Goal: Task Accomplishment & Management: Manage account settings

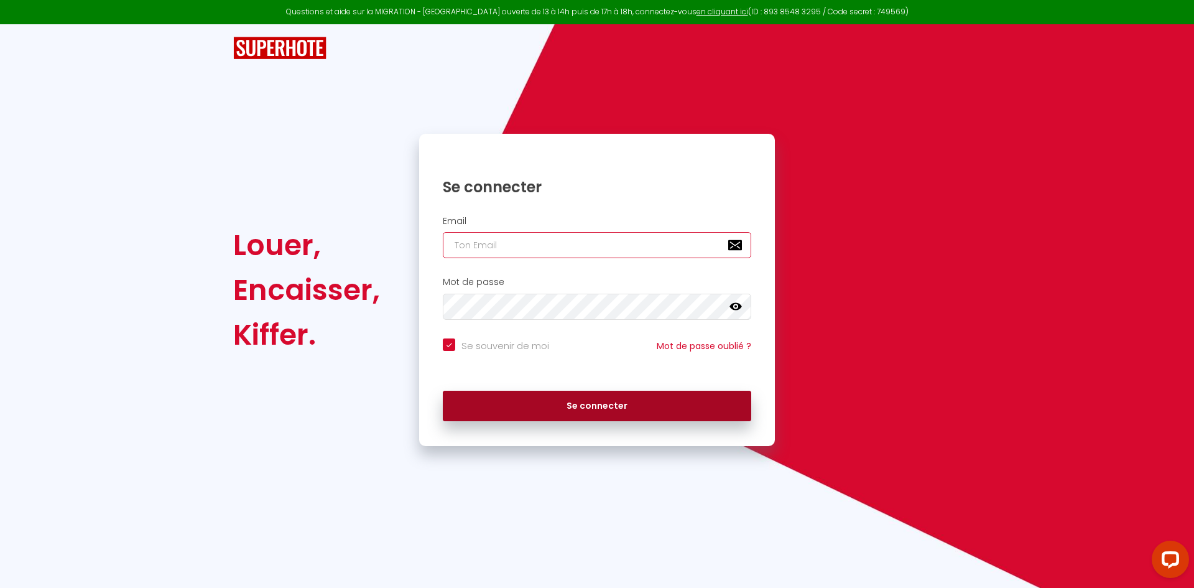
type input "[EMAIL_ADDRESS][DOMAIN_NAME]"
click at [514, 404] on button "Se connecter" at bounding box center [597, 406] width 308 height 31
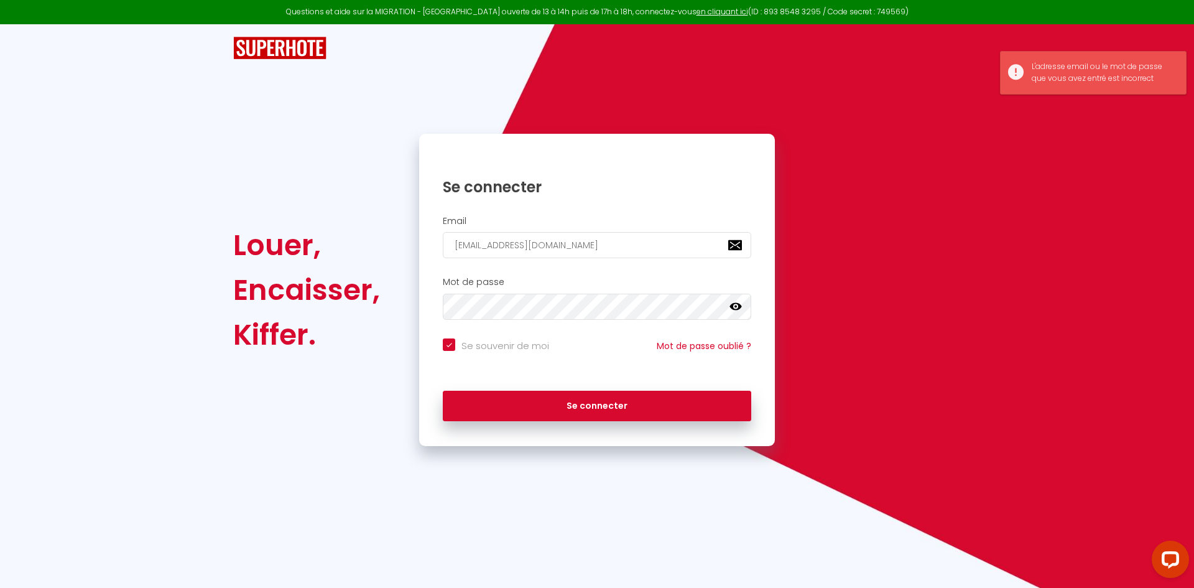
click at [734, 311] on icon at bounding box center [736, 306] width 12 height 12
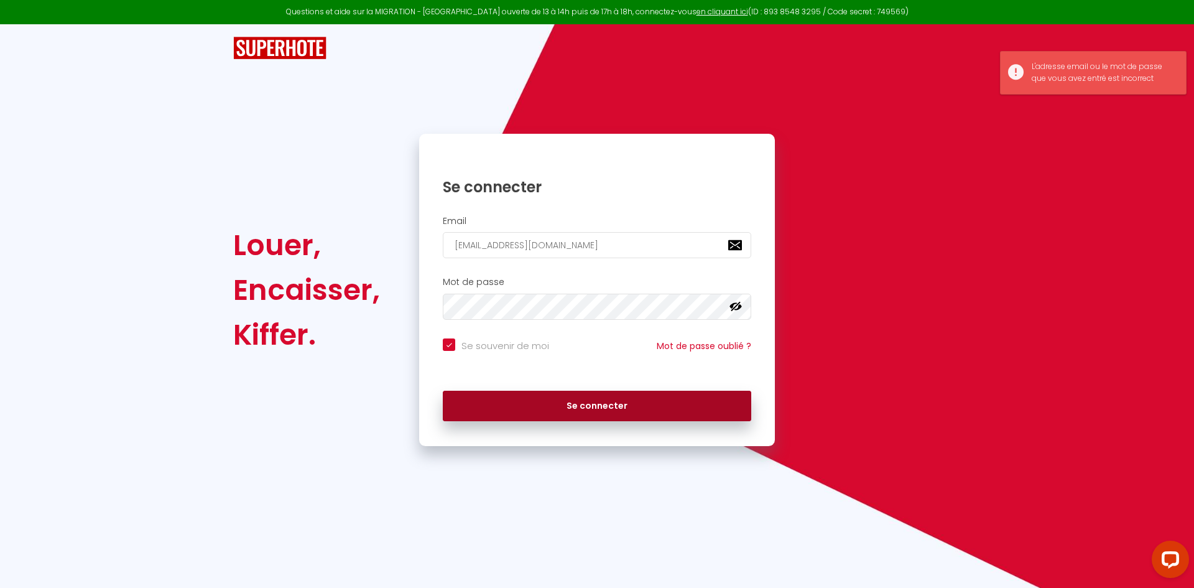
click at [547, 417] on button "Se connecter" at bounding box center [597, 406] width 308 height 31
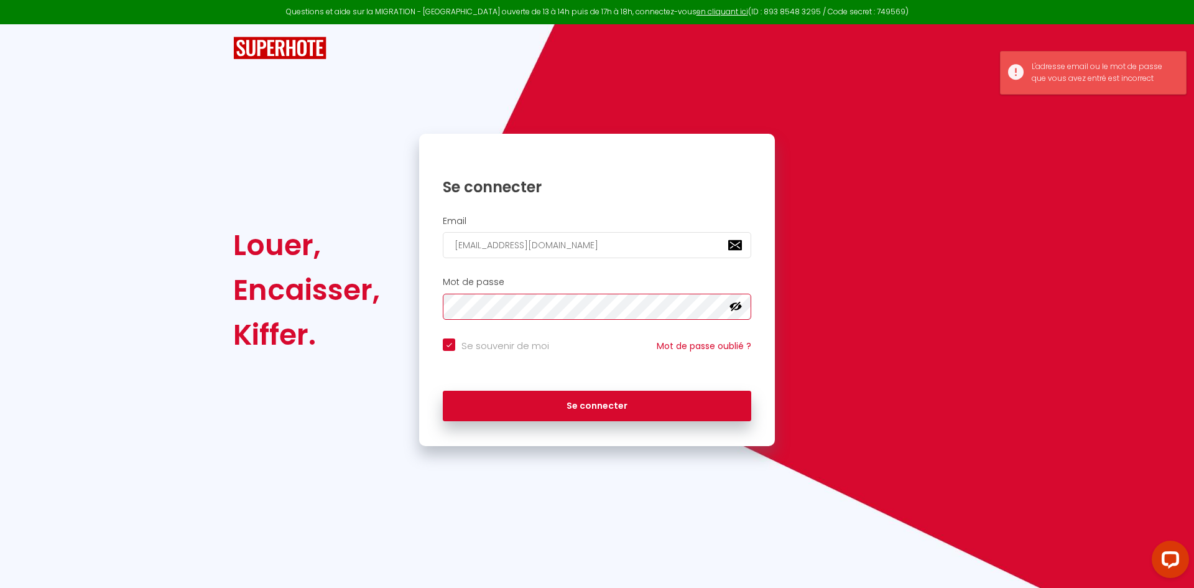
click at [405, 331] on div "Louer, Encaisser, Kiffer. Se connecter Email conciergerieclemenceau@gmail.com M…" at bounding box center [597, 290] width 744 height 312
click at [443, 391] on button "Se connecter" at bounding box center [597, 406] width 308 height 31
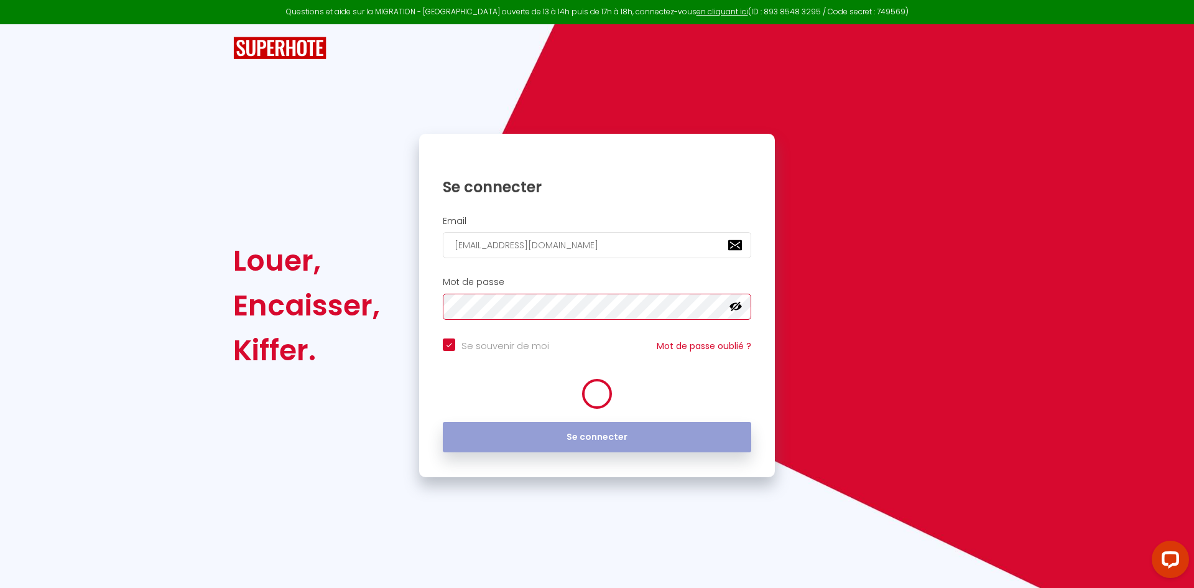
checkbox input "true"
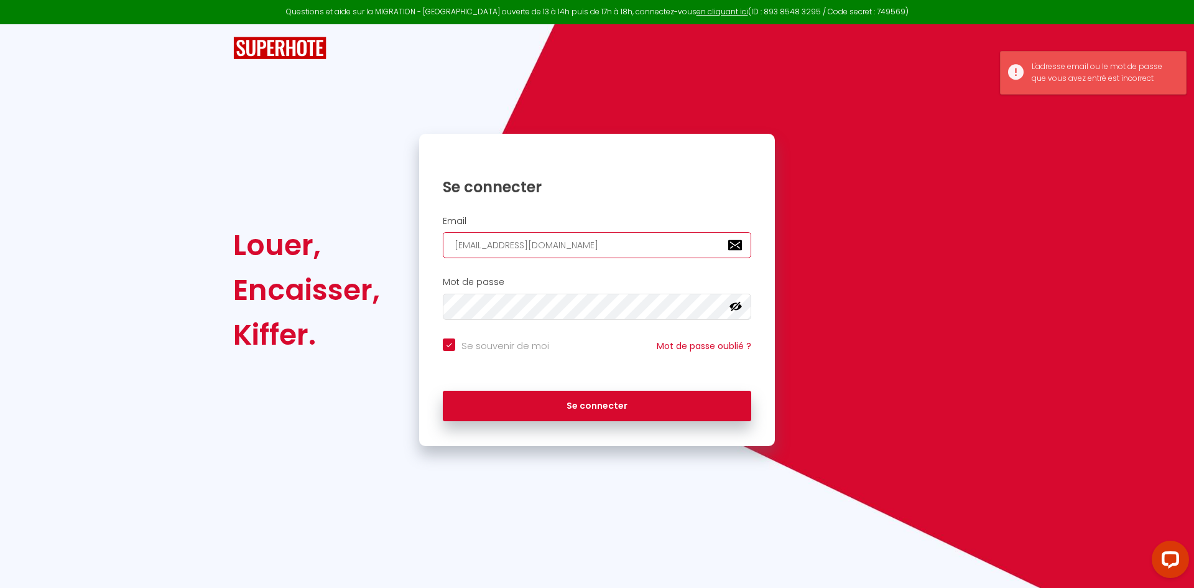
drag, startPoint x: 656, startPoint y: 248, endPoint x: 424, endPoint y: 248, distance: 232.0
click at [425, 247] on div "Email conciergerieclemenceau@gmail.com" at bounding box center [597, 237] width 356 height 43
type input "c"
checkbox input "true"
type input "co"
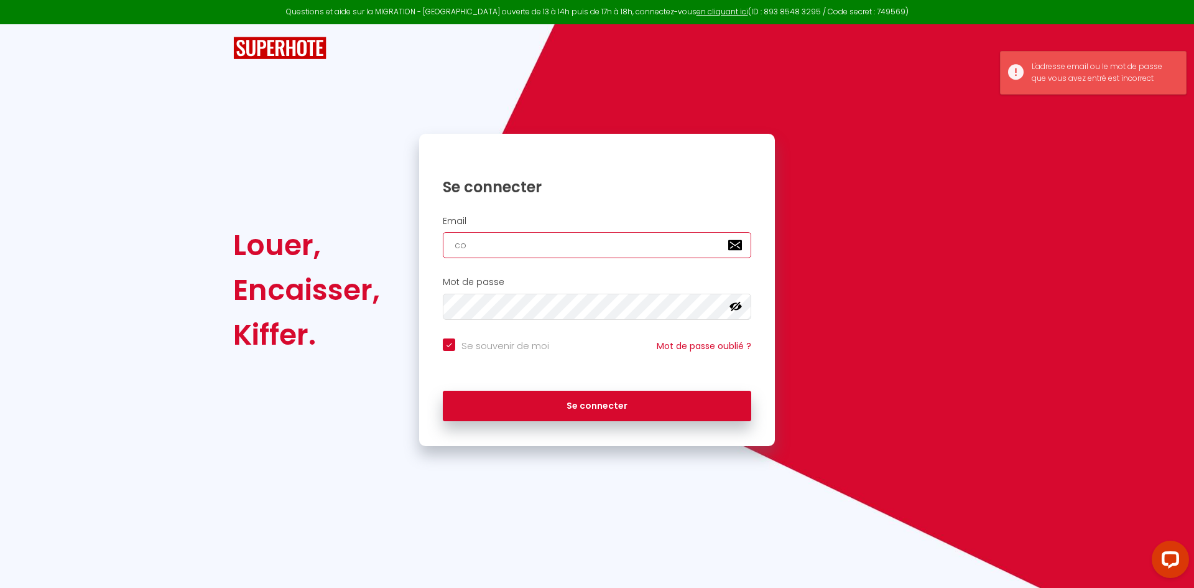
checkbox input "true"
type input "con"
checkbox input "true"
type input "conc"
checkbox input "true"
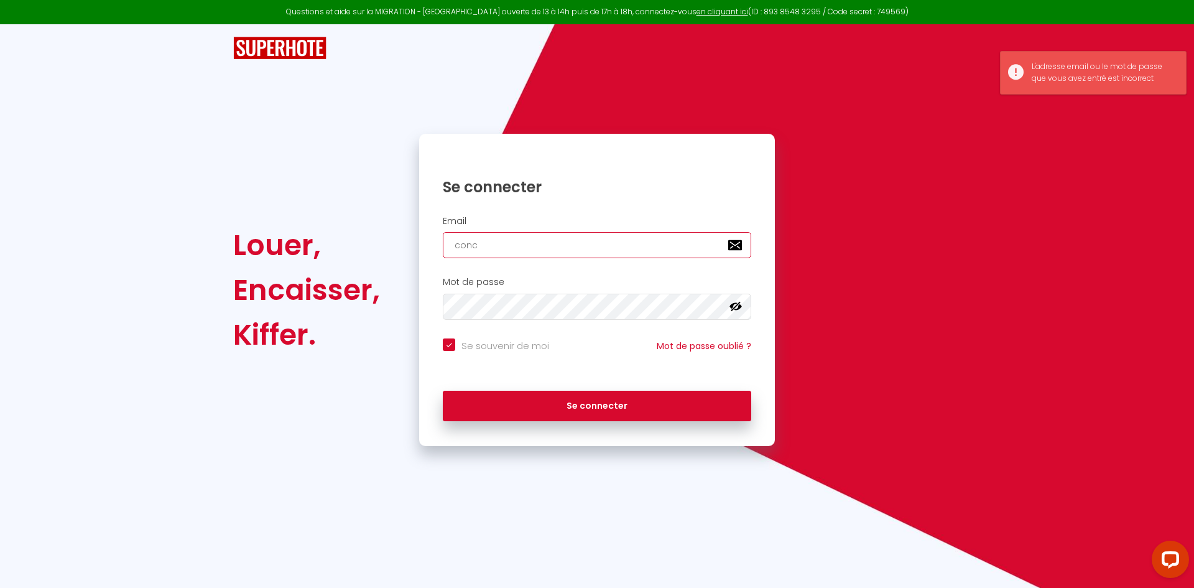
type input "conci"
checkbox input "true"
type input "concie"
checkbox input "true"
type input "concier"
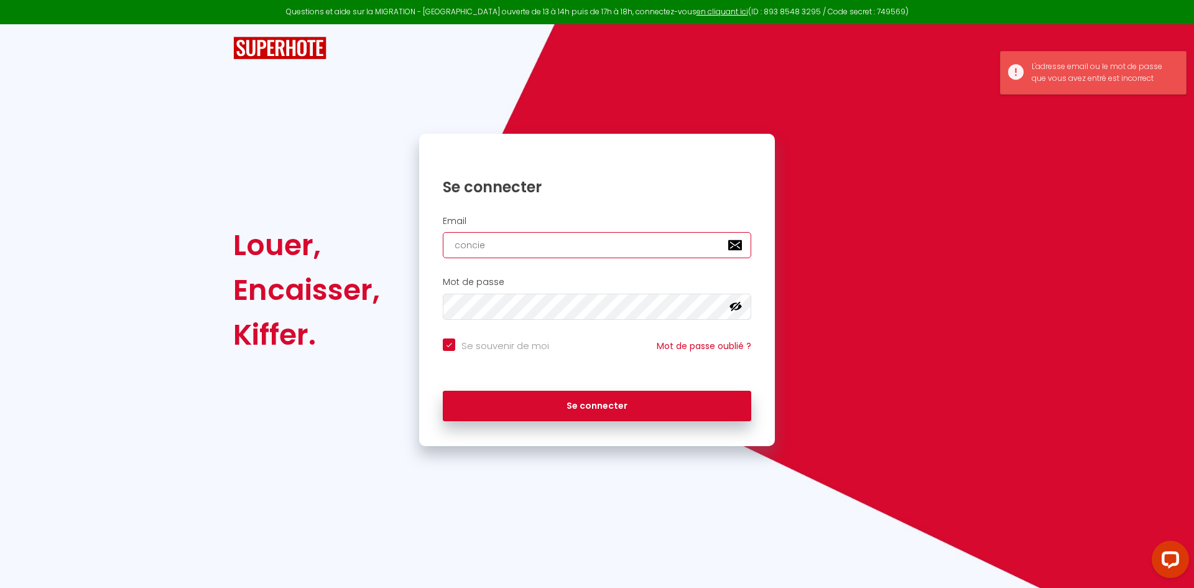
checkbox input "true"
type input "concierg"
checkbox input "true"
type input "concierge"
checkbox input "true"
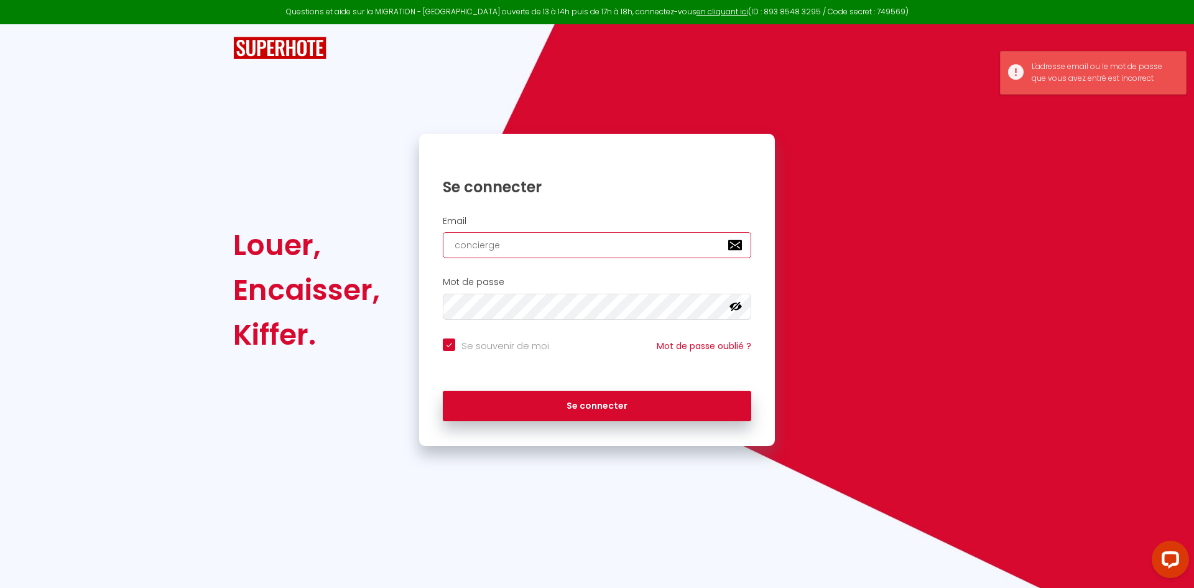
type input "concierger"
checkbox input "true"
type input "conciergeri"
checkbox input "true"
type input "conciergerie"
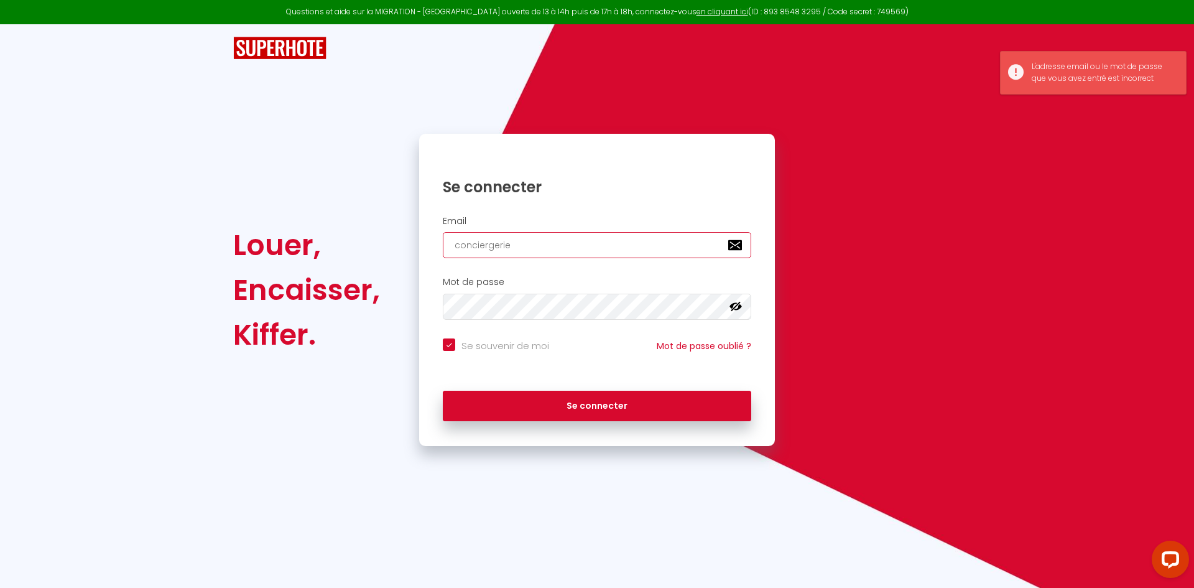
checkbox input "true"
type input "conciergeriec"
checkbox input "true"
type input "conciergeriecl"
checkbox input "true"
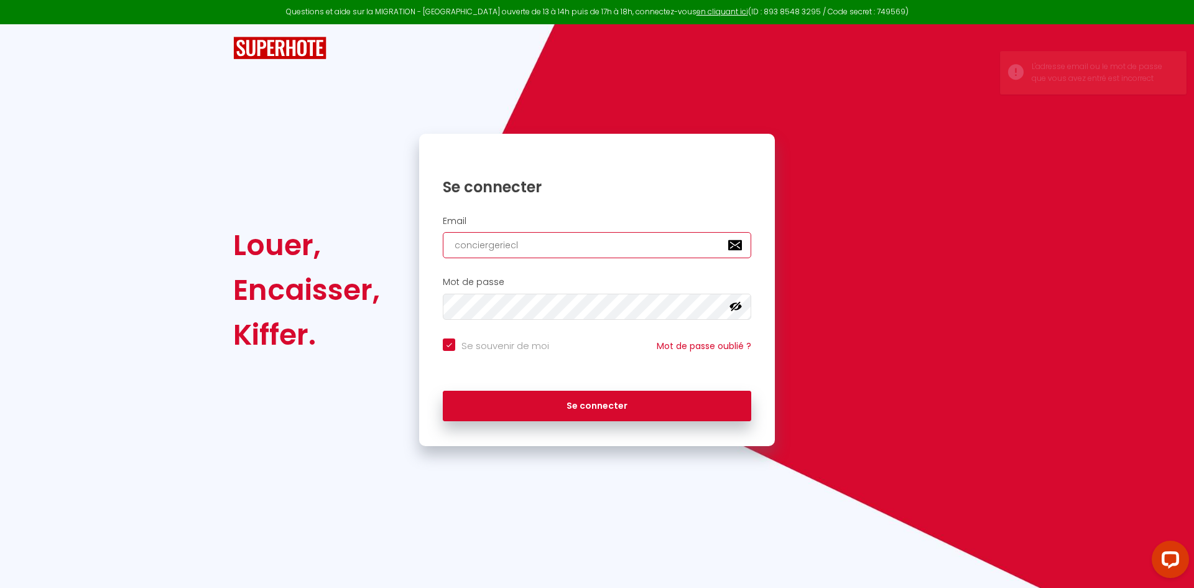
type input "conciergeriecle"
checkbox input "true"
type input "conciergerieclem"
checkbox input "true"
type input "conciergeriecleme"
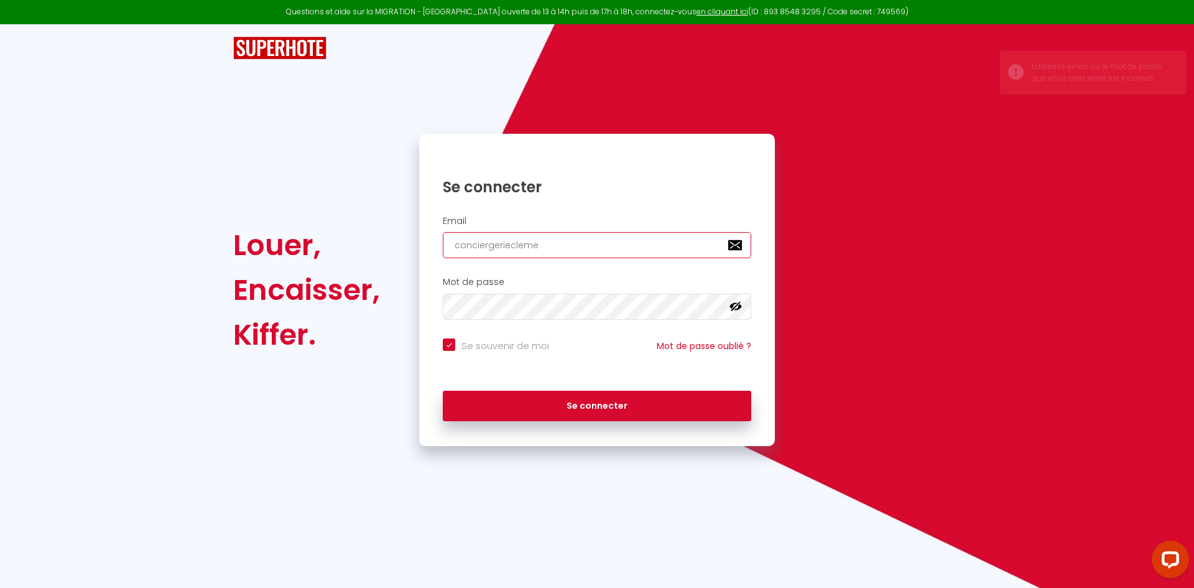
checkbox input "true"
type input "conciergerieclemen"
checkbox input "true"
type input "conciergerieclemenc"
checkbox input "true"
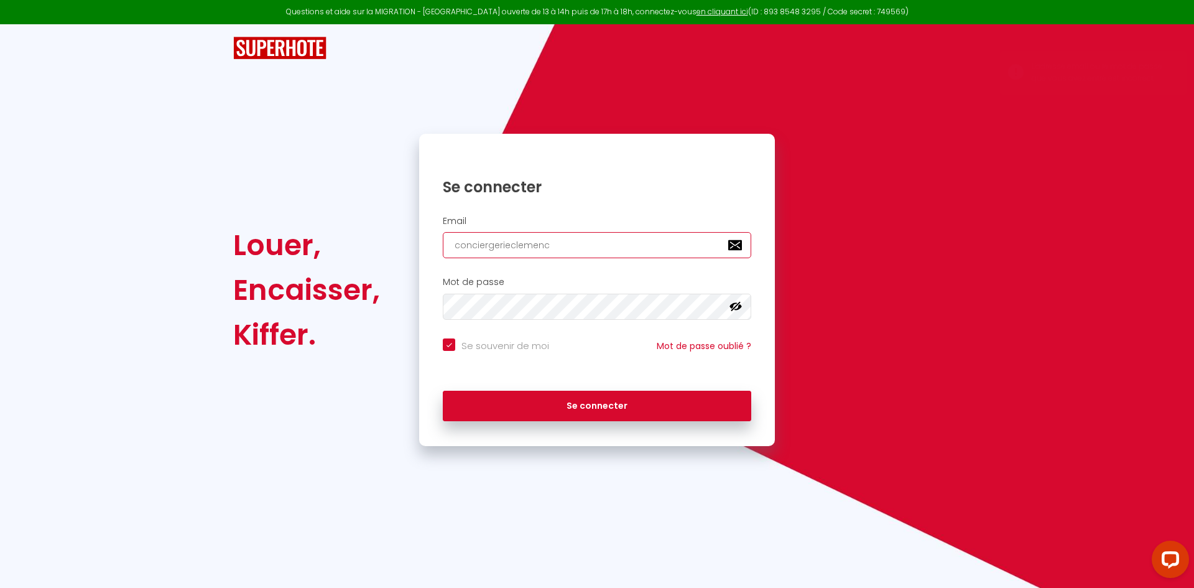
type input "conciergerieclemence"
checkbox input "true"
type input "conciergerieclemencea"
checkbox input "true"
type input "conciergerieclemenceau"
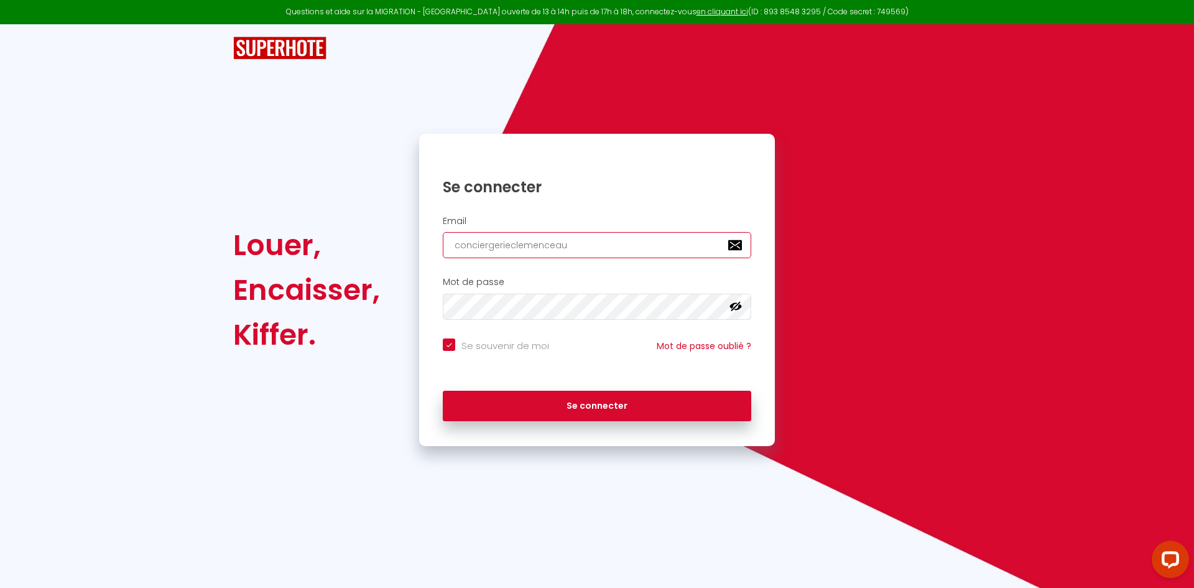
checkbox input "true"
type input "conciergerieclemenceau@"
checkbox input "true"
type input "conciergerieclemenceau@g"
checkbox input "true"
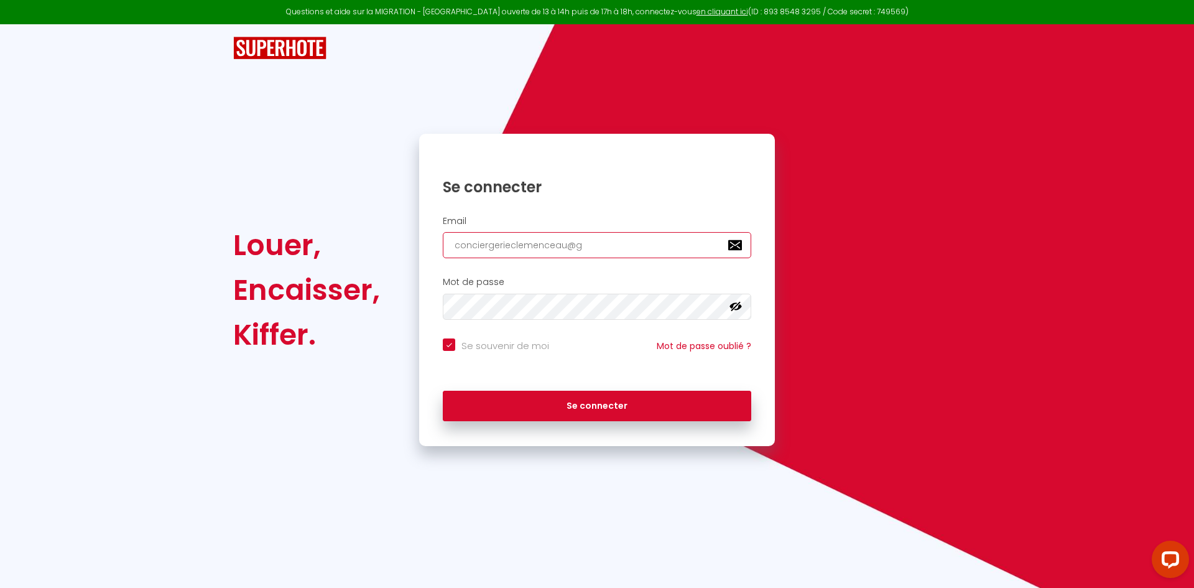
type input "conciergerieclemenceau@gm"
checkbox input "true"
type input "conciergerieclemenceau@gma"
checkbox input "true"
type input "conciergerieclemenceau@gmai"
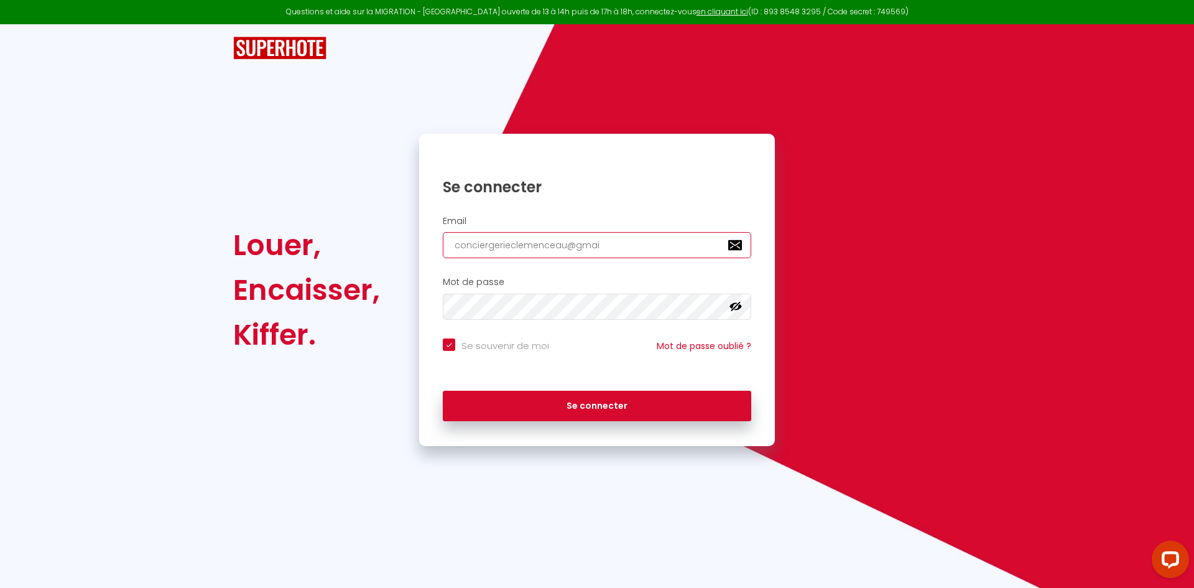
checkbox input "true"
type input "conciergerieclemenceau@gmail"
checkbox input "true"
type input "conciergerieclemenceau@gmail."
checkbox input "true"
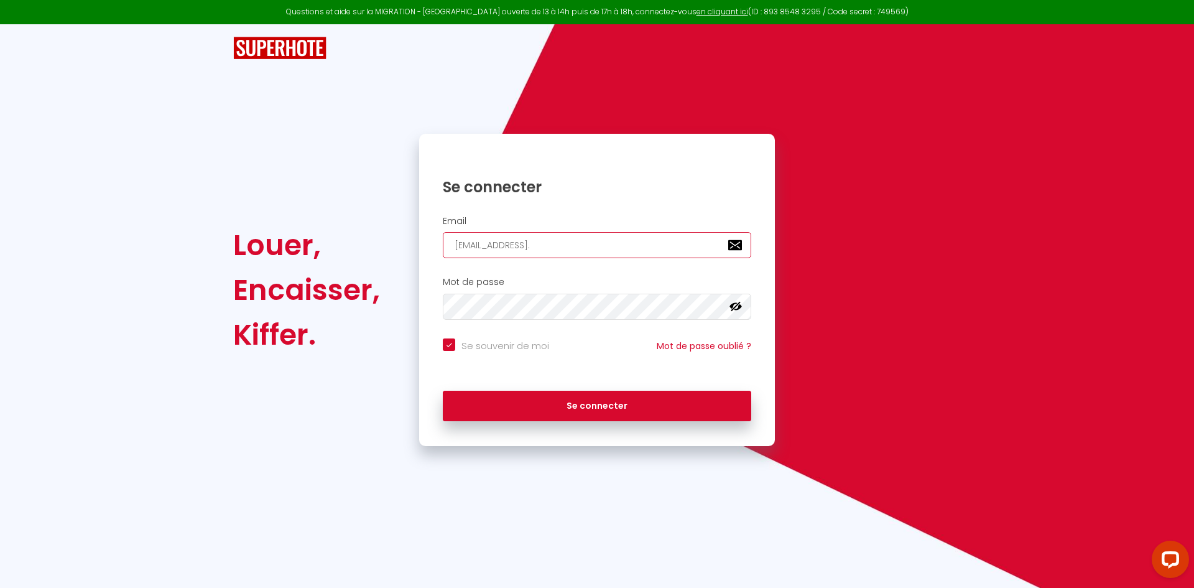
type input "conciergerieclemenceau@gmail.c"
checkbox input "true"
type input "conciergerieclemenceau@gmail.co"
checkbox input "true"
type input "[EMAIL_ADDRESS][DOMAIN_NAME]"
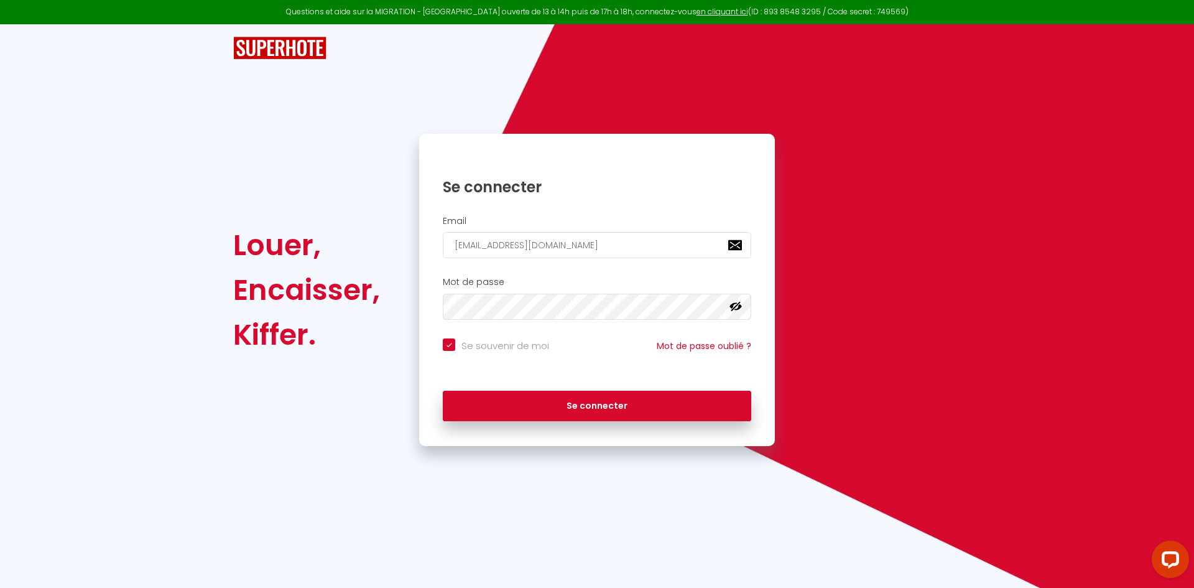
click at [566, 177] on div "Se connecter" at bounding box center [597, 178] width 356 height 38
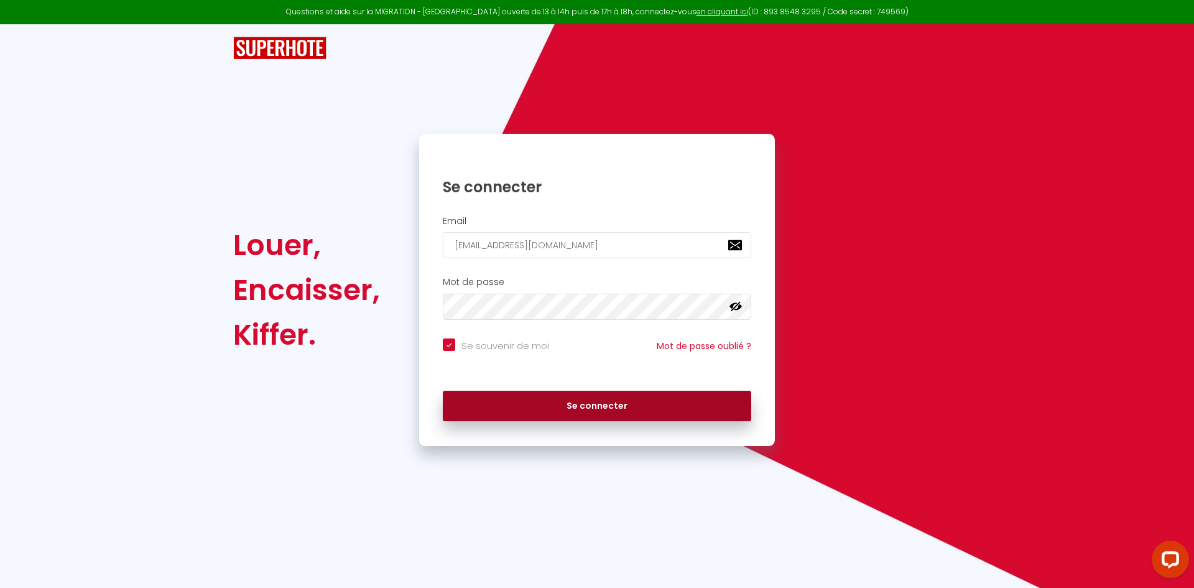
click at [591, 415] on button "Se connecter" at bounding box center [597, 406] width 308 height 31
checkbox input "true"
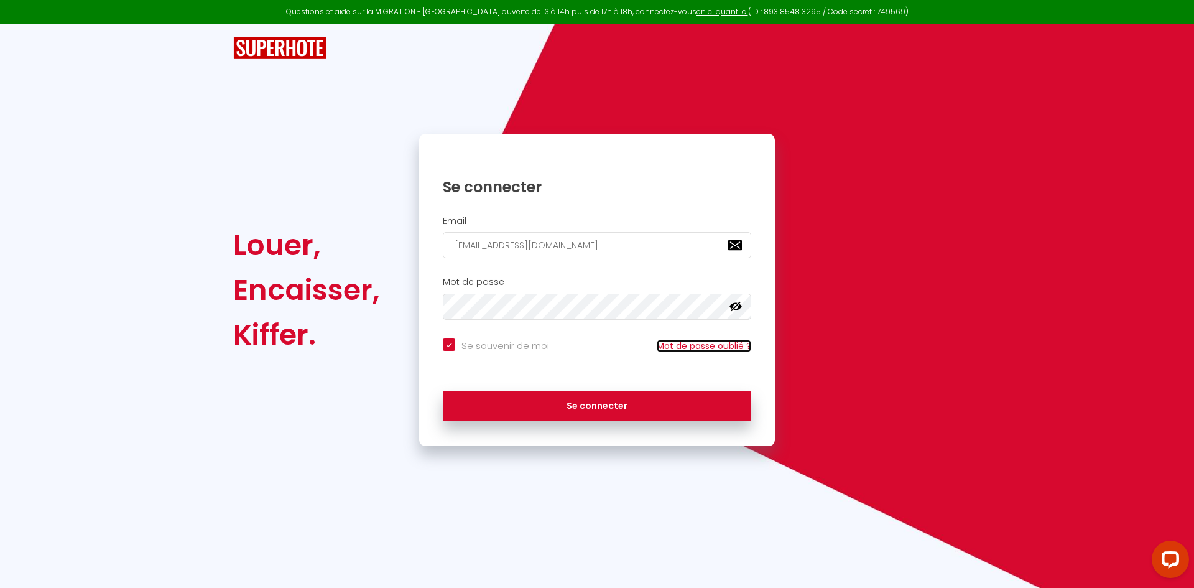
click at [687, 350] on link "Mot de passe oublié ?" at bounding box center [704, 346] width 95 height 12
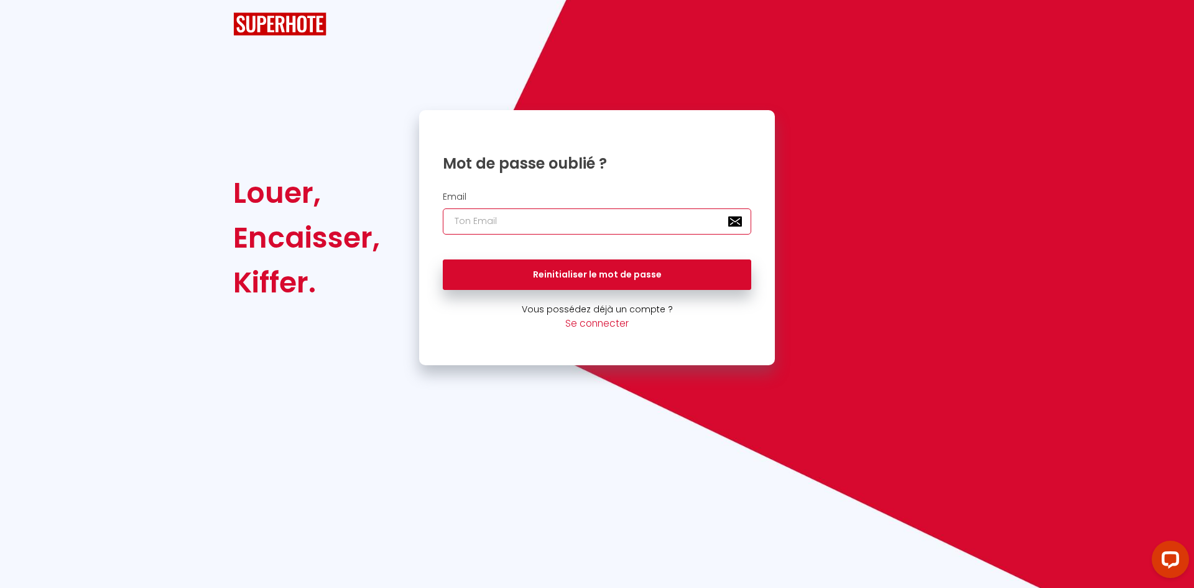
click at [524, 219] on input "email" at bounding box center [597, 221] width 308 height 26
type input "[EMAIL_ADDRESS][DOMAIN_NAME]"
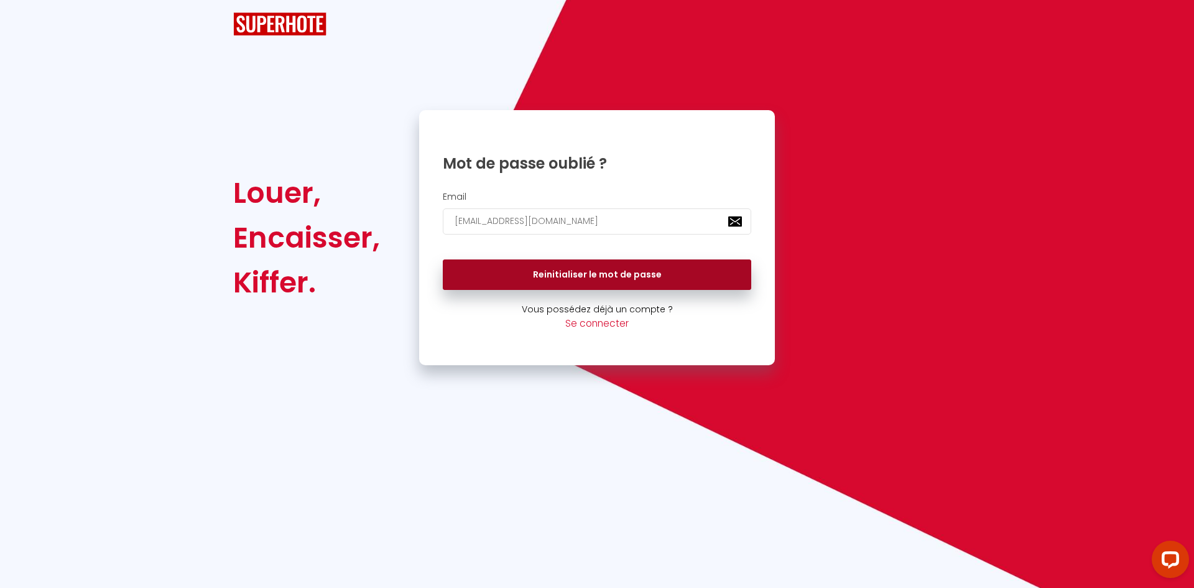
click at [534, 279] on button "Reinitialiser le mot de passe" at bounding box center [597, 274] width 308 height 31
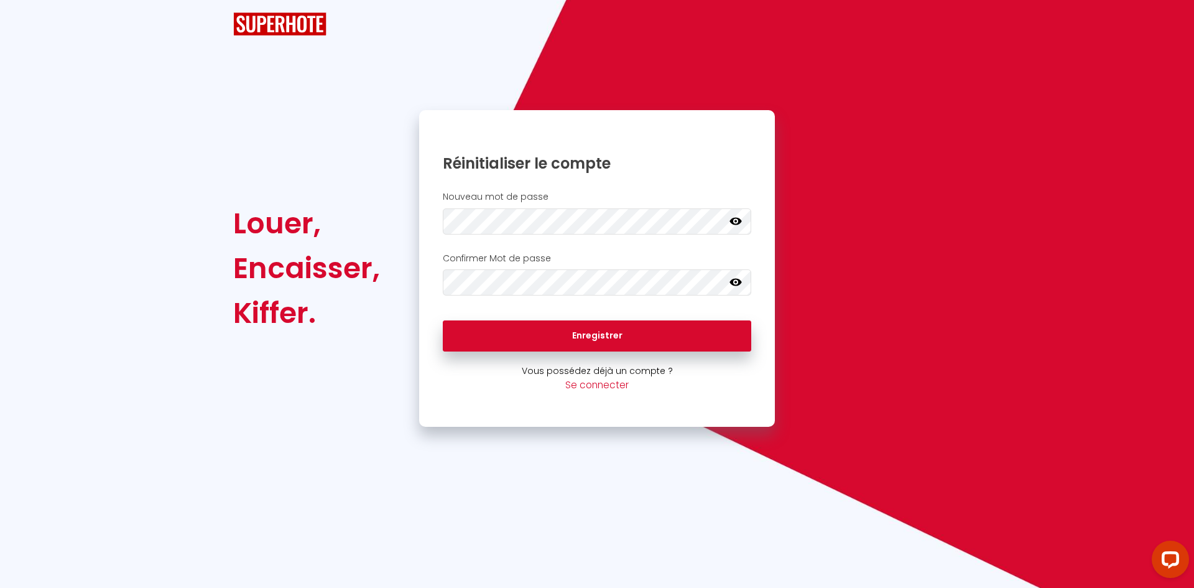
click at [736, 216] on icon at bounding box center [736, 221] width 12 height 12
click at [737, 283] on icon at bounding box center [736, 282] width 12 height 12
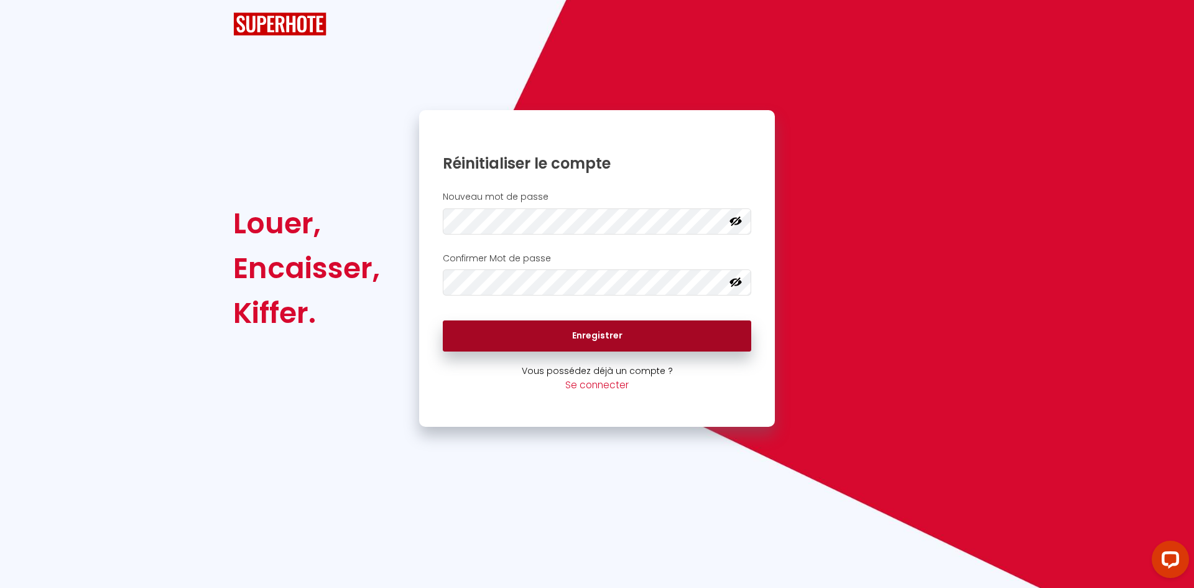
click at [527, 339] on button "Enregistrer" at bounding box center [597, 335] width 308 height 31
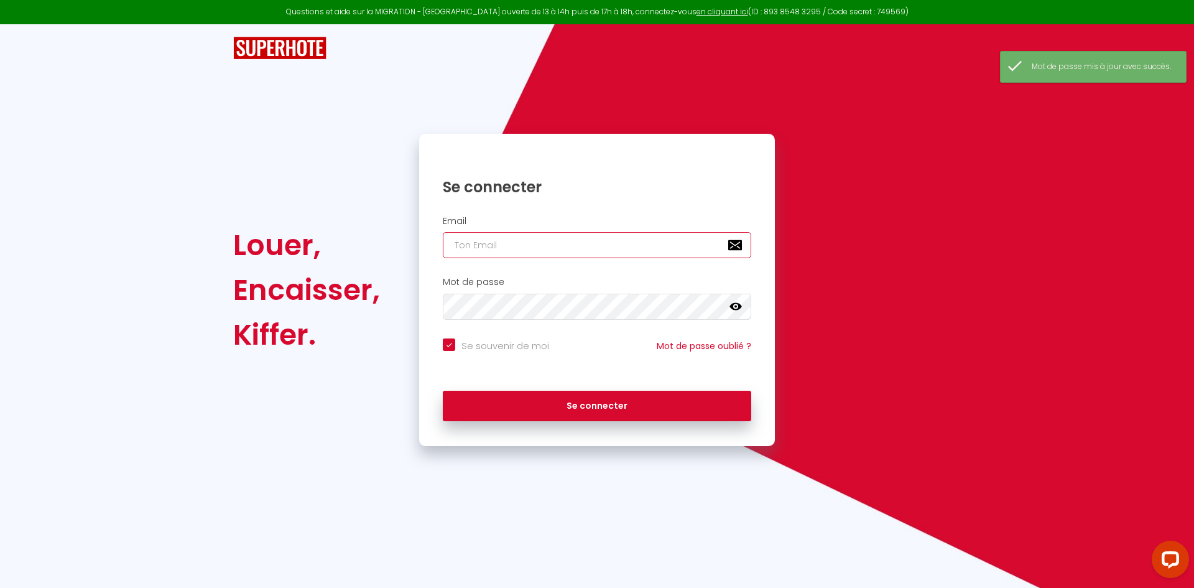
type input "[EMAIL_ADDRESS][DOMAIN_NAME]"
click at [730, 305] on icon at bounding box center [736, 306] width 12 height 12
click at [624, 331] on div "Mot de passe false" at bounding box center [597, 302] width 356 height 62
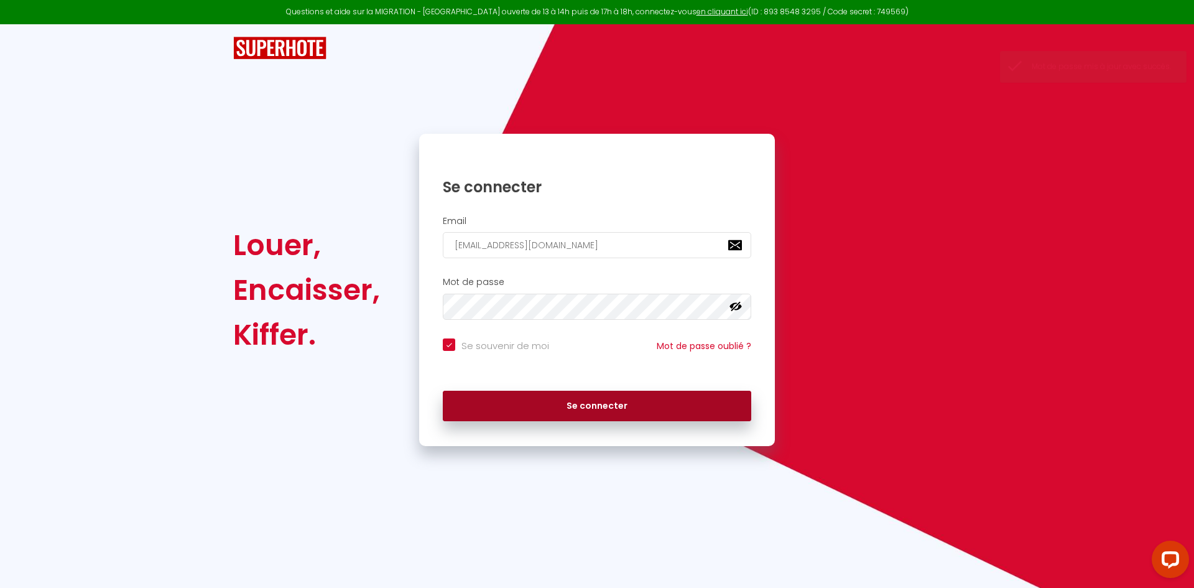
click at [611, 410] on button "Se connecter" at bounding box center [597, 406] width 308 height 31
checkbox input "true"
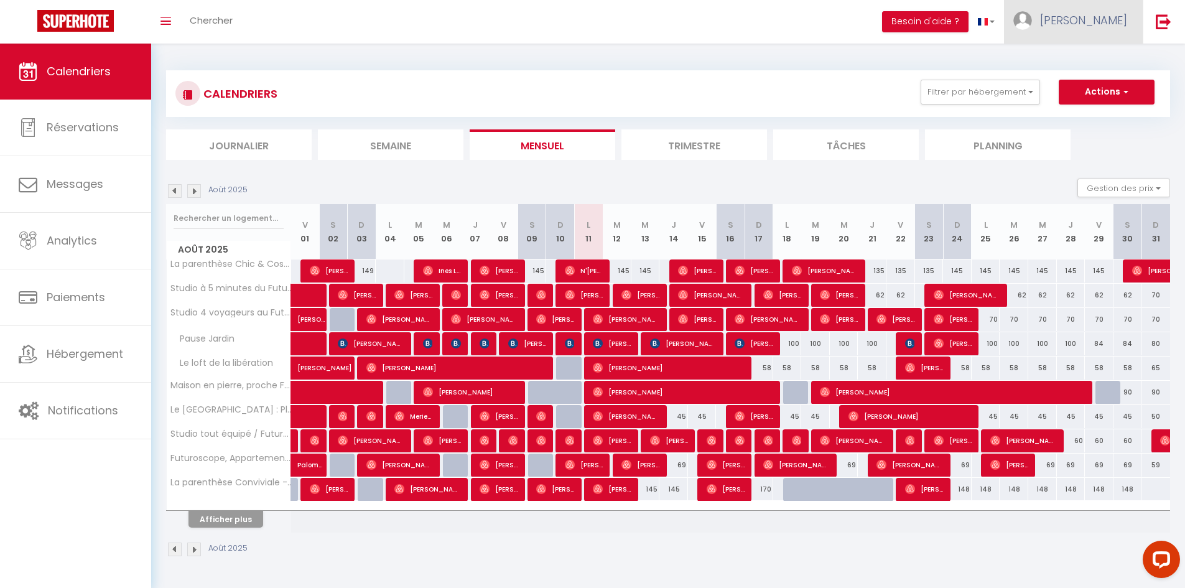
click at [1080, 11] on link "[PERSON_NAME]" at bounding box center [1073, 22] width 139 height 44
click at [1081, 69] on link "Paramètres" at bounding box center [1093, 62] width 92 height 21
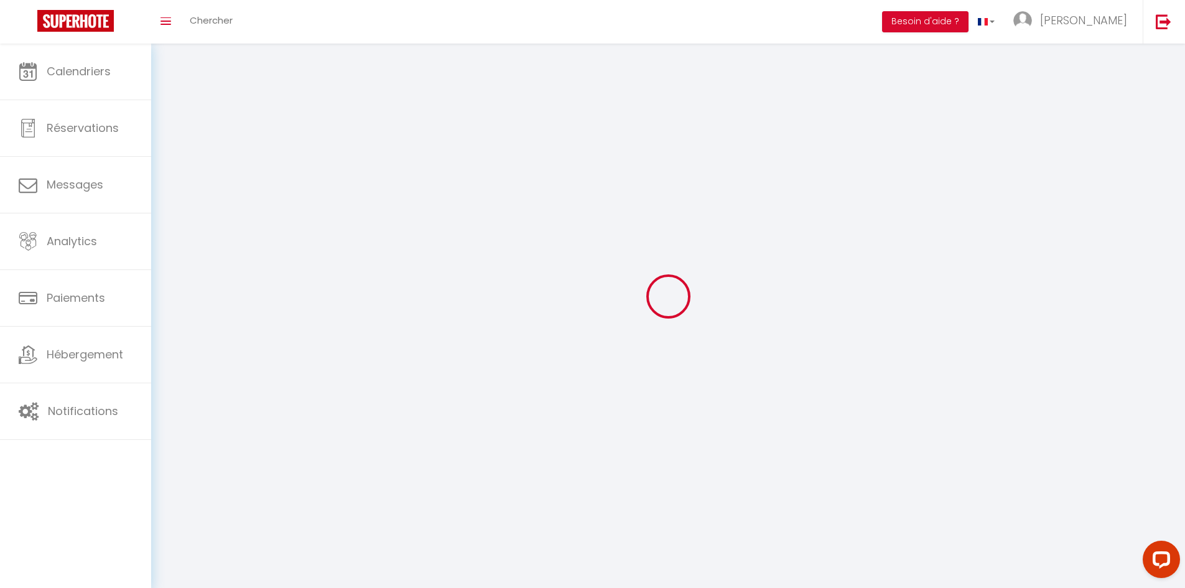
select select
type input "[PERSON_NAME]"
type input "Clemenceau"
type input "0652934277"
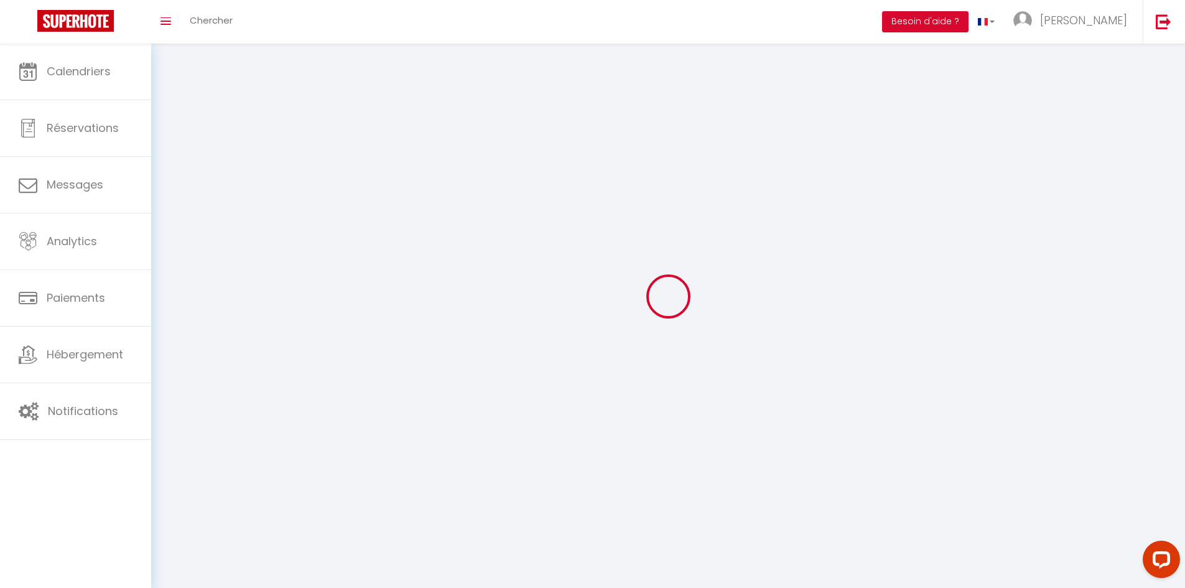
type input "[STREET_ADDRESS] [PERSON_NAME]"
type input "86130"
type input "jaunay marigny"
type input "37bmVY1CRnNcGSbA2un8vaqoy"
type input "oAMIcQKdrJ9BIft4DhWRKspo1"
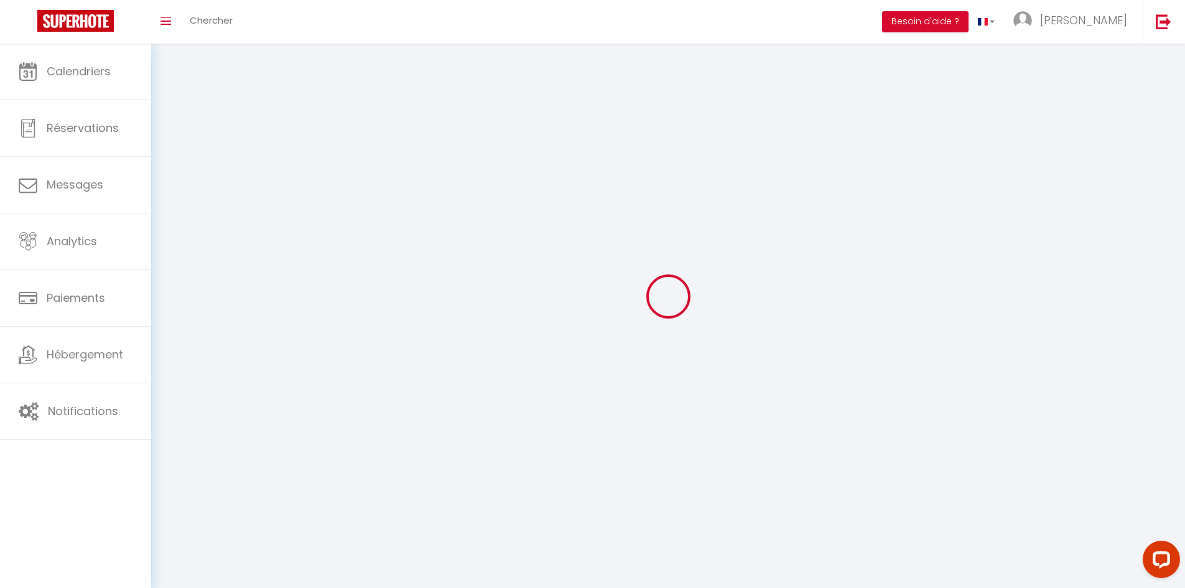
type input "[URL][DOMAIN_NAME]"
select select "28"
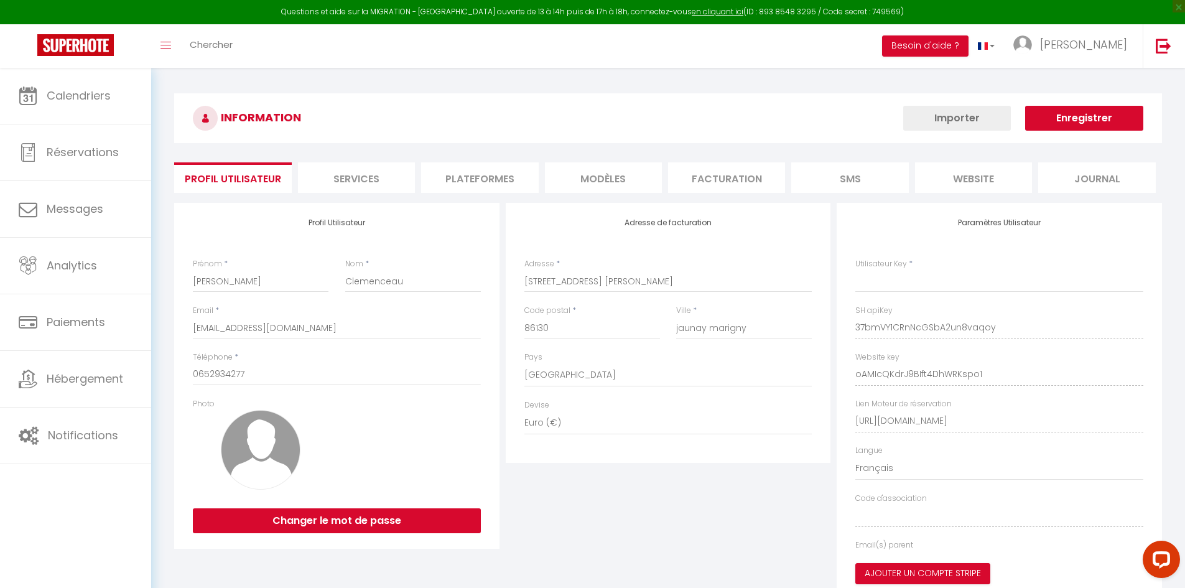
type input "37bmVY1CRnNcGSbA2un8vaqoy"
type input "oAMIcQKdrJ9BIft4DhWRKspo1"
type input "[URL][DOMAIN_NAME]"
select select "fr"
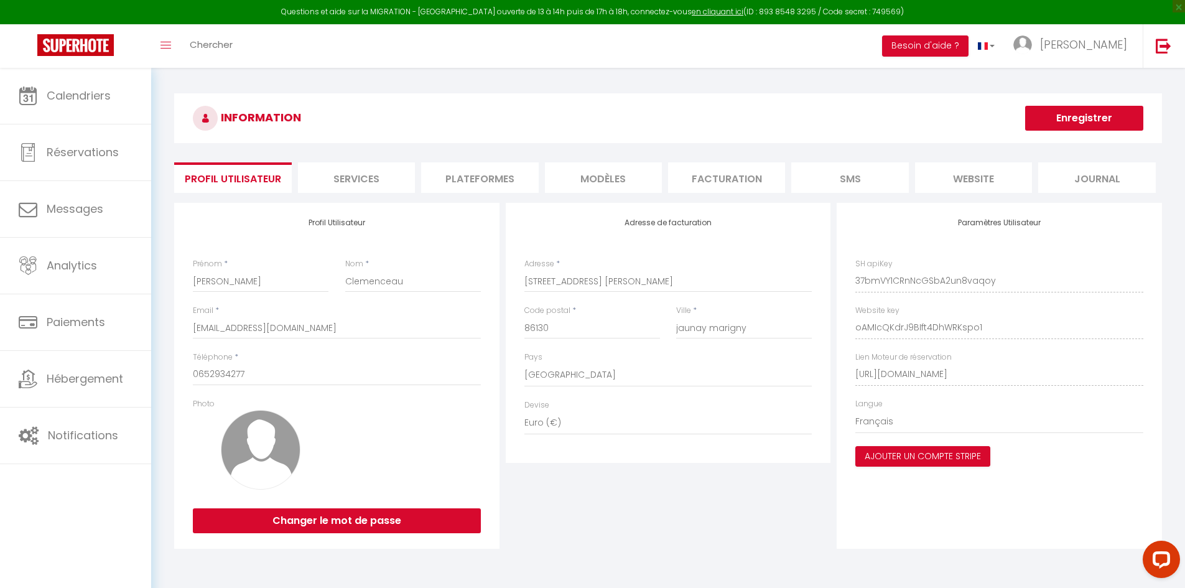
click at [762, 178] on li "Facturation" at bounding box center [726, 177] width 117 height 30
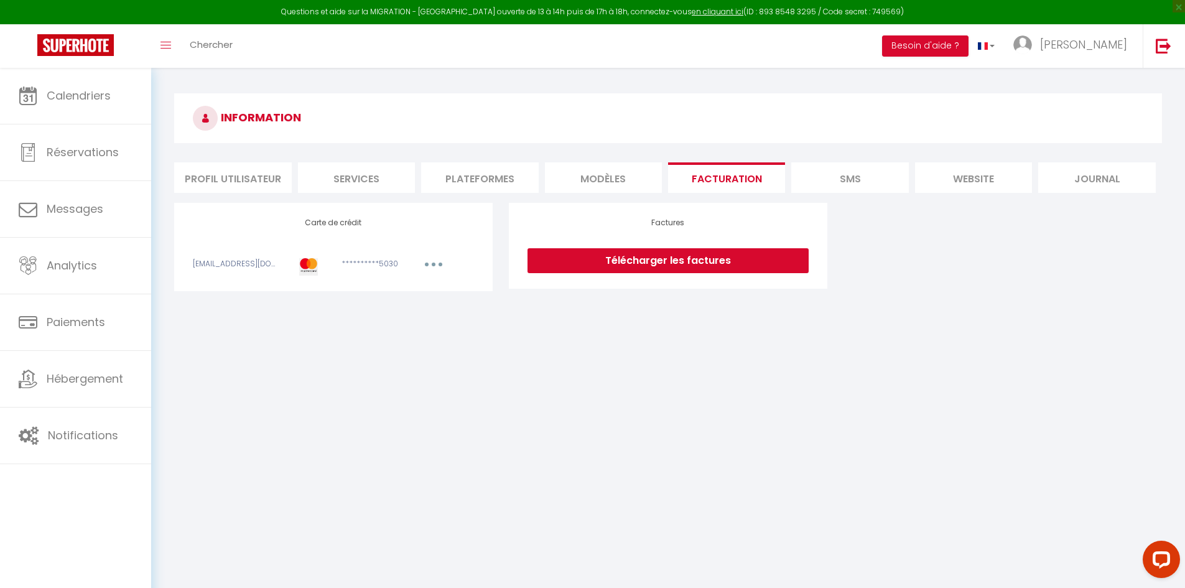
click at [432, 264] on icon "button" at bounding box center [434, 264] width 4 height 4
click at [407, 295] on link "Modifier" at bounding box center [416, 292] width 61 height 20
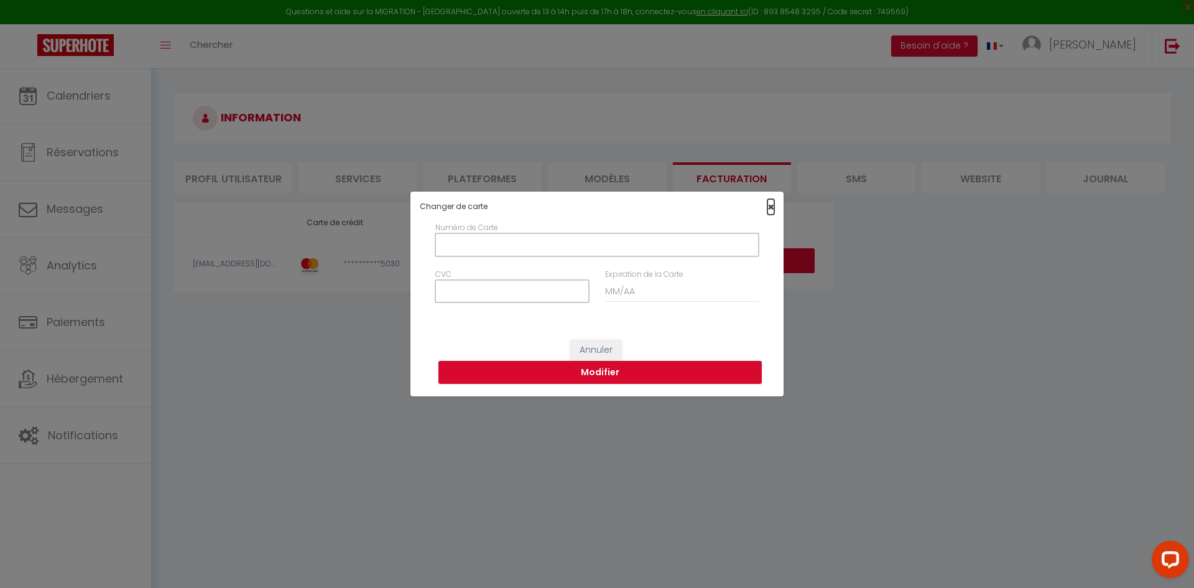
drag, startPoint x: 771, startPoint y: 210, endPoint x: 736, endPoint y: 253, distance: 54.8
click at [770, 211] on span "×" at bounding box center [770, 207] width 7 height 16
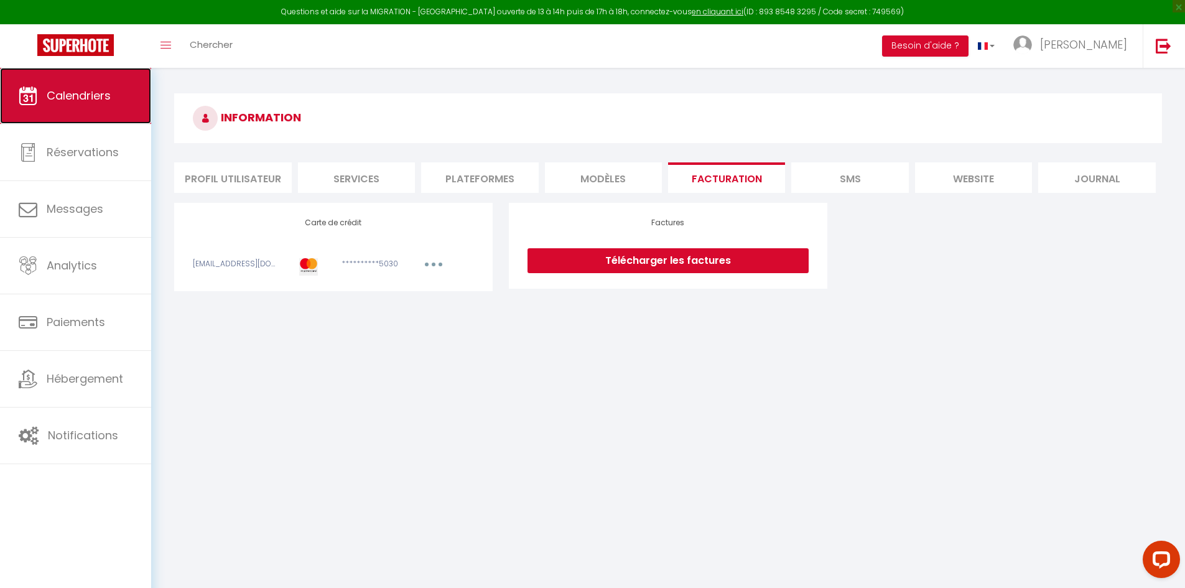
click at [63, 100] on span "Calendriers" at bounding box center [79, 96] width 64 height 16
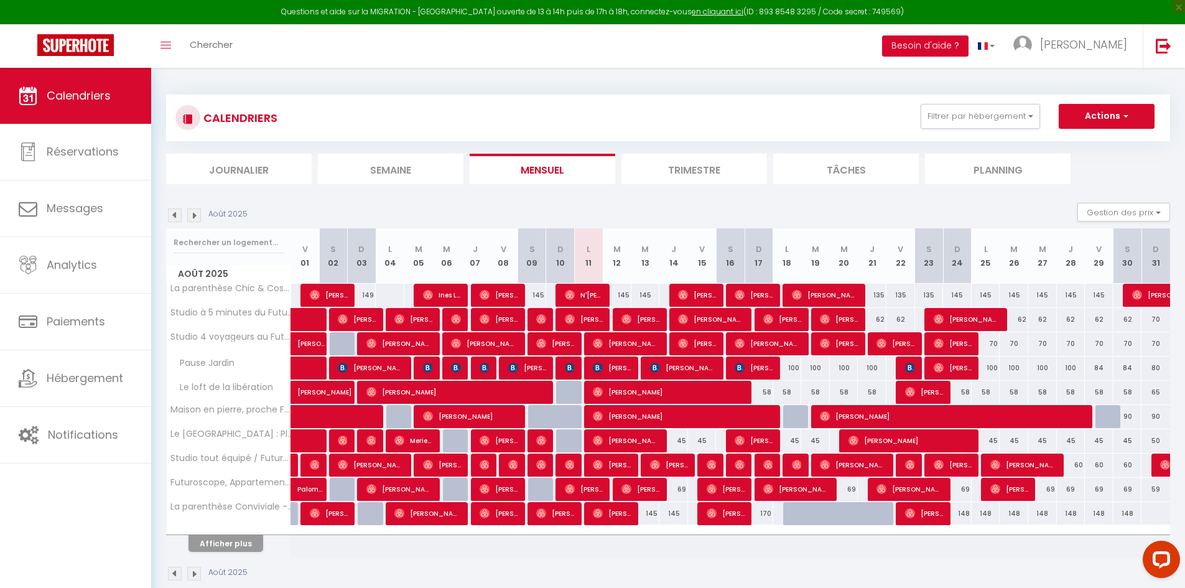
click at [950, 47] on button "Besoin d'aide ?" at bounding box center [925, 45] width 86 height 21
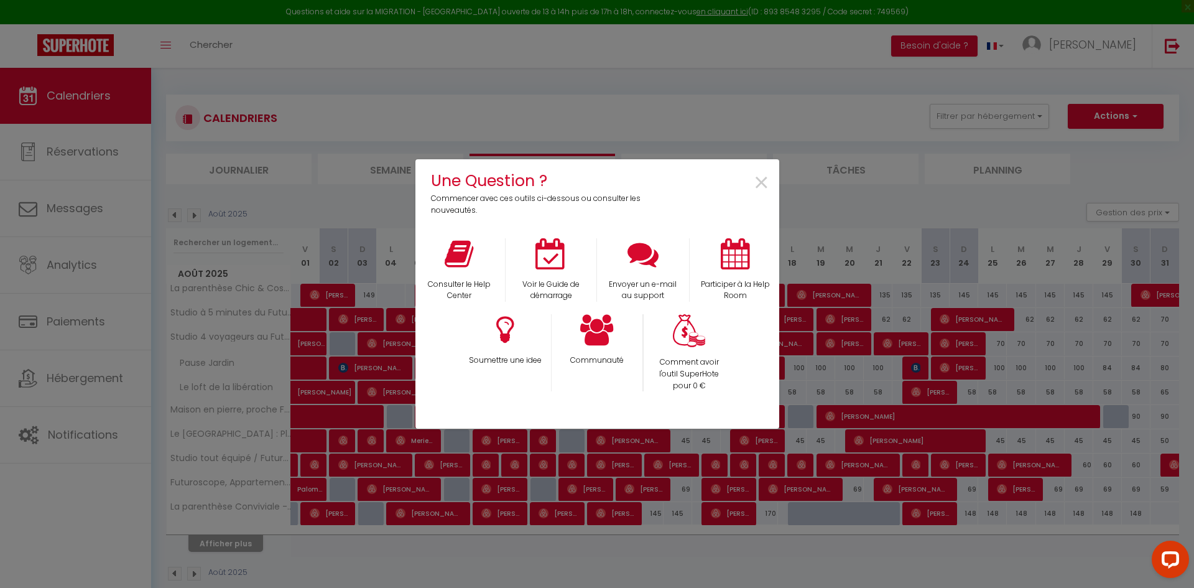
click at [825, 88] on div "Une Question ? Commencer avec ces outils ci-dessous ou consulter les nouveautés…" at bounding box center [597, 294] width 1194 height 588
click at [756, 184] on span "×" at bounding box center [761, 183] width 17 height 39
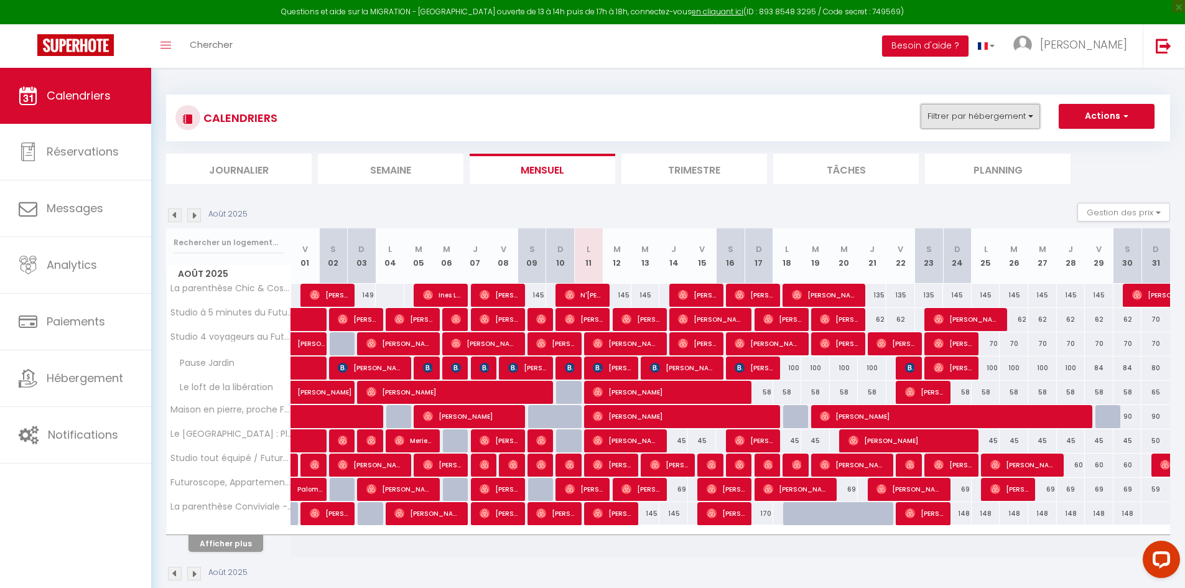
click at [942, 113] on button "Filtrer par hébergement" at bounding box center [979, 116] width 119 height 25
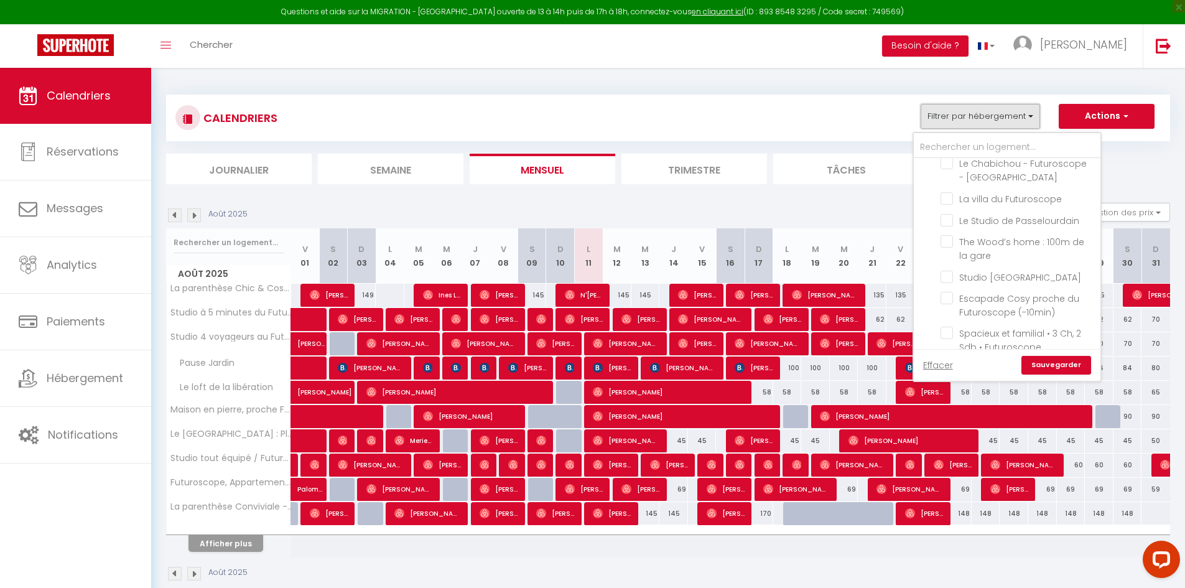
scroll to position [622, 0]
click at [947, 264] on input "Escapade Cosy proche du Futuroscope (-10min)" at bounding box center [1017, 270] width 155 height 12
checkbox input "true"
checkbox input "false"
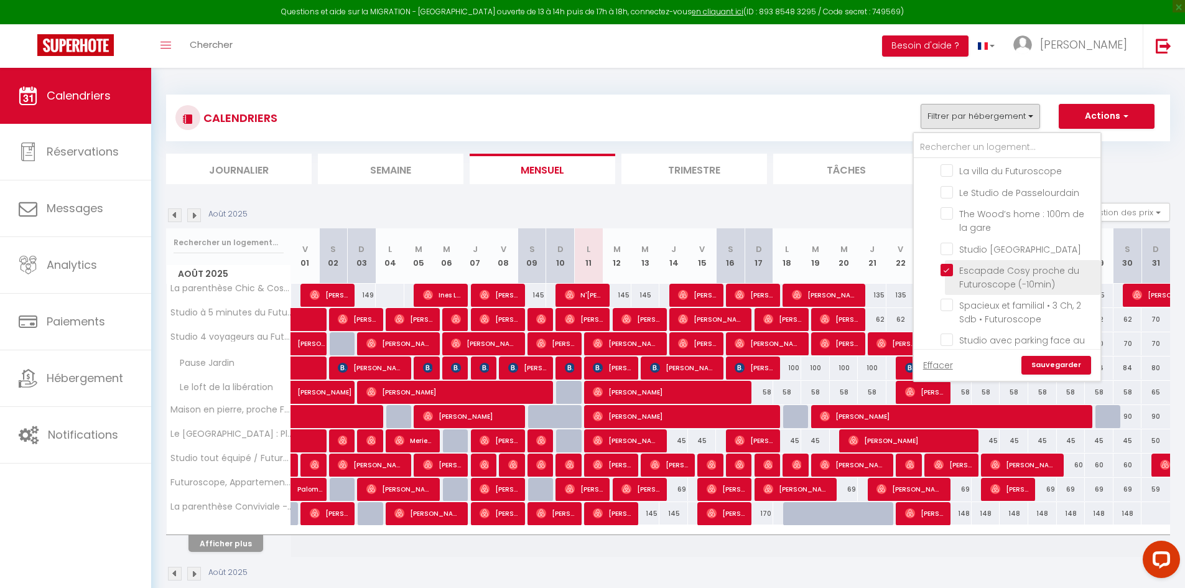
checkbox input "false"
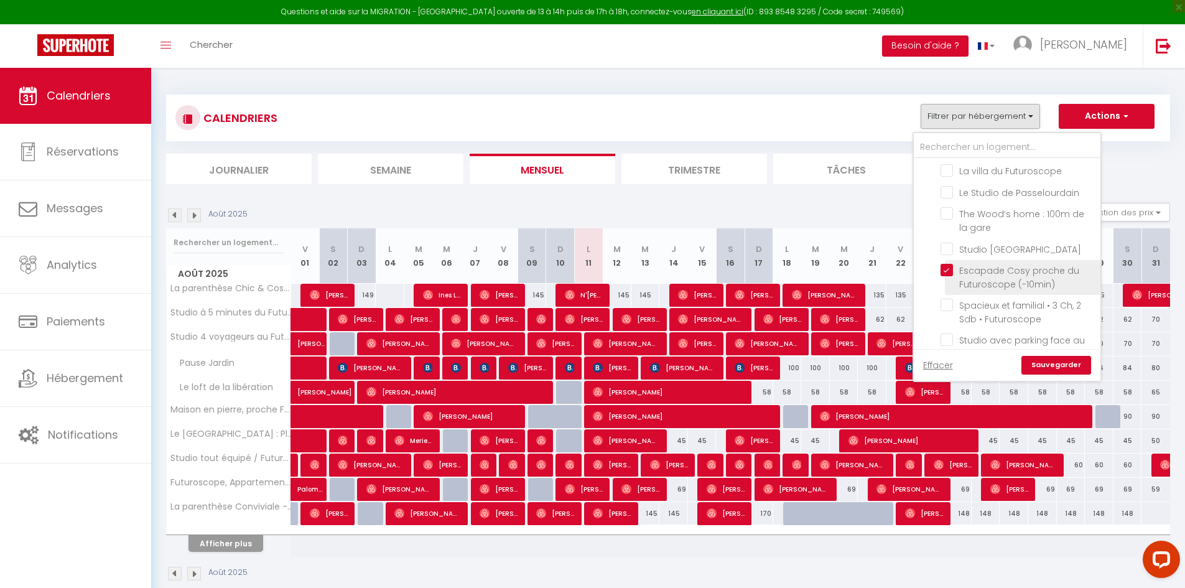
checkbox input "false"
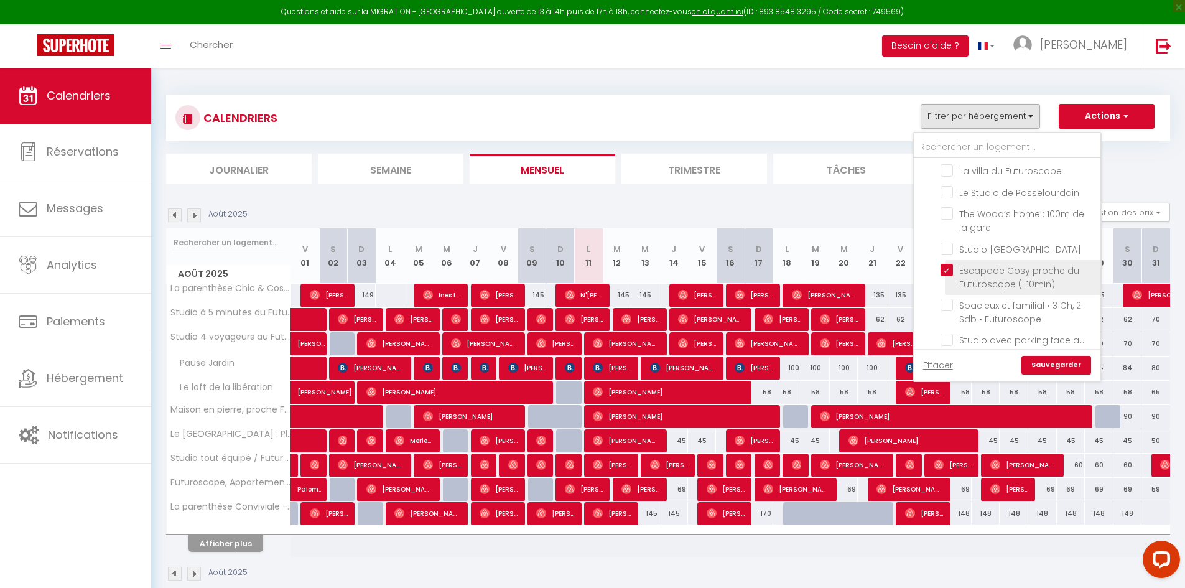
checkbox input "false"
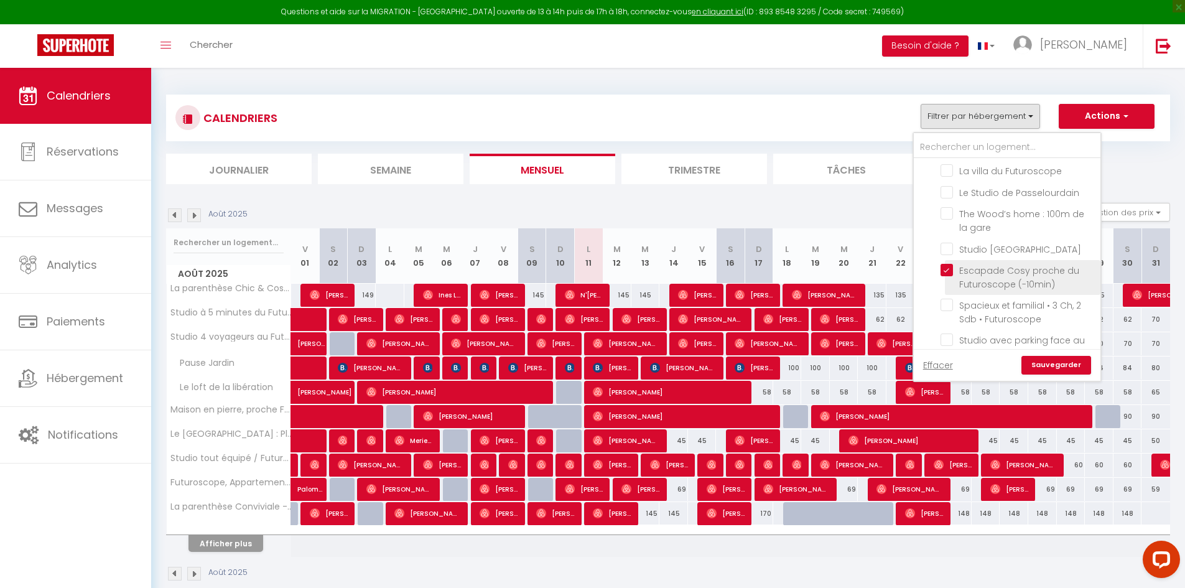
checkbox input "false"
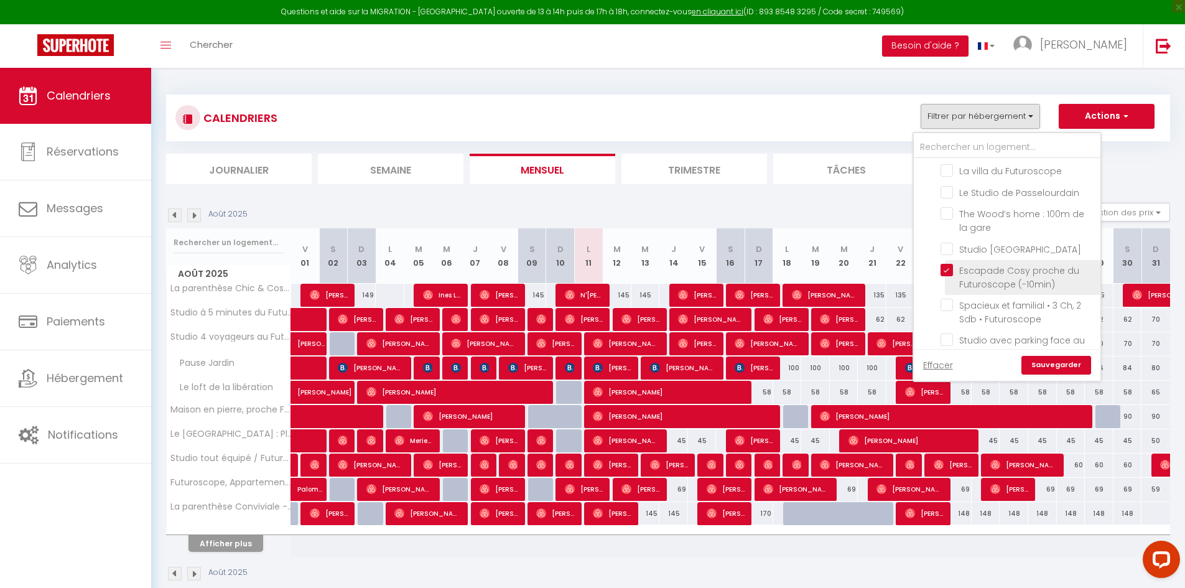
checkbox input "false"
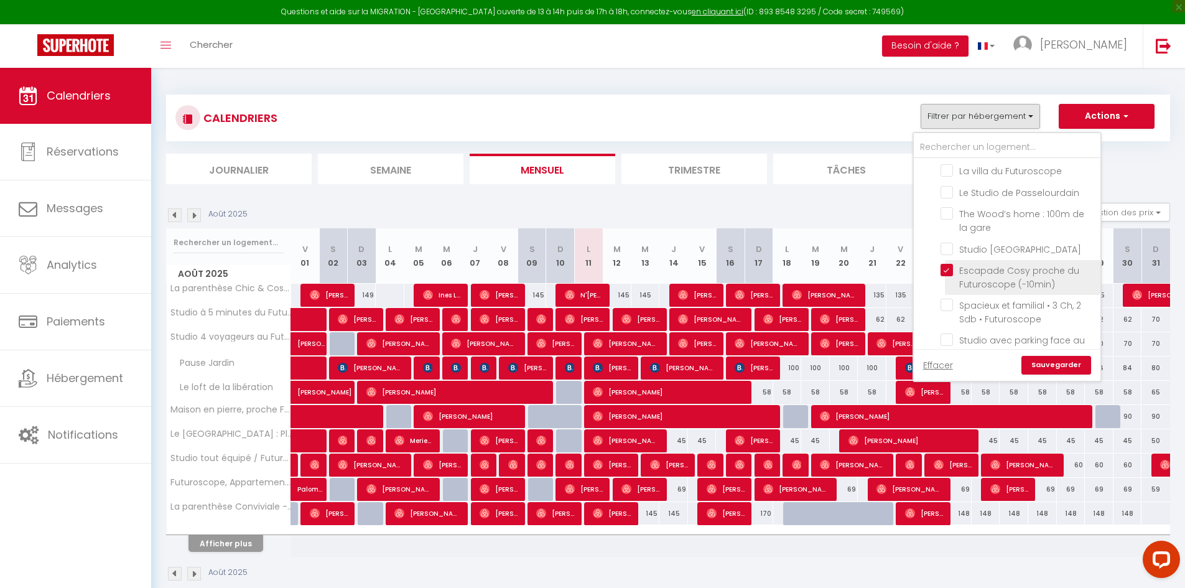
checkbox input "false"
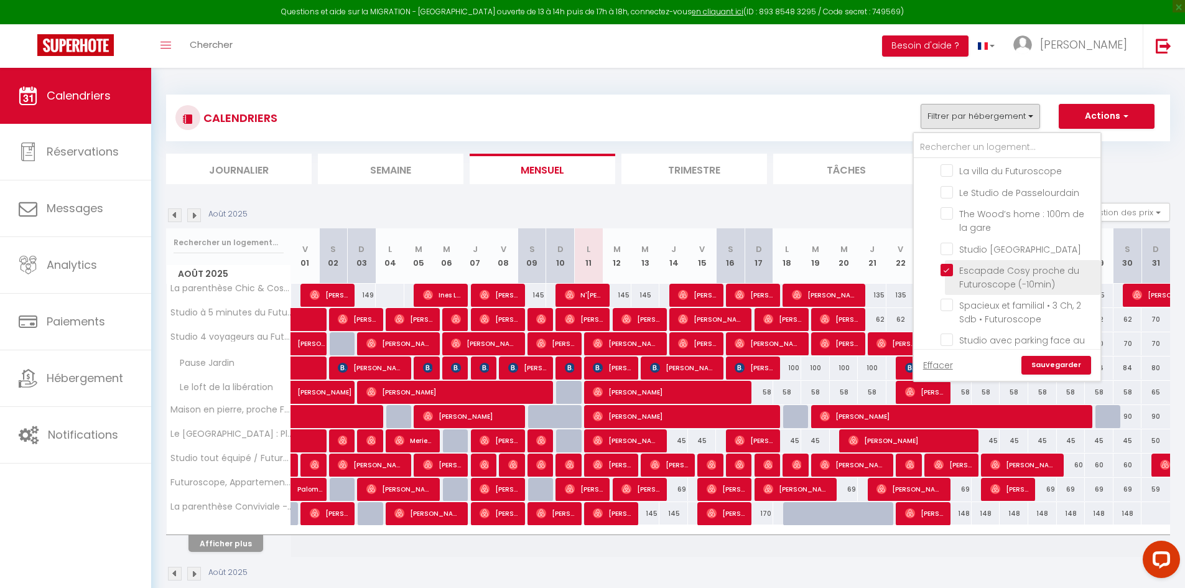
checkbox input "false"
click at [1055, 368] on link "Sauvegarder" at bounding box center [1056, 365] width 70 height 19
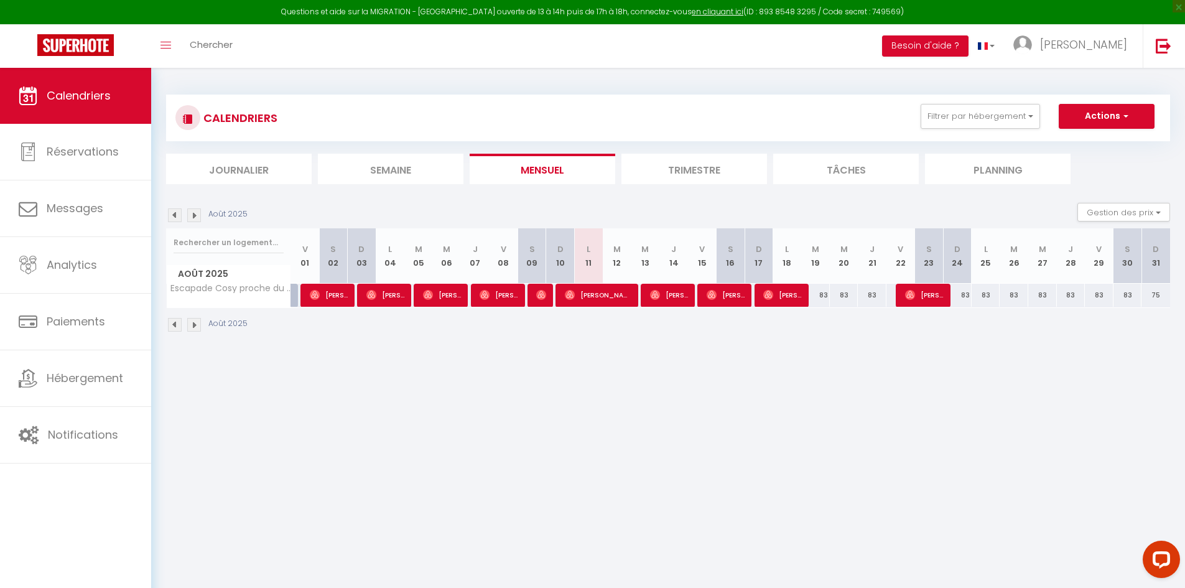
click at [191, 218] on img at bounding box center [194, 215] width 14 height 14
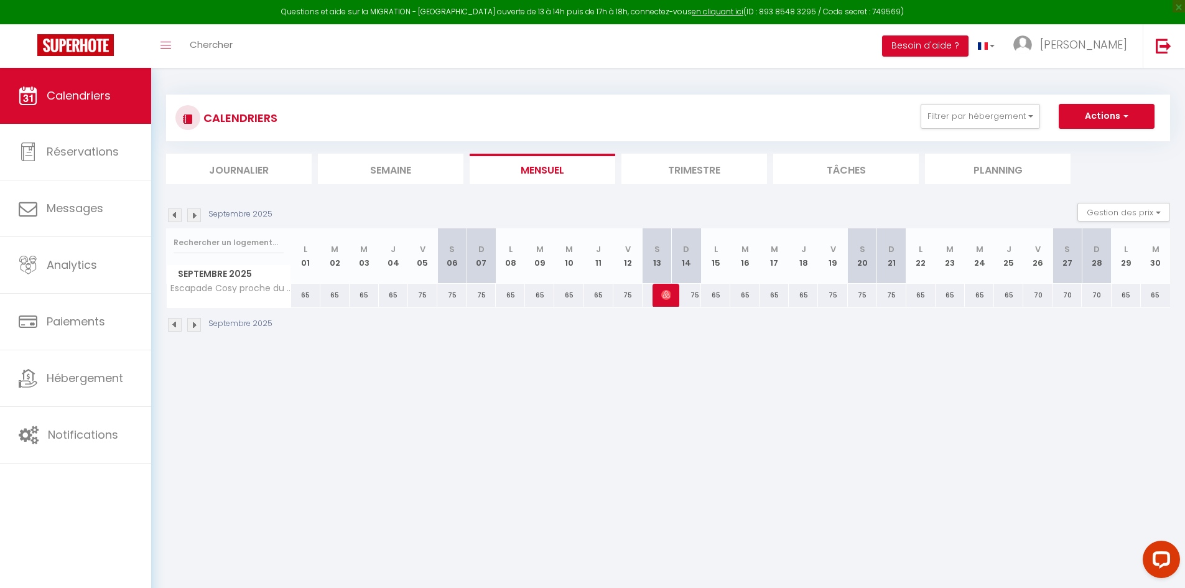
click at [293, 296] on div "65" at bounding box center [305, 295] width 29 height 23
type input "65"
type input "Lun 01 Septembre 2025"
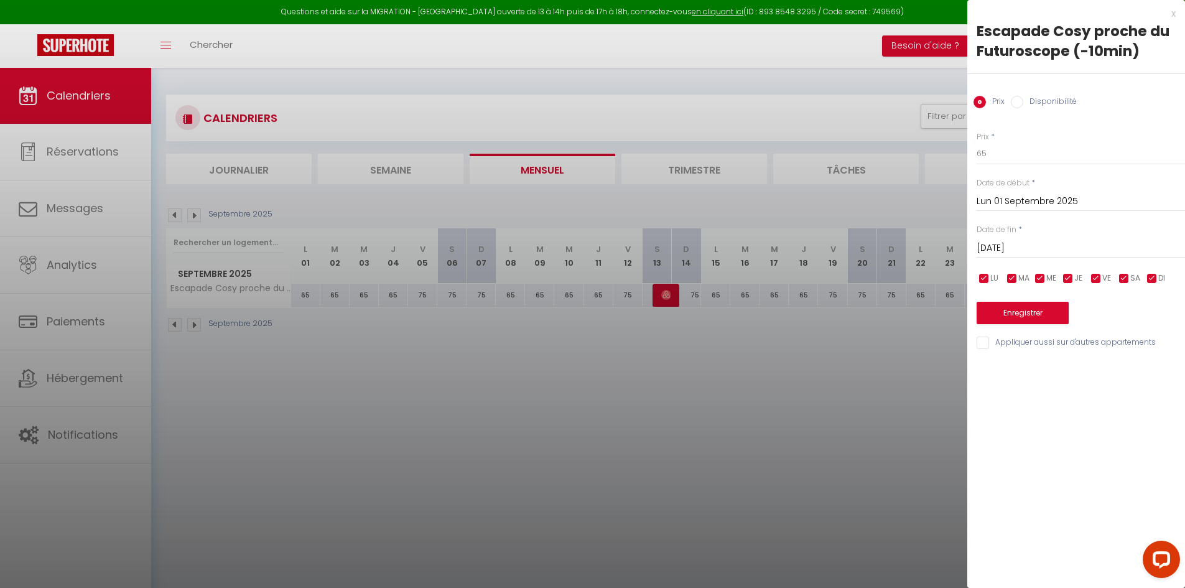
click at [1093, 226] on div "Date de fin * [DATE] < [DATE] > Dim Lun Mar Mer Jeu Ven Sam 1 2 3 4 5 6 7 8 9 1…" at bounding box center [1080, 241] width 208 height 34
click at [1095, 249] on input "[DATE]" at bounding box center [1080, 248] width 208 height 16
click at [1110, 317] on span "5" at bounding box center [1123, 319] width 27 height 25
type input "Ven 05 Septembre 2025"
drag, startPoint x: 985, startPoint y: 150, endPoint x: 971, endPoint y: 154, distance: 14.4
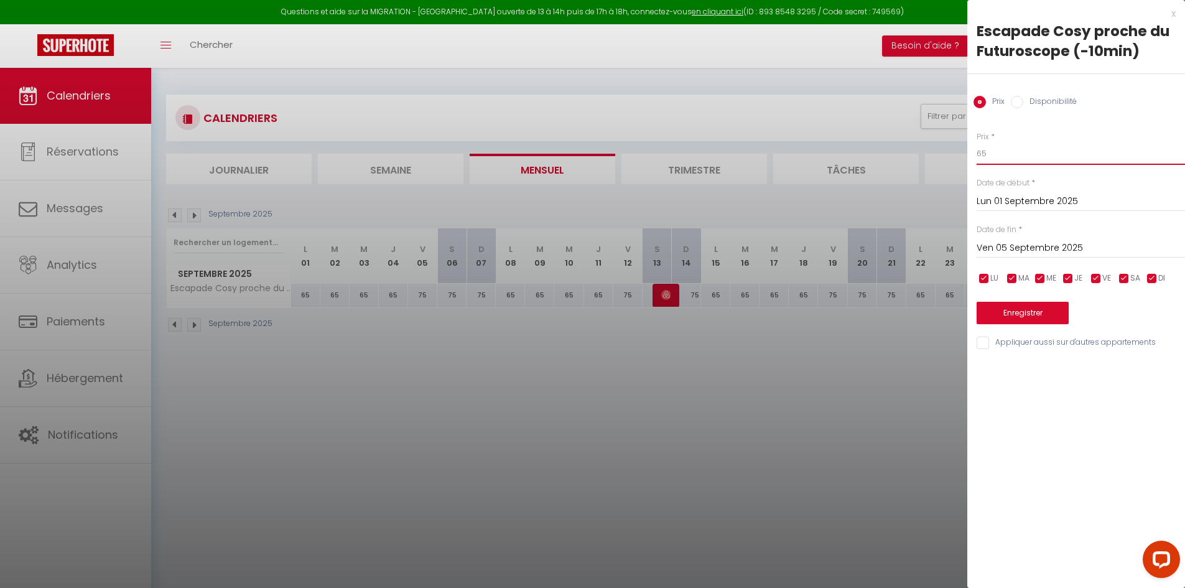
click at [971, 154] on div "Prix * 65 Statut * Disponible Indisponible Date de début * [DATE] < [DATE] > Di…" at bounding box center [1076, 233] width 218 height 235
type input "59"
click at [1033, 307] on button "Enregistrer" at bounding box center [1022, 313] width 92 height 22
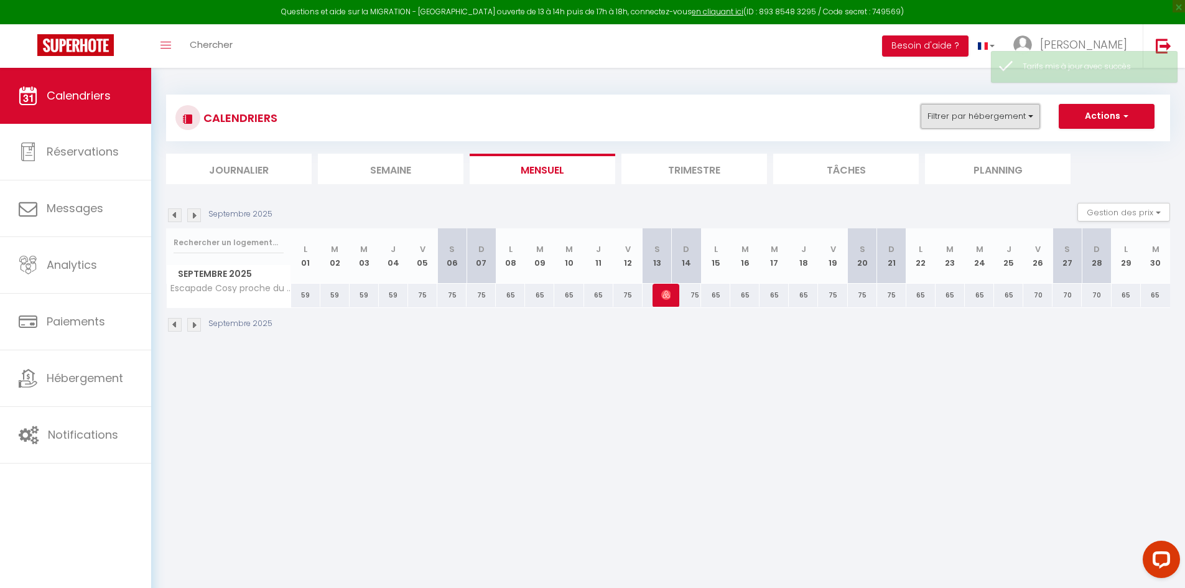
click at [1025, 118] on button "Filtrer par hébergement" at bounding box center [979, 116] width 119 height 25
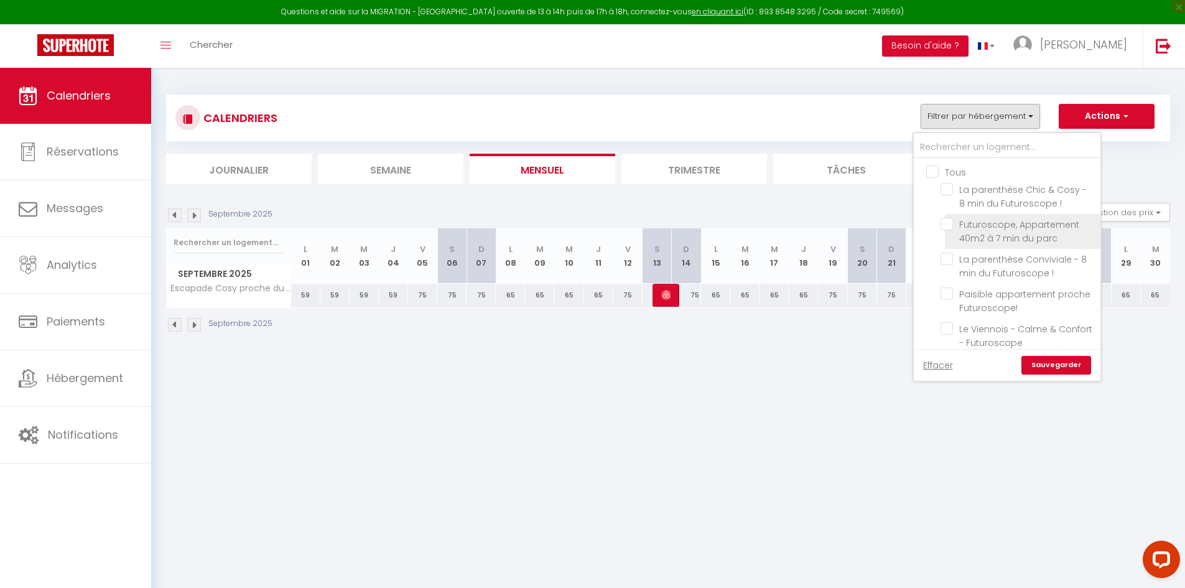
click at [953, 223] on input "Futuroscope, Appartement 40m2 à 7 min du parc" at bounding box center [1017, 224] width 155 height 12
checkbox input "true"
checkbox input "false"
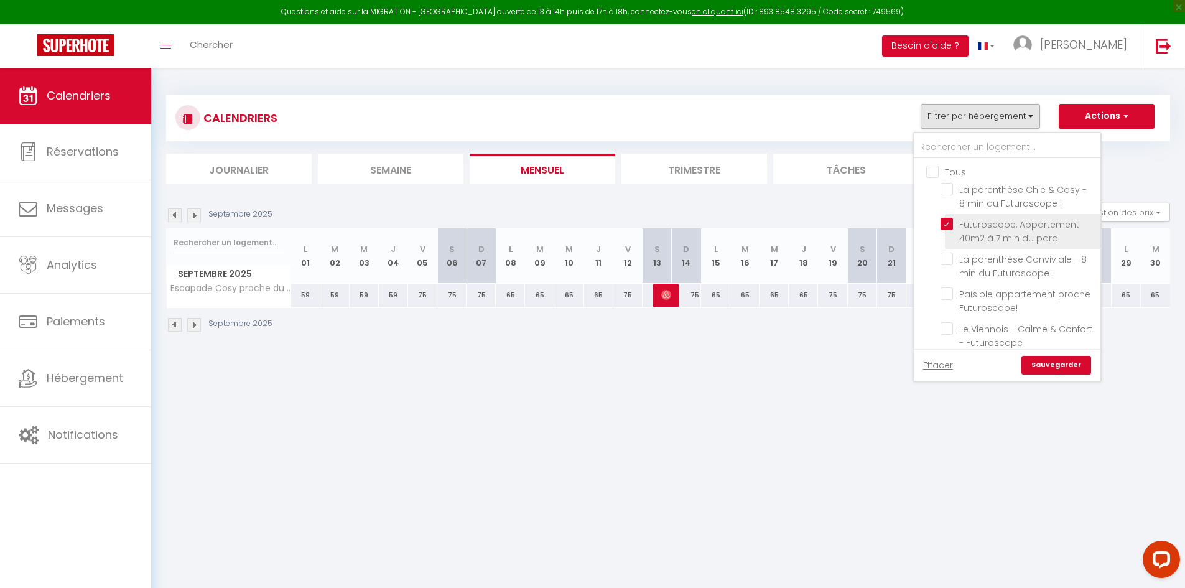
checkbox input "false"
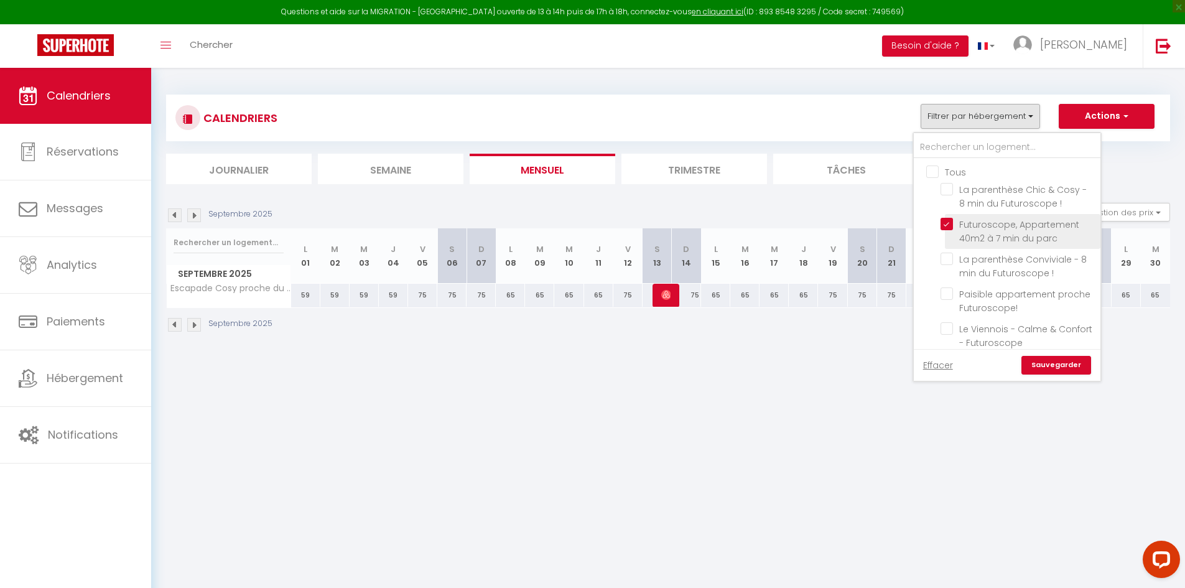
checkbox input "false"
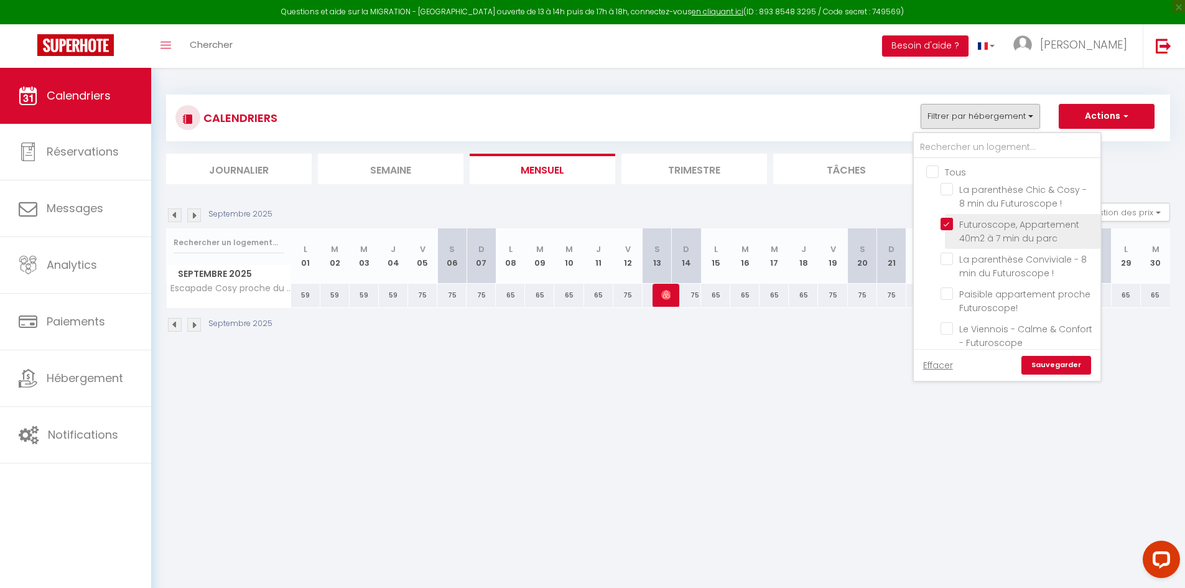
checkbox input "false"
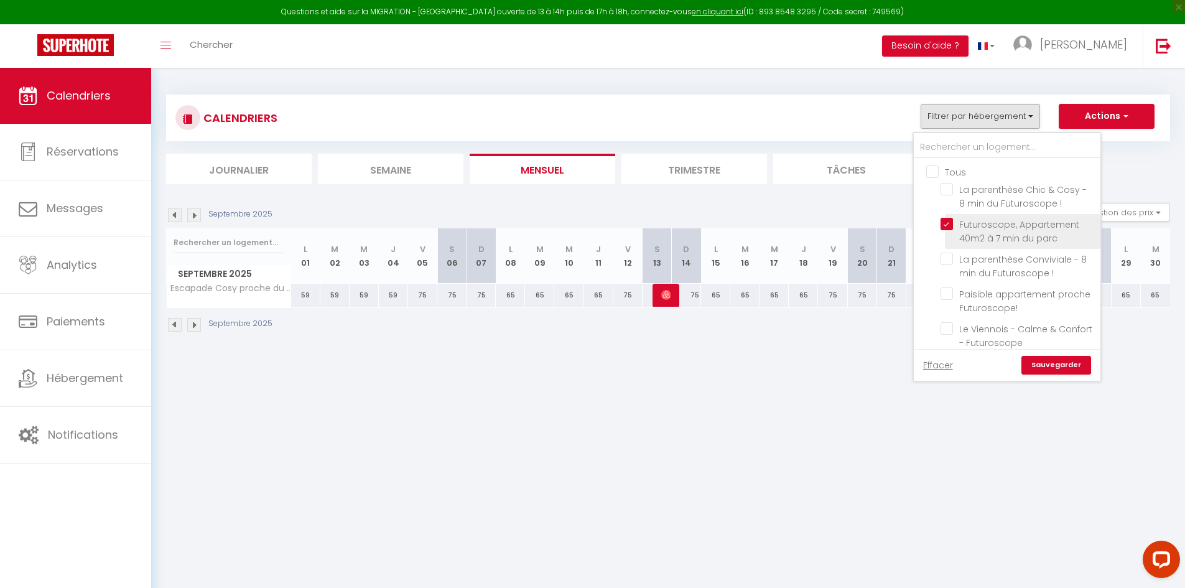
checkbox input "false"
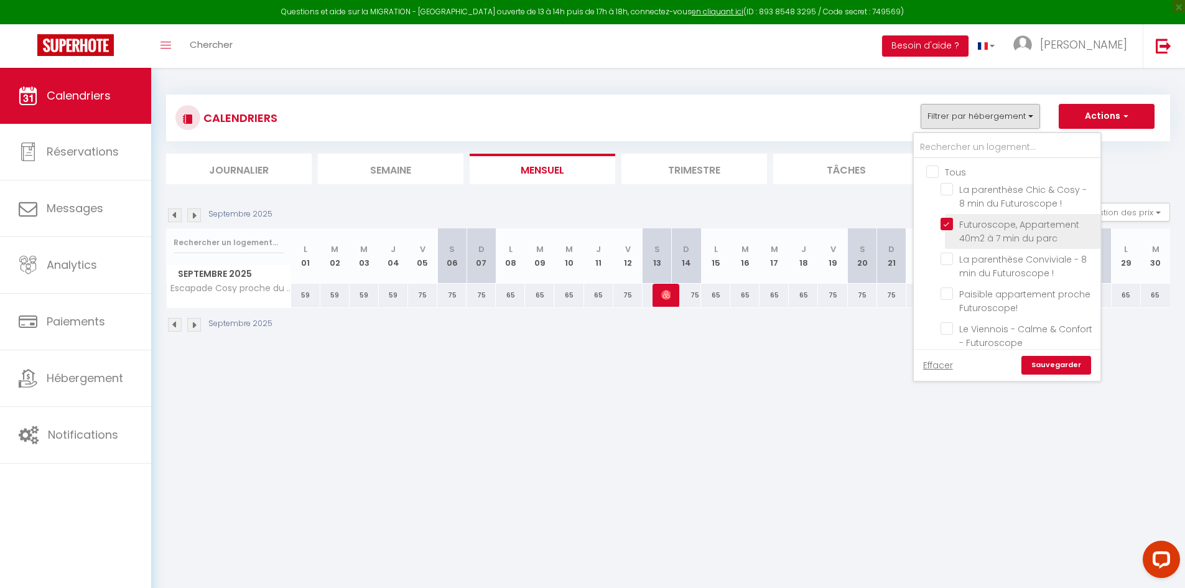
checkbox input "false"
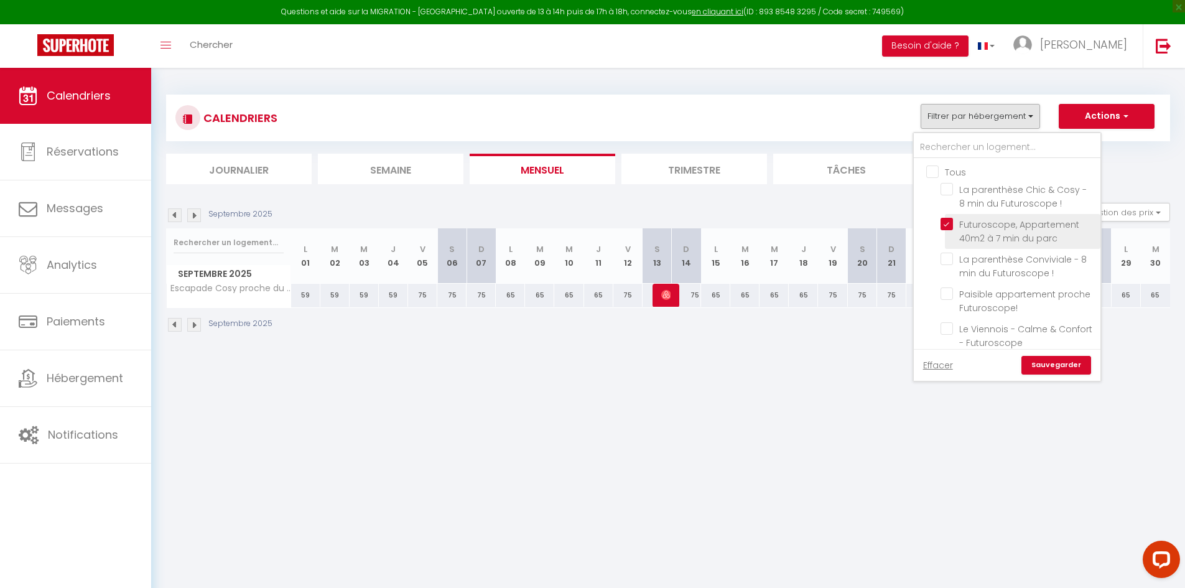
checkbox input "false"
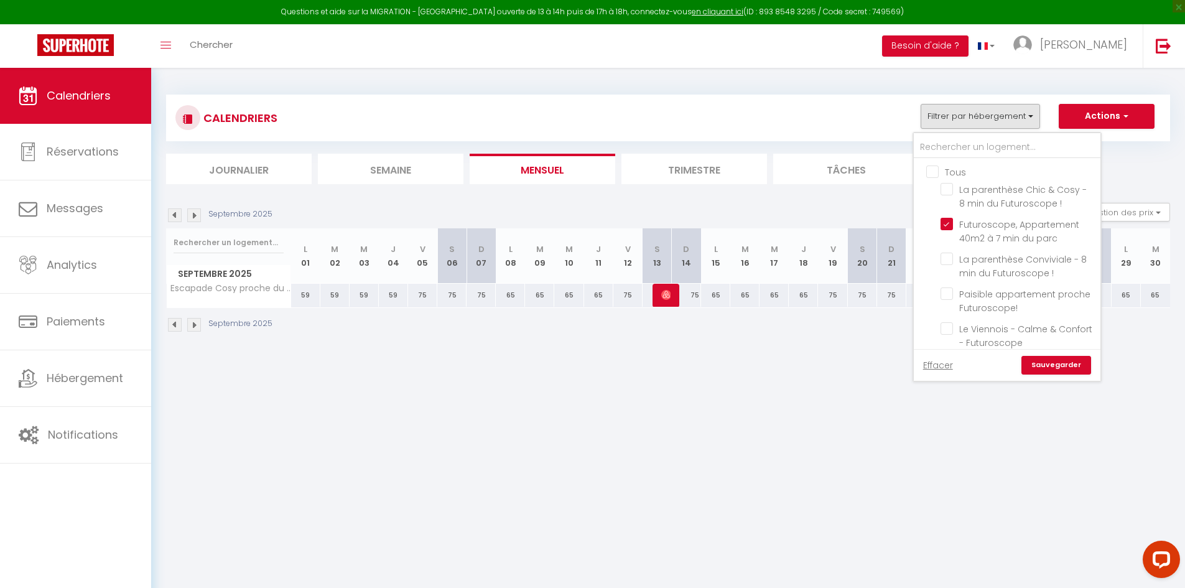
click at [1072, 370] on link "Sauvegarder" at bounding box center [1056, 365] width 70 height 19
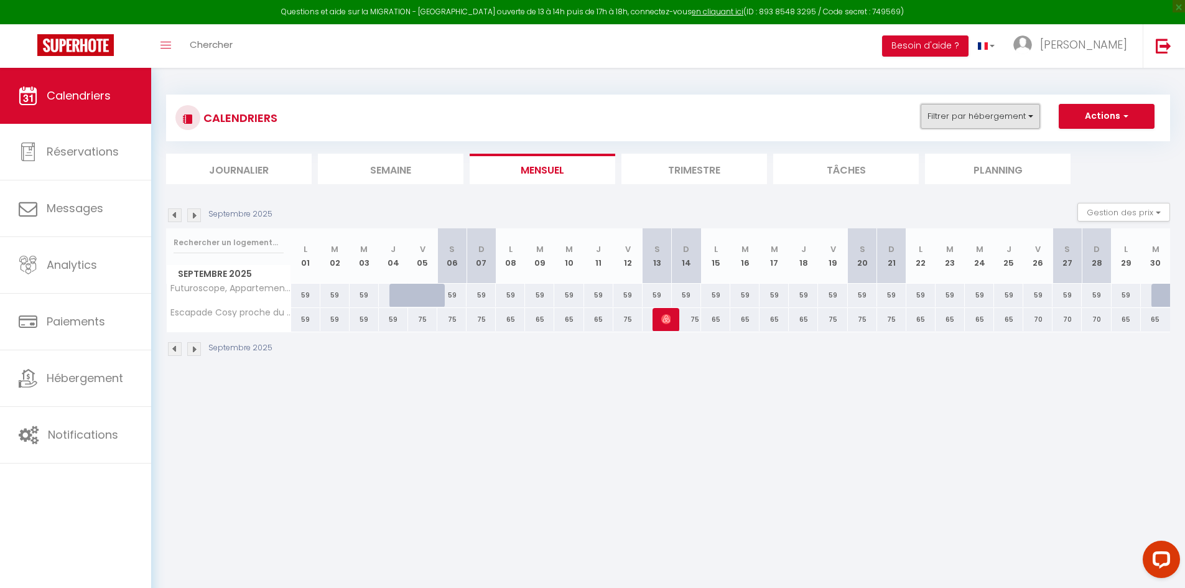
click at [1024, 110] on button "Filtrer par hébergement" at bounding box center [979, 116] width 119 height 25
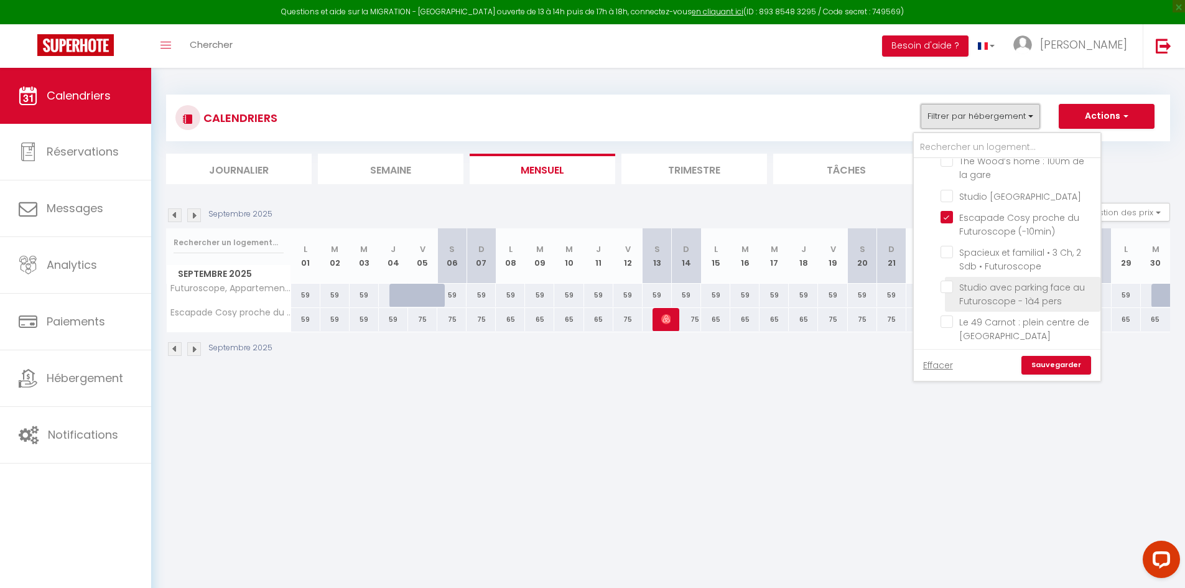
scroll to position [684, 0]
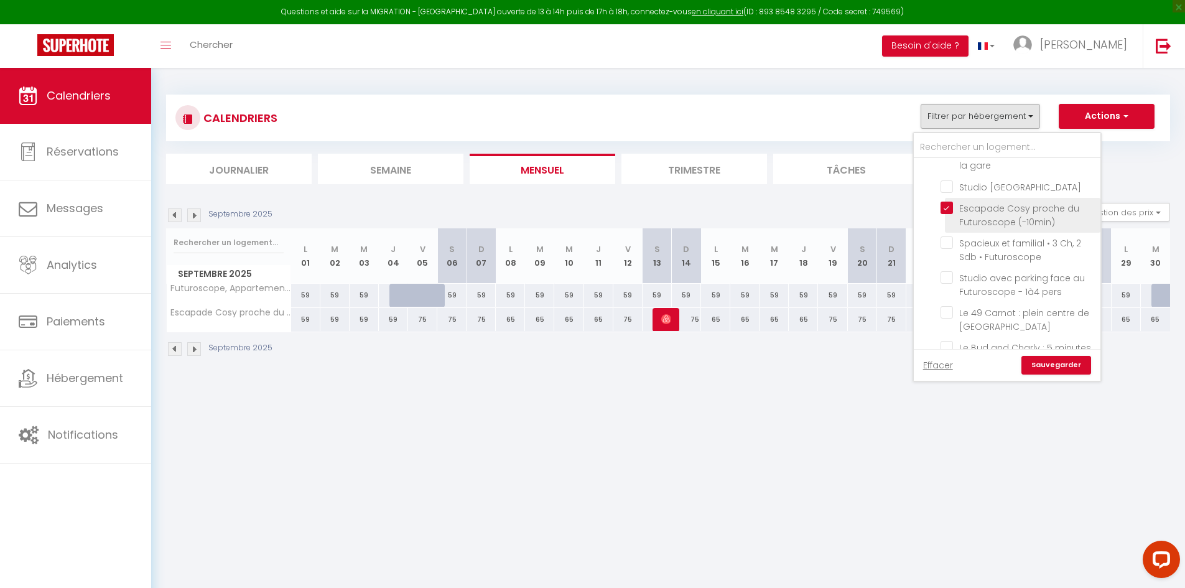
click at [950, 202] on input "Escapade Cosy proche du Futuroscope (-10min)" at bounding box center [1017, 208] width 155 height 12
checkbox input "false"
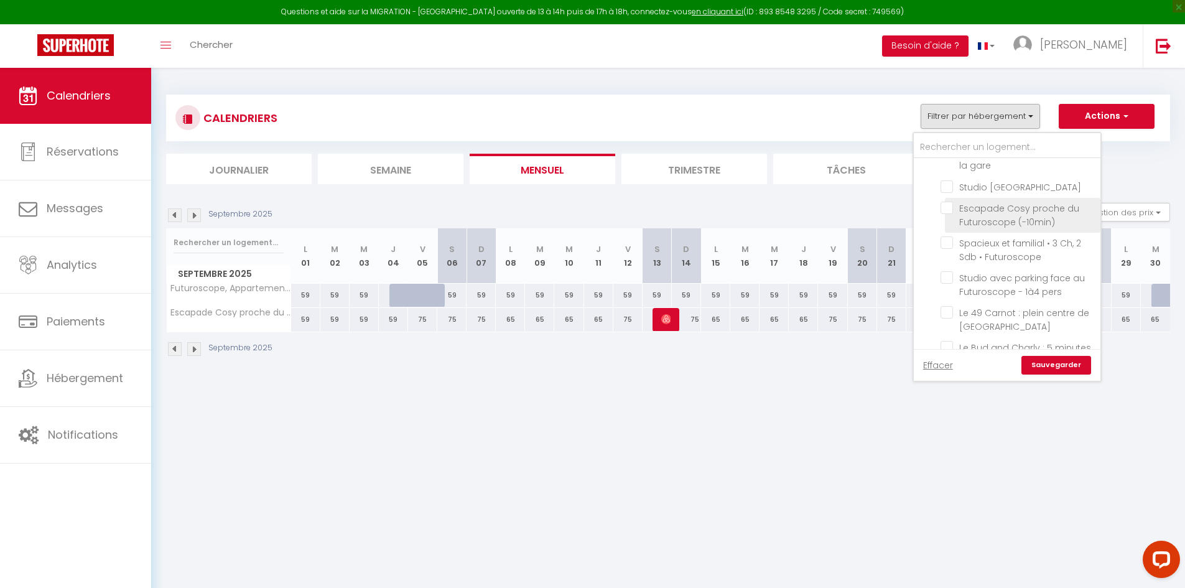
checkbox input "false"
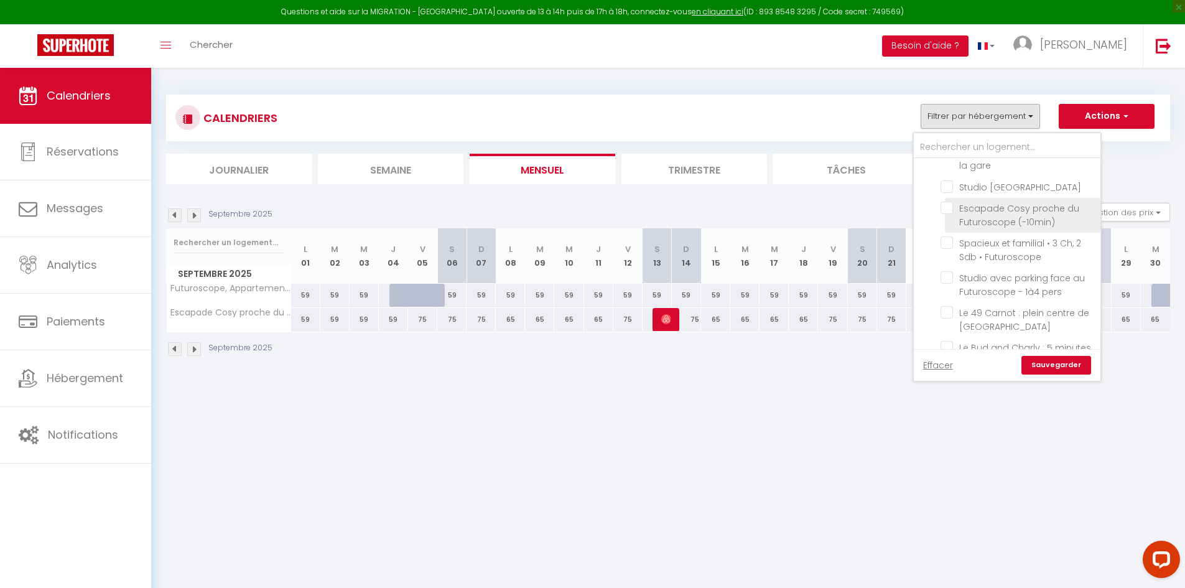
checkbox input "false"
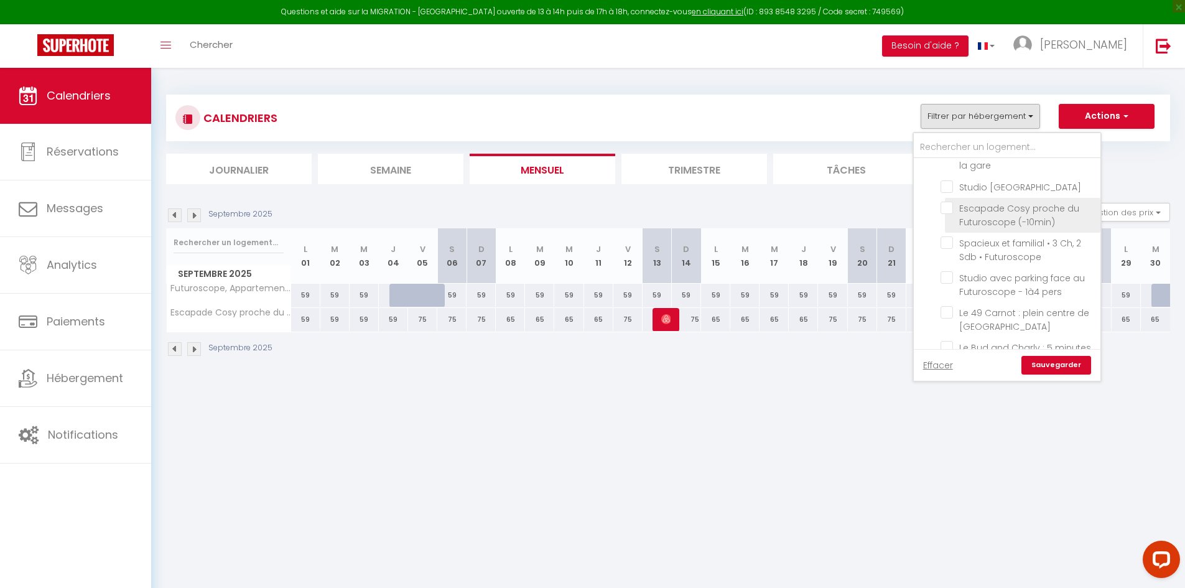
checkbox input "false"
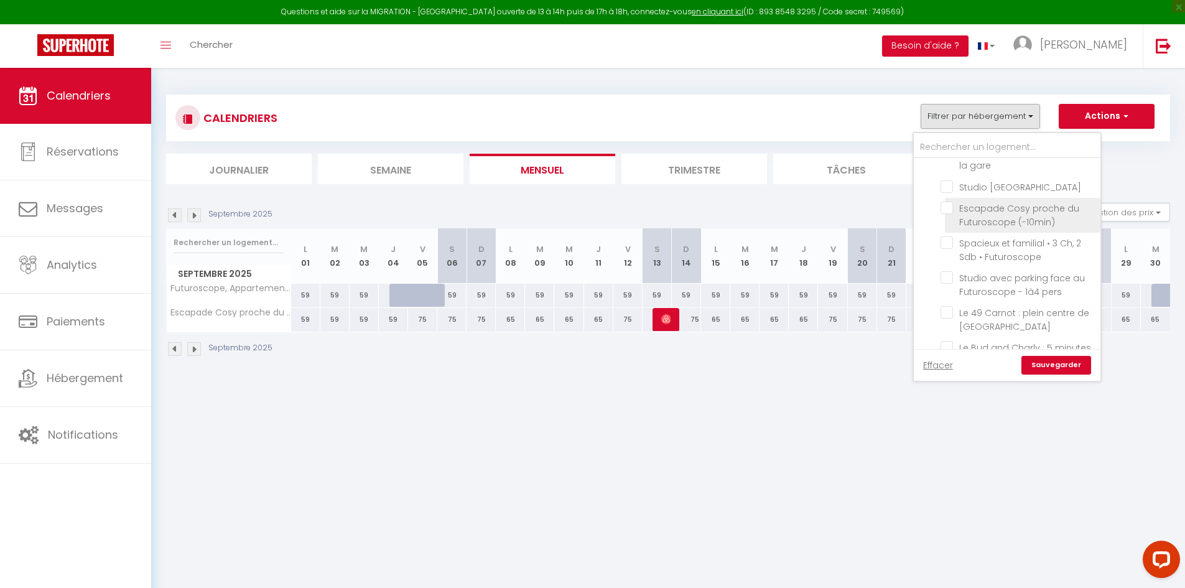
checkbox input "false"
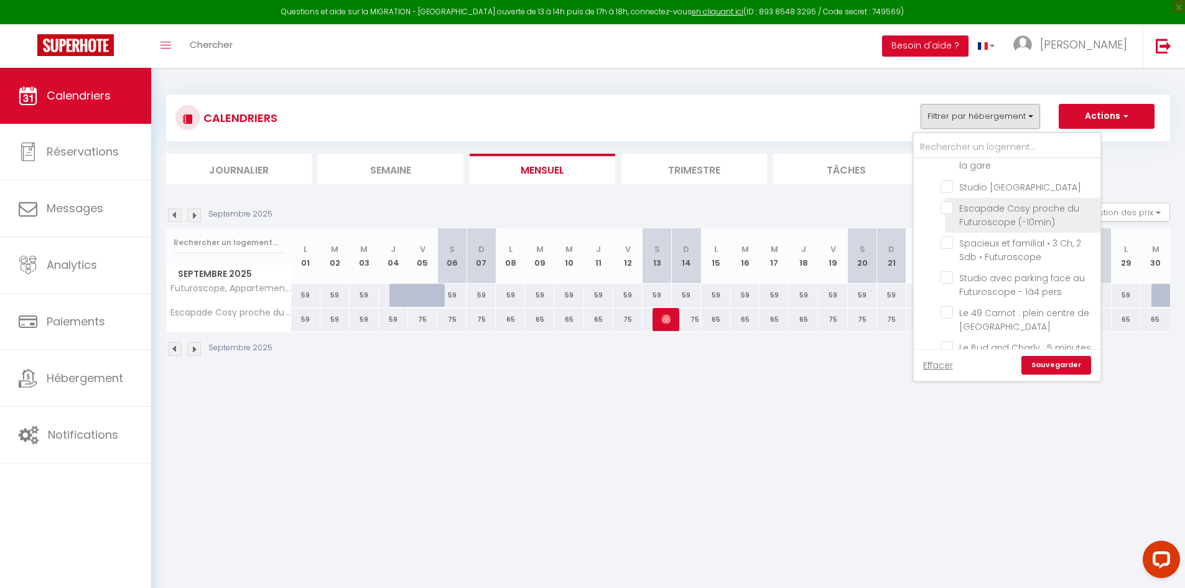
checkbox input "false"
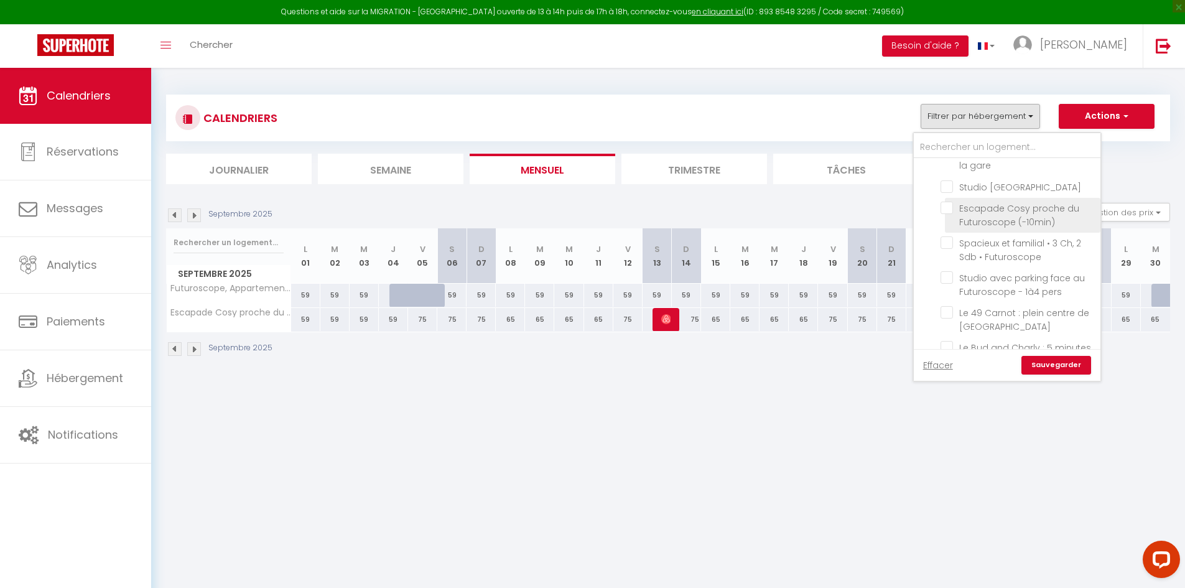
checkbox input "false"
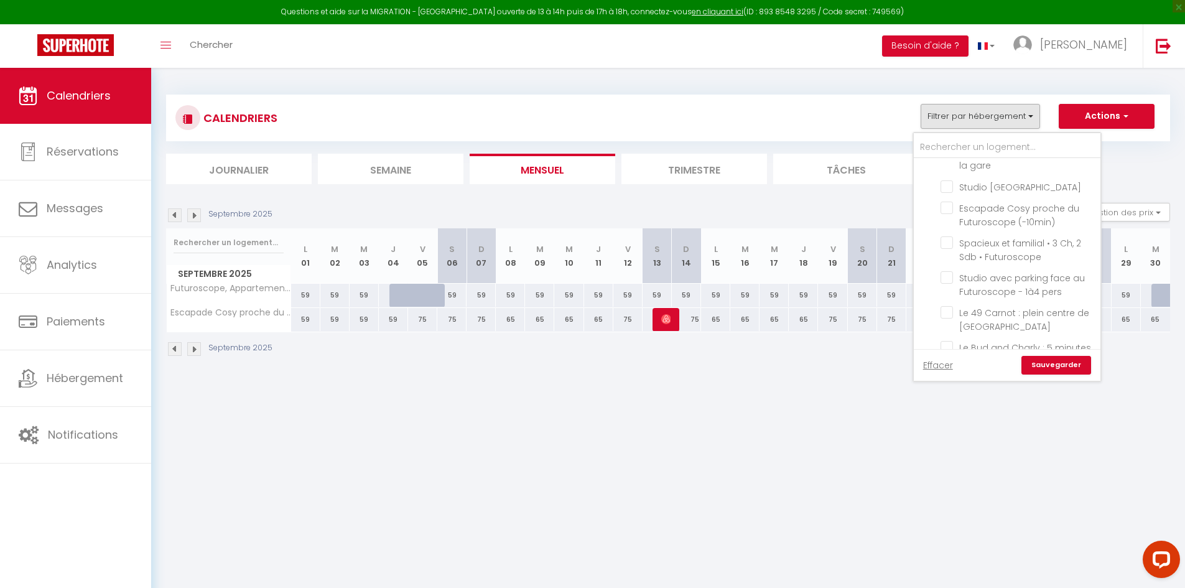
click at [1065, 361] on link "Sauvegarder" at bounding box center [1056, 365] width 70 height 19
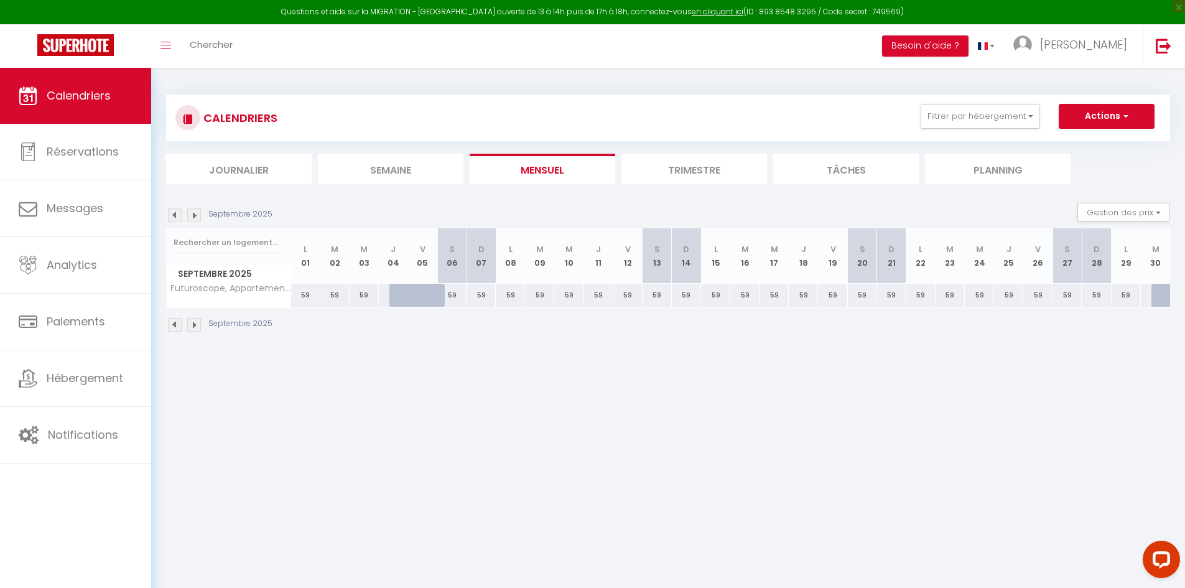
click at [308, 302] on div "59" at bounding box center [305, 295] width 29 height 23
type input "59"
type input "Lun 01 Septembre 2025"
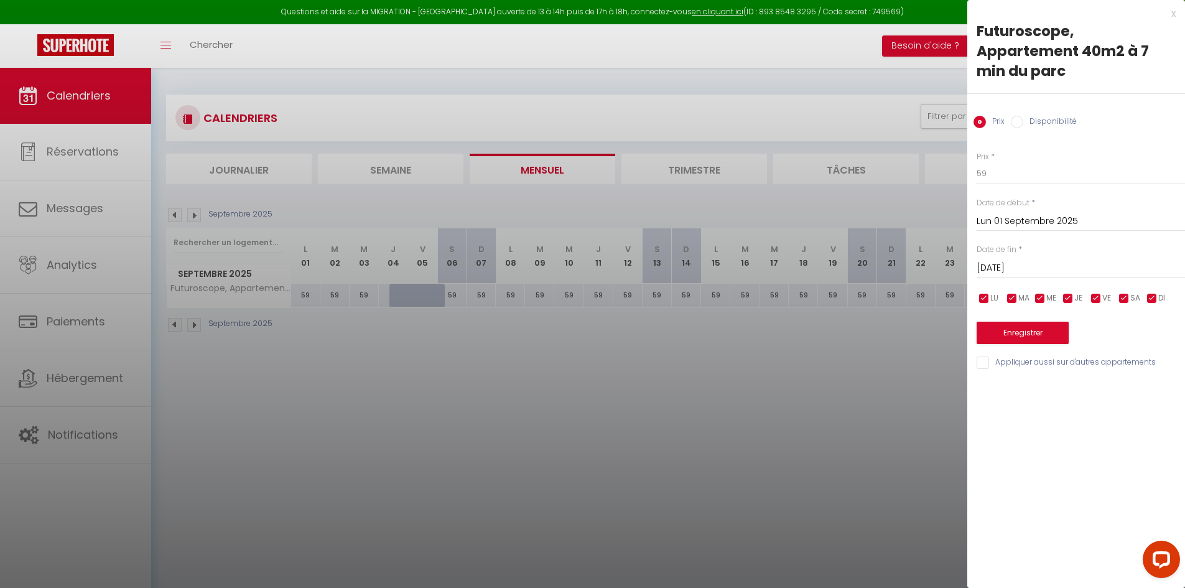
click at [1085, 265] on input "[DATE]" at bounding box center [1080, 268] width 208 height 16
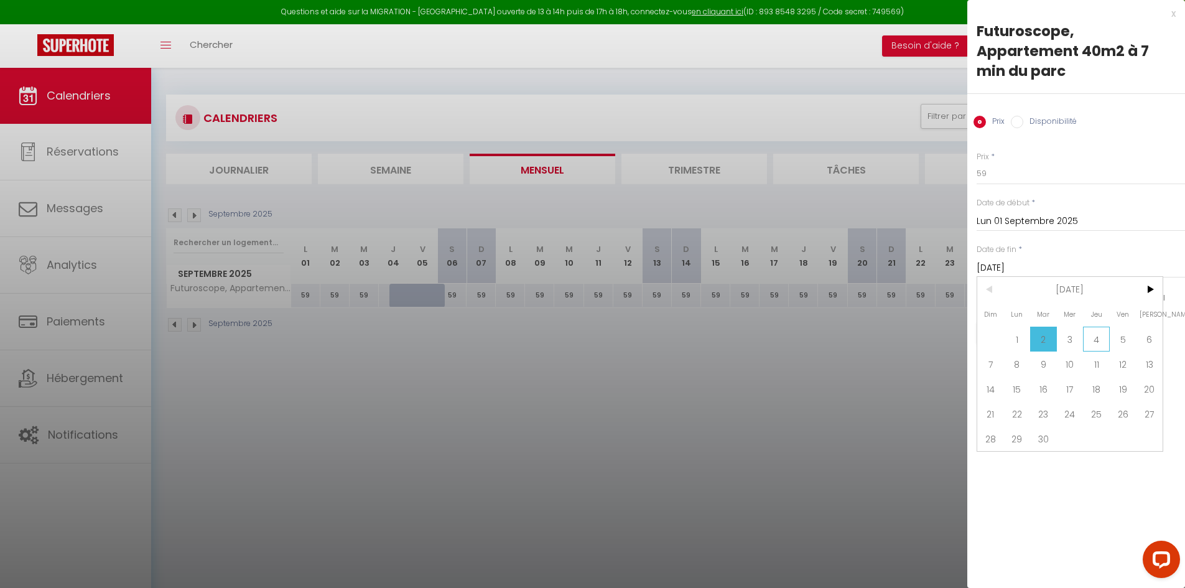
click at [1100, 338] on span "4" at bounding box center [1096, 339] width 27 height 25
type input "Jeu 04 Septembre 2025"
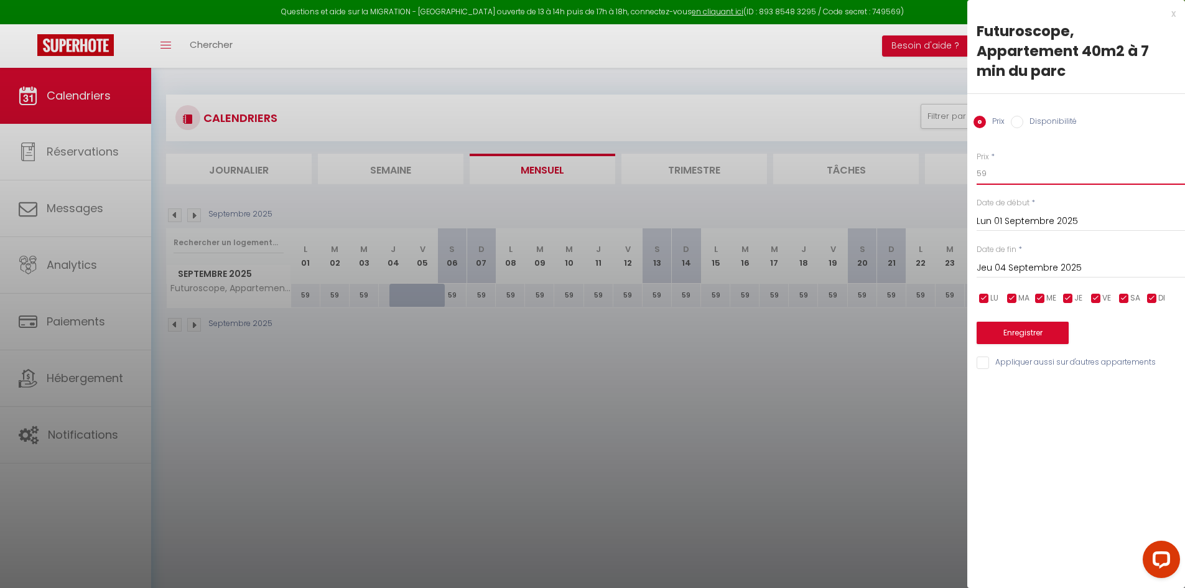
drag, startPoint x: 981, startPoint y: 186, endPoint x: 946, endPoint y: 185, distance: 35.5
click at [950, 186] on body "Questions et aide sur la MIGRATION - [GEOGRAPHIC_DATA] ouverte de 13 à 14h puis…" at bounding box center [592, 362] width 1185 height 588
type input "45"
click at [1018, 336] on button "Enregistrer" at bounding box center [1022, 333] width 92 height 22
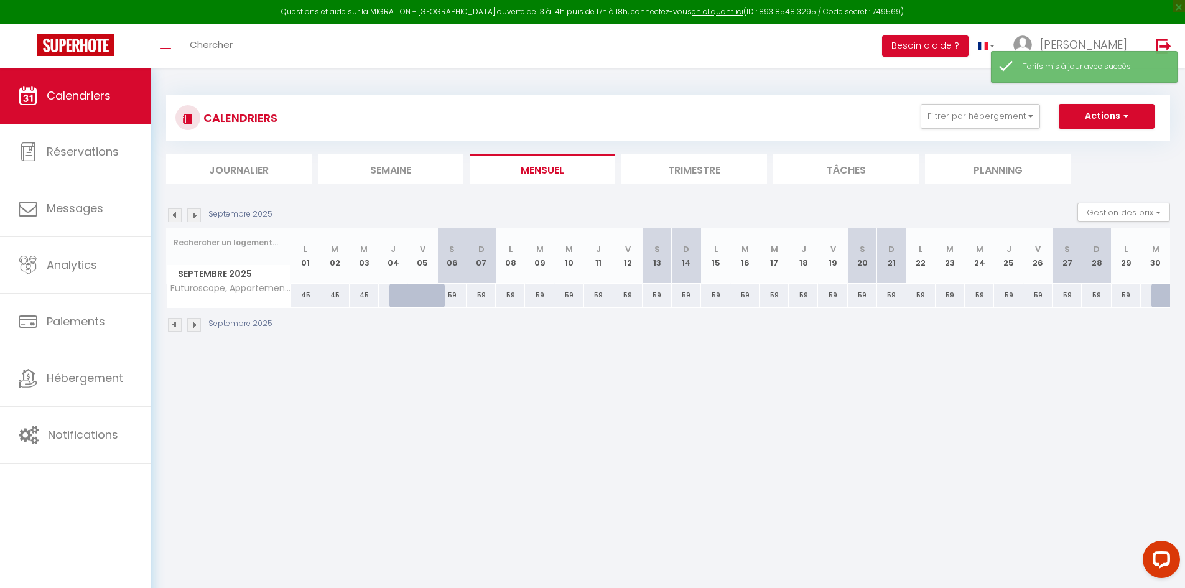
click at [458, 294] on div "59" at bounding box center [451, 295] width 29 height 23
type input "59"
type input "Sam 06 Septembre 2025"
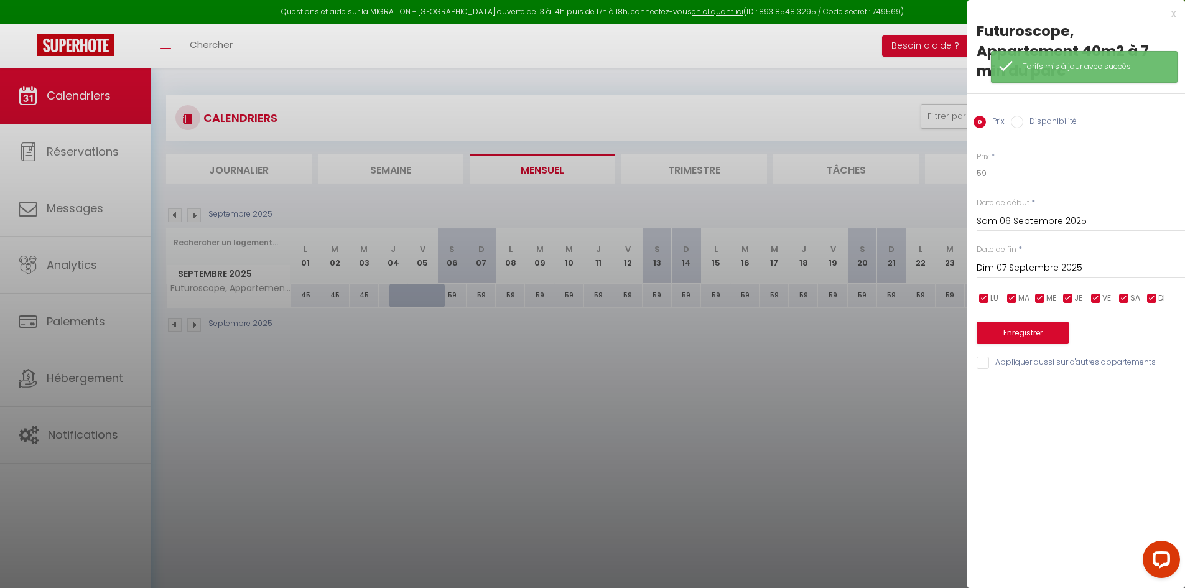
click at [1066, 273] on input "Dim 07 Septembre 2025" at bounding box center [1080, 268] width 208 height 16
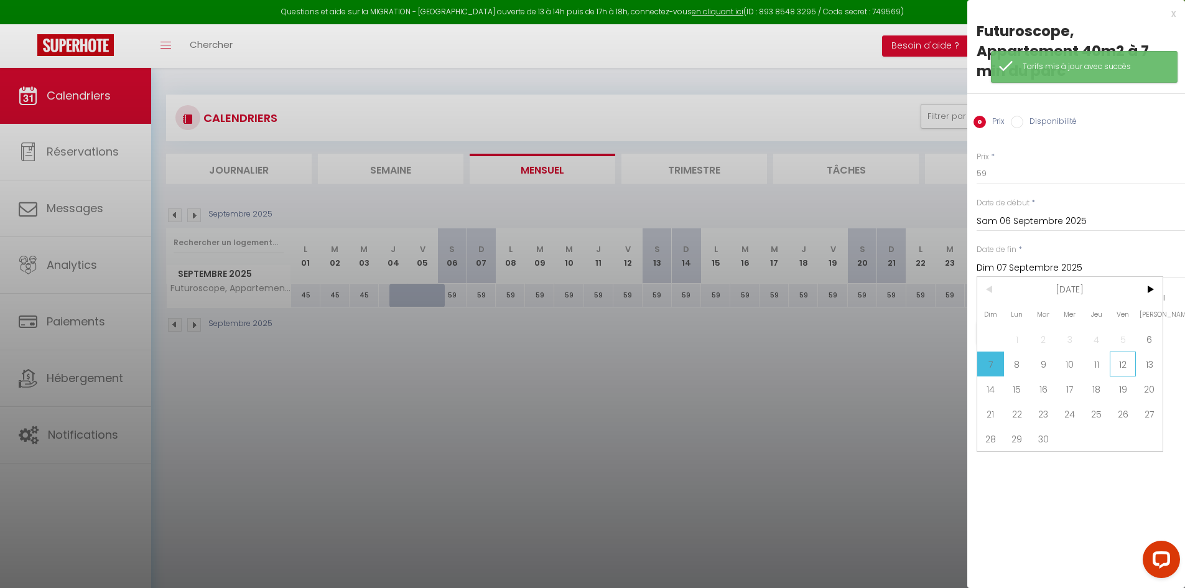
click at [1114, 365] on span "12" at bounding box center [1123, 363] width 27 height 25
type input "Ven 12 Septembre 2025"
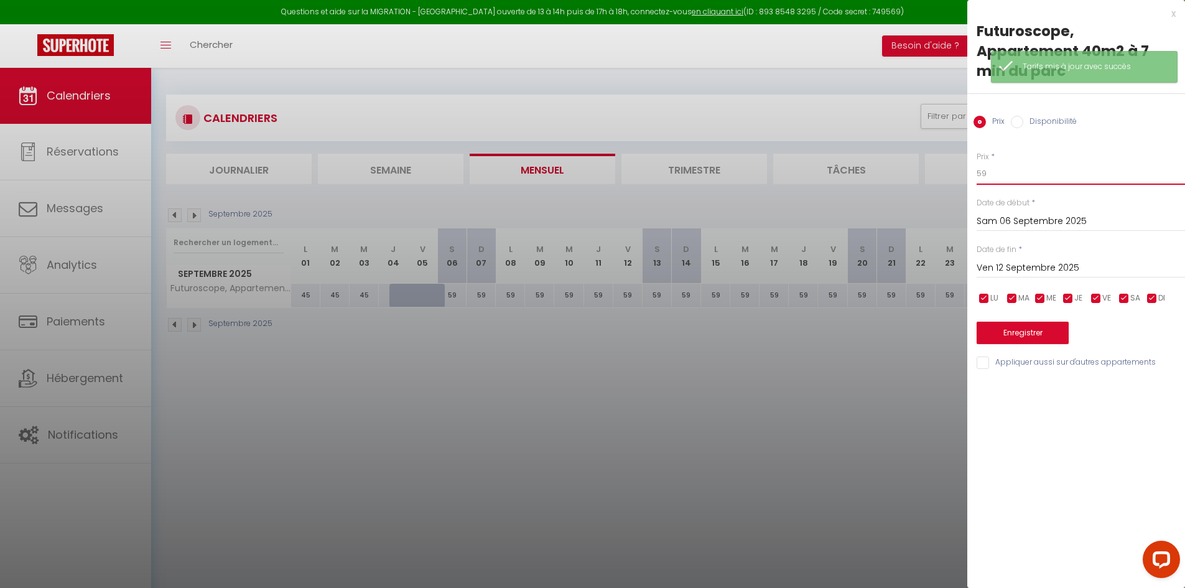
drag, startPoint x: 976, startPoint y: 176, endPoint x: 934, endPoint y: 175, distance: 42.9
click at [935, 176] on body "Questions et aide sur la MIGRATION - [GEOGRAPHIC_DATA] ouverte de 13 à 14h puis…" at bounding box center [592, 362] width 1185 height 588
type input "45"
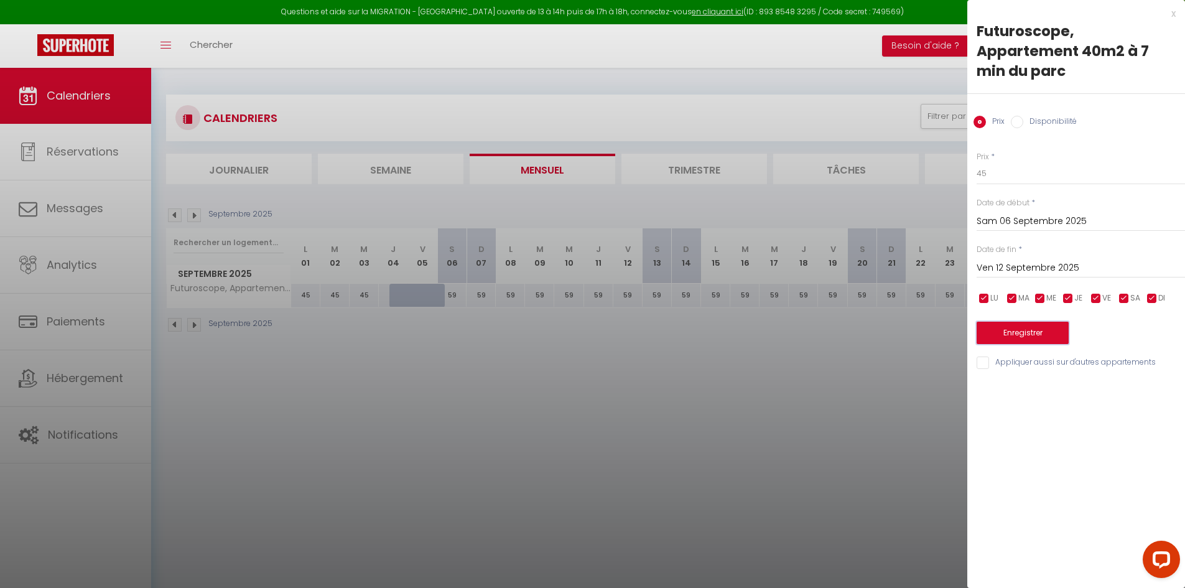
click at [1009, 333] on button "Enregistrer" at bounding box center [1022, 333] width 92 height 22
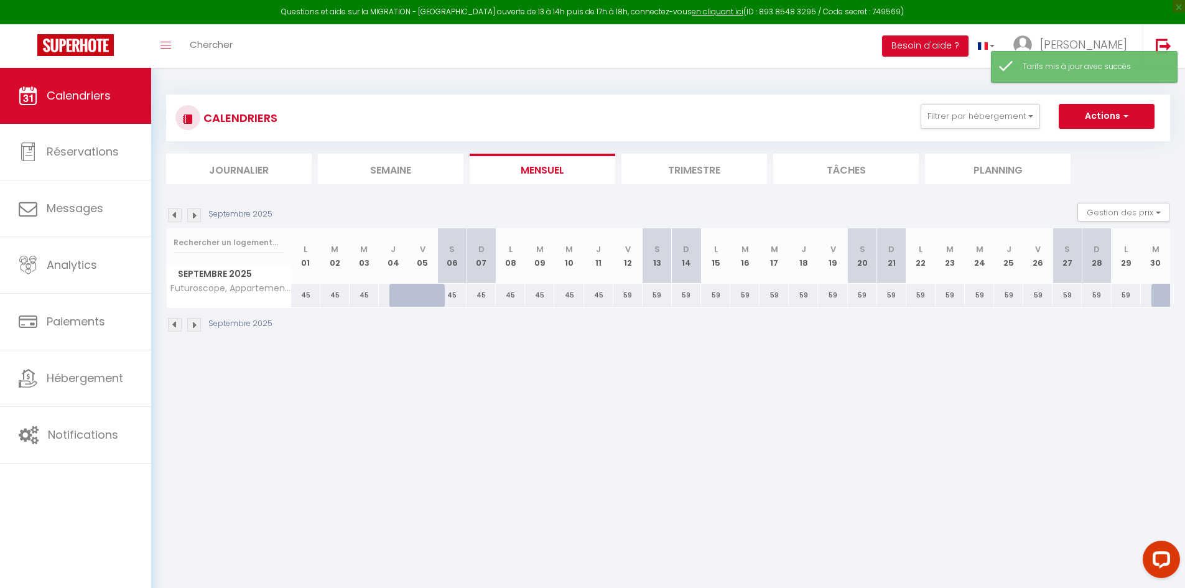
click at [721, 290] on div "59" at bounding box center [715, 295] width 29 height 23
type input "59"
type input "Lun 15 Septembre 2025"
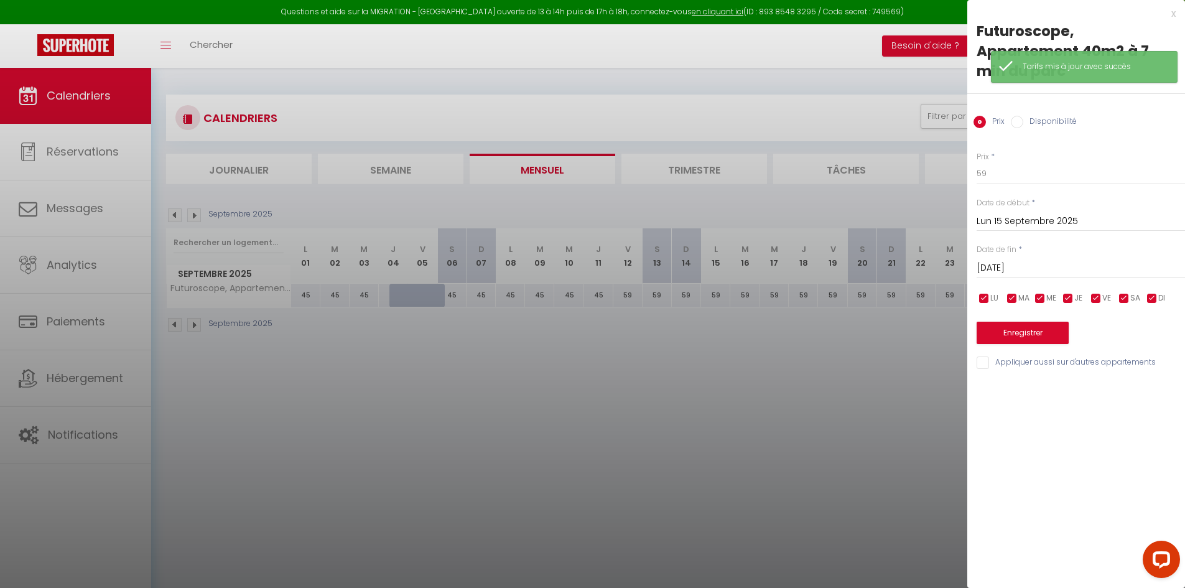
click at [1061, 268] on input "[DATE]" at bounding box center [1080, 268] width 208 height 16
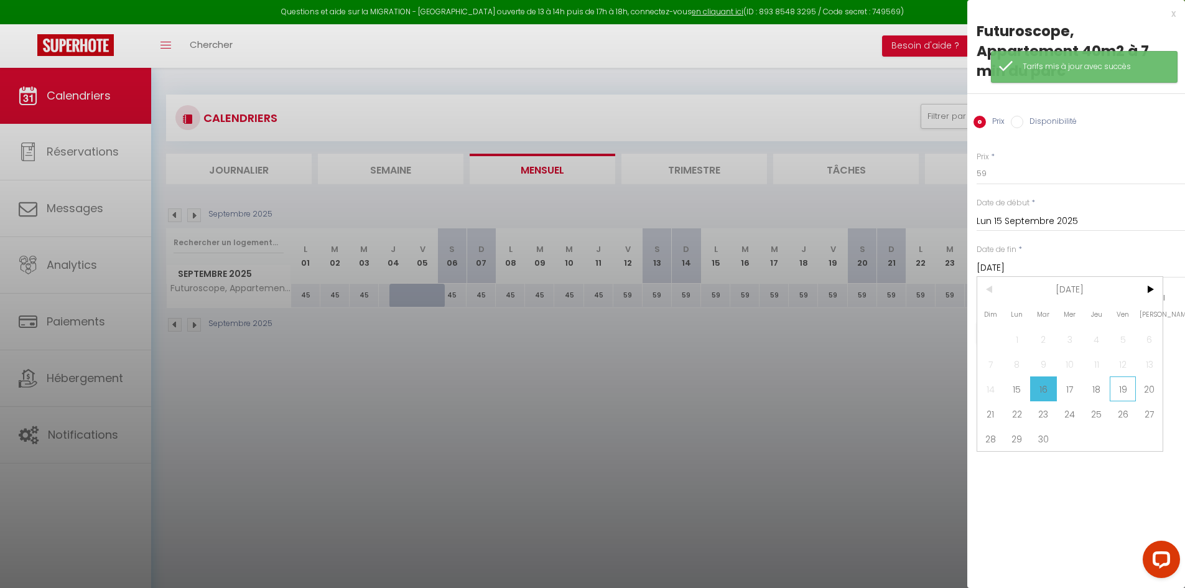
click at [1115, 388] on span "19" at bounding box center [1123, 388] width 27 height 25
type input "Ven 19 Septembre 2025"
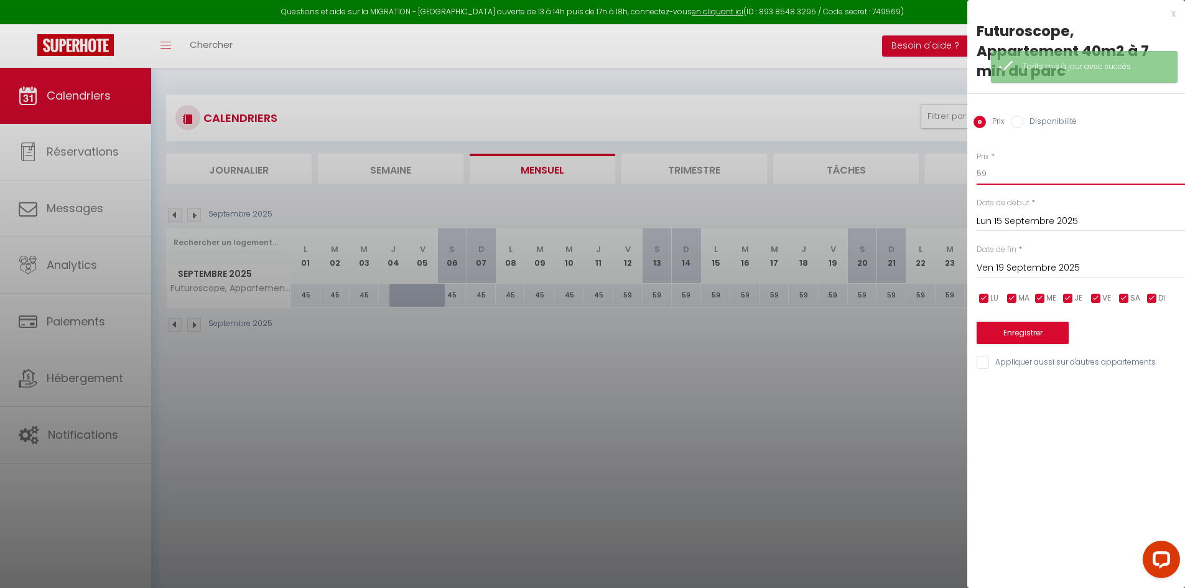
drag, startPoint x: 1017, startPoint y: 177, endPoint x: 907, endPoint y: 178, distance: 109.5
click at [926, 186] on body "Questions et aide sur la MIGRATION - [GEOGRAPHIC_DATA] ouverte de 13 à 14h puis…" at bounding box center [592, 362] width 1185 height 588
type input "45"
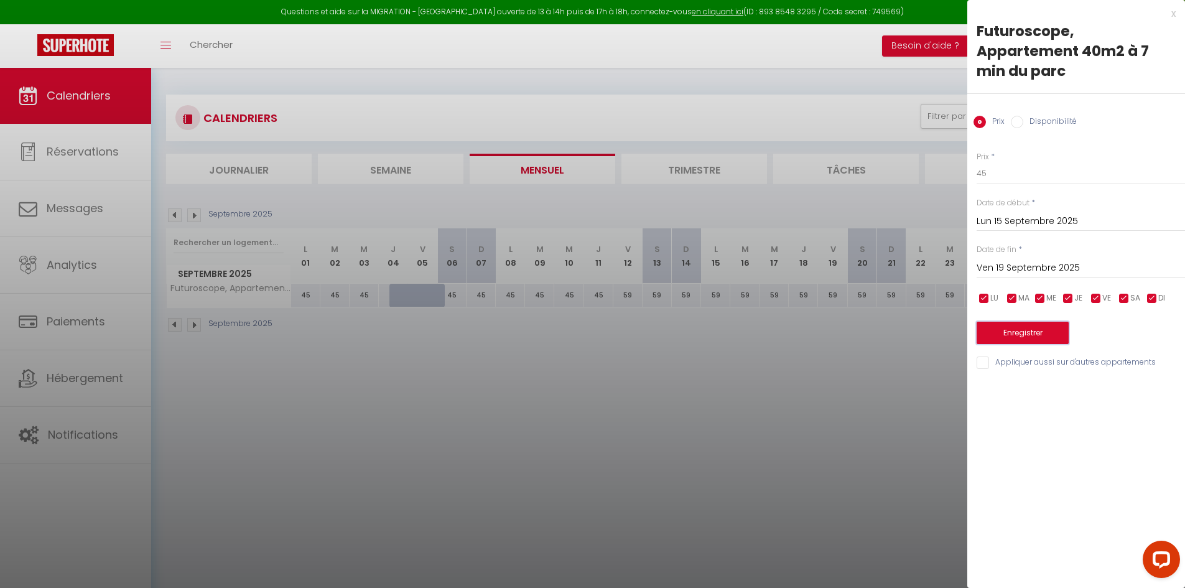
click at [1008, 333] on button "Enregistrer" at bounding box center [1022, 333] width 92 height 22
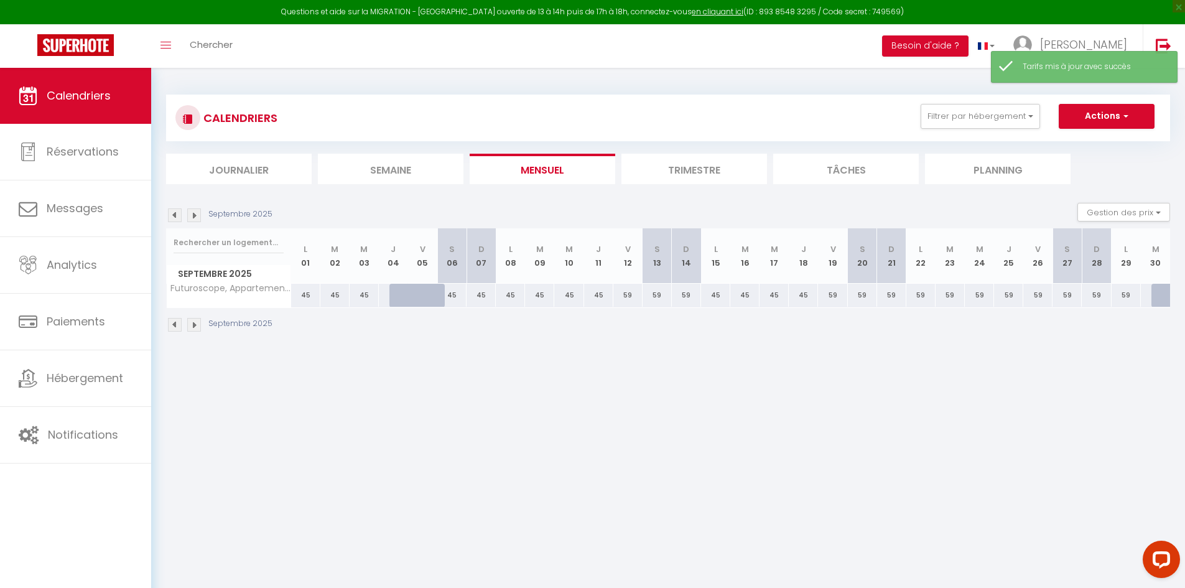
click at [911, 292] on div "59" at bounding box center [920, 295] width 29 height 23
type input "59"
type input "Lun 22 Septembre 2025"
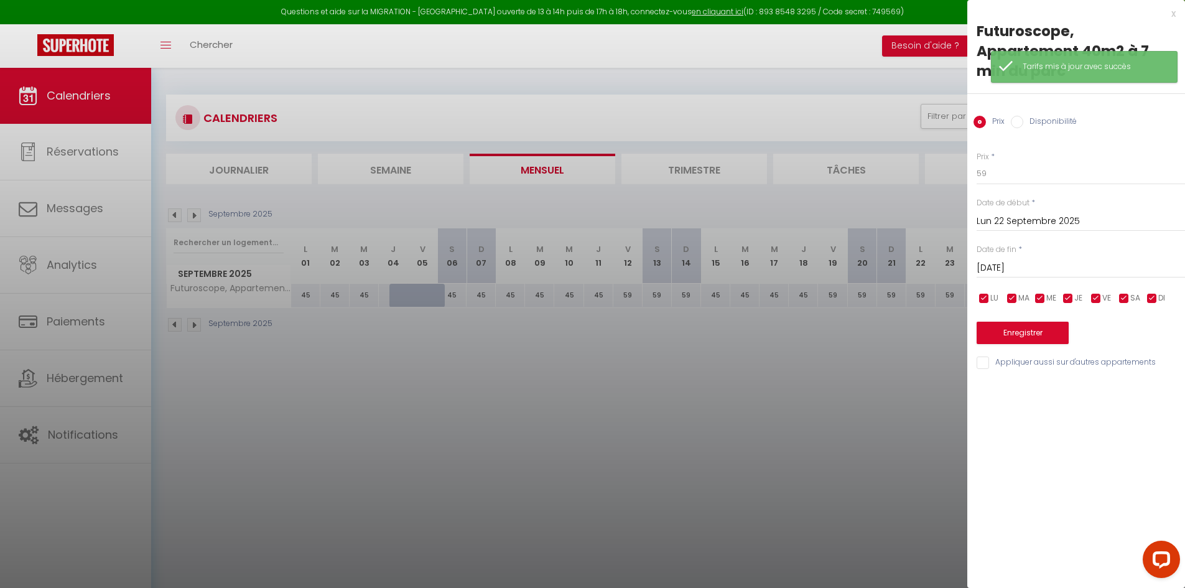
click at [1088, 265] on input "[DATE]" at bounding box center [1080, 268] width 208 height 16
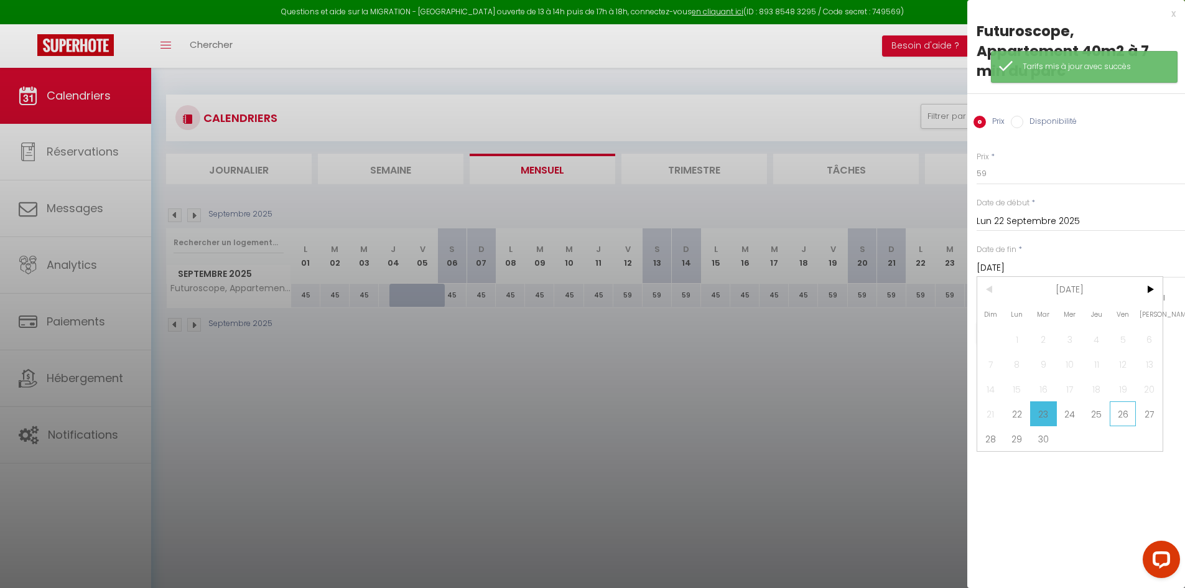
click at [1128, 424] on span "26" at bounding box center [1123, 413] width 27 height 25
type input "Ven 26 Septembre 2025"
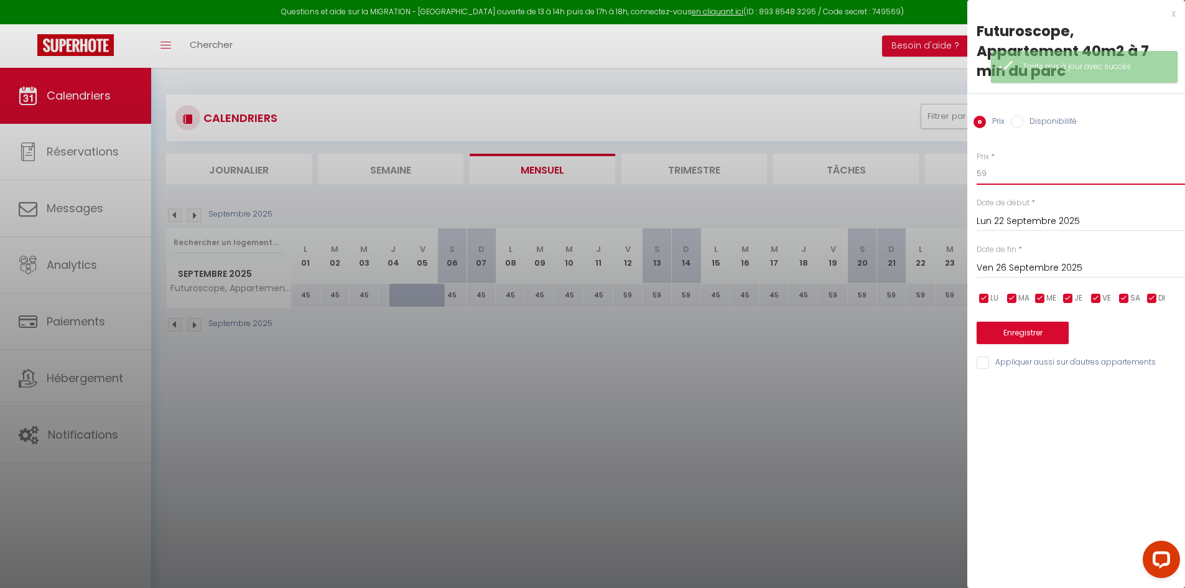
drag, startPoint x: 996, startPoint y: 178, endPoint x: 914, endPoint y: 185, distance: 83.0
click at [957, 186] on body "Questions et aide sur la MIGRATION - [GEOGRAPHIC_DATA] ouverte de 13 à 14h puis…" at bounding box center [592, 362] width 1185 height 588
type input "45"
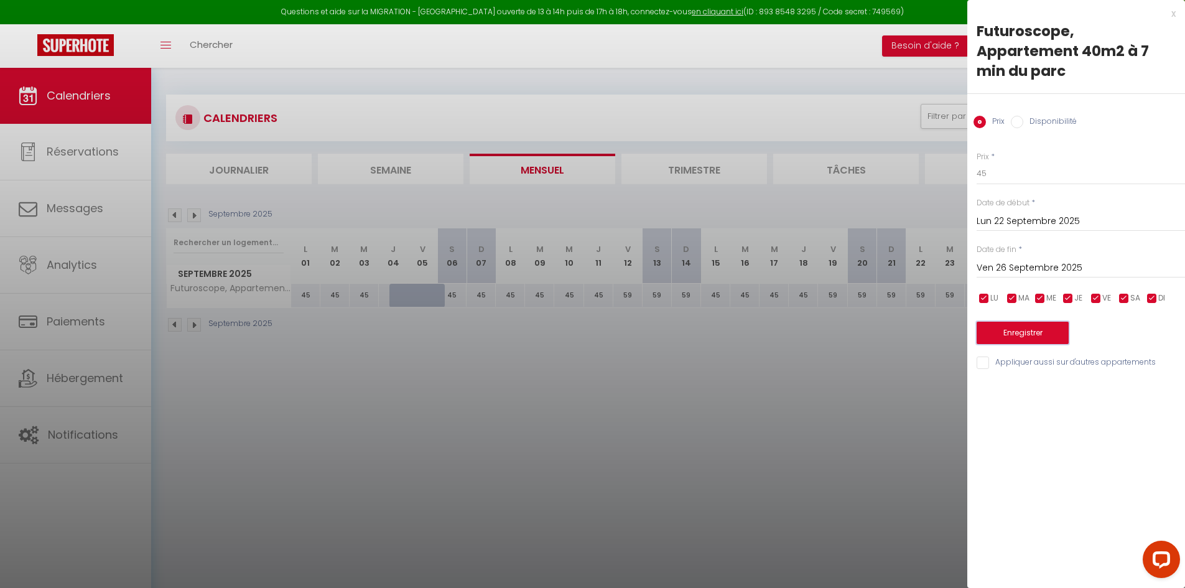
click at [999, 331] on button "Enregistrer" at bounding box center [1022, 333] width 92 height 22
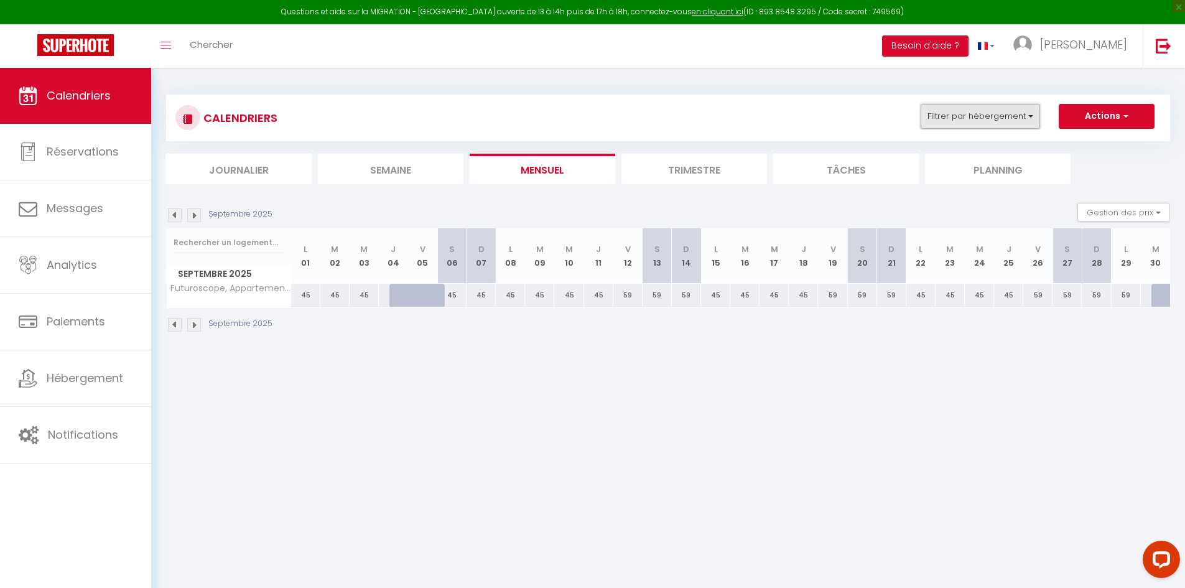
click at [956, 117] on button "Filtrer par hébergement" at bounding box center [979, 116] width 119 height 25
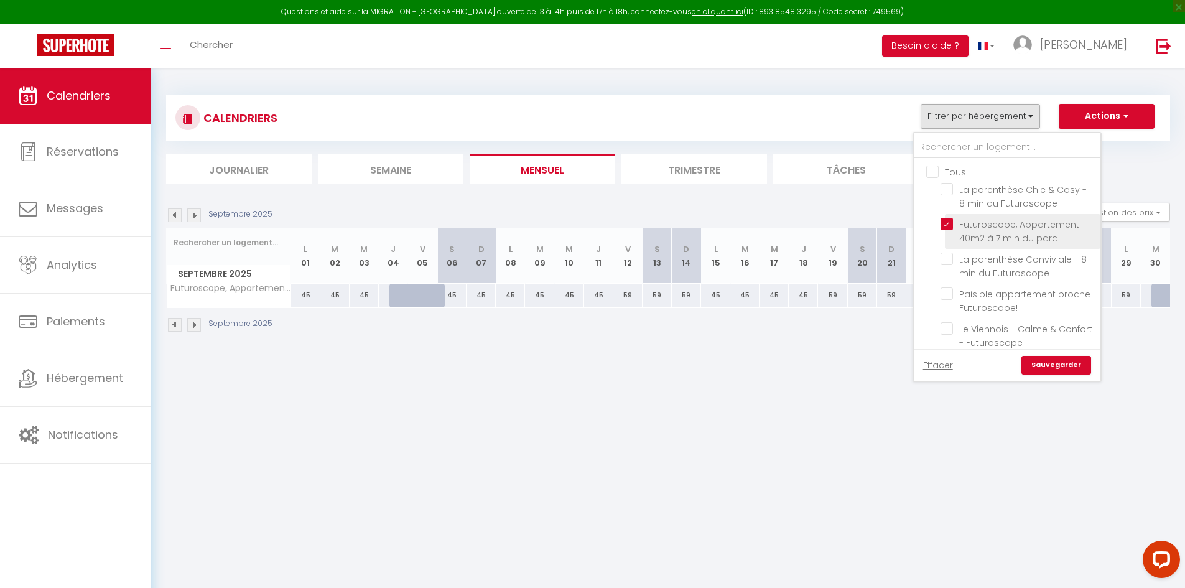
click at [946, 224] on input "Futuroscope, Appartement 40m2 à 7 min du parc" at bounding box center [1017, 224] width 155 height 12
checkbox input "false"
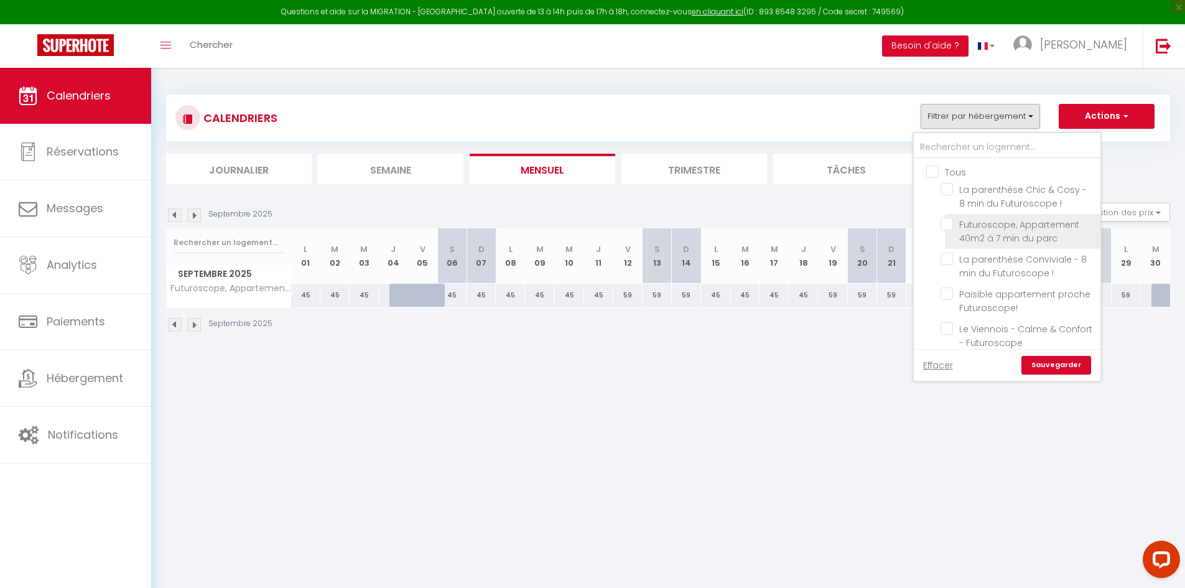
checkbox input "false"
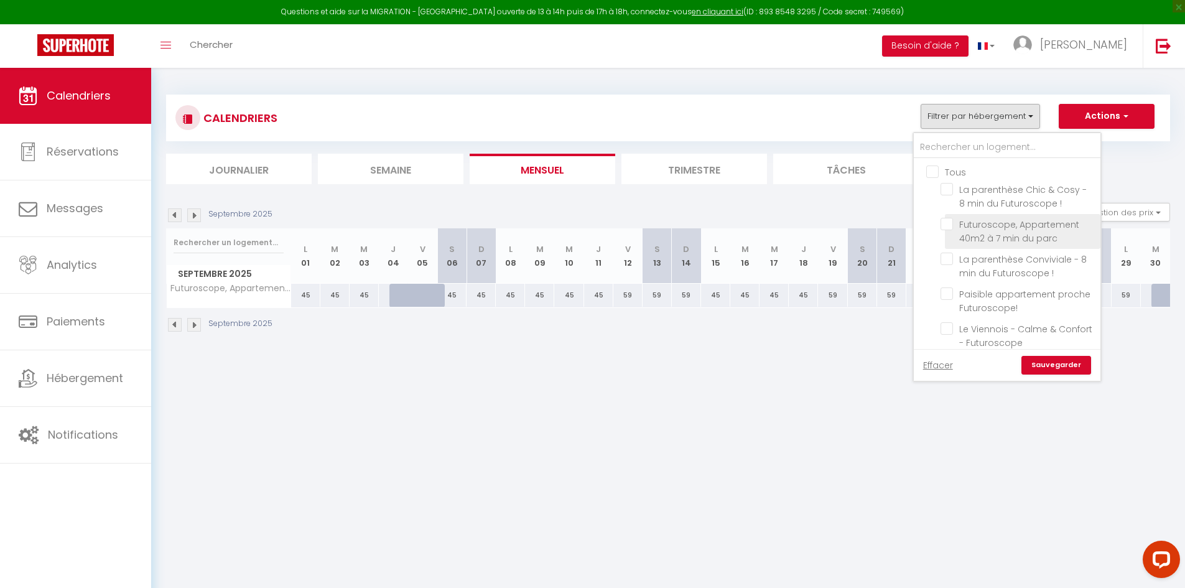
checkbox input "false"
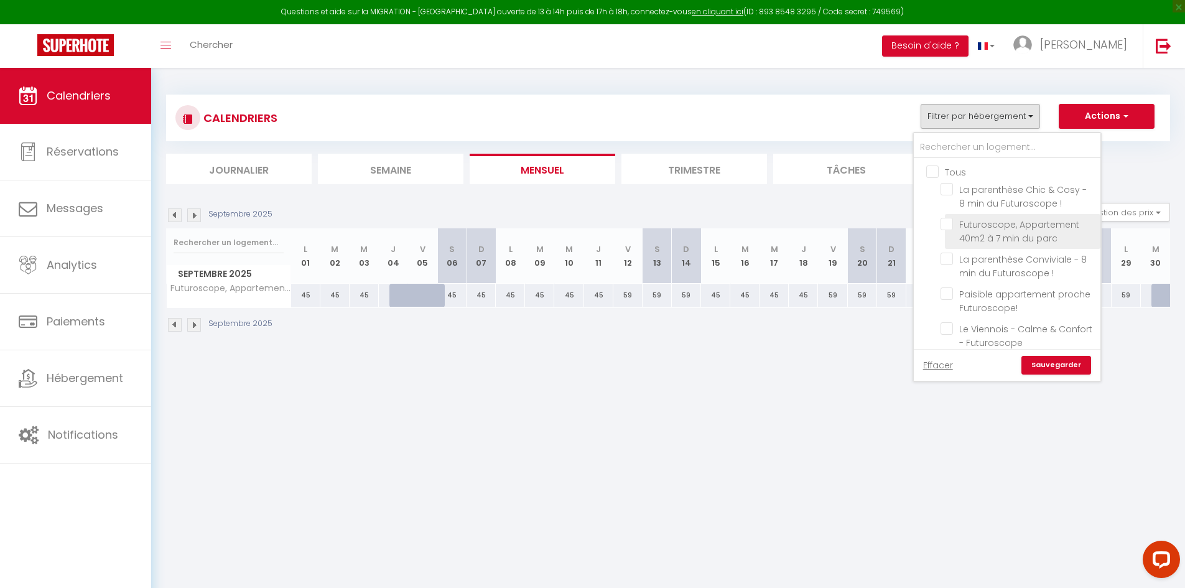
checkbox input "false"
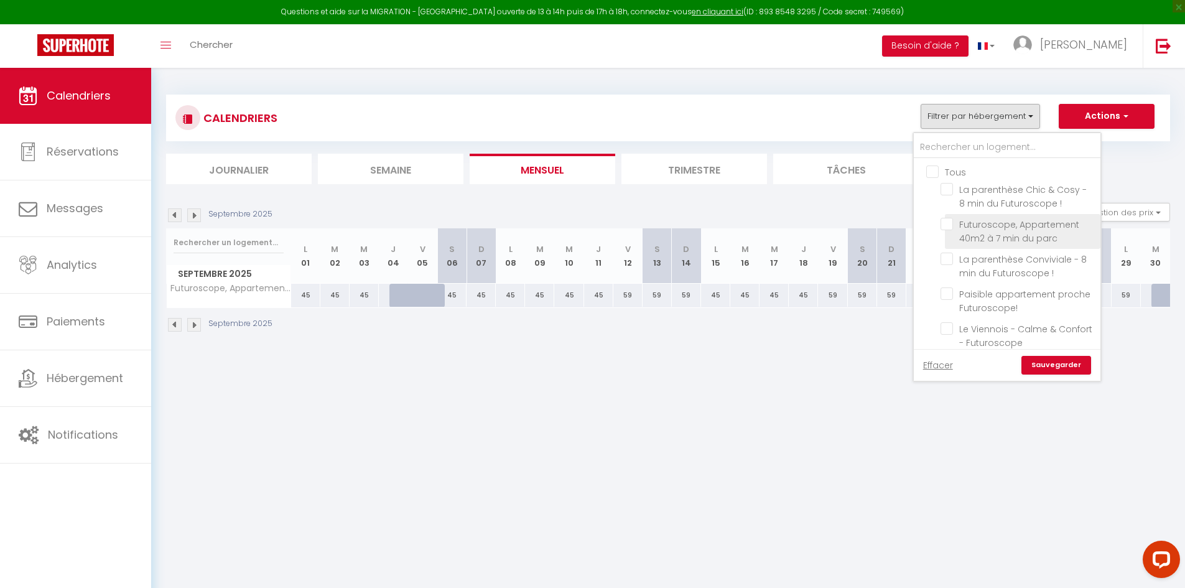
checkbox input "false"
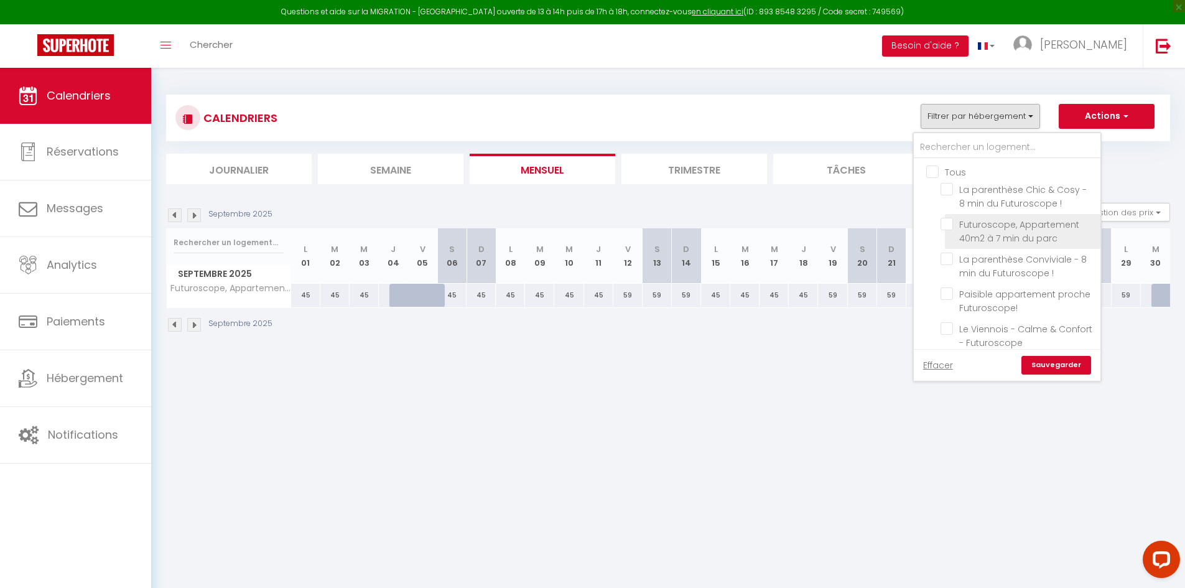
checkbox input "false"
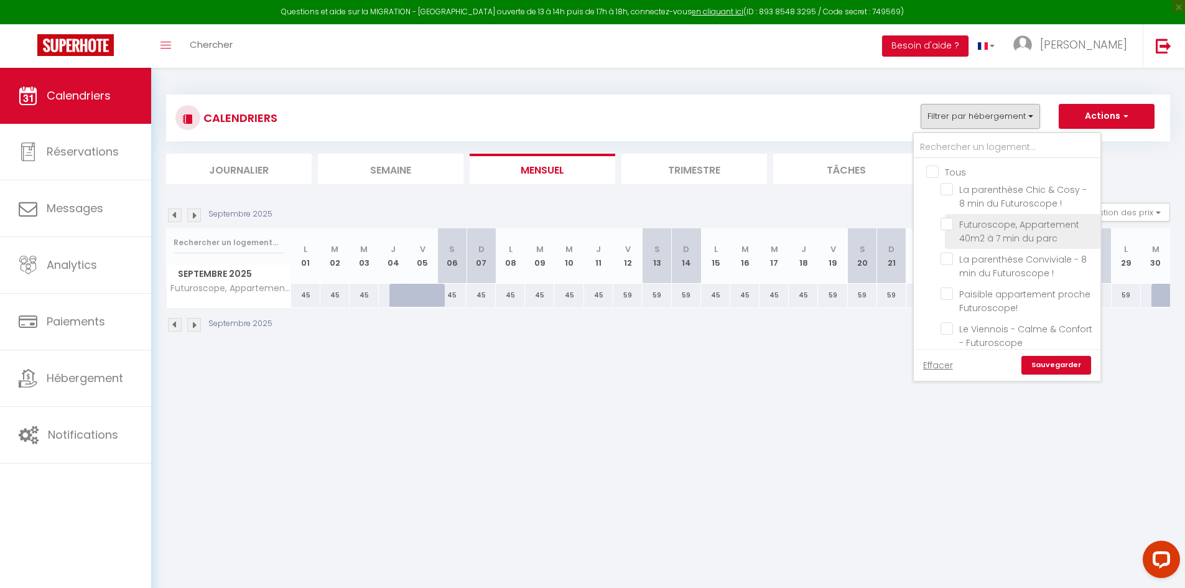
checkbox input "false"
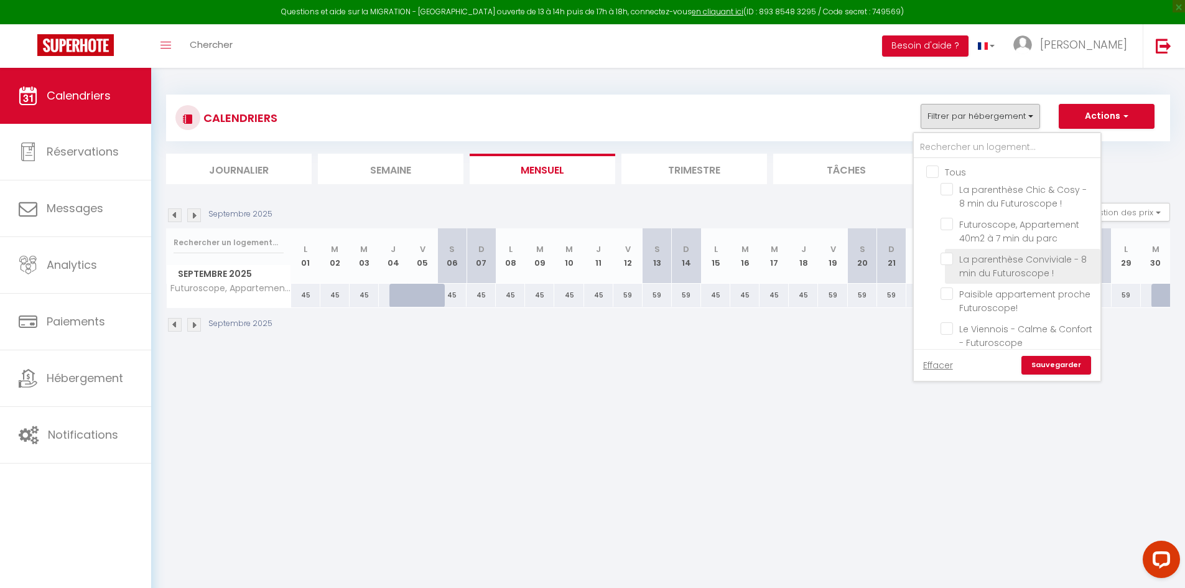
click at [950, 261] on input "La parenthèse Conviviale - 8 min du Futuroscope !" at bounding box center [1017, 259] width 155 height 12
checkbox input "true"
checkbox input "false"
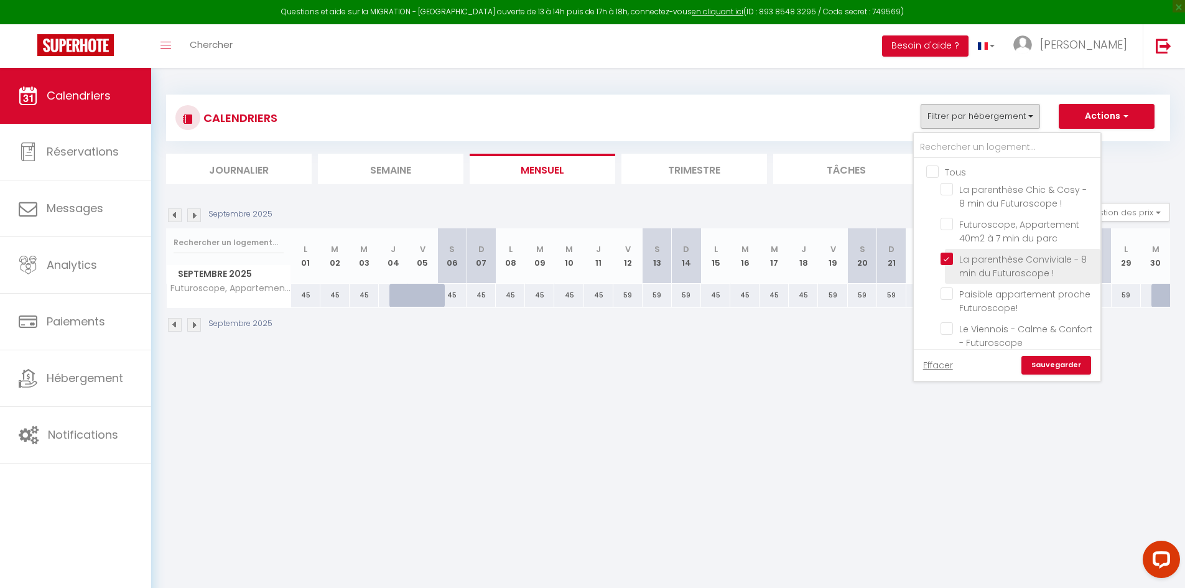
checkbox input "false"
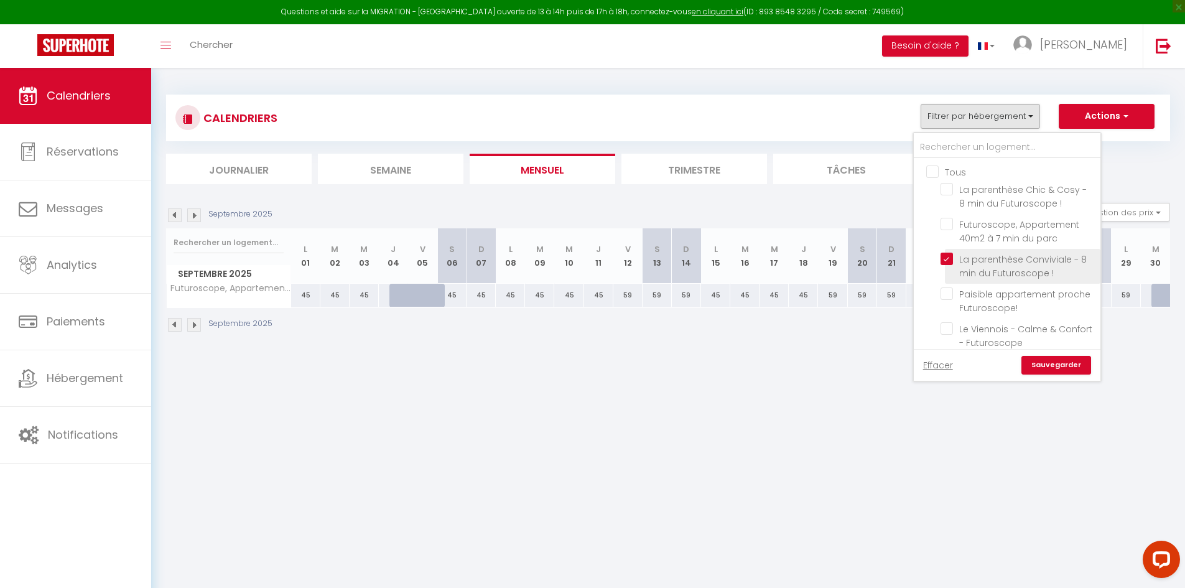
checkbox input "false"
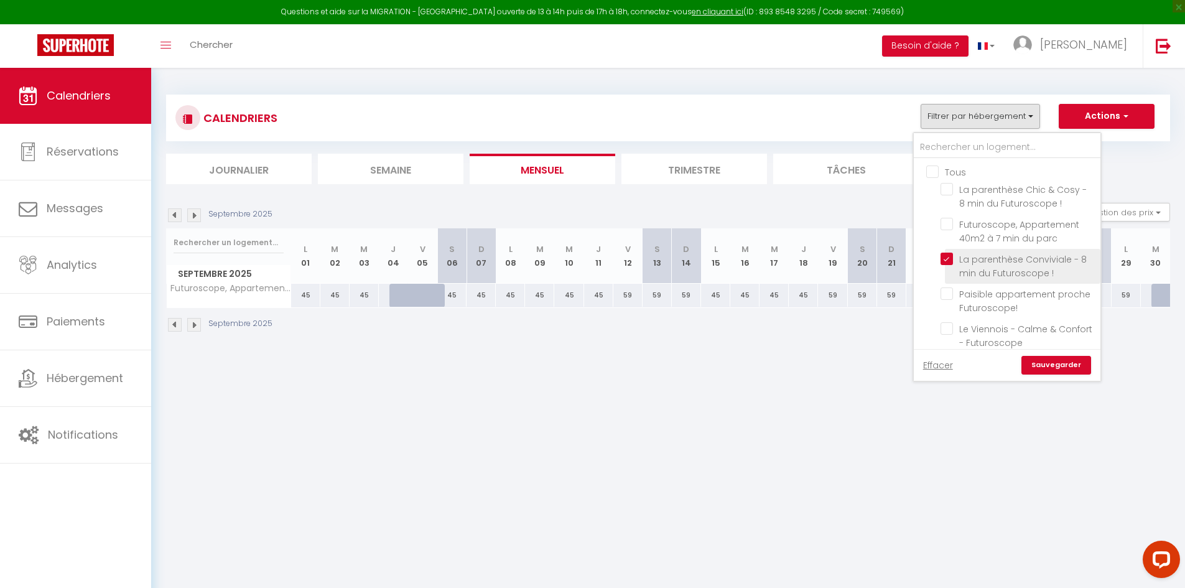
checkbox input "false"
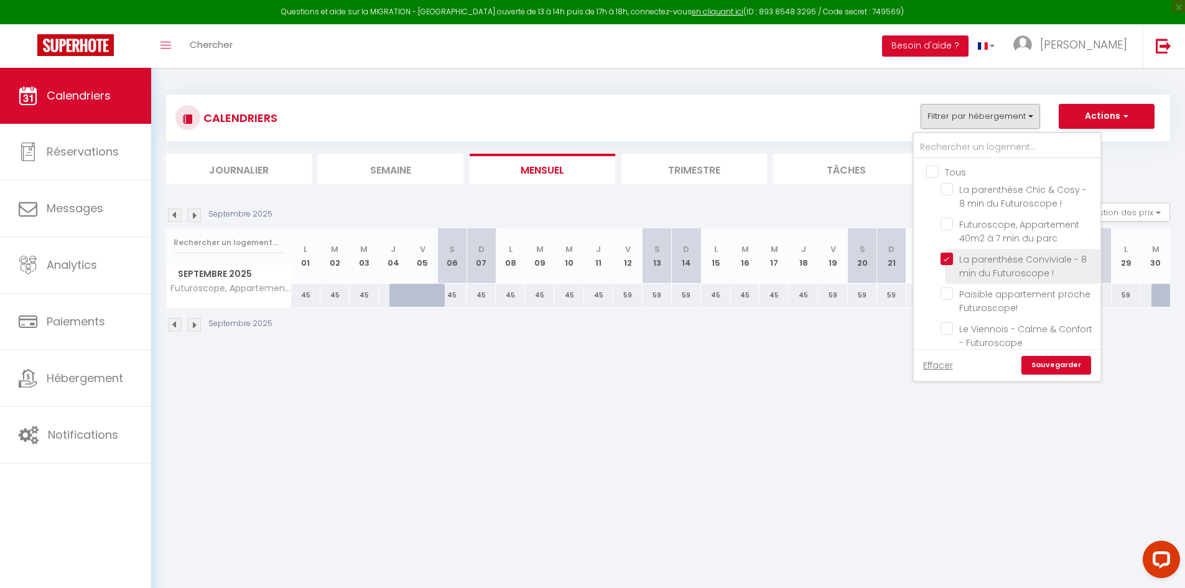
checkbox input "false"
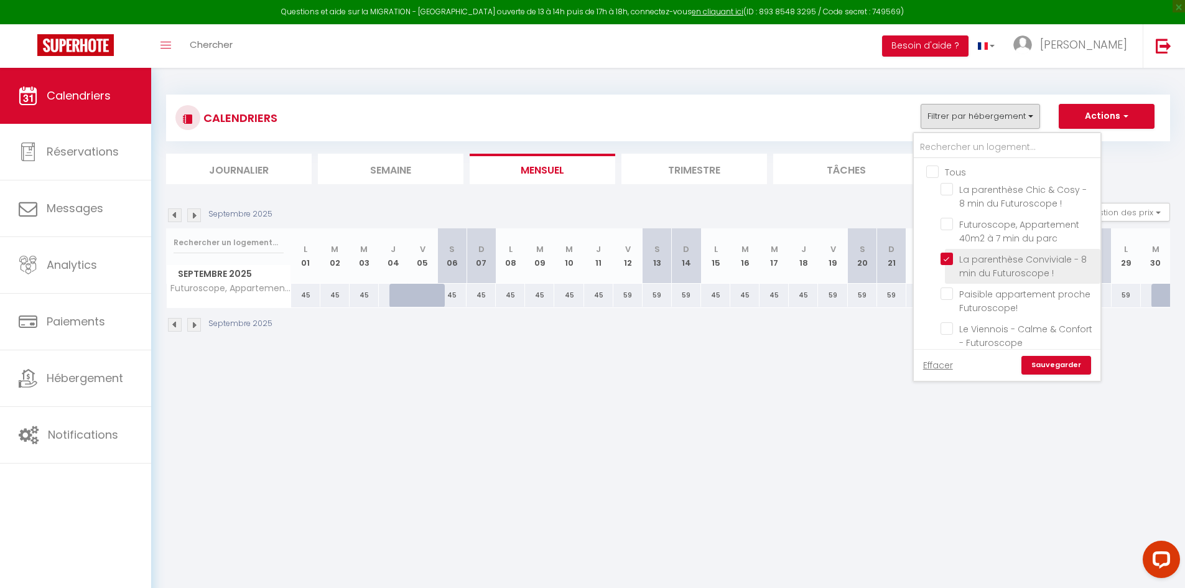
checkbox input "false"
click at [1038, 368] on link "Sauvegarder" at bounding box center [1056, 365] width 70 height 19
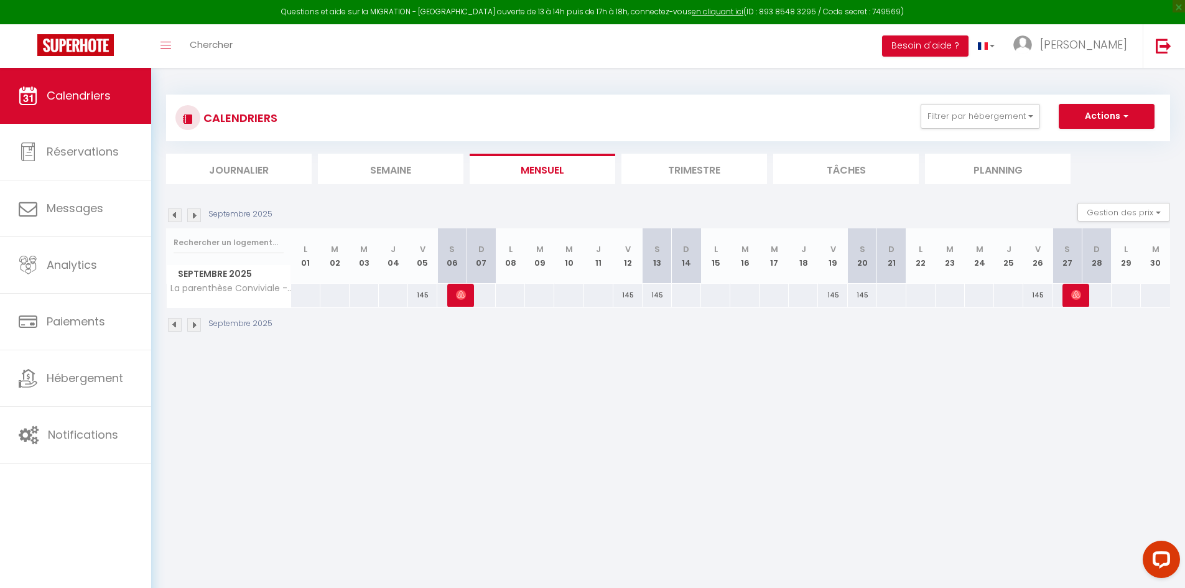
click at [299, 303] on div at bounding box center [305, 295] width 30 height 23
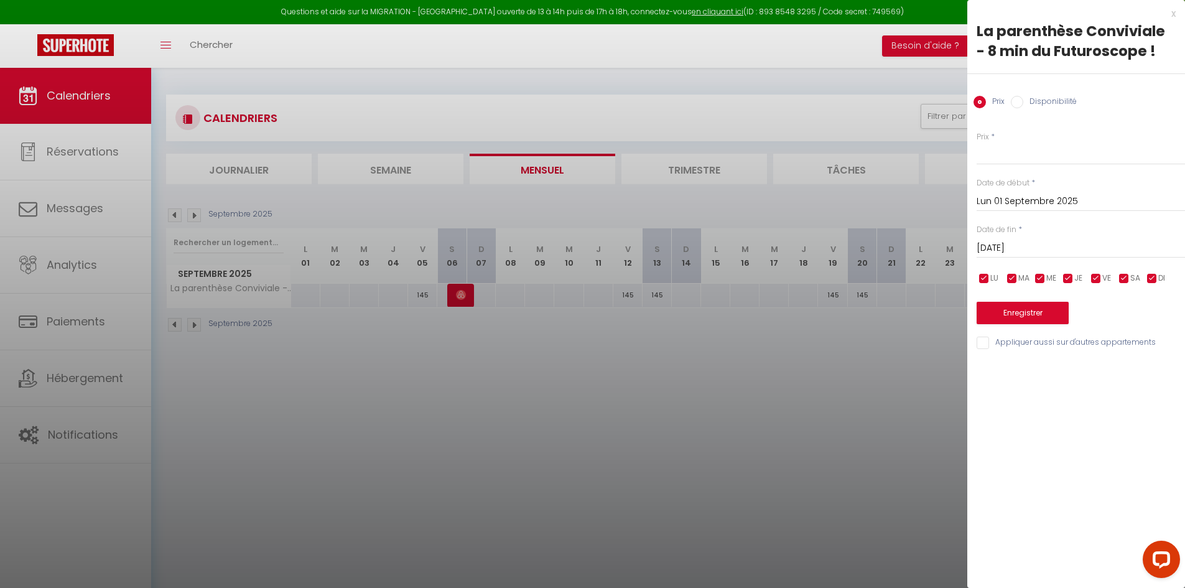
click at [1053, 93] on div "Prix Disponibilité" at bounding box center [1076, 95] width 218 height 42
click at [1051, 95] on div "Prix Disponibilité" at bounding box center [1076, 95] width 218 height 42
click at [1050, 98] on label "Disponibilité" at bounding box center [1049, 103] width 53 height 14
click at [1023, 98] on input "Disponibilité" at bounding box center [1017, 102] width 12 height 12
click at [817, 396] on div at bounding box center [592, 294] width 1185 height 588
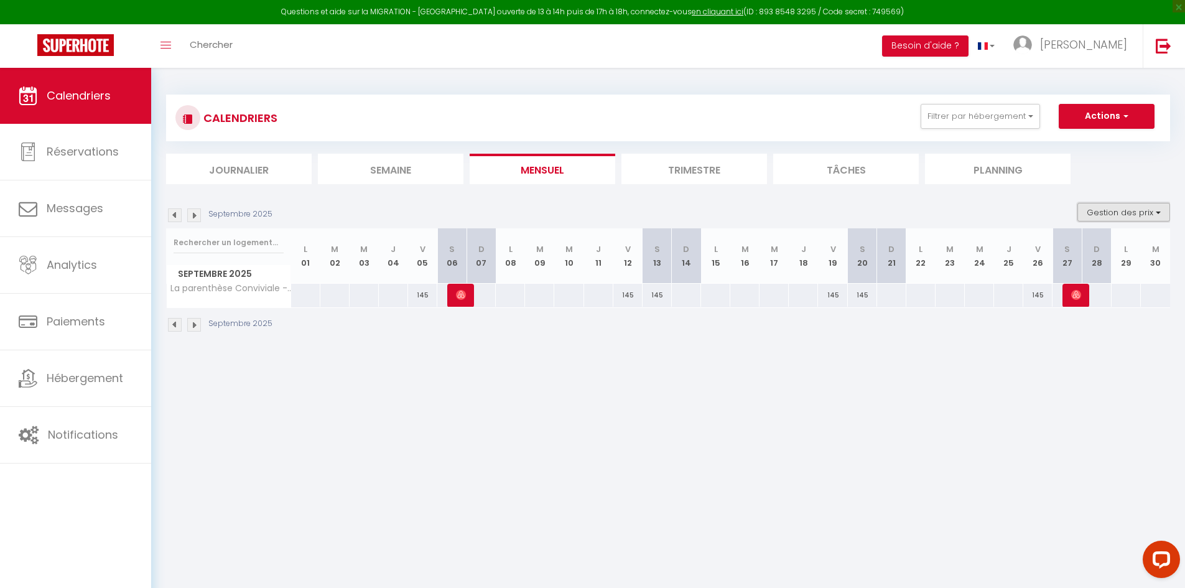
click at [1108, 216] on button "Gestion des prix" at bounding box center [1123, 212] width 93 height 19
click at [1086, 253] on input "Nb Nuits minimum" at bounding box center [1113, 250] width 112 height 12
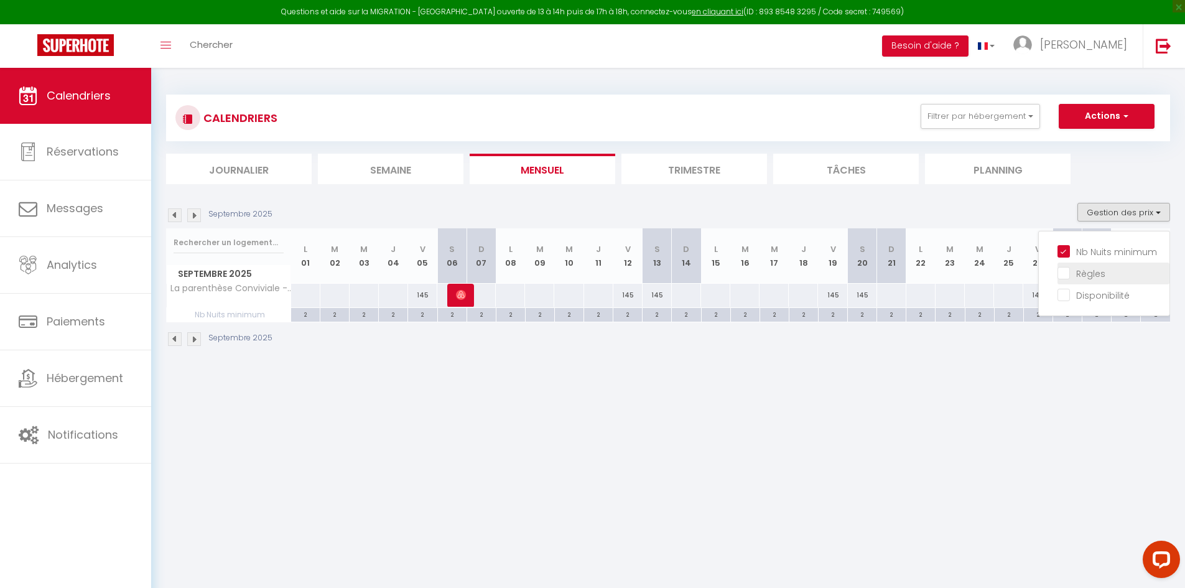
click at [1078, 274] on input "Règles" at bounding box center [1113, 272] width 112 height 12
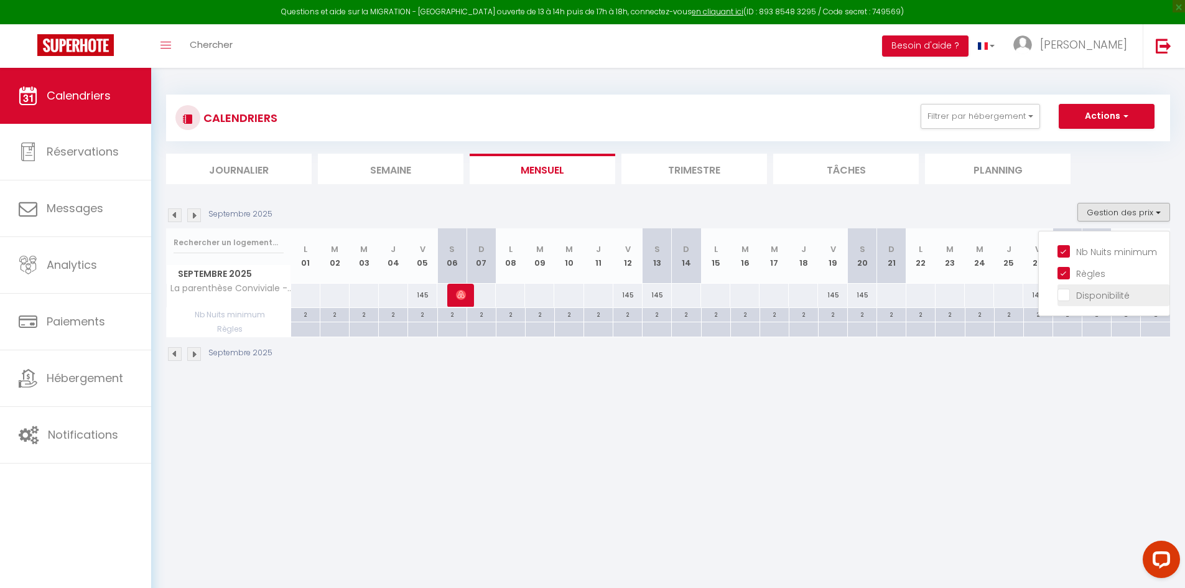
click at [1071, 298] on input "Disponibilité" at bounding box center [1113, 294] width 112 height 12
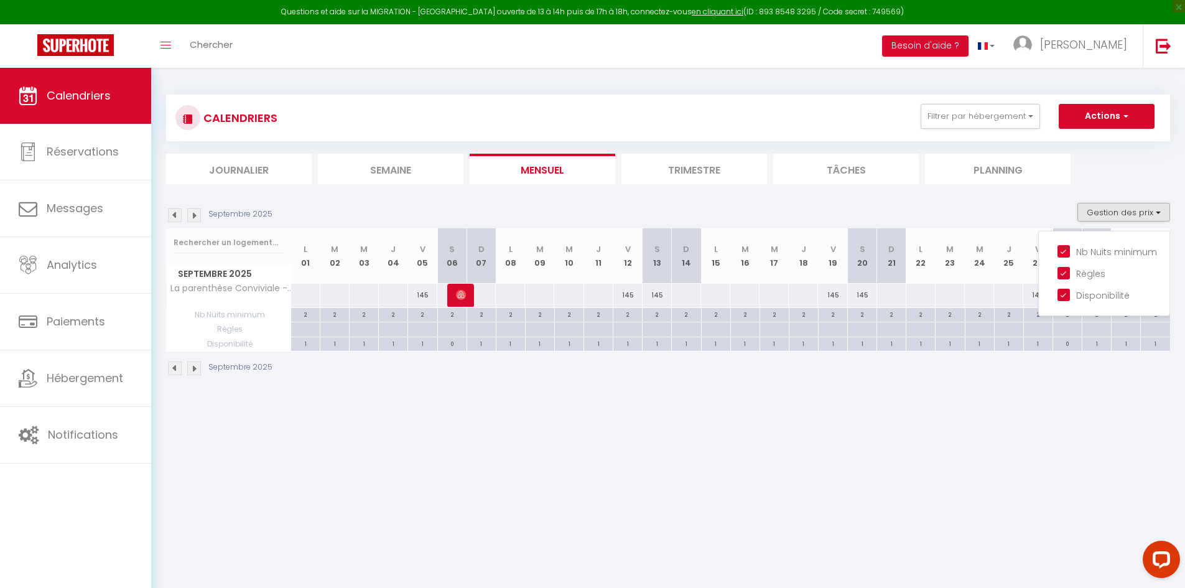
click at [362, 388] on div "CALENDRIERS Filtrer par hébergement Tous La parenthèse Chic & Cosy - 8 min du F…" at bounding box center [668, 235] width 1034 height 335
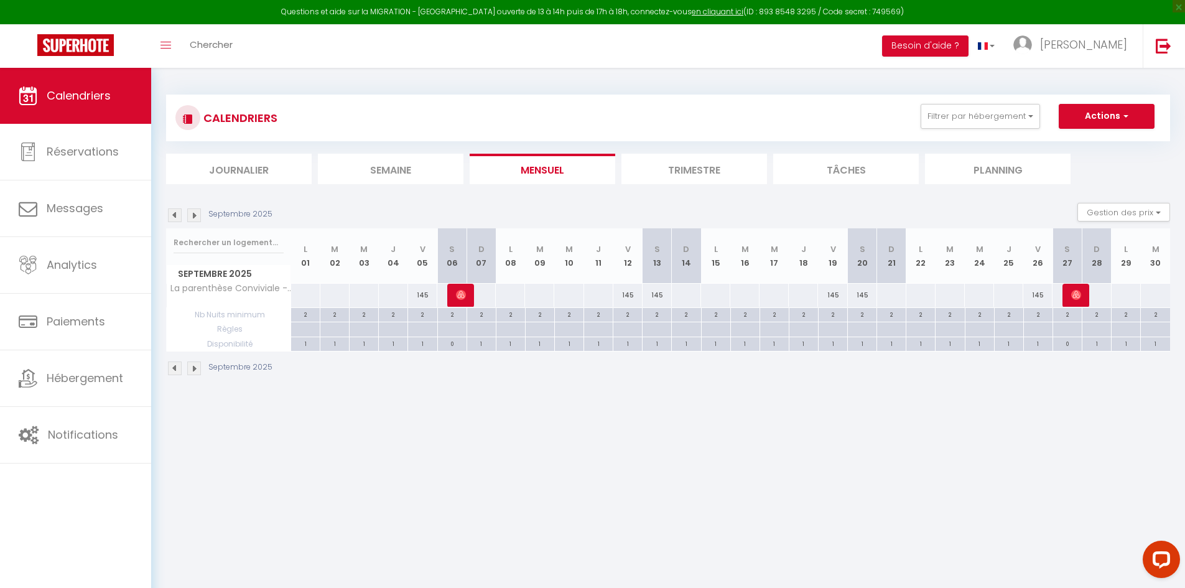
click at [299, 295] on div at bounding box center [305, 295] width 30 height 23
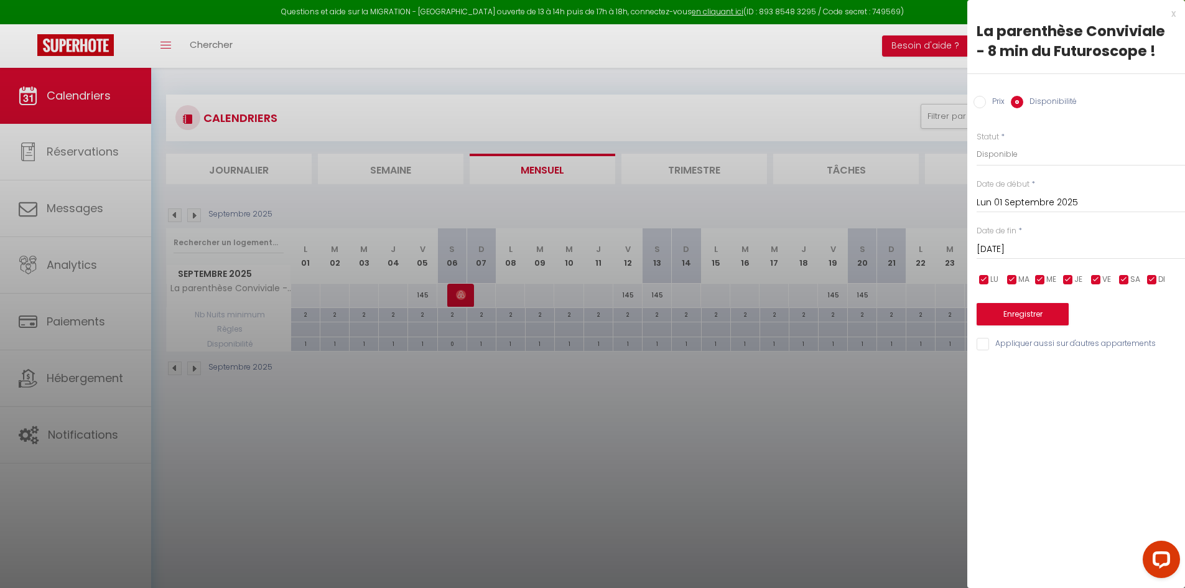
click at [1070, 248] on input "[DATE]" at bounding box center [1080, 249] width 208 height 16
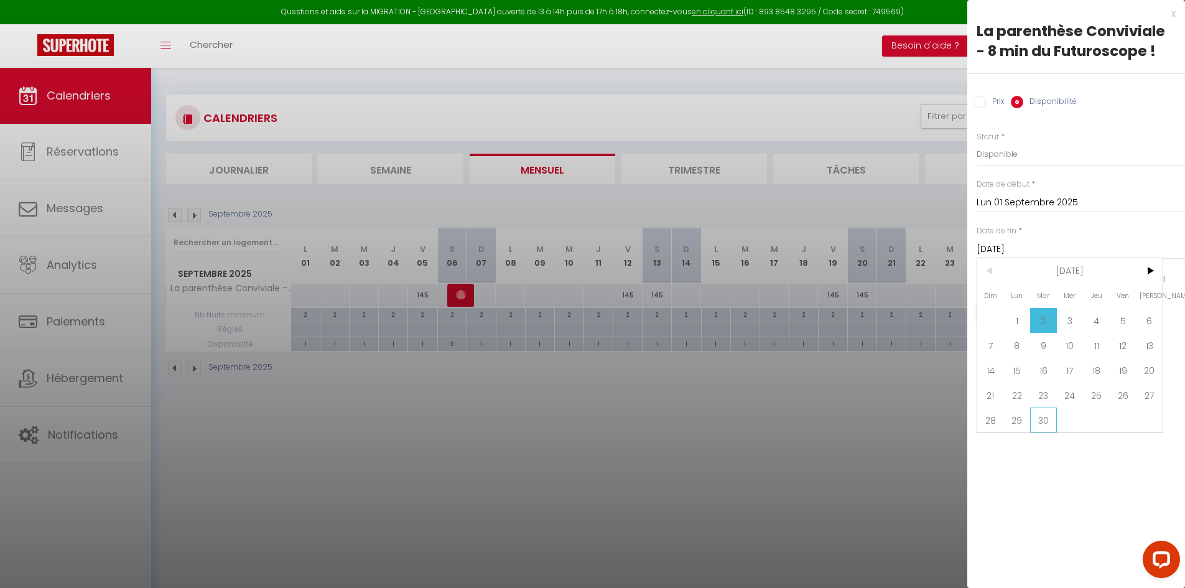
click at [1044, 423] on span "30" at bounding box center [1043, 419] width 27 height 25
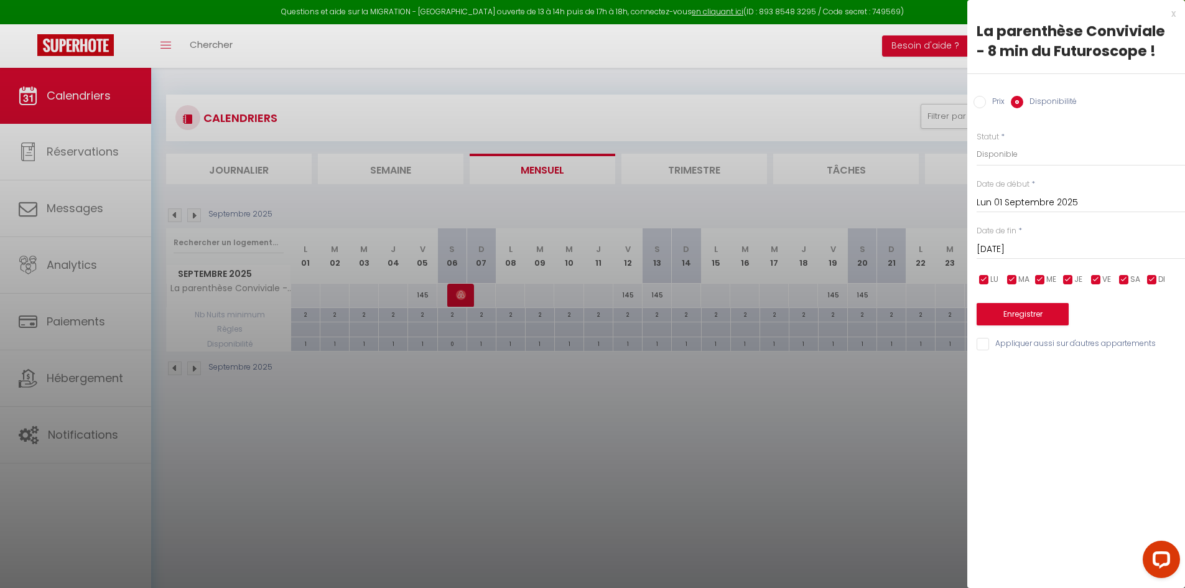
click at [991, 100] on label "Prix" at bounding box center [995, 103] width 19 height 14
click at [986, 100] on input "Prix" at bounding box center [979, 102] width 12 height 12
click at [1029, 162] on input "Prix" at bounding box center [1080, 153] width 208 height 22
click at [1010, 312] on button "Enregistrer" at bounding box center [1022, 313] width 92 height 22
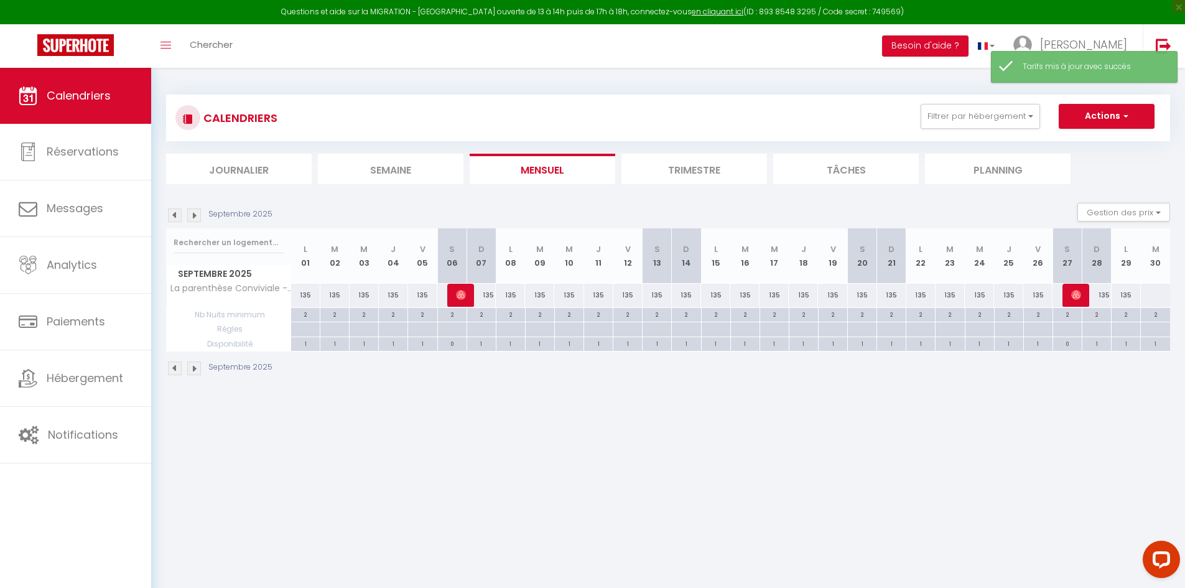
click at [623, 296] on div "135" at bounding box center [627, 295] width 29 height 23
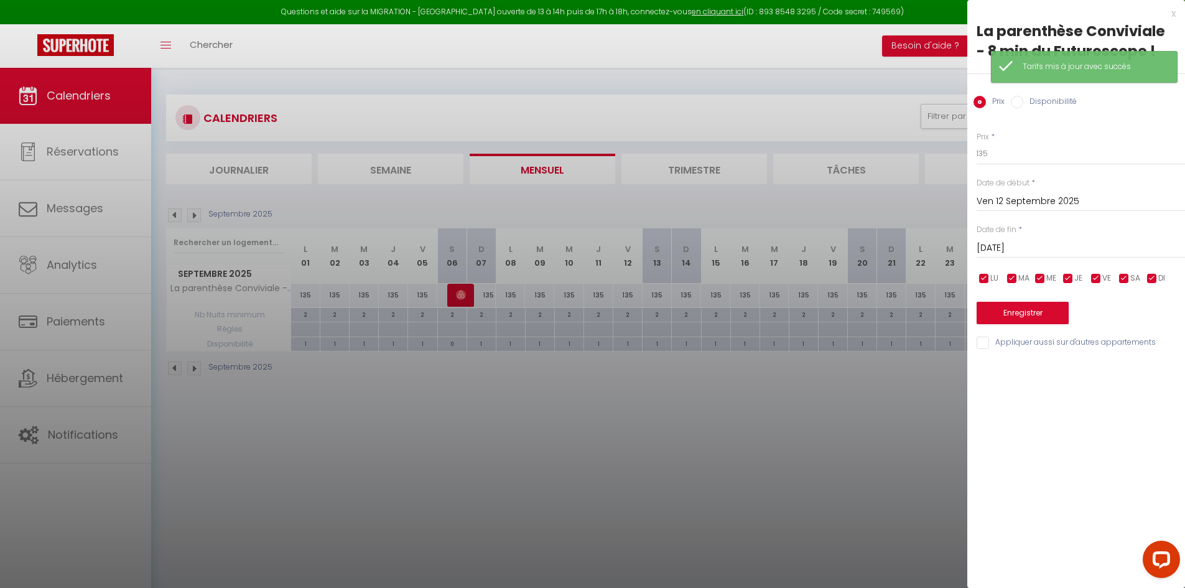
click at [1122, 247] on input "[DATE]" at bounding box center [1080, 248] width 208 height 16
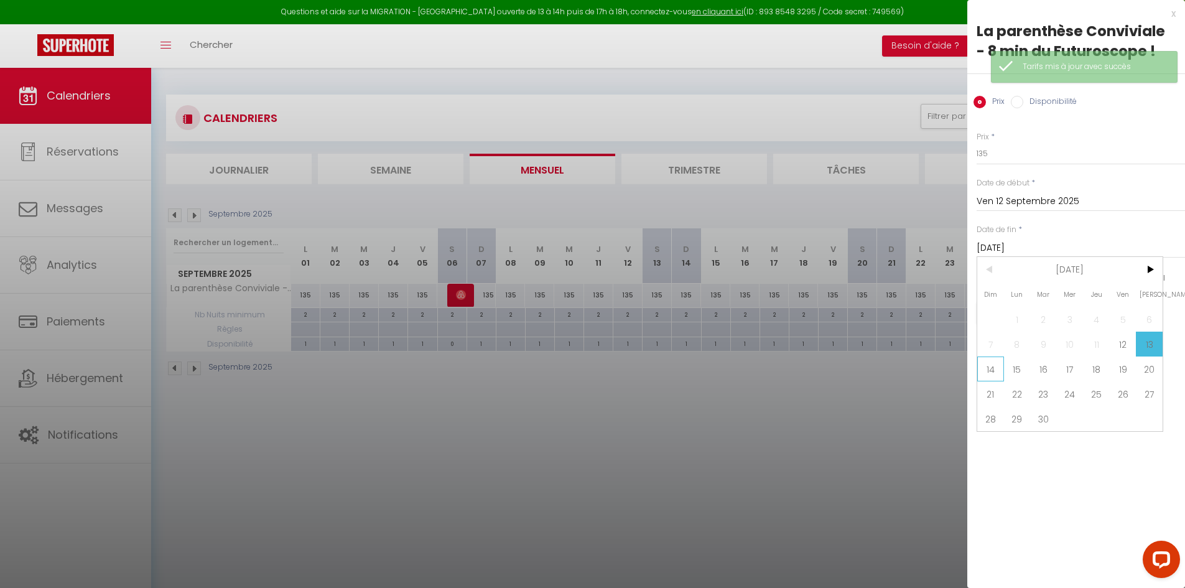
click at [995, 371] on span "14" at bounding box center [990, 368] width 27 height 25
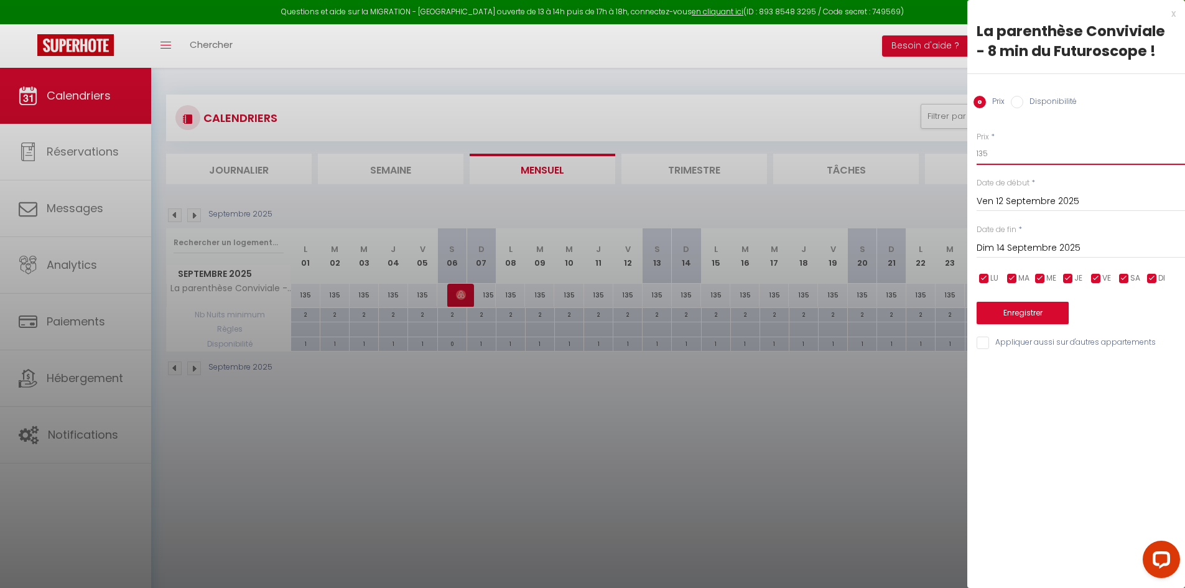
click at [982, 152] on input "135" at bounding box center [1080, 153] width 208 height 22
click at [1034, 311] on button "Enregistrer" at bounding box center [1022, 313] width 92 height 22
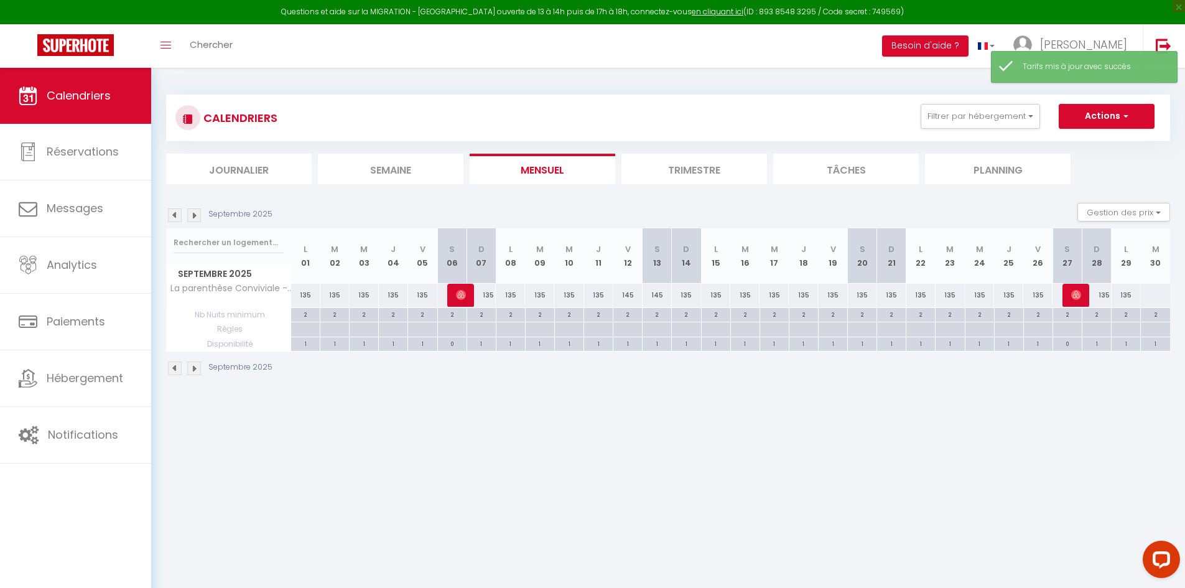
click at [299, 302] on div "135" at bounding box center [305, 295] width 29 height 23
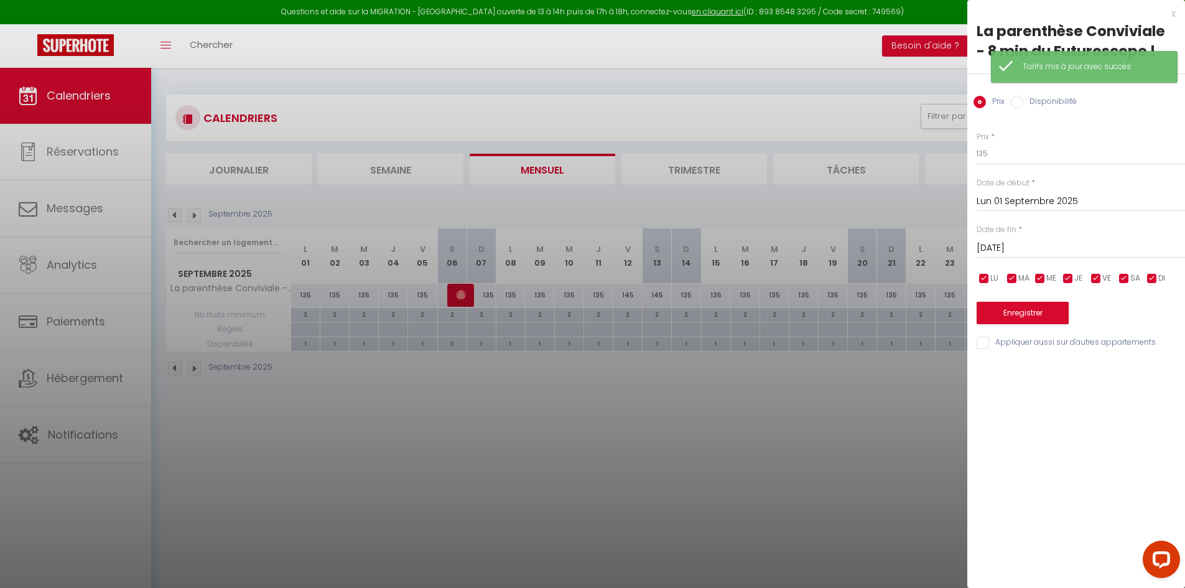
click at [1071, 244] on input "[DATE]" at bounding box center [1080, 248] width 208 height 16
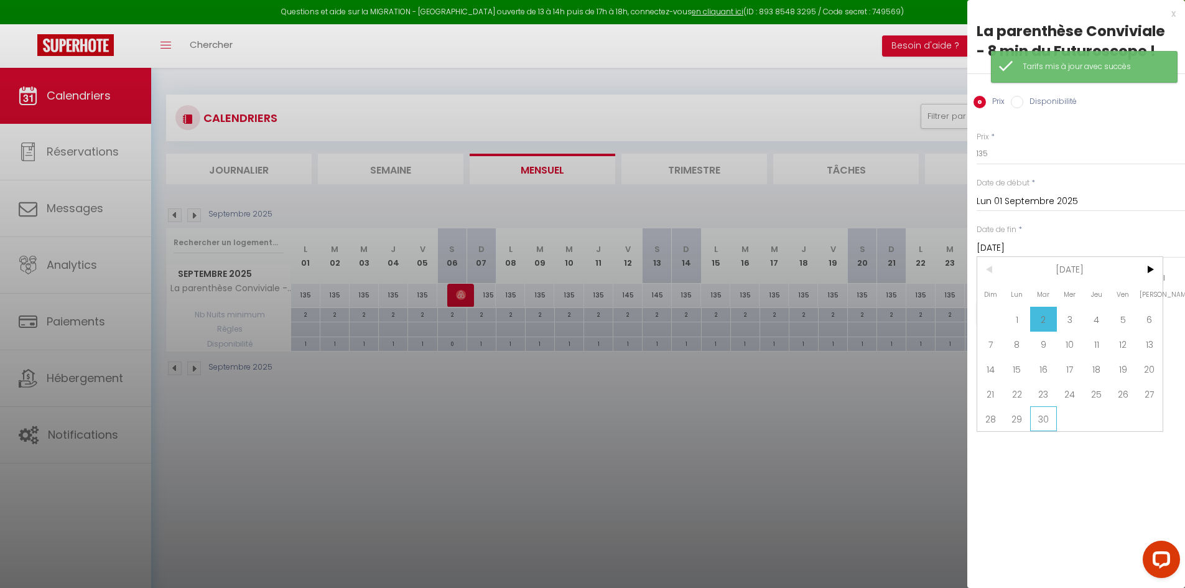
click at [1050, 416] on span "30" at bounding box center [1043, 418] width 27 height 25
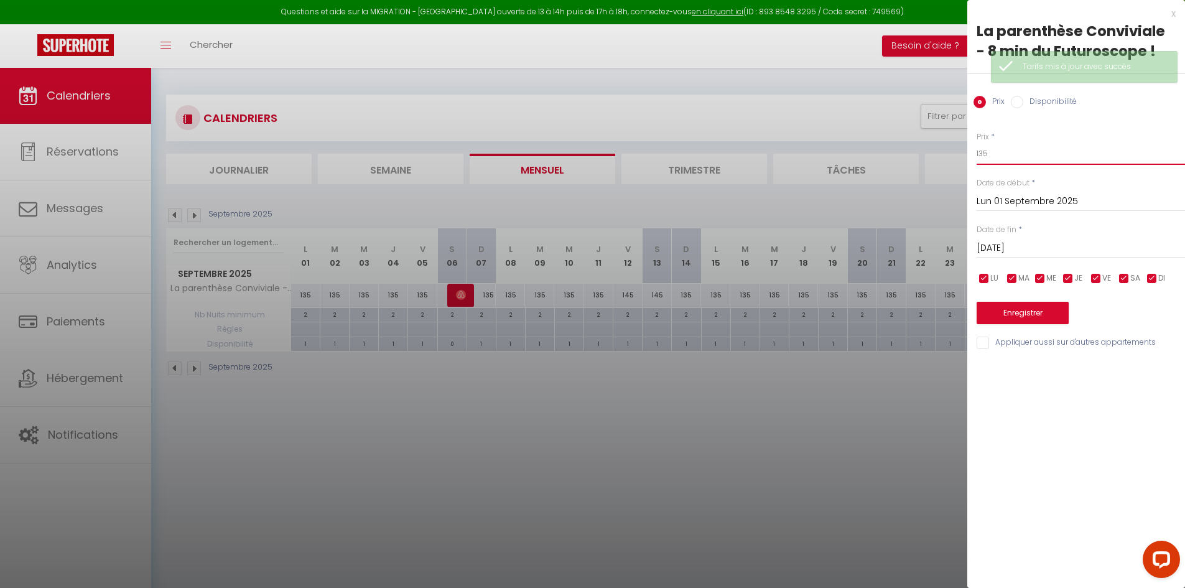
drag, startPoint x: 973, startPoint y: 157, endPoint x: 930, endPoint y: 164, distance: 43.5
click at [938, 164] on body "Questions et aide sur la MIGRATION - [GEOGRAPHIC_DATA] ouverte de 13 à 14h puis…" at bounding box center [592, 362] width 1185 height 588
click at [1001, 311] on button "Enregistrer" at bounding box center [1022, 313] width 92 height 22
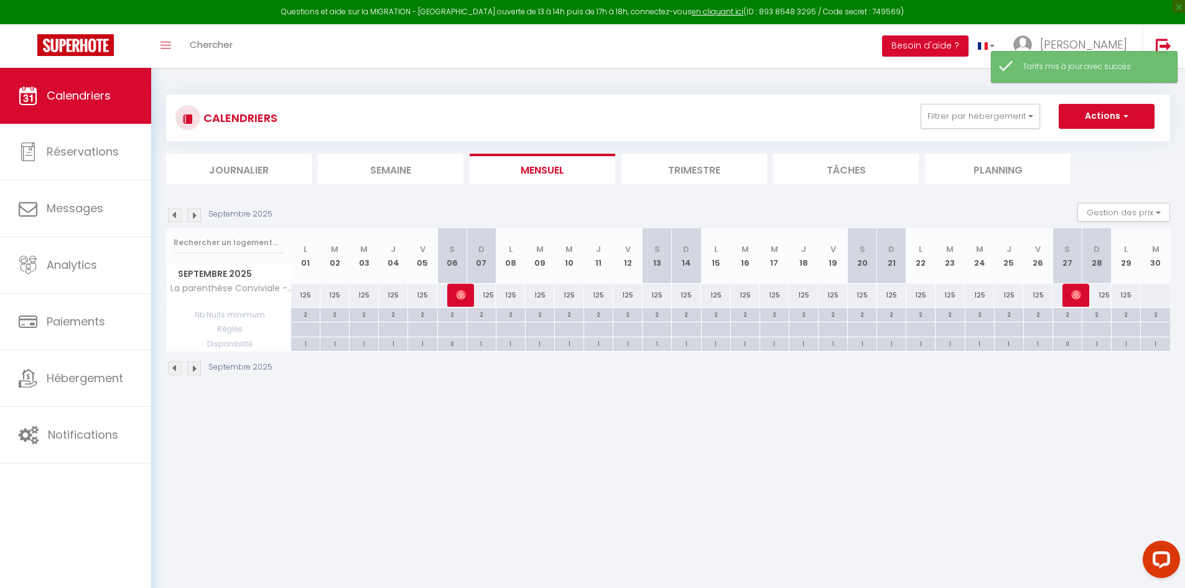
click at [619, 301] on div "125" at bounding box center [627, 295] width 29 height 23
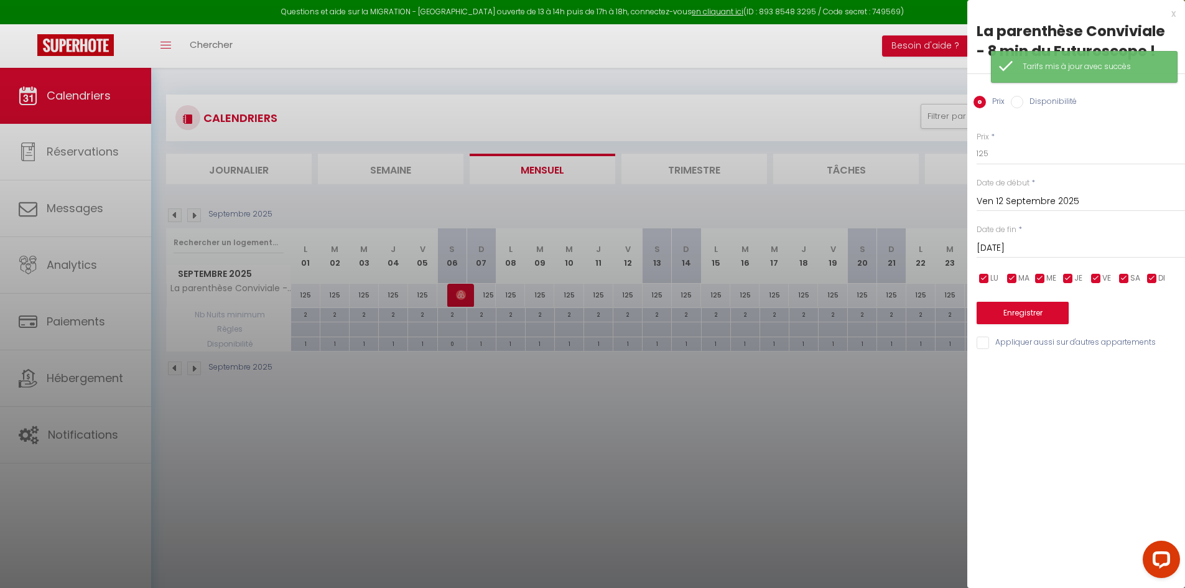
click at [1077, 241] on input "[DATE]" at bounding box center [1080, 248] width 208 height 16
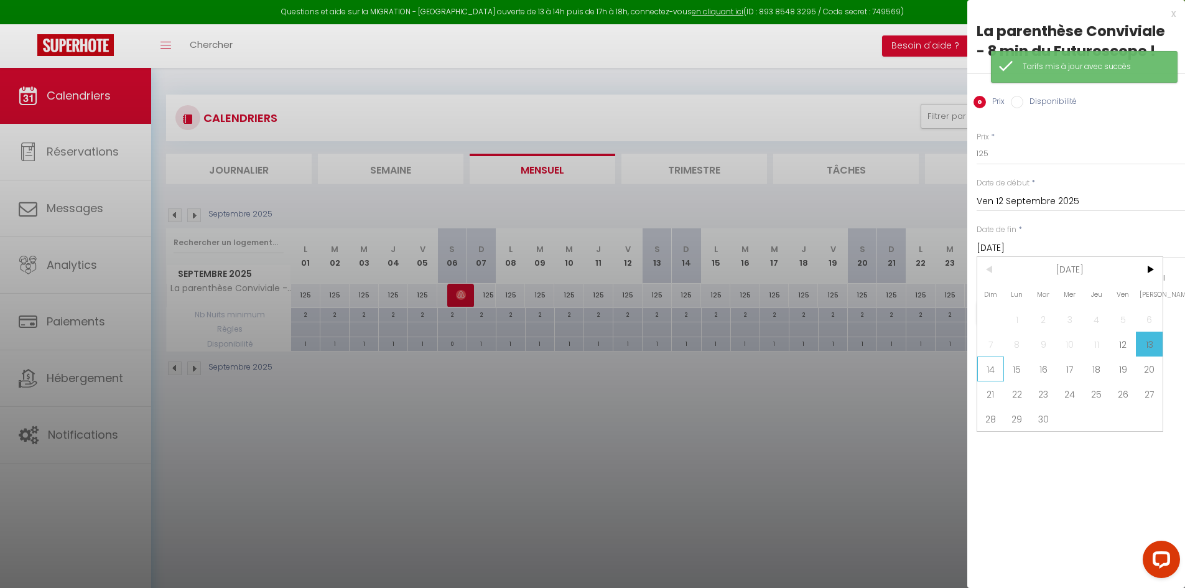
click at [993, 375] on span "14" at bounding box center [990, 368] width 27 height 25
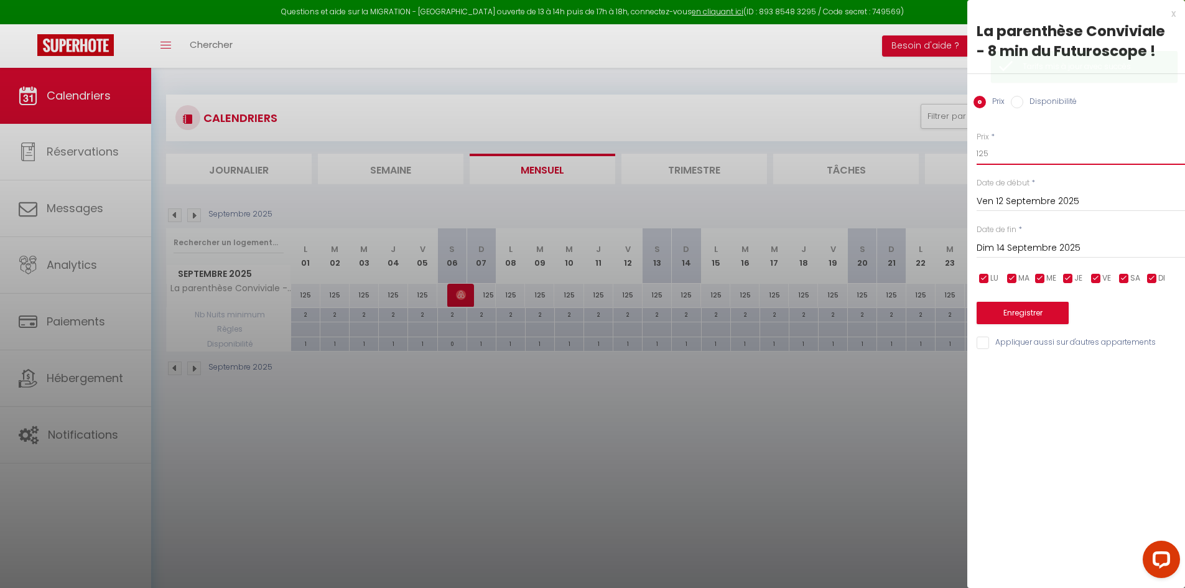
drag, startPoint x: 1012, startPoint y: 149, endPoint x: 954, endPoint y: 164, distance: 60.3
click at [954, 164] on body "Questions et aide sur la MIGRATION - [GEOGRAPHIC_DATA] ouverte de 13 à 14h puis…" at bounding box center [592, 362] width 1185 height 588
click at [998, 315] on button "Enregistrer" at bounding box center [1022, 313] width 92 height 22
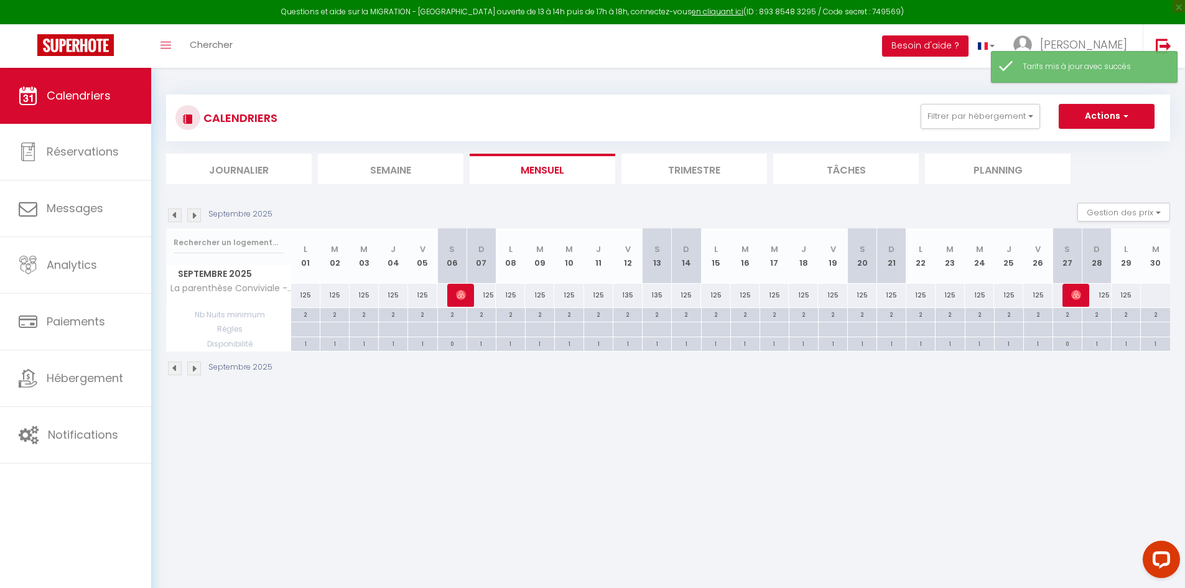
click at [842, 297] on div "125" at bounding box center [832, 295] width 29 height 23
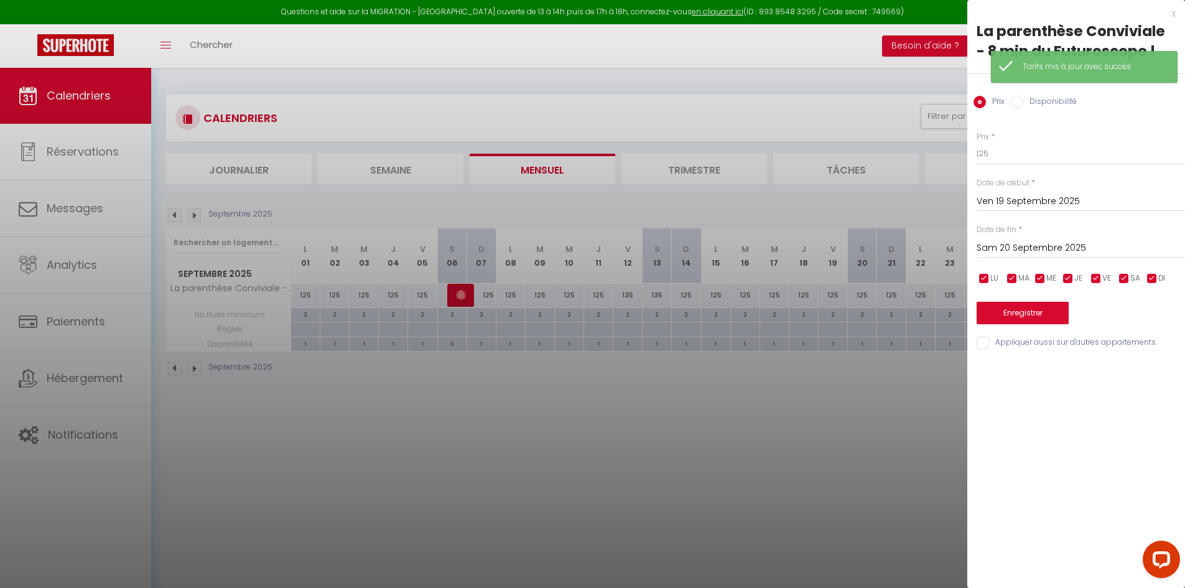
click at [1034, 249] on input "Sam 20 Septembre 2025" at bounding box center [1080, 248] width 208 height 16
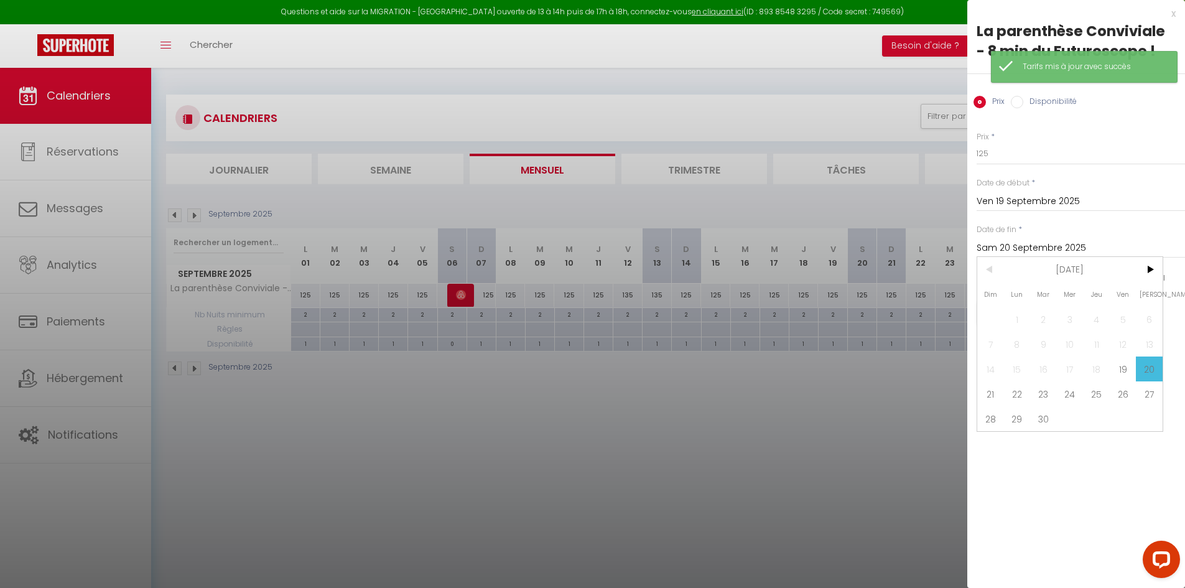
drag, startPoint x: 991, startPoint y: 399, endPoint x: 993, endPoint y: 275, distance: 123.8
click at [991, 399] on span "21" at bounding box center [990, 393] width 27 height 25
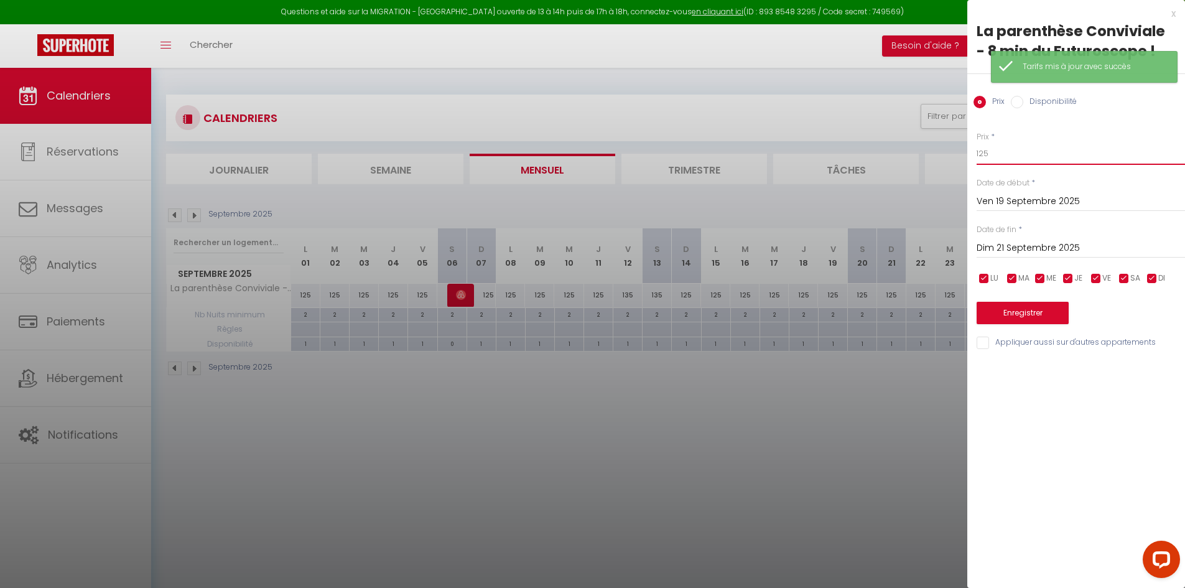
drag, startPoint x: 998, startPoint y: 152, endPoint x: 953, endPoint y: 152, distance: 44.8
click at [953, 152] on body "Questions et aide sur la MIGRATION - [GEOGRAPHIC_DATA] ouverte de 13 à 14h puis…" at bounding box center [592, 362] width 1185 height 588
click at [1010, 303] on button "Enregistrer" at bounding box center [1022, 313] width 92 height 22
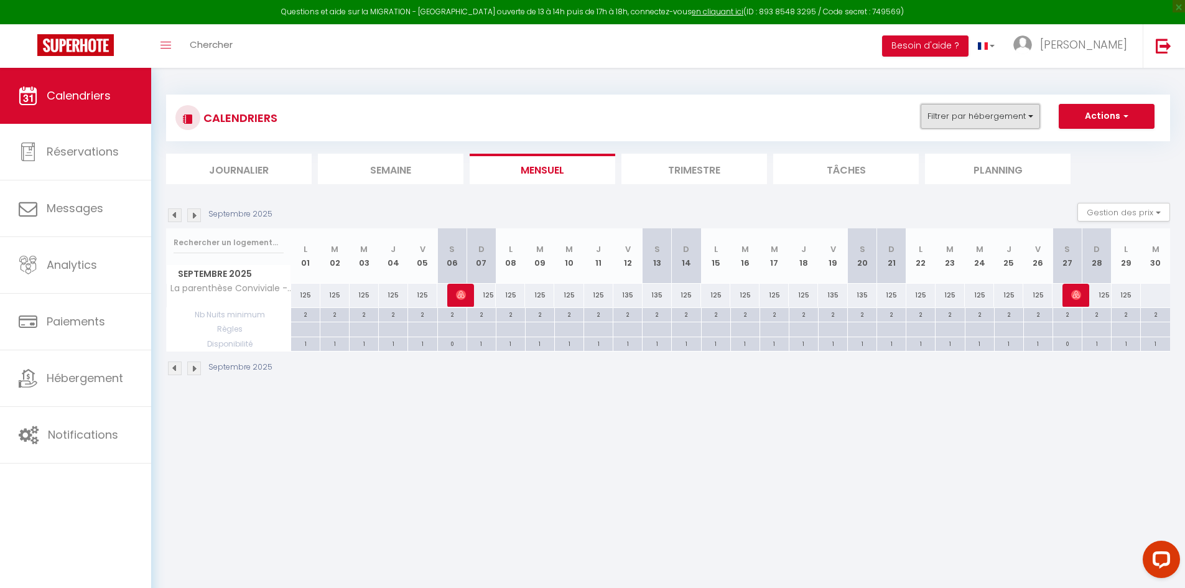
click at [972, 121] on button "Filtrer par hébergement" at bounding box center [979, 116] width 119 height 25
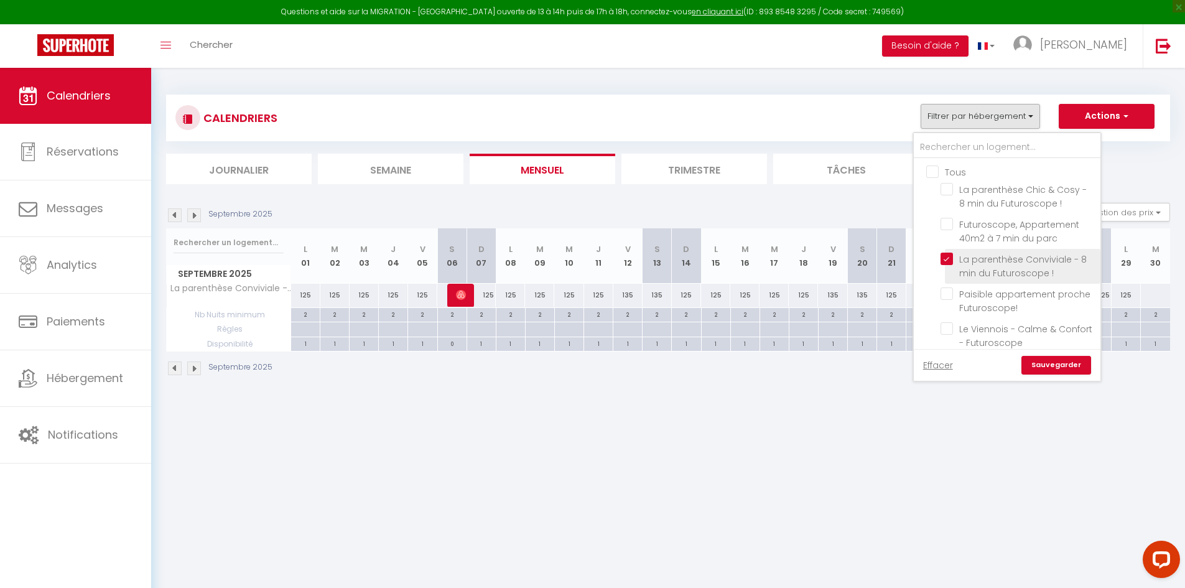
click at [954, 257] on input "La parenthèse Conviviale - 8 min du Futuroscope !" at bounding box center [1017, 259] width 155 height 12
drag, startPoint x: 946, startPoint y: 294, endPoint x: 952, endPoint y: 296, distance: 6.7
click at [946, 294] on input "Paisible appartement proche Futuroscope!" at bounding box center [1017, 293] width 155 height 12
click at [1064, 367] on link "Sauvegarder" at bounding box center [1056, 365] width 70 height 19
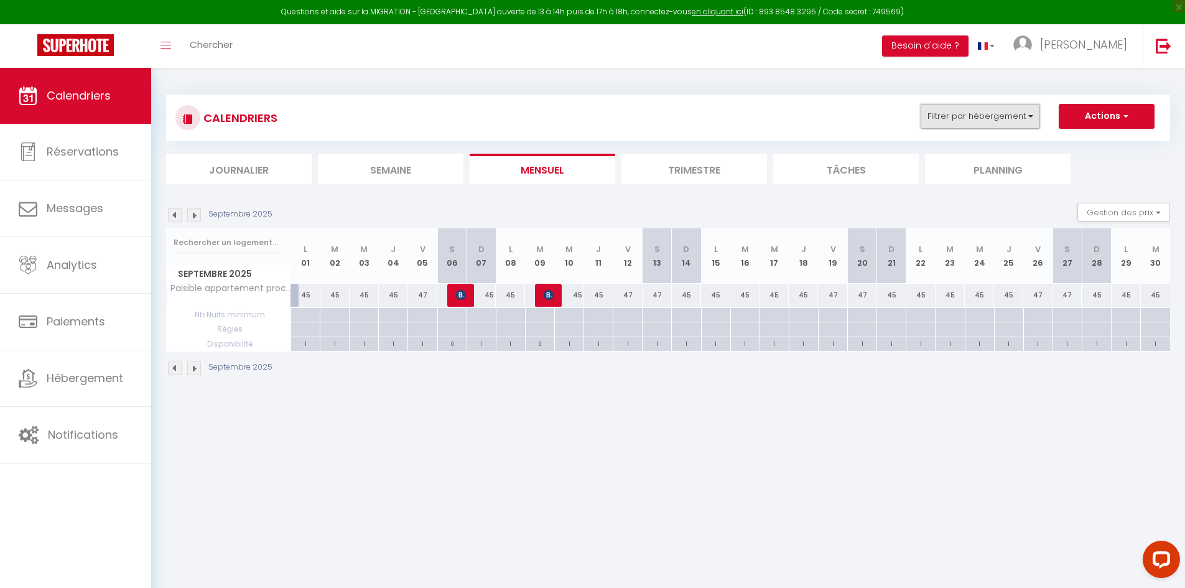
click at [980, 120] on button "Filtrer par hébergement" at bounding box center [979, 116] width 119 height 25
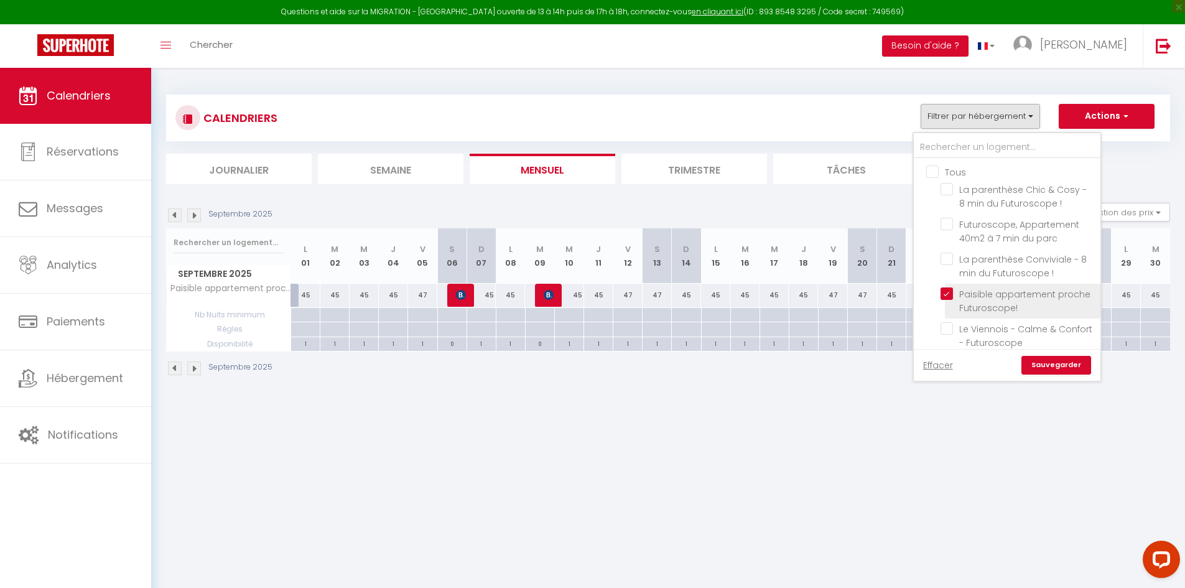
click at [944, 293] on input "Paisible appartement proche Futuroscope!" at bounding box center [1017, 293] width 155 height 12
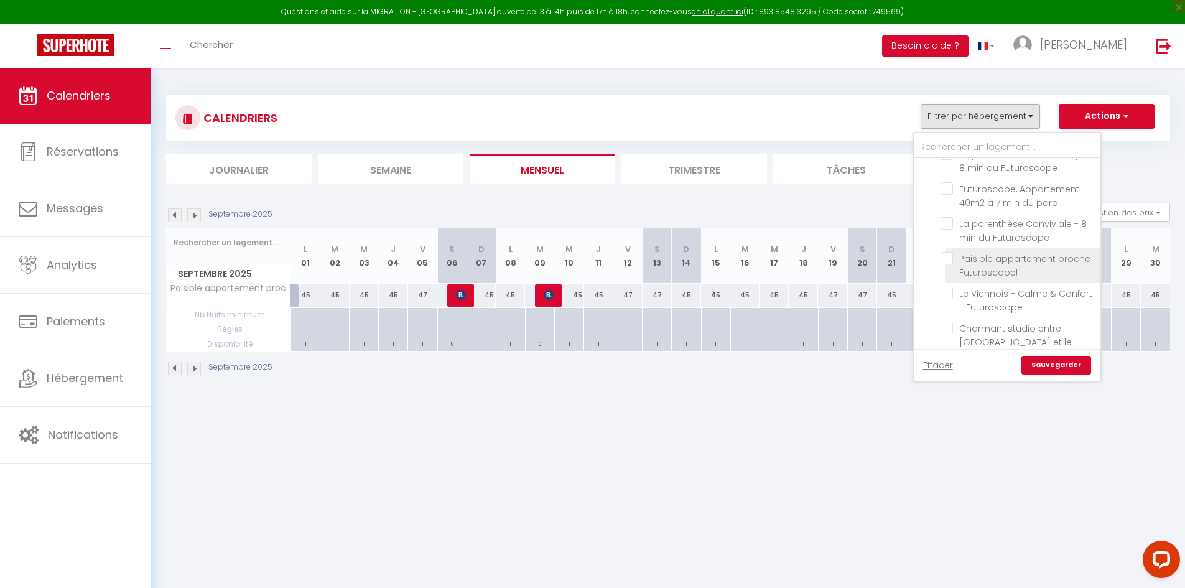
scroll to position [62, 0]
click at [945, 270] on input "Le Viennois - Calme & Confort - Futuroscope" at bounding box center [1017, 266] width 155 height 12
click at [1052, 373] on link "Sauvegarder" at bounding box center [1056, 365] width 70 height 19
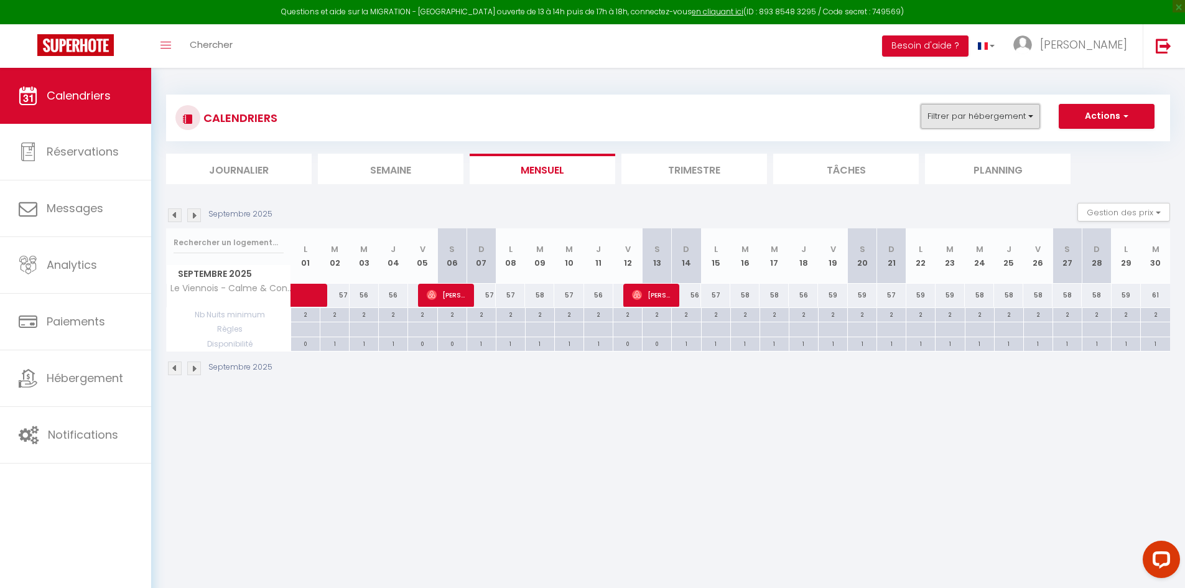
click at [972, 121] on button "Filtrer par hébergement" at bounding box center [979, 116] width 119 height 25
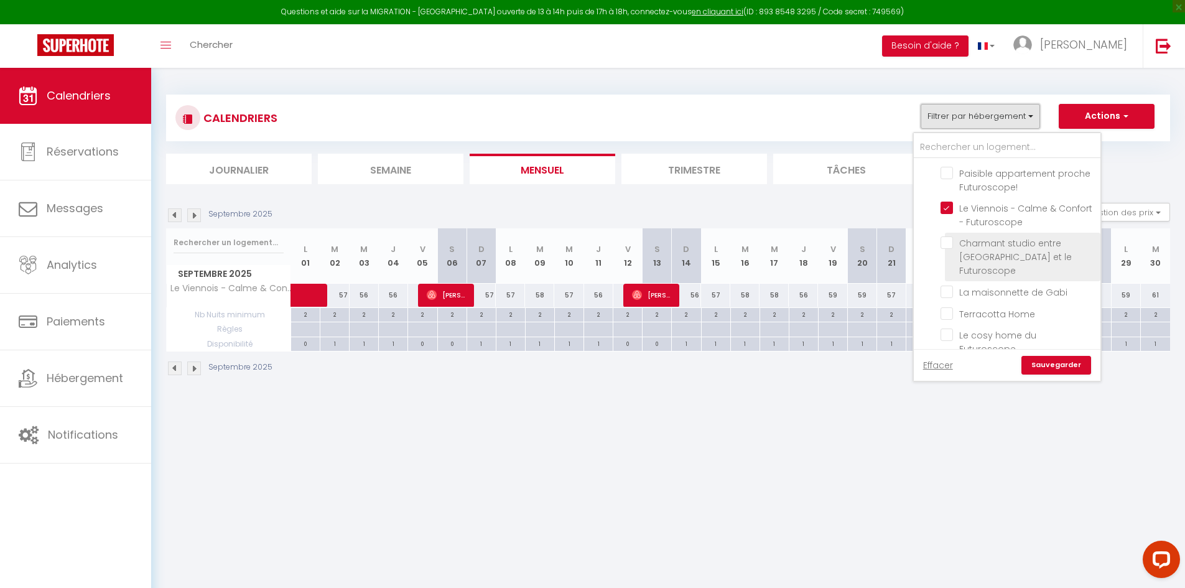
scroll to position [124, 0]
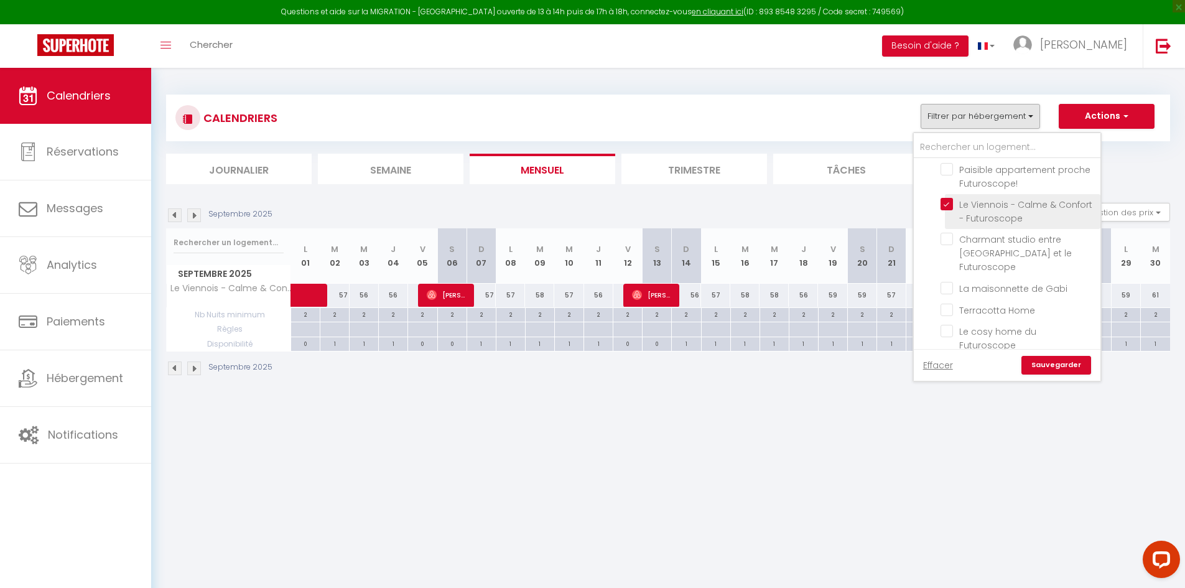
click at [945, 206] on input "Le Viennois - Calme & Confort - Futuroscope" at bounding box center [1017, 204] width 155 height 12
click at [948, 281] on input "La maisonnette de Gabi" at bounding box center [1017, 287] width 155 height 12
click at [1059, 364] on link "Sauvegarder" at bounding box center [1056, 365] width 70 height 19
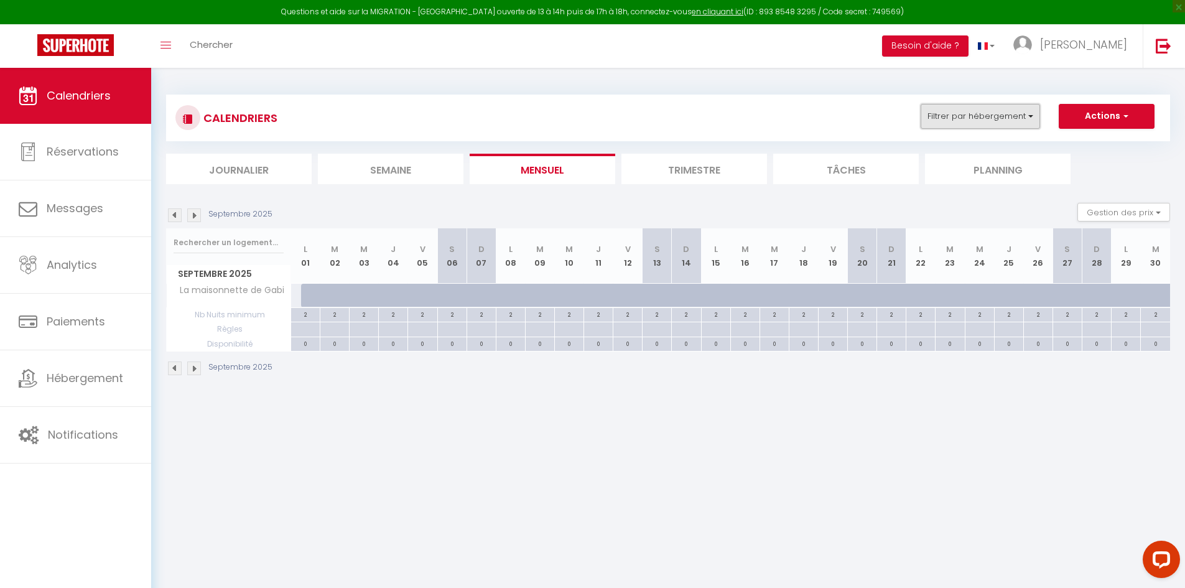
click at [956, 123] on button "Filtrer par hébergement" at bounding box center [979, 116] width 119 height 25
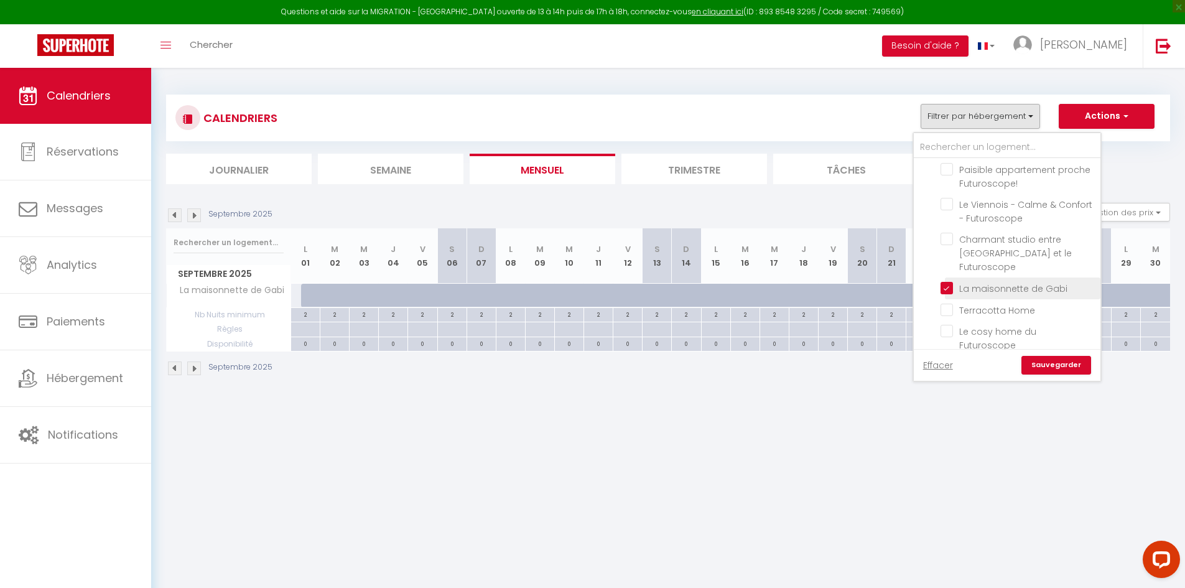
click at [943, 281] on input "La maisonnette de Gabi" at bounding box center [1017, 287] width 155 height 12
click at [947, 178] on input "Terracotta Home" at bounding box center [1017, 184] width 155 height 12
click at [1057, 363] on link "Sauvegarder" at bounding box center [1056, 365] width 70 height 19
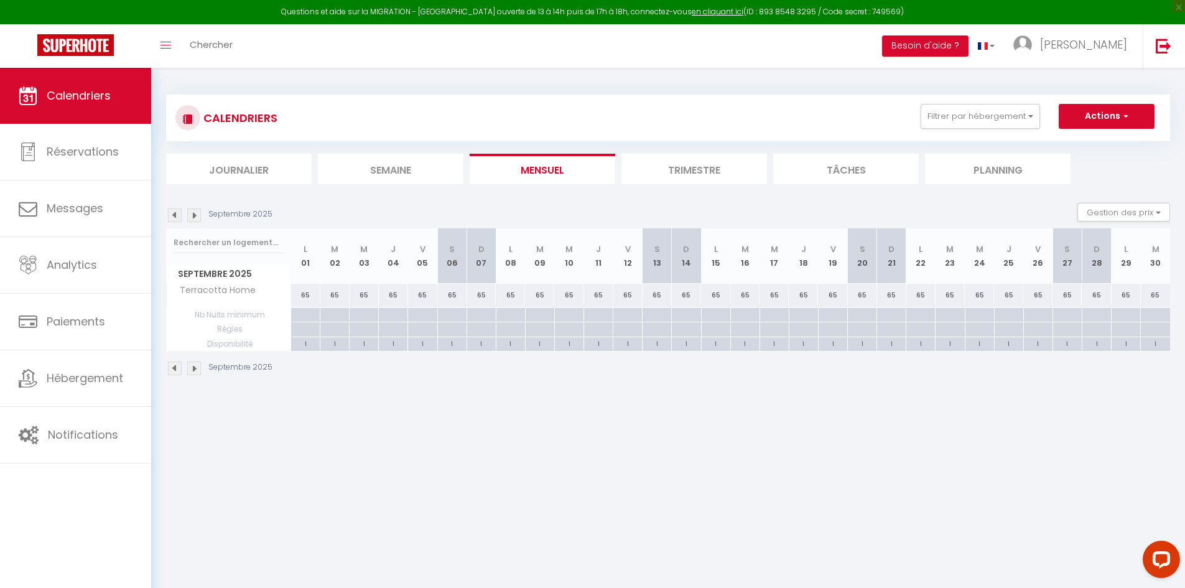
click at [446, 299] on div "65" at bounding box center [451, 295] width 29 height 23
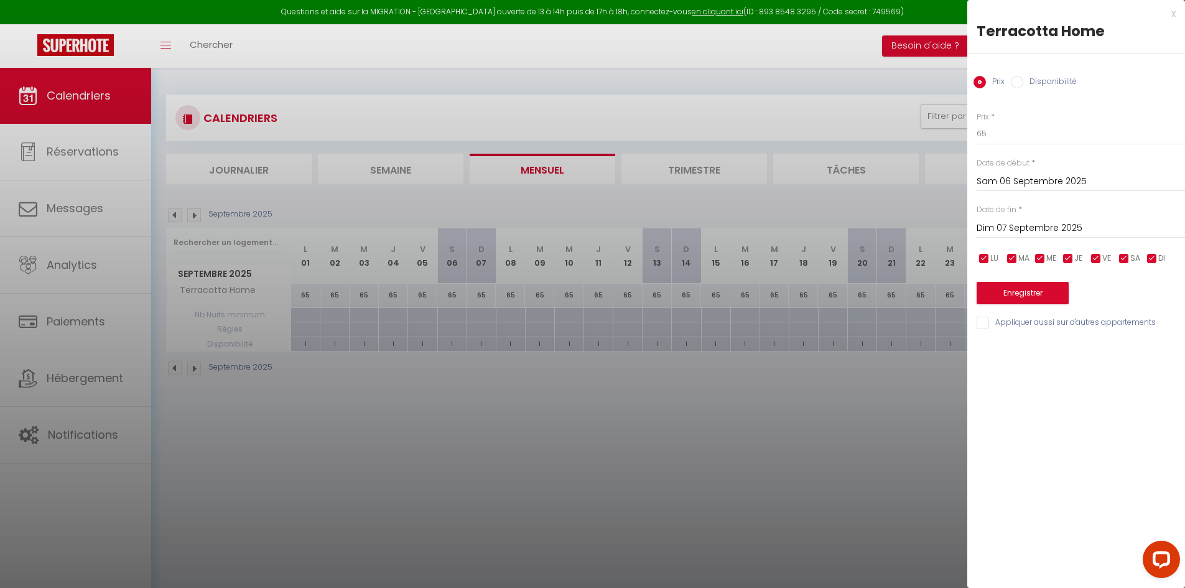
click at [478, 368] on div at bounding box center [592, 294] width 1185 height 588
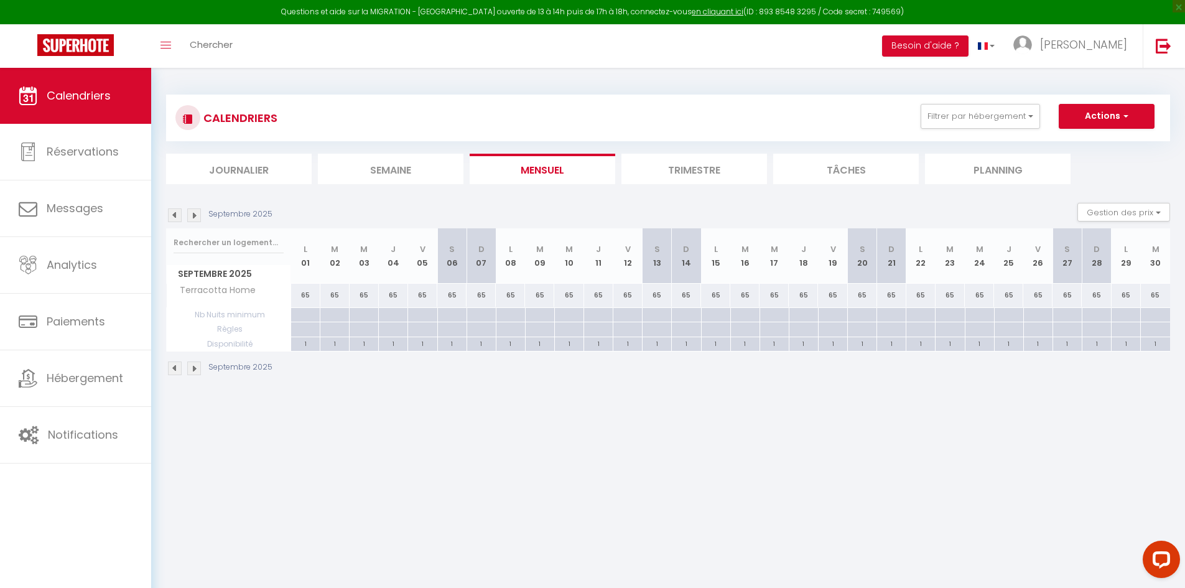
click at [276, 290] on div "Terracotta Home" at bounding box center [231, 291] width 124 height 14
click at [308, 296] on div "65" at bounding box center [305, 295] width 29 height 23
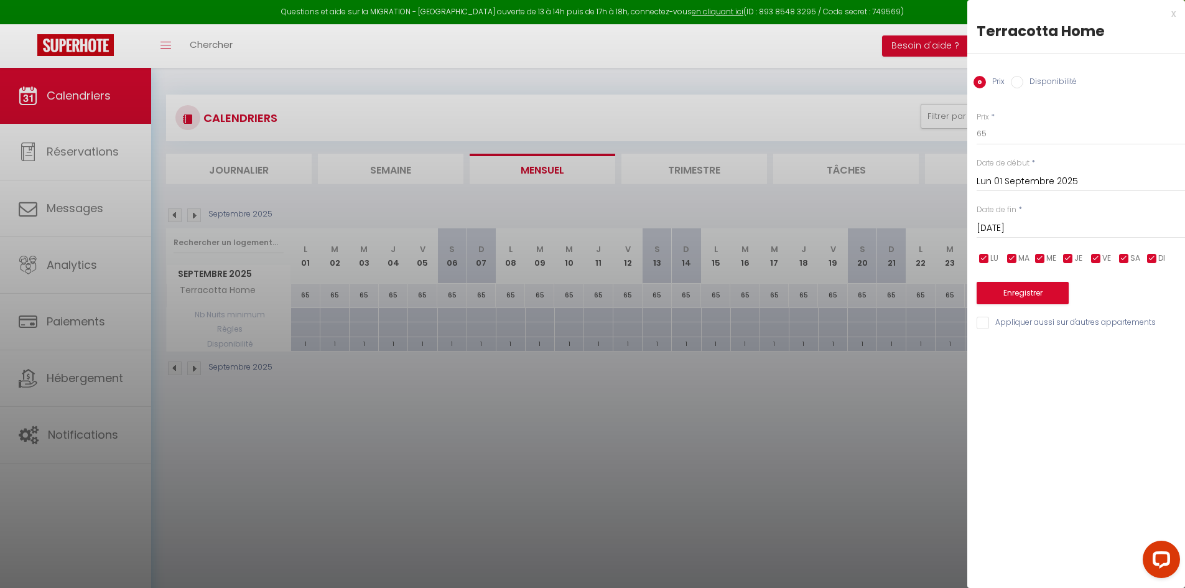
click at [1044, 233] on input "[DATE]" at bounding box center [1080, 228] width 208 height 16
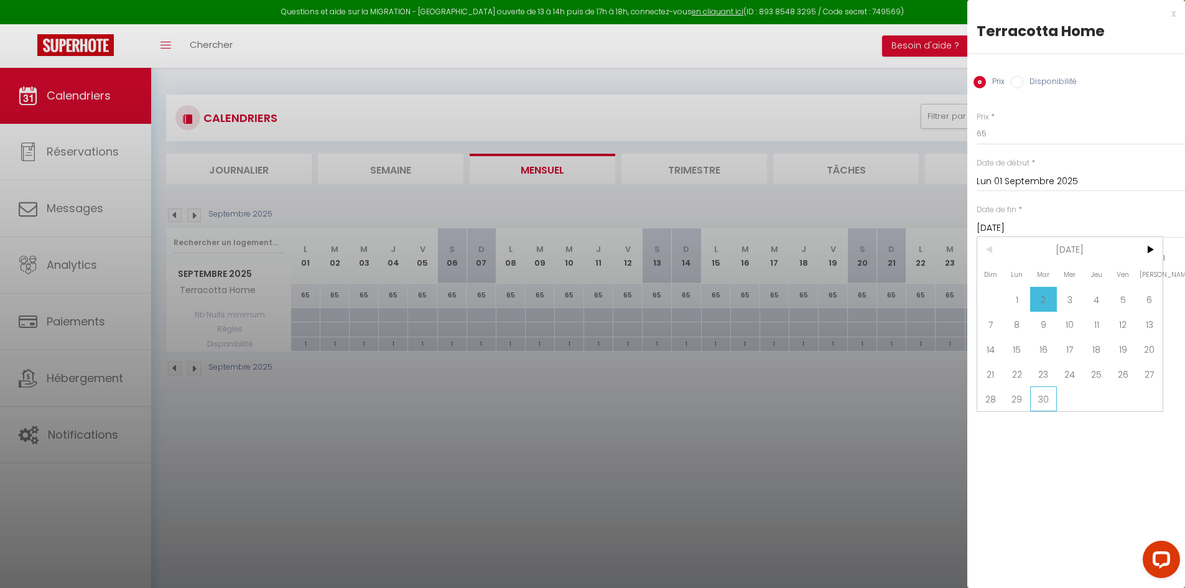
click at [1039, 401] on span "30" at bounding box center [1043, 398] width 27 height 25
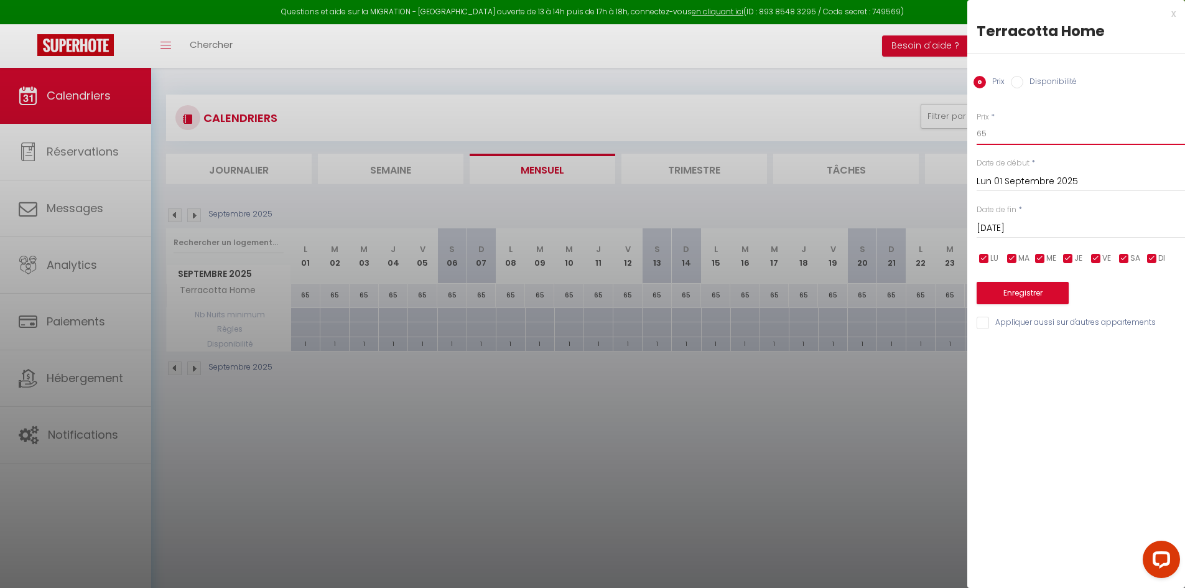
drag, startPoint x: 994, startPoint y: 134, endPoint x: 912, endPoint y: 146, distance: 83.0
click at [912, 146] on body "Questions et aide sur la MIGRATION - [GEOGRAPHIC_DATA] ouverte de 13 à 14h puis…" at bounding box center [592, 362] width 1185 height 588
click at [1002, 289] on button "Enregistrer" at bounding box center [1022, 293] width 92 height 22
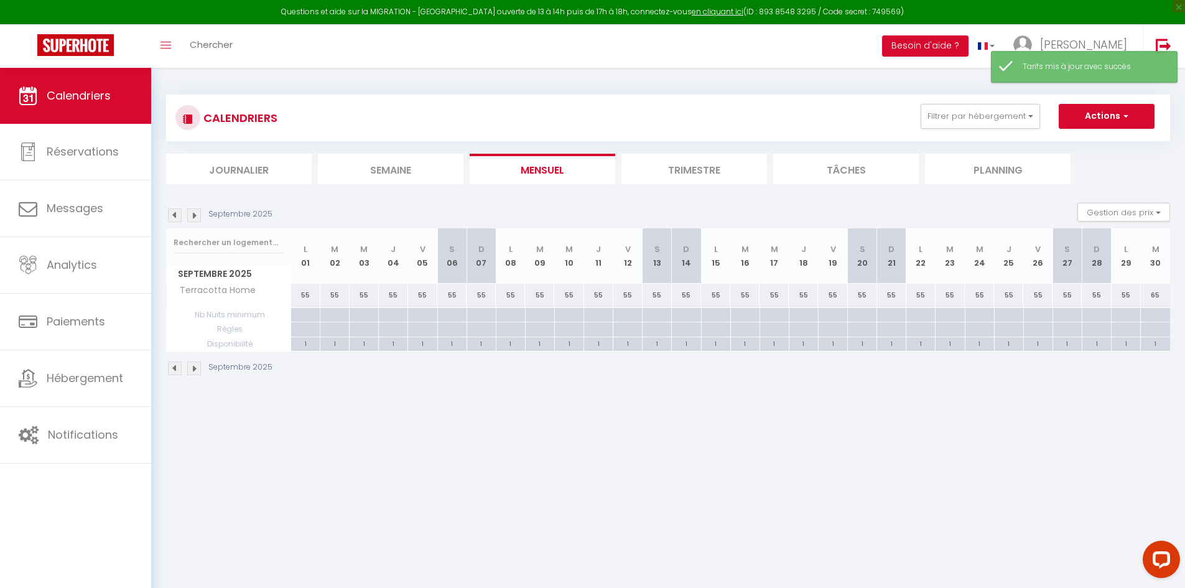
click at [430, 300] on div "55" at bounding box center [422, 295] width 29 height 23
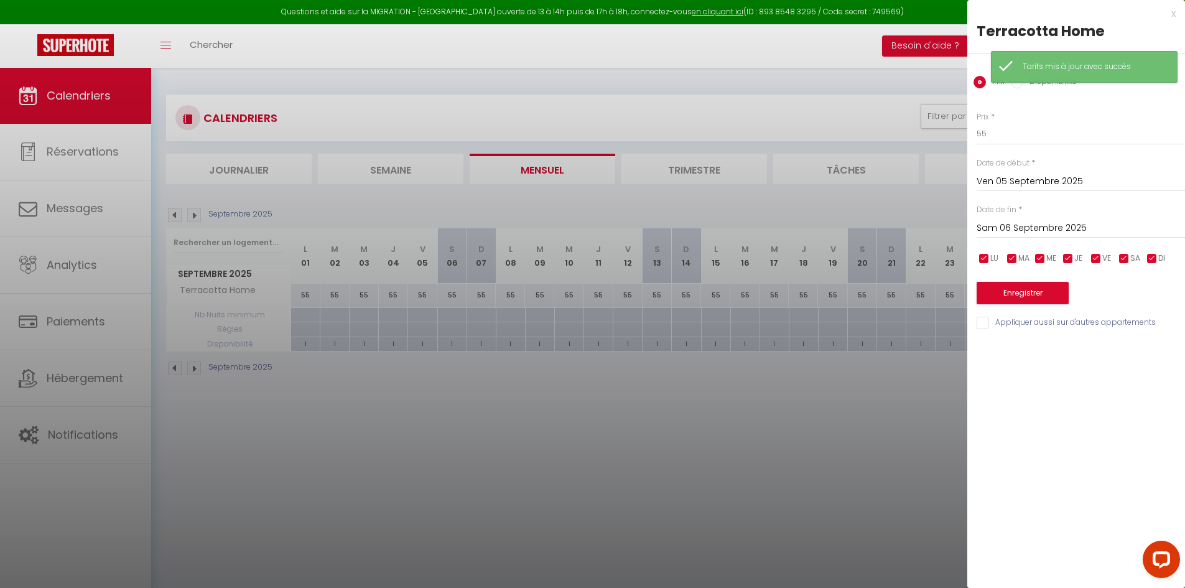
click at [1022, 228] on input "Sam 06 Septembre 2025" at bounding box center [1080, 228] width 208 height 16
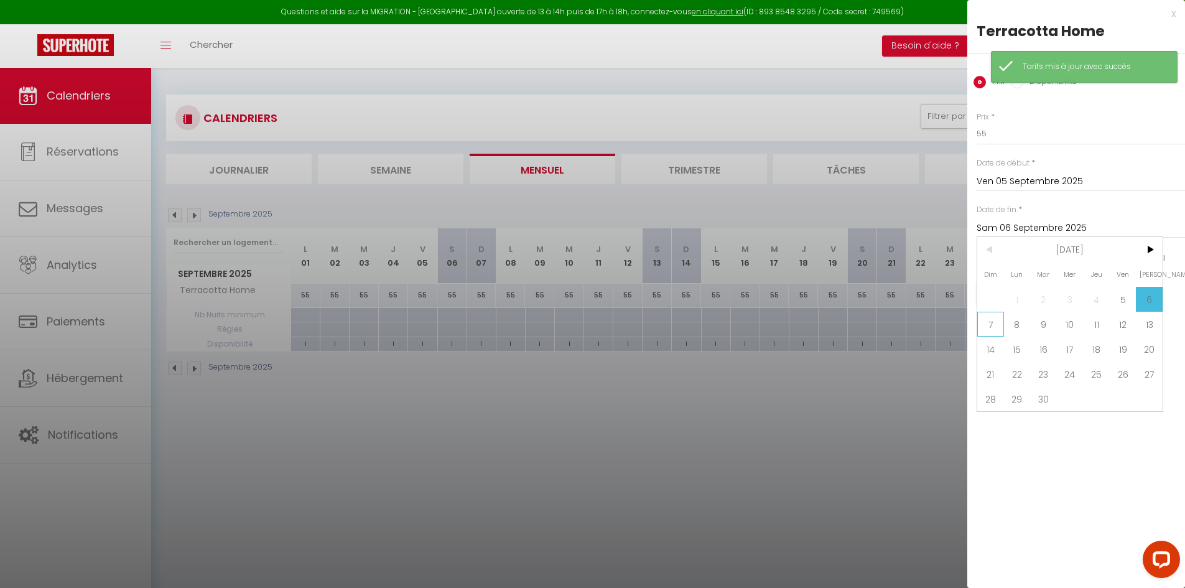
click at [994, 326] on span "7" at bounding box center [990, 324] width 27 height 25
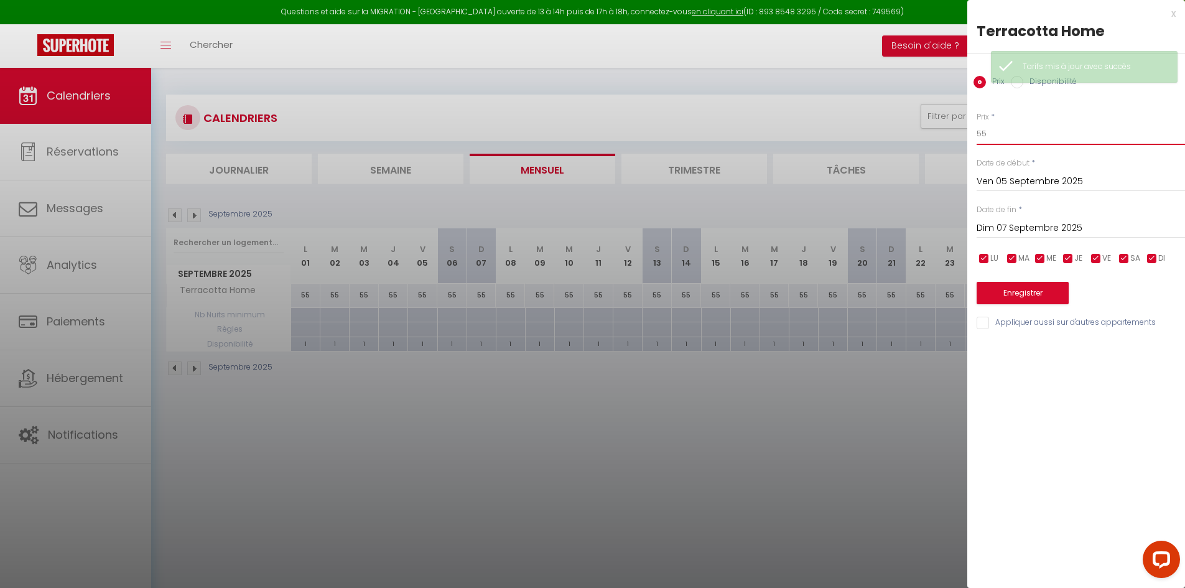
drag, startPoint x: 934, startPoint y: 136, endPoint x: 919, endPoint y: 136, distance: 15.5
click at [925, 136] on body "Questions et aide sur la MIGRATION - [GEOGRAPHIC_DATA] ouverte de 13 à 14h puis…" at bounding box center [592, 362] width 1185 height 588
click at [1052, 299] on button "Enregistrer" at bounding box center [1022, 293] width 92 height 22
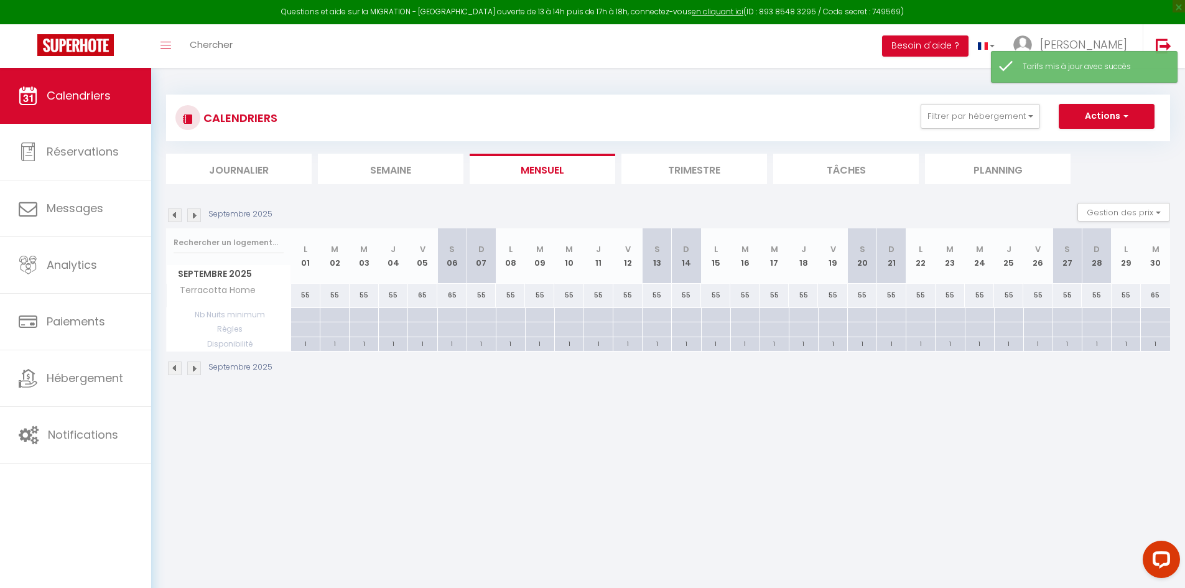
click at [626, 299] on div "55" at bounding box center [627, 295] width 29 height 23
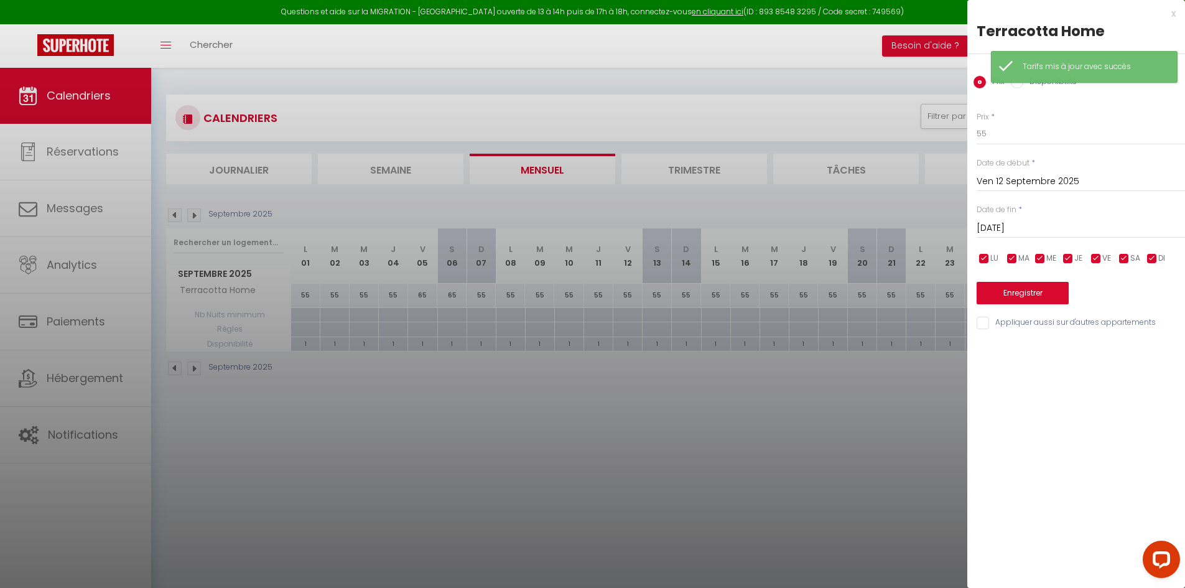
click at [1026, 226] on input "[DATE]" at bounding box center [1080, 228] width 208 height 16
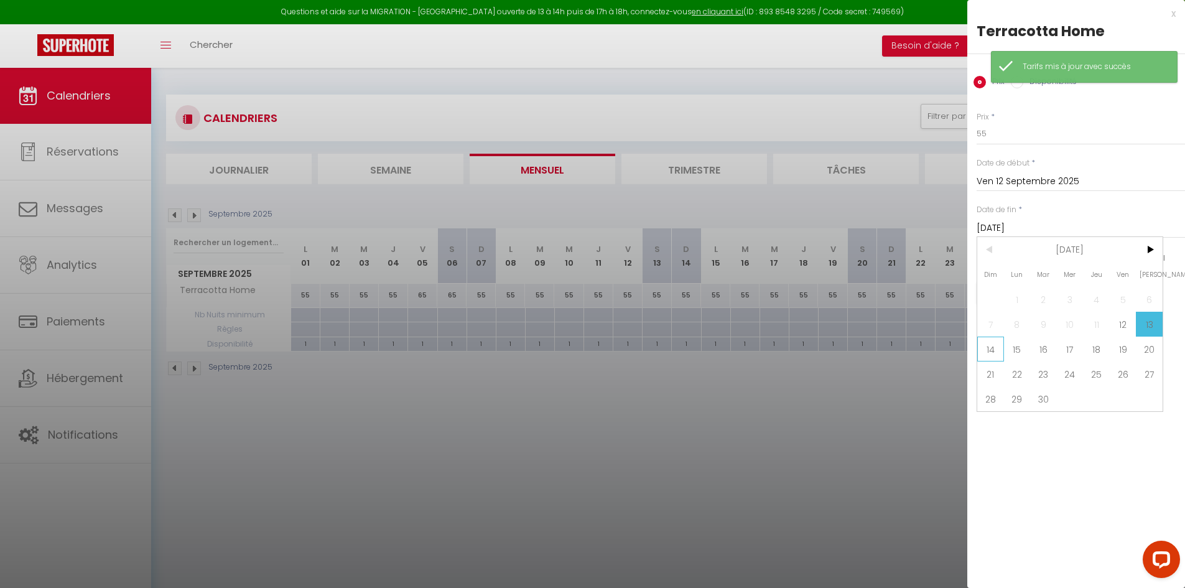
click at [988, 350] on span "14" at bounding box center [990, 348] width 27 height 25
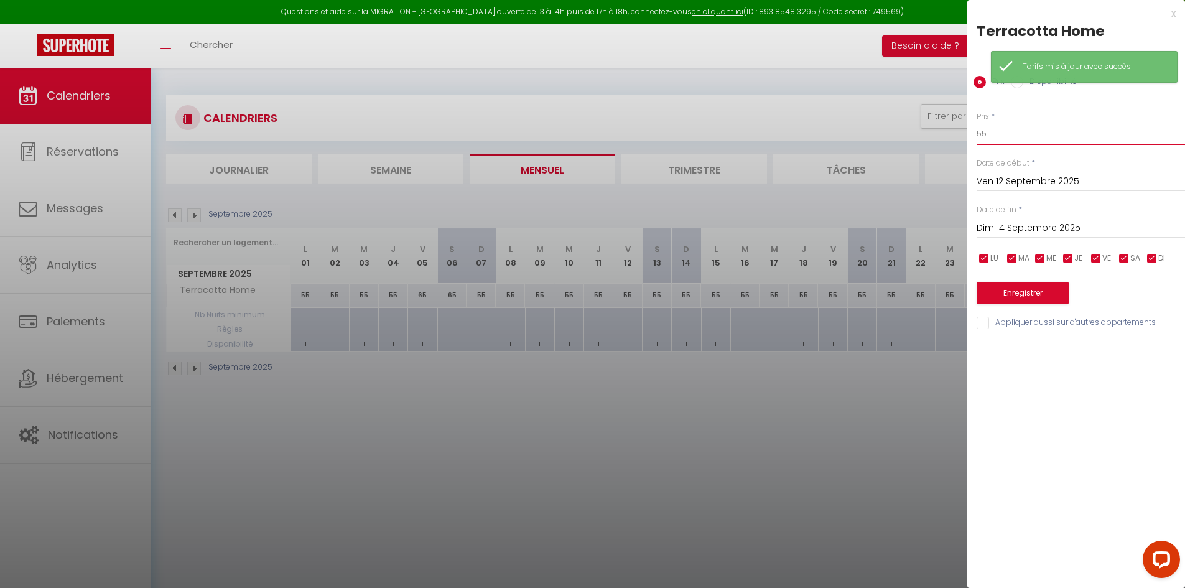
drag, startPoint x: 994, startPoint y: 137, endPoint x: 925, endPoint y: 136, distance: 68.4
click at [952, 143] on body "Questions et aide sur la MIGRATION - [GEOGRAPHIC_DATA] ouverte de 13 à 14h puis…" at bounding box center [592, 362] width 1185 height 588
click at [997, 289] on button "Enregistrer" at bounding box center [1022, 293] width 92 height 22
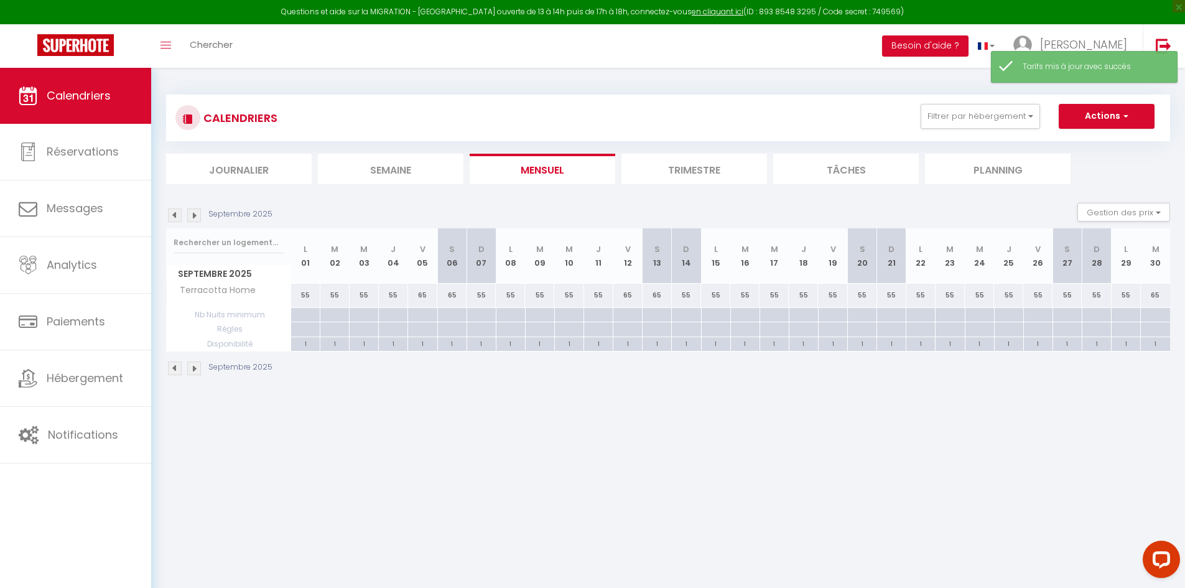
click at [855, 297] on div "55" at bounding box center [862, 295] width 29 height 23
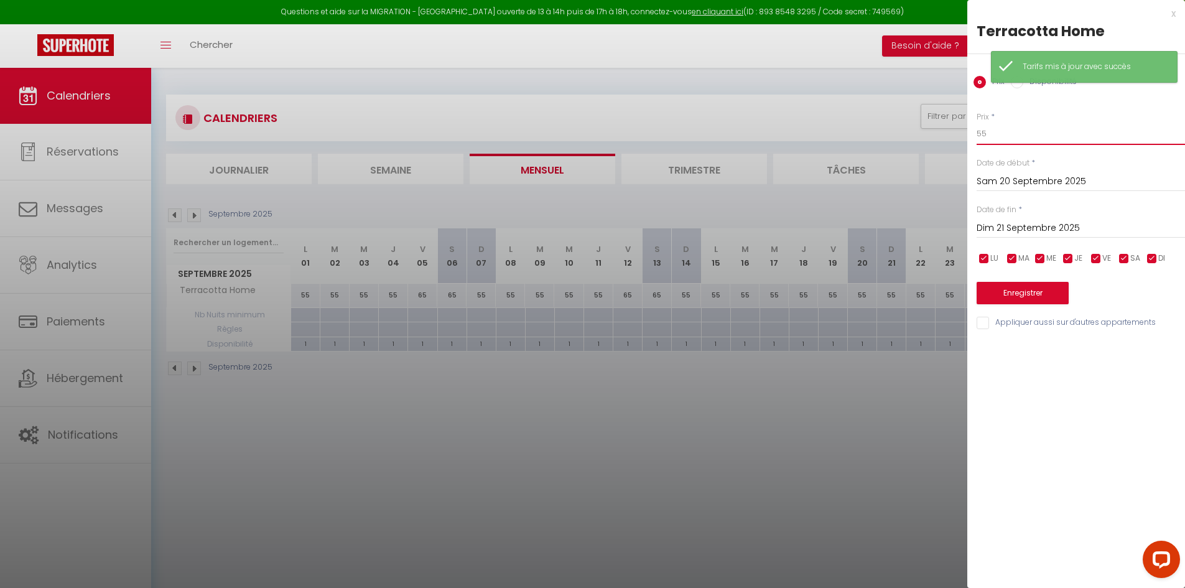
click at [1012, 137] on input "55" at bounding box center [1080, 134] width 208 height 22
click at [1026, 181] on input "Sam 20 Septembre 2025" at bounding box center [1080, 182] width 208 height 16
drag, startPoint x: 943, startPoint y: 240, endPoint x: 978, endPoint y: 229, distance: 36.4
click at [943, 239] on div at bounding box center [592, 294] width 1185 height 588
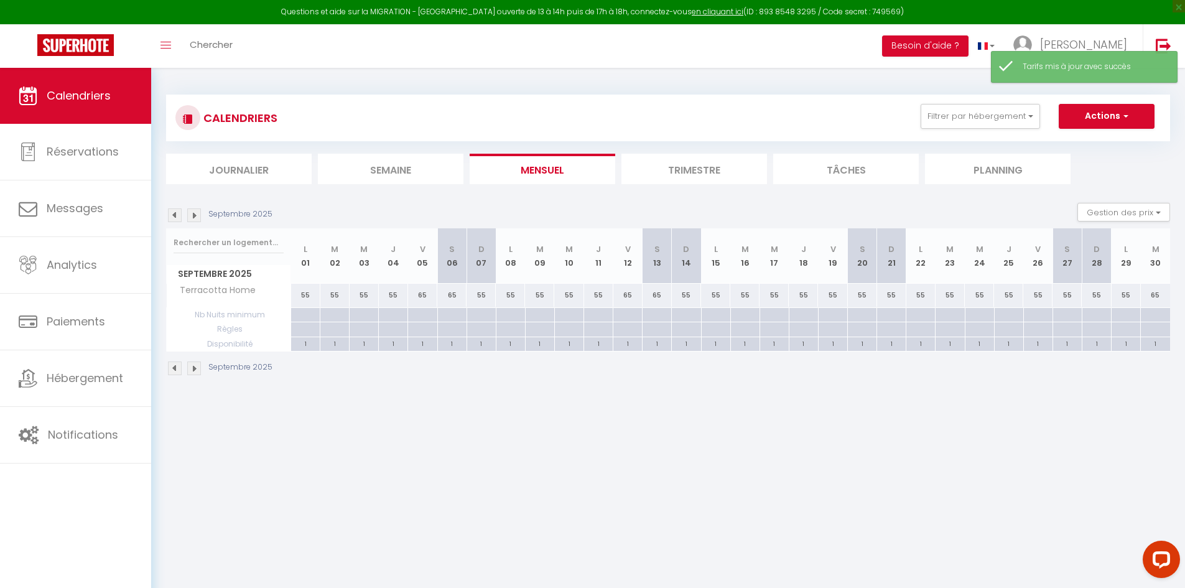
click at [838, 301] on div "55" at bounding box center [832, 295] width 29 height 23
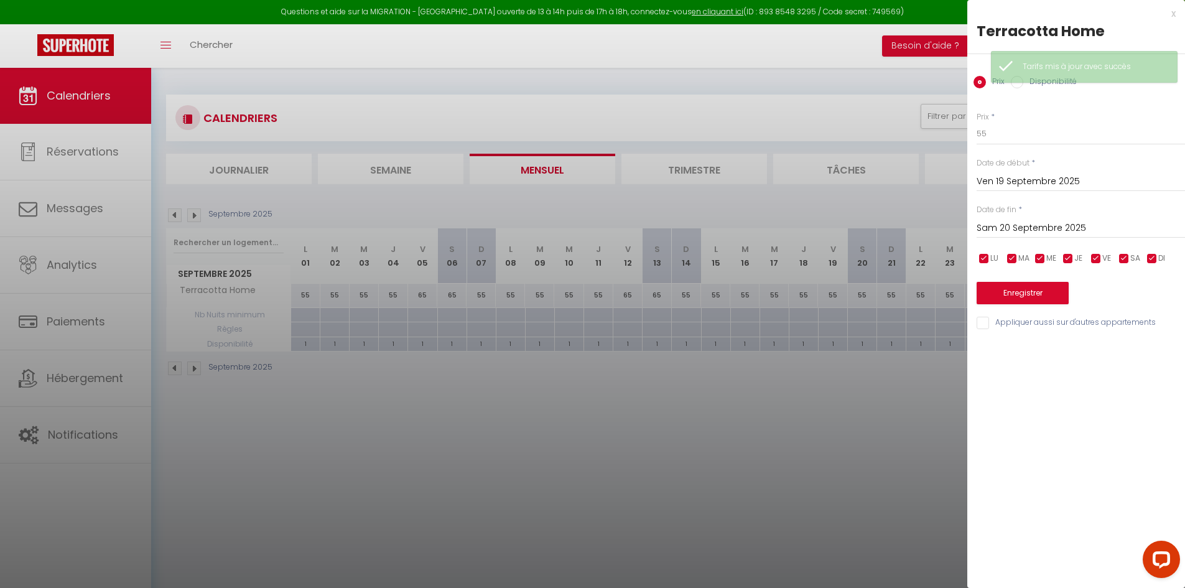
click at [1012, 221] on input "Sam 20 Septembre 2025" at bounding box center [1080, 228] width 208 height 16
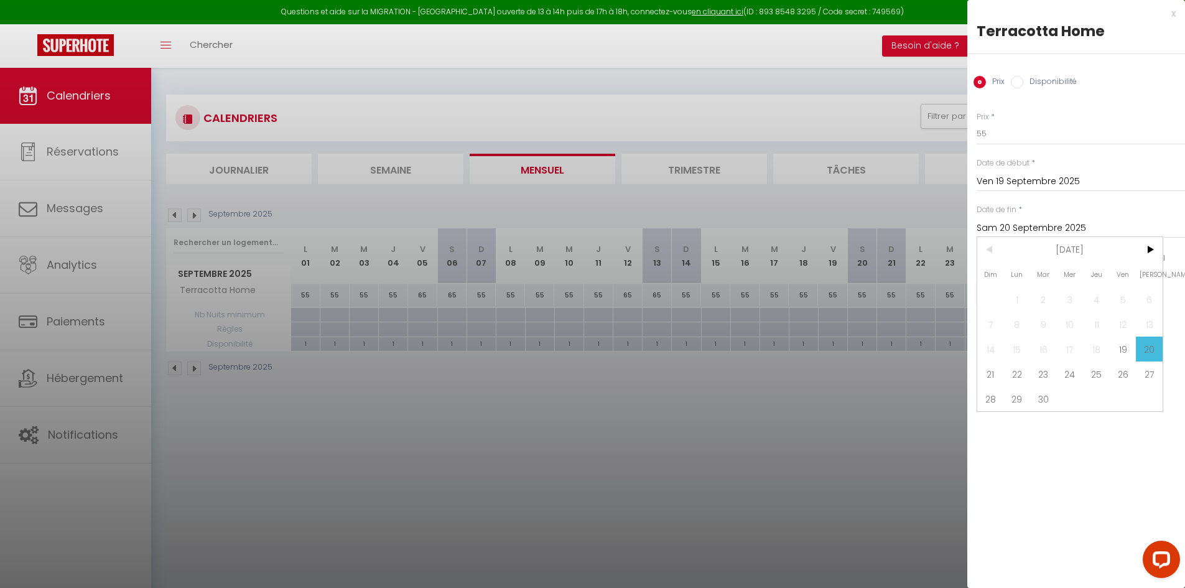
drag, startPoint x: 996, startPoint y: 373, endPoint x: 995, endPoint y: 364, distance: 8.8
click at [996, 374] on span "21" at bounding box center [990, 373] width 27 height 25
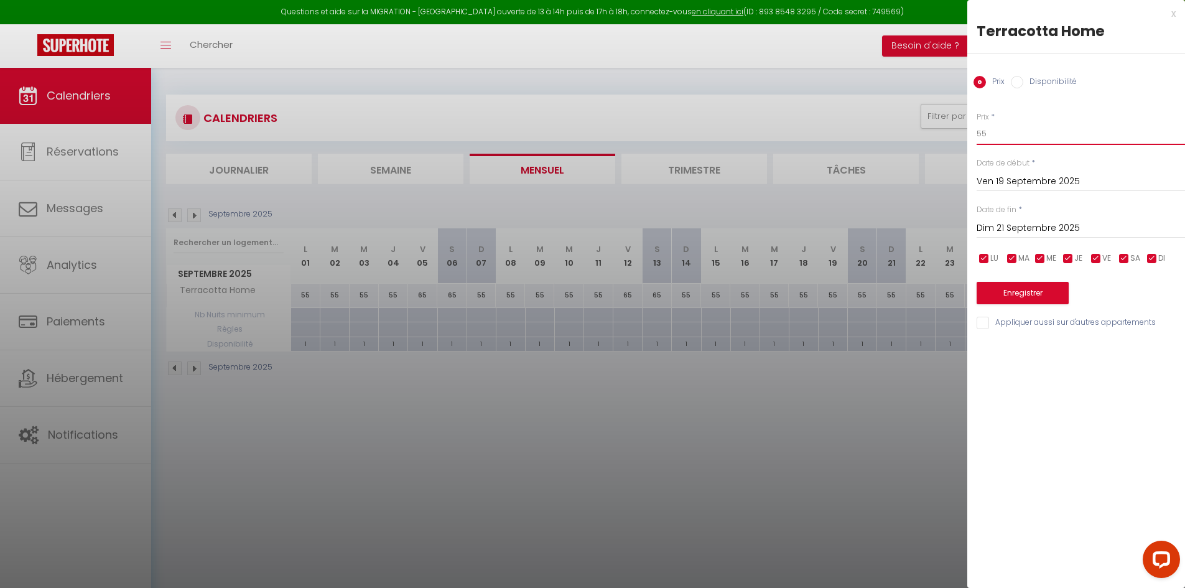
drag, startPoint x: 983, startPoint y: 139, endPoint x: 918, endPoint y: 148, distance: 65.3
click at [928, 150] on body "Questions et aide sur la MIGRATION - [GEOGRAPHIC_DATA] ouverte de 13 à 14h puis…" at bounding box center [592, 362] width 1185 height 588
click at [1004, 292] on button "Enregistrer" at bounding box center [1022, 293] width 92 height 22
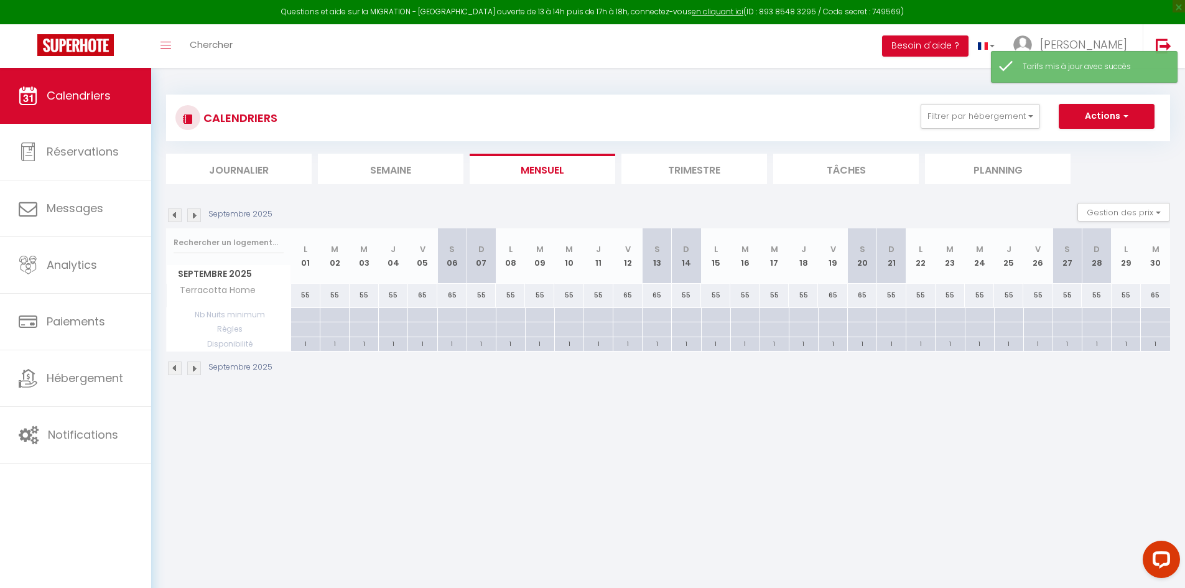
click at [1066, 296] on div "55" at bounding box center [1066, 295] width 29 height 23
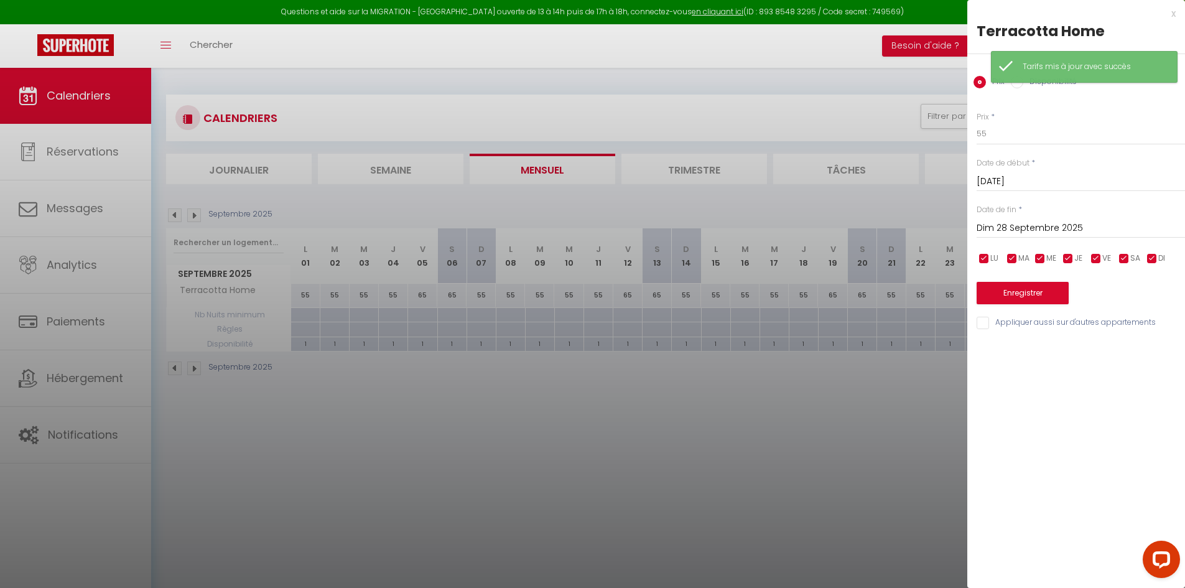
click at [927, 377] on div at bounding box center [592, 294] width 1185 height 588
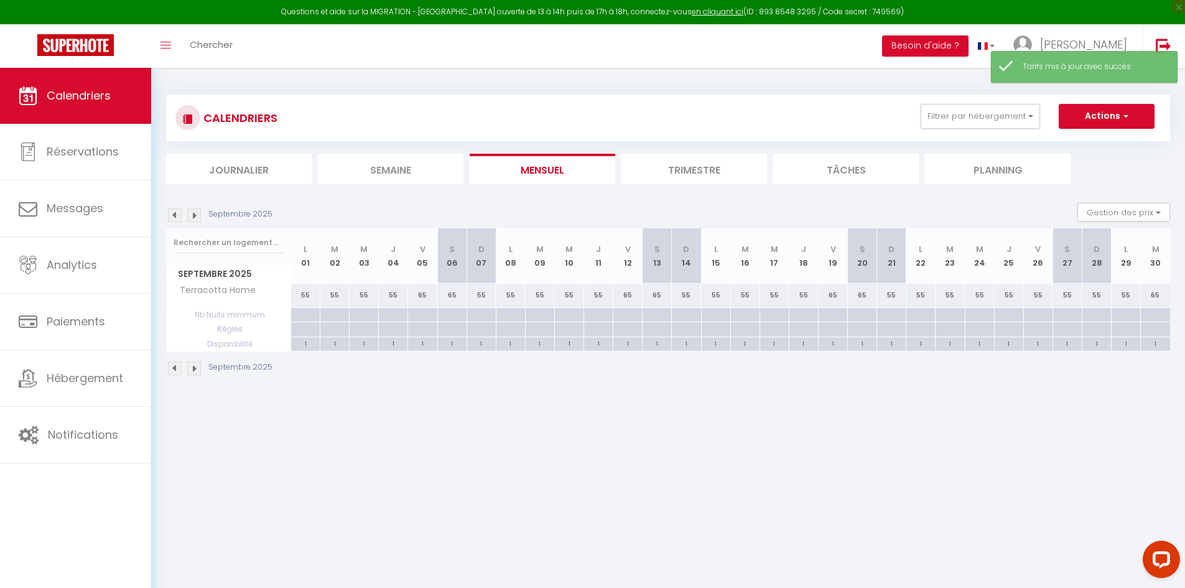
click at [1042, 295] on div "55" at bounding box center [1037, 295] width 29 height 23
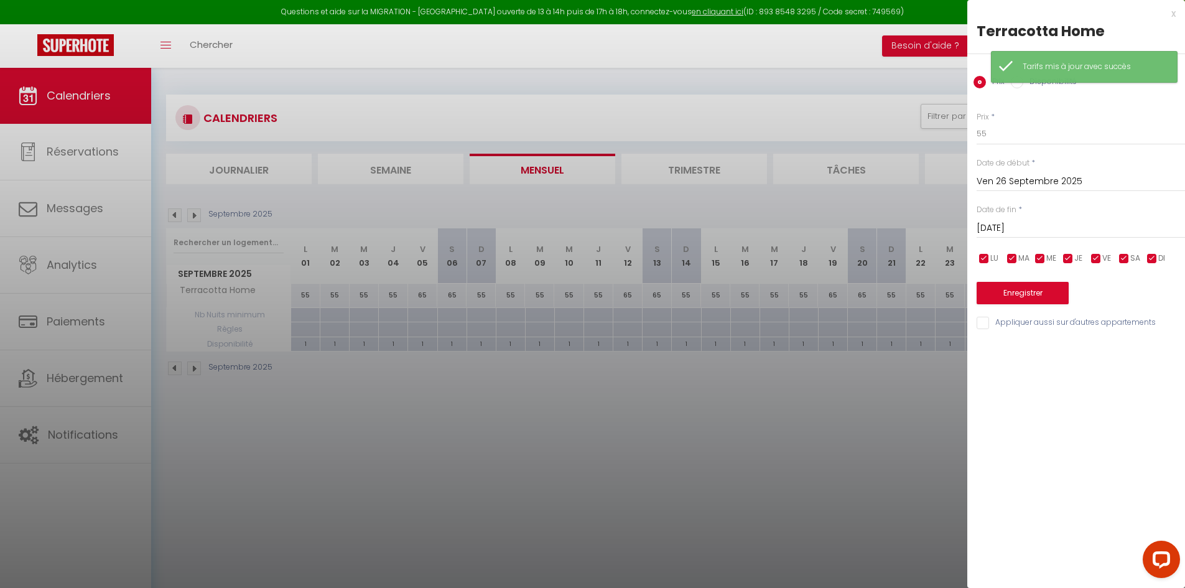
click at [1022, 221] on input "[DATE]" at bounding box center [1080, 228] width 208 height 16
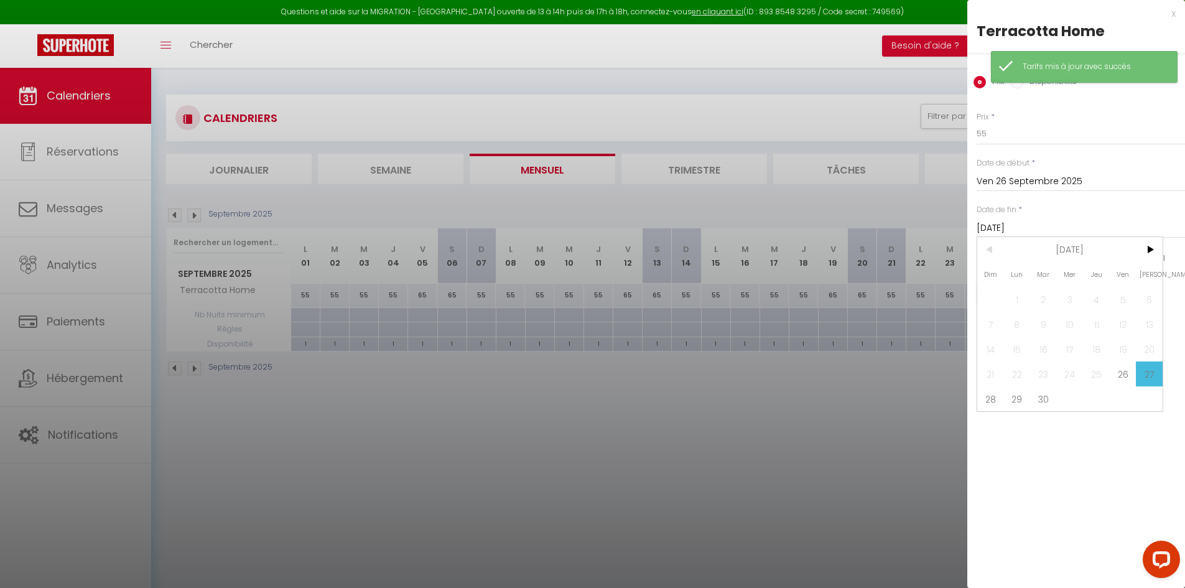
drag, startPoint x: 999, startPoint y: 400, endPoint x: 999, endPoint y: 381, distance: 18.7
click at [999, 401] on span "28" at bounding box center [990, 398] width 27 height 25
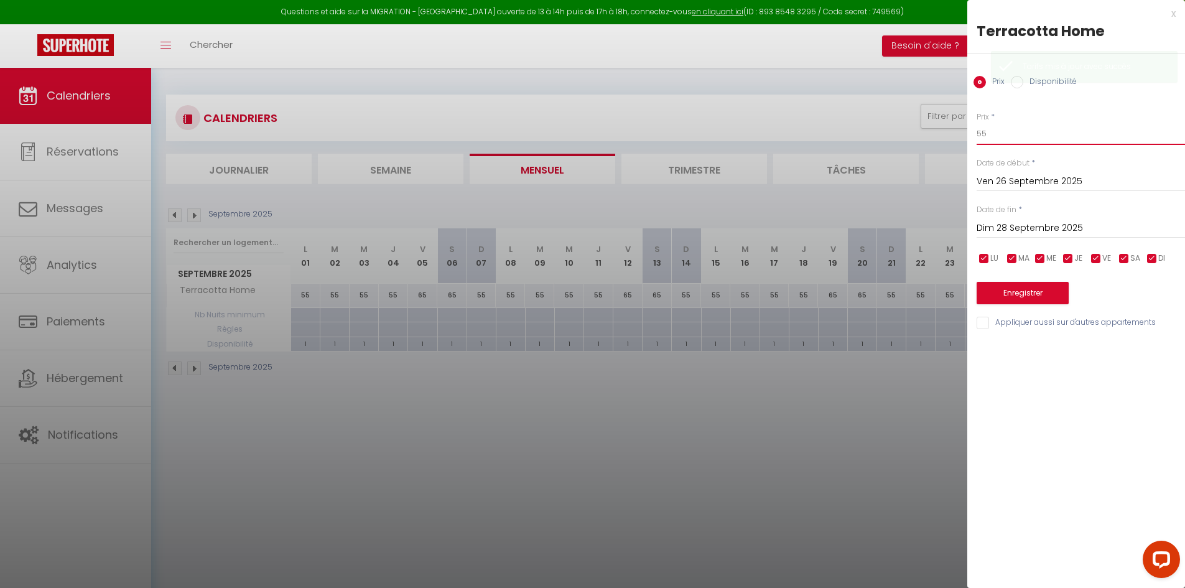
drag, startPoint x: 998, startPoint y: 139, endPoint x: 938, endPoint y: 142, distance: 59.8
click at [938, 142] on body "Questions et aide sur la MIGRATION - [GEOGRAPHIC_DATA] ouverte de 13 à 14h puis…" at bounding box center [592, 362] width 1185 height 588
click at [1029, 295] on button "Enregistrer" at bounding box center [1022, 293] width 92 height 22
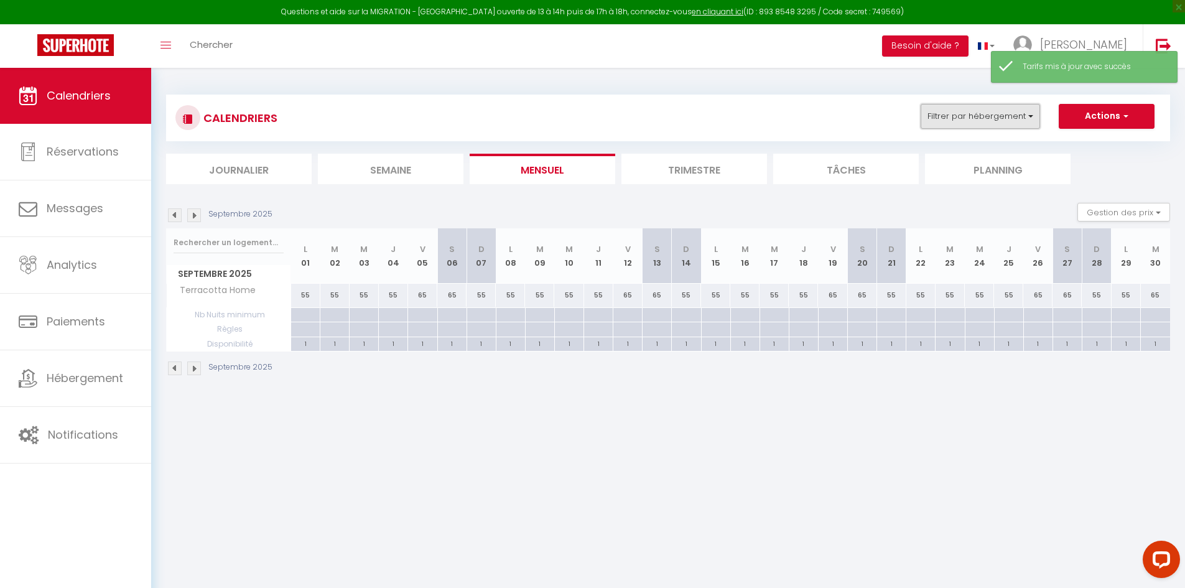
click at [990, 119] on button "Filtrer par hébergement" at bounding box center [979, 116] width 119 height 25
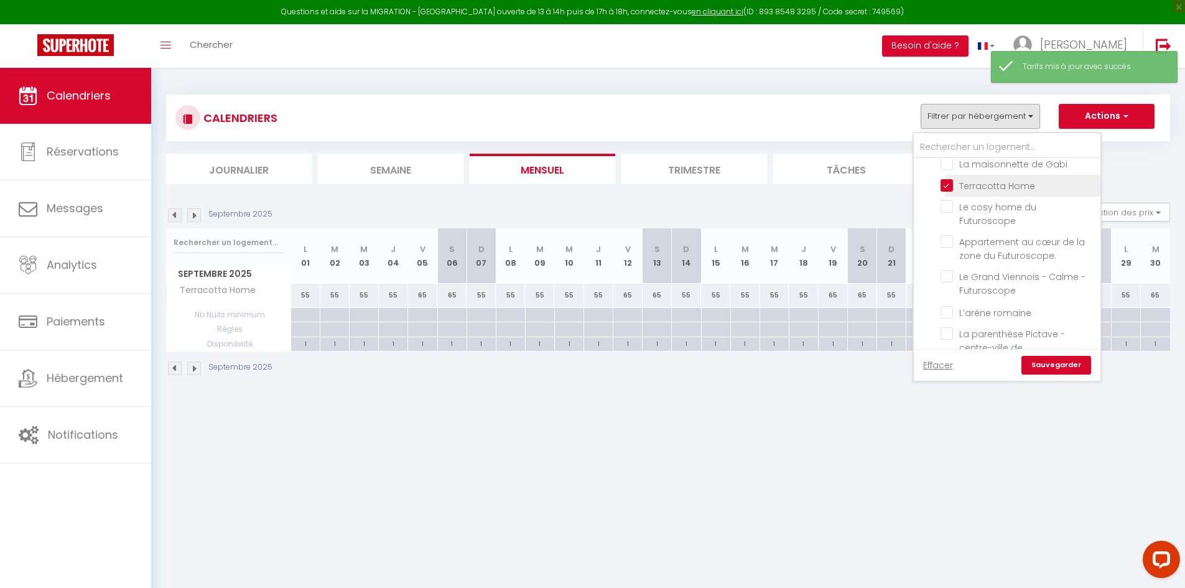
click at [947, 178] on input "Terracotta Home" at bounding box center [1017, 184] width 155 height 12
drag, startPoint x: 945, startPoint y: 192, endPoint x: 965, endPoint y: 226, distance: 39.9
click at [945, 200] on input "Le cosy home du Futuroscope" at bounding box center [1017, 206] width 155 height 12
click at [1044, 366] on link "Sauvegarder" at bounding box center [1056, 365] width 70 height 19
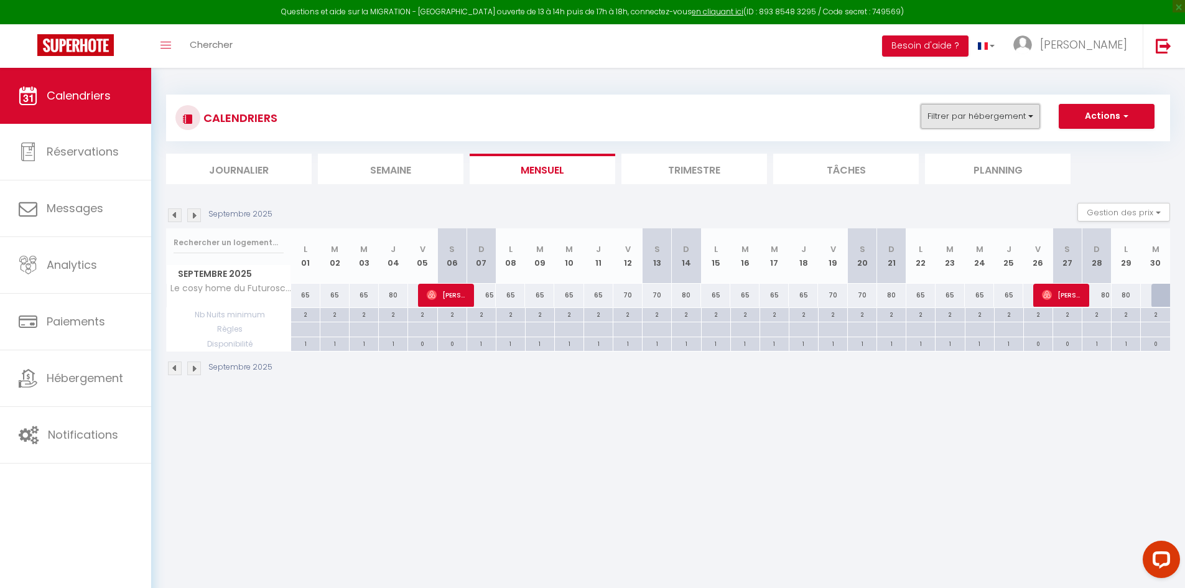
click at [999, 123] on button "Filtrer par hébergement" at bounding box center [979, 116] width 119 height 25
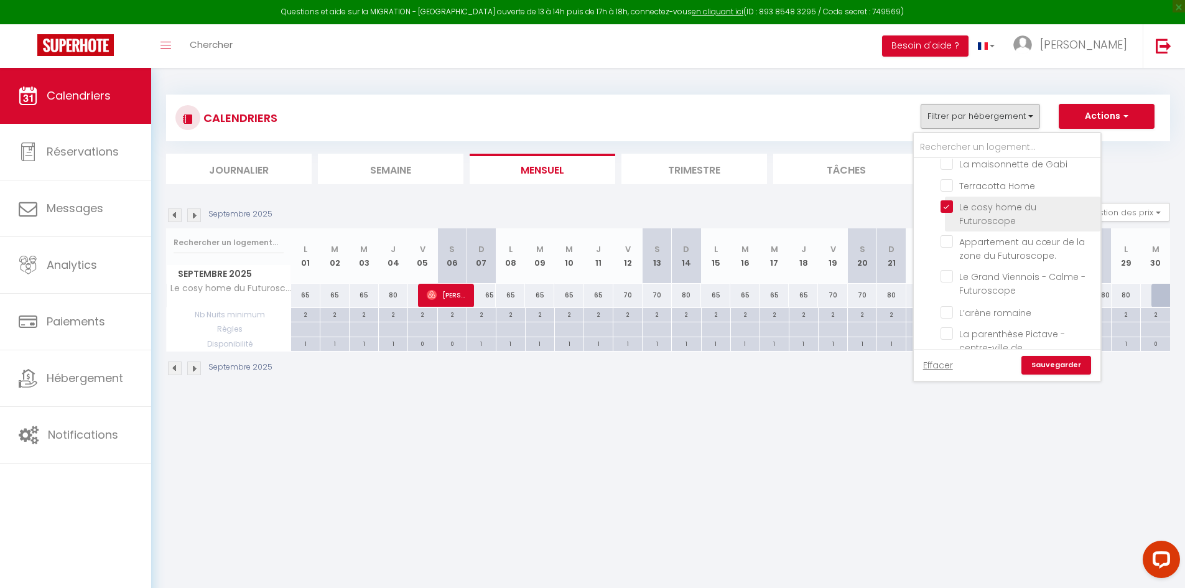
click at [947, 200] on input "Le cosy home du Futuroscope" at bounding box center [1017, 206] width 155 height 12
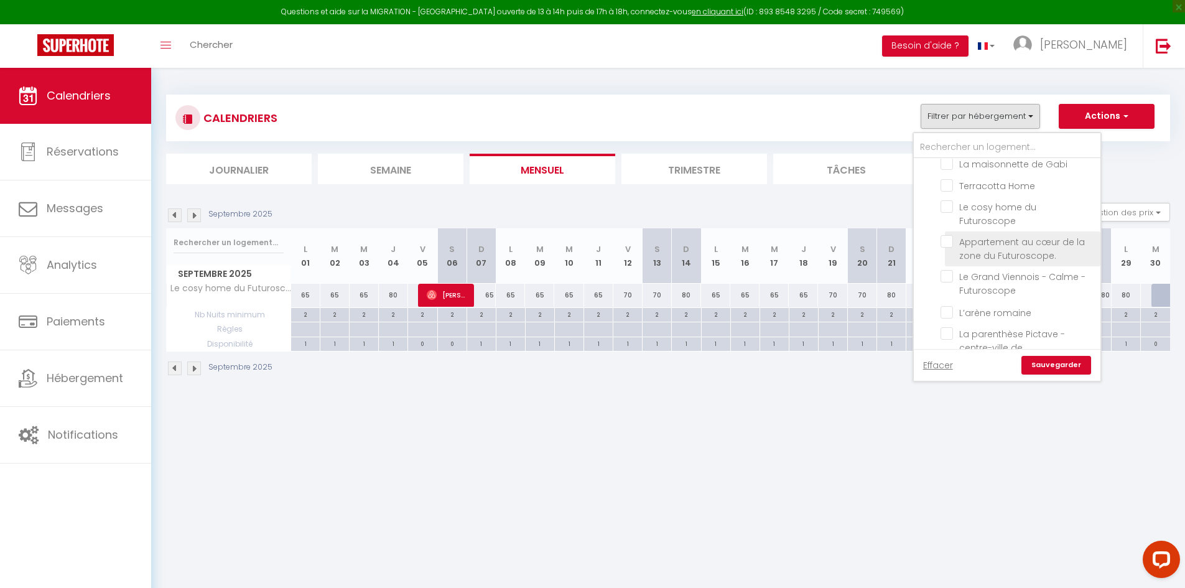
click at [950, 235] on input "Appartement au cœur de la zone du Futuroscope." at bounding box center [1017, 241] width 155 height 12
click at [1046, 366] on link "Sauvegarder" at bounding box center [1056, 365] width 70 height 19
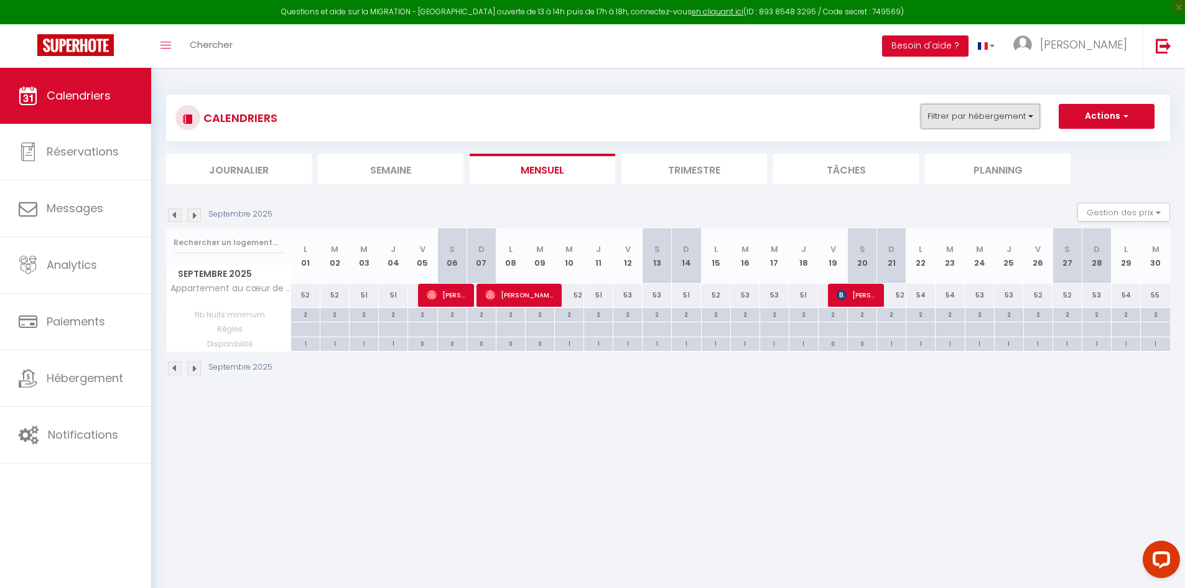
click at [963, 112] on button "Filtrer par hébergement" at bounding box center [979, 116] width 119 height 25
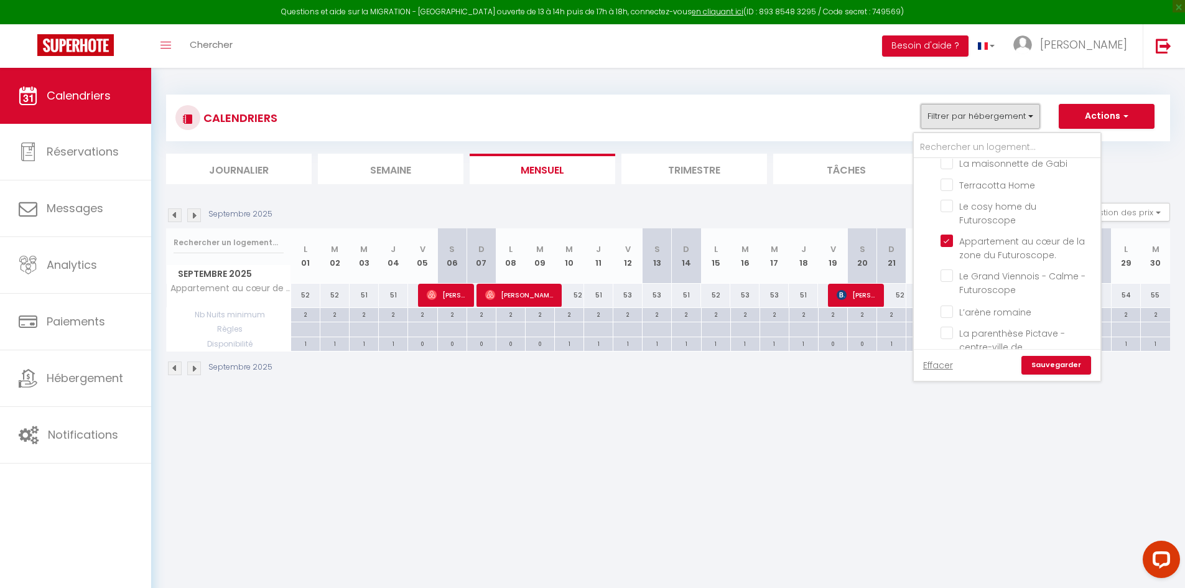
scroll to position [311, 0]
click at [949, 173] on input "Appartement au cœur de la zone du Futuroscope." at bounding box center [1017, 179] width 155 height 12
click at [942, 208] on input "Le Grand Viennois - Calme - Futuroscope" at bounding box center [1017, 214] width 155 height 12
click at [1050, 363] on link "Sauvegarder" at bounding box center [1056, 365] width 70 height 19
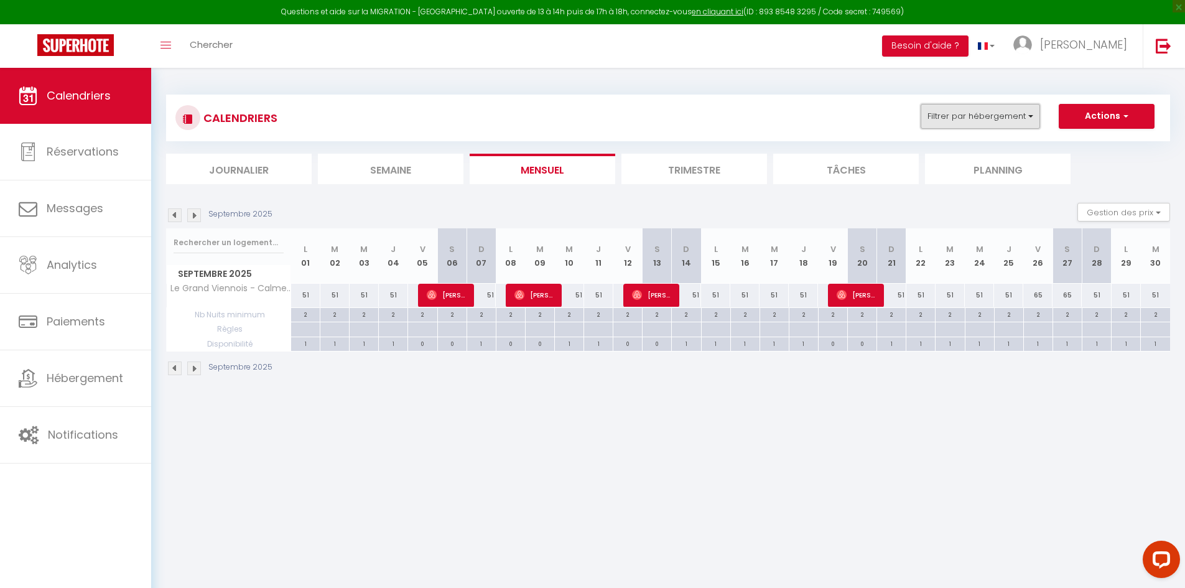
click at [1005, 123] on button "Filtrer par hébergement" at bounding box center [979, 116] width 119 height 25
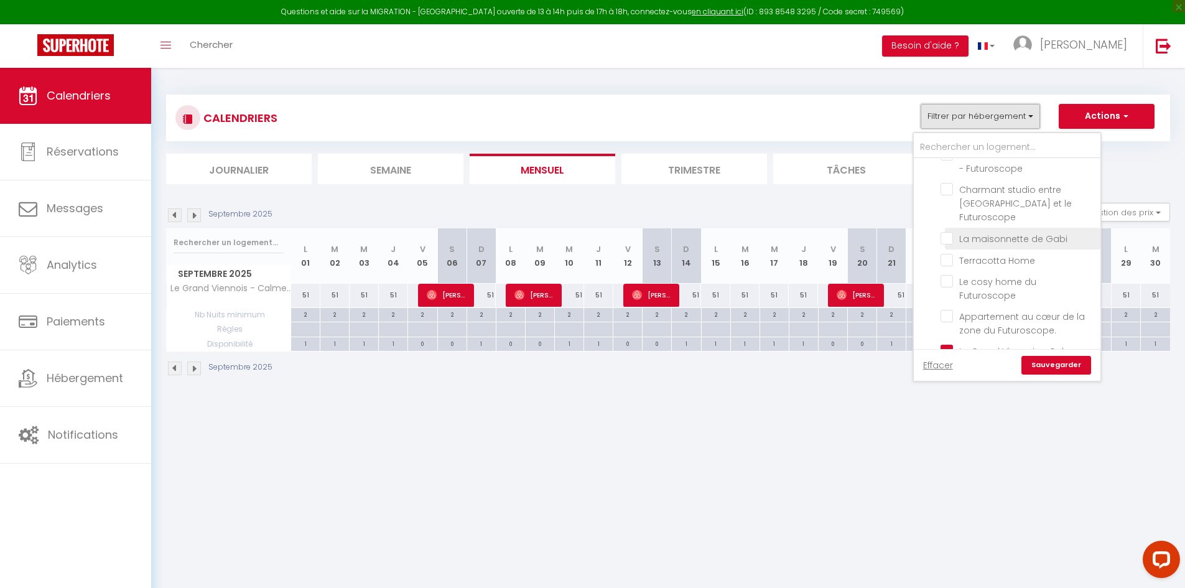
scroll to position [249, 0]
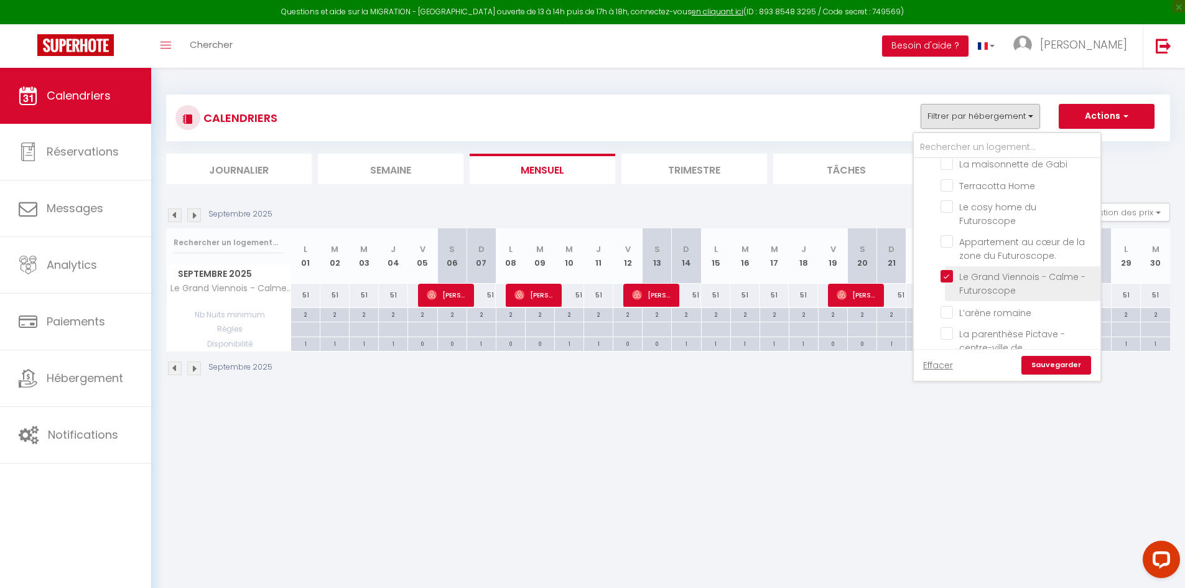
click at [953, 270] on input "Le Grand Viennois - Calme - Futuroscope" at bounding box center [1017, 276] width 155 height 12
click at [948, 305] on input "L’arène romaine" at bounding box center [1017, 311] width 155 height 12
click at [1057, 374] on link "Sauvegarder" at bounding box center [1056, 365] width 70 height 19
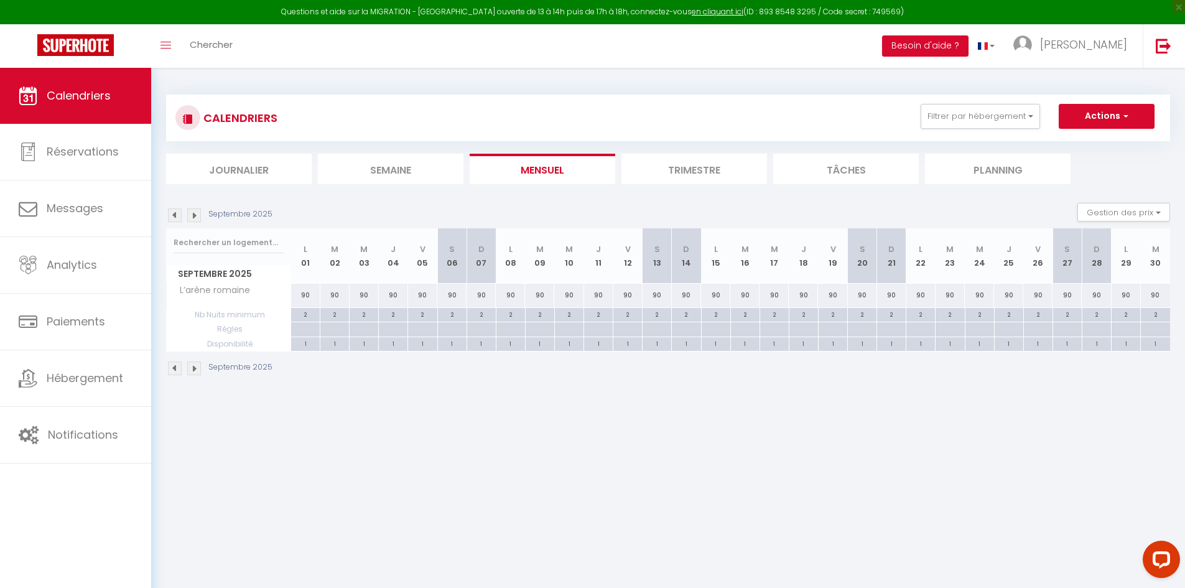
click at [306, 295] on div "90" at bounding box center [305, 295] width 29 height 23
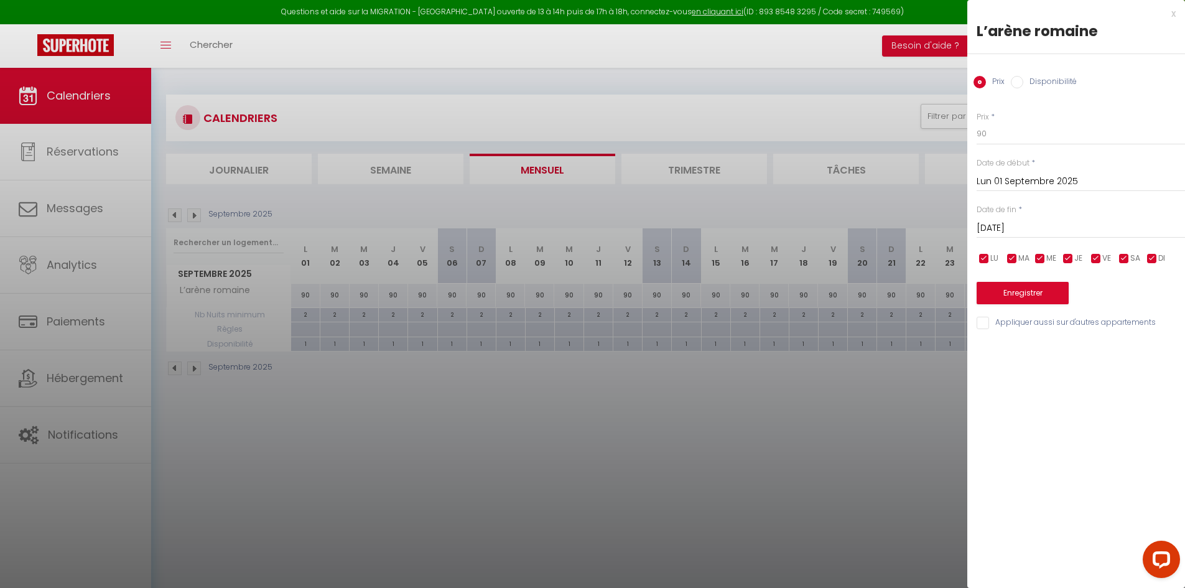
click at [1068, 238] on div "[DATE] < [DATE] > Dim Lun Mar Mer Jeu Ven Sam 1 2 3 4 5 6 7 8 9 10 11 12 13 14 …" at bounding box center [1080, 227] width 208 height 22
click at [1063, 229] on input "[DATE]" at bounding box center [1080, 228] width 208 height 16
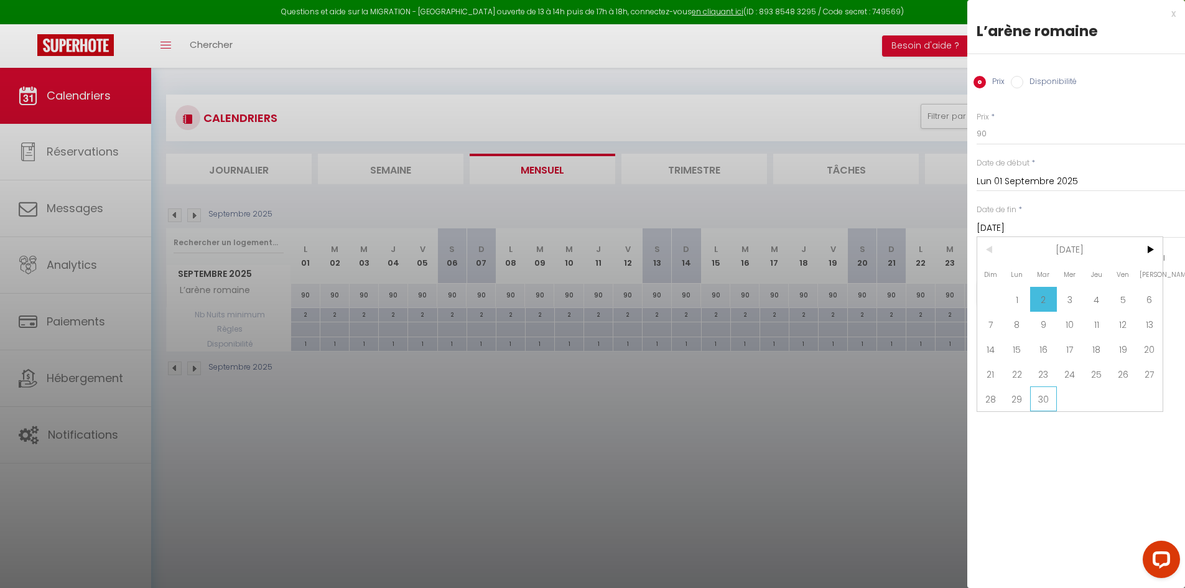
click at [1041, 404] on span "30" at bounding box center [1043, 398] width 27 height 25
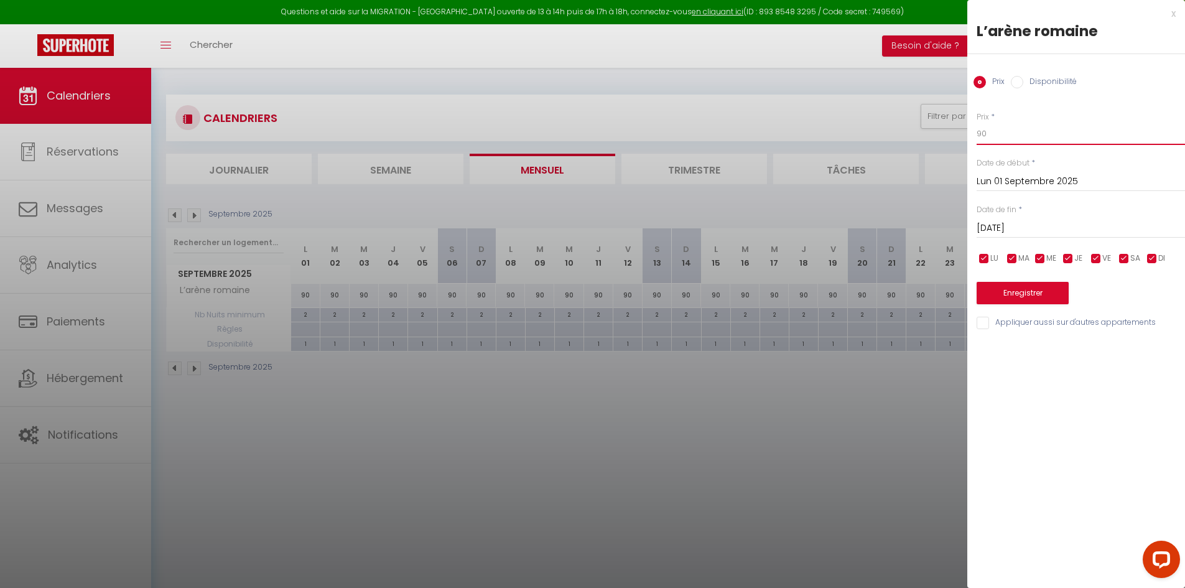
drag, startPoint x: 999, startPoint y: 130, endPoint x: 915, endPoint y: 152, distance: 86.7
click at [915, 152] on body "Questions et aide sur la MIGRATION - [GEOGRAPHIC_DATA] ouverte de 13 à 14h puis…" at bounding box center [592, 362] width 1185 height 588
click at [1011, 292] on button "Enregistrer" at bounding box center [1022, 293] width 92 height 22
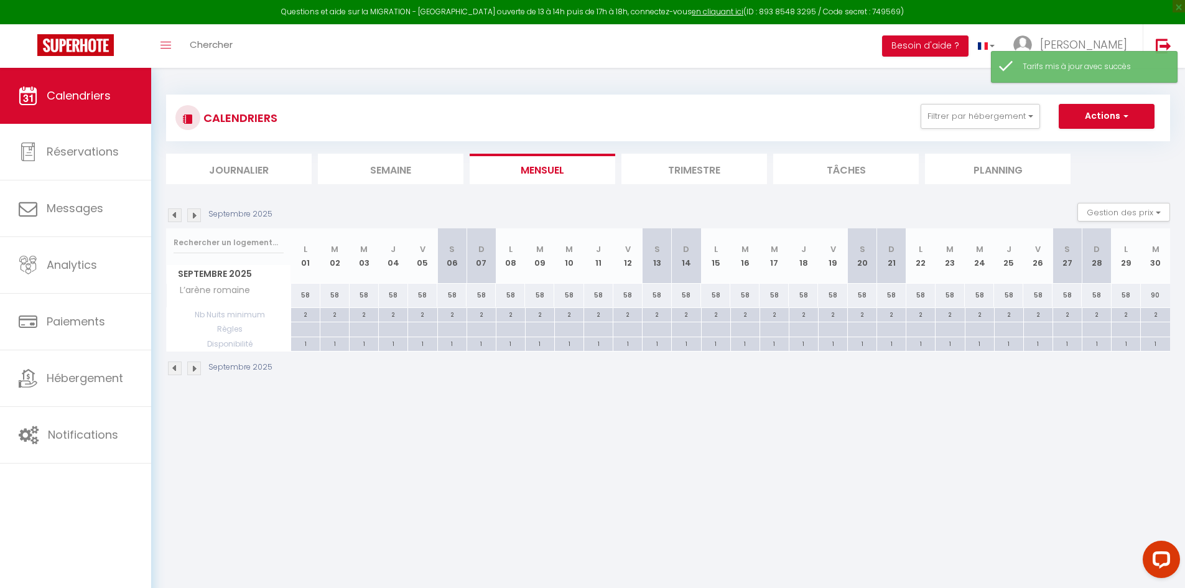
click at [421, 300] on div "58" at bounding box center [422, 295] width 29 height 23
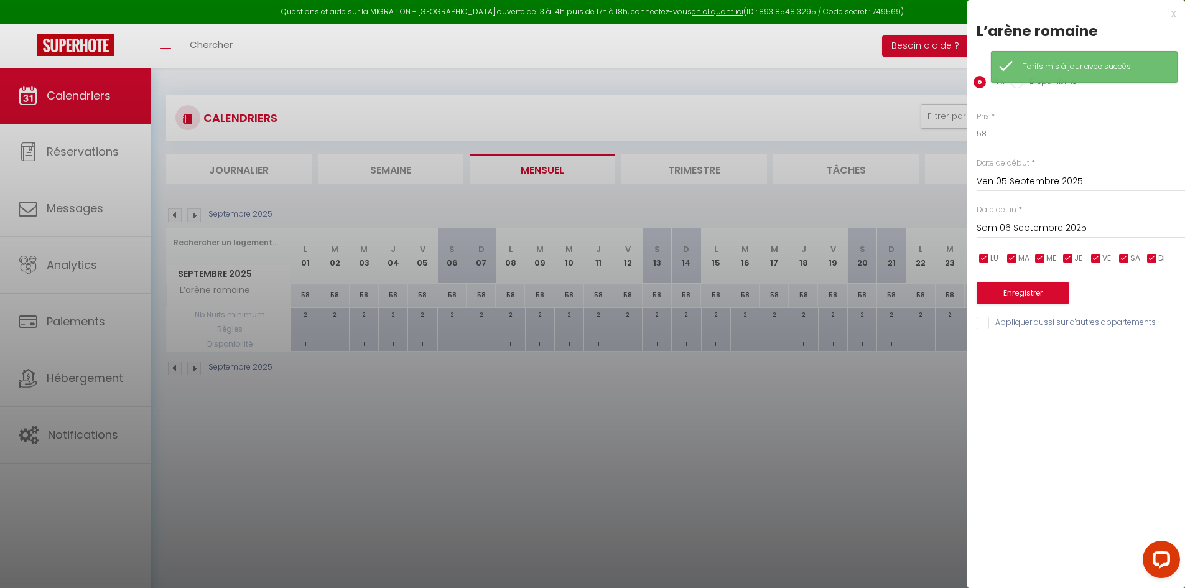
click at [1045, 228] on input "Sam 06 Septembre 2025" at bounding box center [1080, 228] width 208 height 16
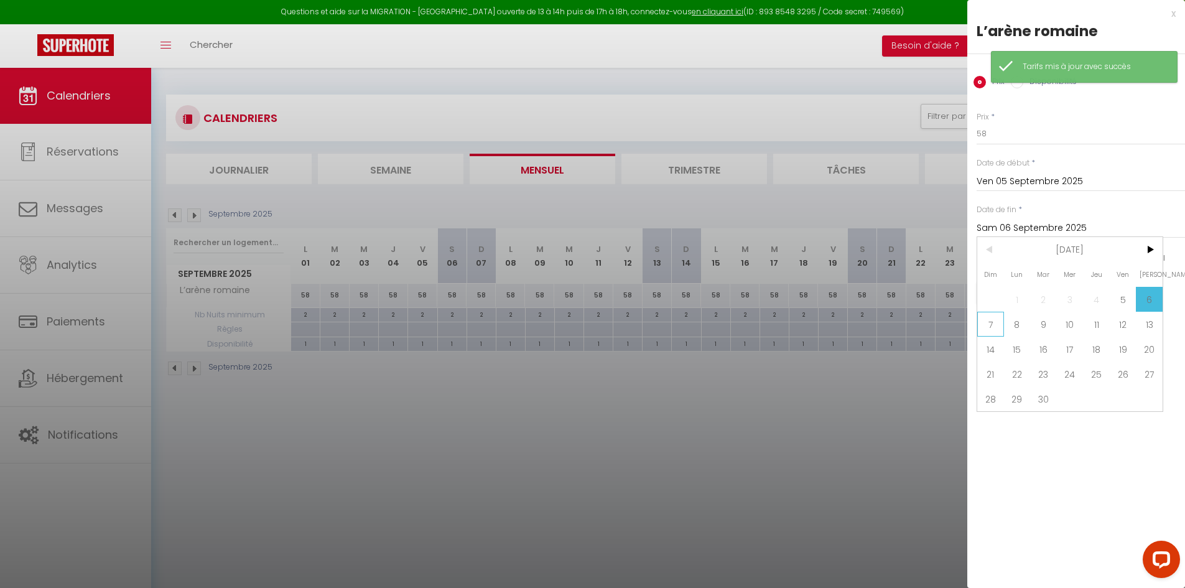
click at [987, 326] on span "7" at bounding box center [990, 324] width 27 height 25
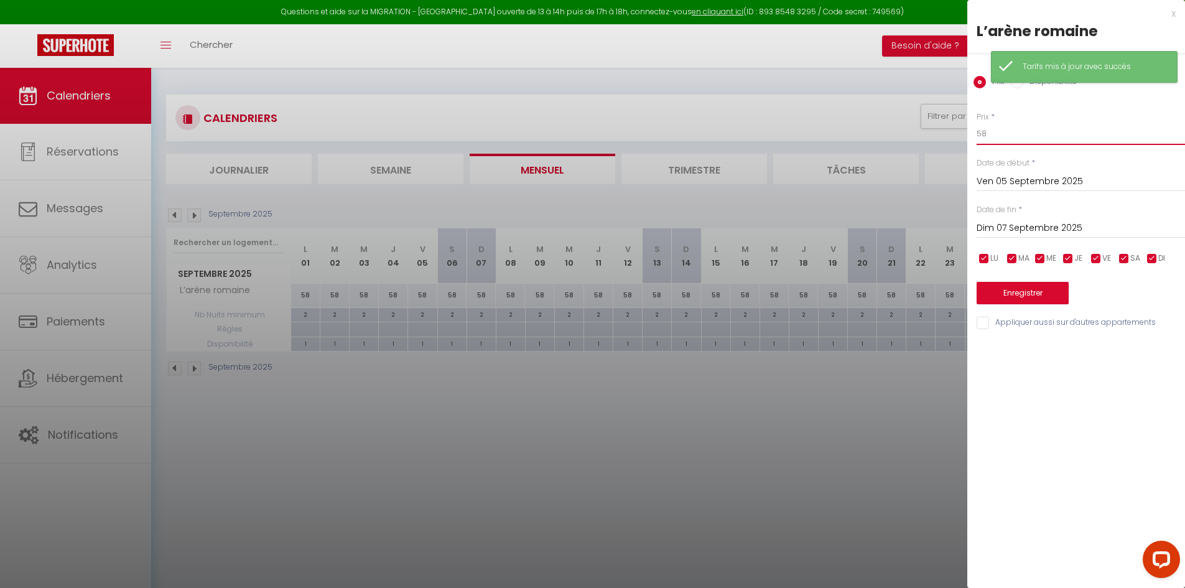
drag, startPoint x: 993, startPoint y: 132, endPoint x: 926, endPoint y: 132, distance: 66.5
click at [937, 132] on body "Questions et aide sur la MIGRATION - [GEOGRAPHIC_DATA] ouverte de 13 à 14h puis…" at bounding box center [592, 362] width 1185 height 588
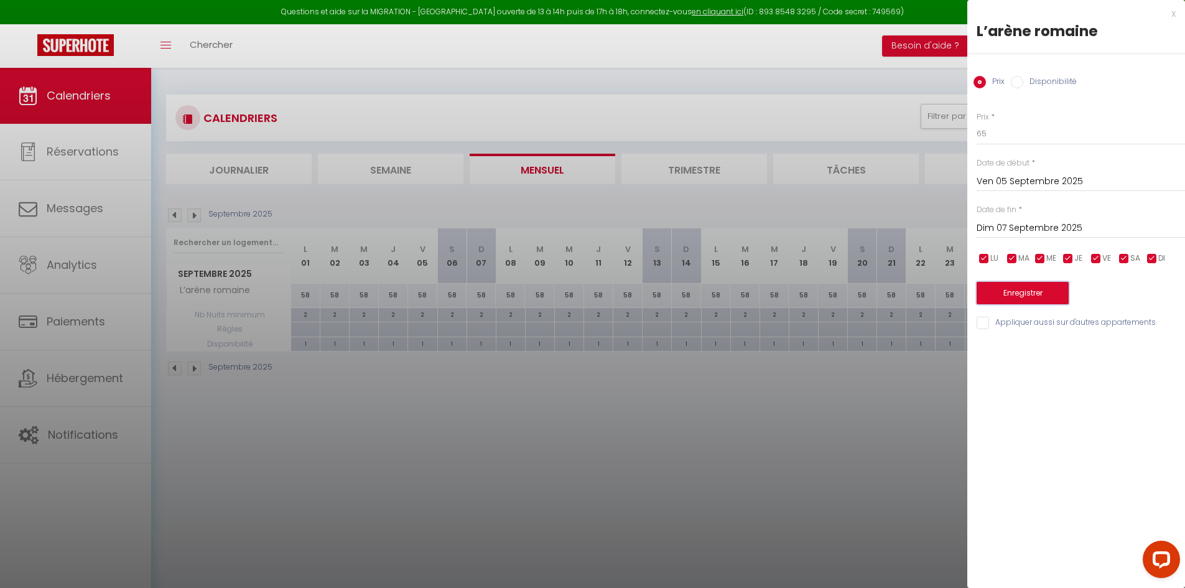
click at [1039, 293] on button "Enregistrer" at bounding box center [1022, 293] width 92 height 22
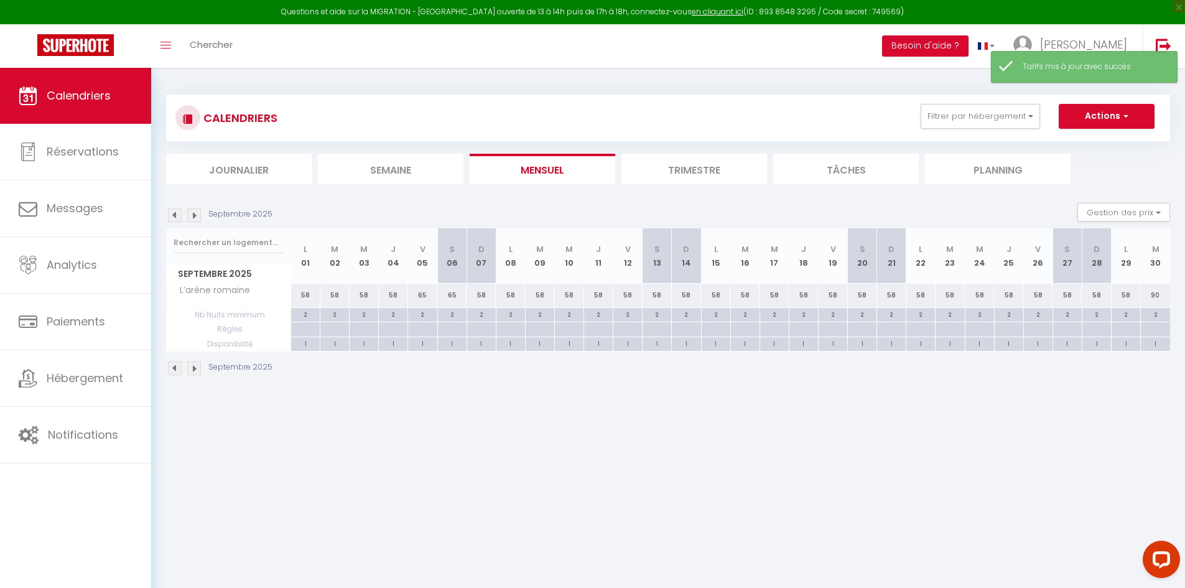
click at [631, 300] on div "58" at bounding box center [627, 295] width 29 height 23
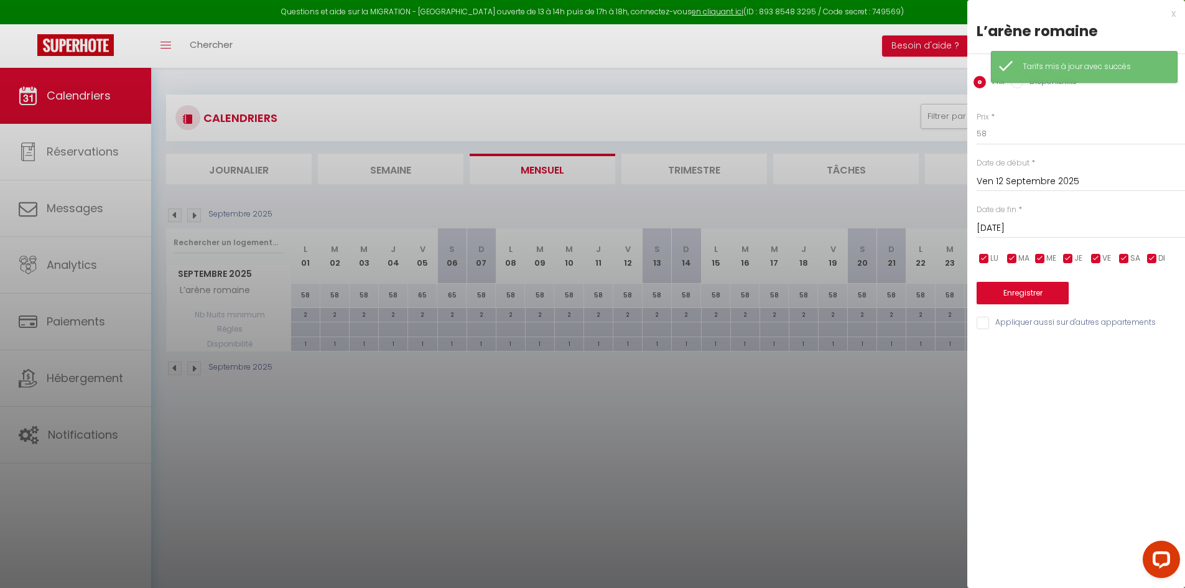
click at [1069, 228] on input "[DATE]" at bounding box center [1080, 228] width 208 height 16
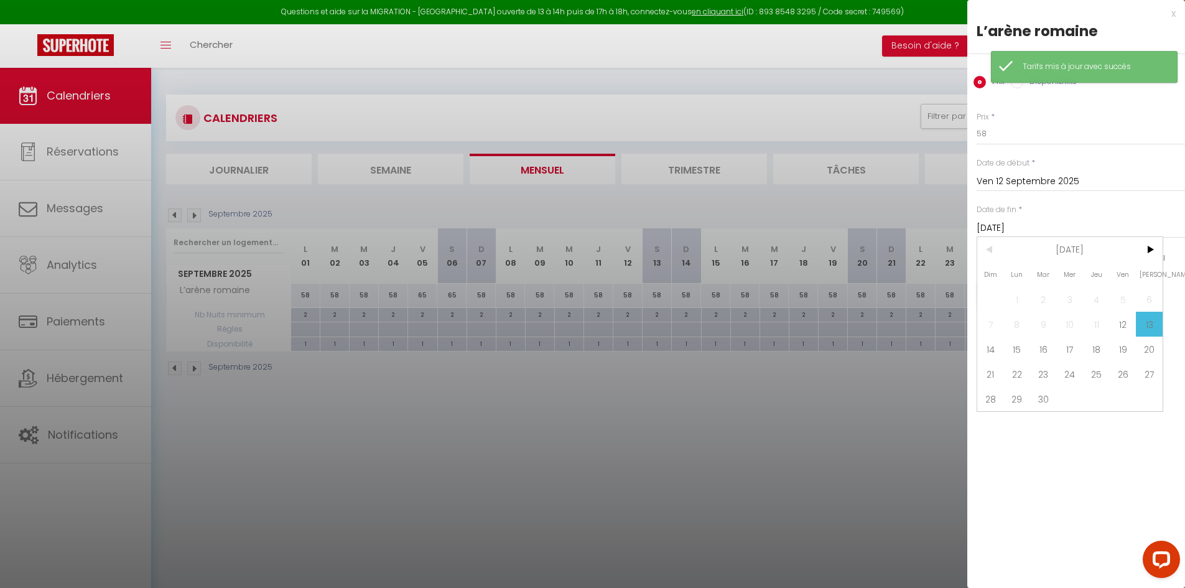
click at [989, 348] on span "14" at bounding box center [990, 348] width 27 height 25
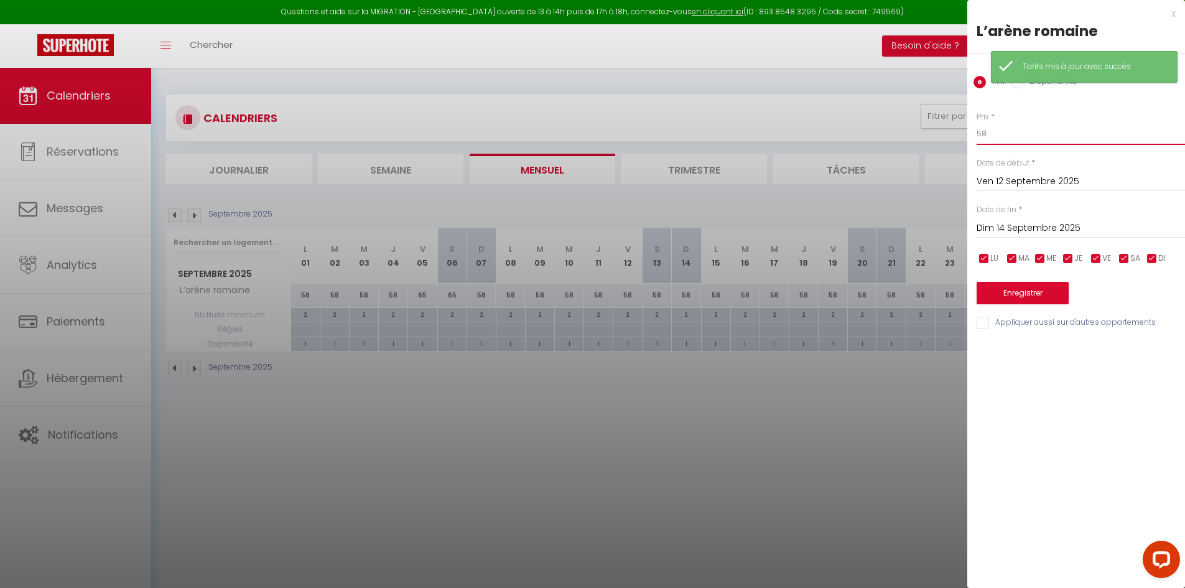
drag, startPoint x: 971, startPoint y: 144, endPoint x: 907, endPoint y: 141, distance: 63.5
click at [922, 147] on body "Questions et aide sur la MIGRATION - [GEOGRAPHIC_DATA] ouverte de 13 à 14h puis…" at bounding box center [592, 362] width 1185 height 588
click at [1011, 287] on button "Enregistrer" at bounding box center [1022, 293] width 92 height 22
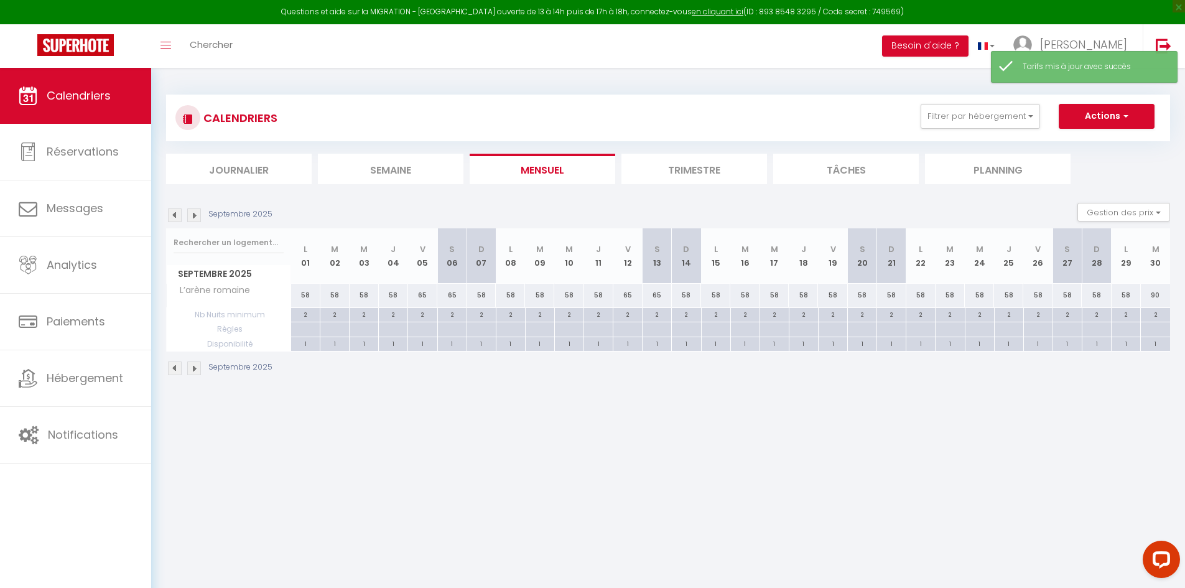
click at [828, 291] on div "58" at bounding box center [832, 295] width 29 height 23
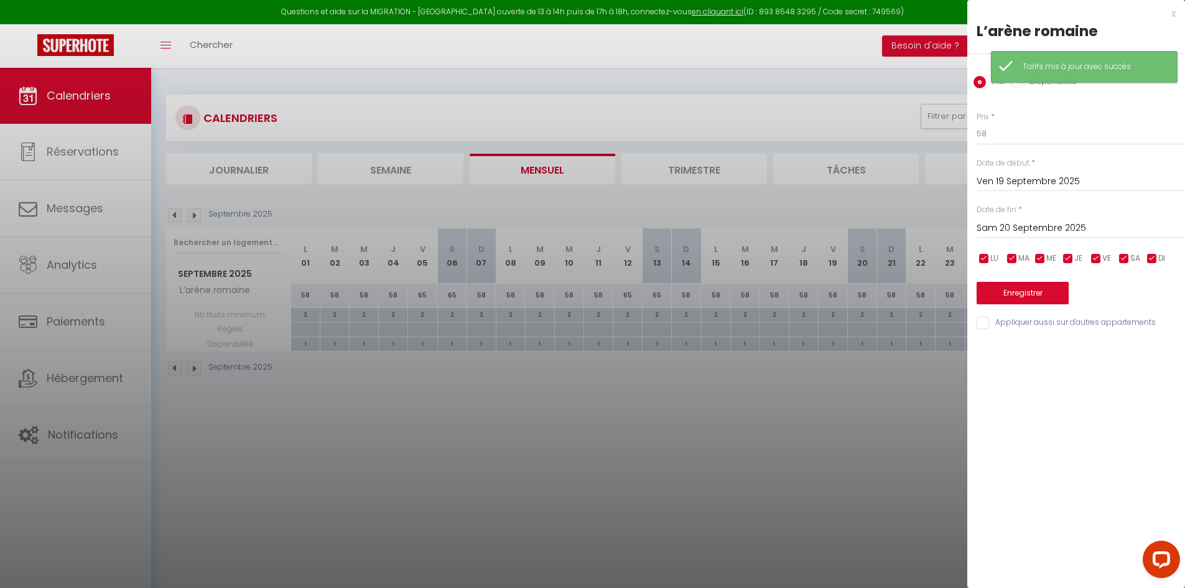
click at [1023, 220] on input "Sam 20 Septembre 2025" at bounding box center [1080, 228] width 208 height 16
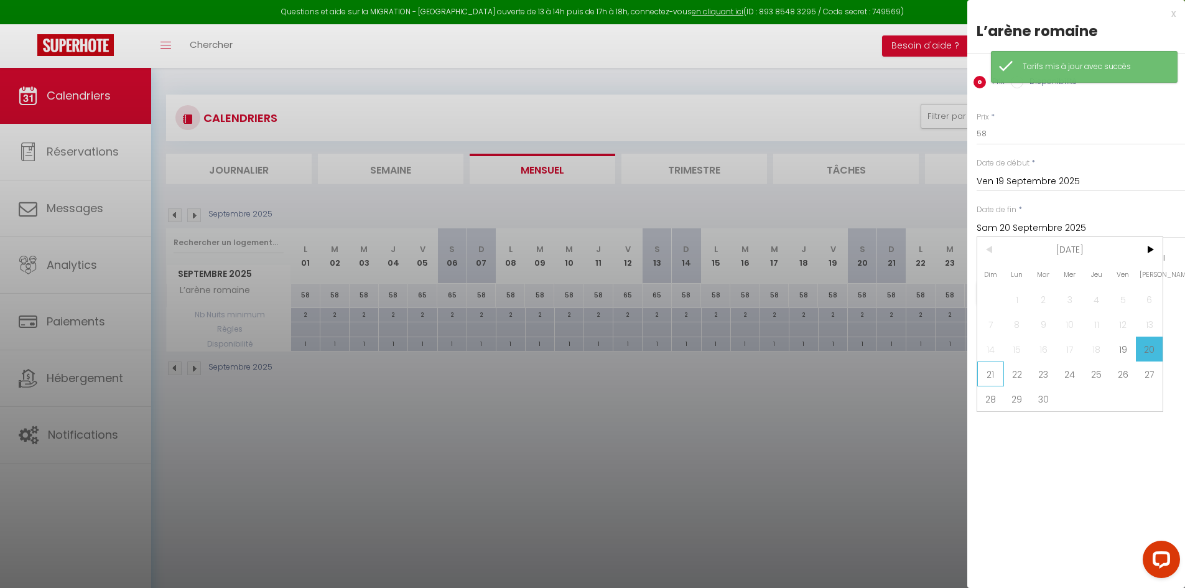
click at [986, 370] on span "21" at bounding box center [990, 373] width 27 height 25
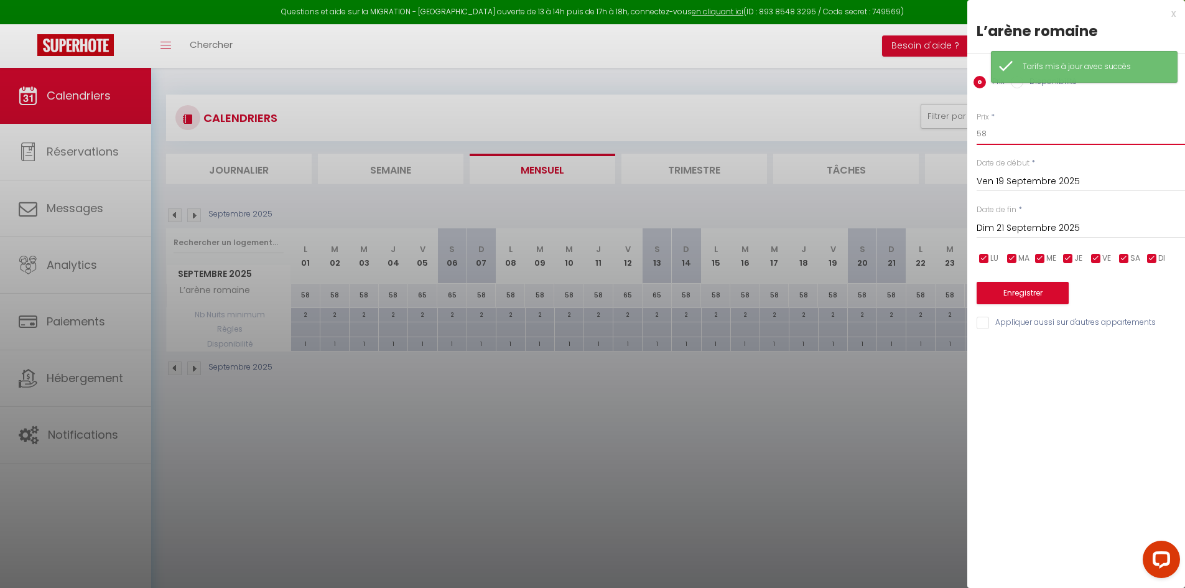
drag, startPoint x: 948, startPoint y: 130, endPoint x: 917, endPoint y: 117, distance: 33.7
click at [935, 128] on body "Questions et aide sur la MIGRATION - [GEOGRAPHIC_DATA] ouverte de 13 à 14h puis…" at bounding box center [592, 362] width 1185 height 588
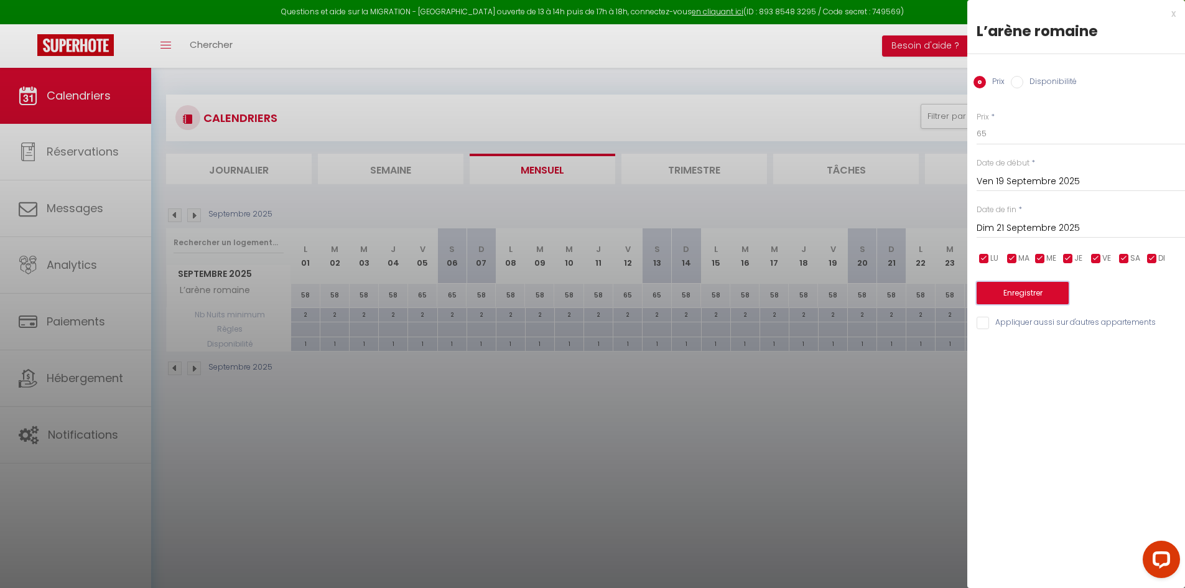
click at [1022, 299] on button "Enregistrer" at bounding box center [1022, 293] width 92 height 22
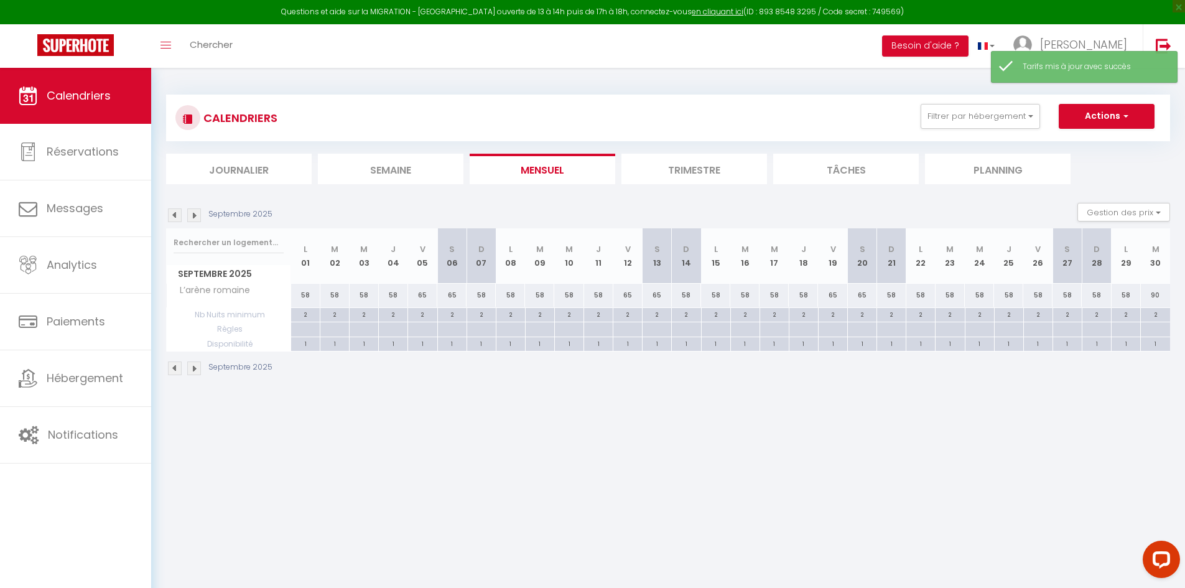
click at [1036, 300] on div "58" at bounding box center [1037, 295] width 29 height 23
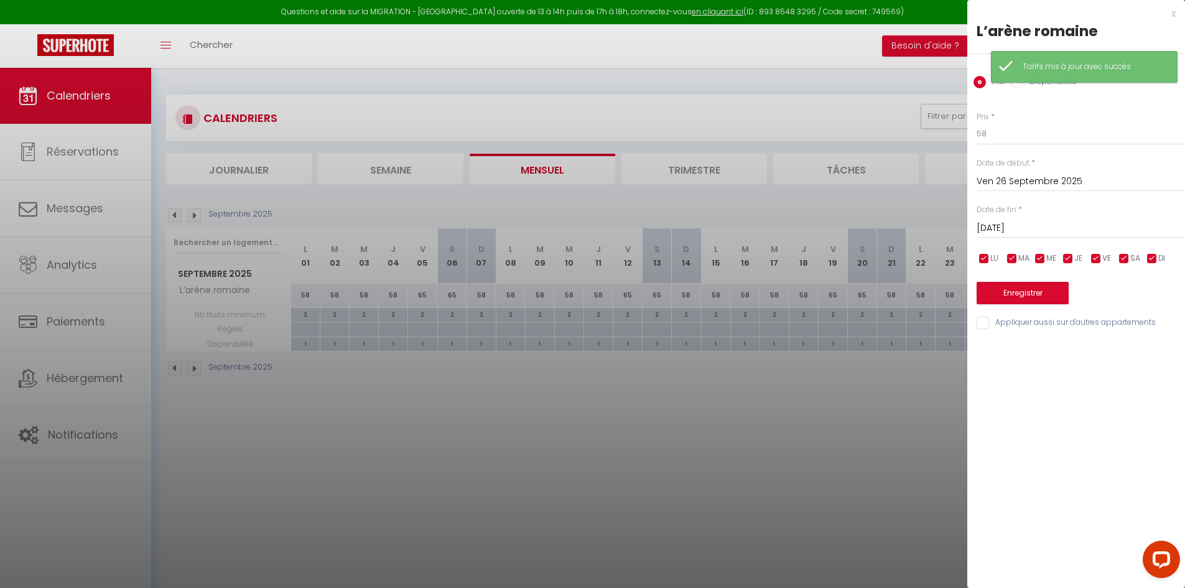
click at [1009, 231] on input "[DATE]" at bounding box center [1080, 228] width 208 height 16
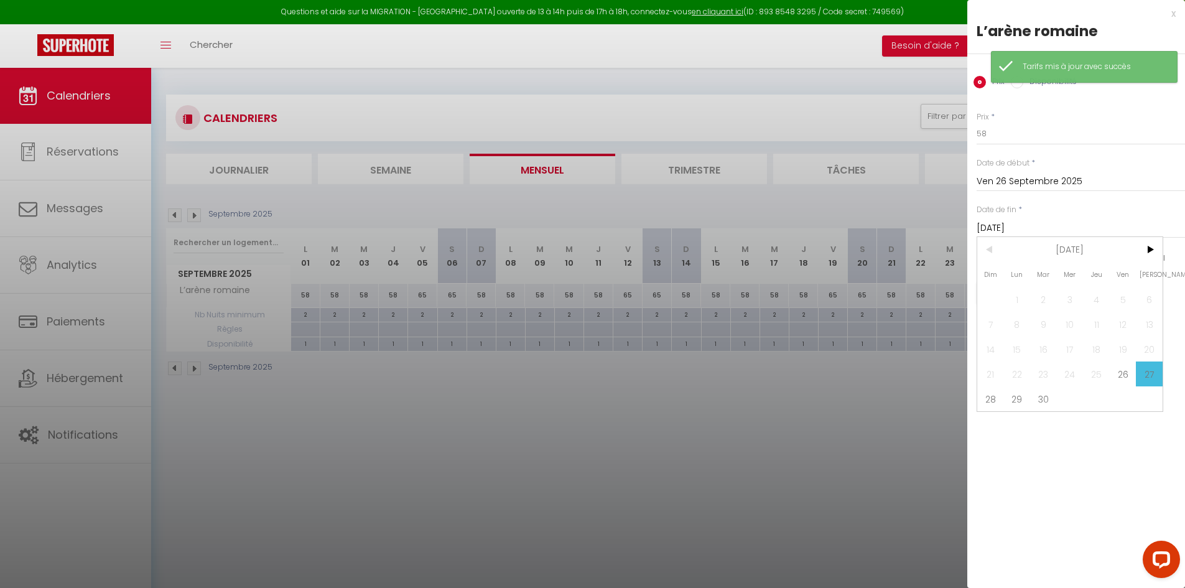
click at [989, 404] on span "28" at bounding box center [990, 398] width 27 height 25
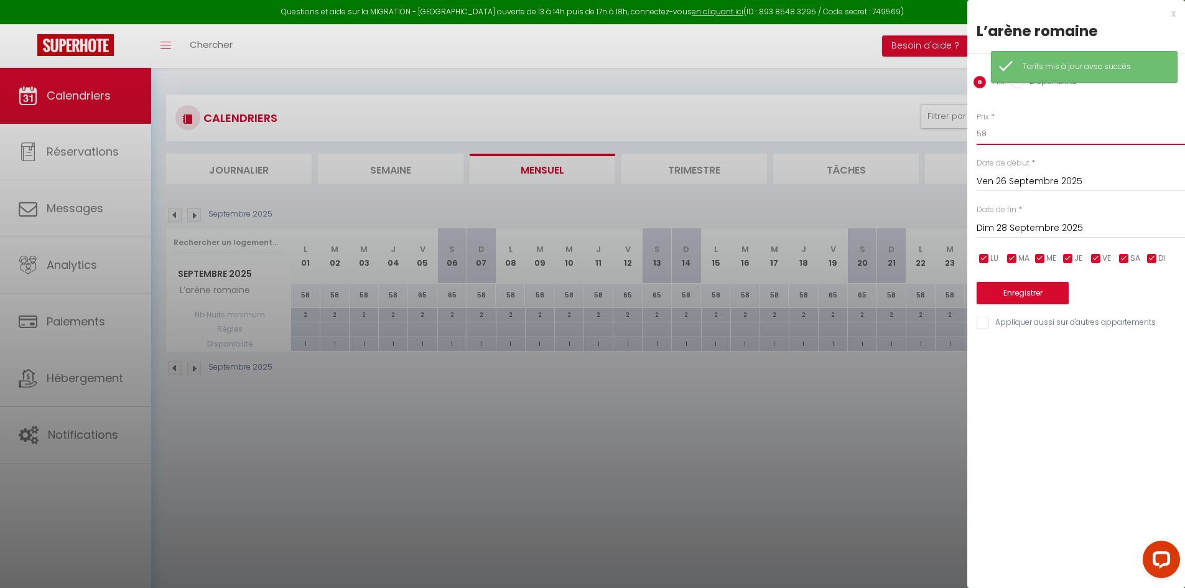
drag, startPoint x: 955, startPoint y: 151, endPoint x: 892, endPoint y: 133, distance: 65.2
click at [915, 144] on body "Questions et aide sur la MIGRATION - [GEOGRAPHIC_DATA] ouverte de 13 à 14h puis…" at bounding box center [592, 362] width 1185 height 588
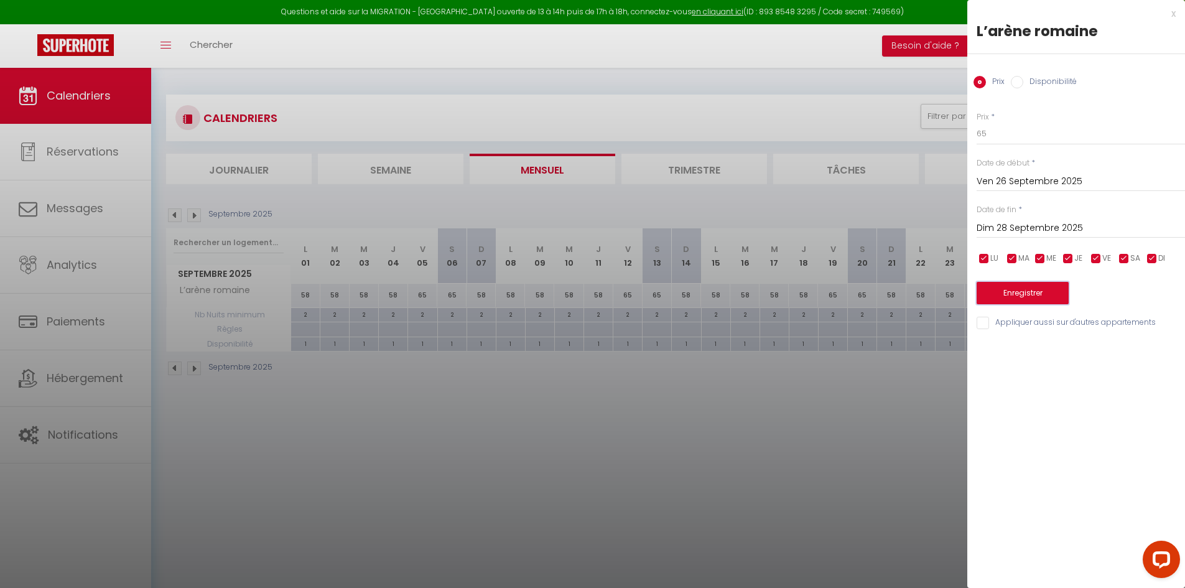
click at [997, 287] on button "Enregistrer" at bounding box center [1022, 293] width 92 height 22
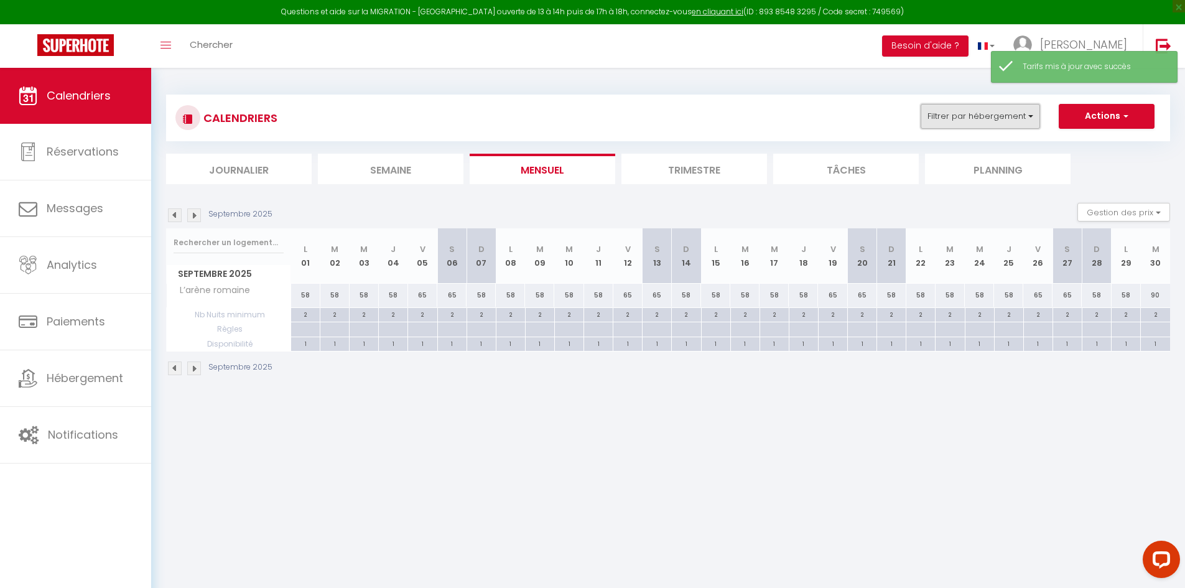
click at [965, 113] on button "Filtrer par hébergement" at bounding box center [979, 116] width 119 height 25
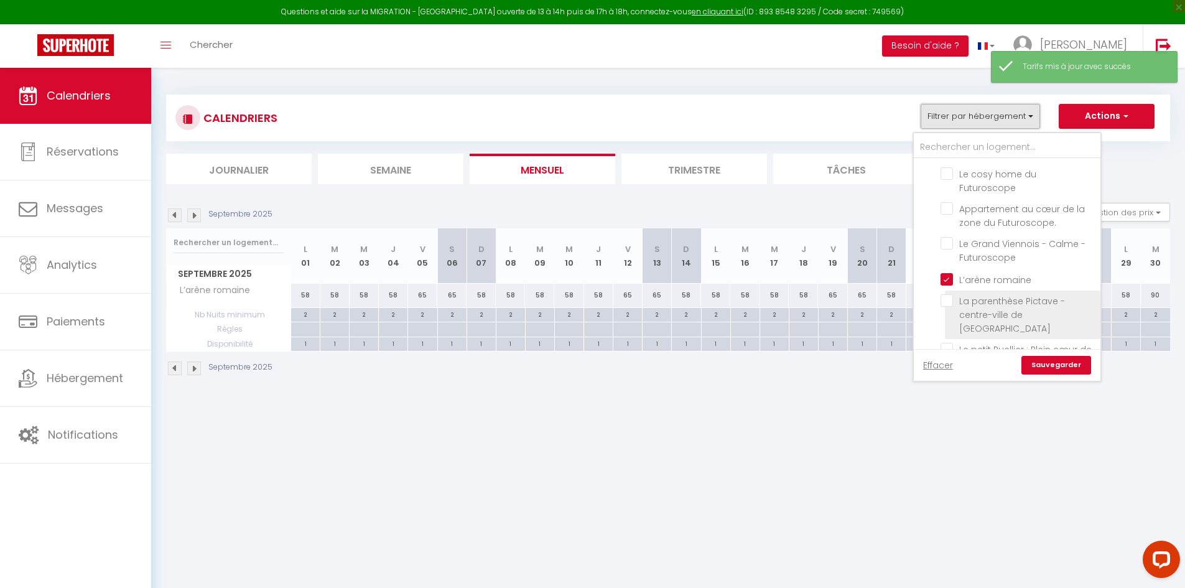
scroll to position [311, 0]
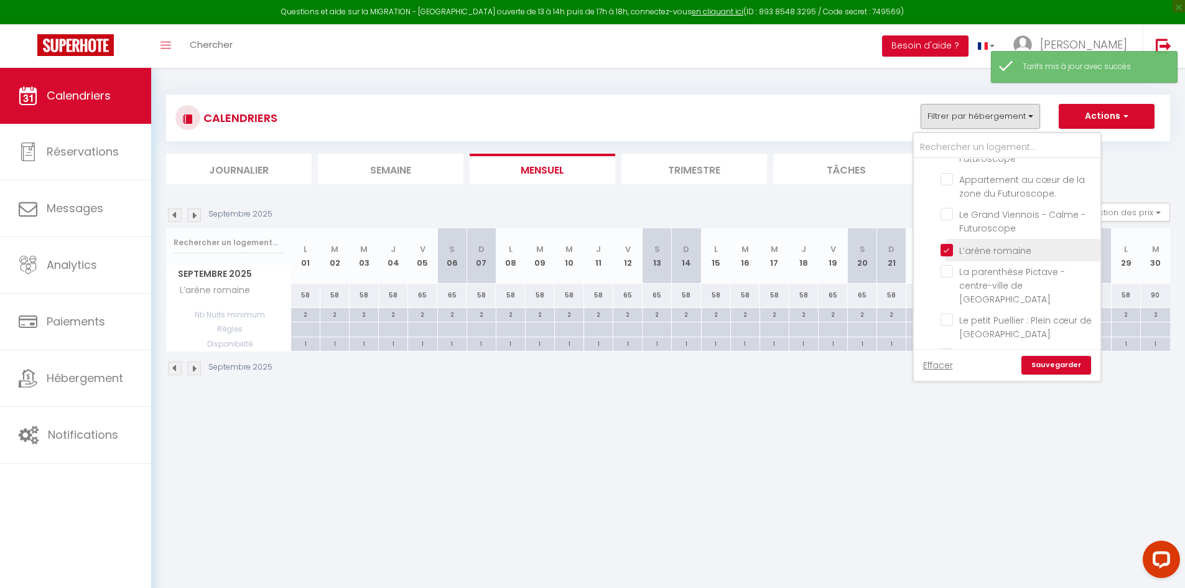
click at [953, 244] on label "L’arène romaine" at bounding box center [992, 251] width 78 height 14
click at [947, 243] on input "L’arène romaine" at bounding box center [1017, 249] width 155 height 12
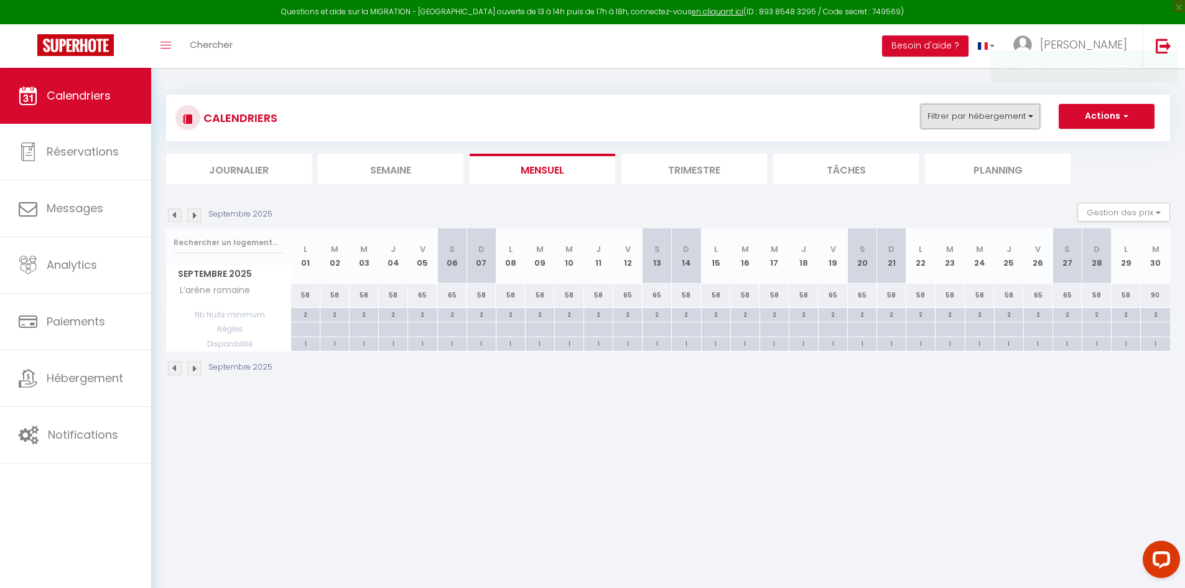
click at [989, 116] on button "Filtrer par hébergement" at bounding box center [979, 116] width 119 height 25
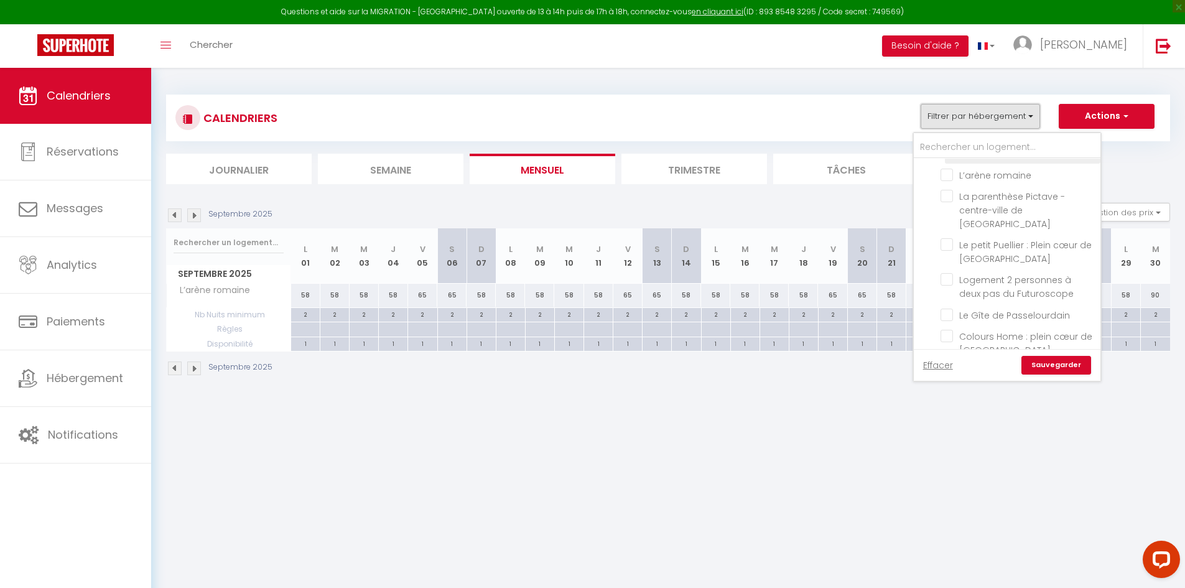
scroll to position [324, 0]
click at [948, 256] on li "La parenthèse Pictave - centre-ville de [GEOGRAPHIC_DATA]" at bounding box center [1022, 272] width 155 height 49
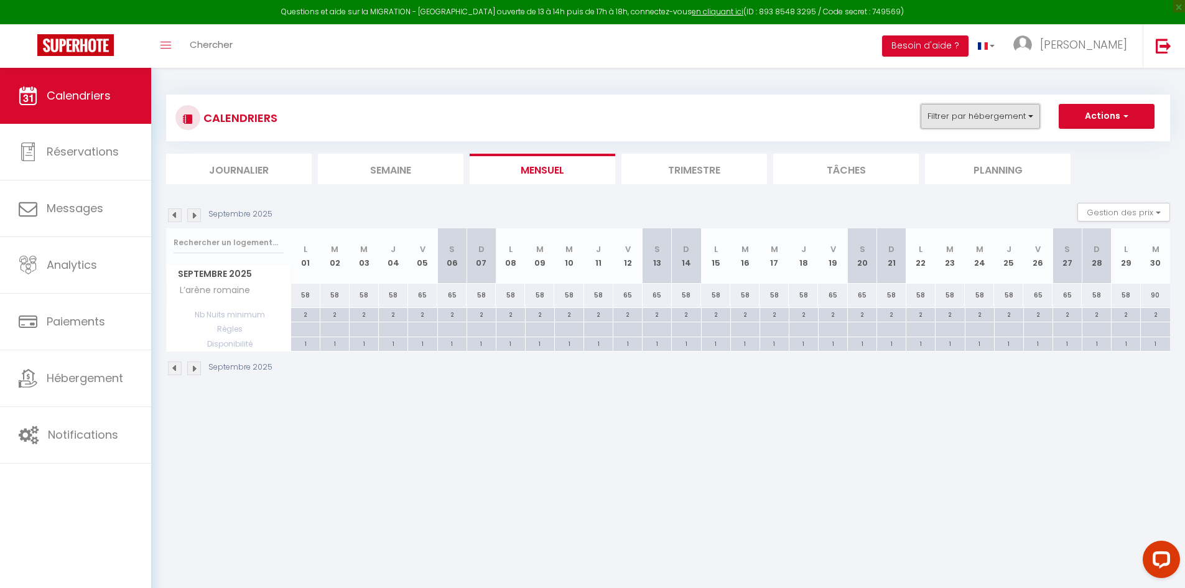
click at [976, 113] on button "Filtrer par hébergement" at bounding box center [979, 116] width 119 height 25
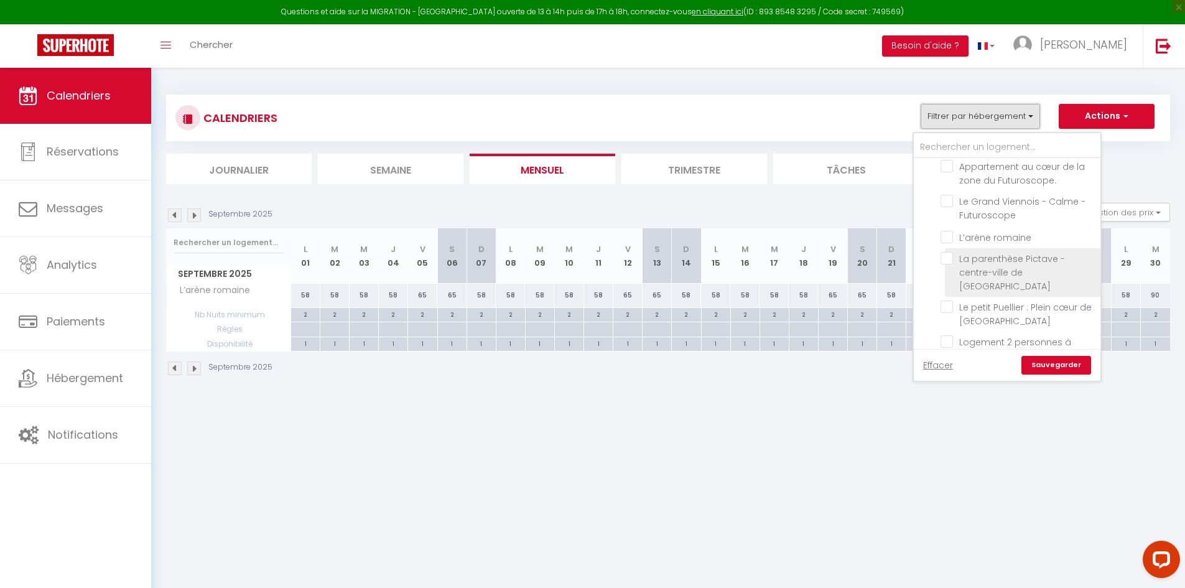
scroll to position [337, 0]
click at [944, 239] on input "La parenthèse Pictave - centre-ville de [GEOGRAPHIC_DATA]" at bounding box center [1017, 245] width 155 height 12
click at [1049, 361] on link "Sauvegarder" at bounding box center [1056, 365] width 70 height 19
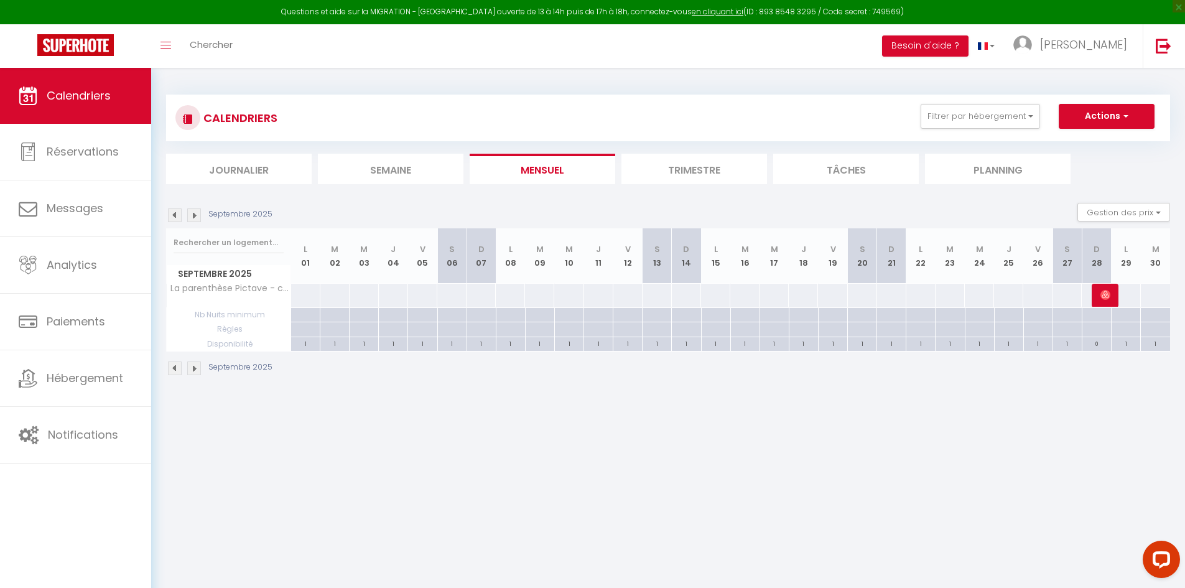
click at [318, 300] on tr "La parenthèse Pictave - centre-ville de [GEOGRAPHIC_DATA]" at bounding box center [669, 295] width 1004 height 24
click at [307, 300] on div at bounding box center [305, 295] width 30 height 23
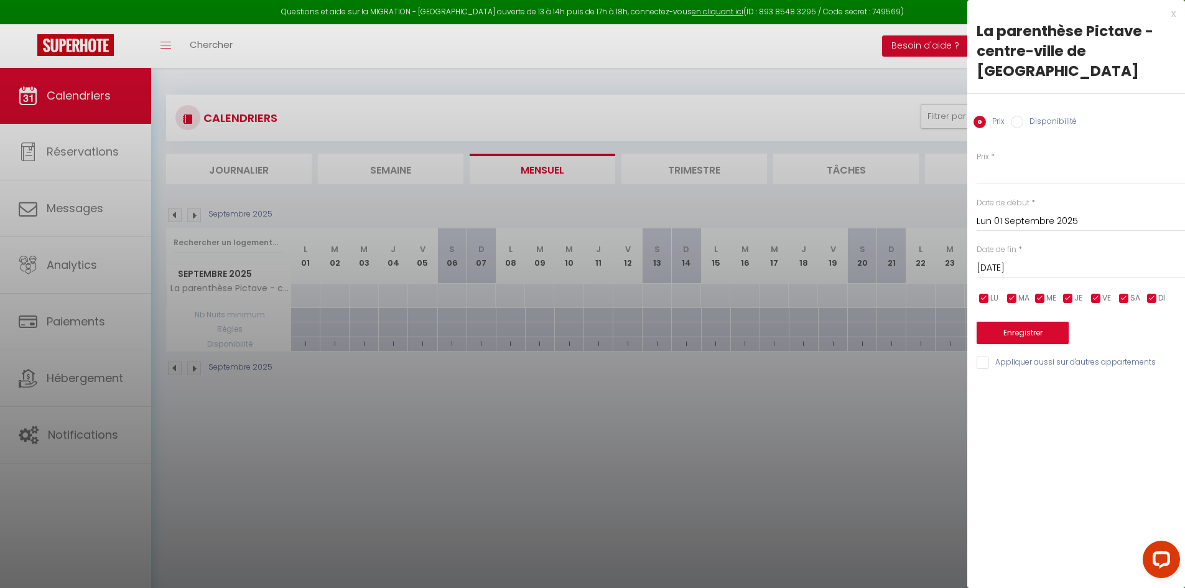
click at [1050, 260] on input "[DATE]" at bounding box center [1080, 268] width 208 height 16
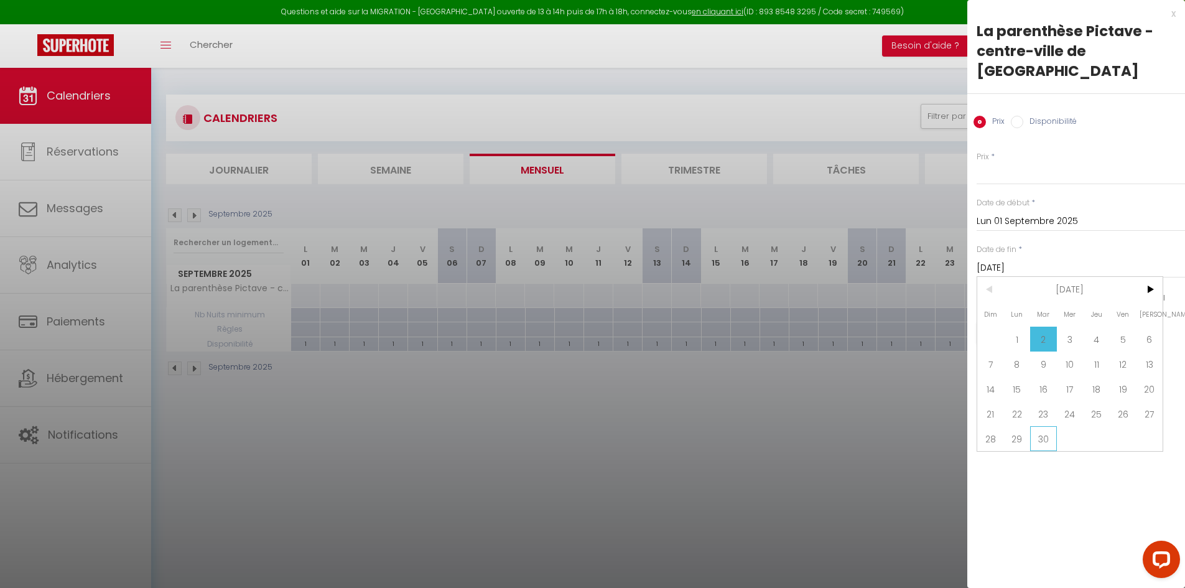
click at [1052, 426] on span "30" at bounding box center [1043, 438] width 27 height 25
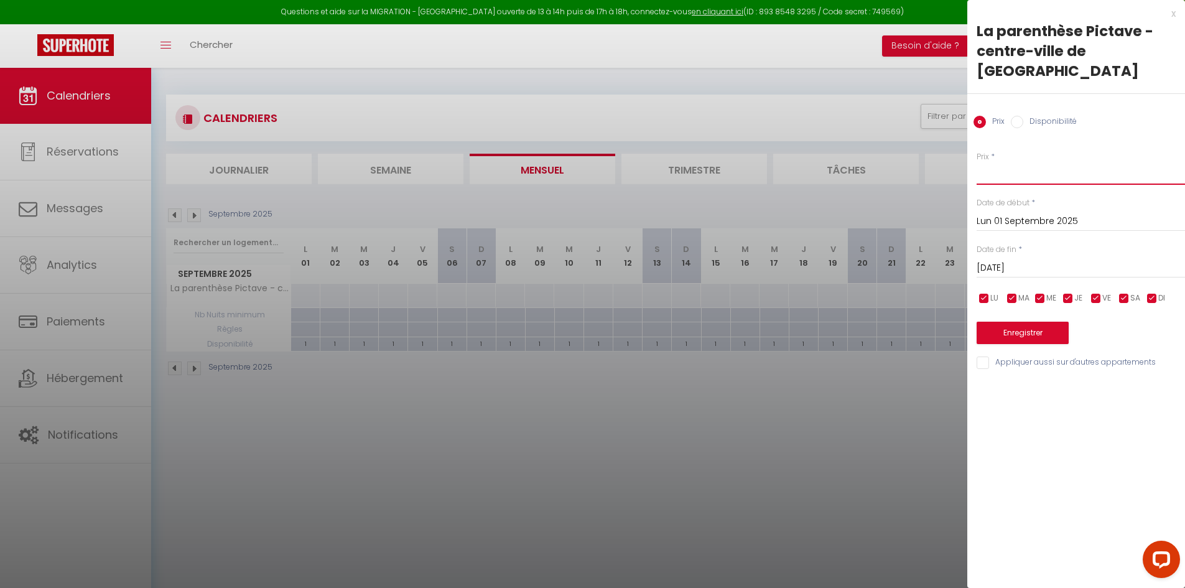
click at [1020, 162] on input "Prix" at bounding box center [1080, 173] width 208 height 22
click at [1003, 322] on button "Enregistrer" at bounding box center [1022, 333] width 92 height 22
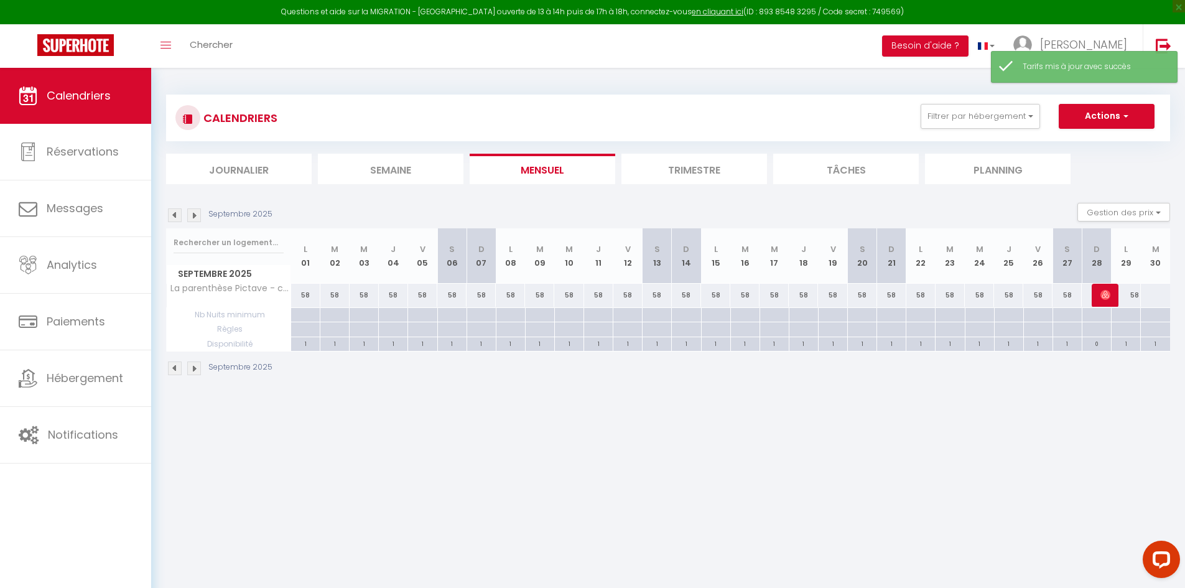
click at [432, 300] on div "58" at bounding box center [422, 295] width 29 height 23
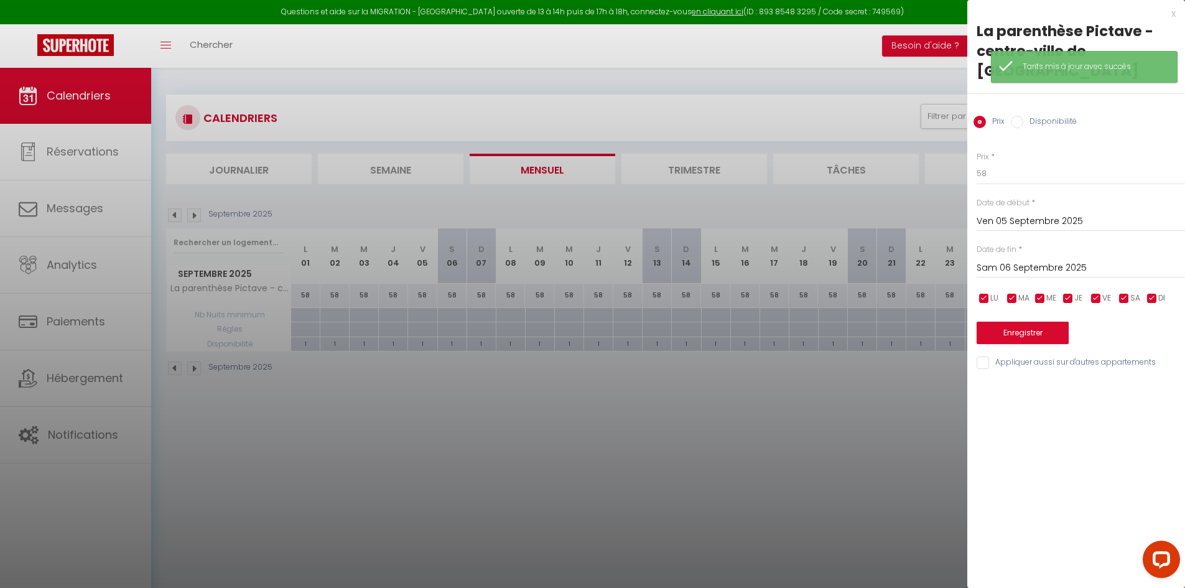
click at [1080, 260] on input "Sam 06 Septembre 2025" at bounding box center [1080, 268] width 208 height 16
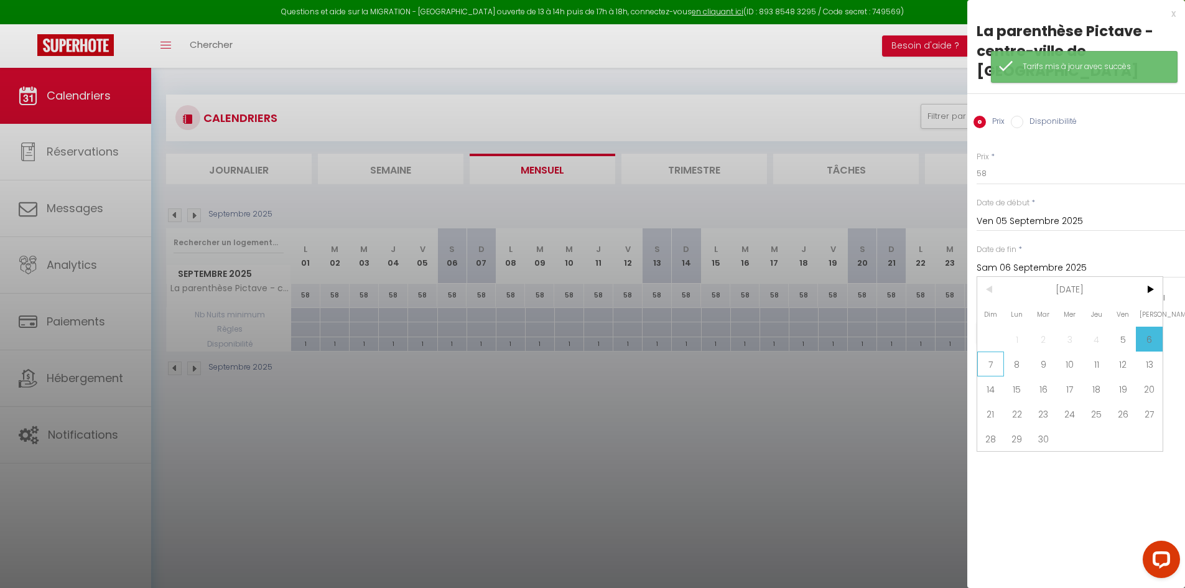
click at [994, 351] on span "7" at bounding box center [990, 363] width 27 height 25
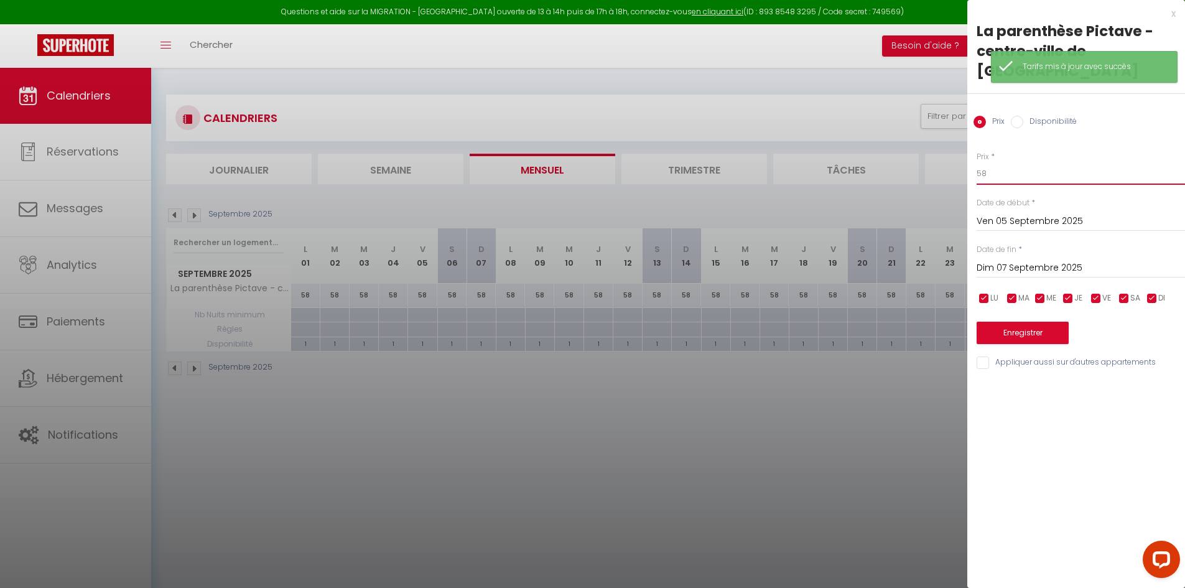
drag, startPoint x: 1007, startPoint y: 150, endPoint x: 920, endPoint y: 160, distance: 87.1
click at [920, 160] on body "Questions et aide sur la MIGRATION - [GEOGRAPHIC_DATA] ouverte de 13 à 14h puis…" at bounding box center [592, 362] width 1185 height 588
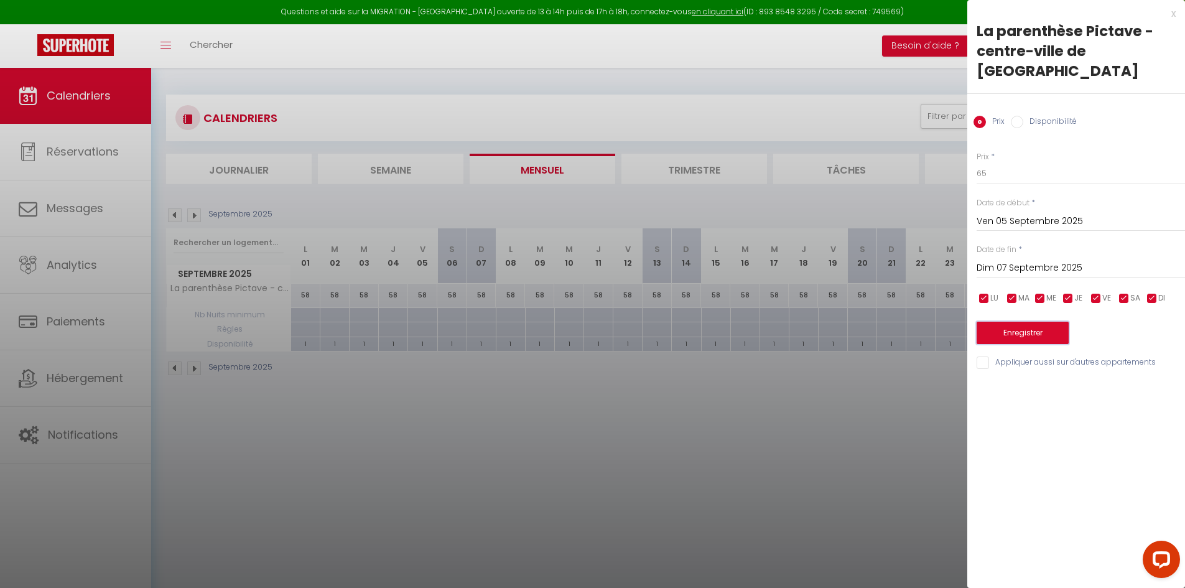
click at [1042, 322] on button "Enregistrer" at bounding box center [1022, 333] width 92 height 22
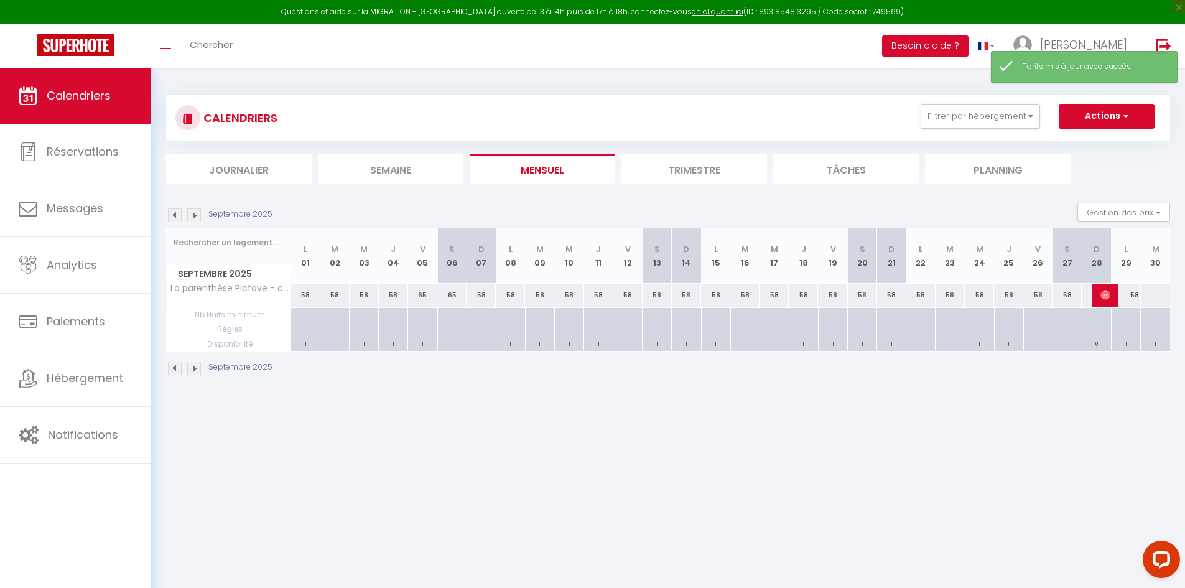
click at [636, 300] on div "58" at bounding box center [627, 295] width 29 height 23
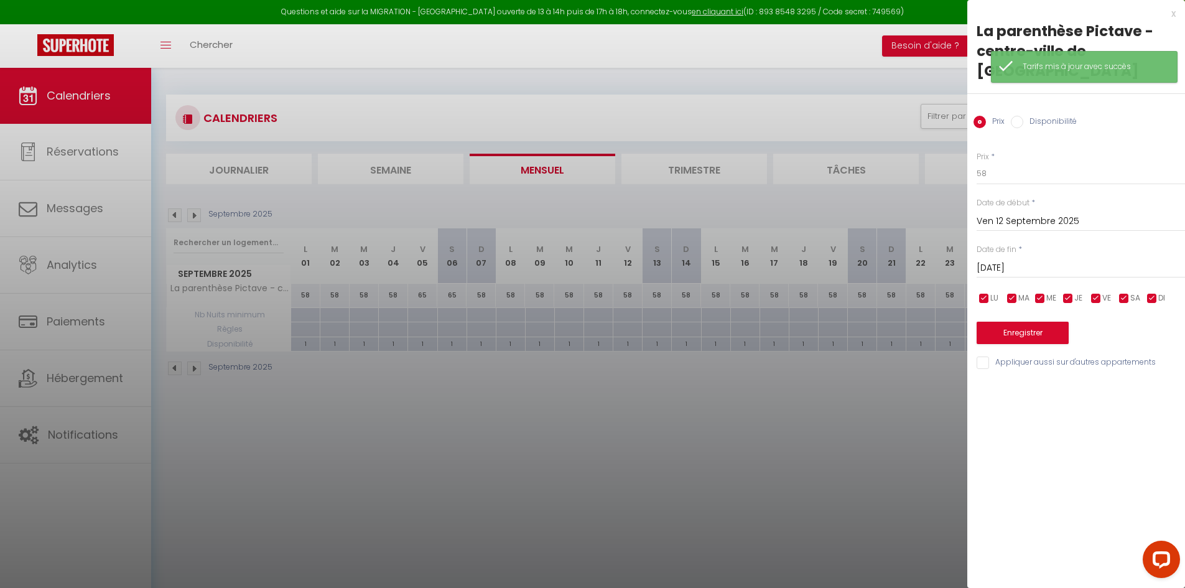
click at [1085, 260] on input "[DATE]" at bounding box center [1080, 268] width 208 height 16
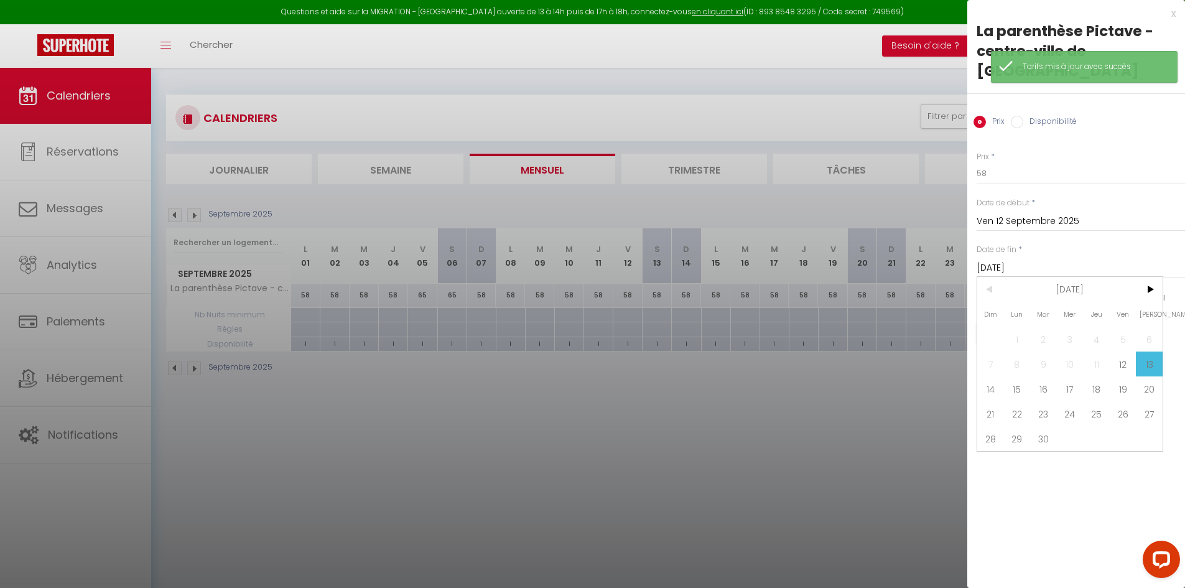
click at [993, 376] on span "14" at bounding box center [990, 388] width 27 height 25
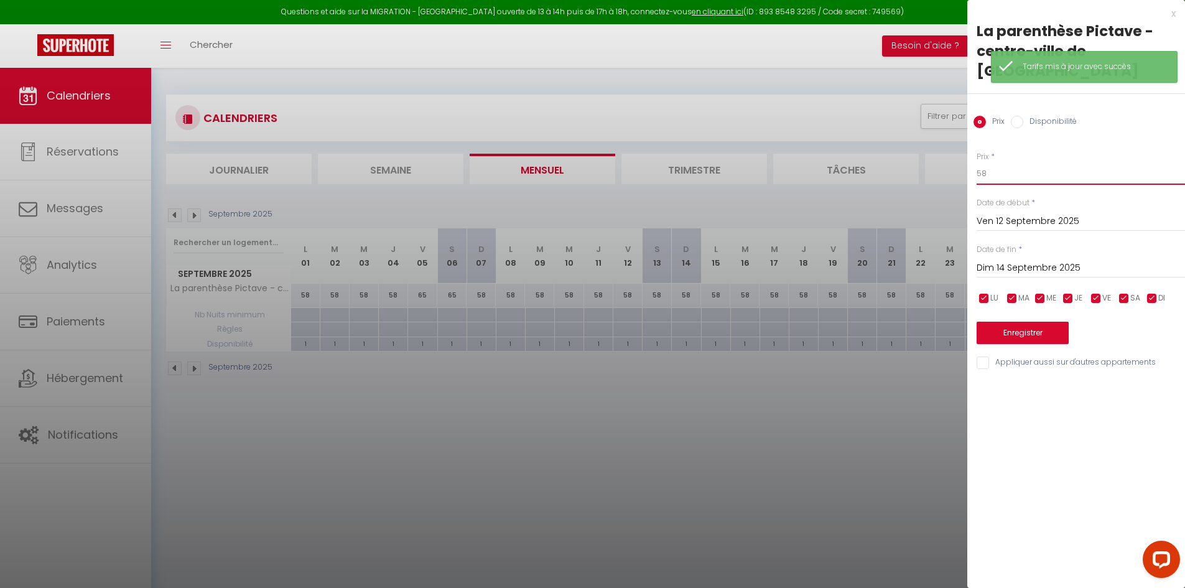
drag, startPoint x: 1001, startPoint y: 154, endPoint x: 927, endPoint y: 167, distance: 74.5
click at [946, 167] on body "Questions et aide sur la MIGRATION - [GEOGRAPHIC_DATA] ouverte de 13 à 14h puis…" at bounding box center [592, 362] width 1185 height 588
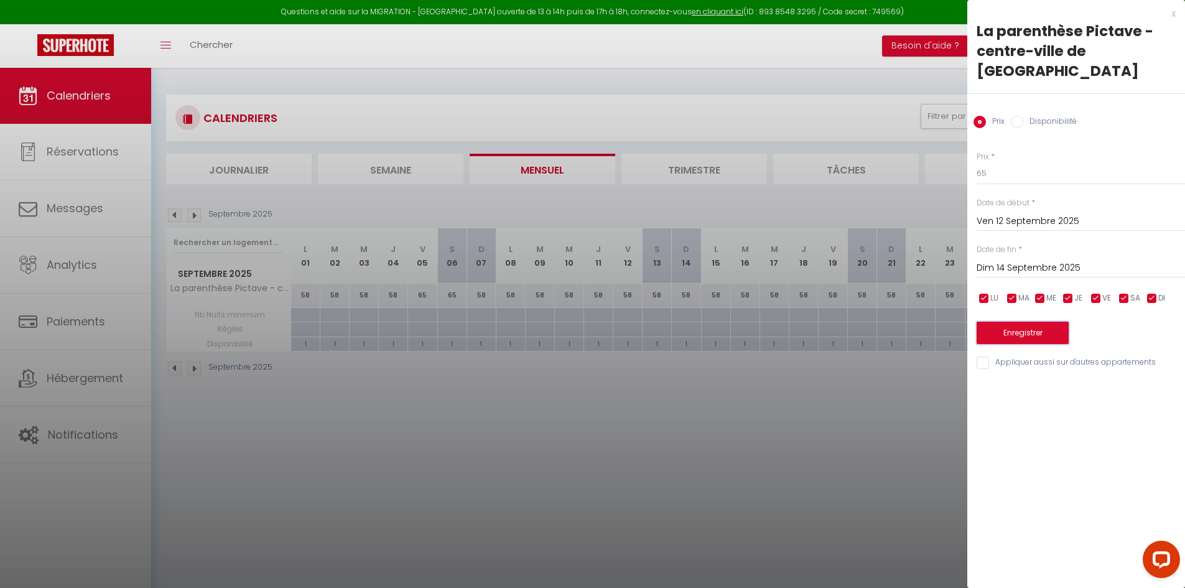
click at [999, 322] on button "Enregistrer" at bounding box center [1022, 333] width 92 height 22
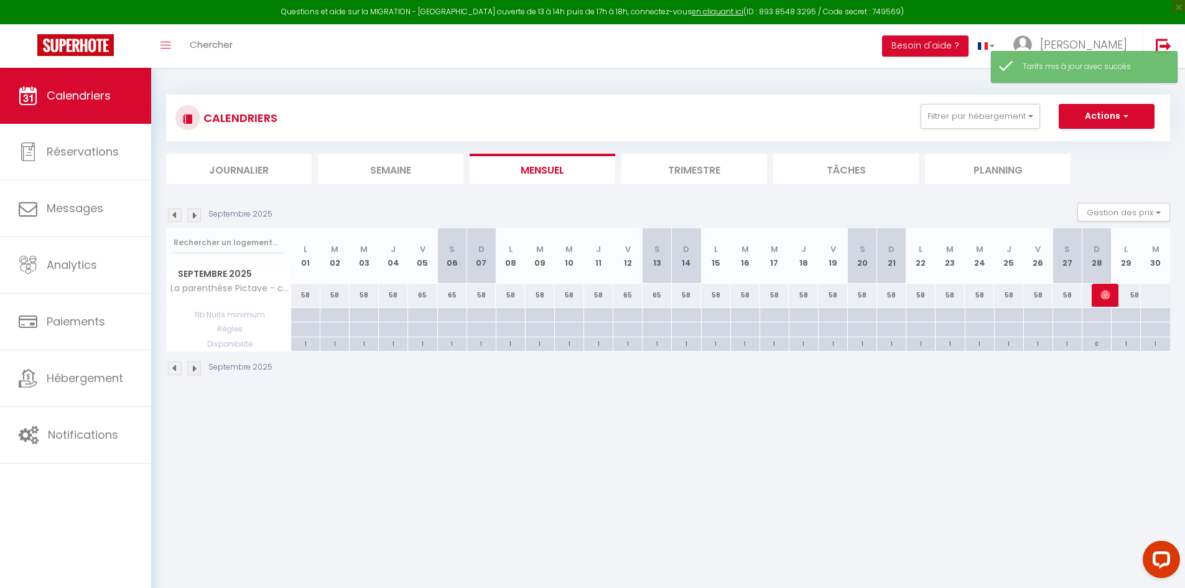
click at [828, 296] on div "58" at bounding box center [832, 295] width 29 height 23
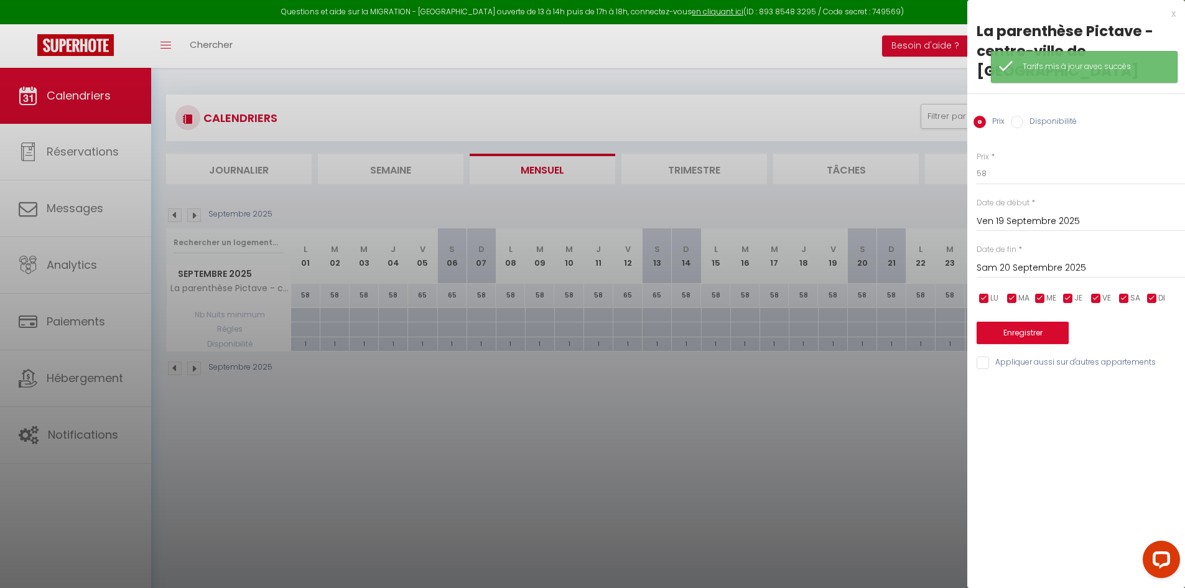
click at [1008, 260] on input "Sam 20 Septembre 2025" at bounding box center [1080, 268] width 208 height 16
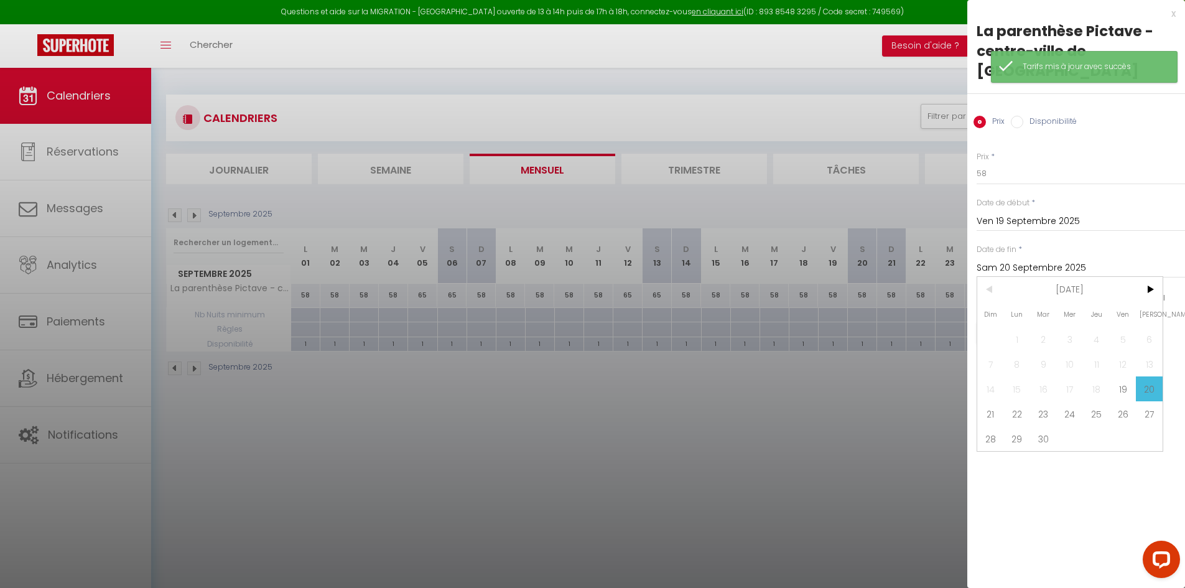
click at [996, 401] on span "21" at bounding box center [990, 413] width 27 height 25
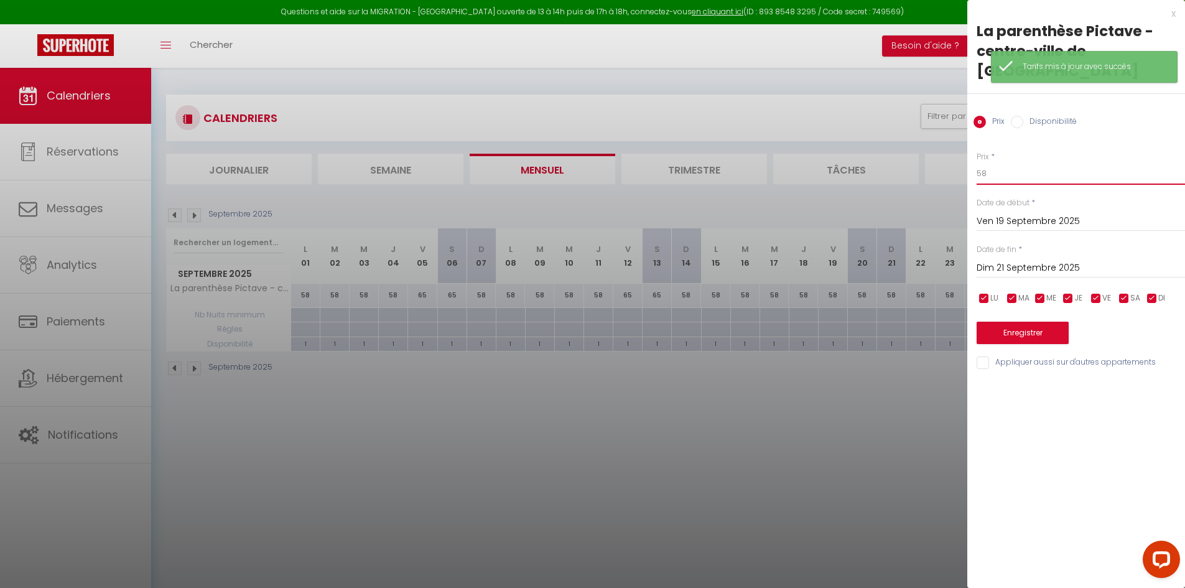
drag, startPoint x: 984, startPoint y: 155, endPoint x: 893, endPoint y: 171, distance: 92.1
click at [901, 172] on body "Questions et aide sur la MIGRATION - [GEOGRAPHIC_DATA] ouverte de 13 à 14h puis…" at bounding box center [592, 362] width 1185 height 588
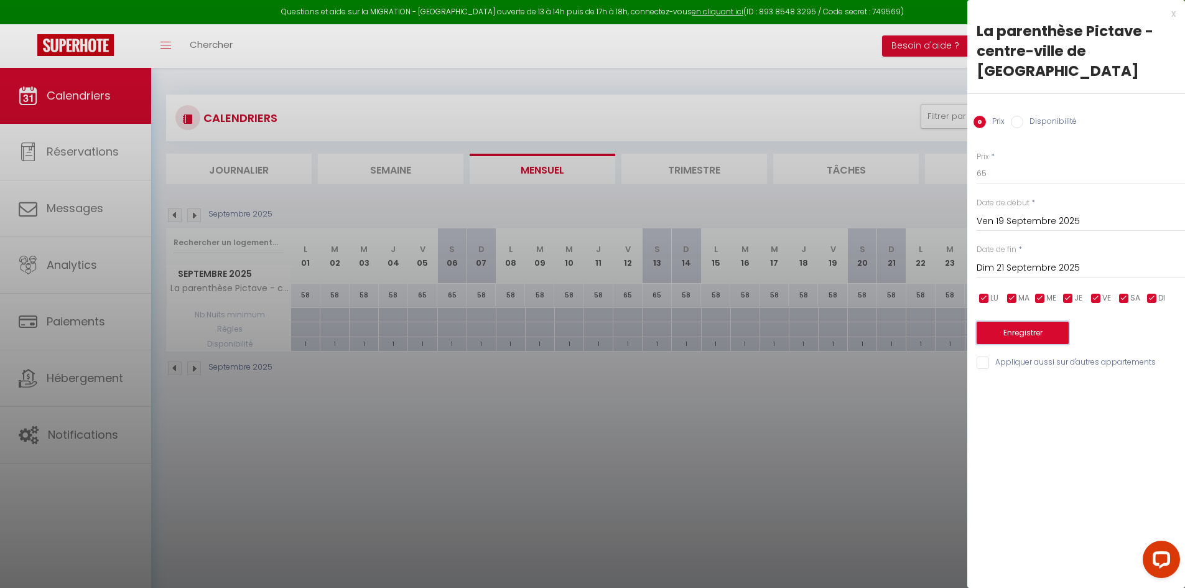
click at [1001, 322] on button "Enregistrer" at bounding box center [1022, 333] width 92 height 22
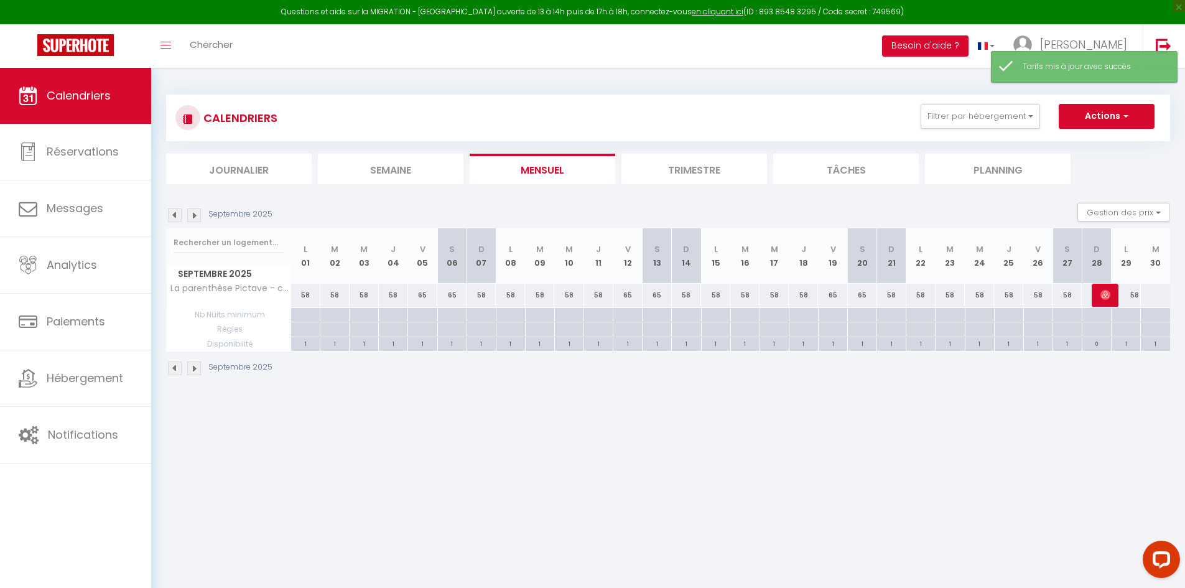
click at [1034, 300] on div "58" at bounding box center [1037, 295] width 29 height 23
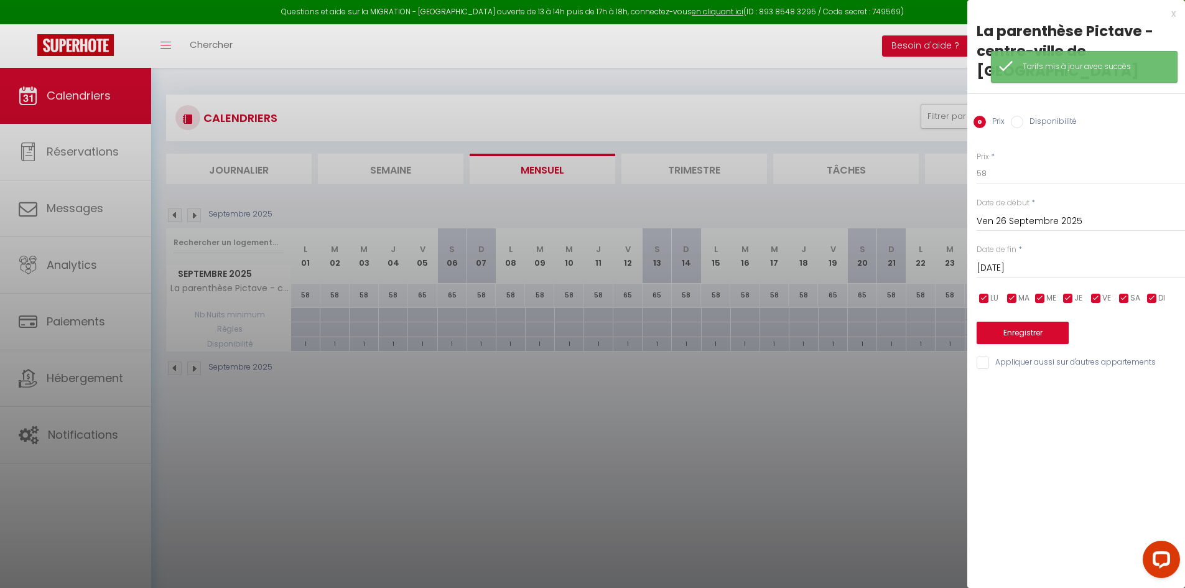
click at [1009, 256] on div "[DATE] < [DATE] > Dim Lun Mar Mer Jeu Ven Sam 1 2 3 4 5 6 7 8 9 10 11 12 13 14 …" at bounding box center [1080, 267] width 208 height 22
click at [1004, 260] on input "[DATE]" at bounding box center [1080, 268] width 208 height 16
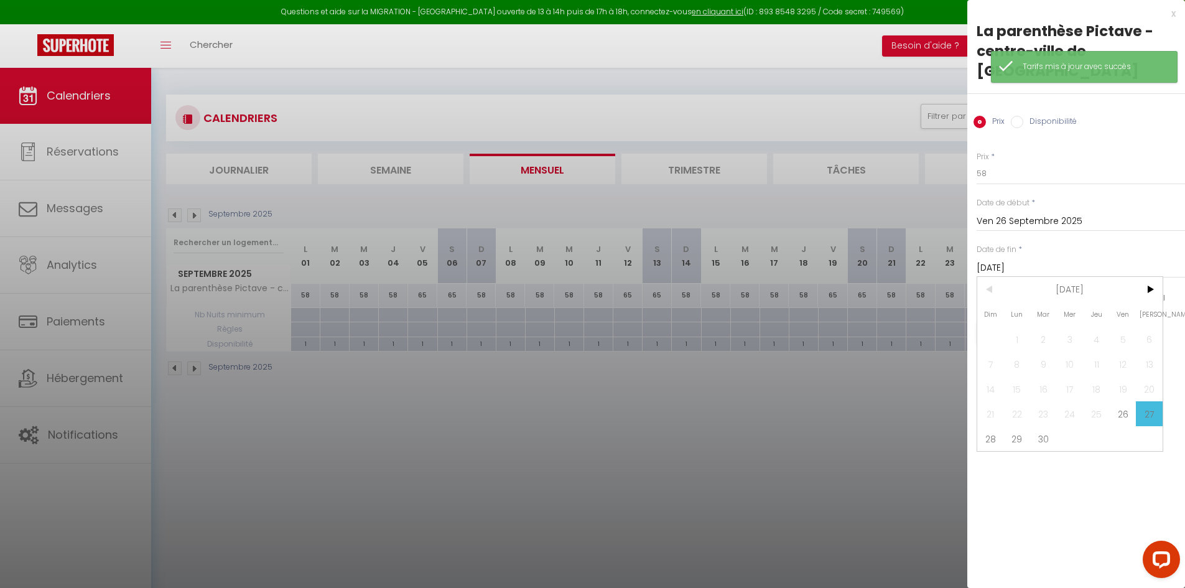
drag, startPoint x: 987, startPoint y: 414, endPoint x: 988, endPoint y: 381, distance: 33.6
click at [987, 426] on span "28" at bounding box center [990, 438] width 27 height 25
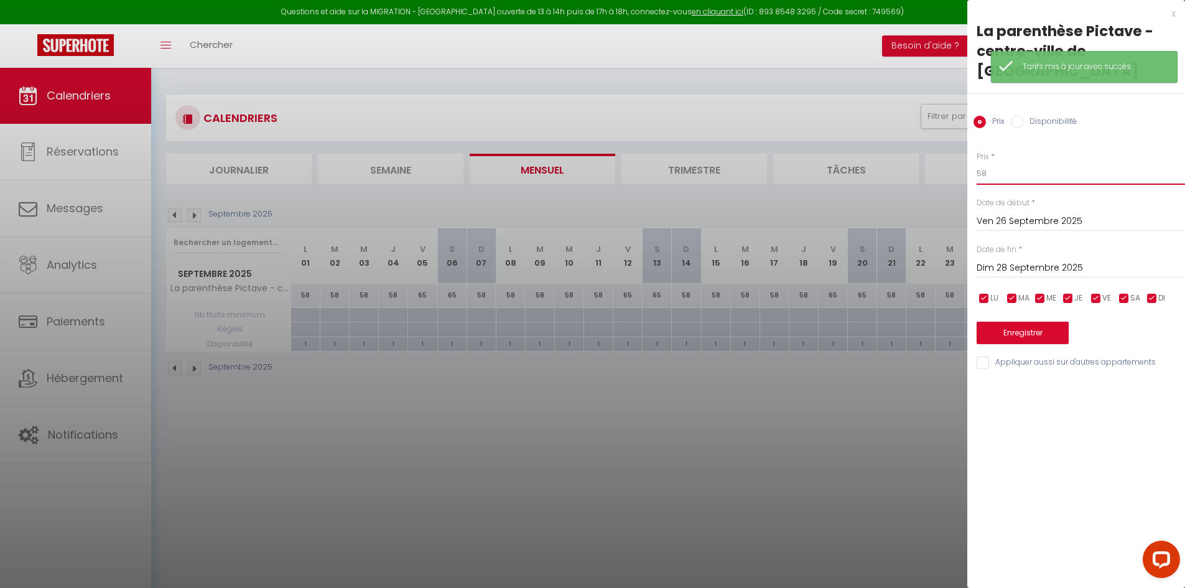
drag, startPoint x: 934, startPoint y: 160, endPoint x: 896, endPoint y: 160, distance: 38.6
click at [902, 160] on body "Questions et aide sur la MIGRATION - [GEOGRAPHIC_DATA] ouverte de 13 à 14h puis…" at bounding box center [592, 362] width 1185 height 588
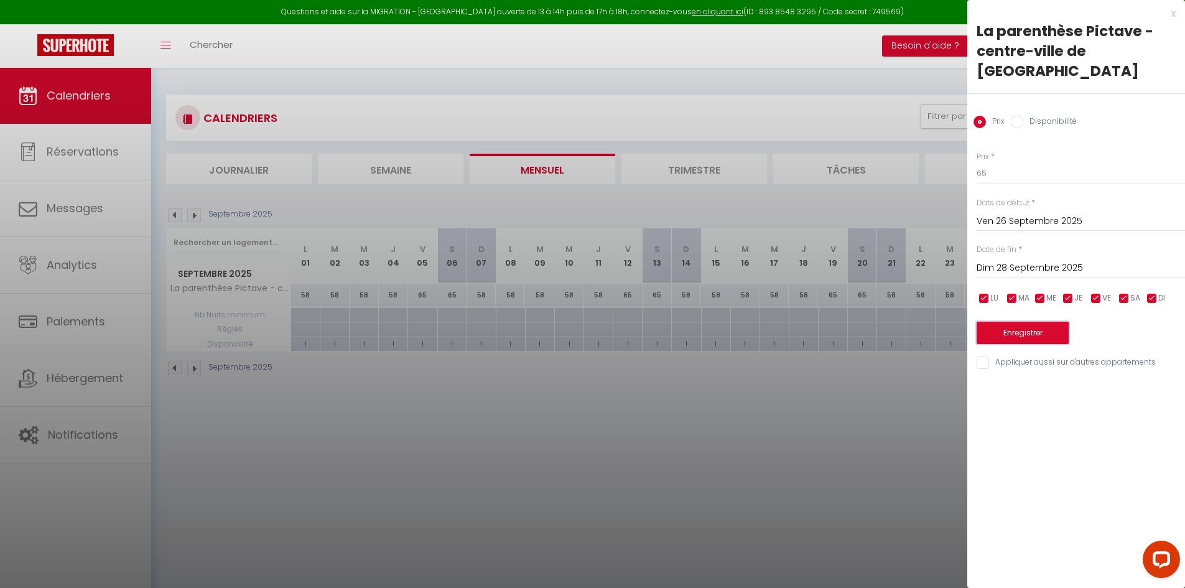
click at [988, 322] on button "Enregistrer" at bounding box center [1022, 333] width 92 height 22
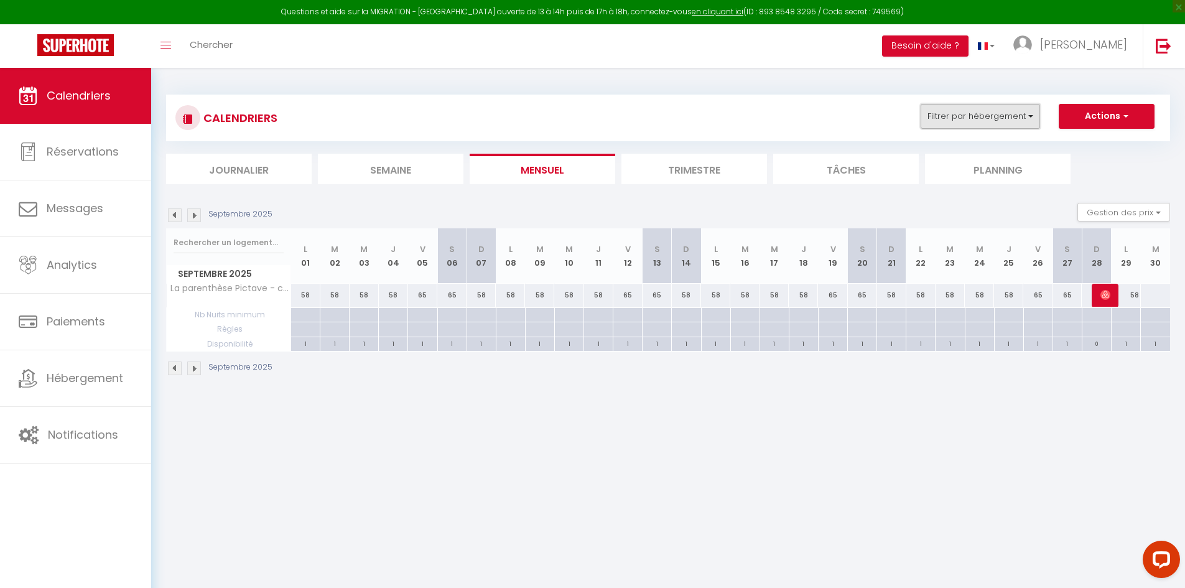
click at [975, 123] on button "Filtrer par hébergement" at bounding box center [979, 116] width 119 height 25
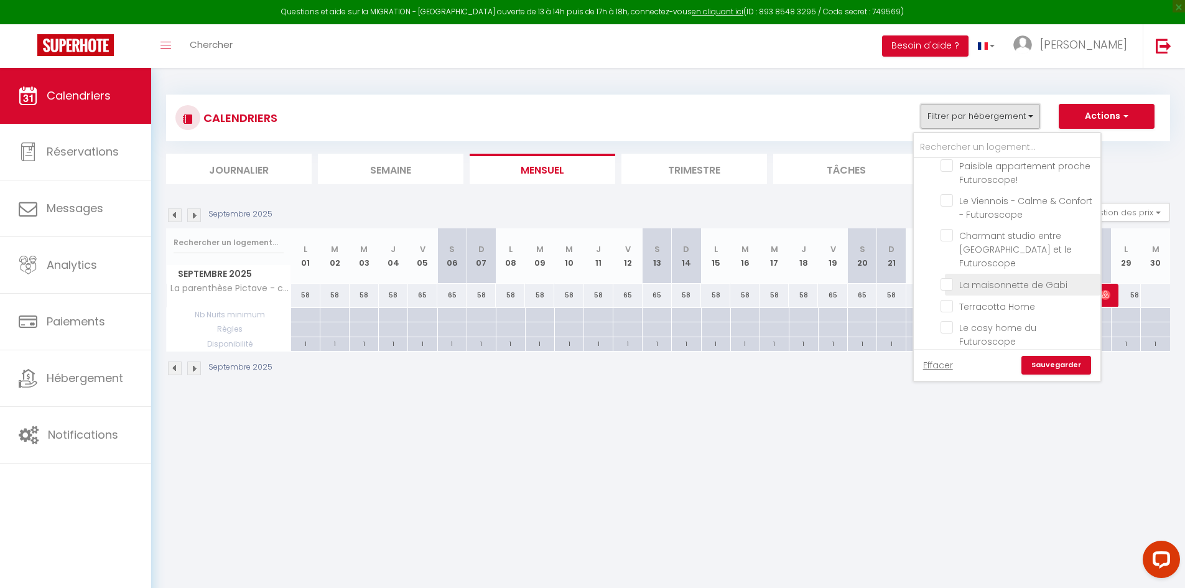
scroll to position [249, 0]
click at [950, 327] on input "La parenthèse Pictave - centre-ville de [GEOGRAPHIC_DATA]" at bounding box center [1017, 333] width 155 height 12
click at [946, 278] on input "Logement 2 personnes à deux pas du Futuroscope" at bounding box center [1017, 284] width 155 height 12
click at [958, 278] on input "Logement 2 personnes à deux pas du Futuroscope" at bounding box center [1017, 284] width 155 height 12
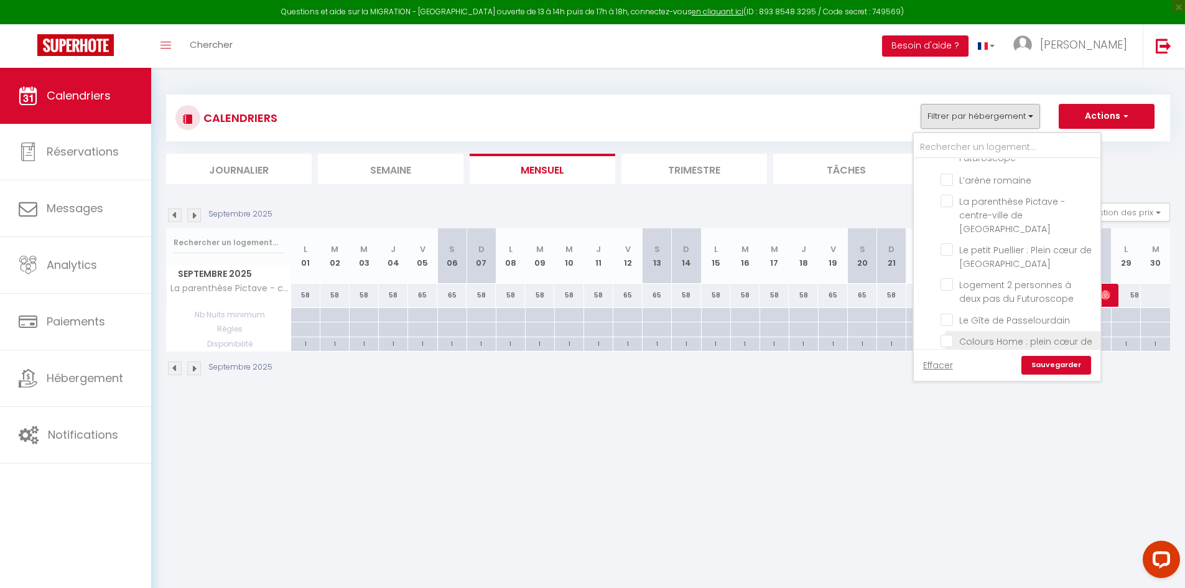
click at [948, 335] on input "Colours Home : plein cœur de [GEOGRAPHIC_DATA]" at bounding box center [1017, 341] width 155 height 12
click at [1042, 360] on link "Sauvegarder" at bounding box center [1056, 365] width 70 height 19
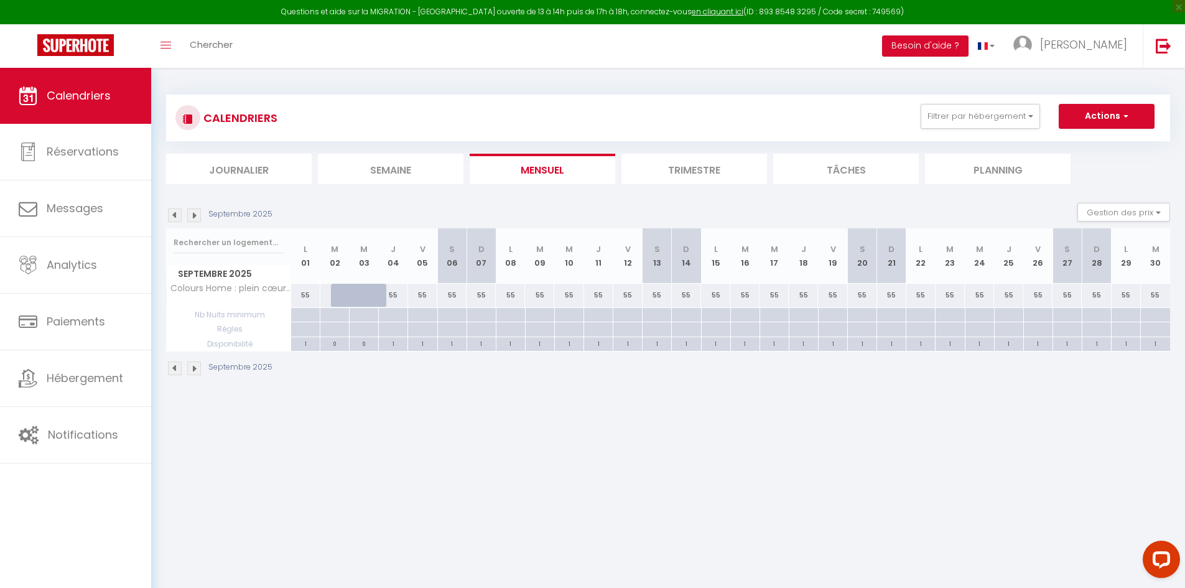
click at [308, 264] on th "L 01" at bounding box center [305, 255] width 29 height 55
click at [302, 259] on th "L 01" at bounding box center [305, 255] width 29 height 55
click at [303, 276] on th "L 01" at bounding box center [305, 255] width 29 height 55
click at [315, 295] on div "55" at bounding box center [305, 295] width 29 height 23
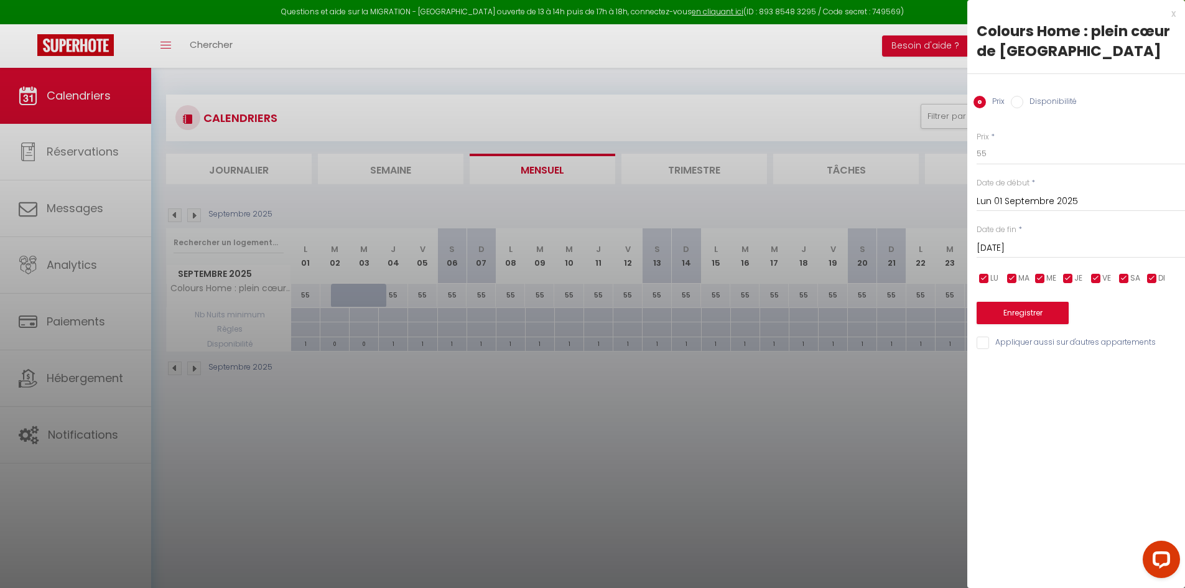
click at [1039, 98] on label "Disponibilité" at bounding box center [1049, 103] width 53 height 14
click at [1023, 98] on input "Disponibilité" at bounding box center [1017, 102] width 12 height 12
click at [1001, 163] on select "Disponible Indisponible" at bounding box center [1080, 154] width 208 height 24
click at [976, 142] on select "Disponible Indisponible" at bounding box center [1080, 154] width 208 height 24
click at [1009, 320] on button "Enregistrer" at bounding box center [1022, 314] width 92 height 22
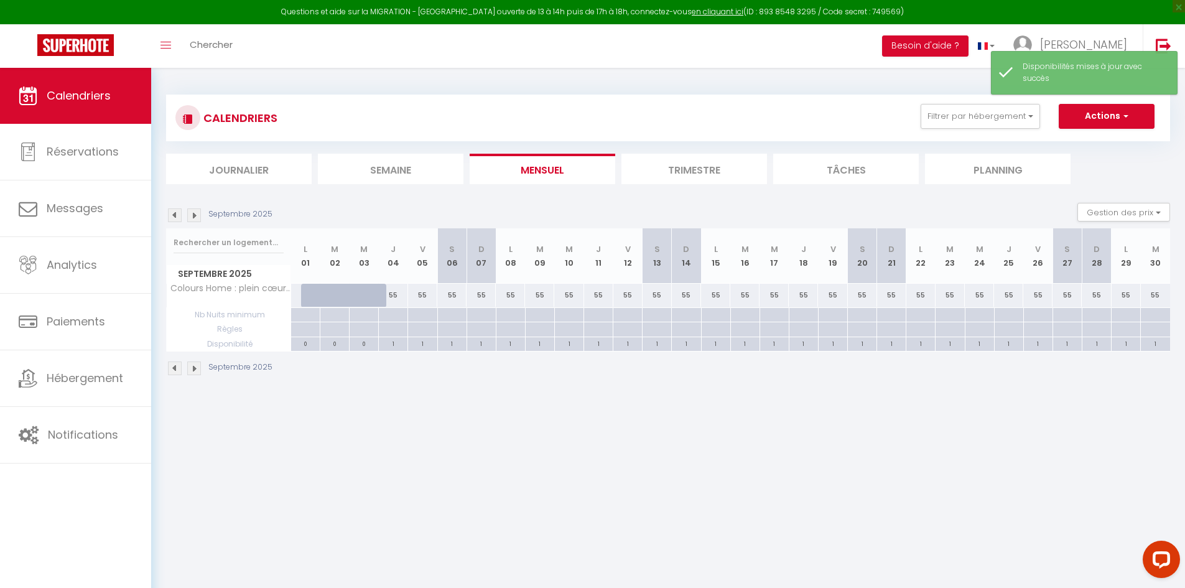
click at [915, 295] on div "55" at bounding box center [920, 295] width 29 height 23
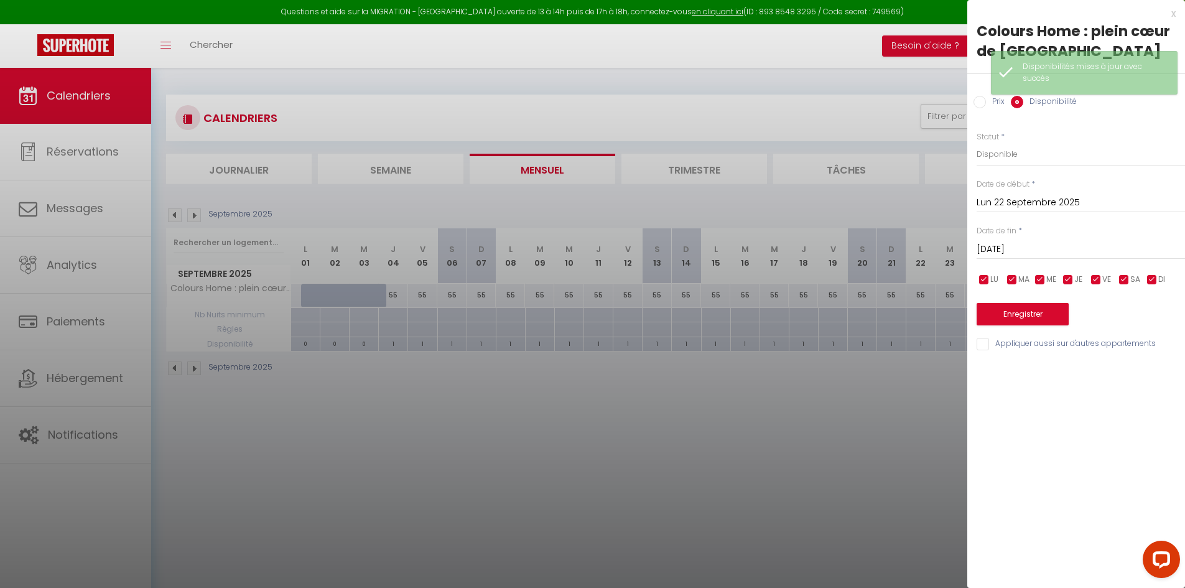
click at [1016, 246] on input "[DATE]" at bounding box center [1080, 249] width 208 height 16
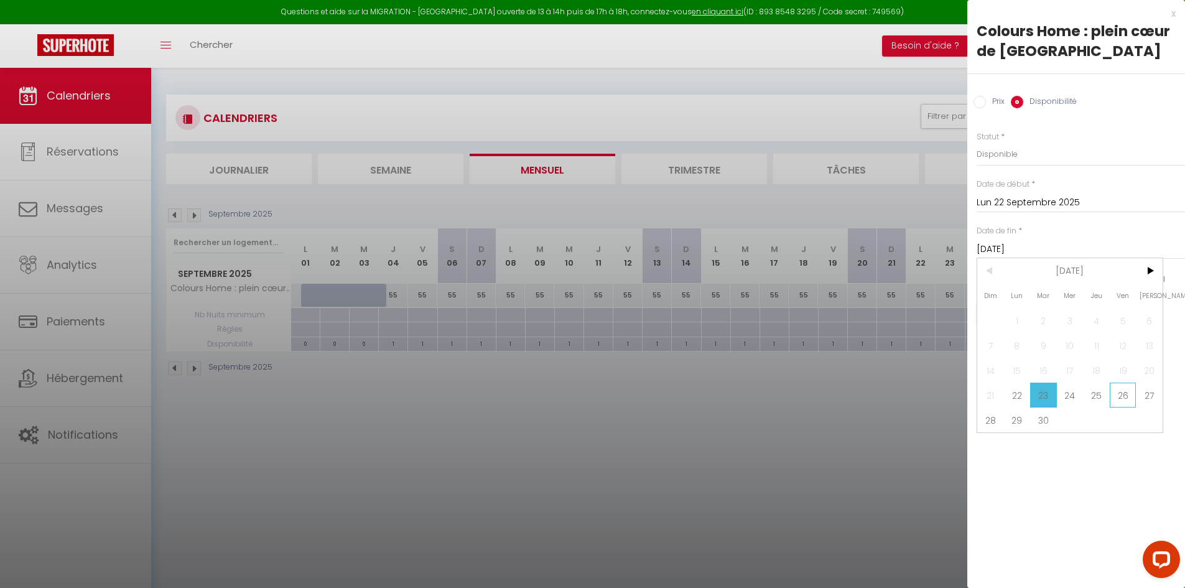
click at [1119, 397] on span "26" at bounding box center [1123, 394] width 27 height 25
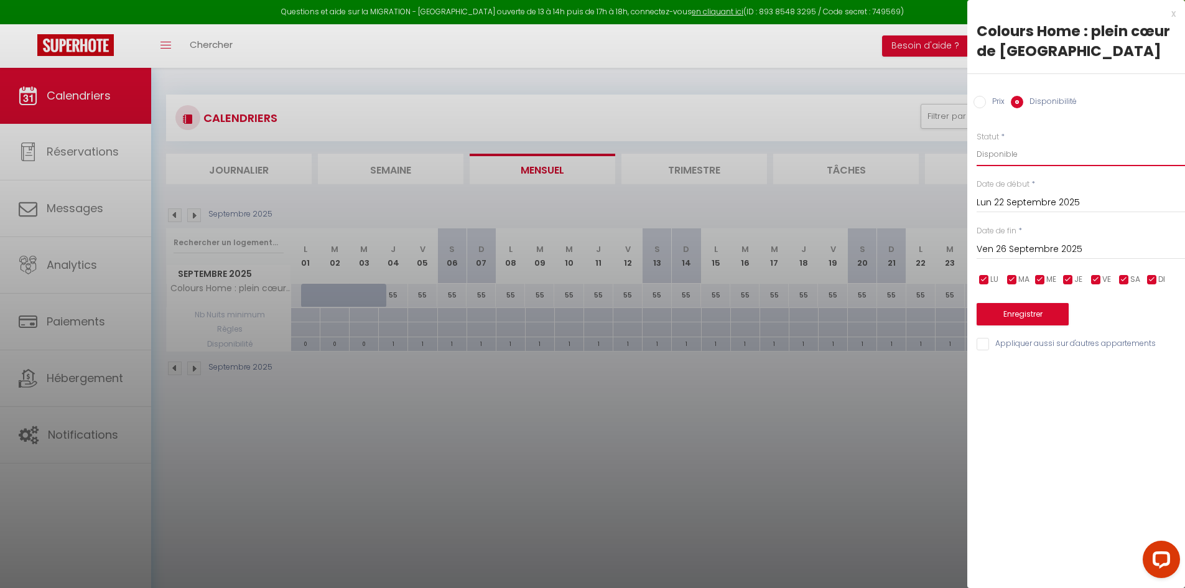
click at [1004, 151] on select "Disponible Indisponible" at bounding box center [1080, 154] width 208 height 24
click at [976, 142] on select "Disponible Indisponible" at bounding box center [1080, 154] width 208 height 24
click at [998, 315] on button "Enregistrer" at bounding box center [1022, 314] width 92 height 22
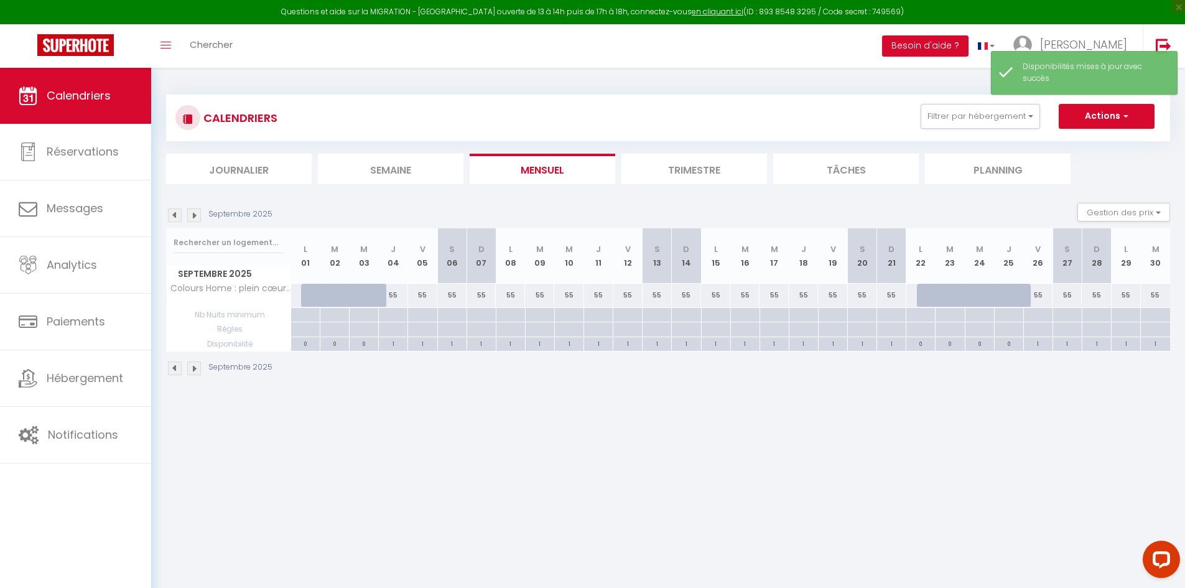
click at [397, 292] on div "55" at bounding box center [393, 295] width 29 height 23
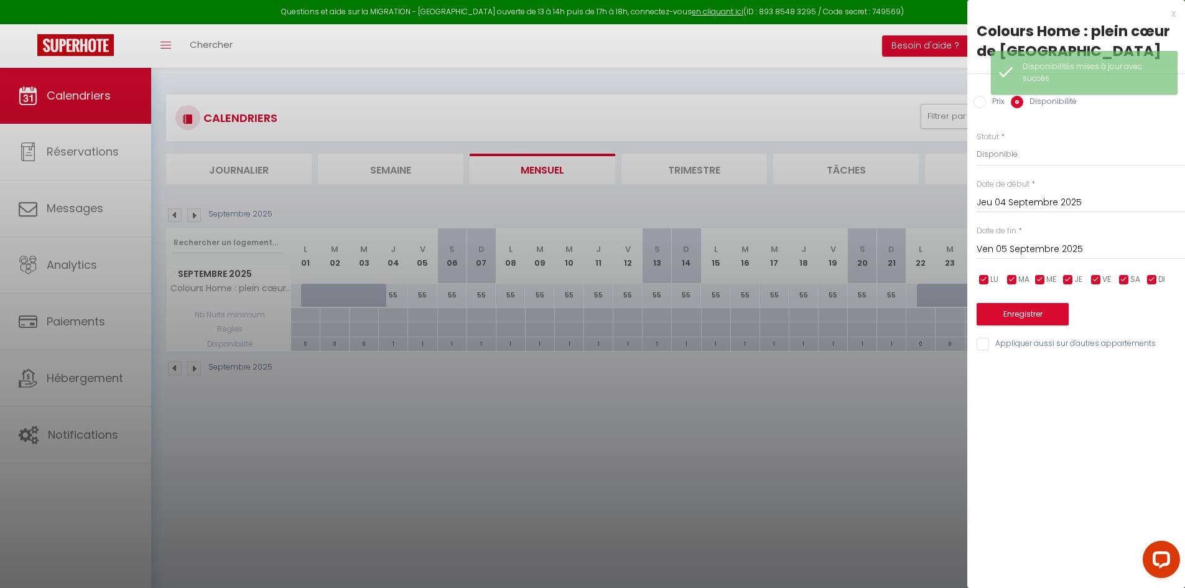
click at [573, 422] on div at bounding box center [592, 294] width 1185 height 588
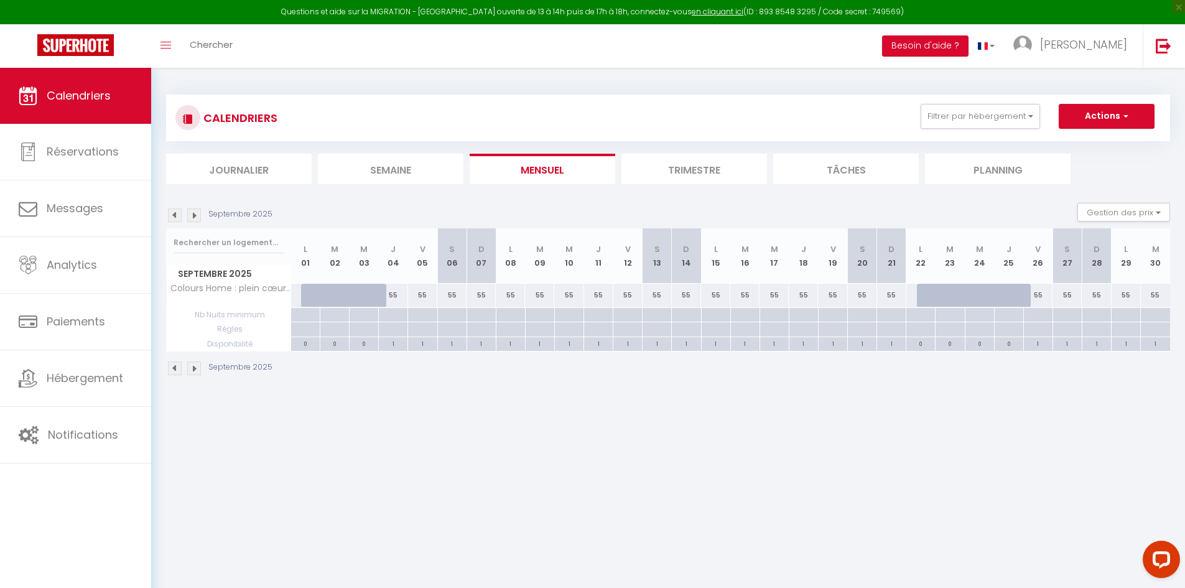
click at [951, 292] on div at bounding box center [960, 302] width 29 height 24
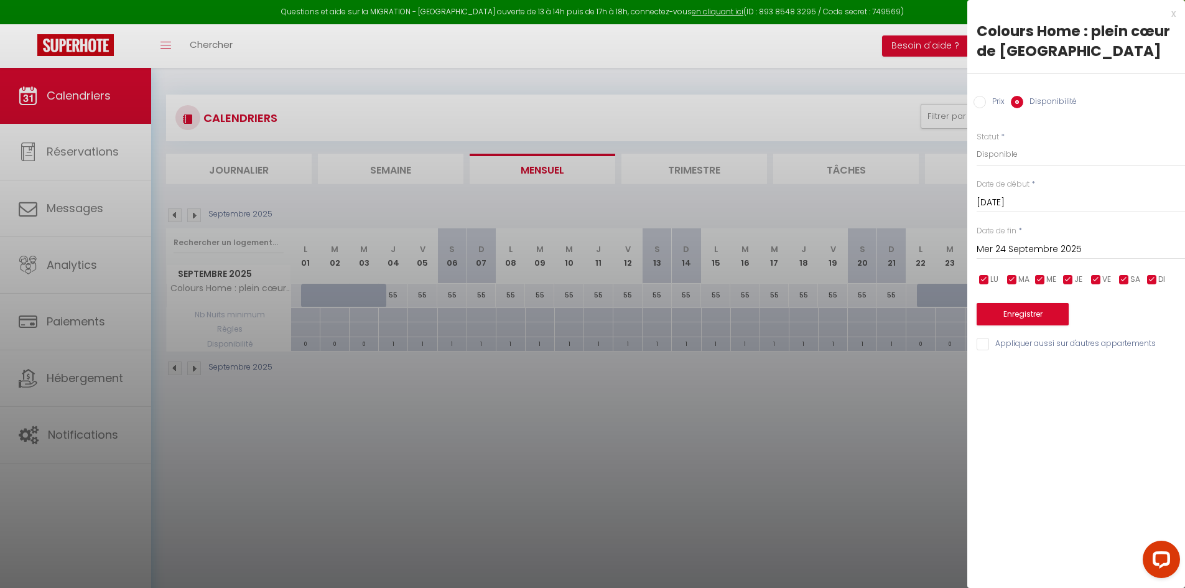
click at [993, 212] on div "[DATE] < [DATE] > Dim Lun Mar Mer Jeu Ven Sam 1 2 3 4 5 6 7 8 9 10 11 12 13 14 …" at bounding box center [1080, 201] width 208 height 22
drag, startPoint x: 993, startPoint y: 206, endPoint x: 994, endPoint y: 228, distance: 21.8
click at [993, 207] on input "[DATE]" at bounding box center [1080, 203] width 208 height 16
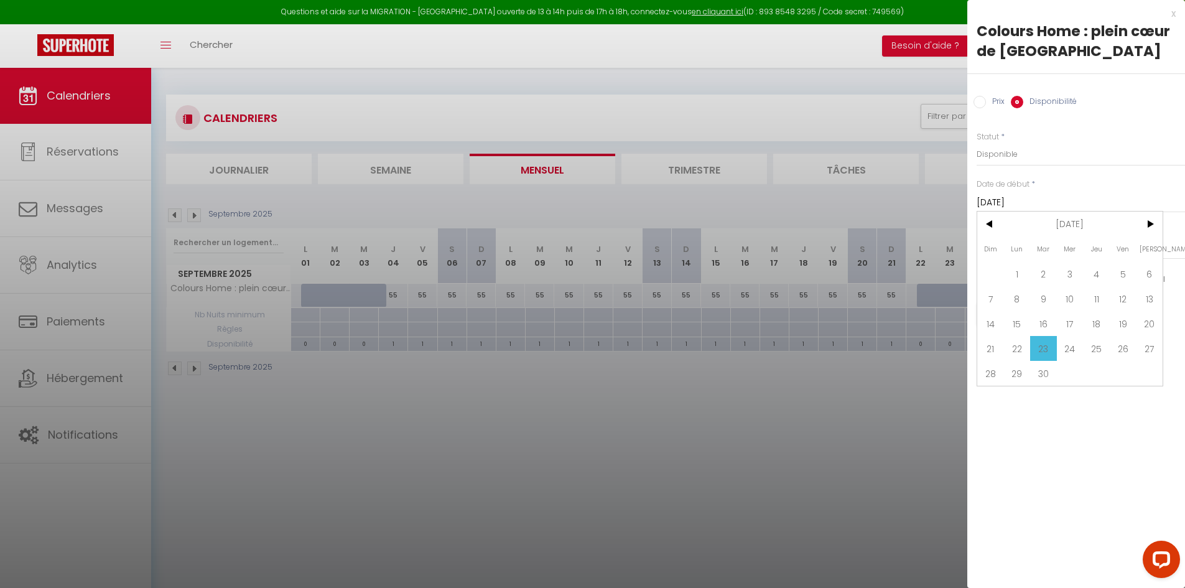
click at [986, 341] on span "21" at bounding box center [990, 348] width 27 height 25
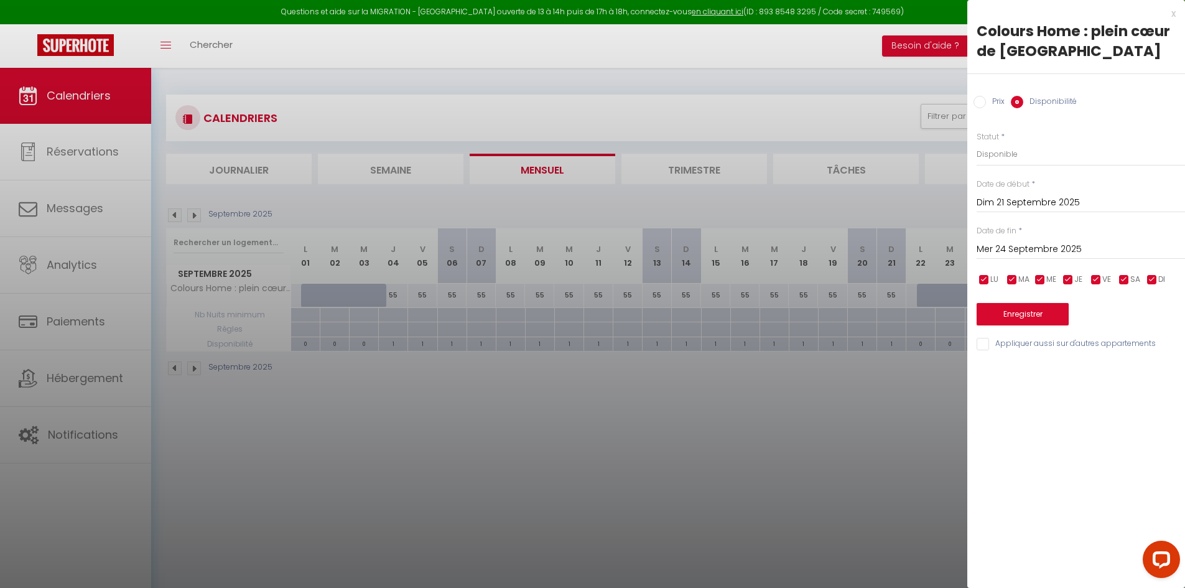
click at [1017, 253] on input "Mer 24 Septembre 2025" at bounding box center [1080, 249] width 208 height 16
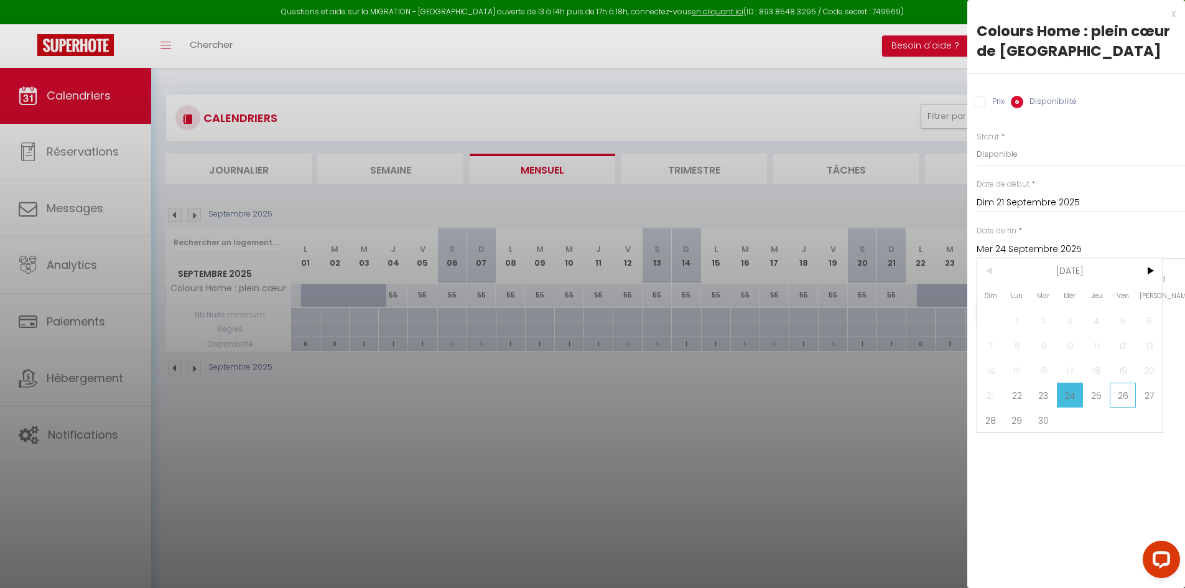
click at [1116, 396] on span "26" at bounding box center [1123, 394] width 27 height 25
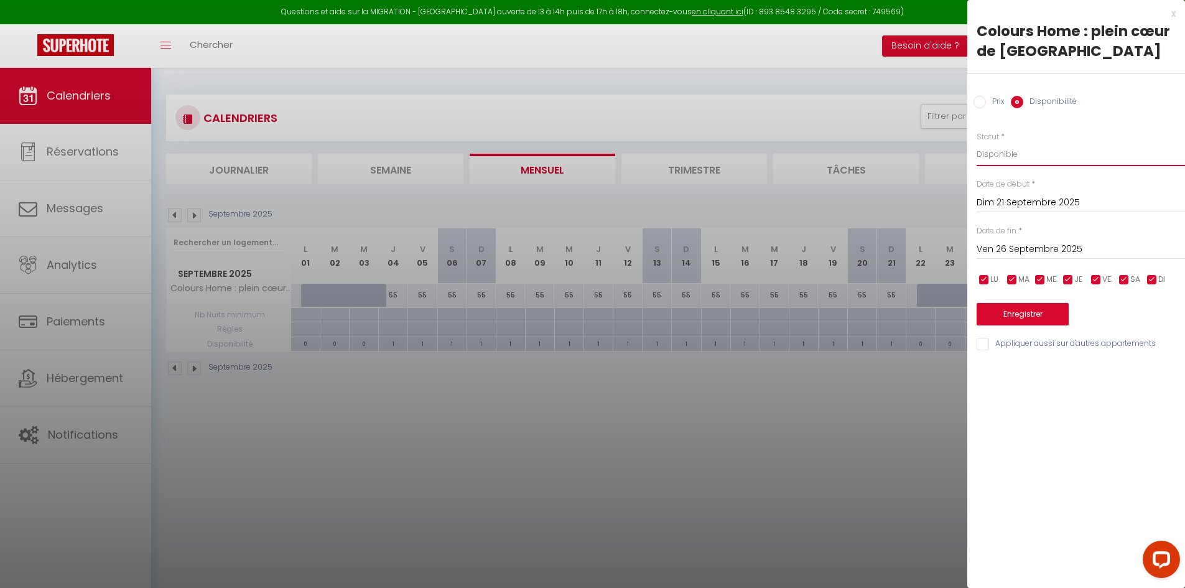
click at [991, 162] on select "Disponible Indisponible" at bounding box center [1080, 154] width 208 height 24
click at [976, 142] on select "Disponible Indisponible" at bounding box center [1080, 154] width 208 height 24
click at [994, 311] on button "Enregistrer" at bounding box center [1022, 314] width 92 height 22
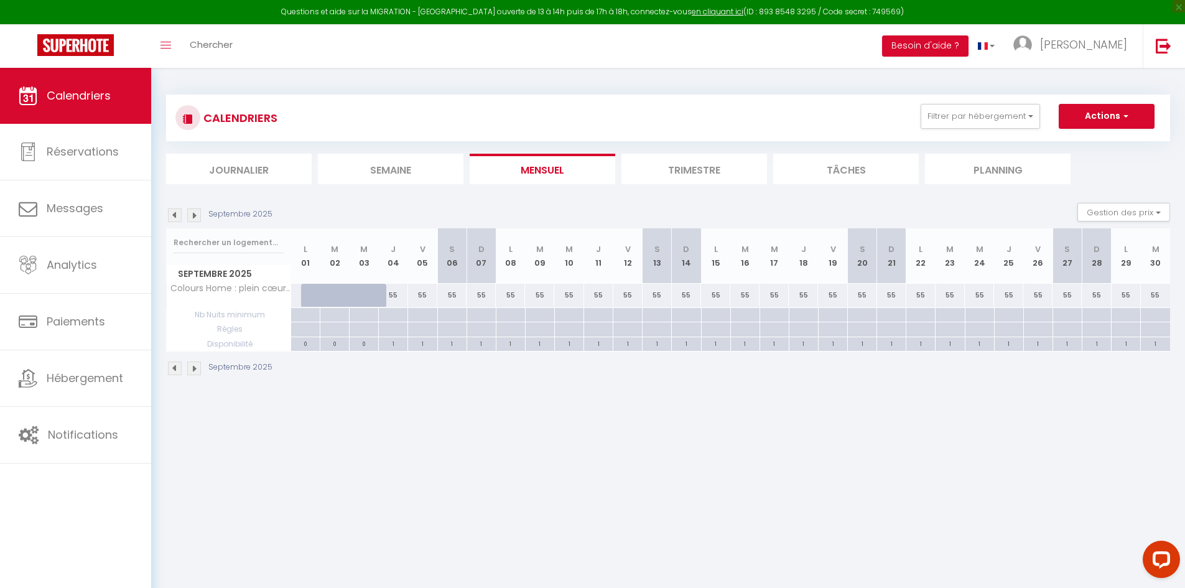
drag, startPoint x: 868, startPoint y: 315, endPoint x: 425, endPoint y: 396, distance: 450.1
click at [426, 409] on body "Questions et aide sur la MIGRATION - [GEOGRAPHIC_DATA] ouverte de 13 à 14h puis…" at bounding box center [592, 362] width 1185 height 588
click at [403, 291] on div "55" at bounding box center [393, 295] width 29 height 23
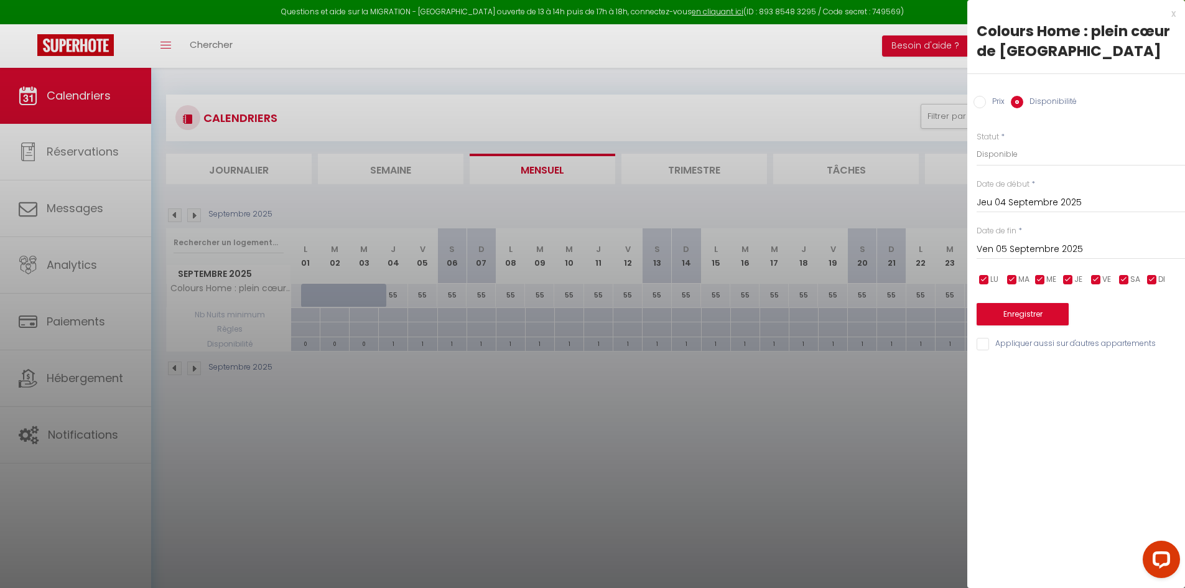
click at [1051, 239] on div "[DATE] < [DATE] > Dim Lun Mar Mer Jeu Ven Sam 1 2 3 4 5 6 7 8 9 10 11 12 13 14 …" at bounding box center [1080, 248] width 208 height 22
click at [1051, 251] on input "Ven 05 Septembre 2025" at bounding box center [1080, 249] width 208 height 16
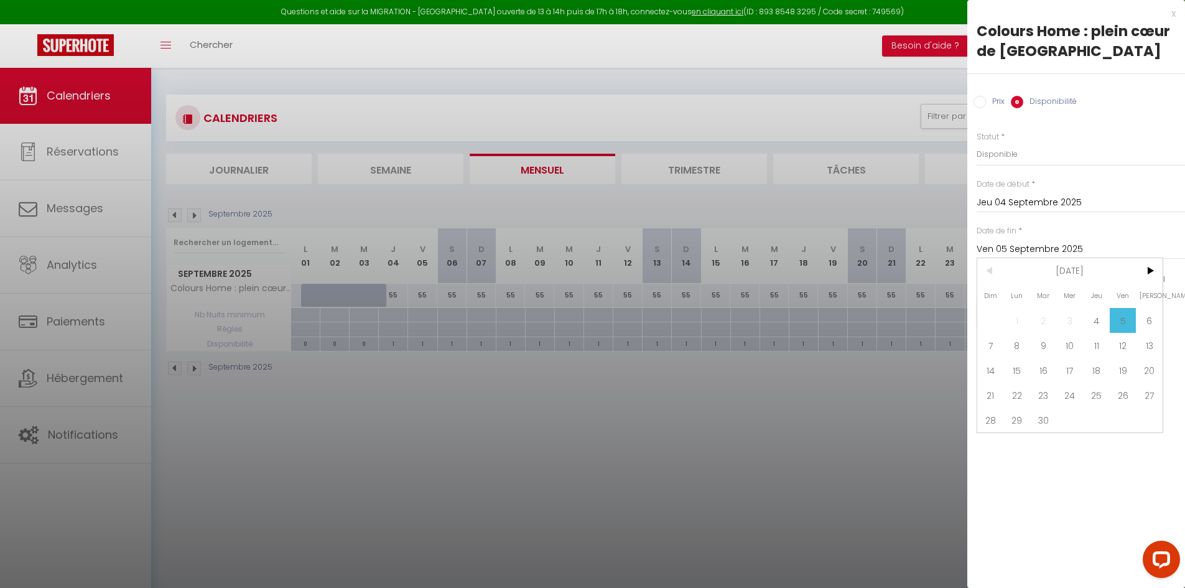
click at [1042, 423] on span "30" at bounding box center [1043, 419] width 27 height 25
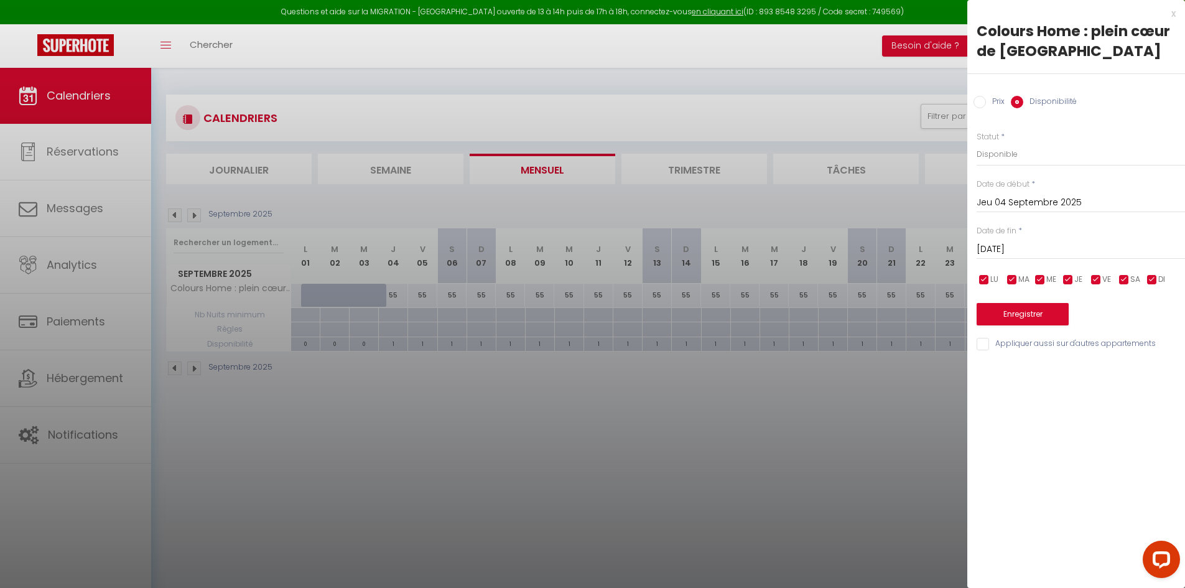
click at [991, 104] on label "Prix" at bounding box center [995, 103] width 19 height 14
click at [986, 104] on input "Prix" at bounding box center [979, 102] width 12 height 12
drag, startPoint x: 948, startPoint y: 160, endPoint x: 823, endPoint y: 160, distance: 124.4
click at [823, 160] on body "Questions et aide sur la MIGRATION - [GEOGRAPHIC_DATA] ouverte de 13 à 14h puis…" at bounding box center [592, 362] width 1185 height 588
click at [1023, 313] on button "Enregistrer" at bounding box center [1022, 313] width 92 height 22
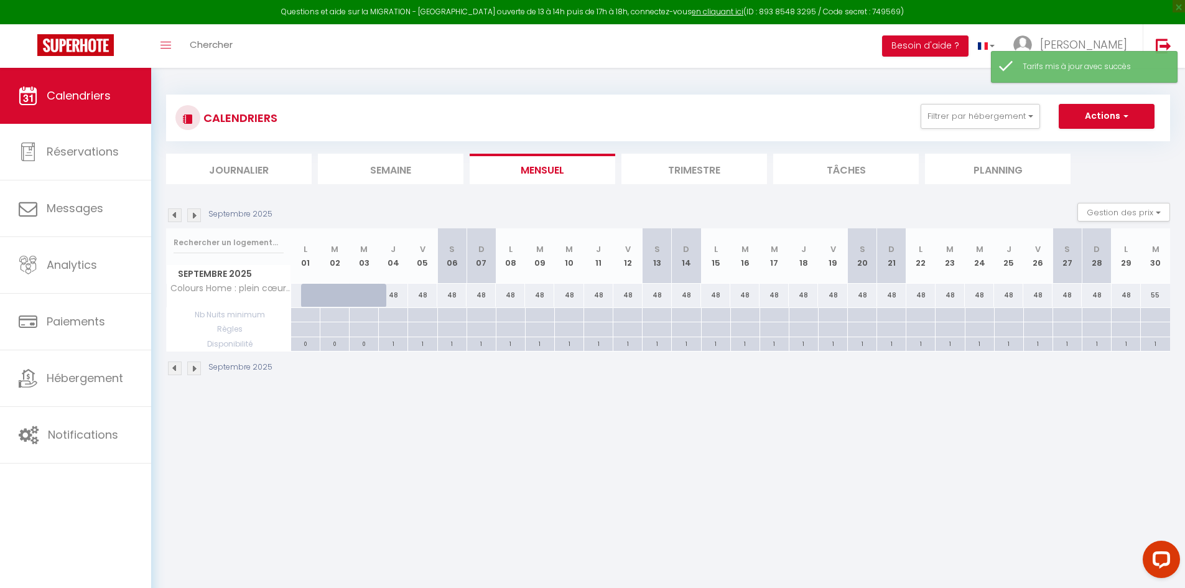
click at [431, 295] on div "48" at bounding box center [422, 295] width 29 height 23
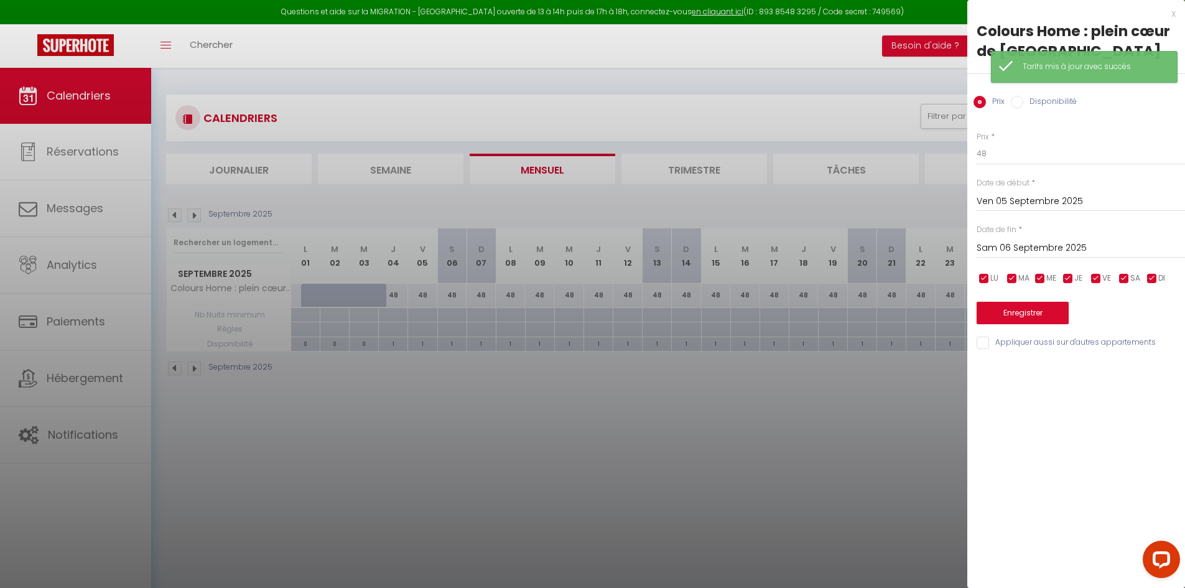
click at [1033, 251] on input "Sam 06 Septembre 2025" at bounding box center [1080, 248] width 208 height 16
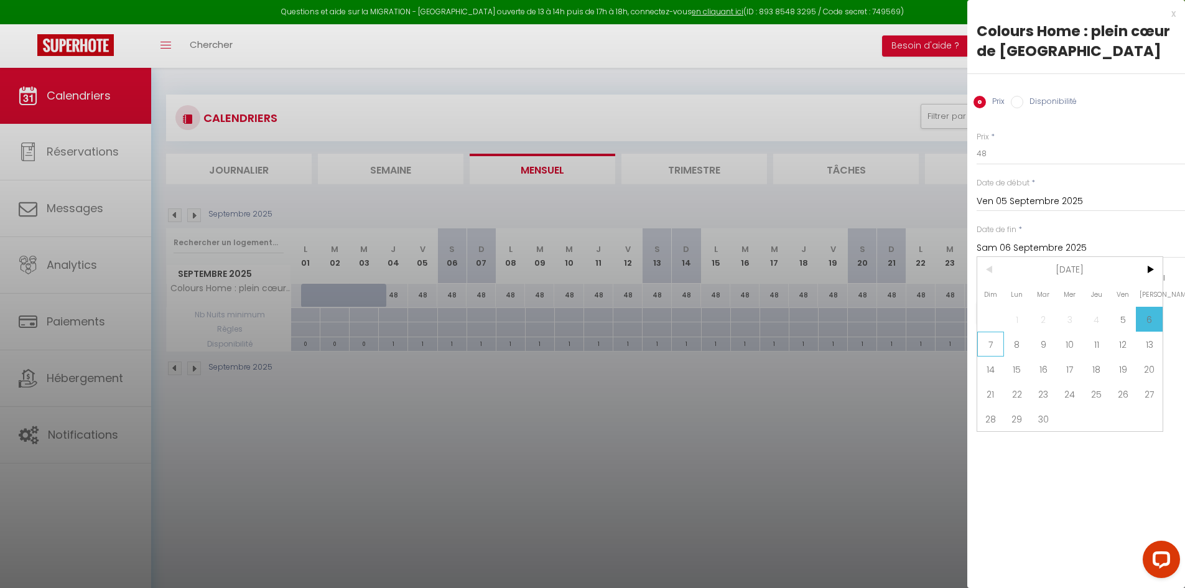
click at [985, 335] on span "7" at bounding box center [990, 343] width 27 height 25
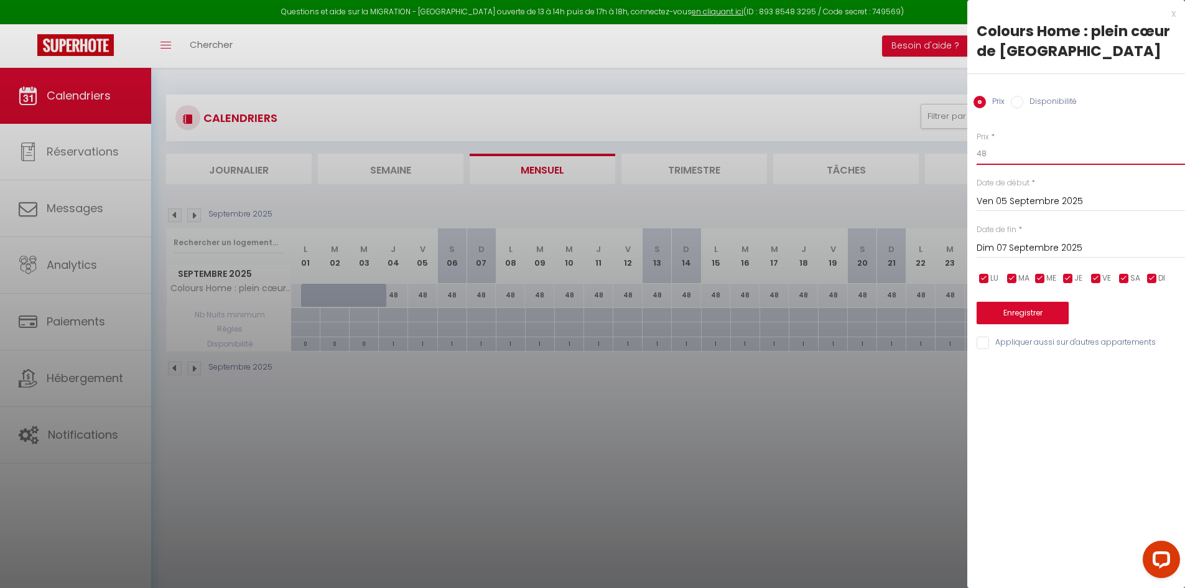
drag, startPoint x: 1006, startPoint y: 148, endPoint x: 970, endPoint y: 154, distance: 37.2
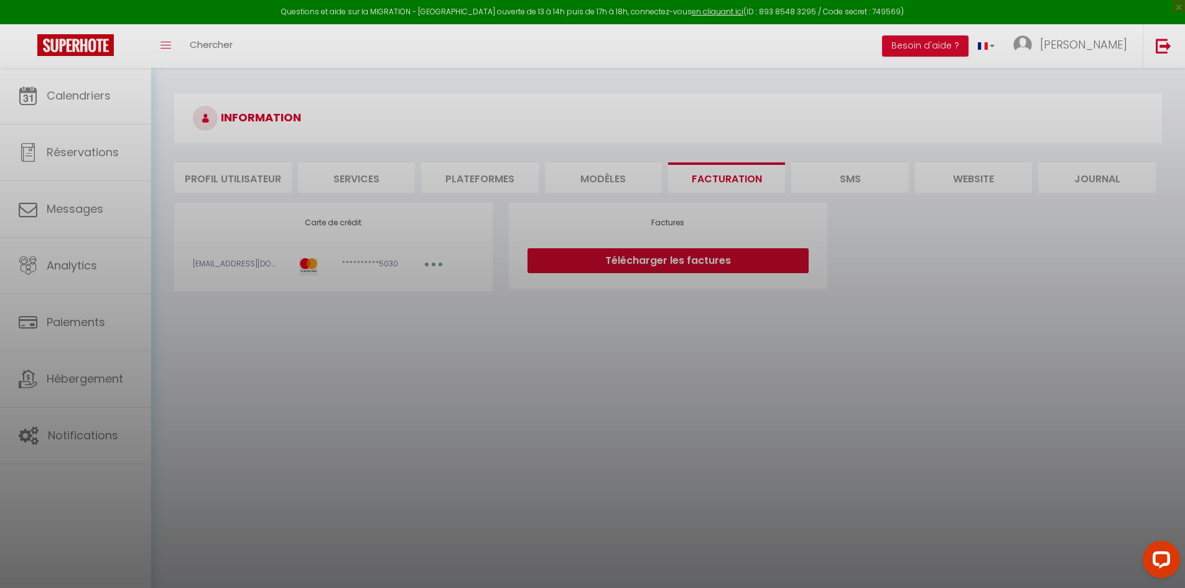
click at [68, 101] on div at bounding box center [592, 294] width 1185 height 588
click at [34, 92] on div at bounding box center [592, 294] width 1185 height 588
click at [63, 91] on div at bounding box center [592, 294] width 1185 height 588
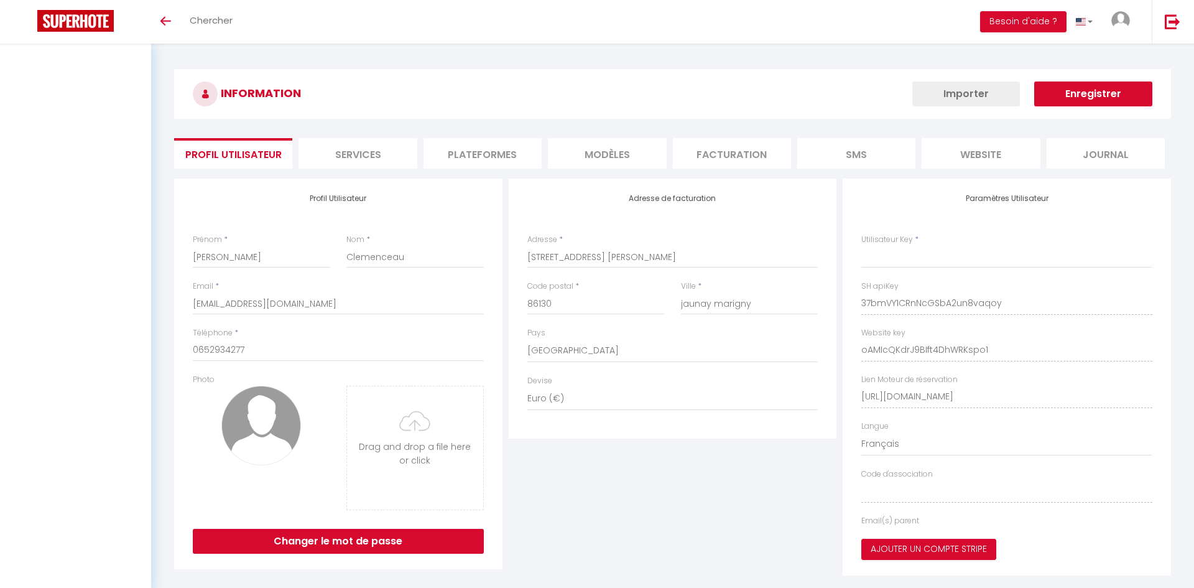
select select "28"
select select "fr"
type input "37bmVY1CRnNcGSbA2un8vaqoy"
type input "oAMIcQKdrJ9BIft4DhWRKspo1"
type input "[URL][DOMAIN_NAME]"
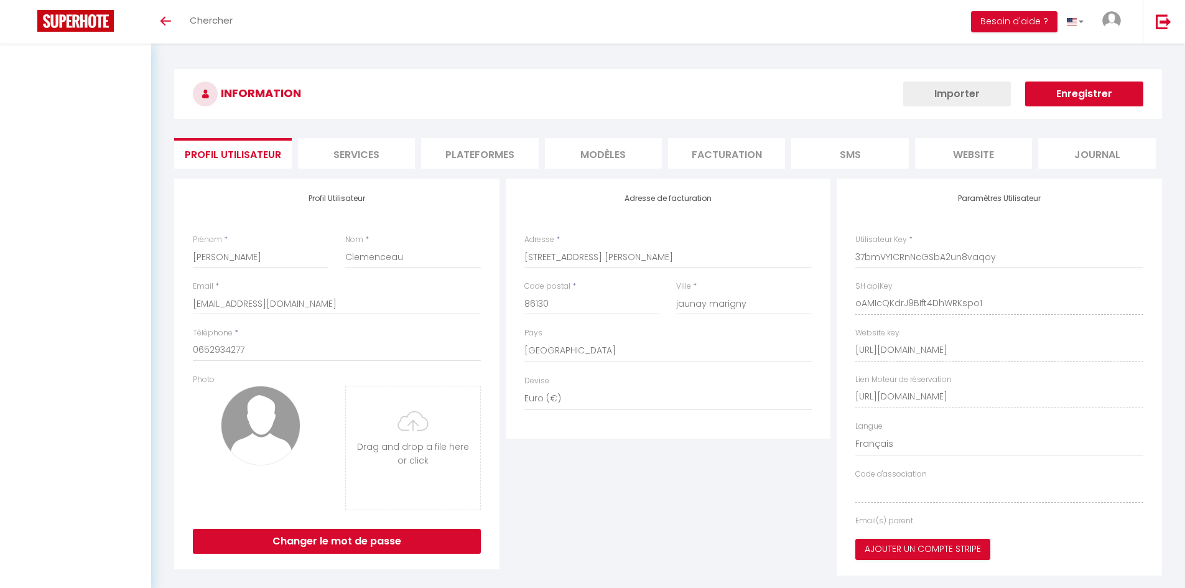
select select "fr"
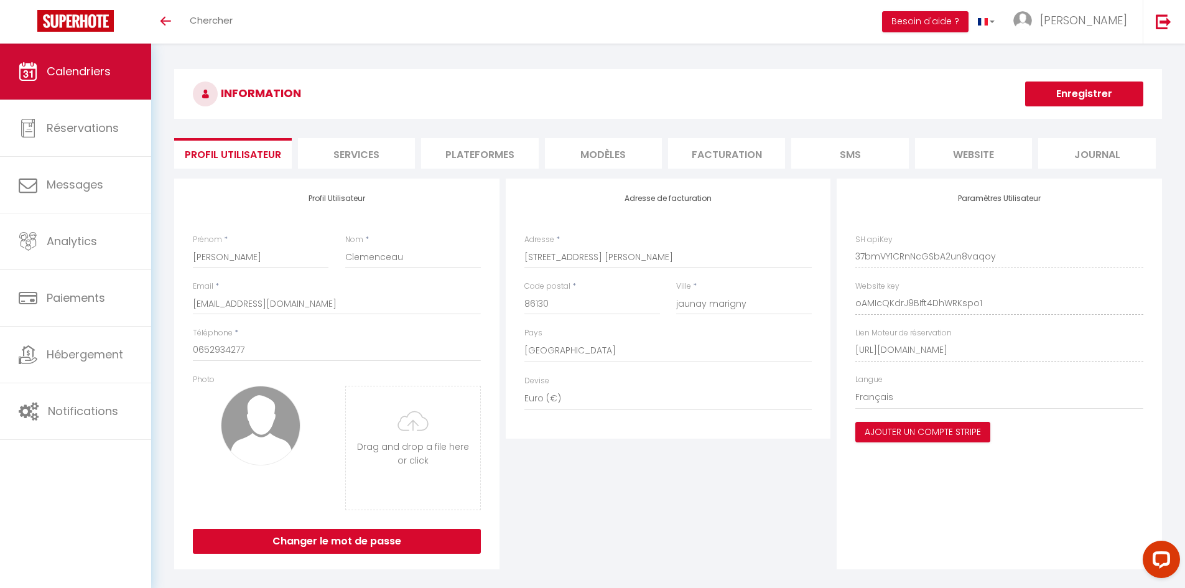
click at [50, 81] on link "Calendriers" at bounding box center [75, 72] width 151 height 56
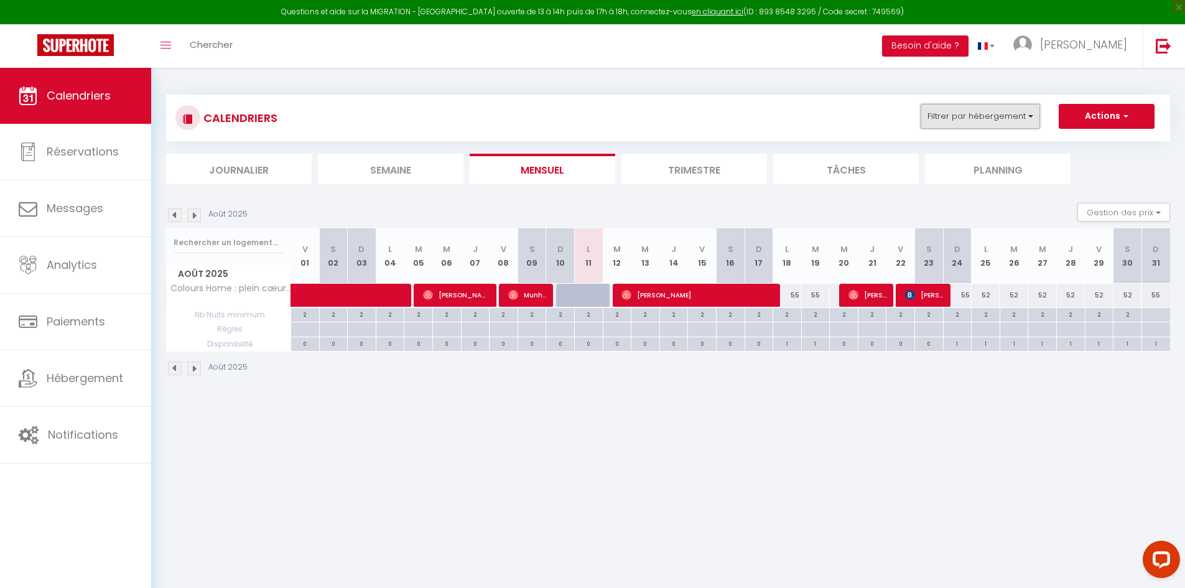
click at [942, 113] on button "Filtrer par hébergement" at bounding box center [979, 116] width 119 height 25
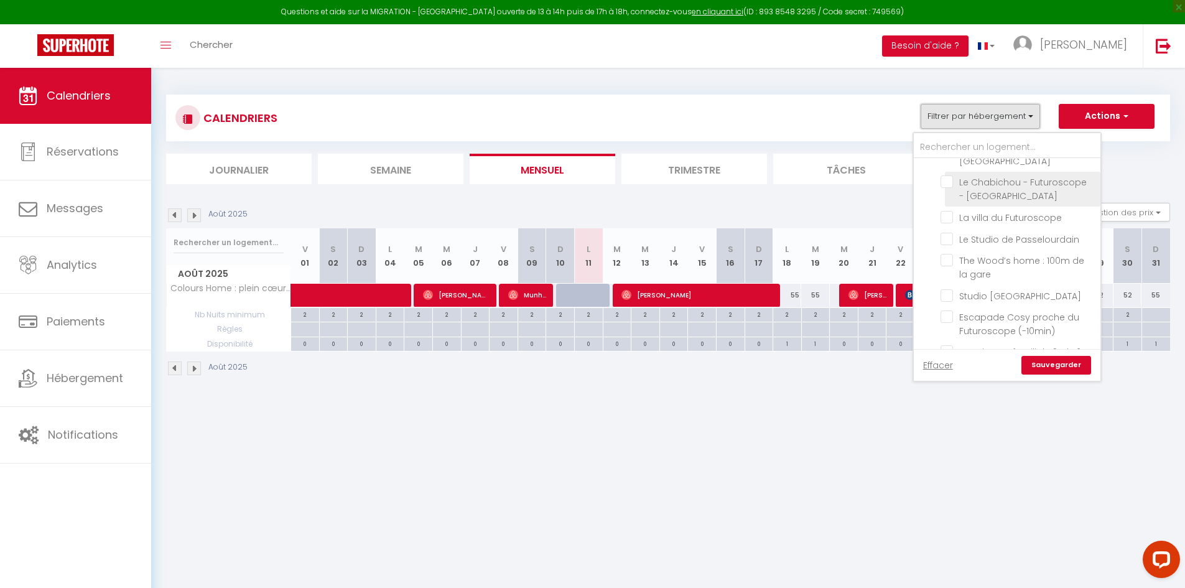
scroll to position [498, 0]
click at [1060, 366] on link "Sauvegarder" at bounding box center [1056, 365] width 70 height 19
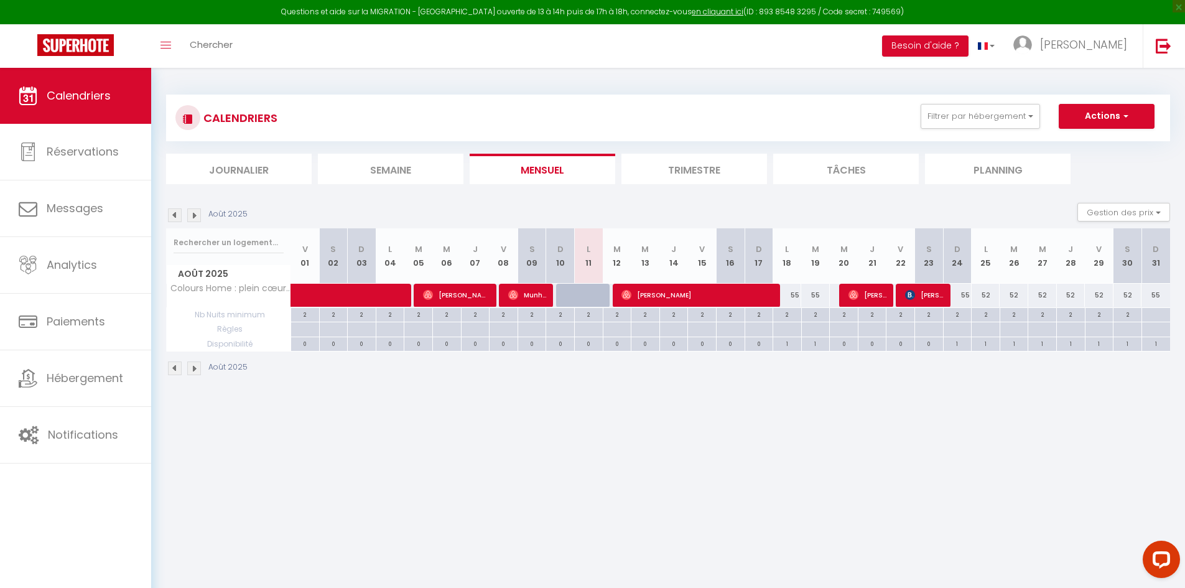
click at [965, 301] on div "55" at bounding box center [957, 295] width 29 height 23
type input "55"
type input "Dim 24 Août 2025"
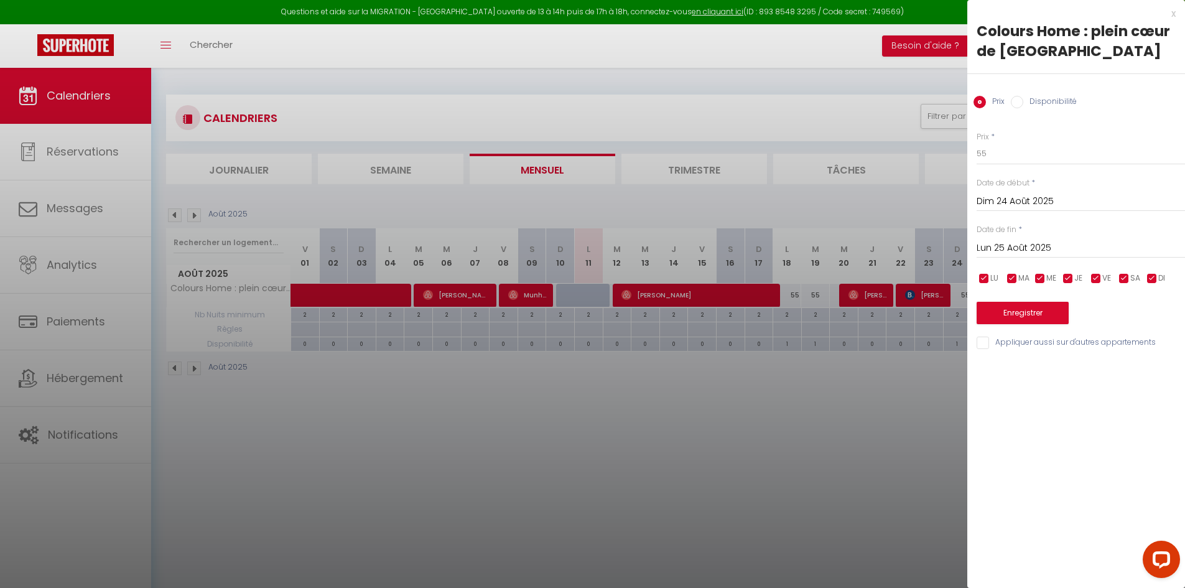
click at [1037, 264] on div "Prix * 55 Statut * Disponible Indisponible Date de début * Dim 24 Août 2025 < A…" at bounding box center [1076, 233] width 218 height 235
click at [1037, 252] on input "Lun 25 Août 2025" at bounding box center [1080, 248] width 208 height 16
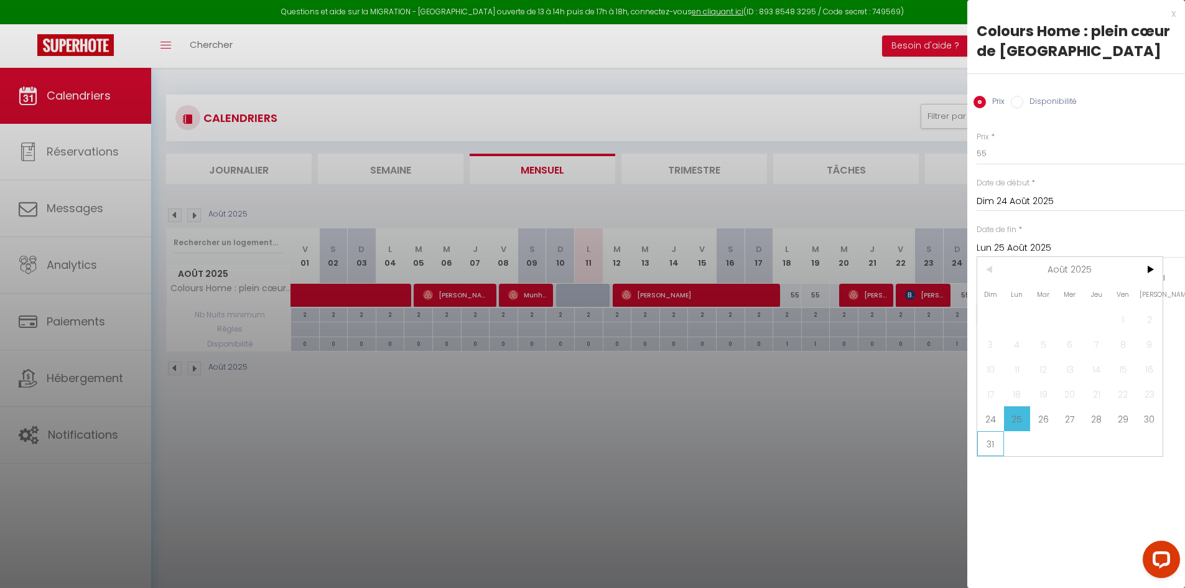
click at [998, 442] on span "31" at bounding box center [990, 443] width 27 height 25
type input "Dim 31 Août 2025"
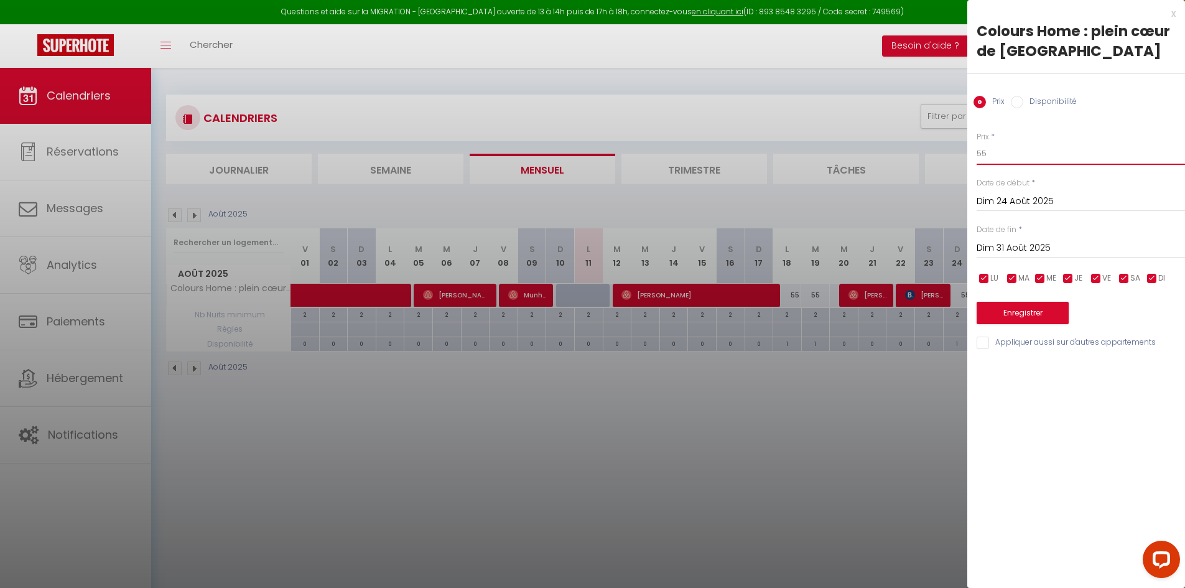
drag, startPoint x: 1006, startPoint y: 147, endPoint x: 897, endPoint y: 181, distance: 113.3
click at [897, 181] on body "Questions et aide sur la MIGRATION - [GEOGRAPHIC_DATA] ouverte de 13 à 14h puis…" at bounding box center [592, 362] width 1185 height 588
type input "45"
click at [1005, 318] on button "Enregistrer" at bounding box center [1022, 313] width 92 height 22
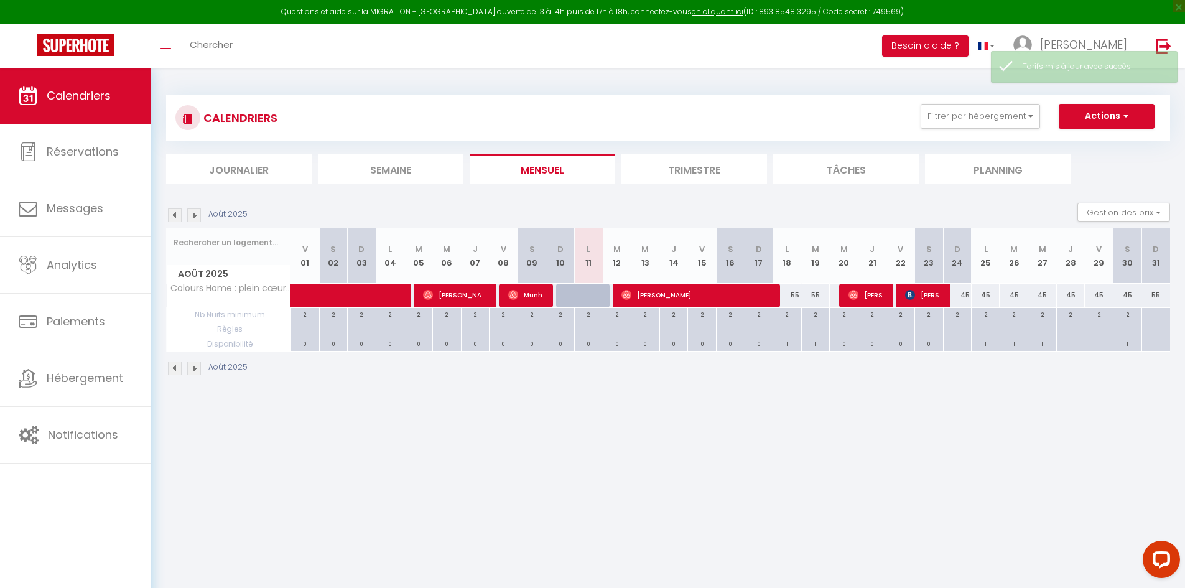
click at [201, 219] on div "Août 2025" at bounding box center [208, 215] width 85 height 14
click at [194, 217] on img at bounding box center [194, 215] width 14 height 14
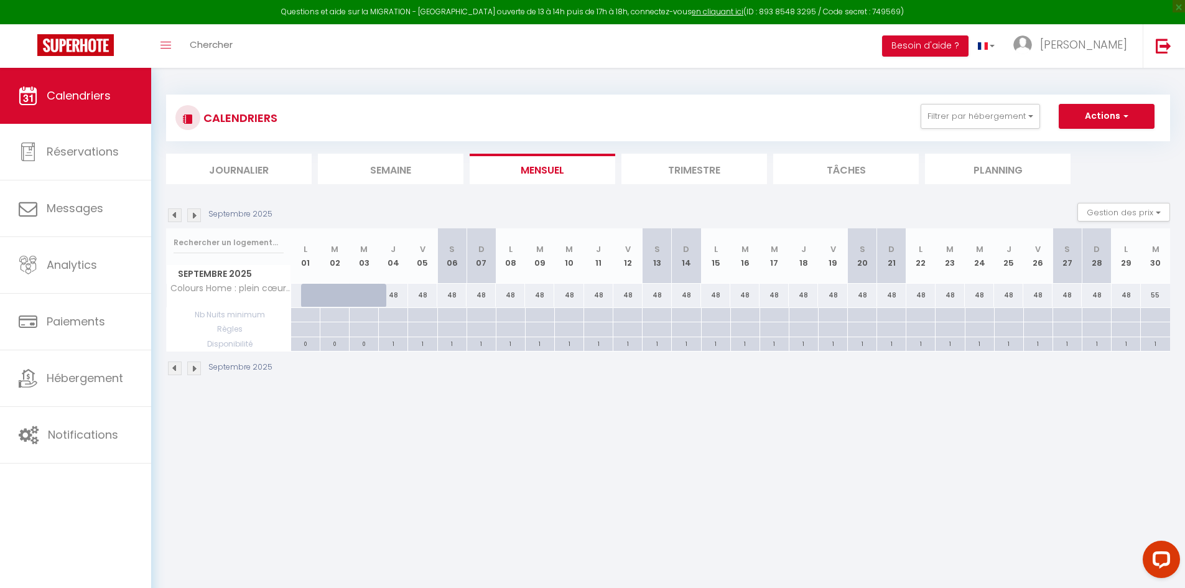
click at [419, 299] on div "48" at bounding box center [422, 295] width 29 height 23
type input "48"
type input "Ven 05 Septembre 2025"
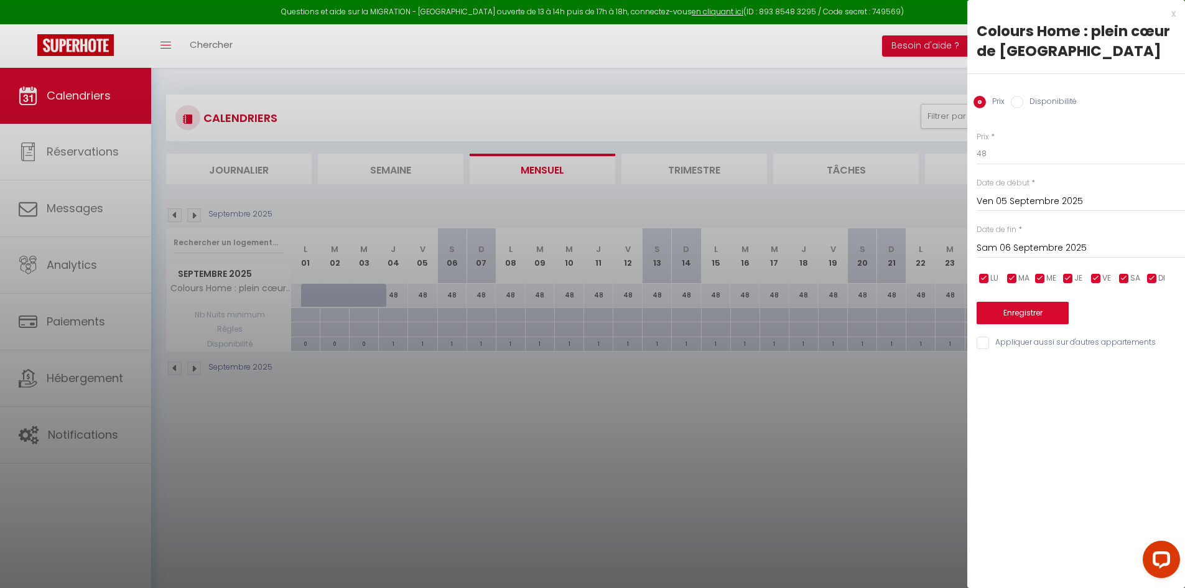
click at [1032, 242] on input "Sam 06 Septembre 2025" at bounding box center [1080, 248] width 208 height 16
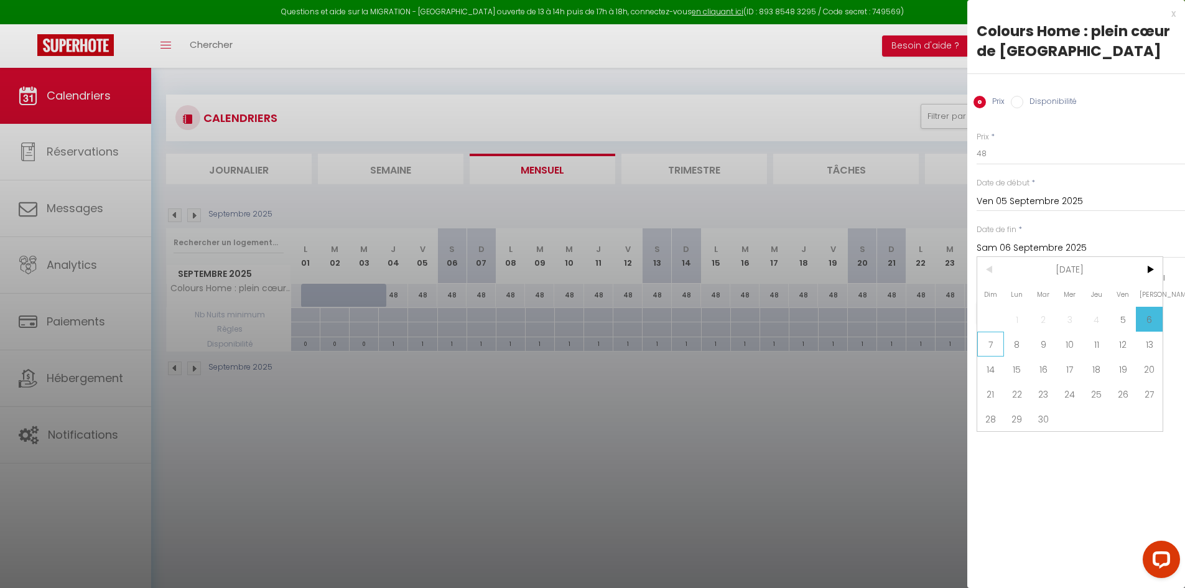
click at [993, 350] on span "7" at bounding box center [990, 343] width 27 height 25
type input "Dim 07 Septembre 2025"
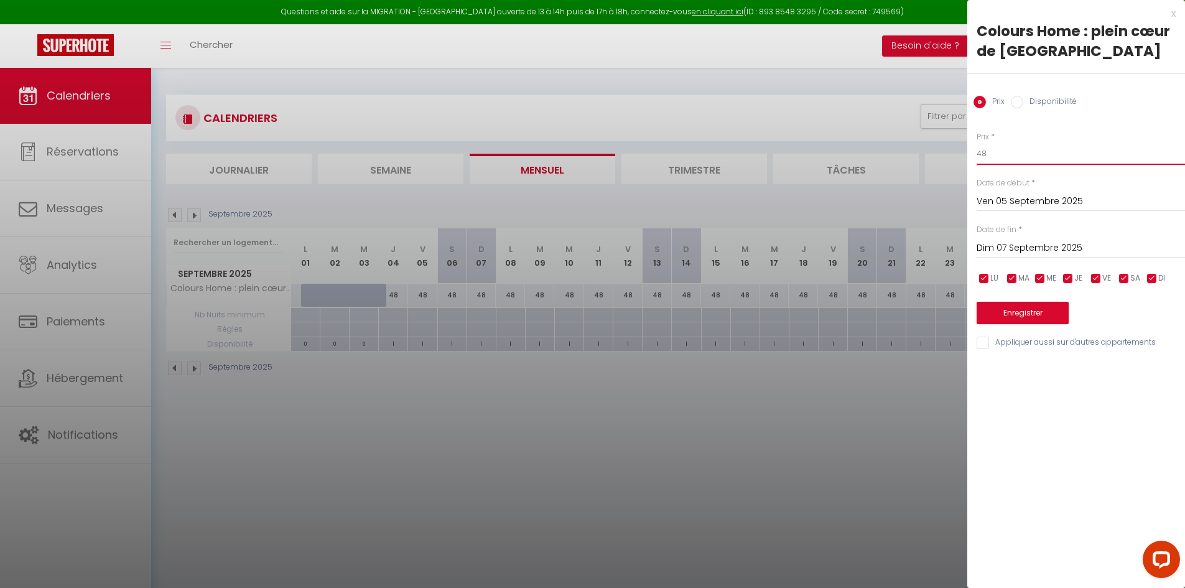
drag, startPoint x: 965, startPoint y: 155, endPoint x: 933, endPoint y: 160, distance: 32.7
click at [933, 160] on body "Questions et aide sur la MIGRATION - [GEOGRAPHIC_DATA] ouverte de 13 à 14h puis…" at bounding box center [592, 362] width 1185 height 588
type input "55"
click at [1042, 312] on button "Enregistrer" at bounding box center [1022, 313] width 92 height 22
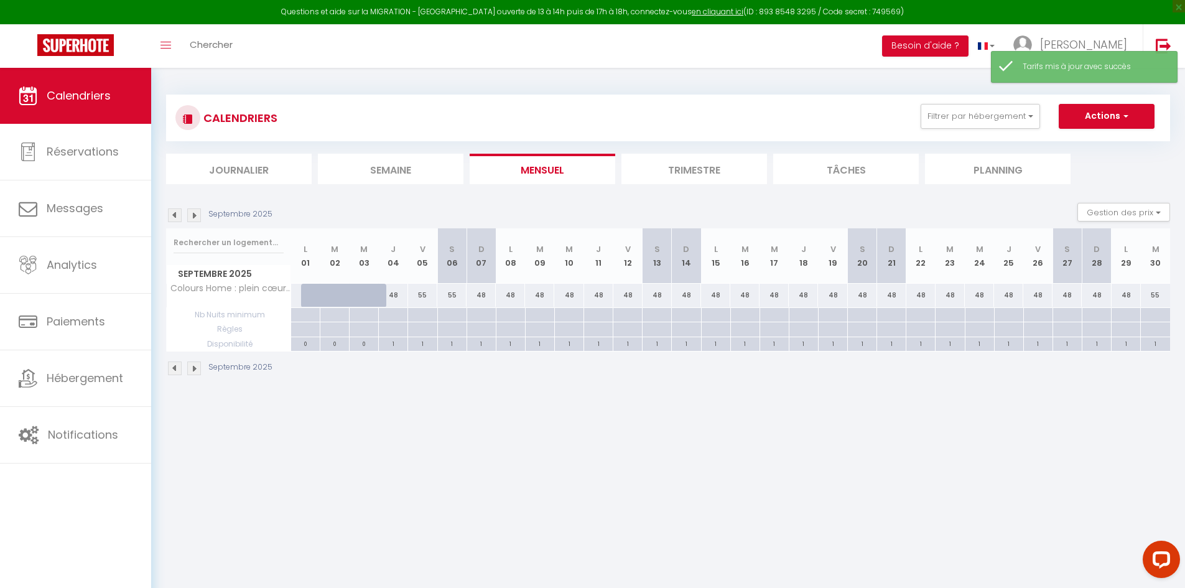
click at [631, 293] on div "48" at bounding box center [627, 295] width 29 height 23
type input "48"
type input "Ven 12 Septembre 2025"
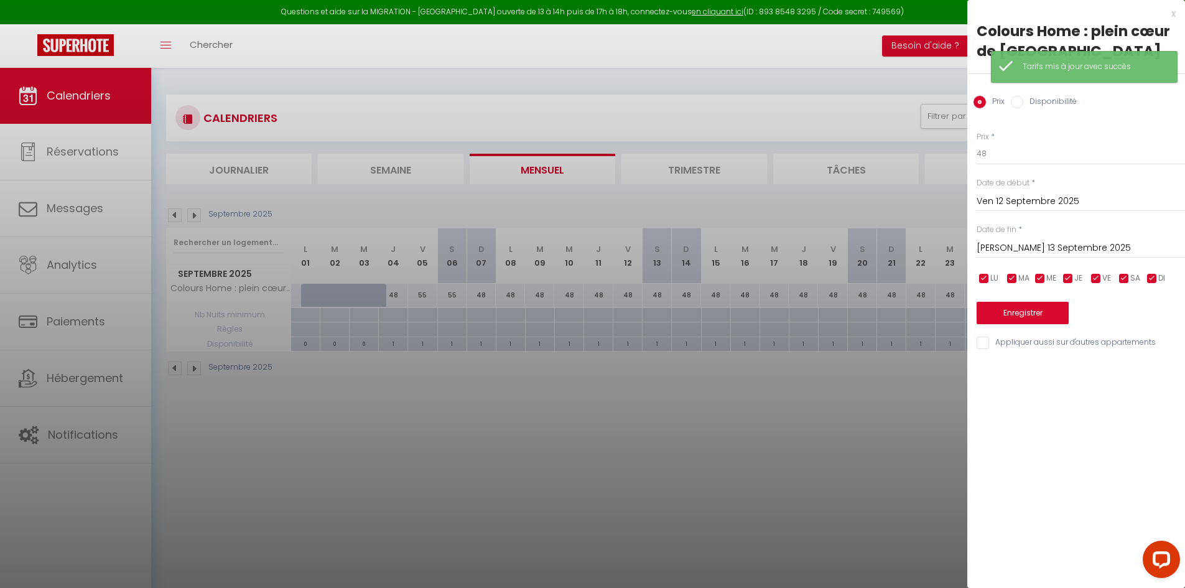
click at [1016, 252] on input "[DATE]" at bounding box center [1080, 248] width 208 height 16
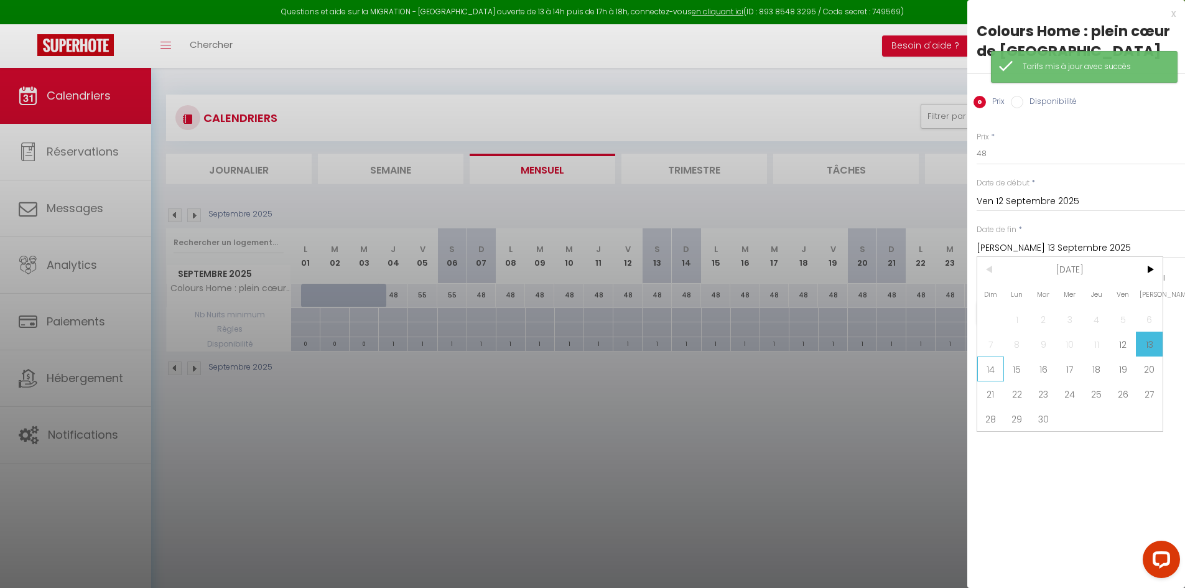
click at [994, 371] on span "14" at bounding box center [990, 368] width 27 height 25
type input "Dim 14 Septembre 2025"
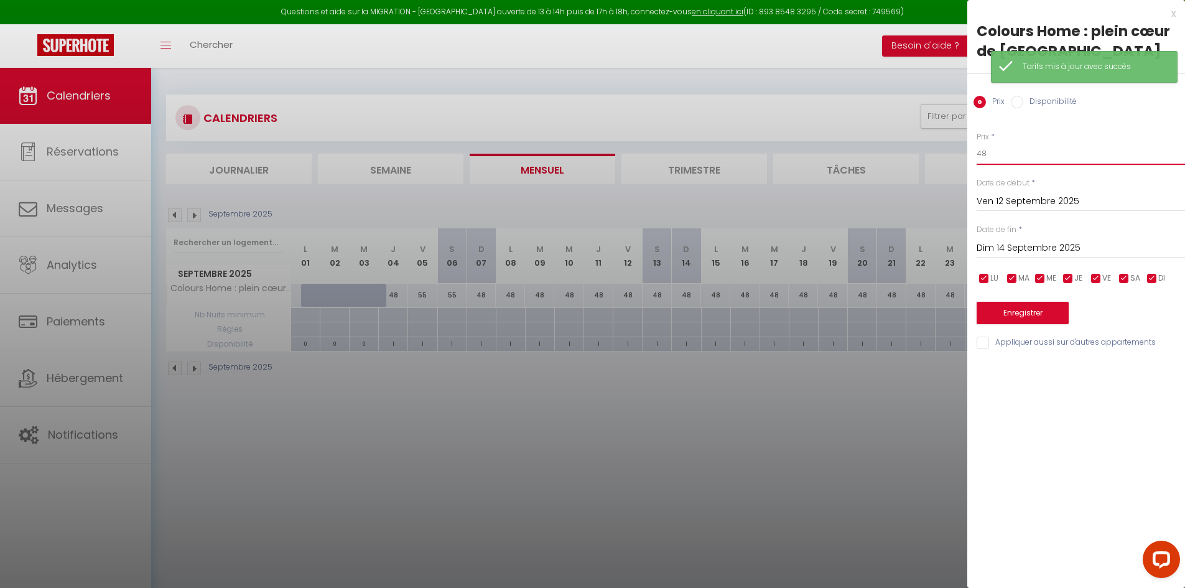
drag, startPoint x: 986, startPoint y: 155, endPoint x: 924, endPoint y: 163, distance: 63.3
click at [924, 163] on body "Questions et aide sur la MIGRATION - [GEOGRAPHIC_DATA] ouverte de 13 à 14h puis…" at bounding box center [592, 362] width 1185 height 588
type input "55"
click at [1047, 302] on button "Enregistrer" at bounding box center [1022, 313] width 92 height 22
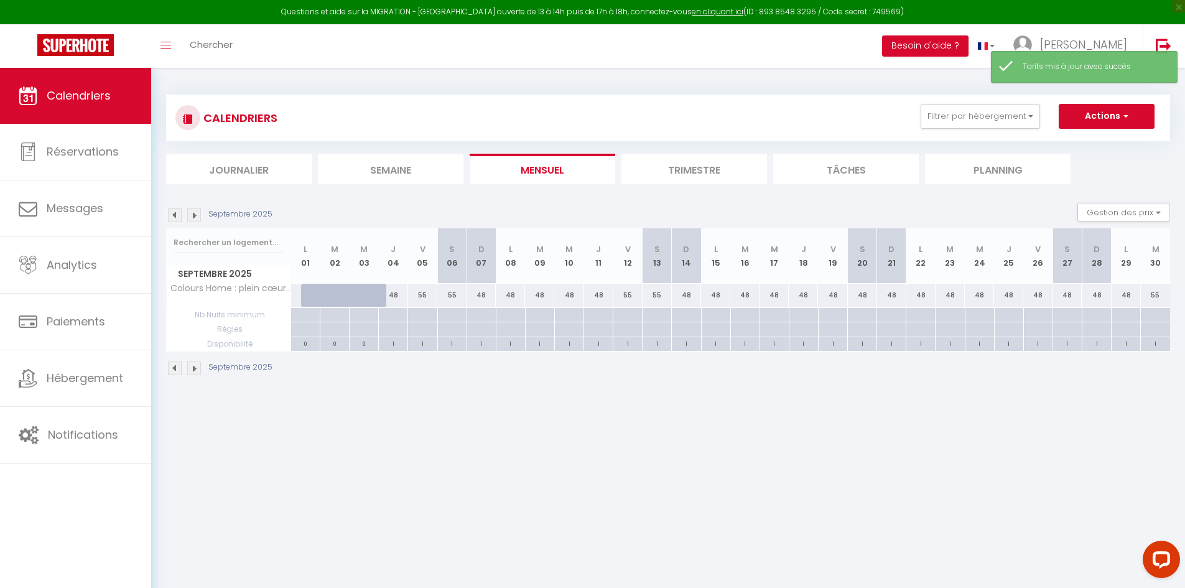
click at [836, 295] on div "48" at bounding box center [832, 295] width 29 height 23
type input "48"
type input "Ven 19 Septembre 2025"
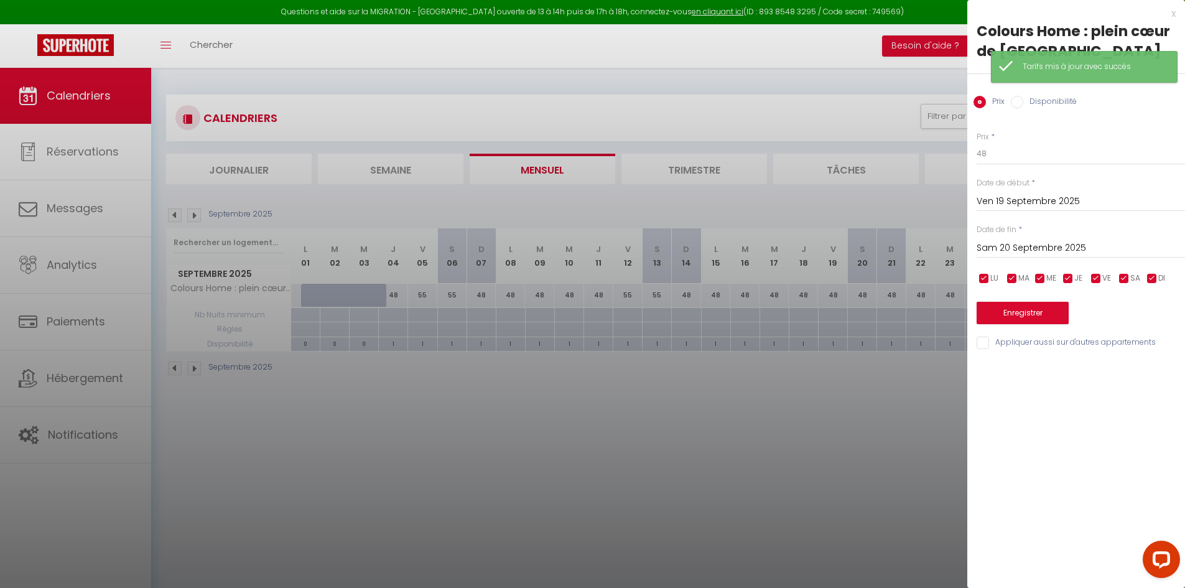
click at [1020, 239] on div "Sam 20 Septembre 2025 < Sep 2025 > Dim Lun Mar Mer Jeu Ven Sam 1 2 3 4 5 6 7 8 …" at bounding box center [1080, 247] width 208 height 22
click at [1018, 246] on input "Sam 20 Septembre 2025" at bounding box center [1080, 248] width 208 height 16
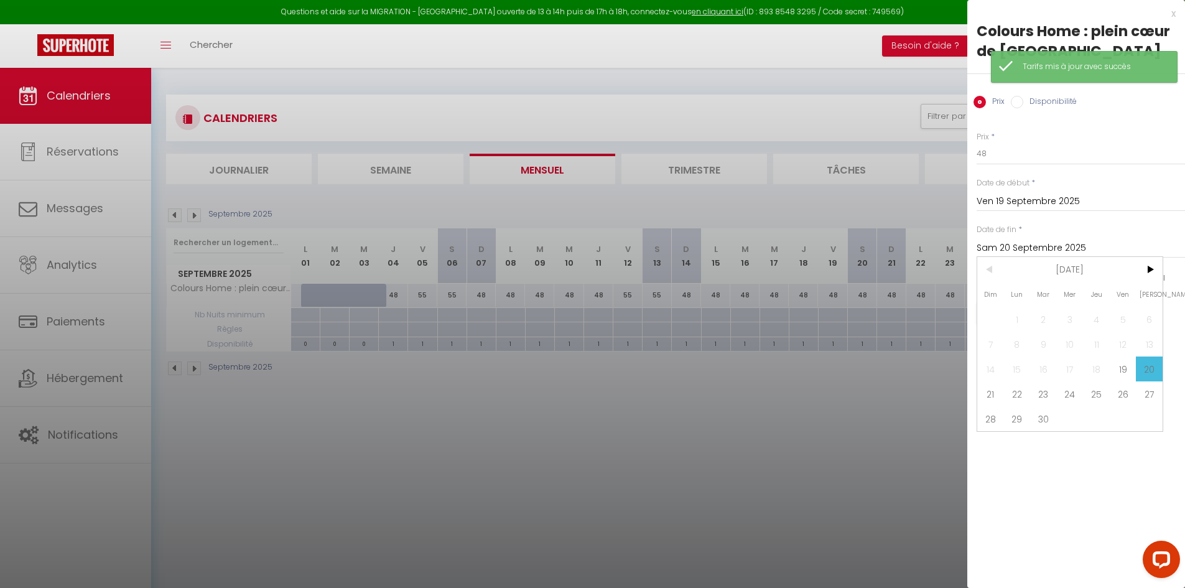
click at [986, 376] on span "14" at bounding box center [990, 368] width 27 height 25
click at [988, 389] on span "21" at bounding box center [990, 393] width 27 height 25
type input "Dim 21 Septembre 2025"
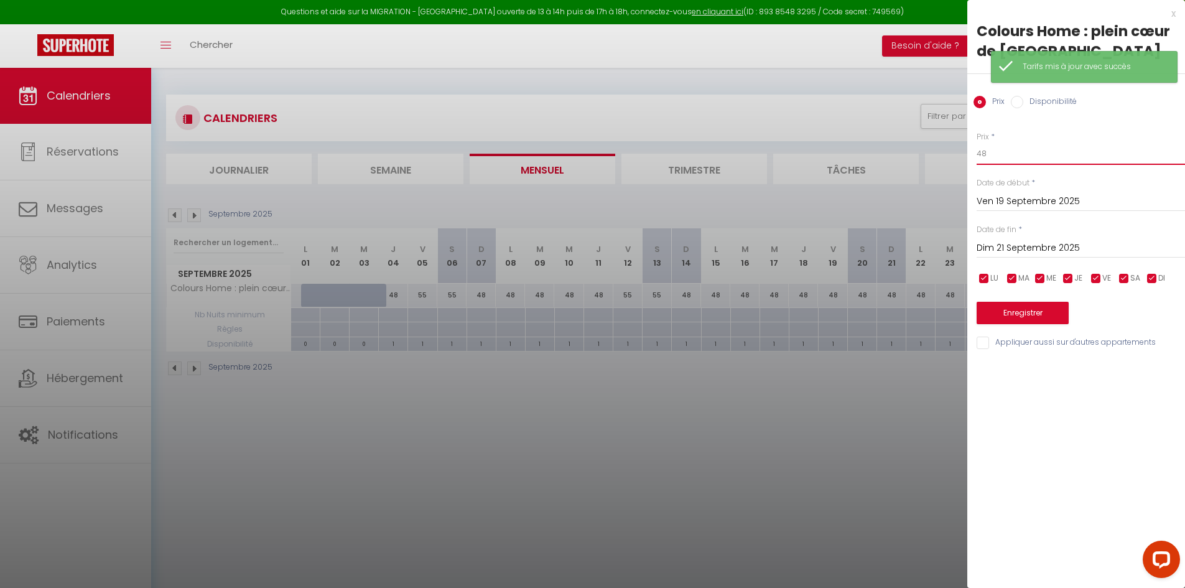
drag, startPoint x: 987, startPoint y: 143, endPoint x: 939, endPoint y: 155, distance: 49.3
click at [941, 154] on body "Questions et aide sur la MIGRATION - [GEOGRAPHIC_DATA] ouverte de 13 à 14h puis…" at bounding box center [592, 362] width 1185 height 588
type input "55"
click at [994, 315] on button "Enregistrer" at bounding box center [1022, 313] width 92 height 22
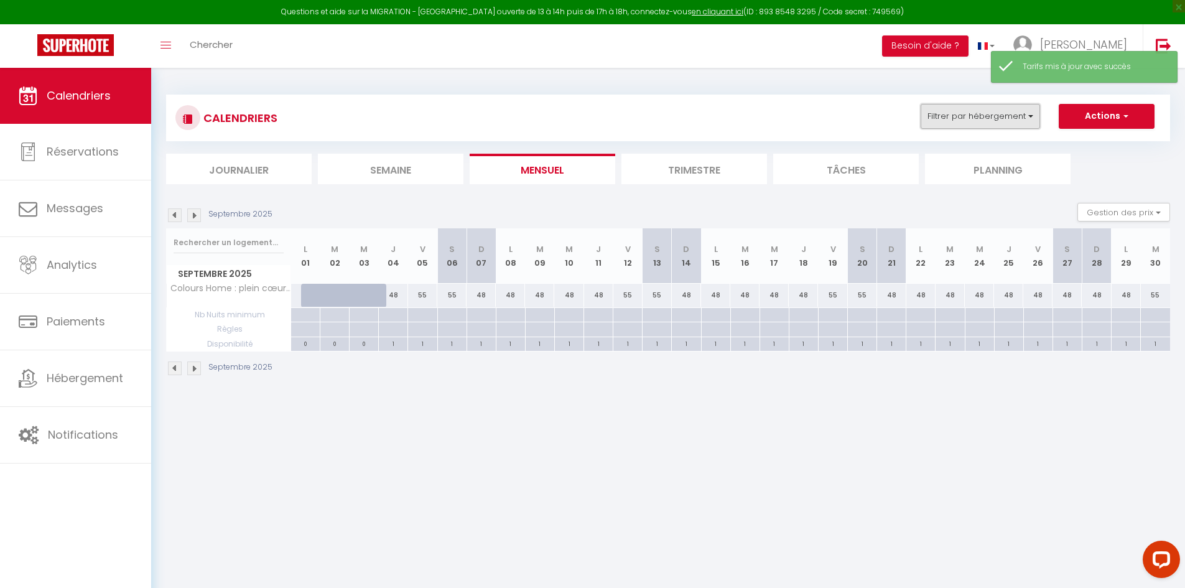
click at [956, 114] on button "Filtrer par hébergement" at bounding box center [979, 116] width 119 height 25
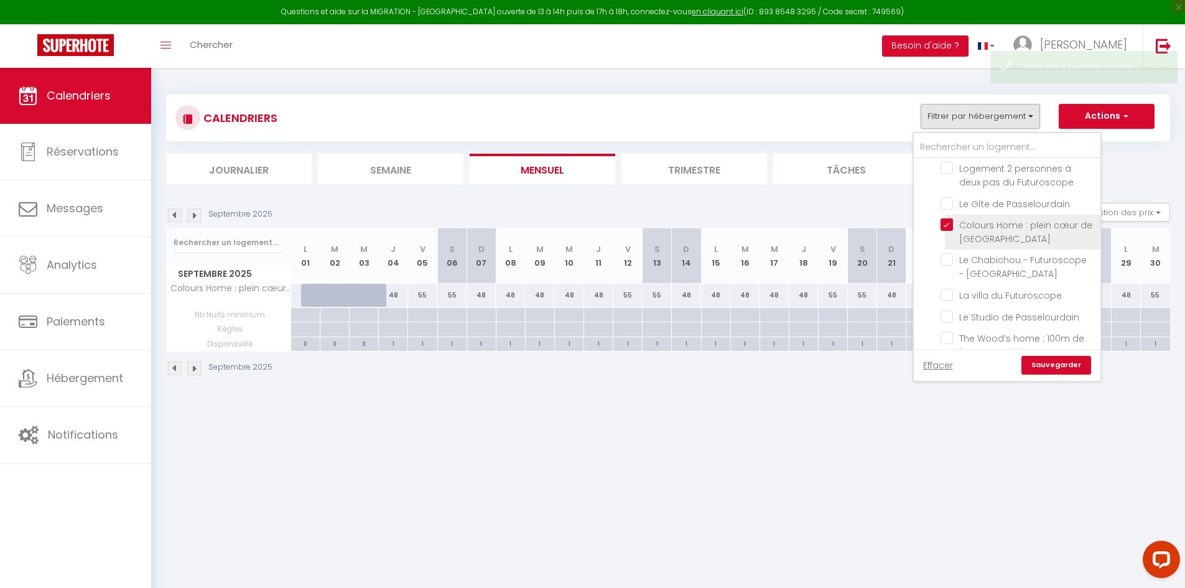
click at [948, 218] on input "Colours Home : plein cœur de [GEOGRAPHIC_DATA]" at bounding box center [1017, 224] width 155 height 12
checkbox input "false"
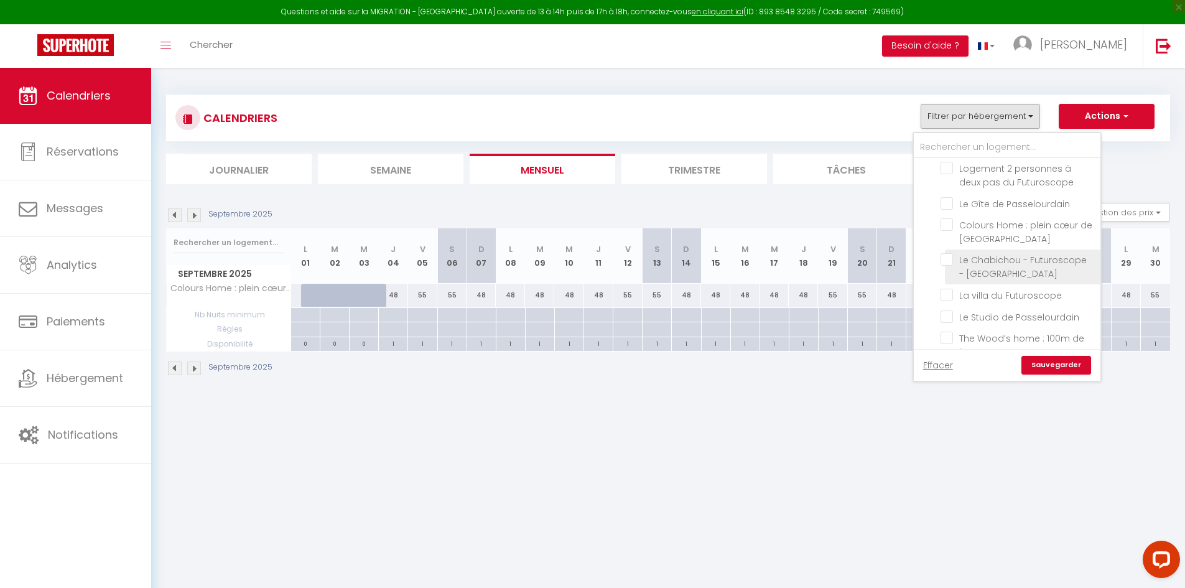
click at [943, 253] on input "Le Chabichou - Futuroscope - [GEOGRAPHIC_DATA]" at bounding box center [1017, 259] width 155 height 12
checkbox input "true"
checkbox input "false"
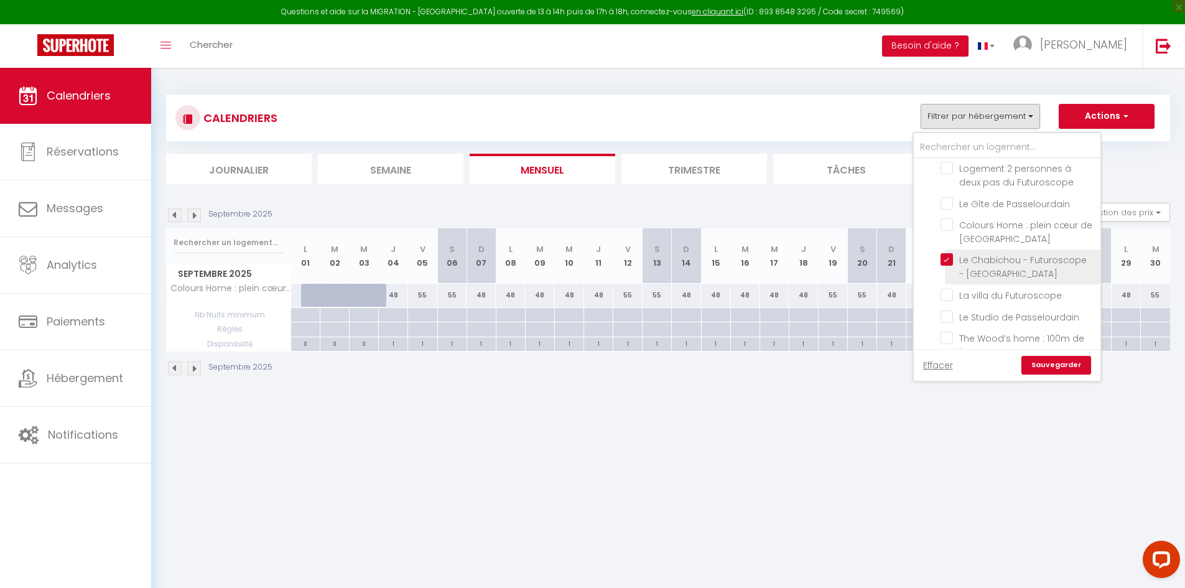
checkbox input "false"
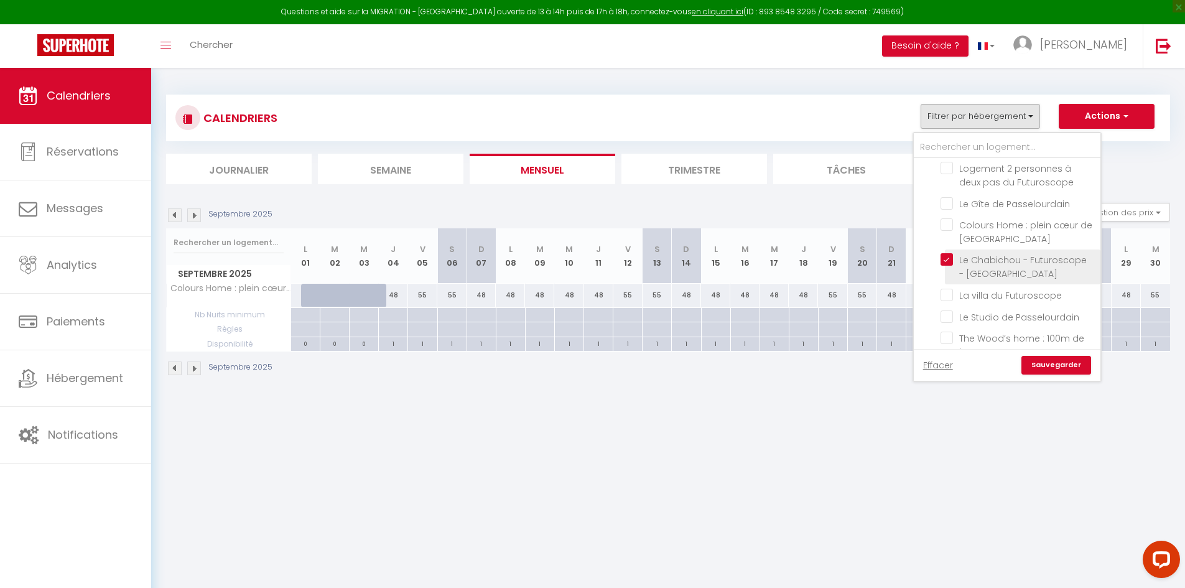
checkbox input "false"
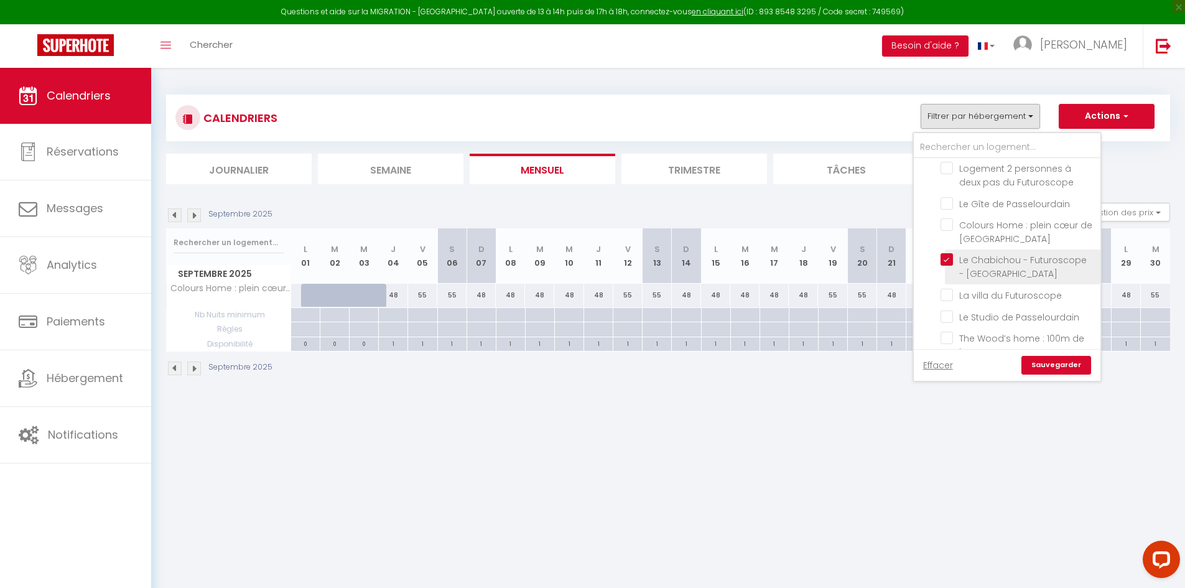
checkbox input "false"
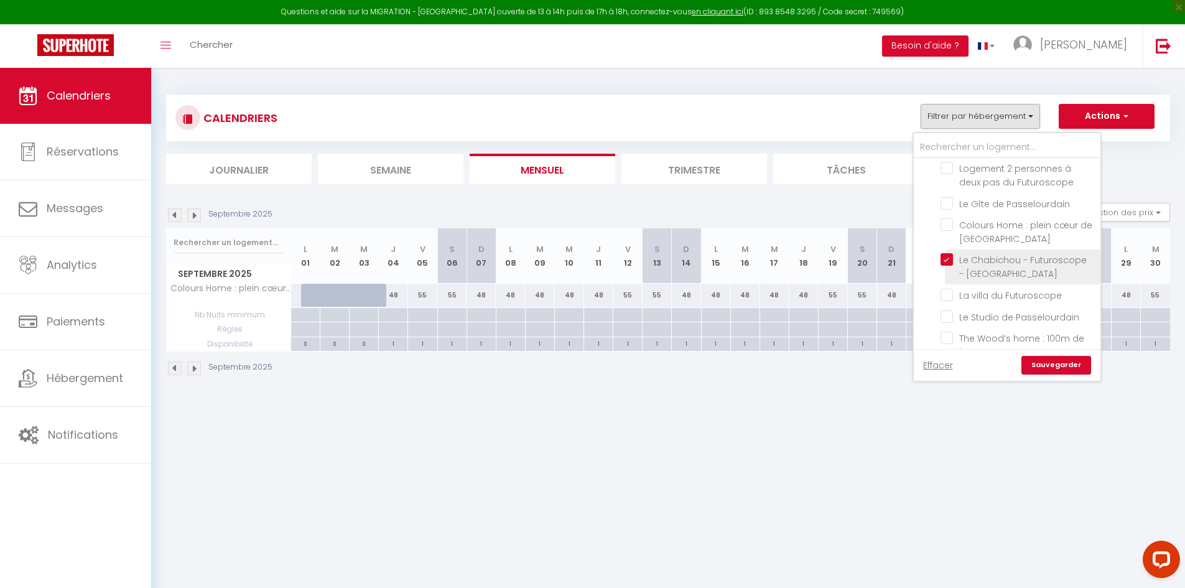
checkbox input "false"
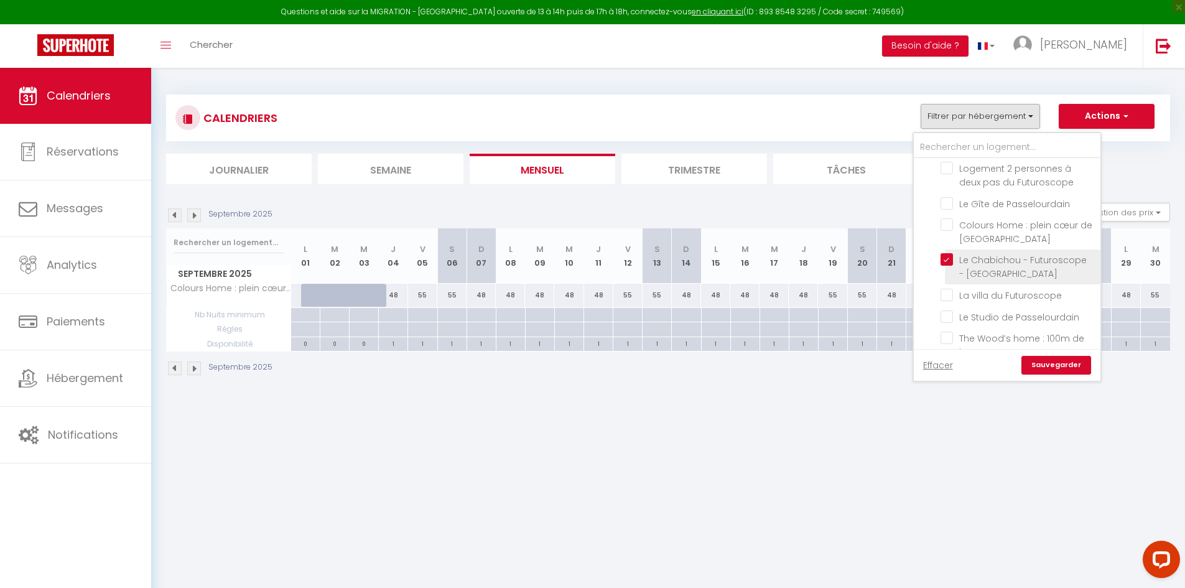
checkbox input "false"
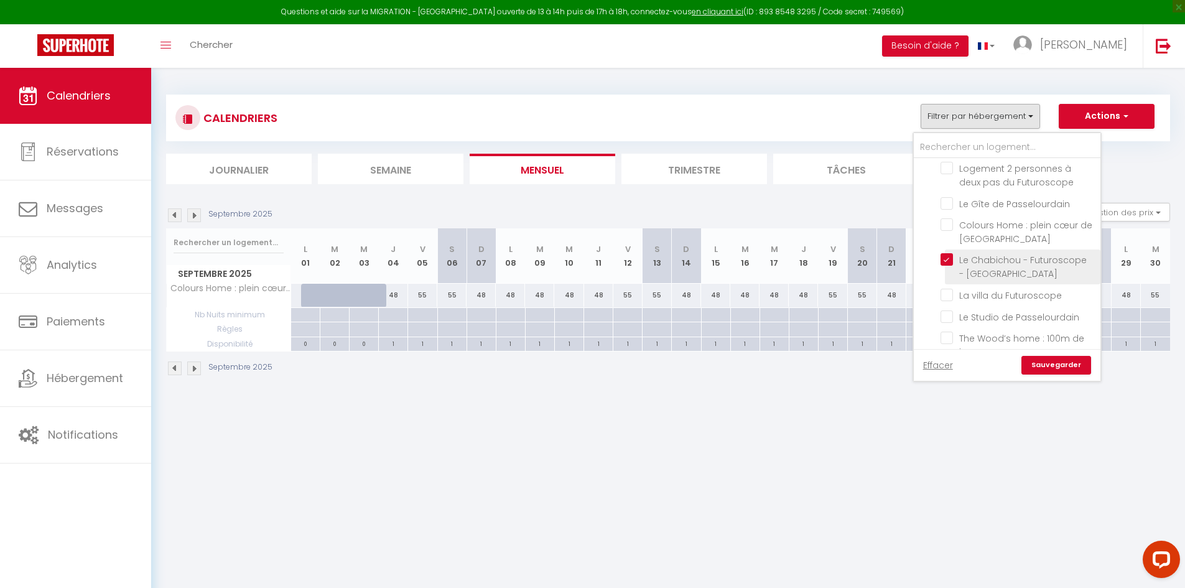
checkbox input "false"
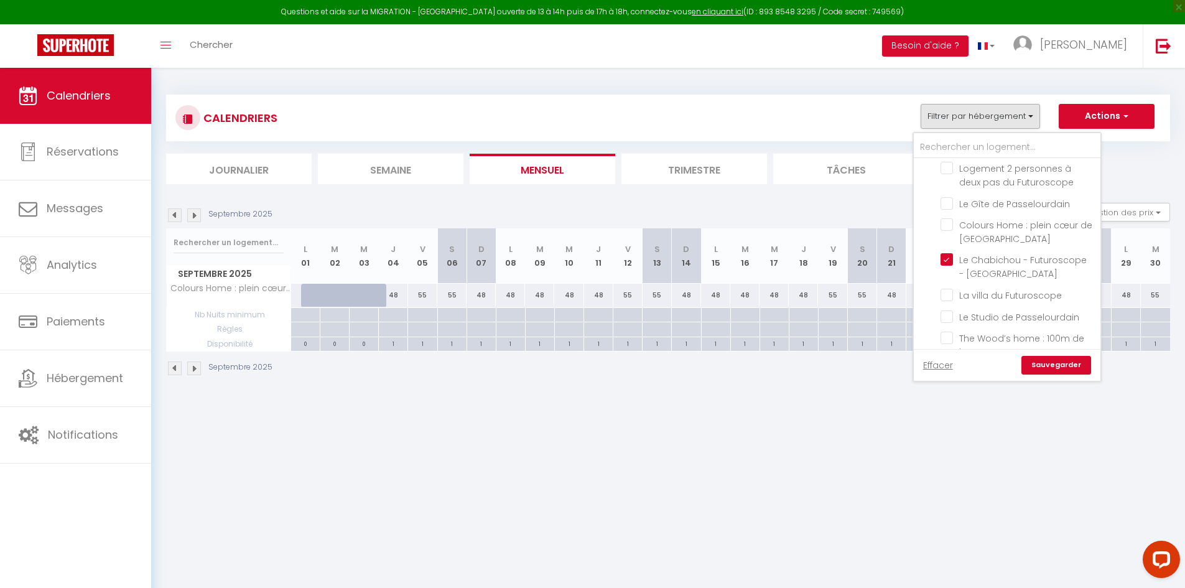
click at [1074, 358] on link "Sauvegarder" at bounding box center [1056, 365] width 70 height 19
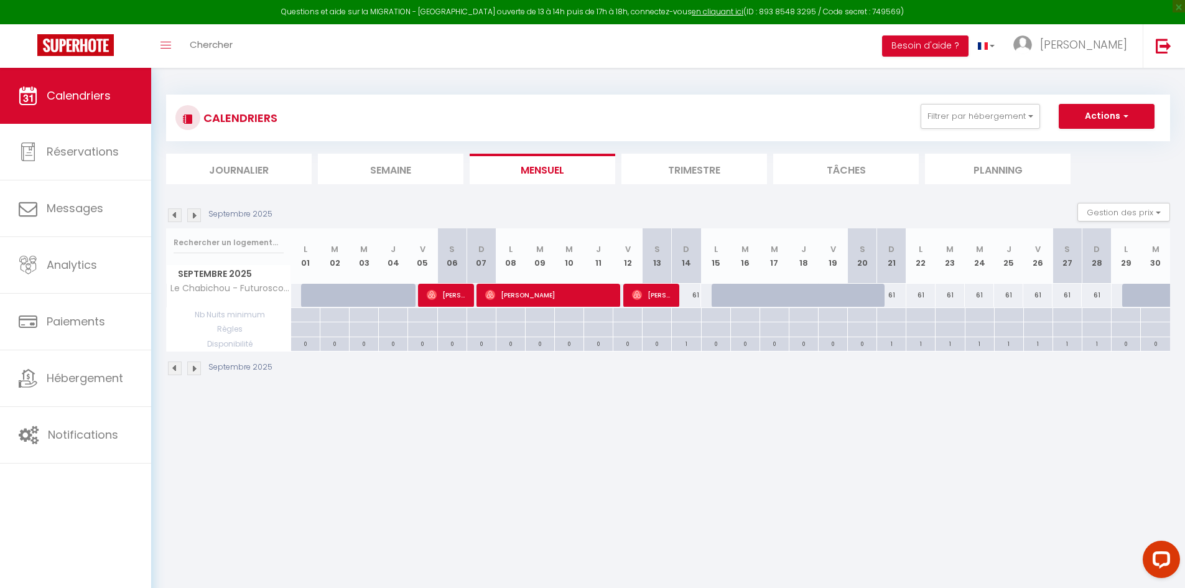
click at [897, 295] on div "61" at bounding box center [891, 295] width 29 height 23
type input "61"
type input "Dim 21 Septembre 2025"
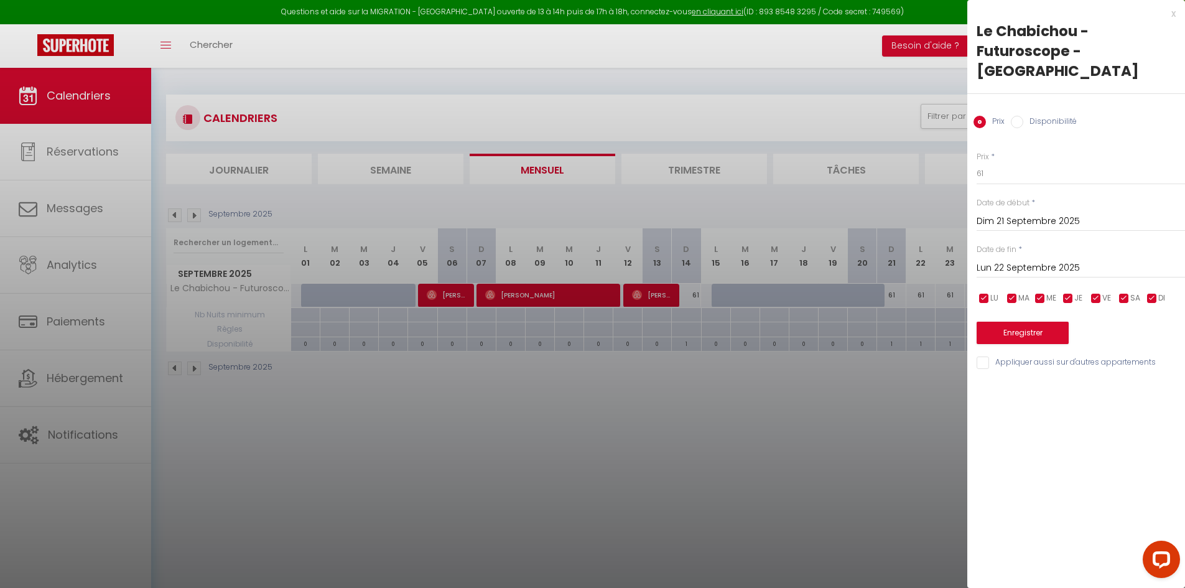
click at [1026, 263] on input "Lun 22 Septembre 2025" at bounding box center [1080, 268] width 208 height 16
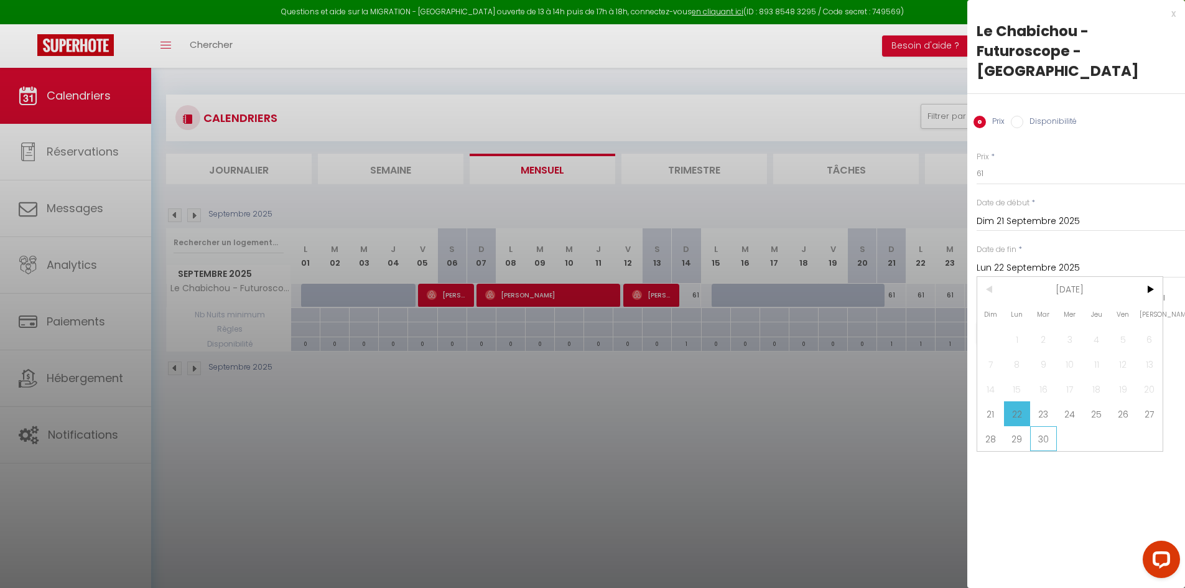
click at [1047, 442] on span "30" at bounding box center [1043, 438] width 27 height 25
type input "[DATE]"
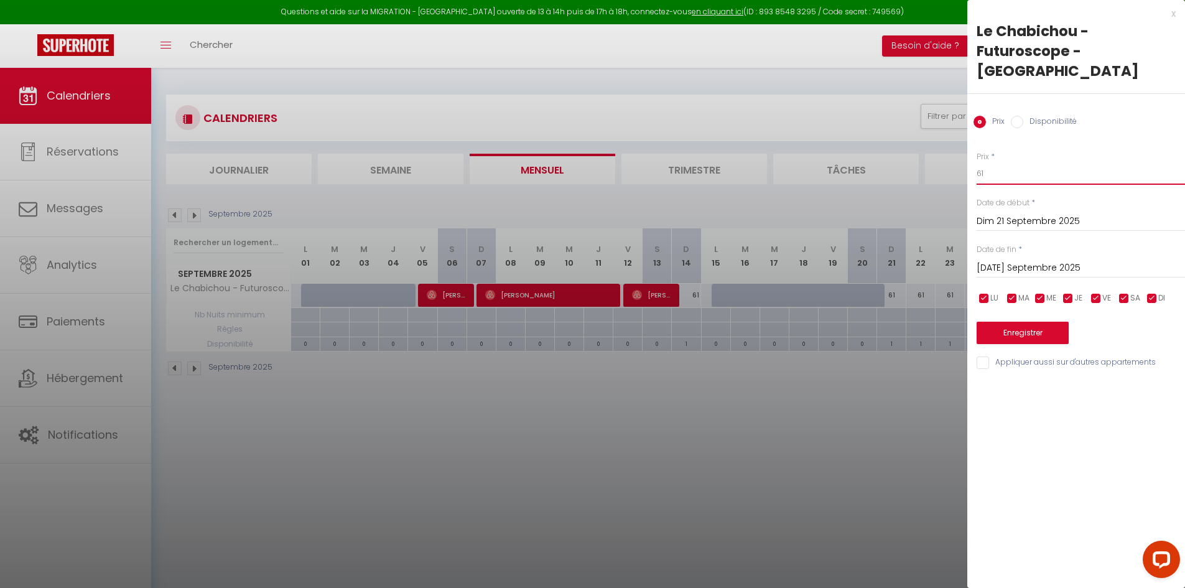
drag, startPoint x: 997, startPoint y: 173, endPoint x: 892, endPoint y: 177, distance: 105.2
click at [893, 177] on body "Questions et aide sur la MIGRATION - [GEOGRAPHIC_DATA] ouverte de 13 à 14h puis…" at bounding box center [592, 362] width 1185 height 588
type input "58"
click at [1001, 336] on button "Enregistrer" at bounding box center [1022, 333] width 92 height 22
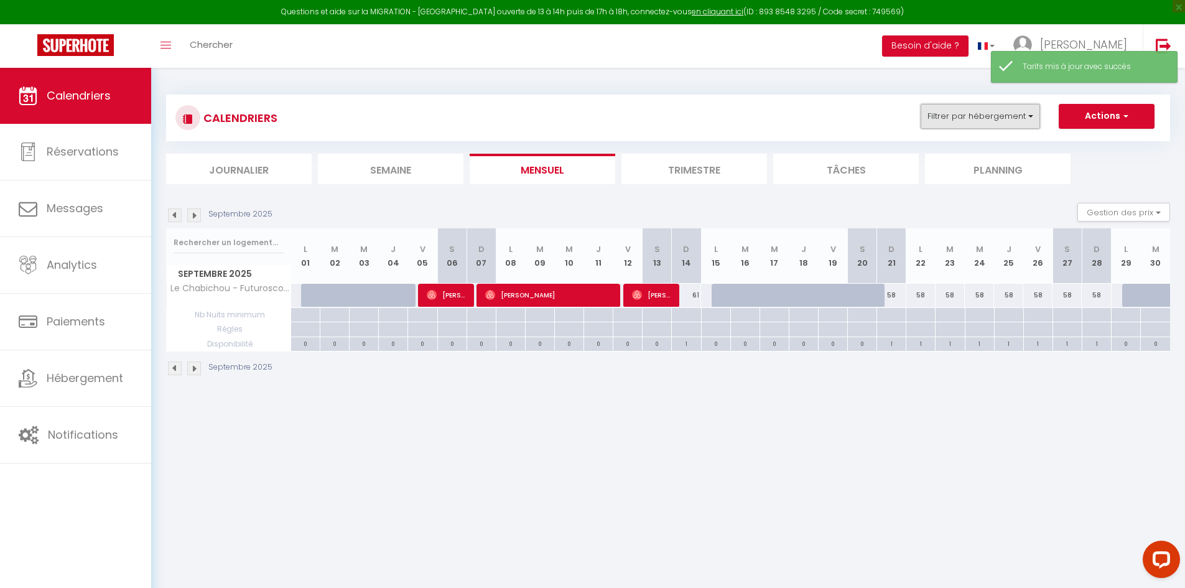
click at [987, 120] on button "Filtrer par hébergement" at bounding box center [979, 116] width 119 height 25
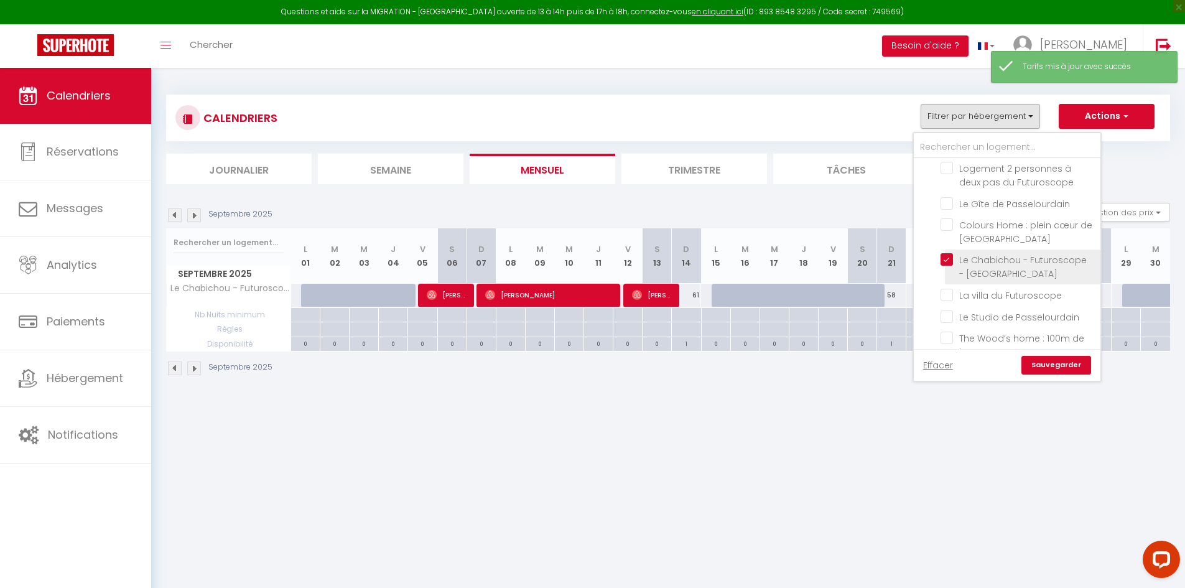
click at [950, 253] on input "Le Chabichou - Futuroscope - [GEOGRAPHIC_DATA]" at bounding box center [1017, 259] width 155 height 12
checkbox input "false"
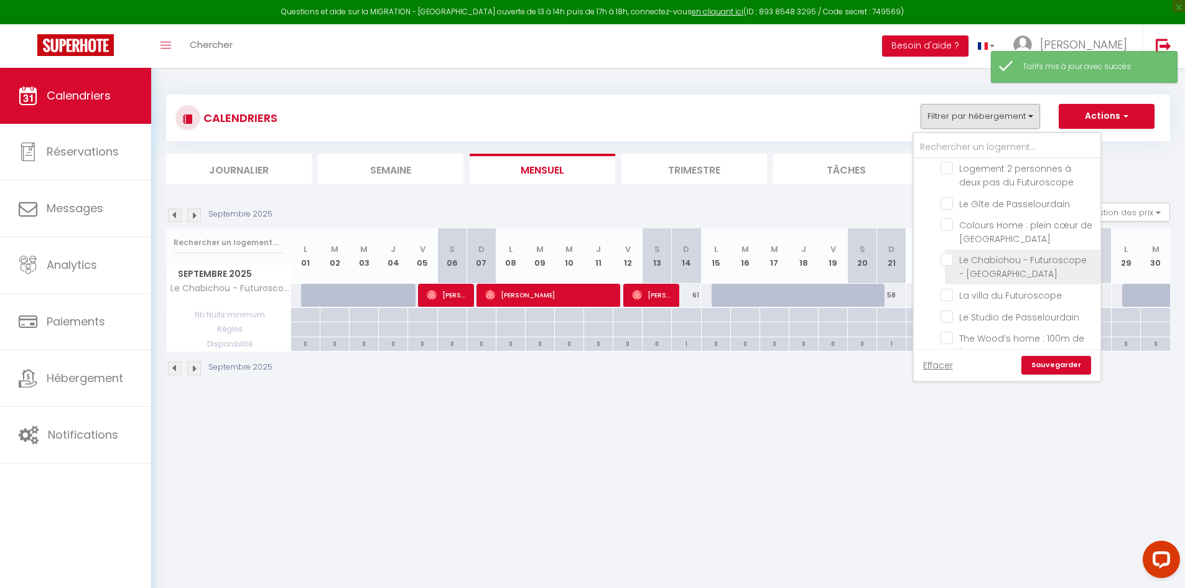
checkbox input "false"
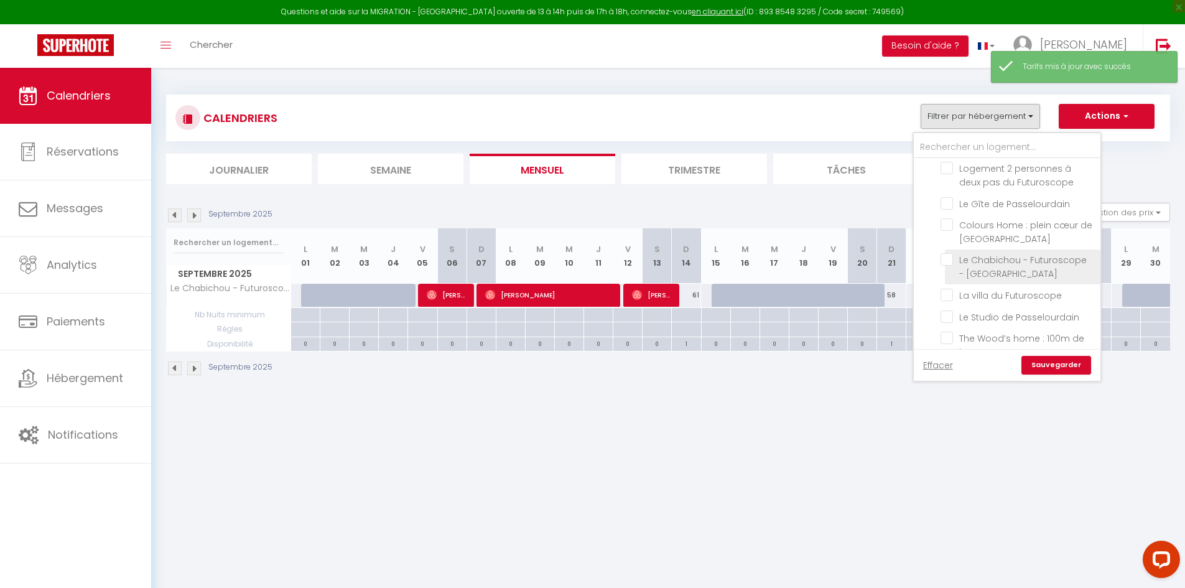
checkbox input "false"
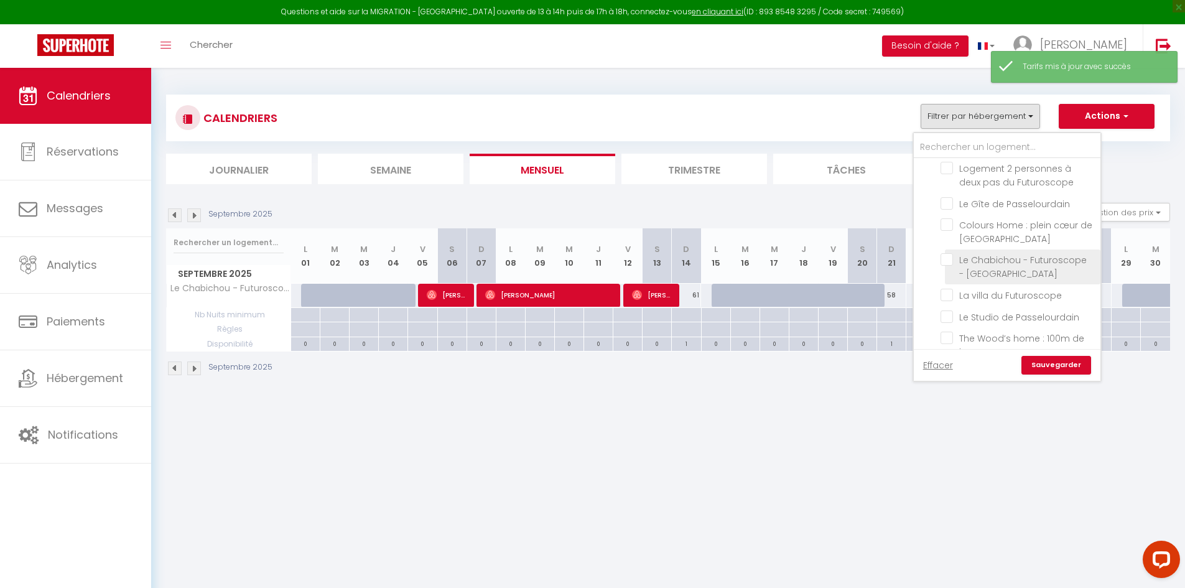
checkbox input "false"
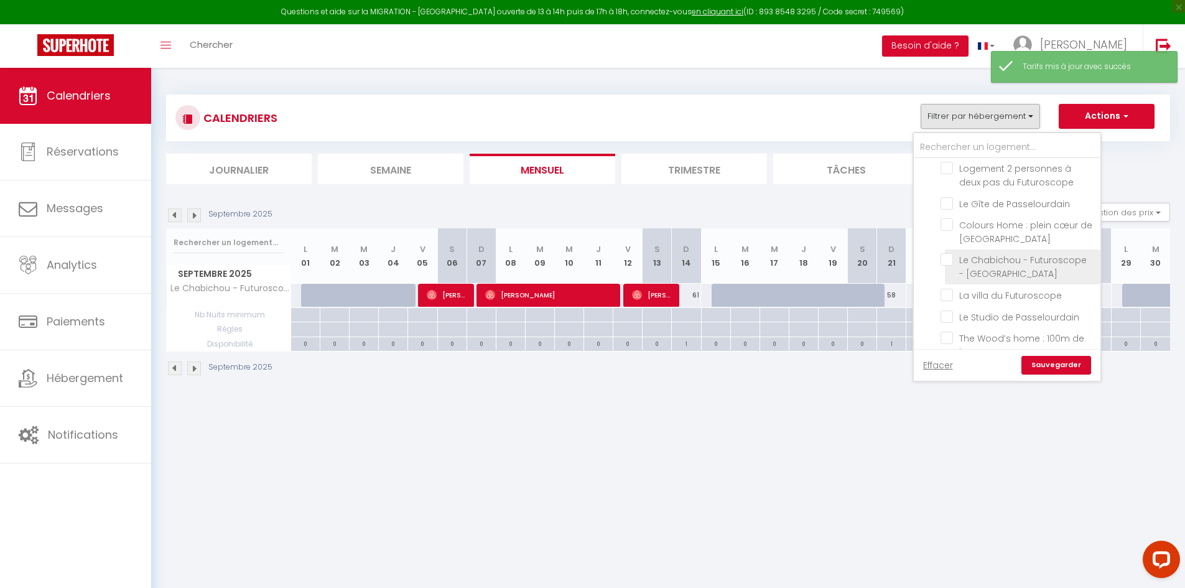
checkbox input "false"
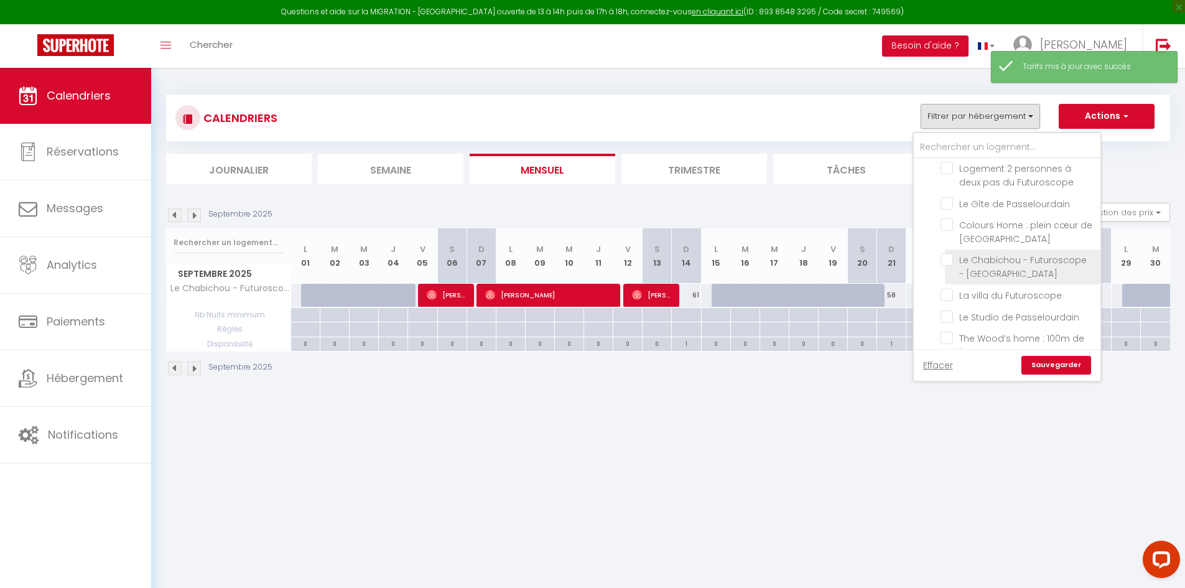
checkbox input "false"
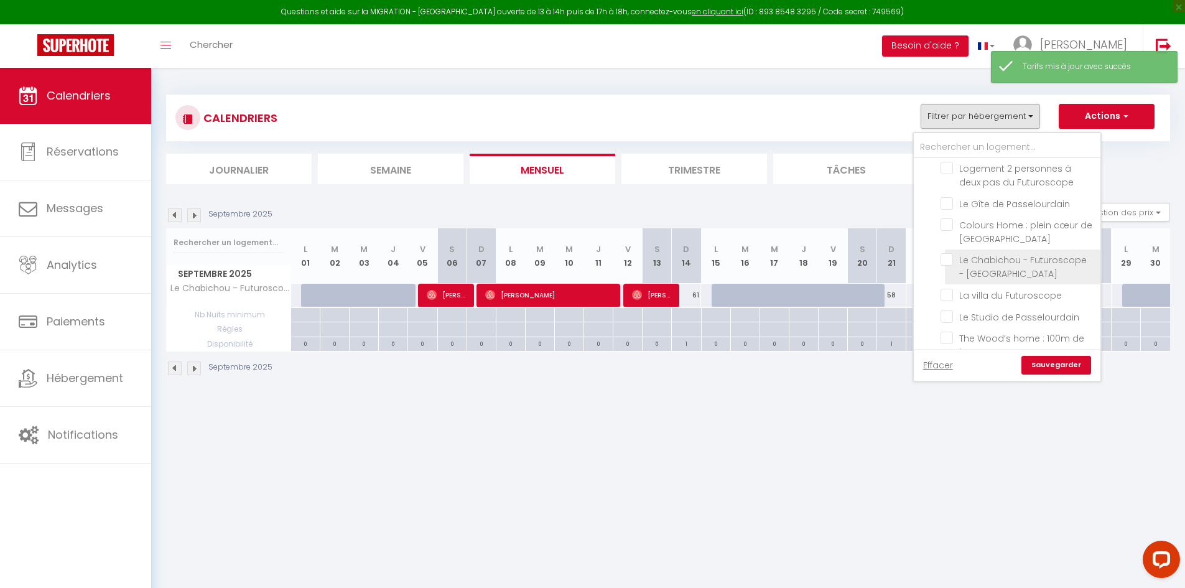
checkbox input "false"
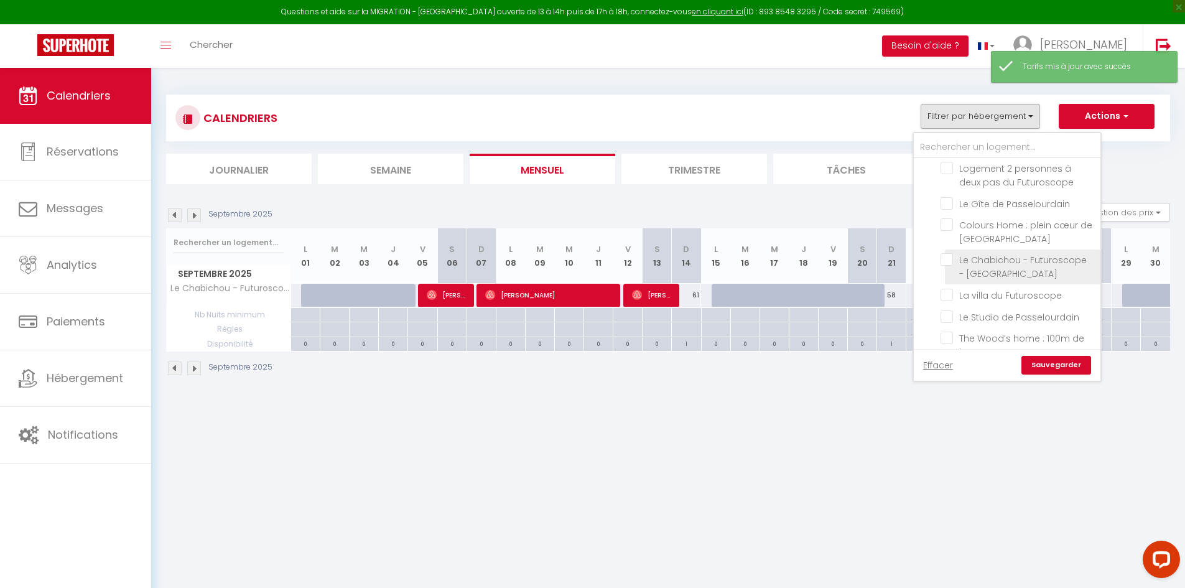
click at [947, 253] on input "Le Chabichou - Futuroscope - [GEOGRAPHIC_DATA]" at bounding box center [1017, 259] width 155 height 12
checkbox input "true"
checkbox input "false"
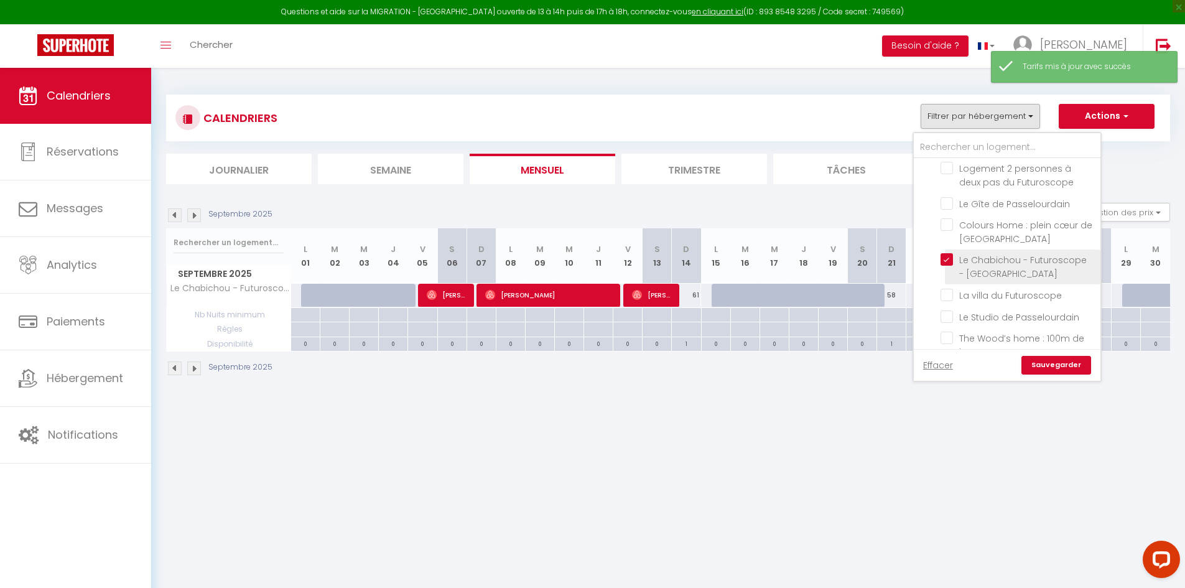
checkbox input "false"
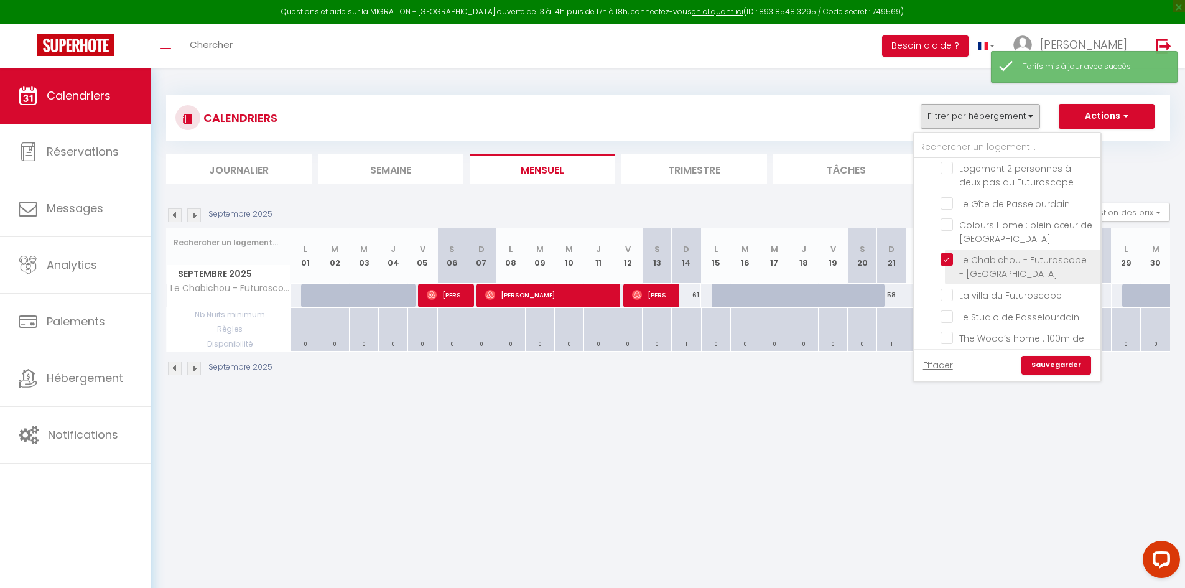
checkbox input "false"
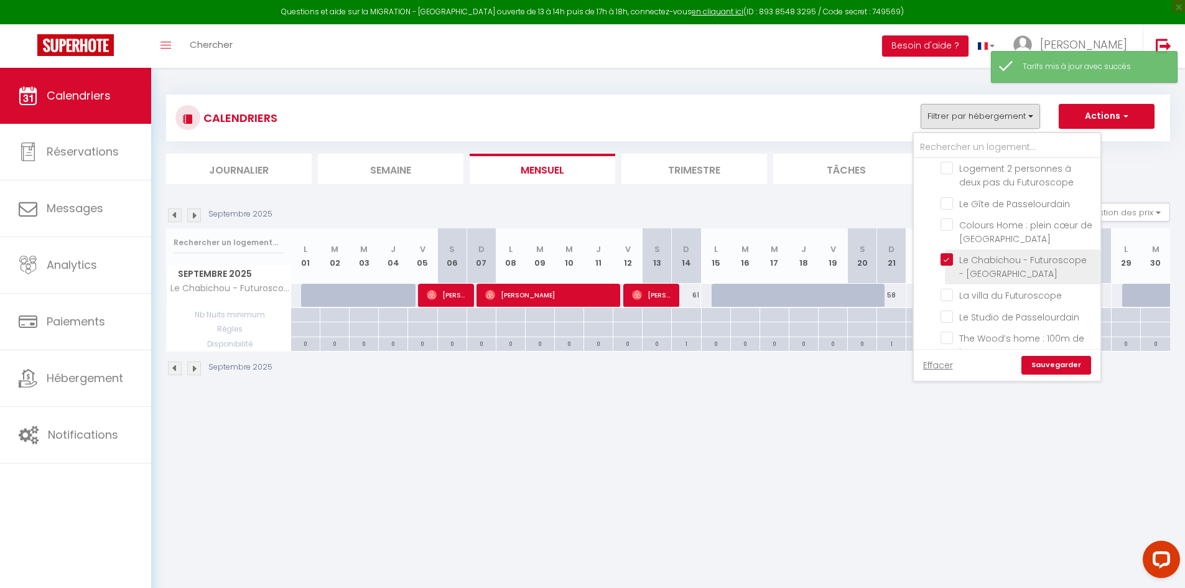
checkbox input "false"
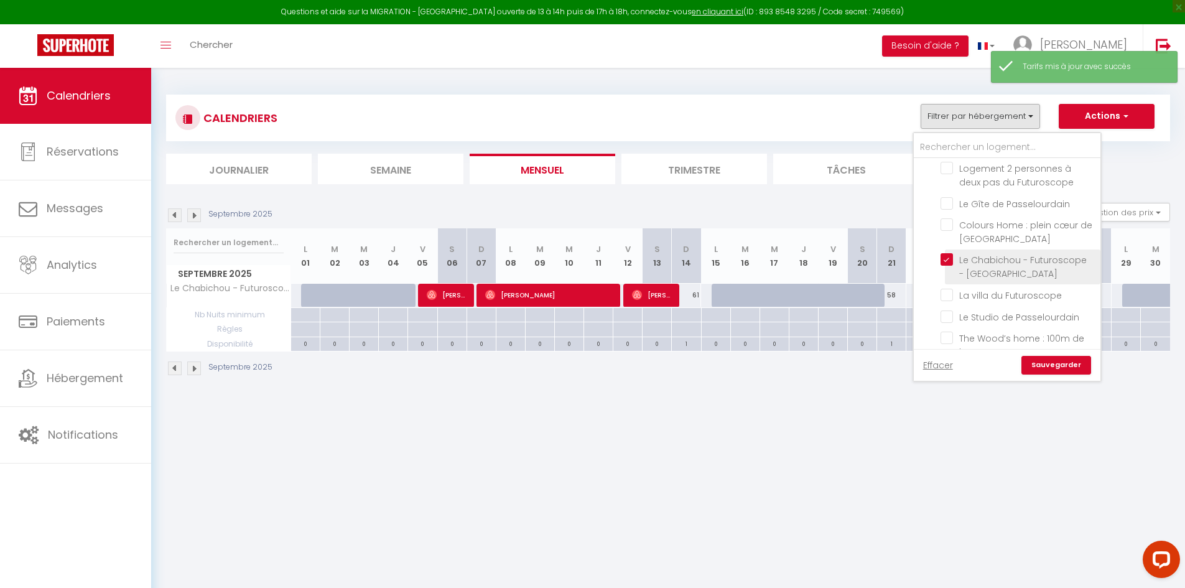
checkbox input "false"
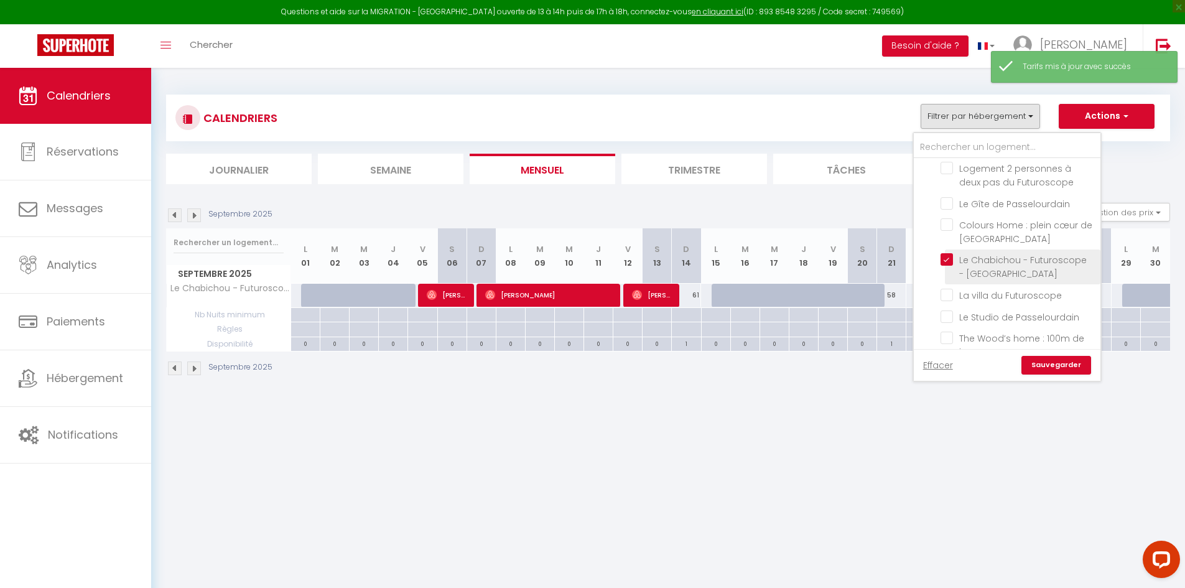
checkbox input "false"
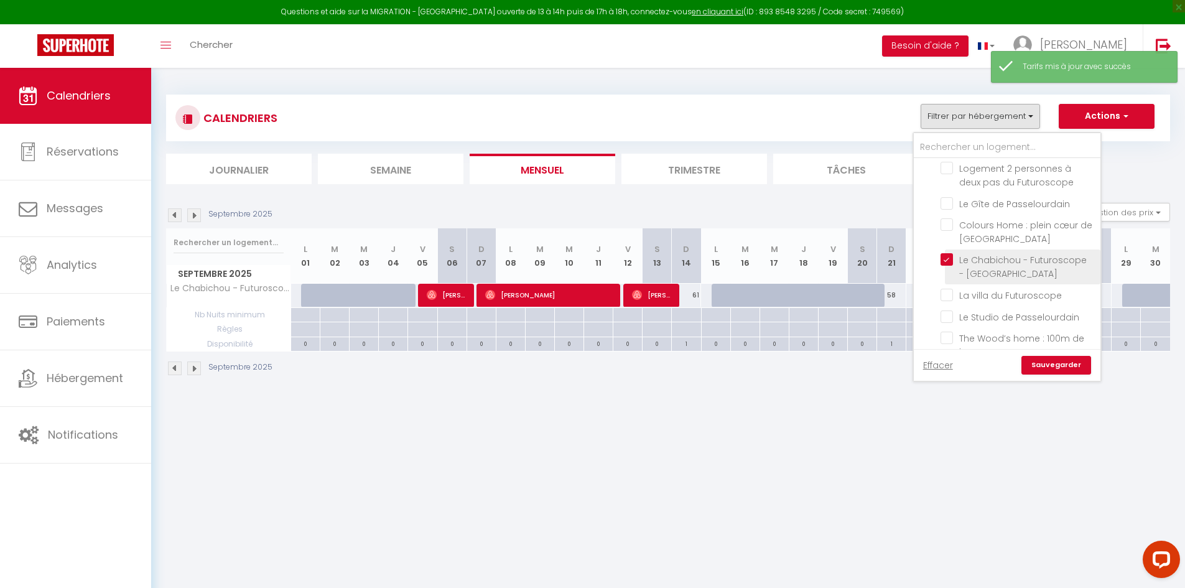
checkbox input "false"
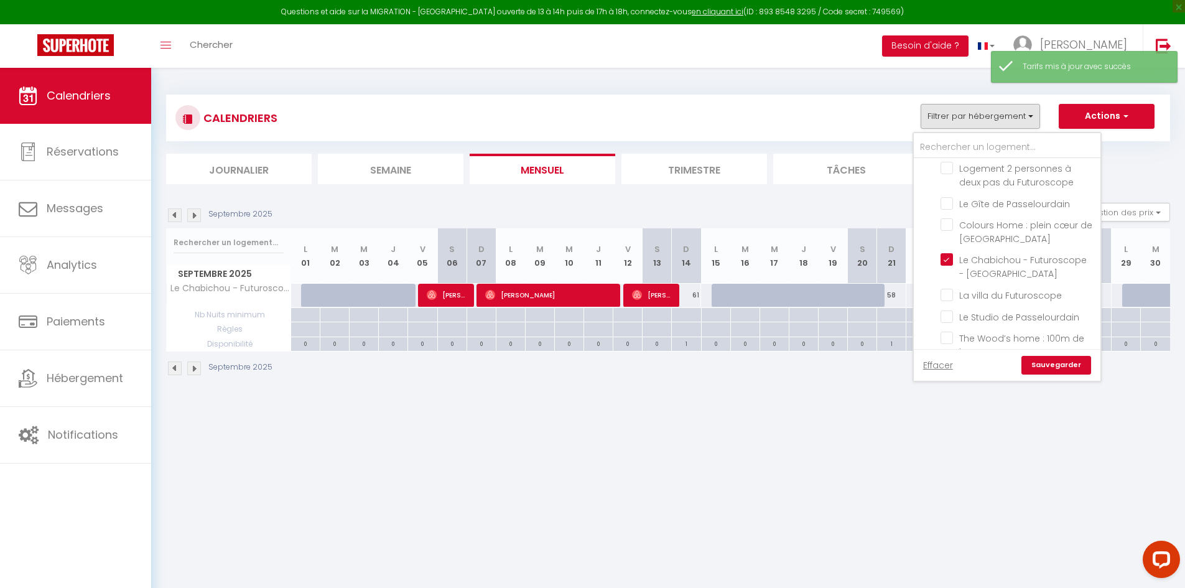
click at [1036, 356] on link "Sauvegarder" at bounding box center [1056, 365] width 70 height 19
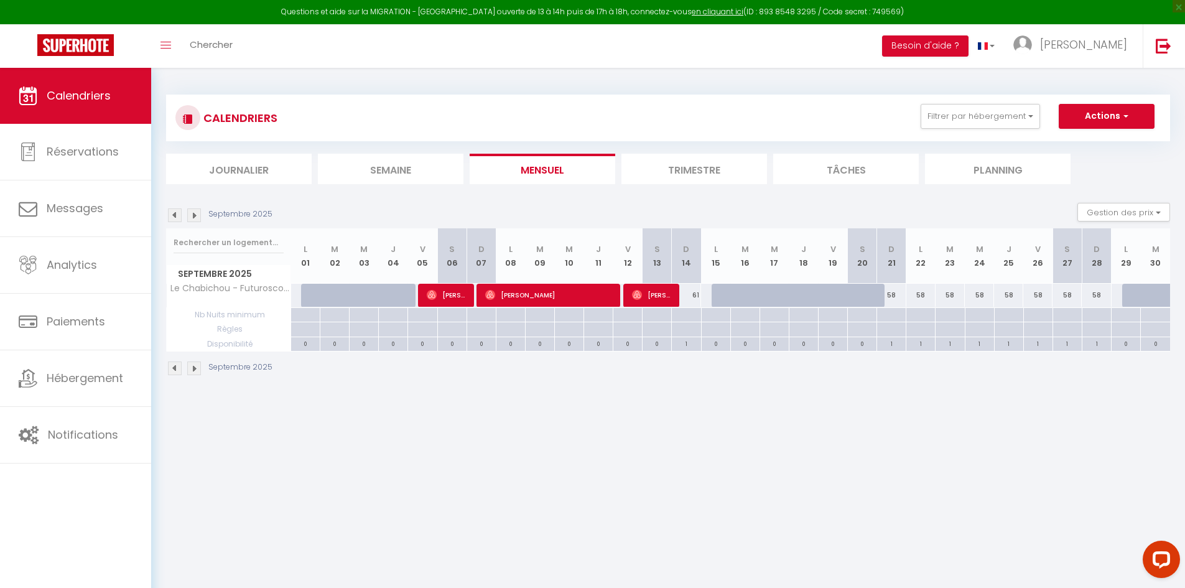
click at [192, 220] on img at bounding box center [194, 215] width 14 height 14
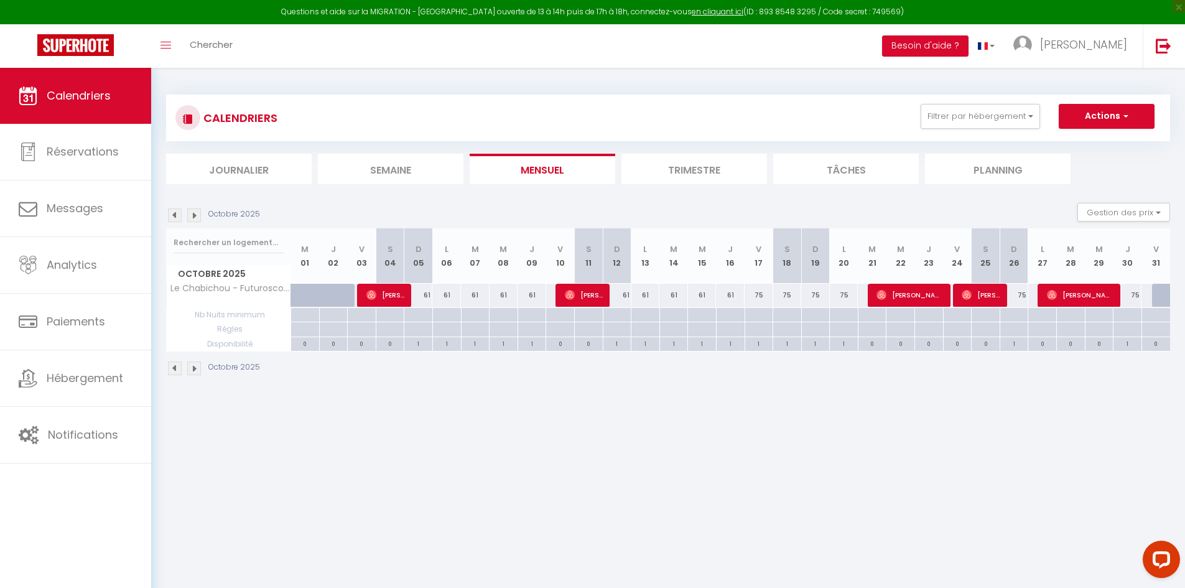
click at [167, 218] on div "Octobre 2025" at bounding box center [215, 215] width 98 height 14
click at [172, 217] on img at bounding box center [175, 215] width 14 height 14
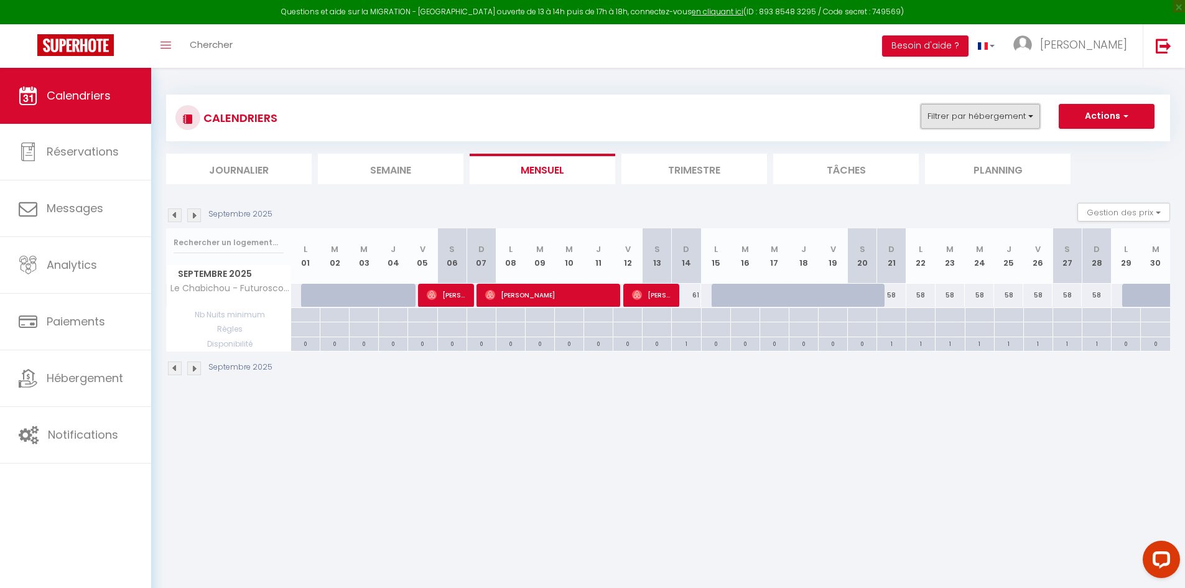
click at [1006, 123] on button "Filtrer par hébergement" at bounding box center [979, 116] width 119 height 25
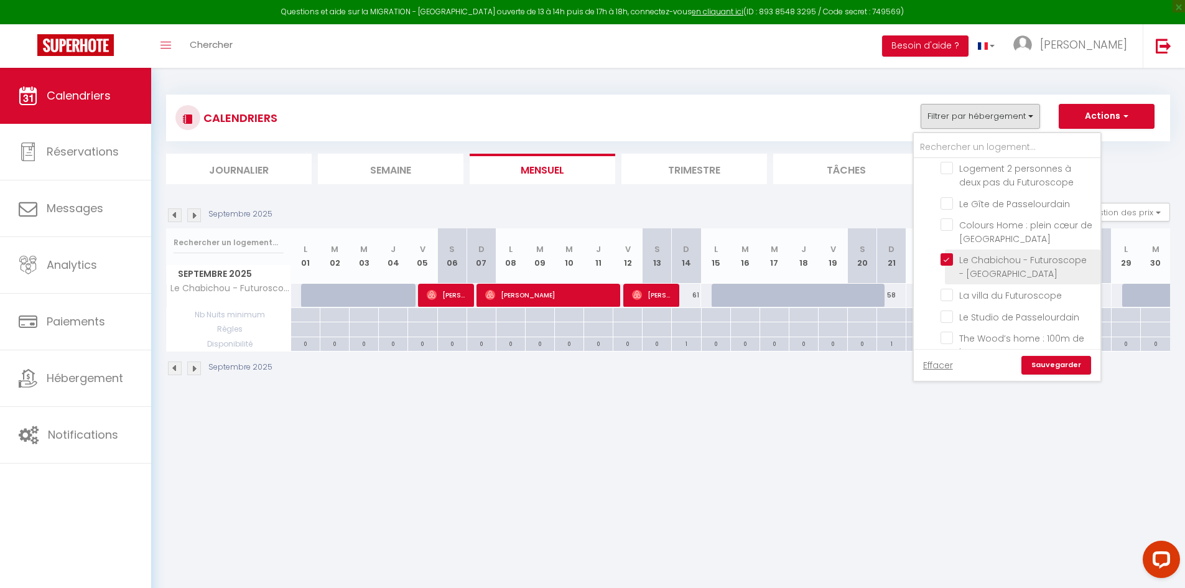
click at [950, 253] on input "Le Chabichou - Futuroscope - [GEOGRAPHIC_DATA]" at bounding box center [1017, 259] width 155 height 12
checkbox input "false"
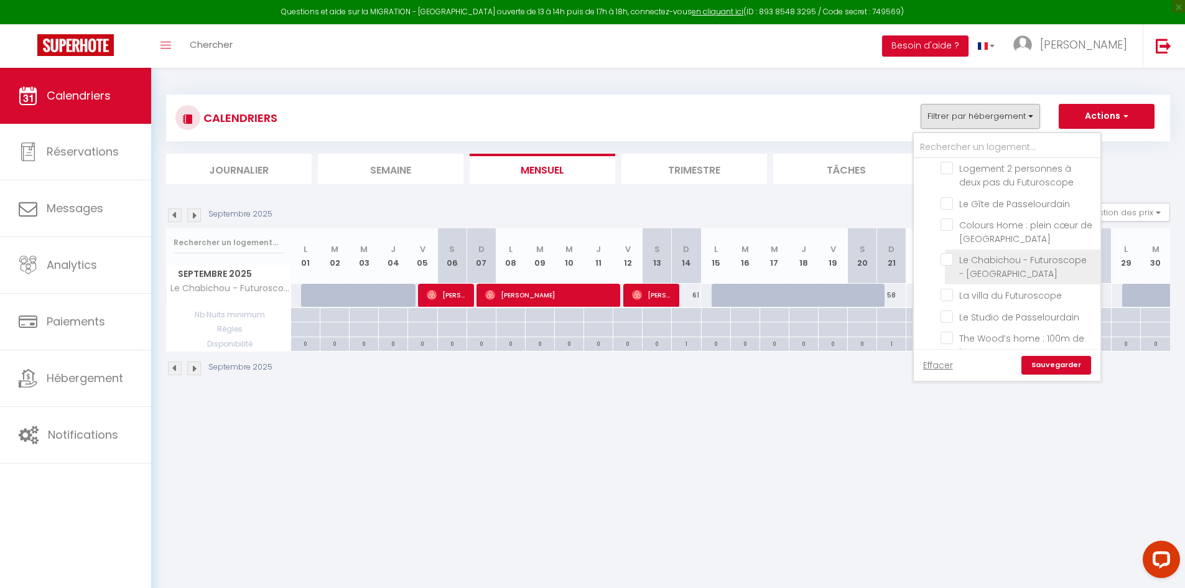
checkbox input "false"
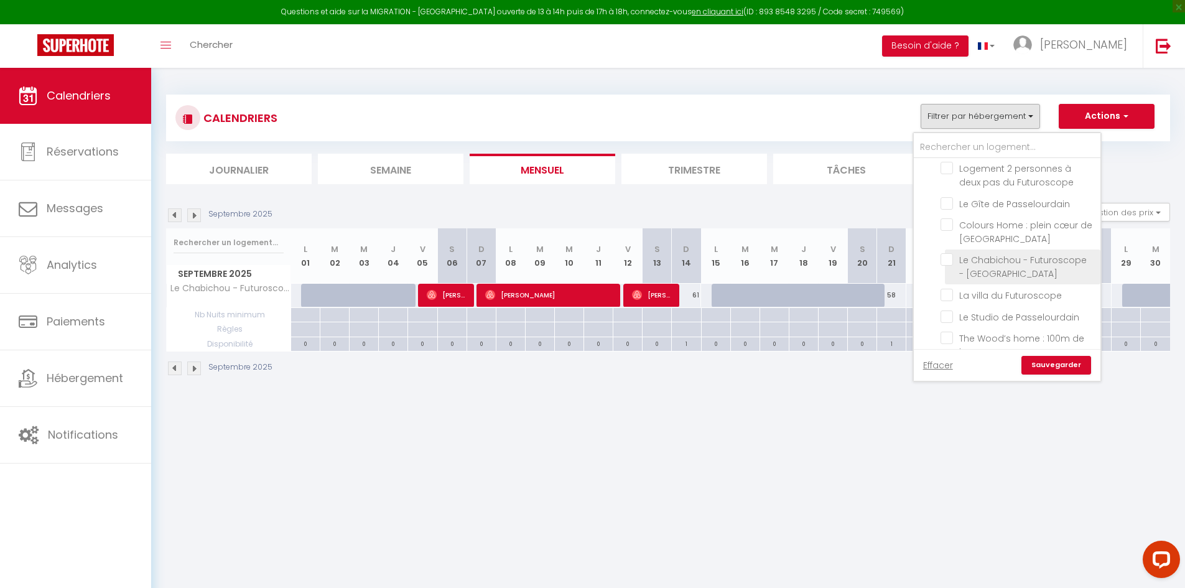
checkbox input "false"
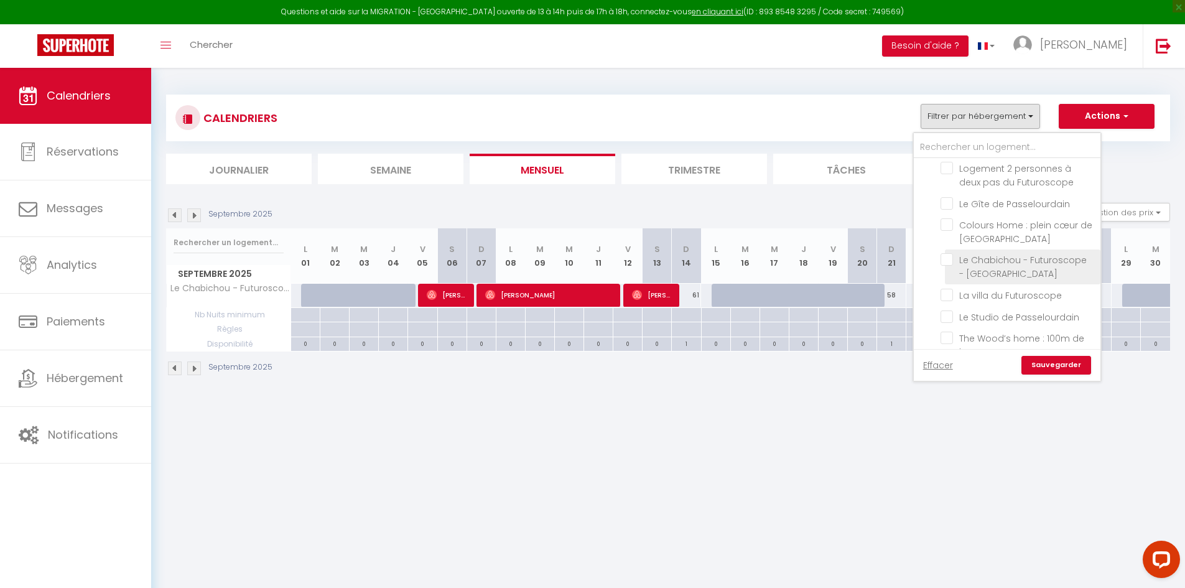
checkbox input "false"
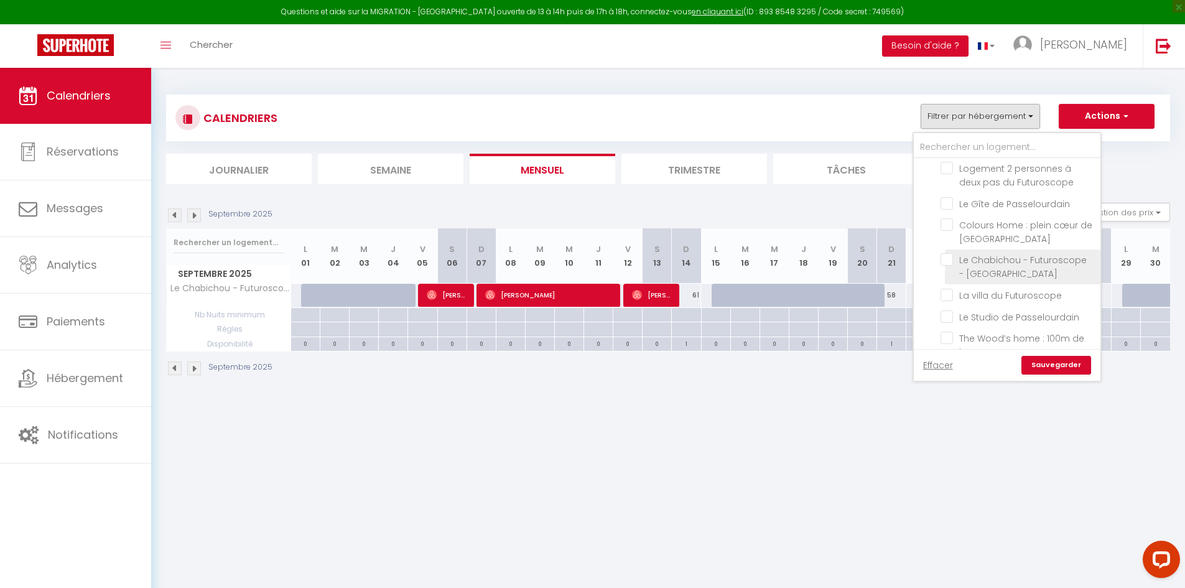
checkbox input "false"
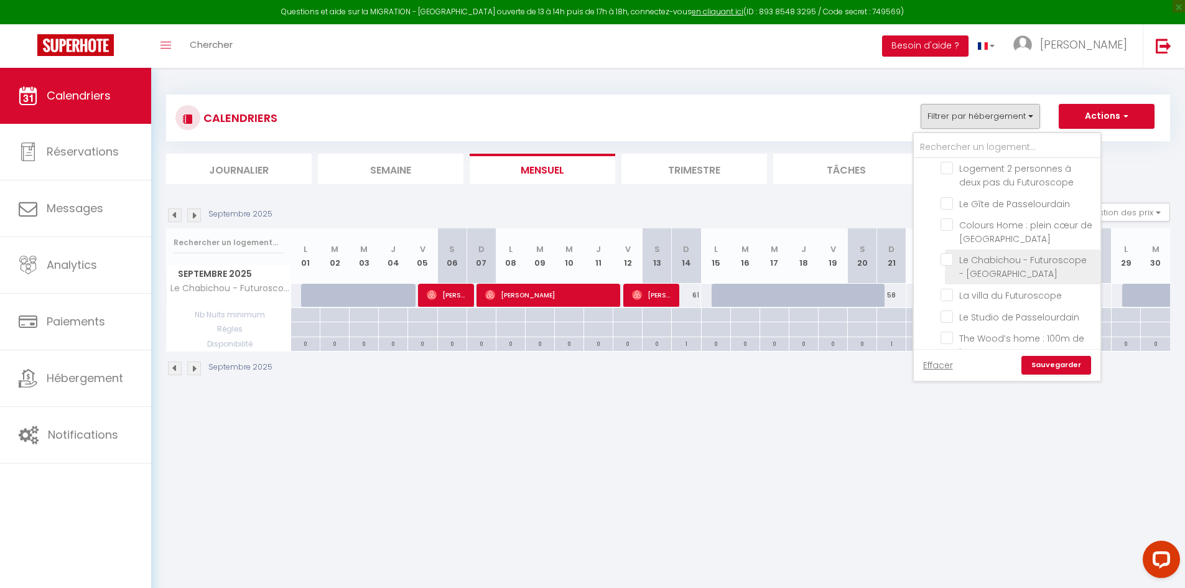
checkbox input "false"
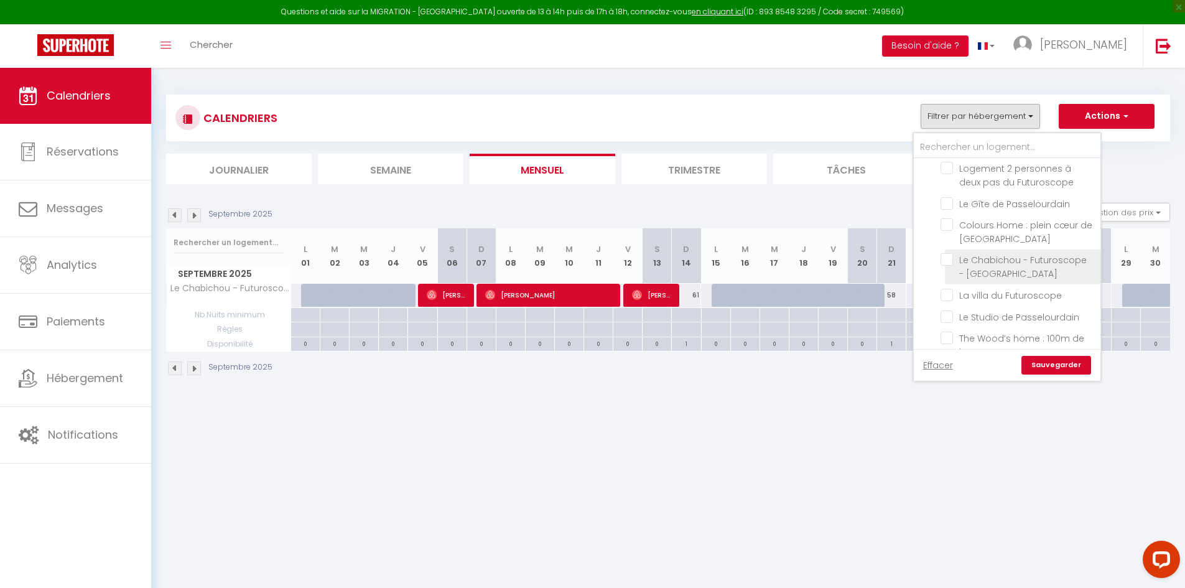
checkbox input "false"
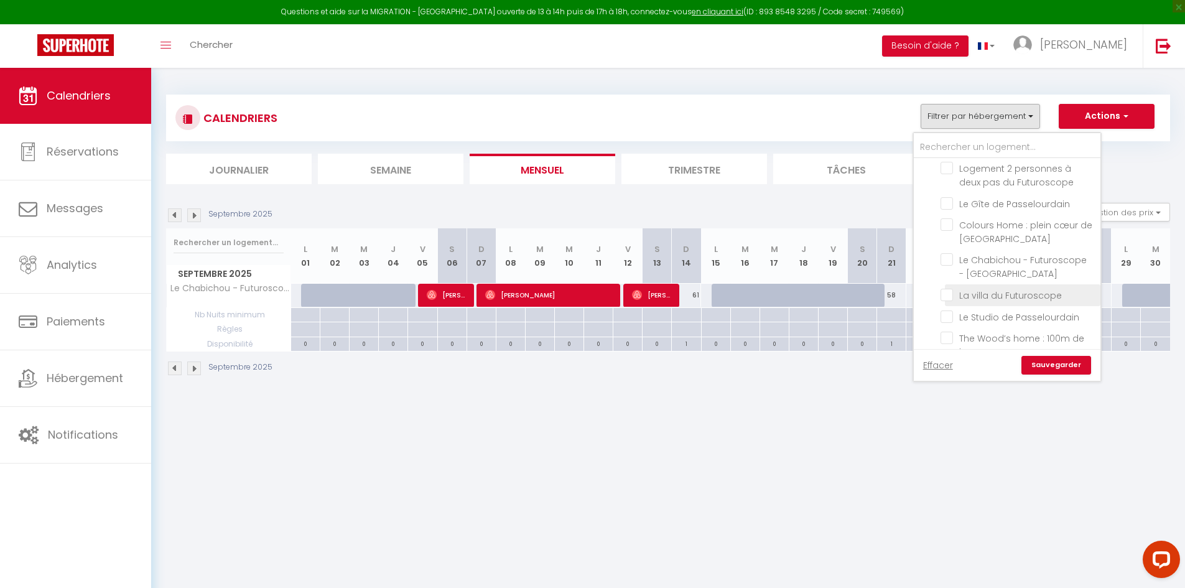
click at [948, 284] on li "La villa du Futuroscope" at bounding box center [1022, 295] width 155 height 22
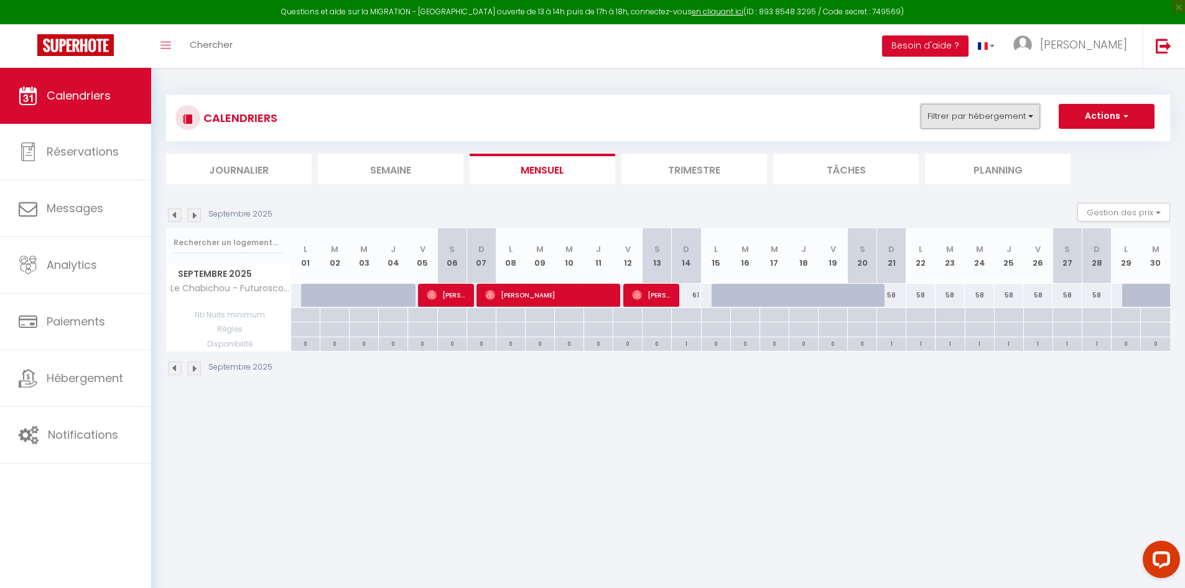
click at [958, 126] on button "Filtrer par hébergement" at bounding box center [979, 116] width 119 height 25
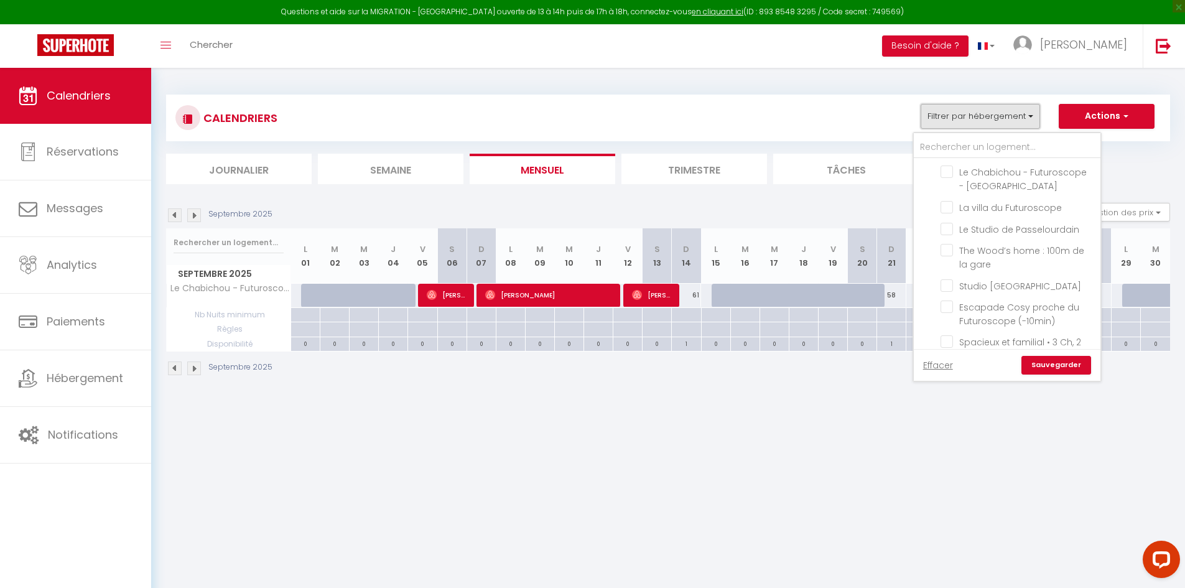
scroll to position [511, 0]
click at [950, 275] on input "La villa du Futuroscope" at bounding box center [1017, 281] width 155 height 12
checkbox input "true"
checkbox input "false"
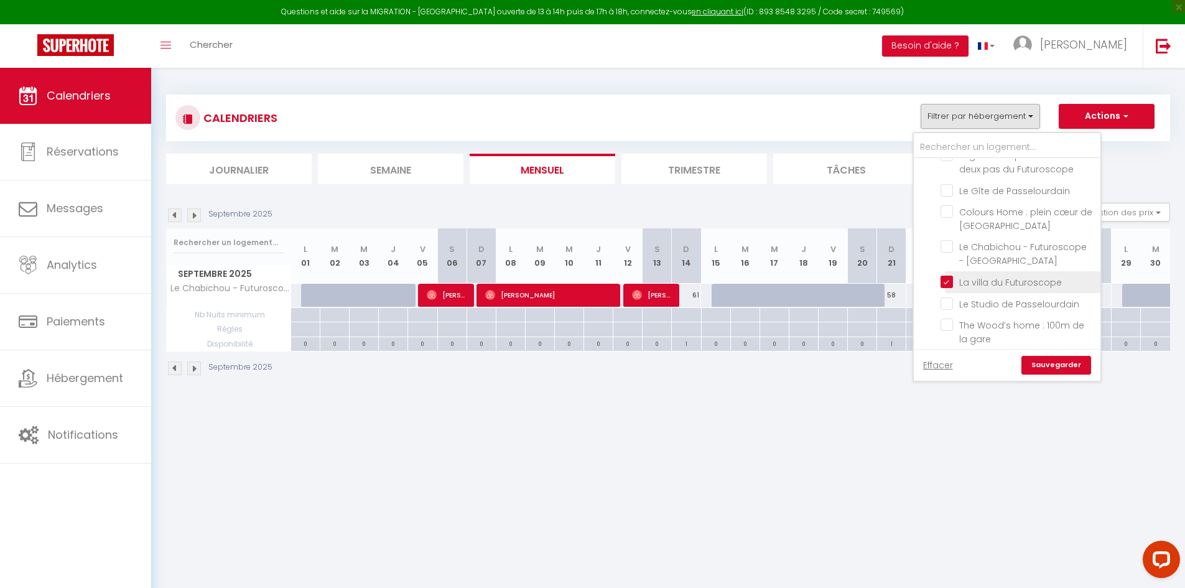
checkbox input "false"
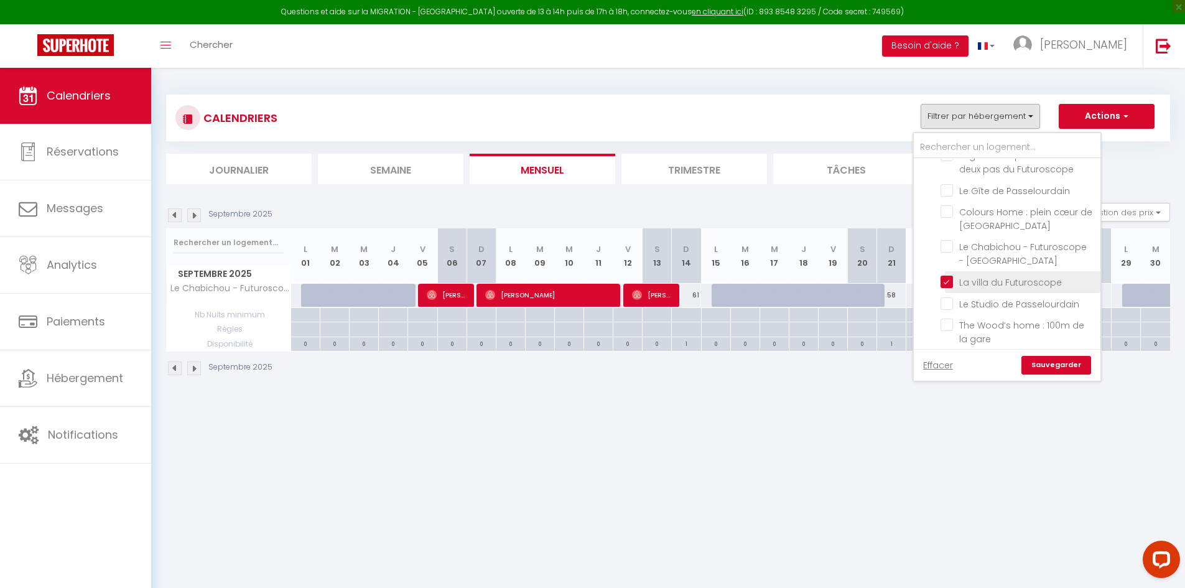
checkbox input "false"
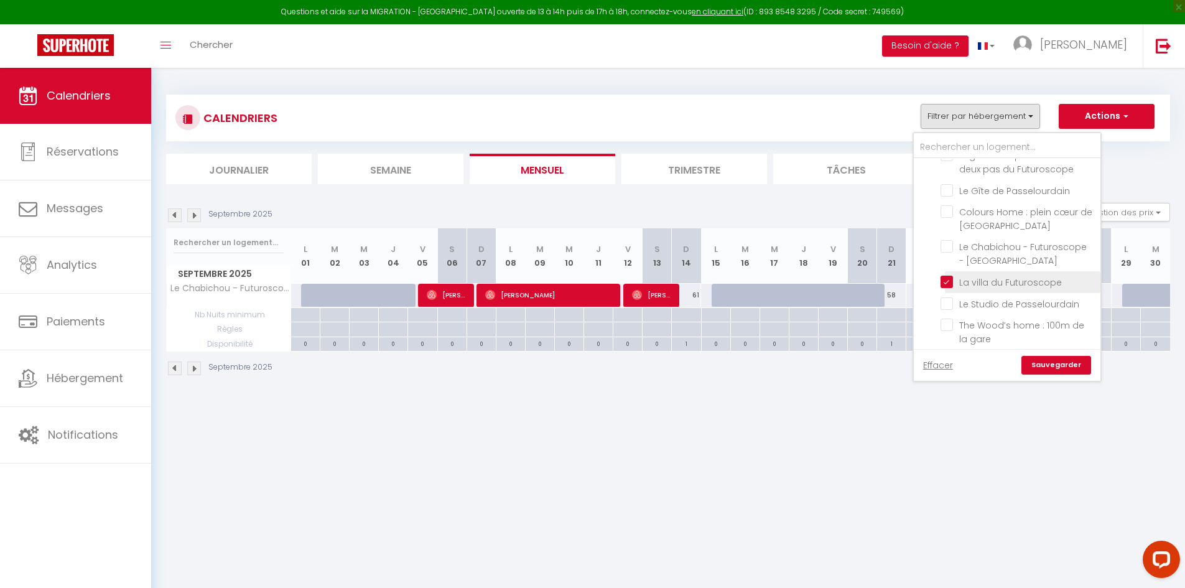
checkbox input "false"
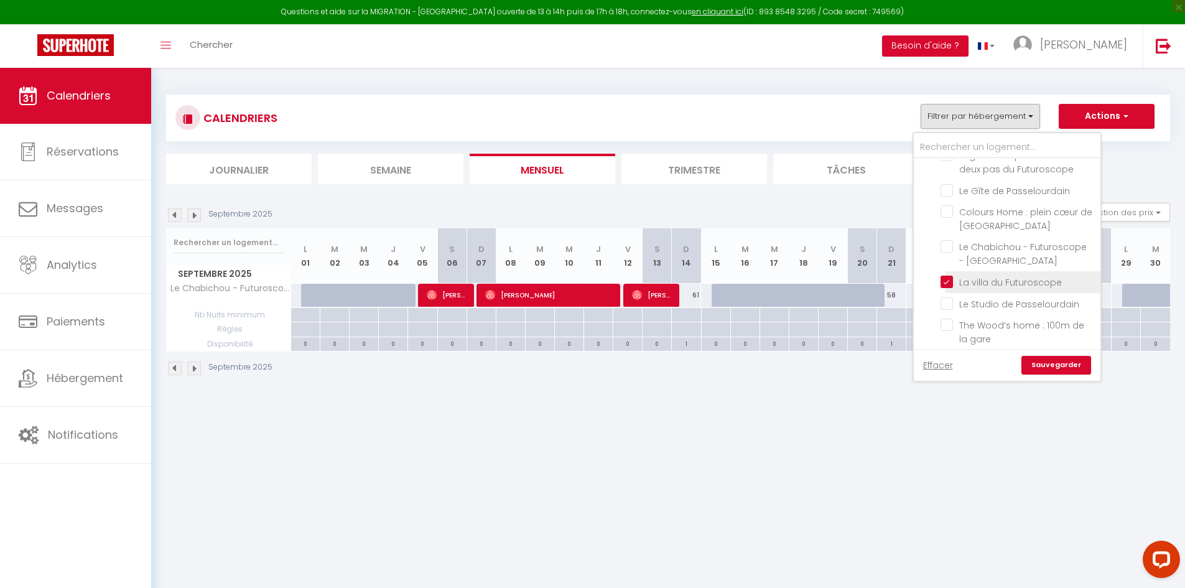
checkbox input "false"
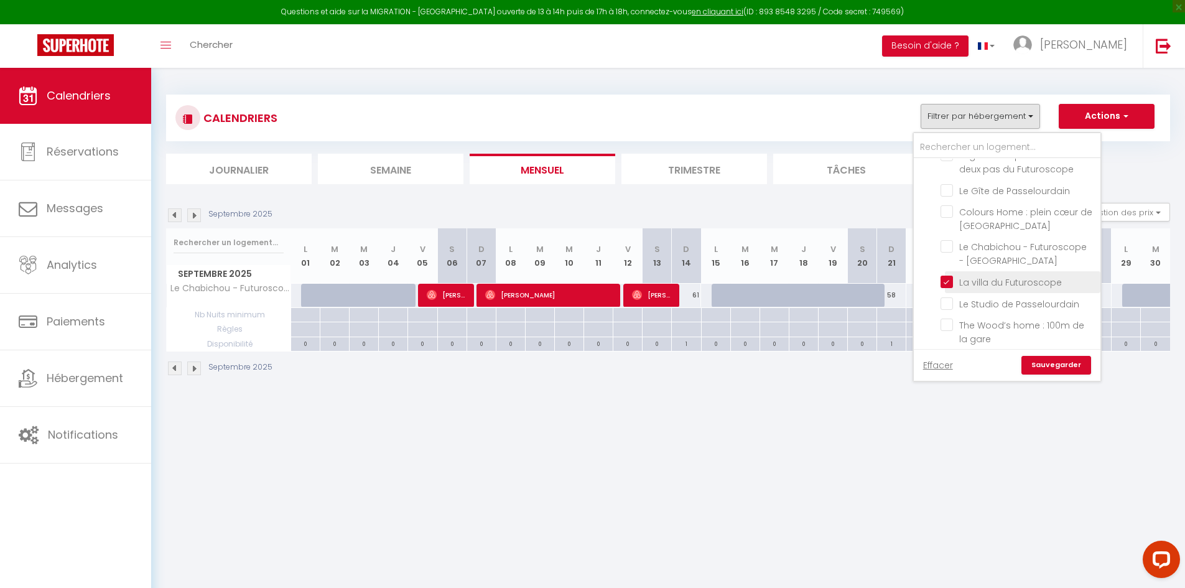
checkbox input "false"
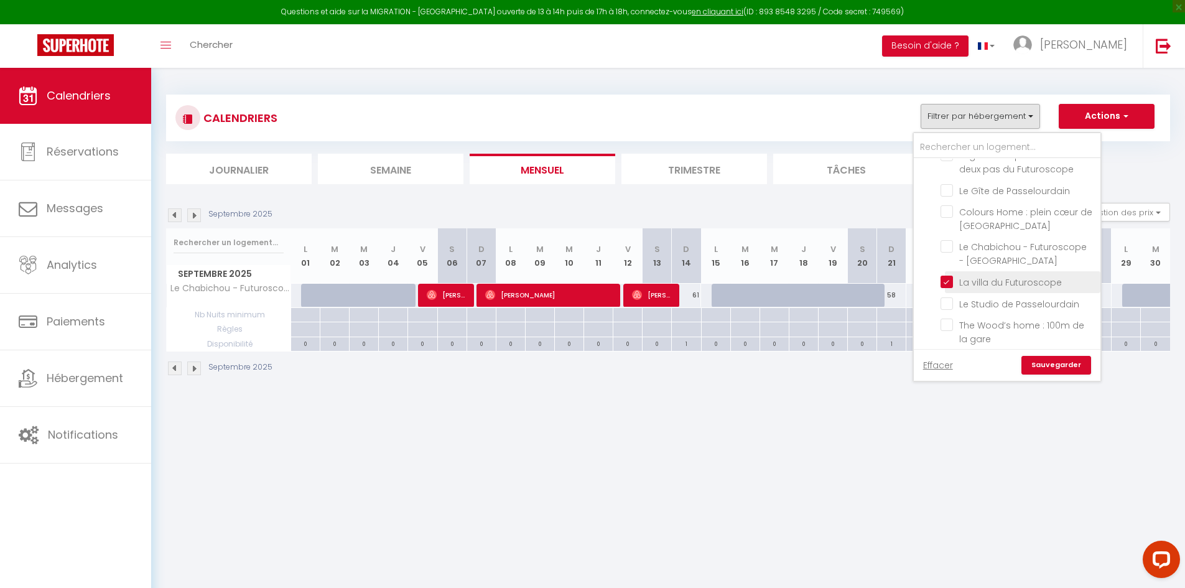
checkbox input "false"
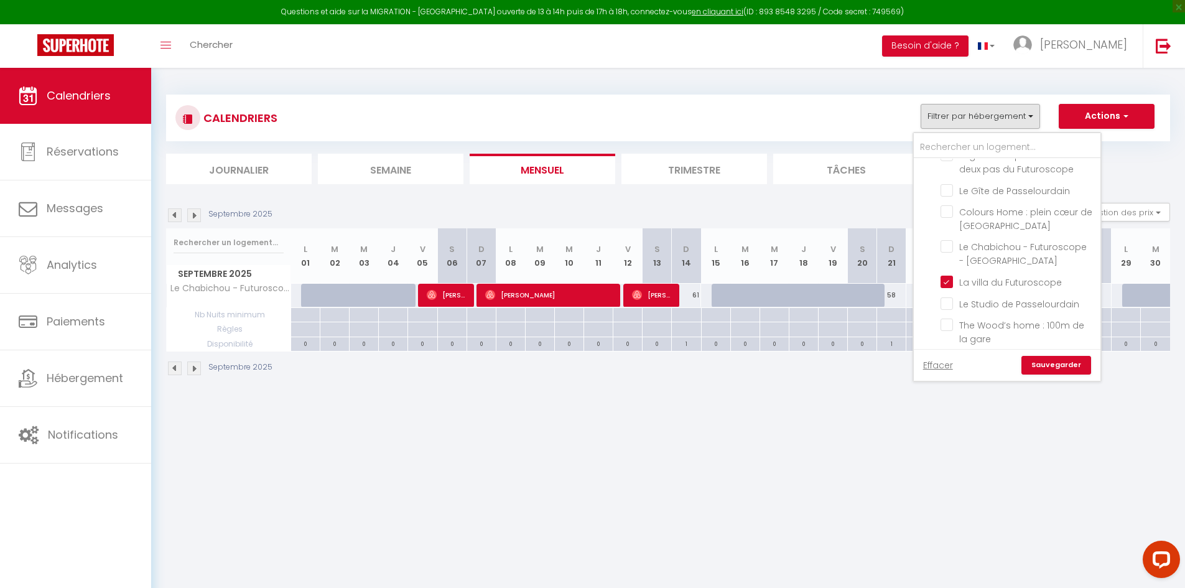
click at [1057, 364] on link "Sauvegarder" at bounding box center [1056, 365] width 70 height 19
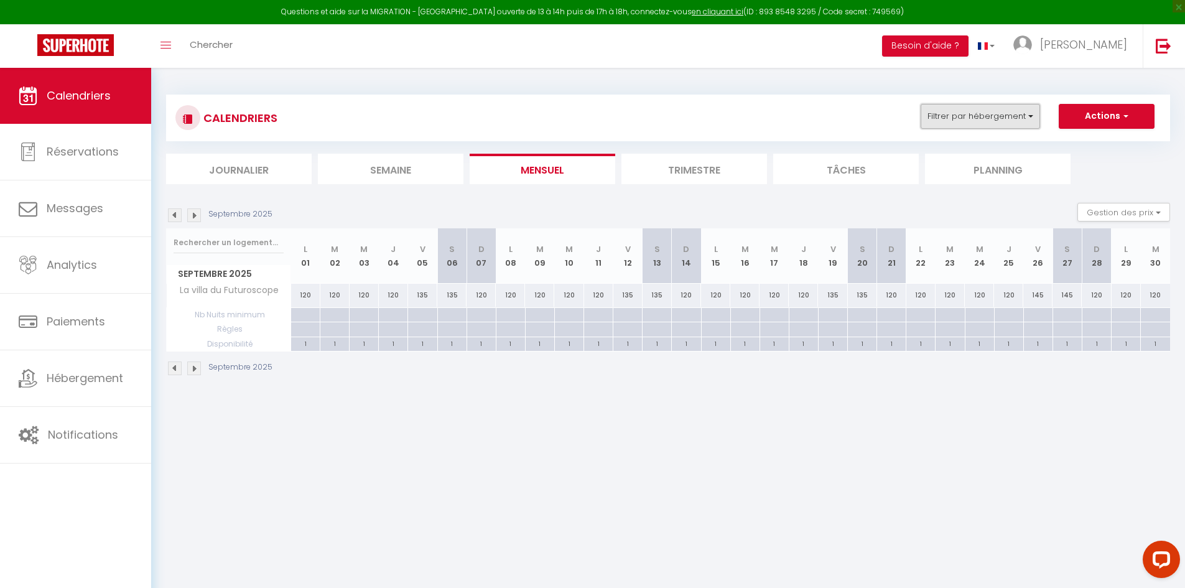
click at [976, 113] on button "Filtrer par hébergement" at bounding box center [979, 116] width 119 height 25
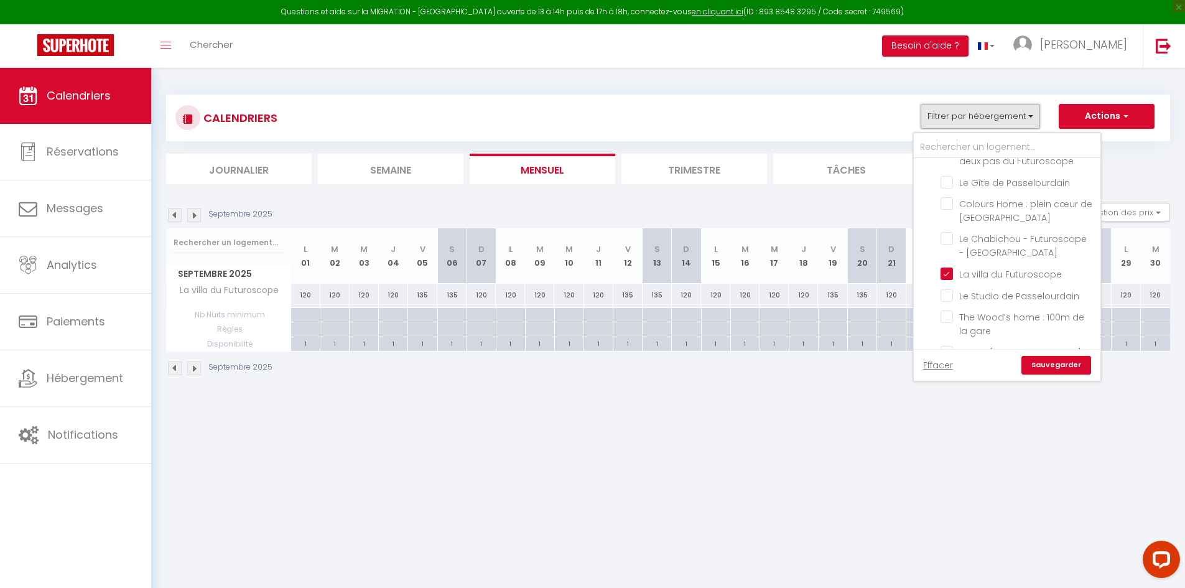
scroll to position [560, 0]
click at [944, 226] on input "La villa du Futuroscope" at bounding box center [1017, 232] width 155 height 12
checkbox input "false"
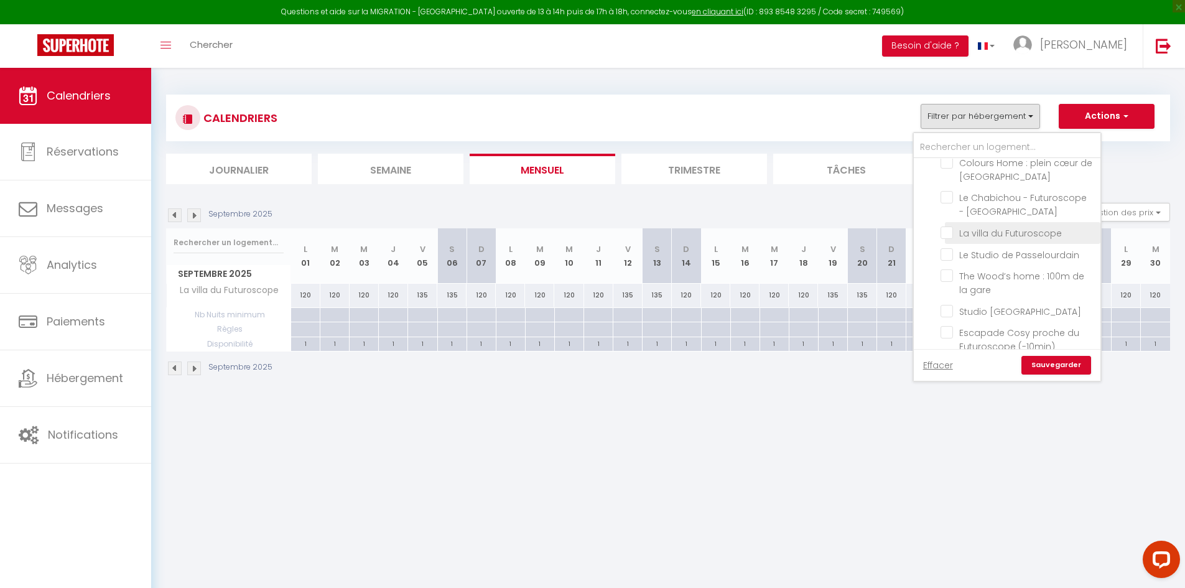
checkbox input "false"
click at [946, 269] on input "The Wood’s home : 100m de la gare" at bounding box center [1017, 275] width 155 height 12
click at [1044, 365] on link "Sauvegarder" at bounding box center [1056, 365] width 70 height 19
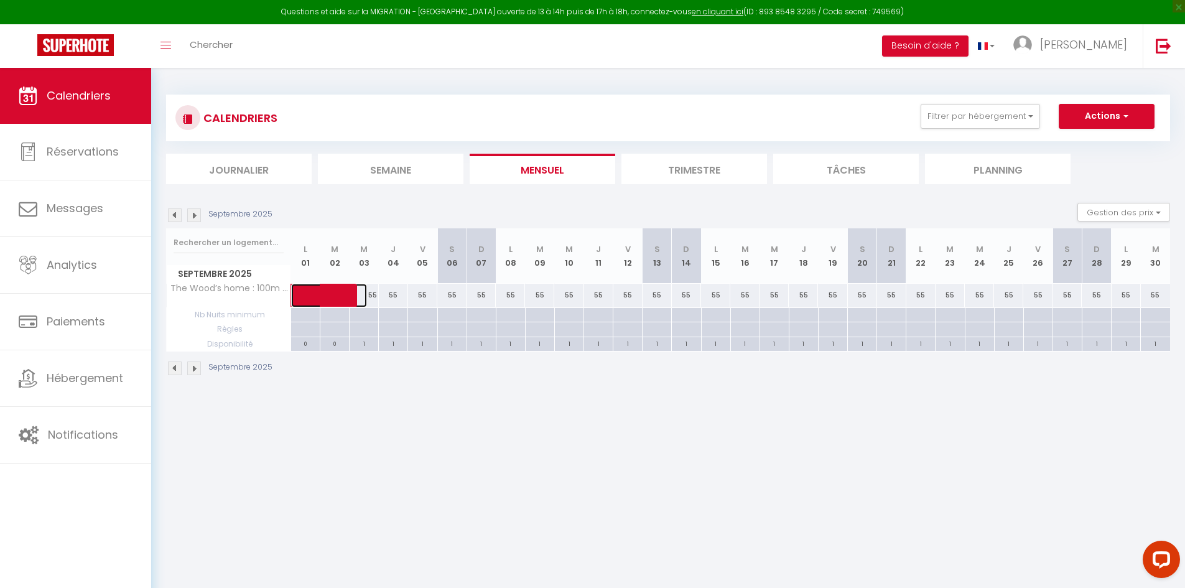
click at [363, 302] on span at bounding box center [338, 296] width 57 height 24
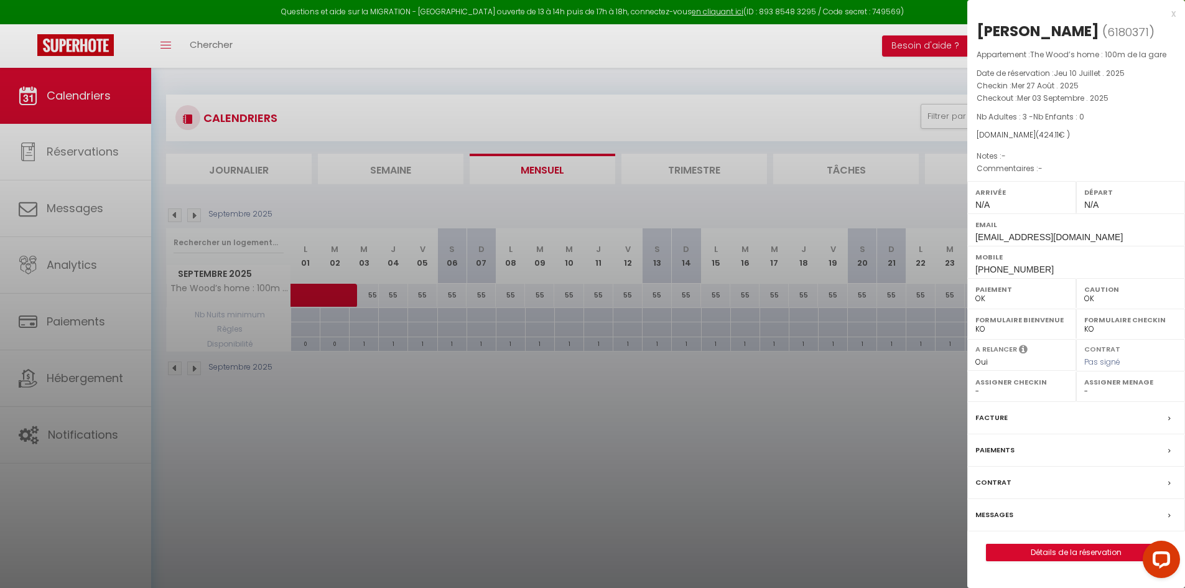
click at [690, 415] on div at bounding box center [592, 294] width 1185 height 588
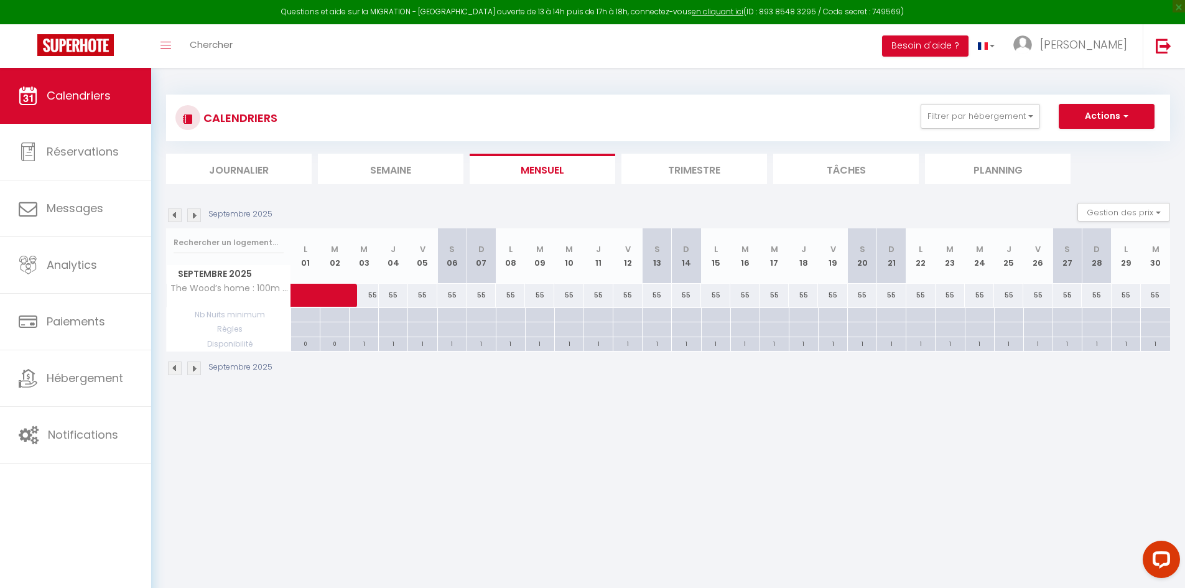
click at [371, 294] on div "55" at bounding box center [364, 295] width 29 height 23
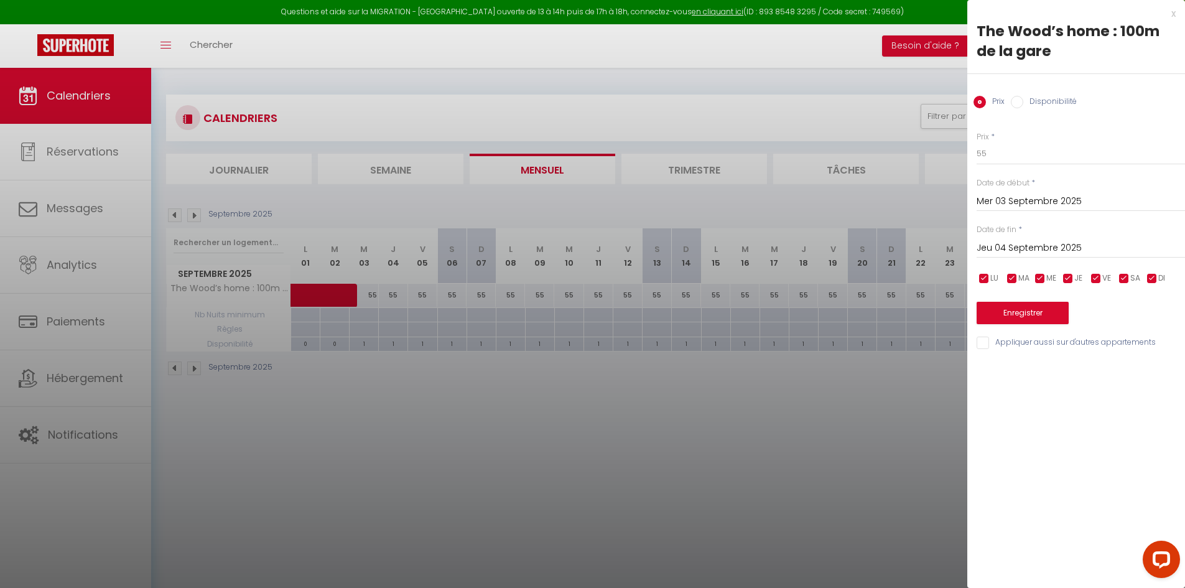
click at [1058, 244] on input "Jeu 04 Septembre 2025" at bounding box center [1080, 248] width 208 height 16
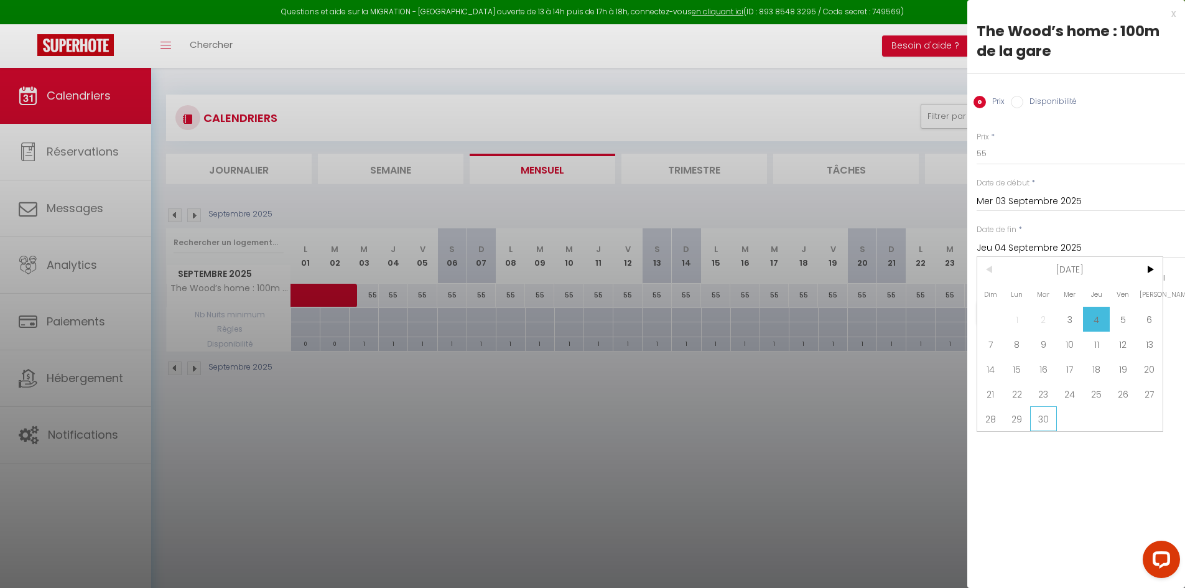
click at [1040, 418] on span "30" at bounding box center [1043, 418] width 27 height 25
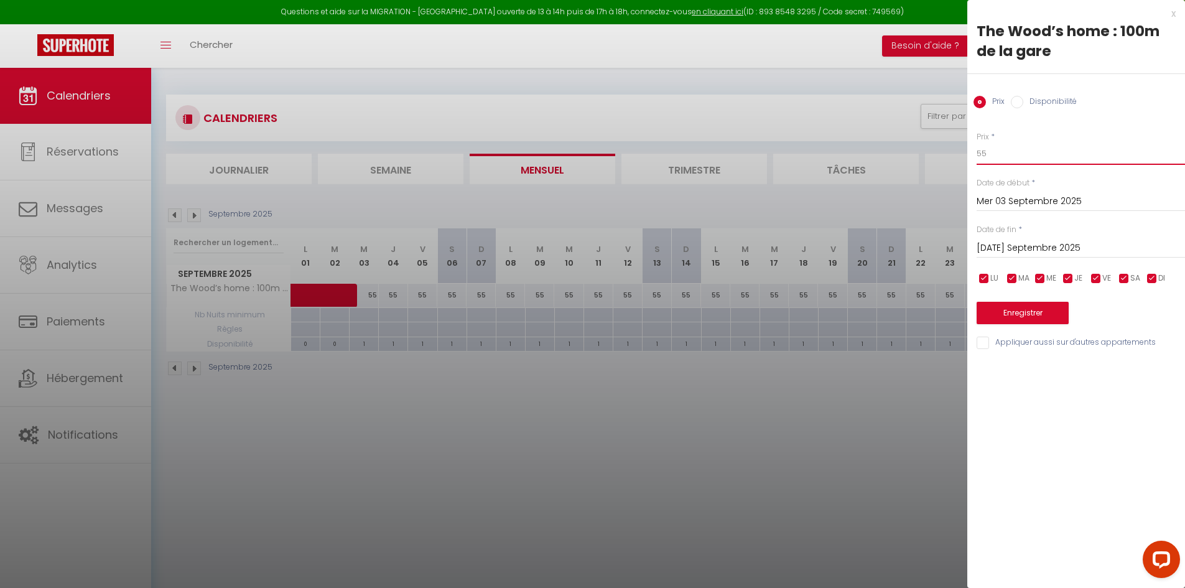
drag, startPoint x: 999, startPoint y: 148, endPoint x: 943, endPoint y: 168, distance: 58.8
click at [943, 168] on body "Questions et aide sur la MIGRATION - [GEOGRAPHIC_DATA] ouverte de 13 à 14h puis…" at bounding box center [592, 362] width 1185 height 588
click at [1029, 320] on button "Enregistrer" at bounding box center [1022, 313] width 92 height 22
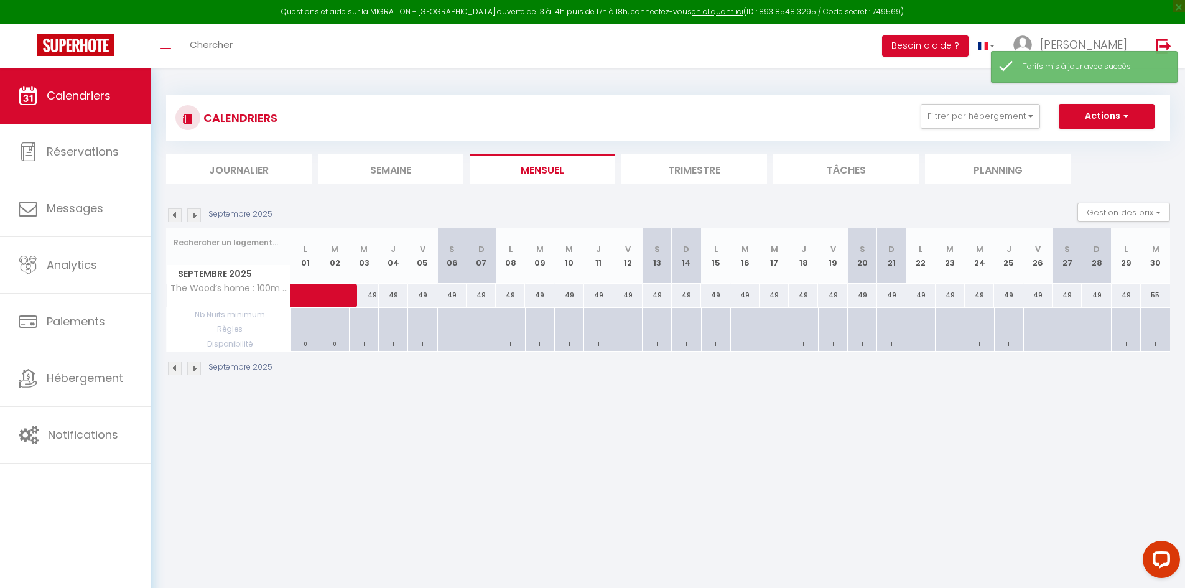
click at [422, 294] on div "49" at bounding box center [422, 295] width 29 height 23
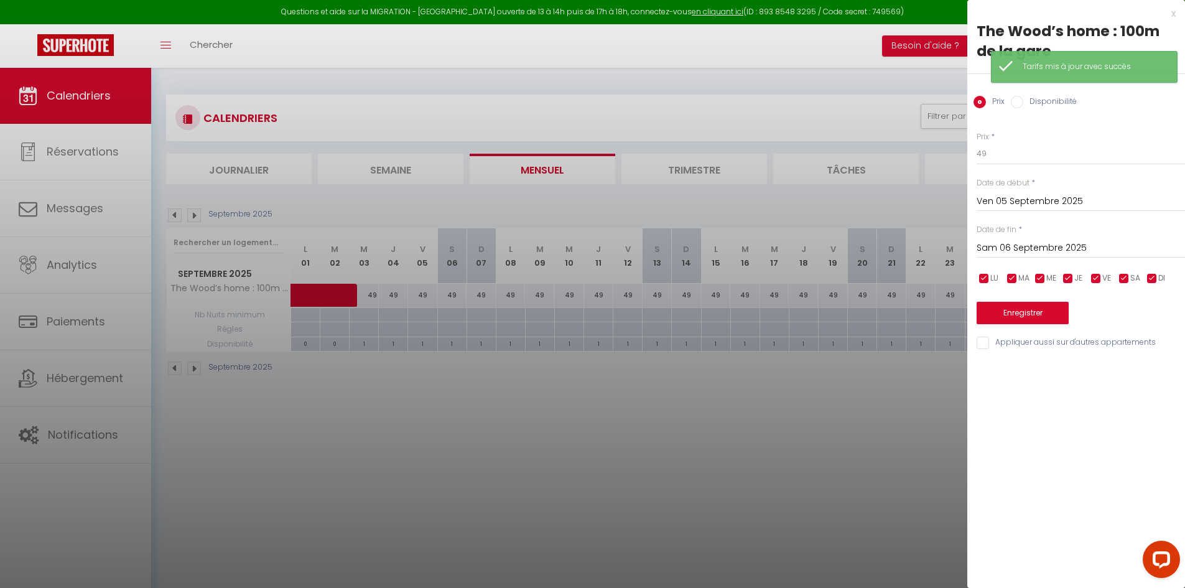
click at [1046, 246] on input "Sam 06 Septembre 2025" at bounding box center [1080, 248] width 208 height 16
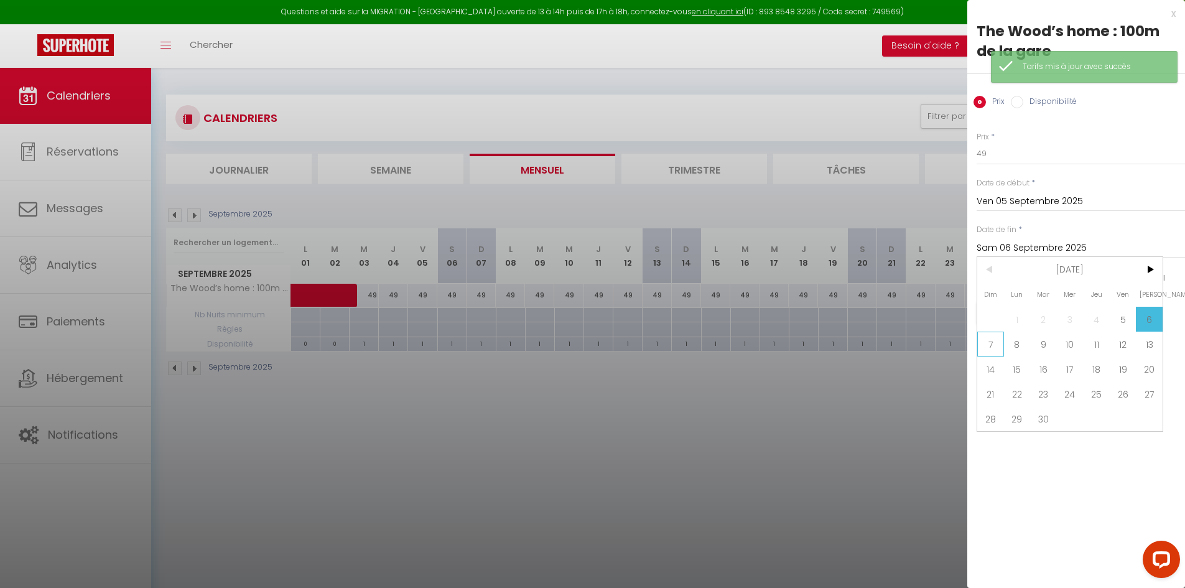
click at [990, 346] on span "7" at bounding box center [990, 343] width 27 height 25
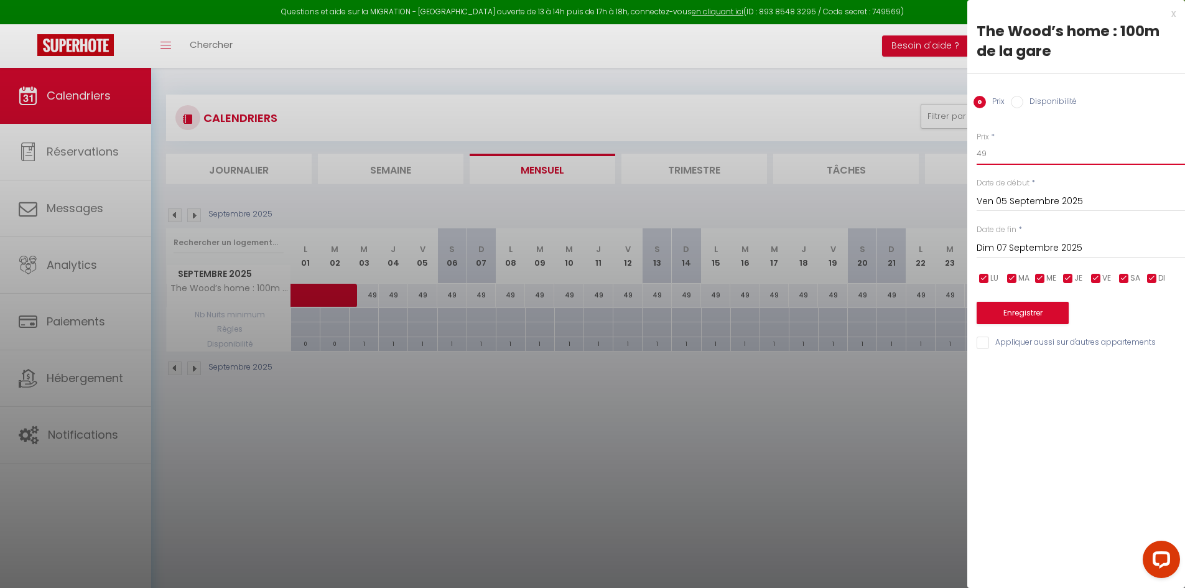
drag, startPoint x: 1001, startPoint y: 151, endPoint x: 928, endPoint y: 169, distance: 75.0
click at [928, 169] on body "Questions et aide sur la MIGRATION - [GEOGRAPHIC_DATA] ouverte de 13 à 14h puis…" at bounding box center [592, 362] width 1185 height 588
click at [1011, 310] on button "Enregistrer" at bounding box center [1022, 313] width 92 height 22
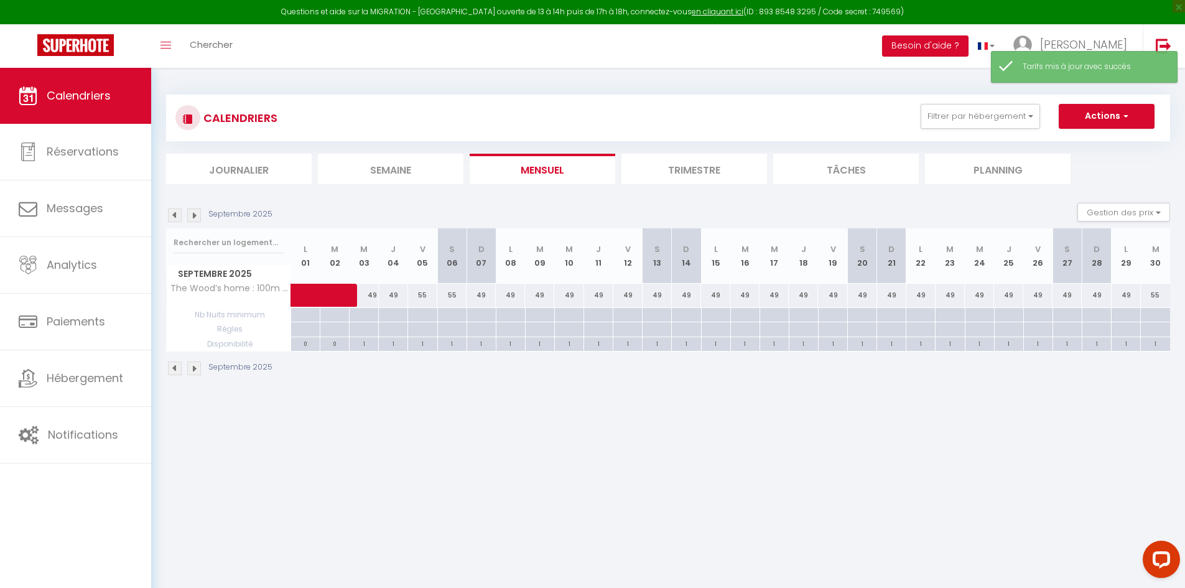
click at [635, 299] on div "49" at bounding box center [627, 295] width 29 height 23
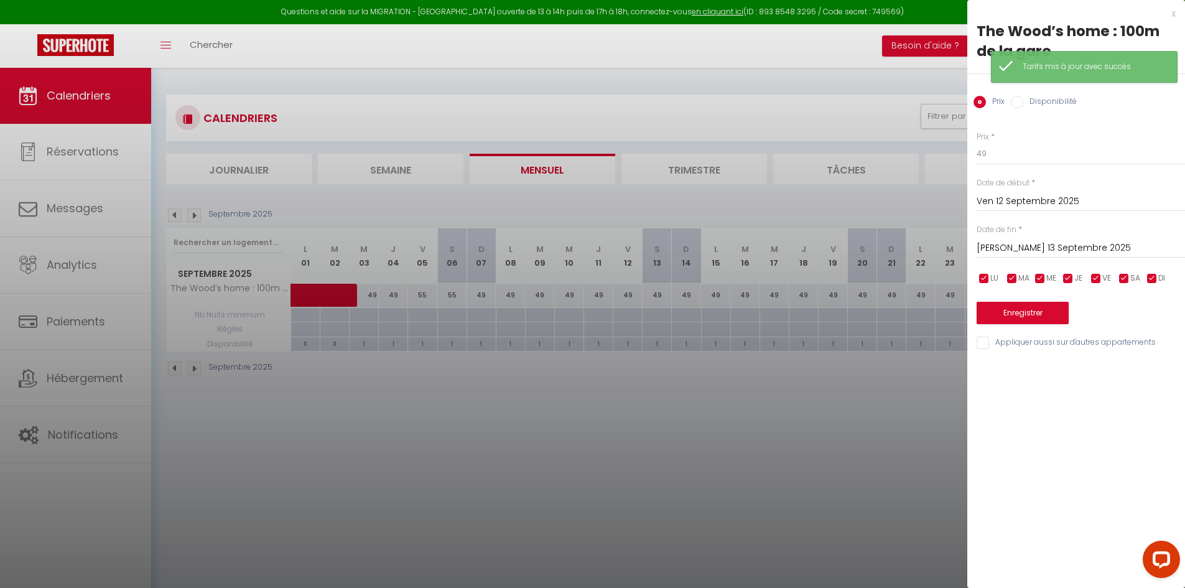
click at [1014, 248] on input "[DATE]" at bounding box center [1080, 248] width 208 height 16
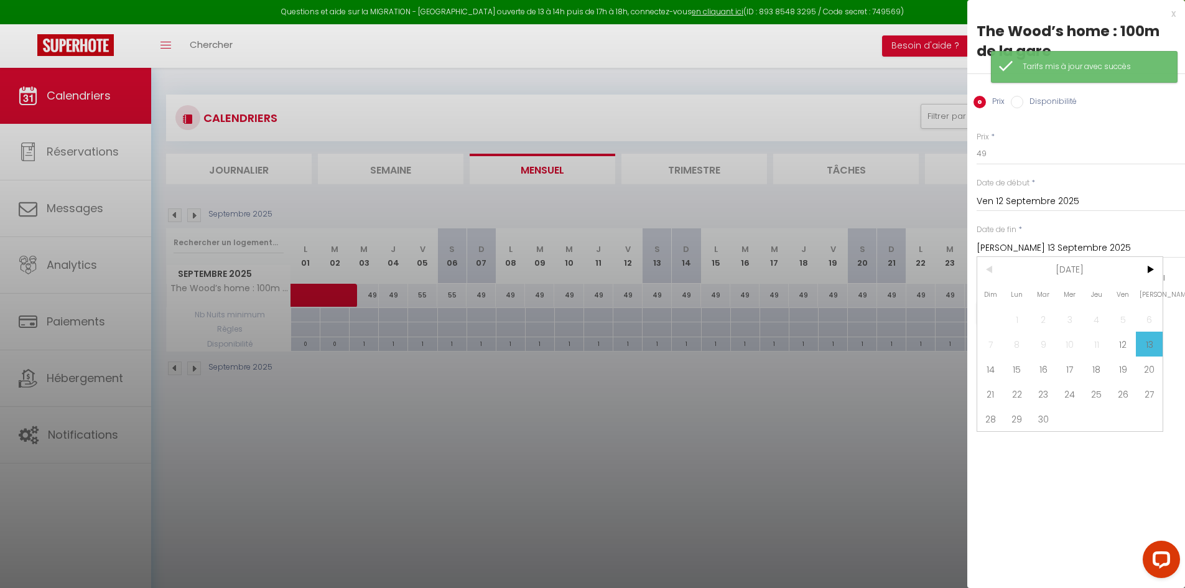
click at [993, 373] on span "14" at bounding box center [990, 368] width 27 height 25
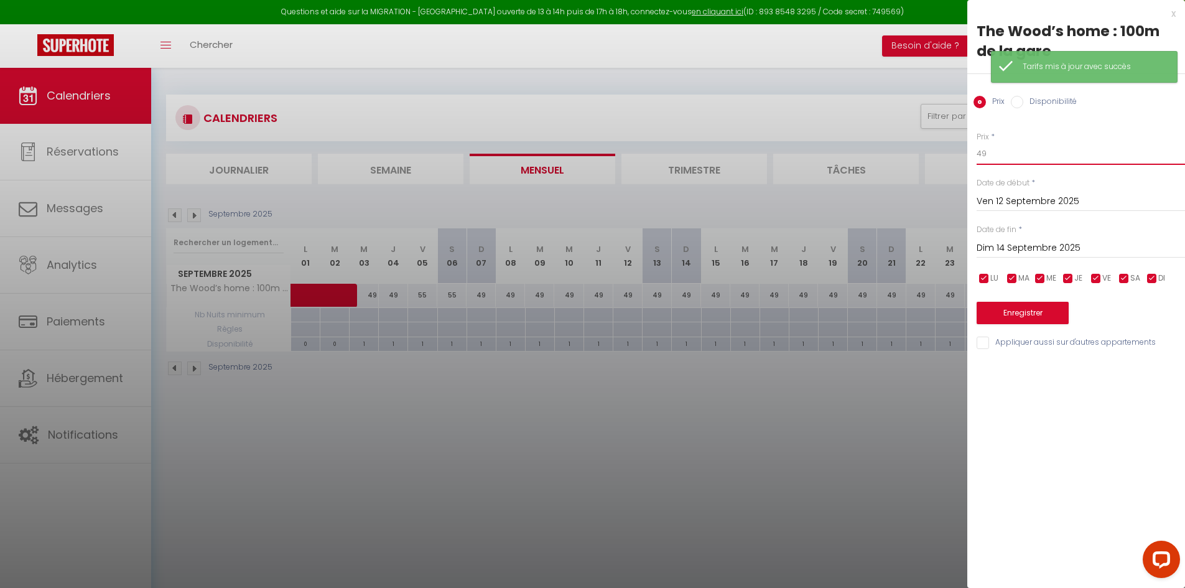
drag, startPoint x: 998, startPoint y: 156, endPoint x: 926, endPoint y: 168, distance: 73.1
click at [927, 168] on body "Questions et aide sur la MIGRATION - [GEOGRAPHIC_DATA] ouverte de 13 à 14h puis…" at bounding box center [592, 362] width 1185 height 588
click at [995, 312] on button "Enregistrer" at bounding box center [1022, 313] width 92 height 22
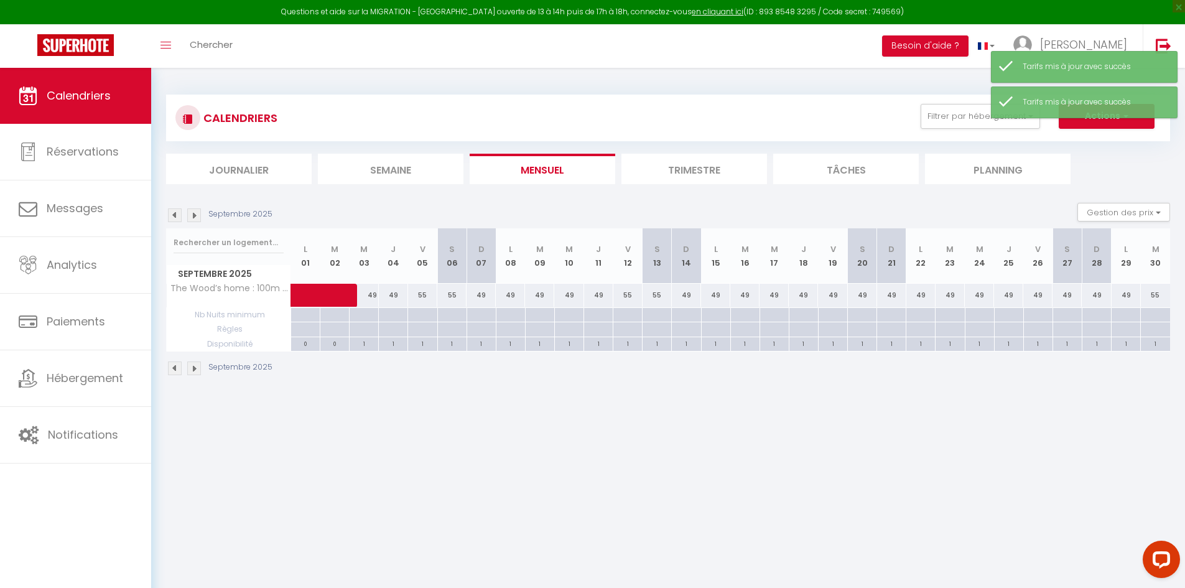
click at [838, 289] on div "49" at bounding box center [832, 295] width 29 height 23
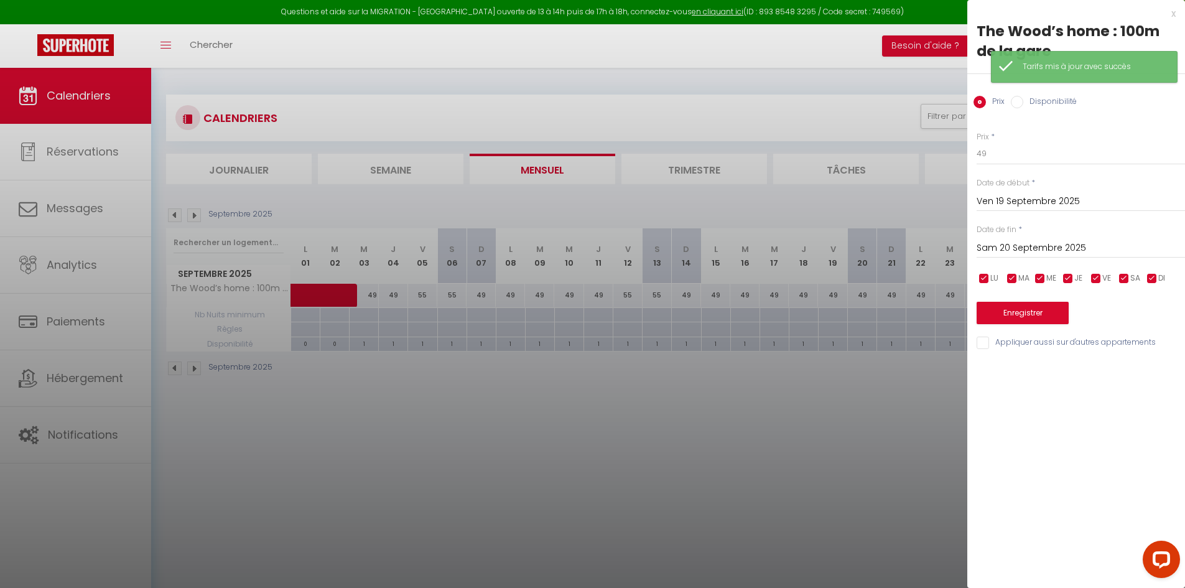
click at [1032, 237] on div "Sam 20 Septembre 2025 < Sep 2025 > Dim Lun Mar Mer Jeu Ven Sam 1 2 3 4 5 6 7 8 …" at bounding box center [1080, 247] width 208 height 22
click at [1029, 248] on input "Sam 20 Septembre 2025" at bounding box center [1080, 248] width 208 height 16
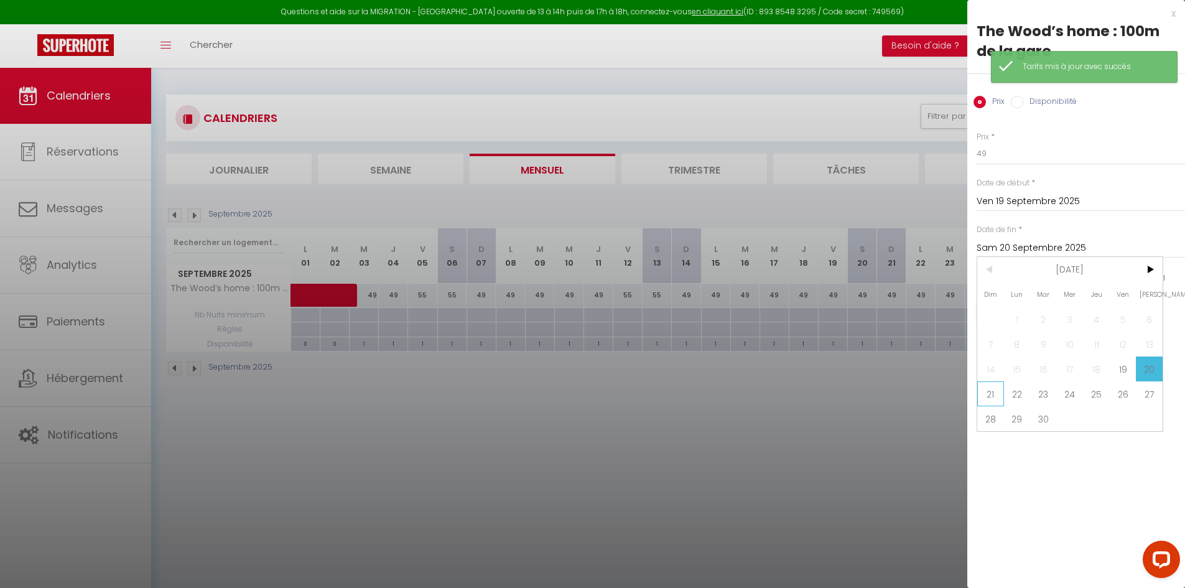
click at [986, 397] on span "21" at bounding box center [990, 393] width 27 height 25
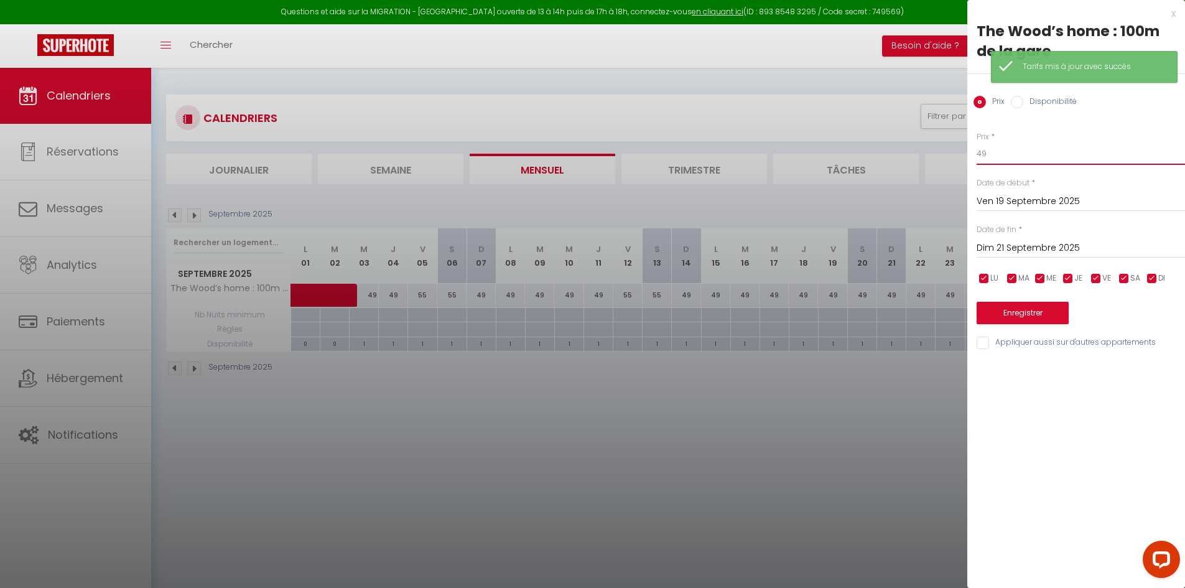
drag, startPoint x: 998, startPoint y: 149, endPoint x: 956, endPoint y: 160, distance: 43.3
click at [963, 157] on body "Questions et aide sur la MIGRATION - [GEOGRAPHIC_DATA] ouverte de 13 à 14h puis…" at bounding box center [592, 362] width 1185 height 588
click at [1026, 317] on button "Enregistrer" at bounding box center [1022, 313] width 92 height 22
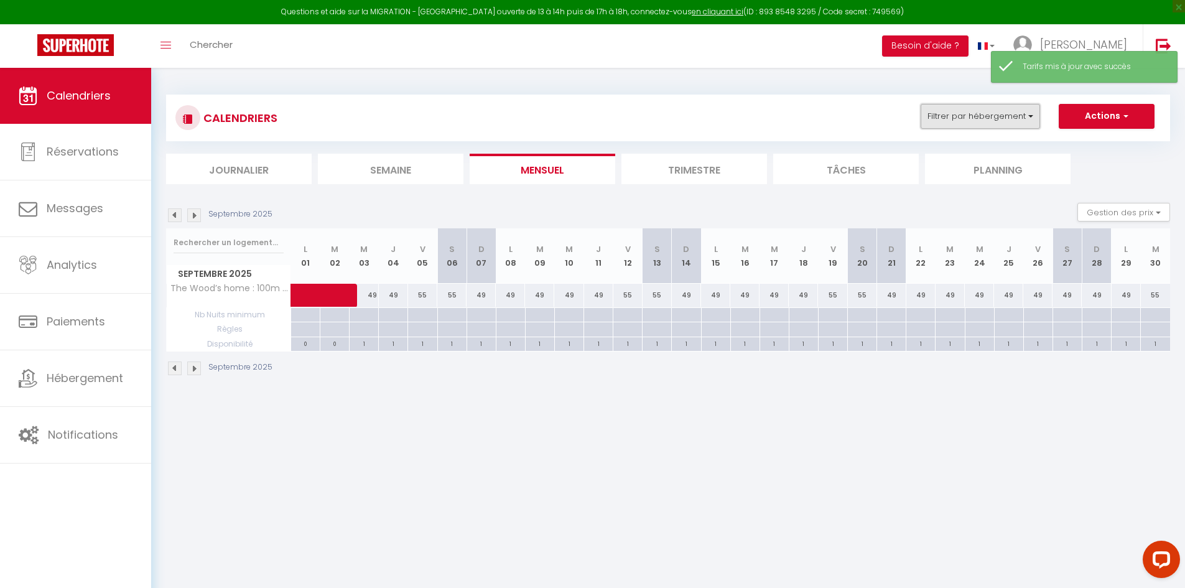
click at [996, 114] on button "Filtrer par hébergement" at bounding box center [979, 116] width 119 height 25
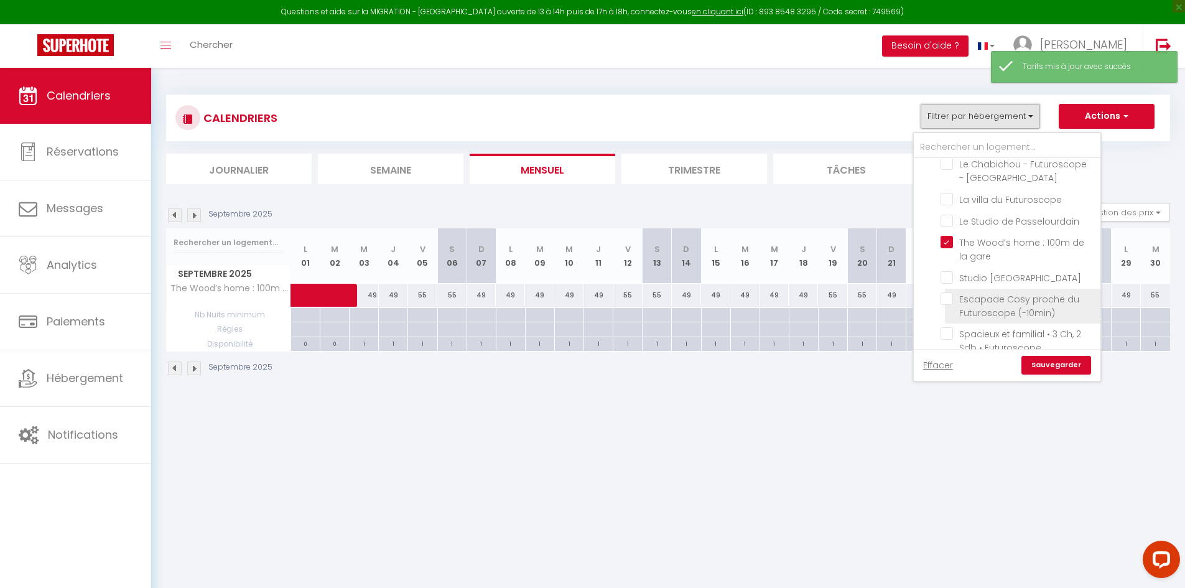
scroll to position [622, 0]
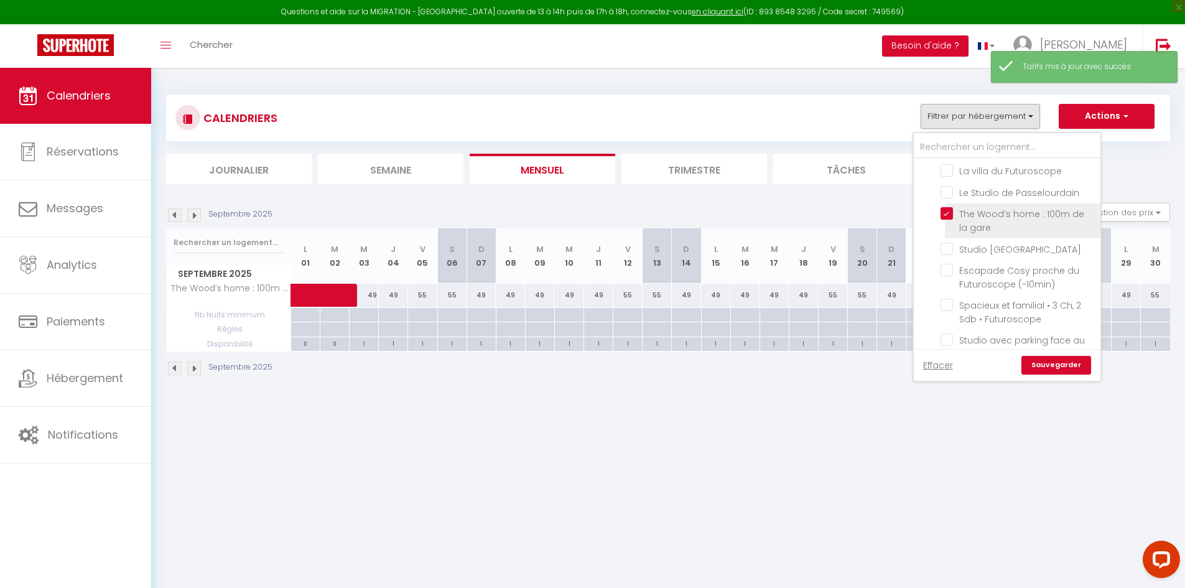
click at [945, 207] on input "The Wood’s home : 100m de la gare" at bounding box center [1017, 213] width 155 height 12
click at [949, 242] on input "Studio [GEOGRAPHIC_DATA]" at bounding box center [1017, 248] width 155 height 12
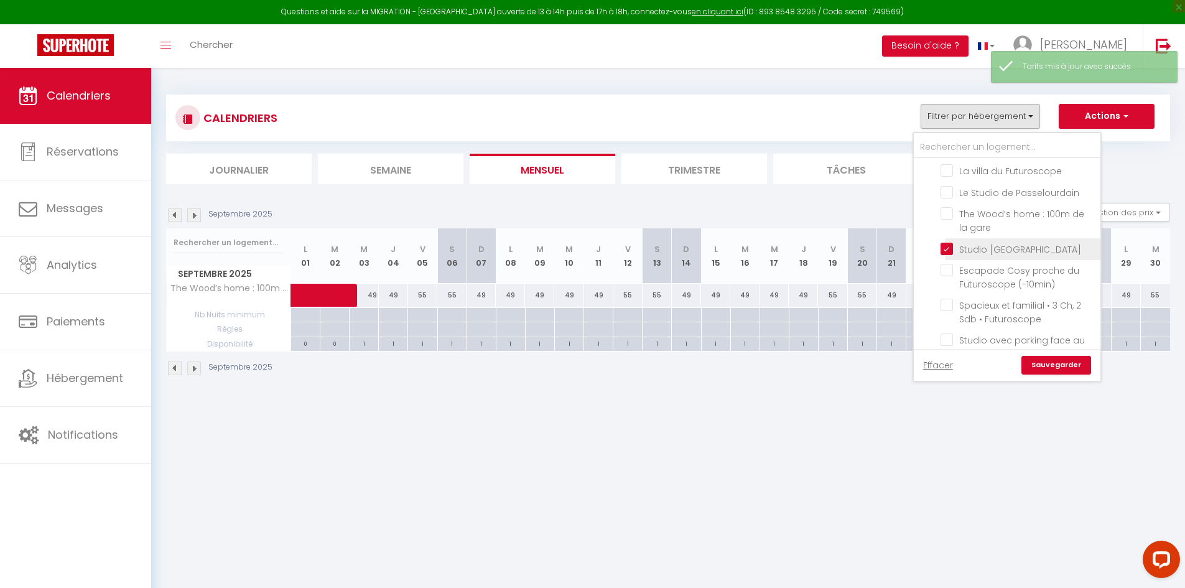
click at [948, 242] on input "Studio [GEOGRAPHIC_DATA]" at bounding box center [1017, 248] width 155 height 12
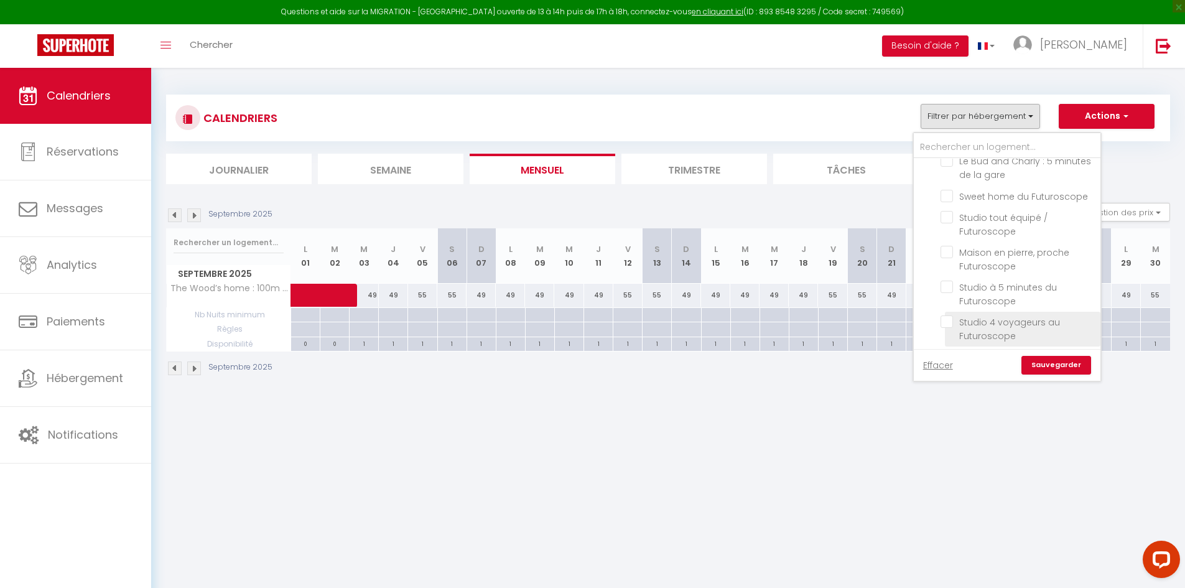
scroll to position [926, 0]
click at [947, 295] on input "Le [GEOGRAPHIC_DATA] : Plein cœur de [GEOGRAPHIC_DATA]" at bounding box center [1017, 301] width 155 height 12
click at [1048, 364] on link "Sauvegarder" at bounding box center [1056, 365] width 70 height 19
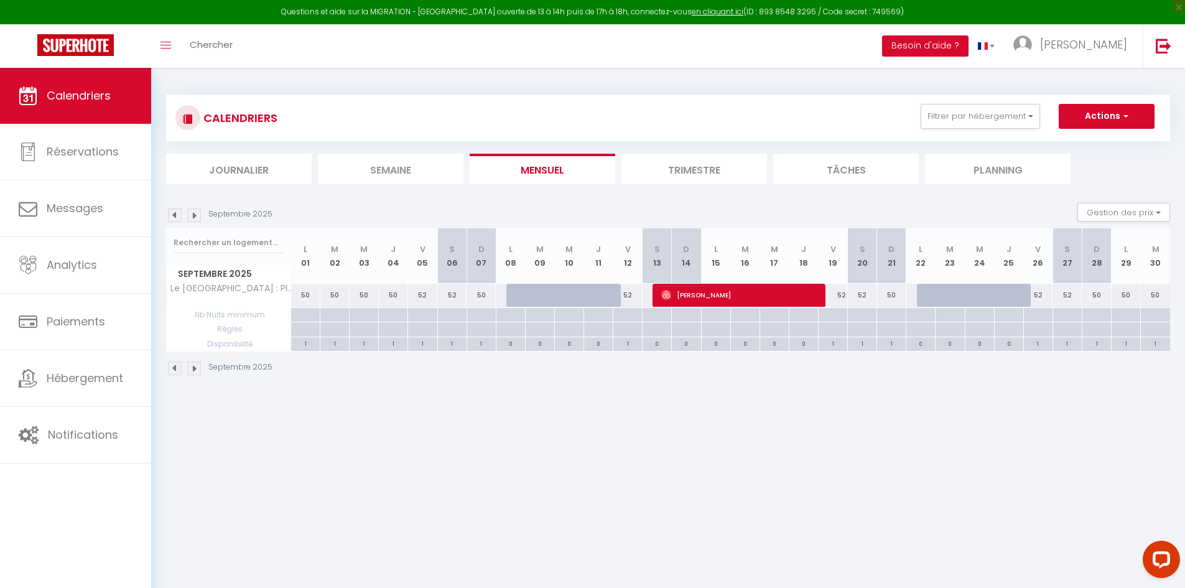
click at [293, 296] on div "50" at bounding box center [305, 295] width 29 height 23
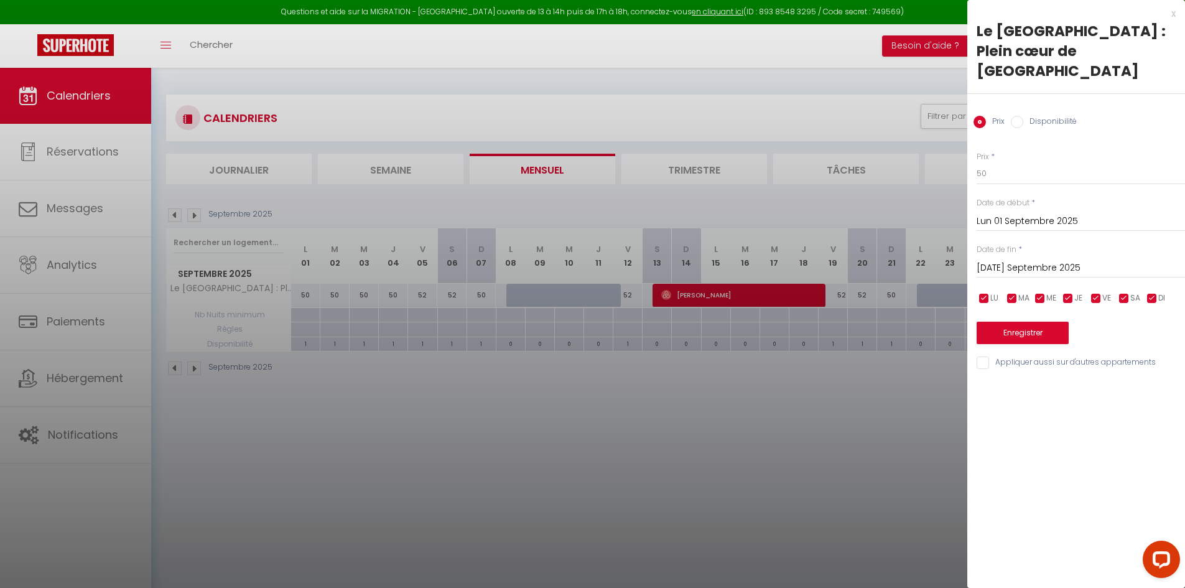
click at [1016, 256] on div "[DATE] < [DATE] > Dim Lun Mar Mer Jeu Ven Sam 1 2 3 4 5 6 7 8 9 10 11 12 13 14 …" at bounding box center [1080, 267] width 208 height 22
click at [1017, 260] on input "[DATE]" at bounding box center [1080, 268] width 208 height 16
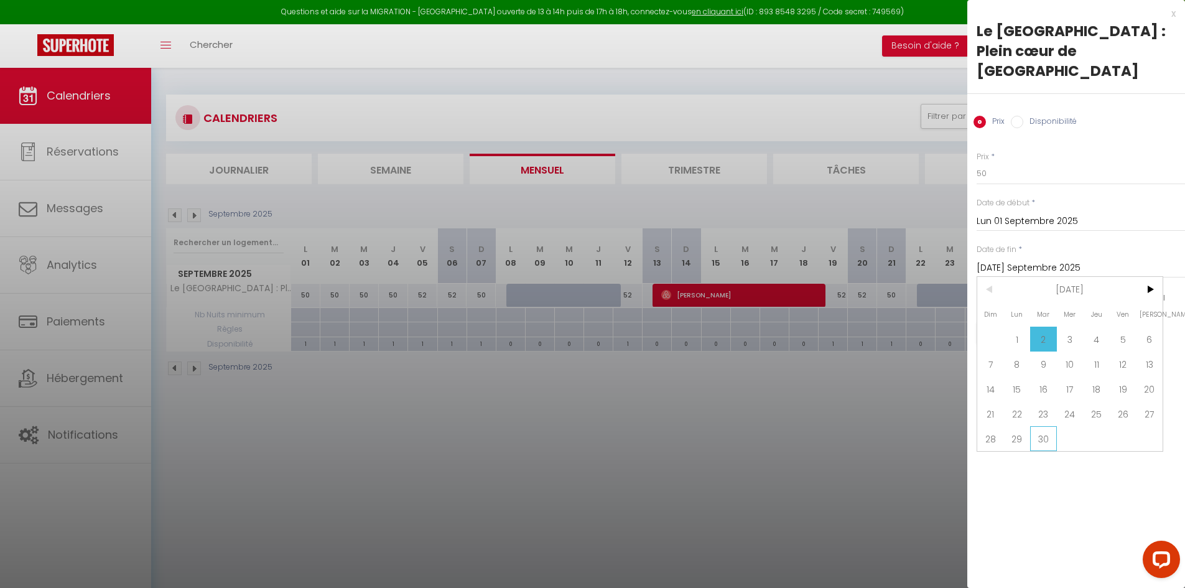
click at [1041, 426] on span "30" at bounding box center [1043, 438] width 27 height 25
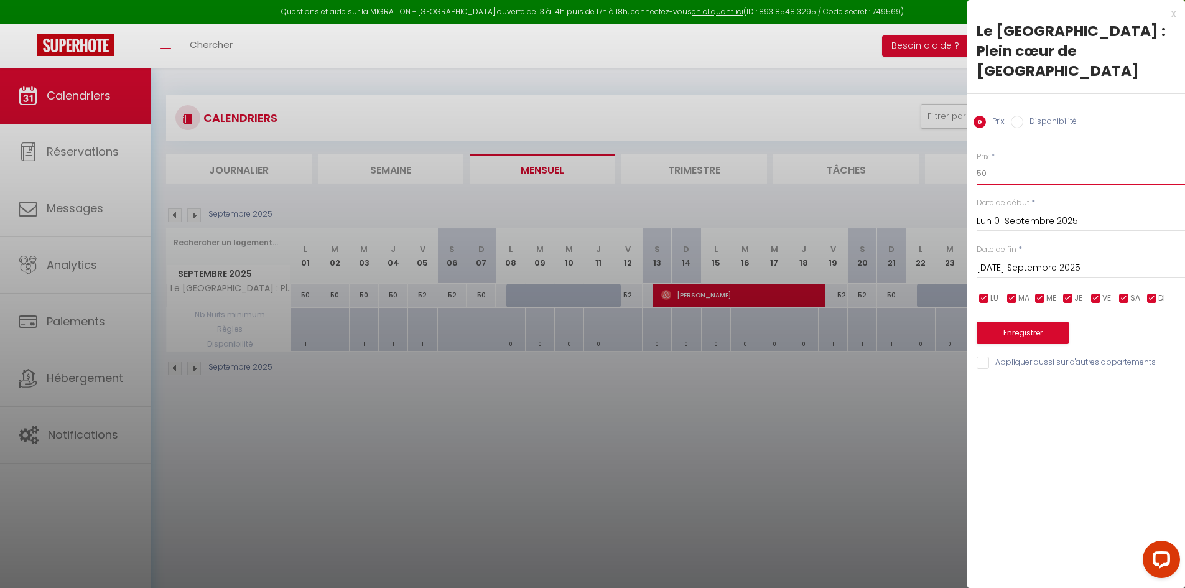
drag, startPoint x: 986, startPoint y: 146, endPoint x: 951, endPoint y: 159, distance: 37.2
click at [951, 159] on body "Questions et aide sur la MIGRATION - [GEOGRAPHIC_DATA] ouverte de 13 à 14h puis…" at bounding box center [592, 362] width 1185 height 588
click at [1042, 322] on button "Enregistrer" at bounding box center [1022, 333] width 92 height 22
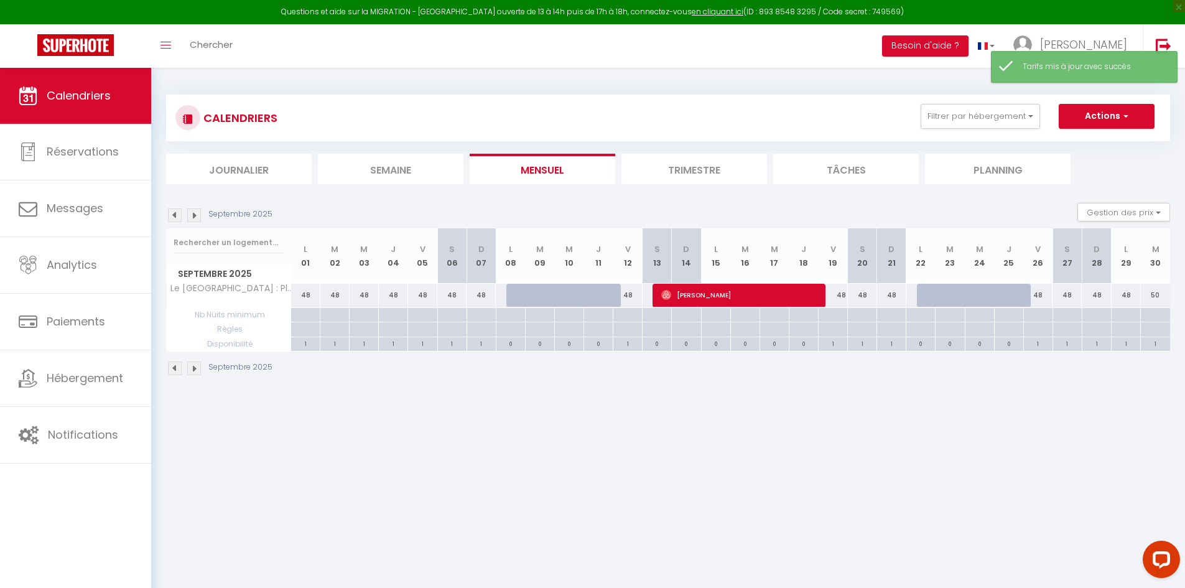
click at [1002, 129] on div "CALENDRIERS Filtrer par hébergement Tous La parenthèse Chic & Cosy - 8 min du F…" at bounding box center [667, 118] width 985 height 28
click at [1001, 116] on button "Filtrer par hébergement" at bounding box center [979, 116] width 119 height 25
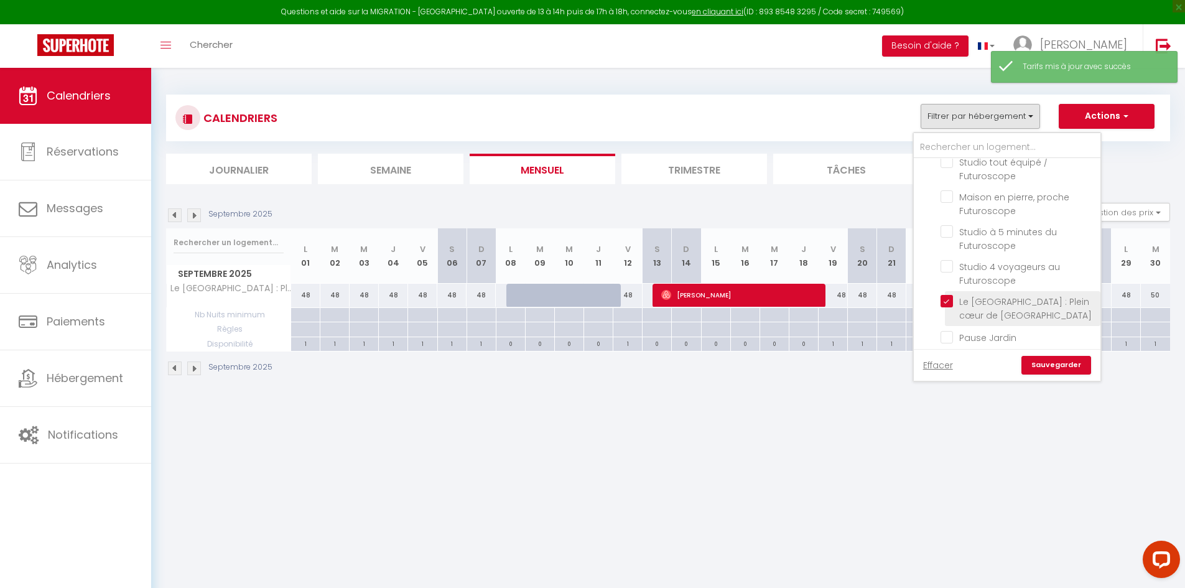
drag, startPoint x: 981, startPoint y: 261, endPoint x: 970, endPoint y: 282, distance: 23.6
click at [947, 291] on li "Le [GEOGRAPHIC_DATA] : Plein cœur de [GEOGRAPHIC_DATA]" at bounding box center [1022, 308] width 155 height 35
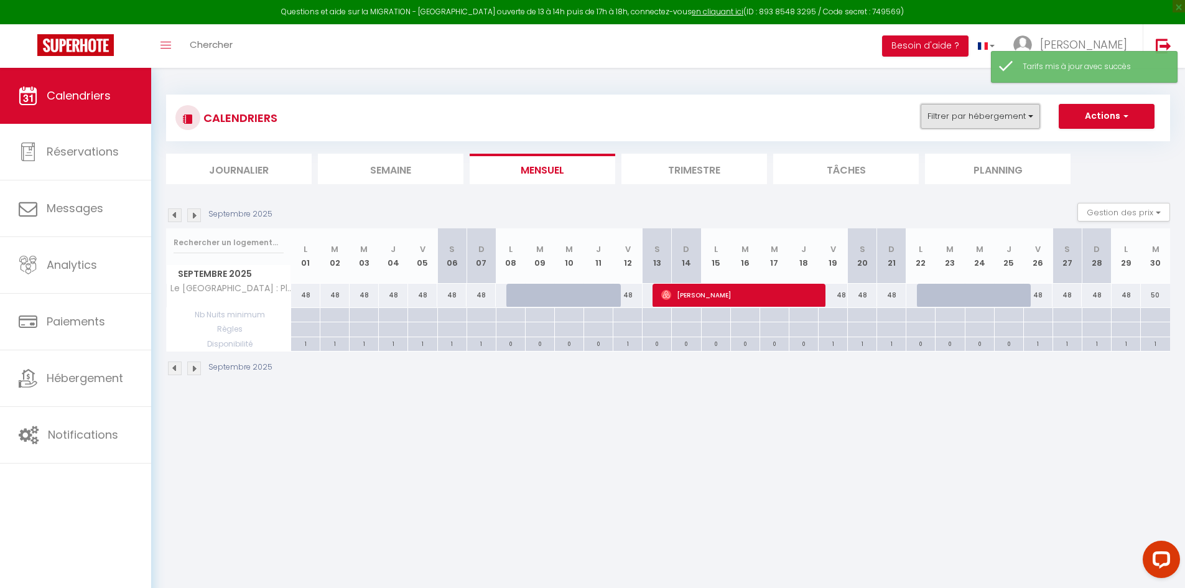
click at [963, 121] on button "Filtrer par hébergement" at bounding box center [979, 116] width 119 height 25
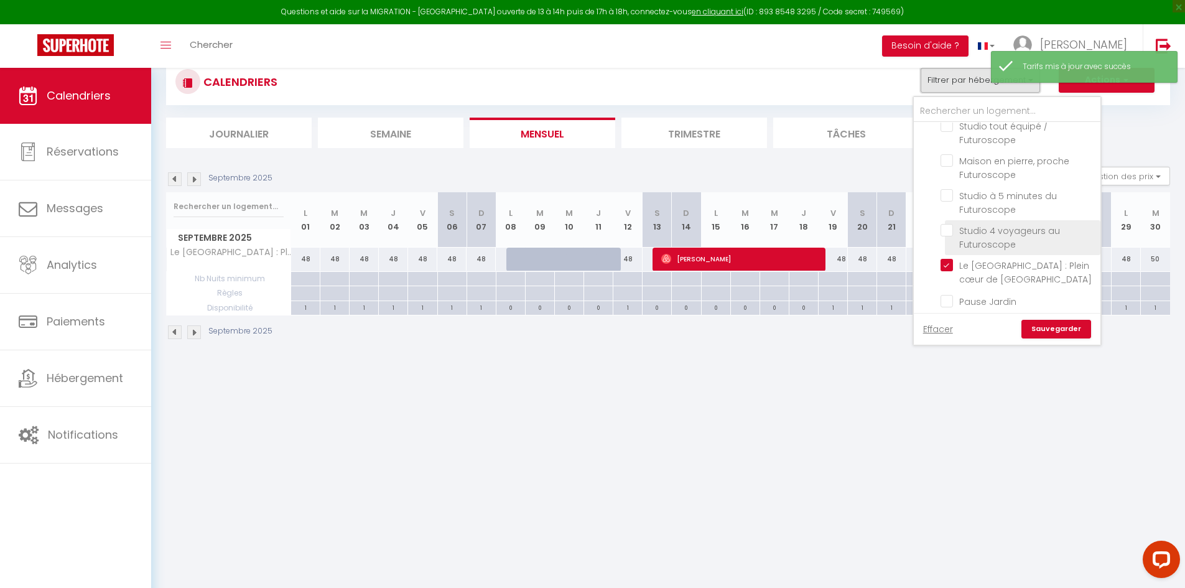
scroll to position [68, 0]
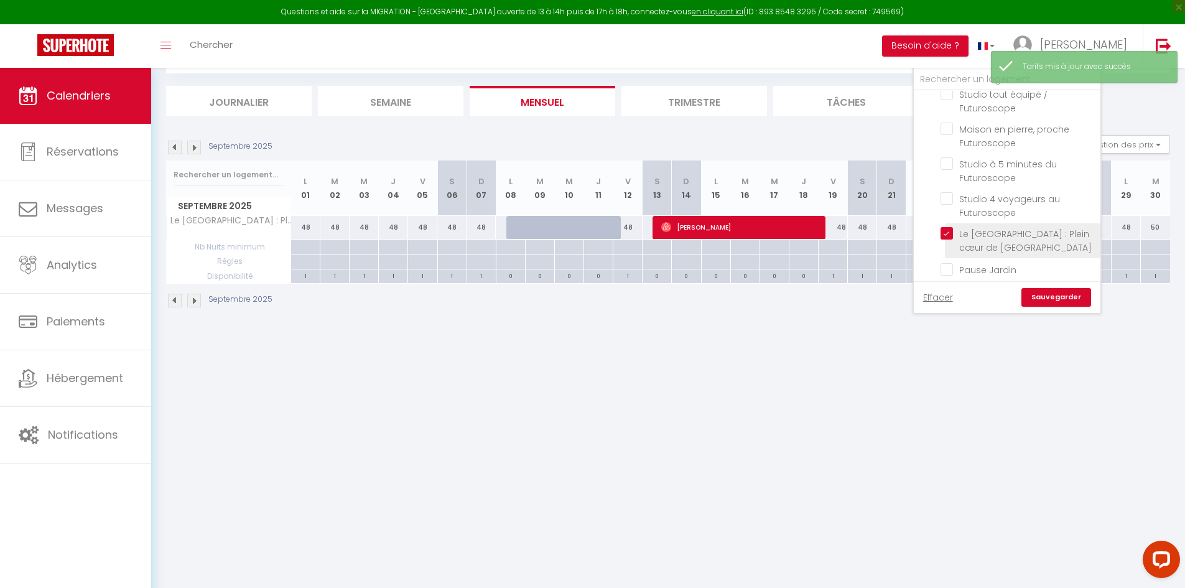
click at [947, 227] on input "Le [GEOGRAPHIC_DATA] : Plein cœur de [GEOGRAPHIC_DATA]" at bounding box center [1017, 233] width 155 height 12
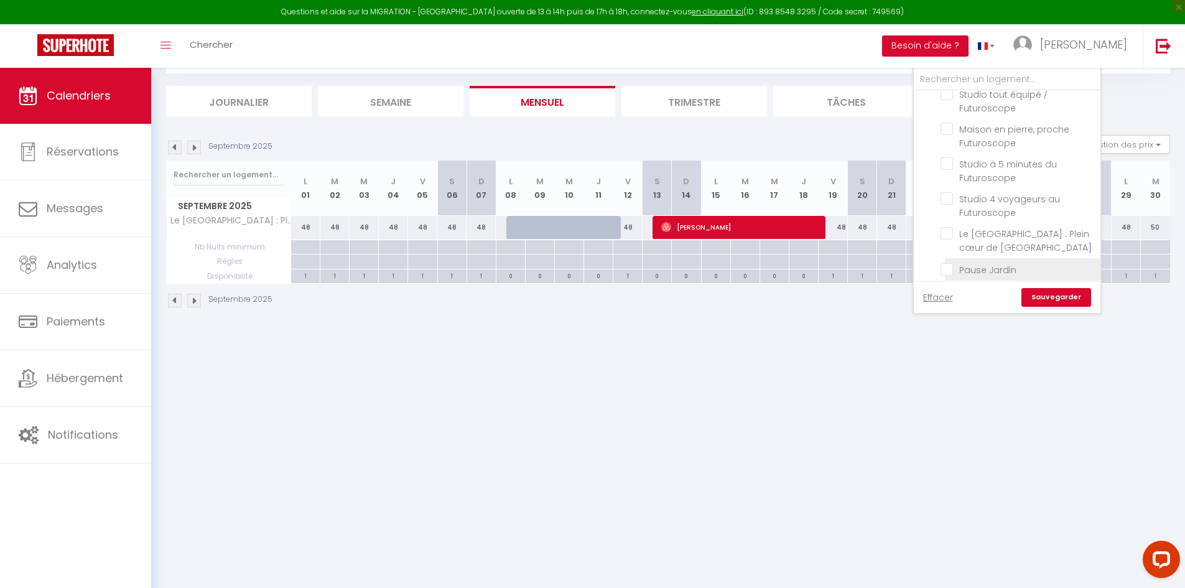
click at [948, 262] on input "Pause Jardin" at bounding box center [1017, 268] width 155 height 12
click at [1055, 302] on link "Sauvegarder" at bounding box center [1056, 297] width 70 height 19
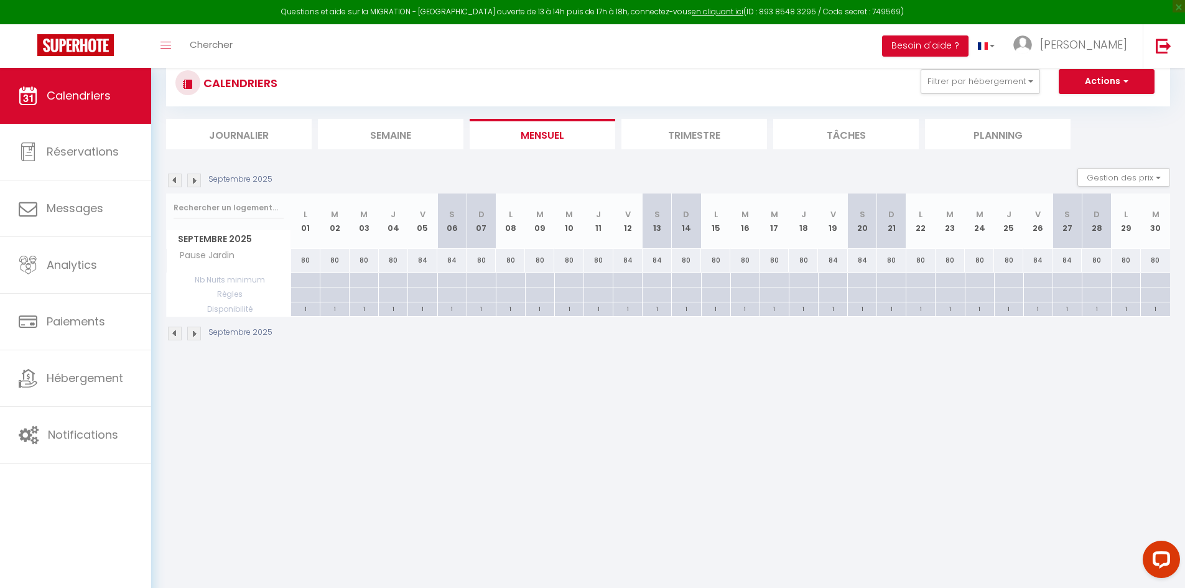
scroll to position [6, 0]
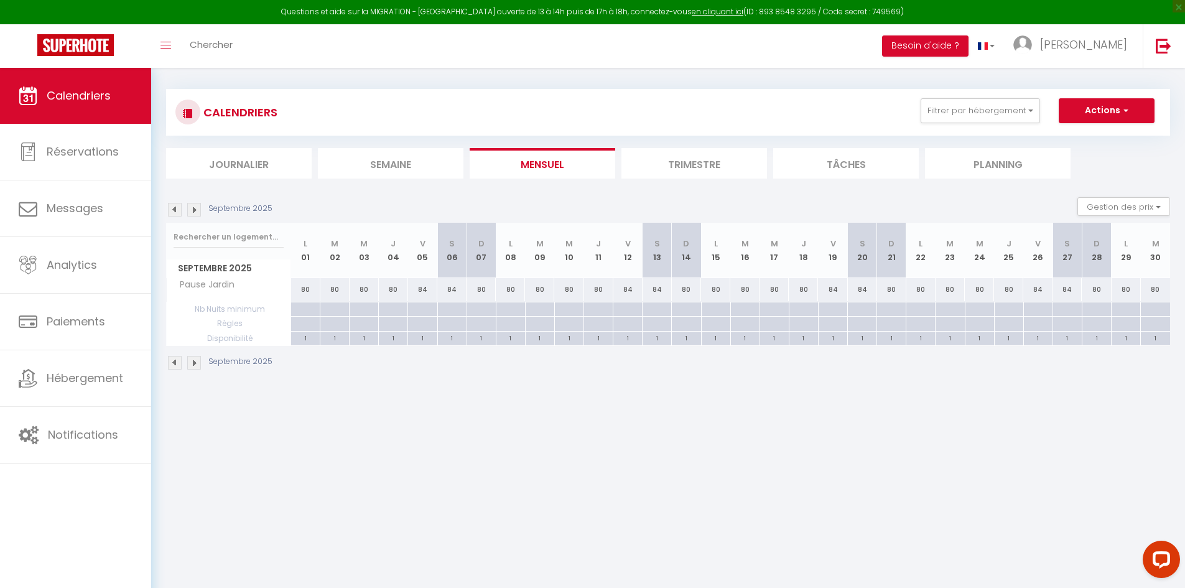
click at [292, 311] on div at bounding box center [304, 309] width 29 height 14
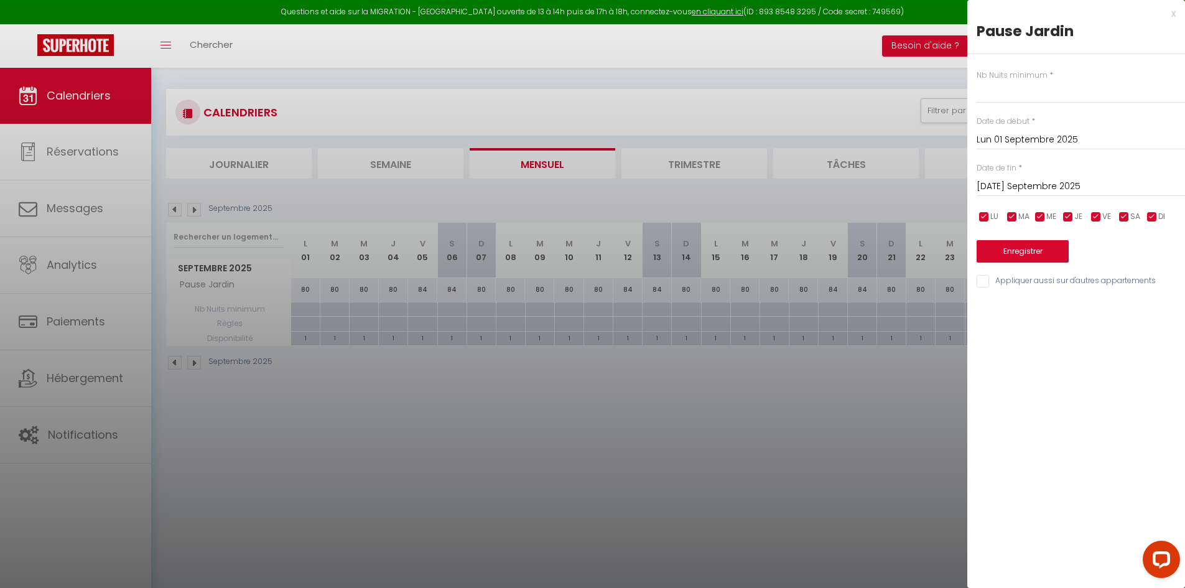
click at [1063, 181] on input "[DATE]" at bounding box center [1080, 186] width 208 height 16
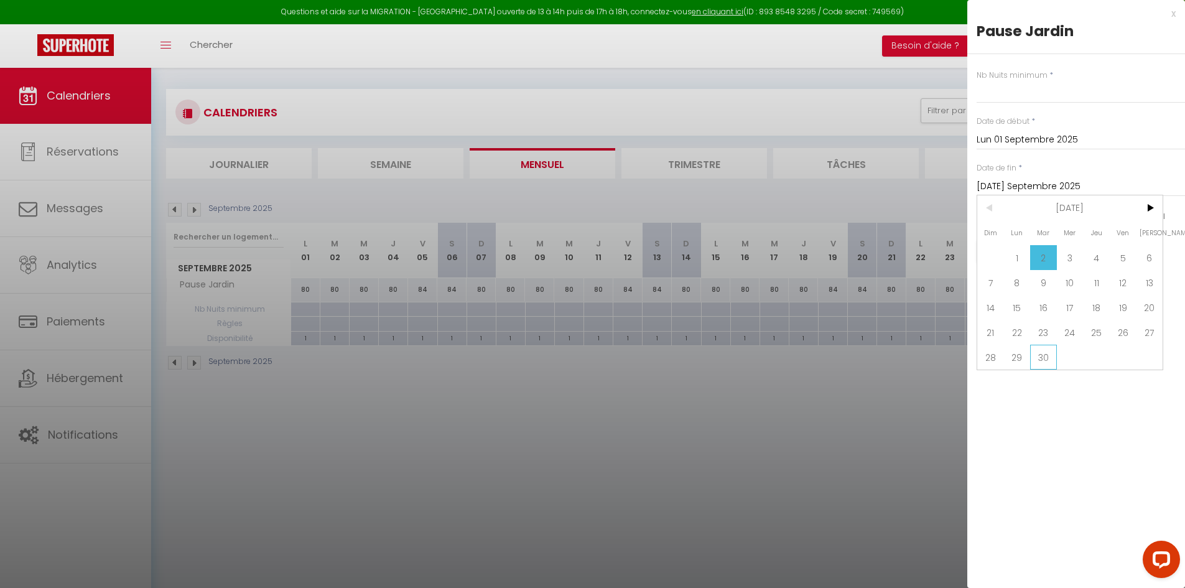
click at [1044, 363] on span "30" at bounding box center [1043, 357] width 27 height 25
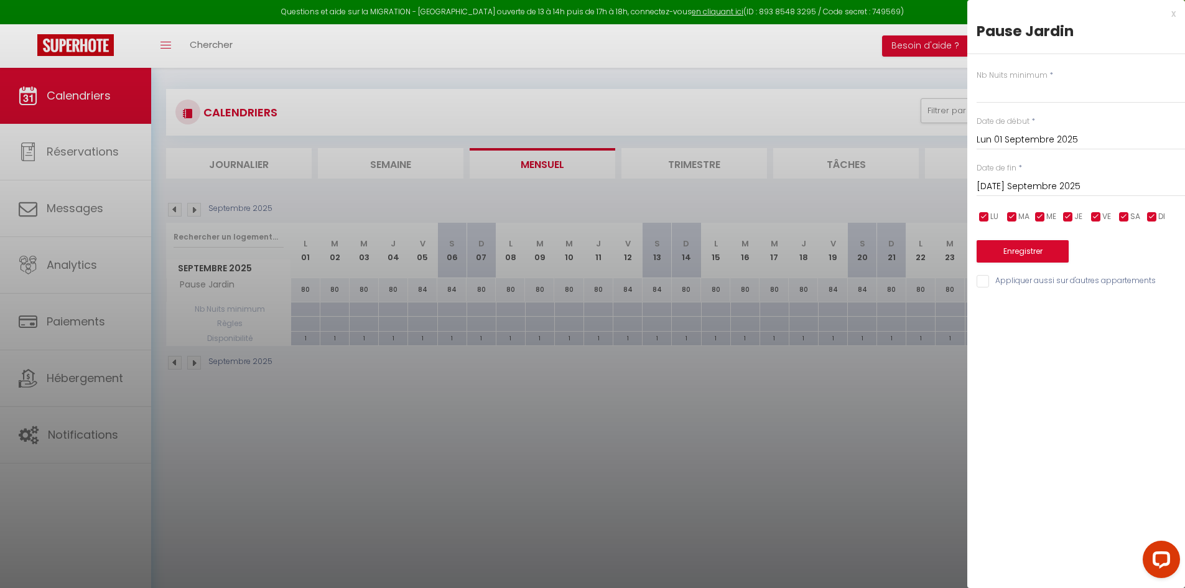
click at [1004, 105] on div "Nb Nuits minimum * Date de début * Lun 01 Septembre 2025 < Sep 2025 > Dim Lun M…" at bounding box center [1076, 171] width 218 height 235
click at [1005, 98] on input "text" at bounding box center [1080, 92] width 208 height 22
click at [1032, 252] on button "Enregistrer" at bounding box center [1022, 251] width 92 height 22
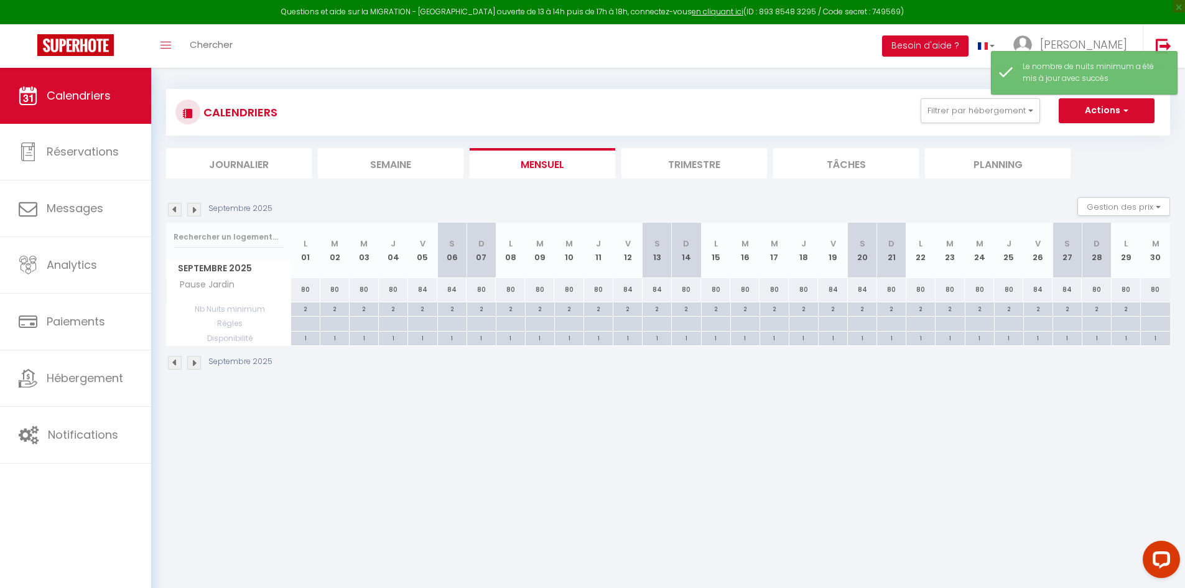
click at [305, 292] on div "80" at bounding box center [305, 289] width 29 height 23
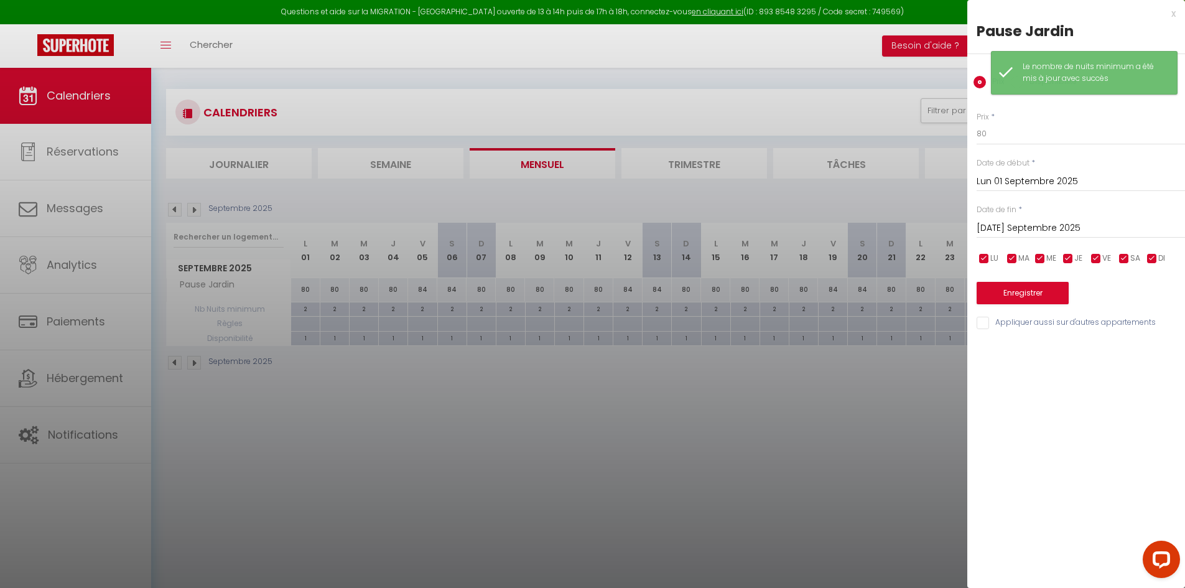
click at [1029, 234] on input "[DATE]" at bounding box center [1080, 228] width 208 height 16
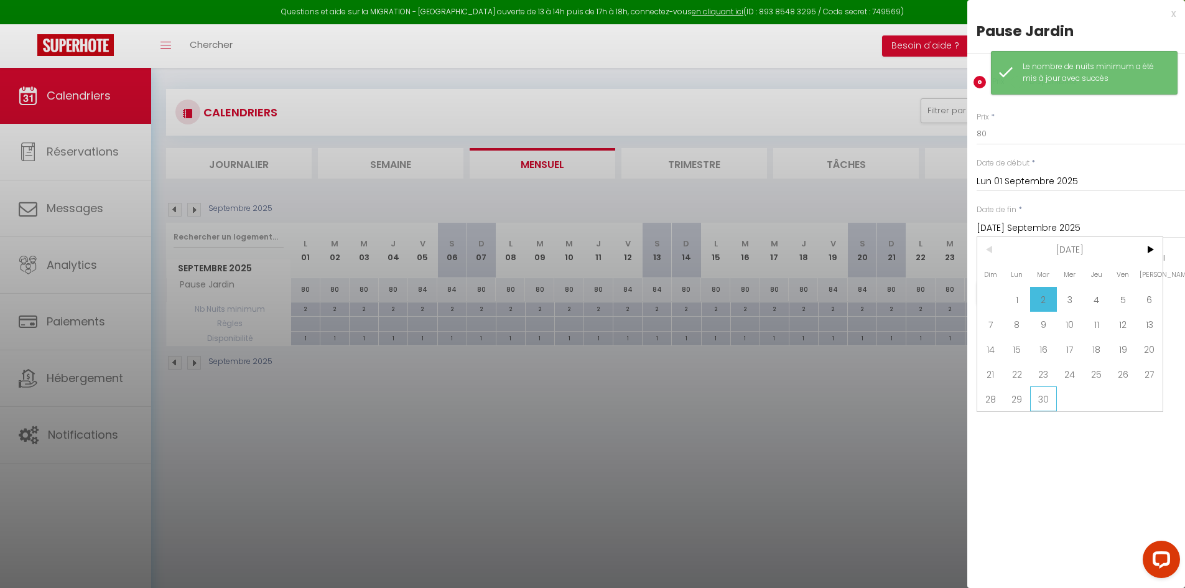
click at [1047, 402] on span "30" at bounding box center [1043, 398] width 27 height 25
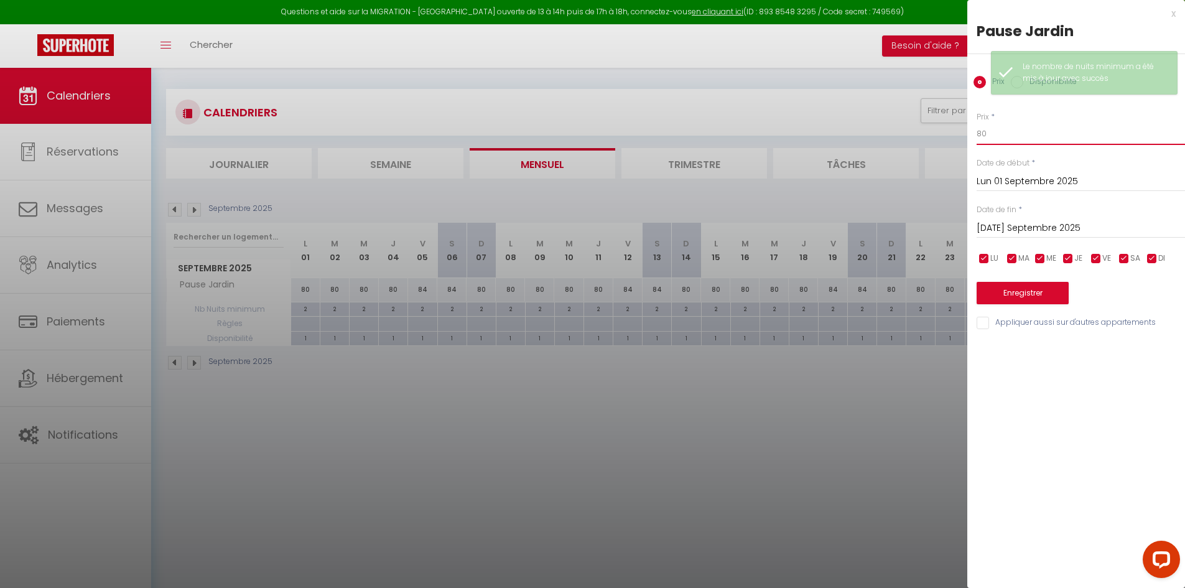
drag, startPoint x: 991, startPoint y: 134, endPoint x: 913, endPoint y: 150, distance: 80.0
click at [917, 149] on body "Questions et aide sur la MIGRATION - [GEOGRAPHIC_DATA] ouverte de 13 à 14h puis…" at bounding box center [592, 356] width 1185 height 588
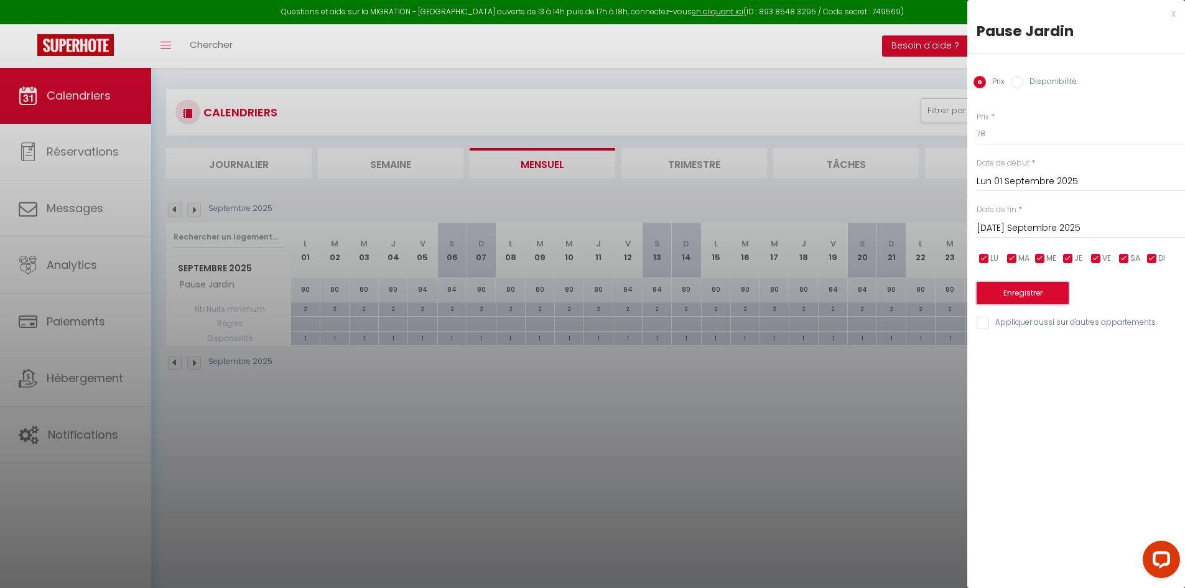
click at [1032, 291] on button "Enregistrer" at bounding box center [1022, 293] width 92 height 22
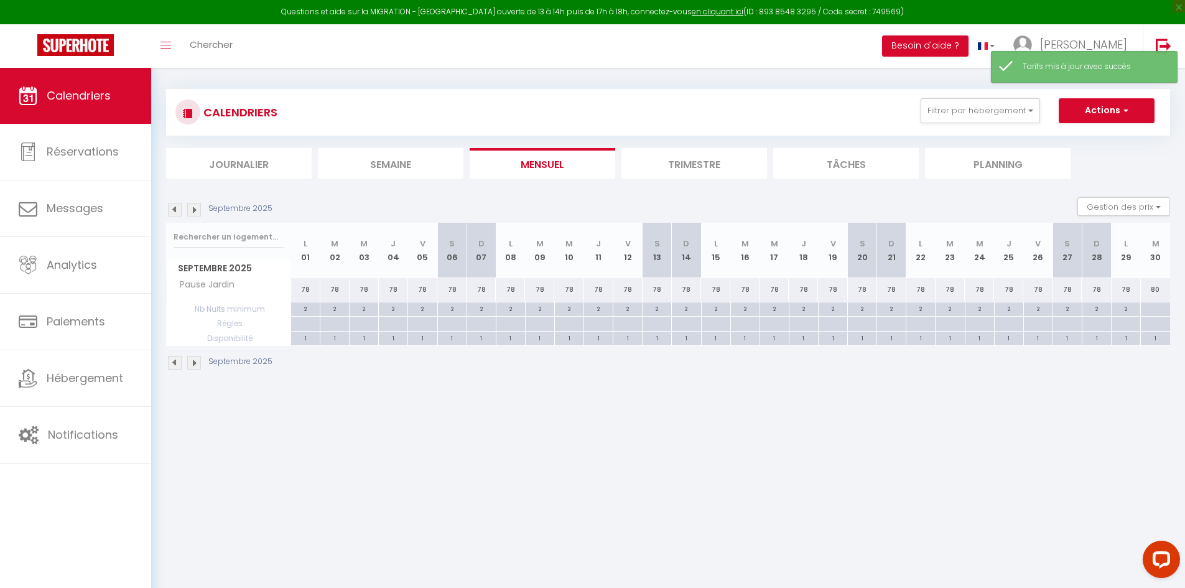
click at [418, 291] on div "78" at bounding box center [422, 289] width 29 height 23
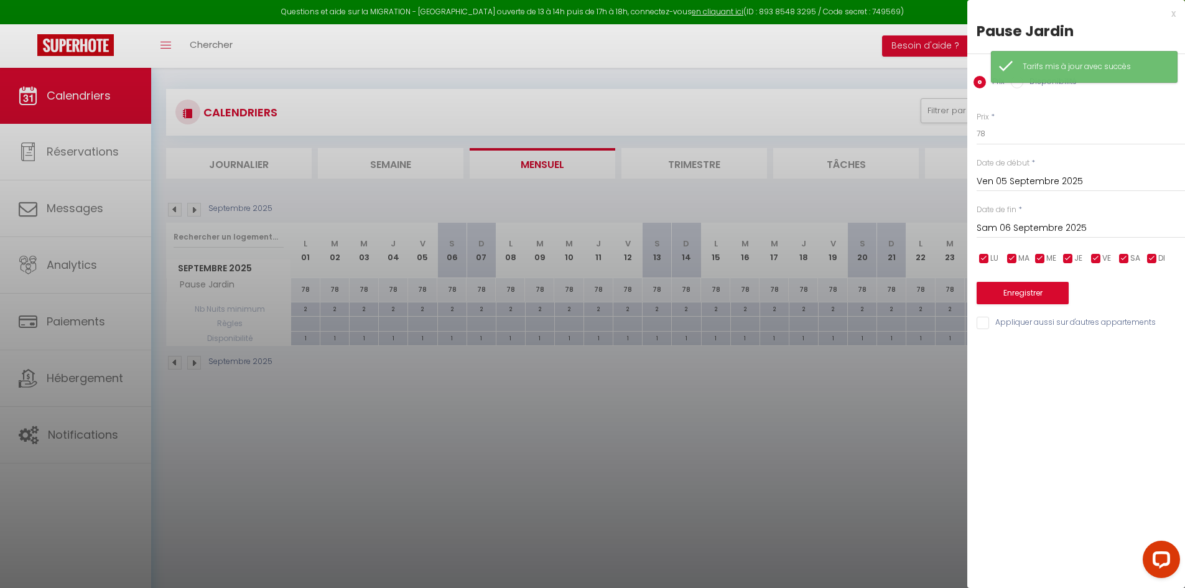
click at [1016, 225] on input "Sam 06 Septembre 2025" at bounding box center [1080, 228] width 208 height 16
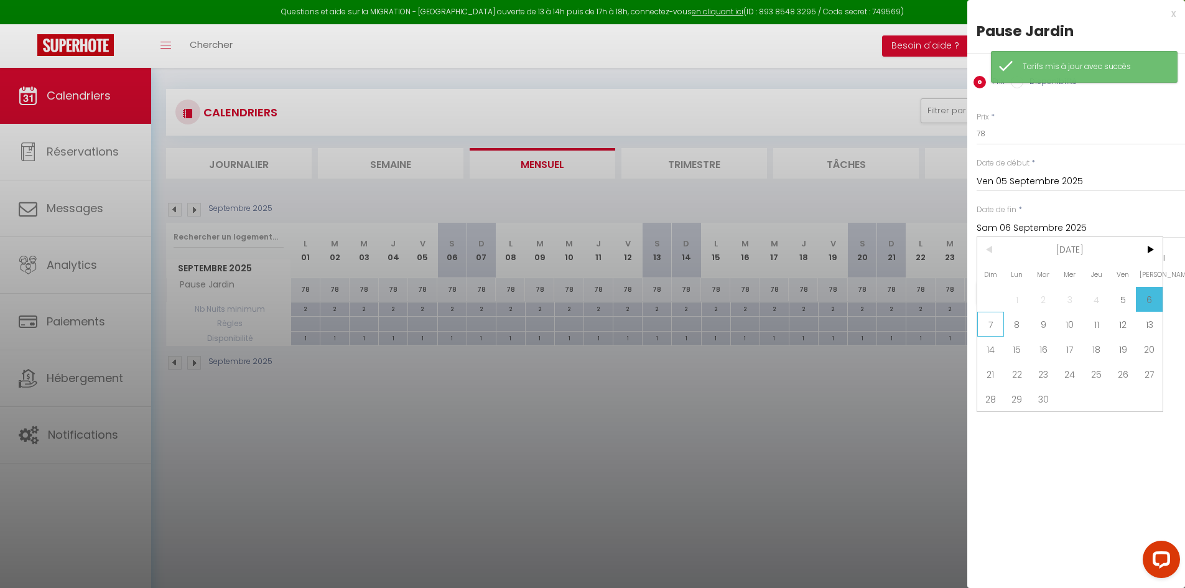
click at [992, 325] on span "7" at bounding box center [990, 324] width 27 height 25
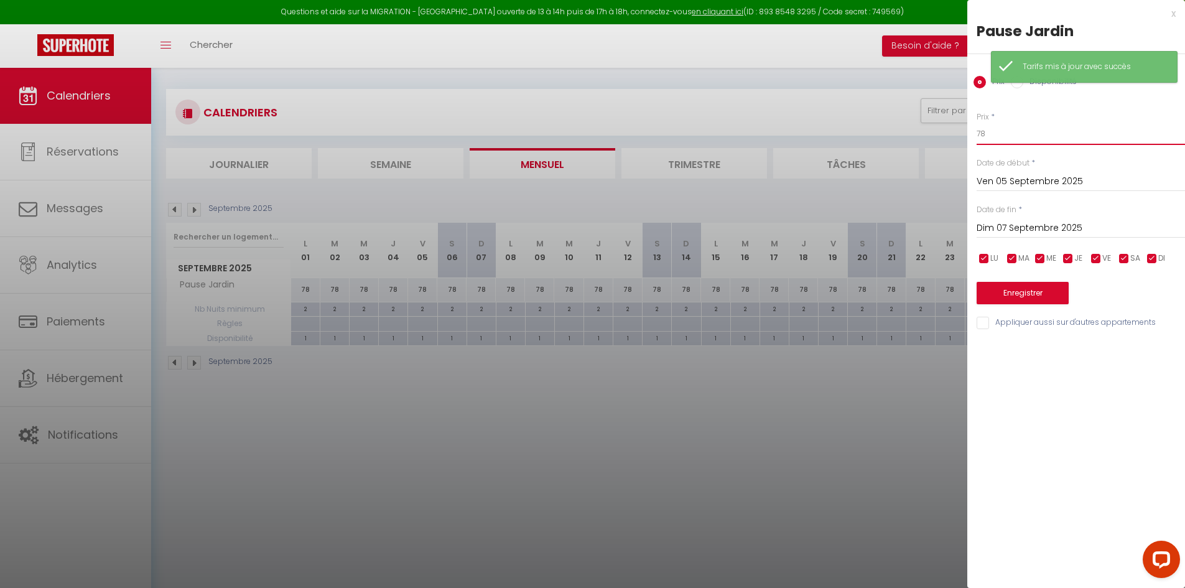
drag, startPoint x: 965, startPoint y: 143, endPoint x: 928, endPoint y: 154, distance: 38.4
click at [929, 154] on body "Questions et aide sur la MIGRATION - [GEOGRAPHIC_DATA] ouverte de 13 à 14h puis…" at bounding box center [592, 356] width 1185 height 588
click at [1043, 301] on button "Enregistrer" at bounding box center [1022, 293] width 92 height 22
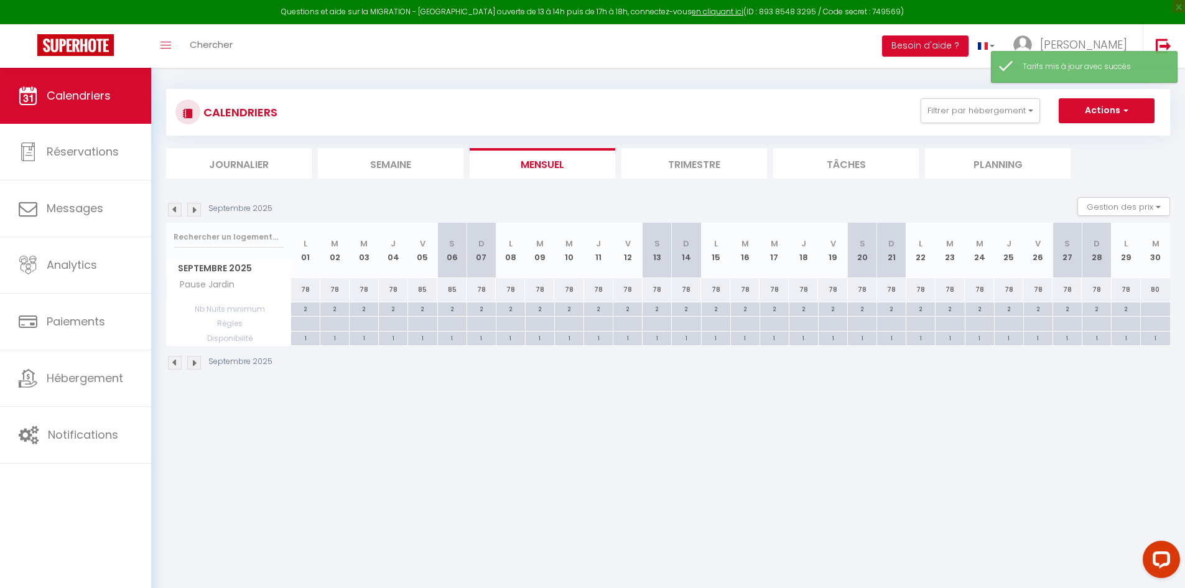
click at [630, 292] on div "78" at bounding box center [627, 289] width 29 height 23
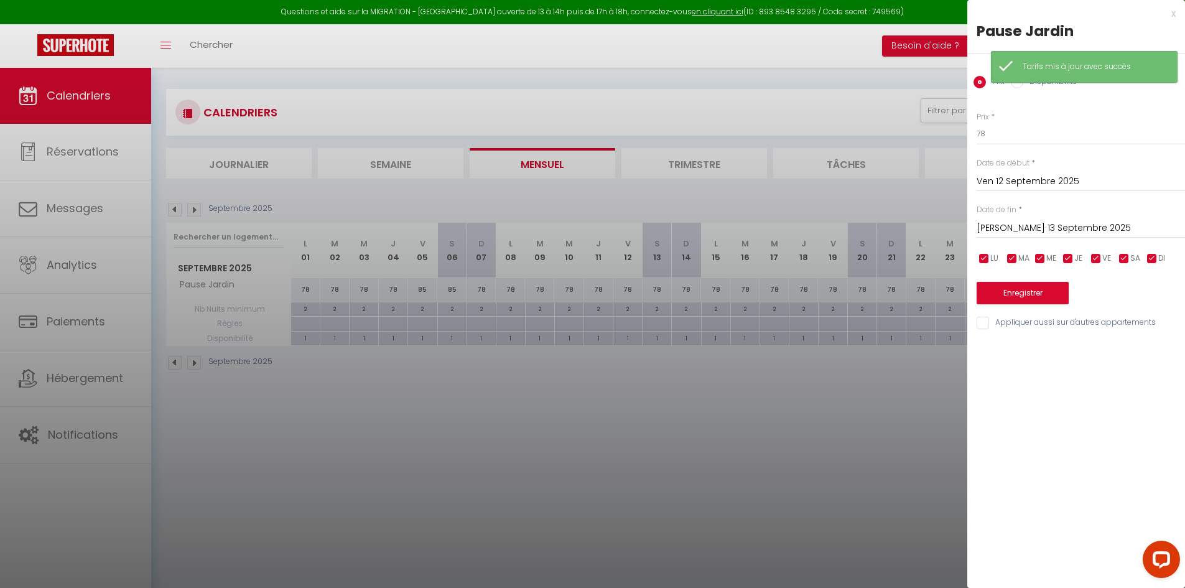
click at [1045, 234] on input "[DATE]" at bounding box center [1080, 228] width 208 height 16
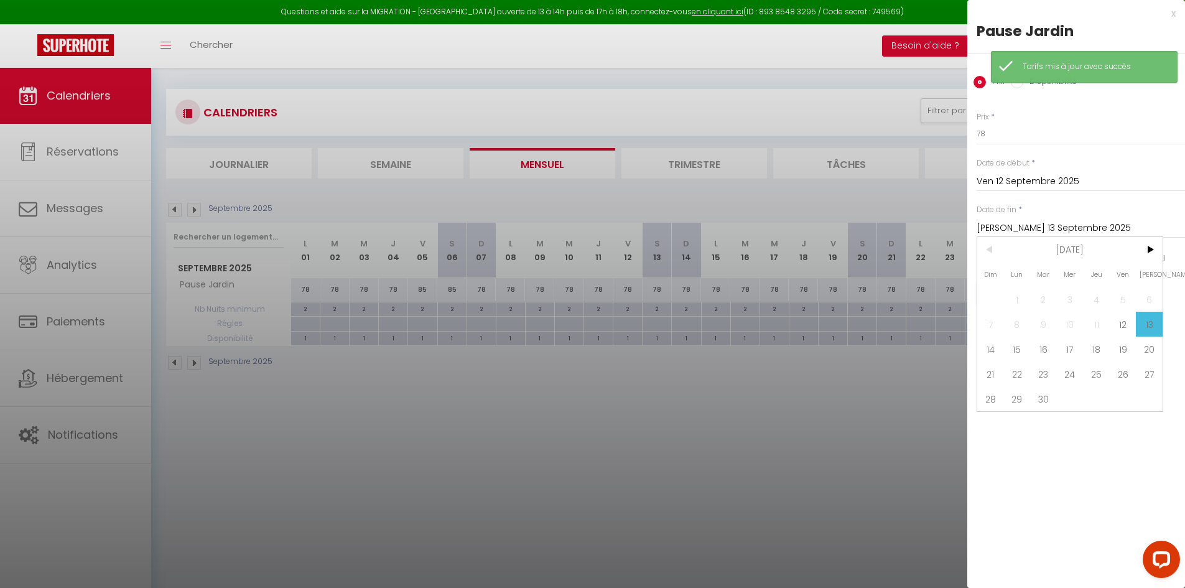
click at [1047, 225] on input "[DATE]" at bounding box center [1080, 228] width 208 height 16
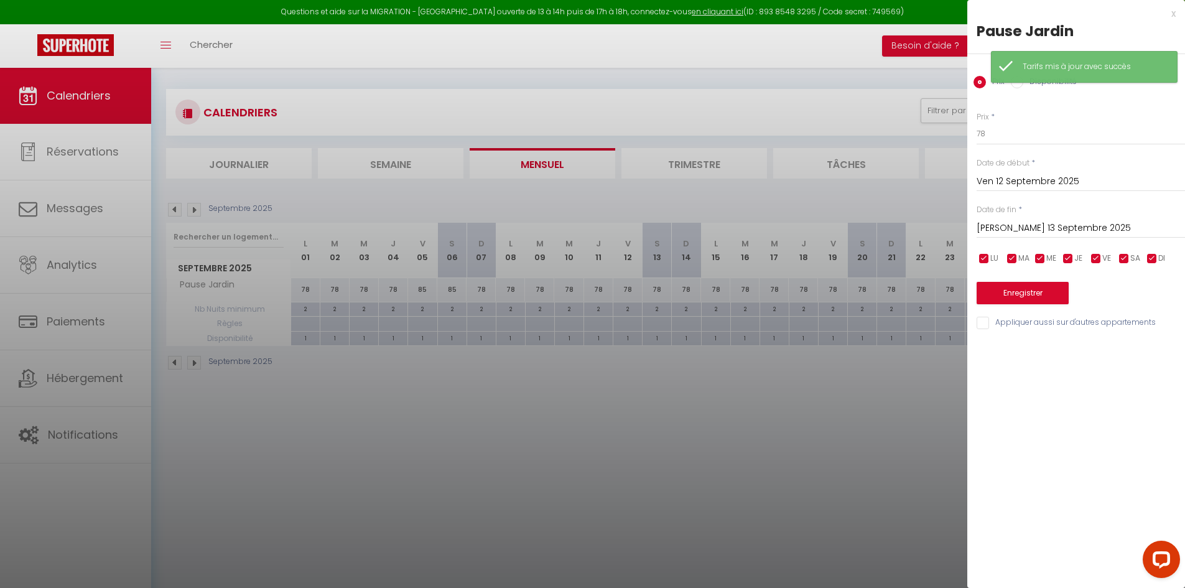
click at [1045, 228] on input "[DATE]" at bounding box center [1080, 228] width 208 height 16
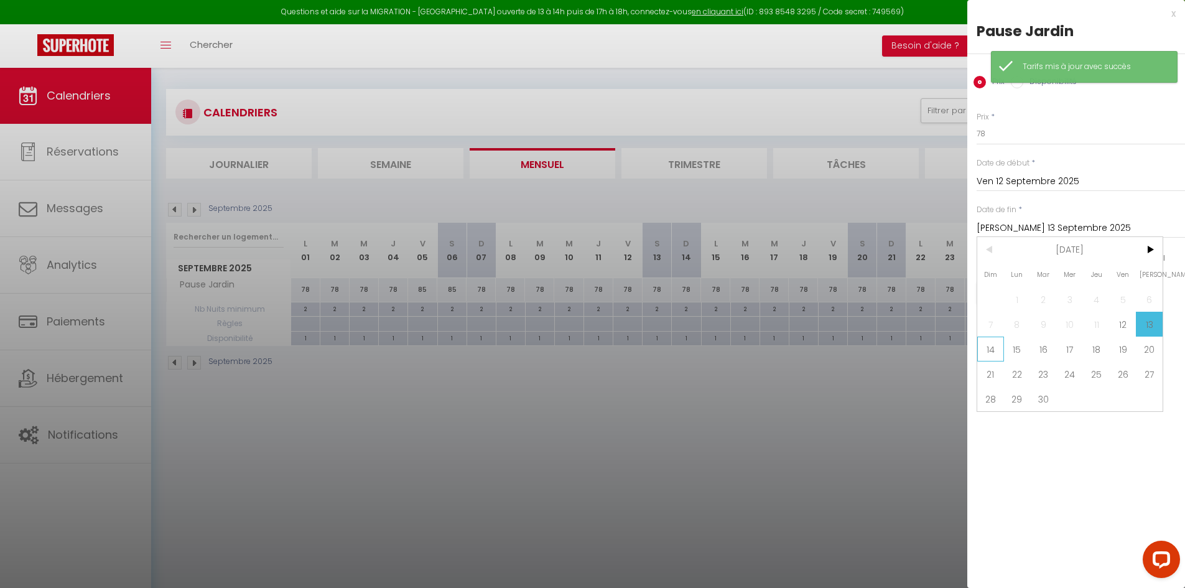
click at [992, 353] on span "14" at bounding box center [990, 348] width 27 height 25
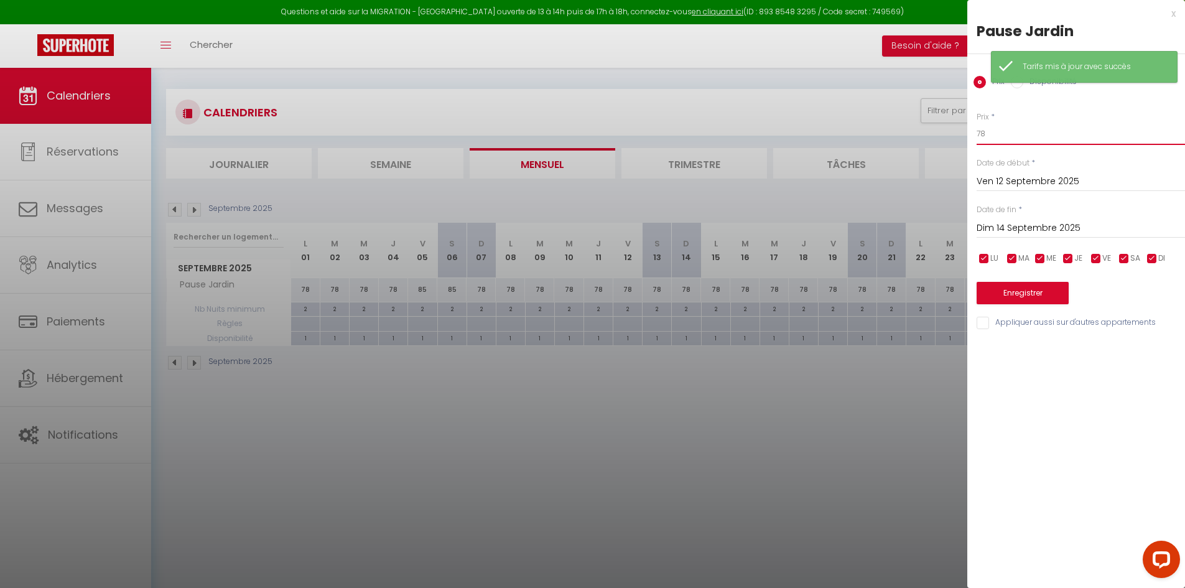
drag, startPoint x: 1014, startPoint y: 129, endPoint x: 893, endPoint y: 154, distance: 123.9
click at [896, 154] on body "Questions et aide sur la MIGRATION - [GEOGRAPHIC_DATA] ouverte de 13 à 14h puis…" at bounding box center [592, 356] width 1185 height 588
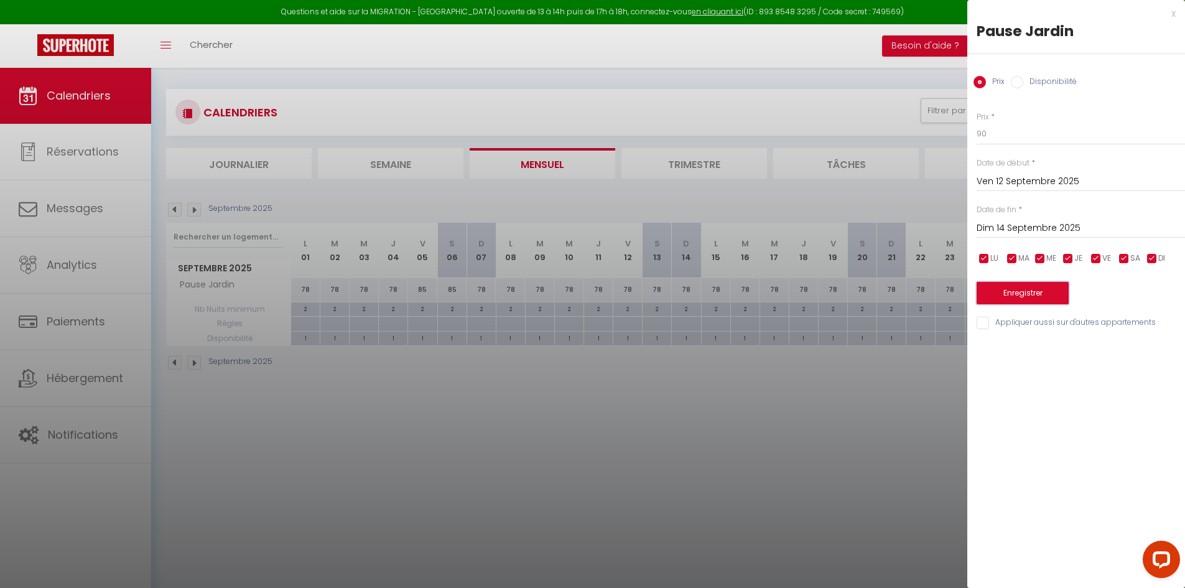
click at [998, 289] on button "Enregistrer" at bounding box center [1022, 293] width 92 height 22
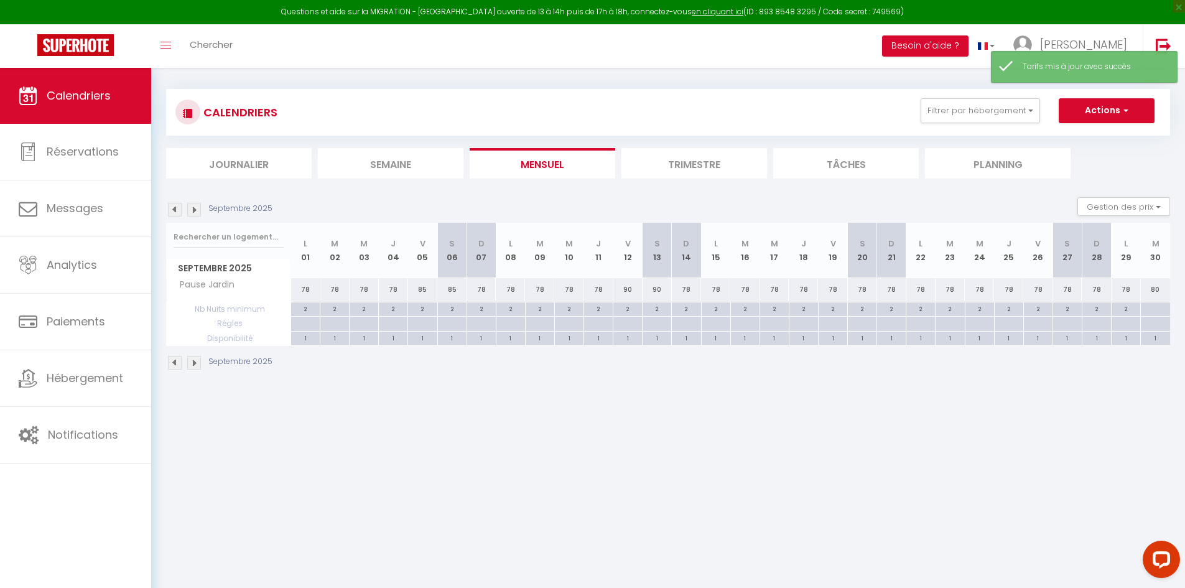
click at [839, 294] on div "78" at bounding box center [832, 289] width 29 height 23
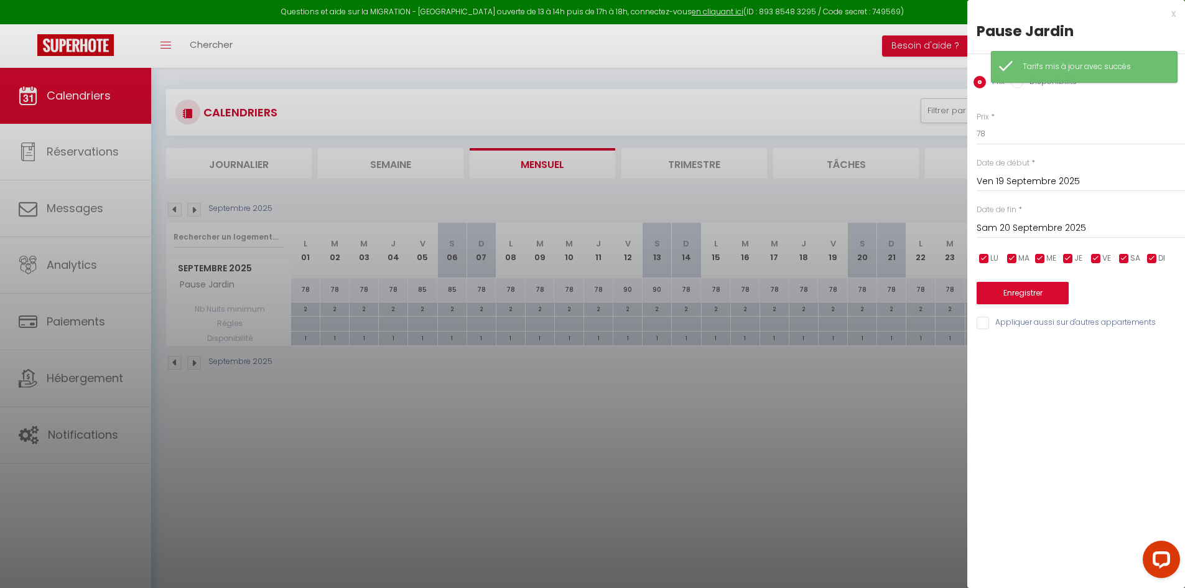
click at [1034, 218] on div "Sam 20 Septembre 2025 < Sep 2025 > Dim Lun Mar Mer Jeu Ven Sam 1 2 3 4 5 6 7 8 …" at bounding box center [1080, 227] width 208 height 22
click at [1040, 227] on input "Sam 20 Septembre 2025" at bounding box center [1080, 228] width 208 height 16
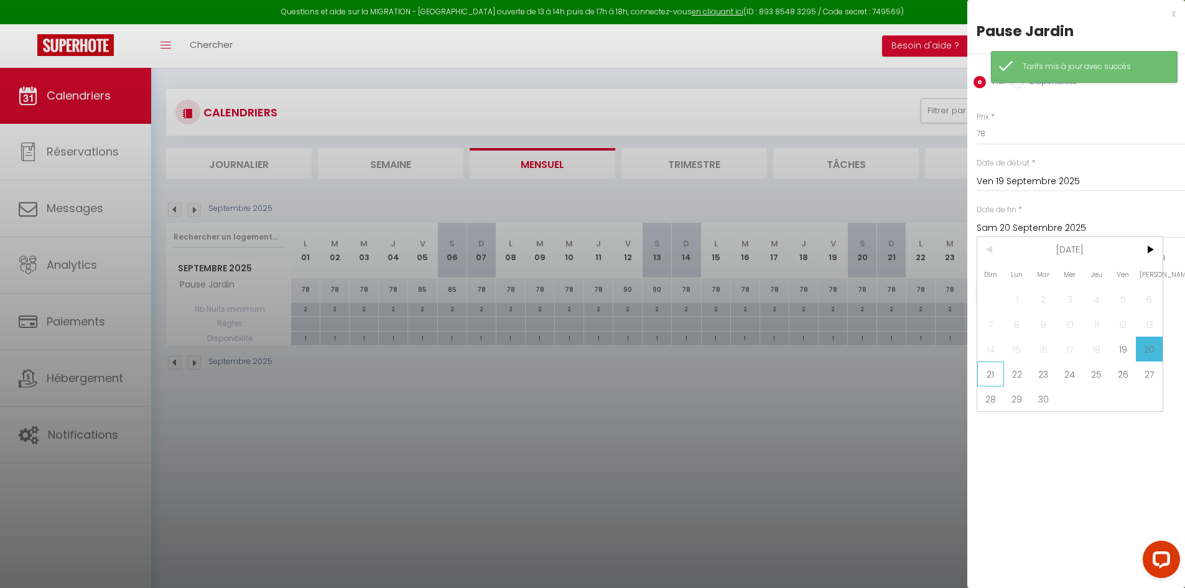
click at [985, 374] on span "21" at bounding box center [990, 373] width 27 height 25
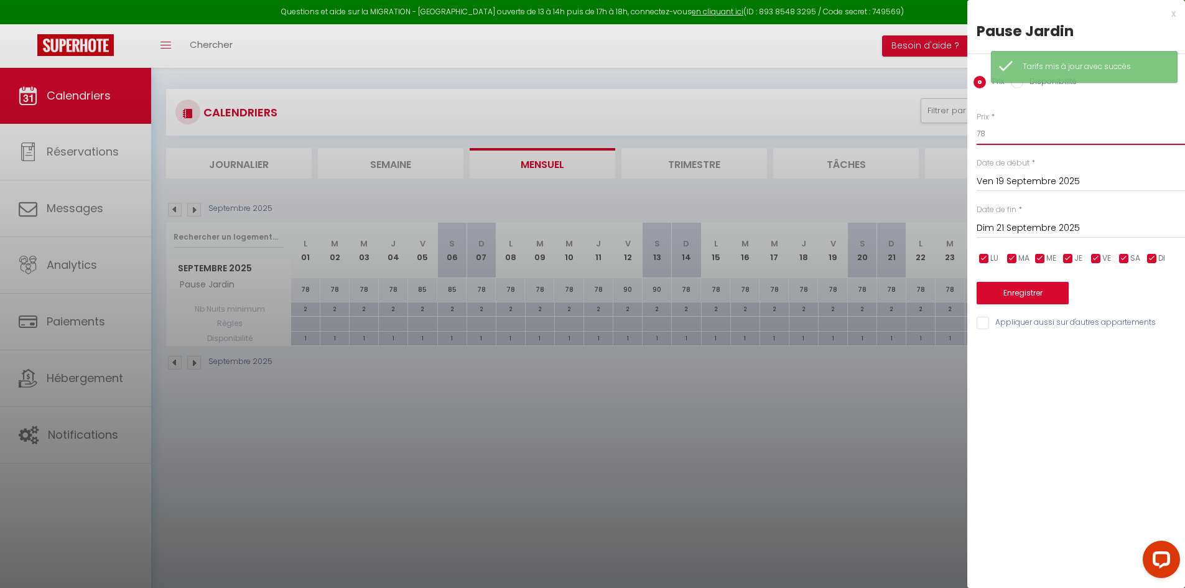
drag, startPoint x: 979, startPoint y: 132, endPoint x: 932, endPoint y: 146, distance: 49.0
click at [932, 146] on body "Questions et aide sur la MIGRATION - [GEOGRAPHIC_DATA] ouverte de 13 à 14h puis…" at bounding box center [592, 356] width 1185 height 588
click at [1024, 299] on button "Enregistrer" at bounding box center [1022, 293] width 92 height 22
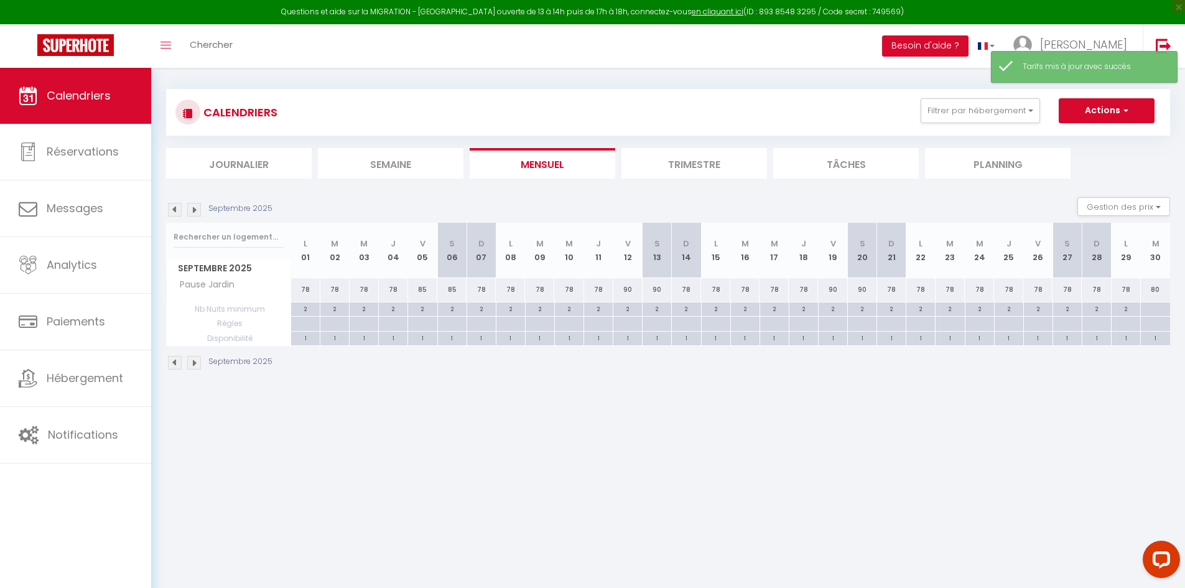
click at [1045, 293] on div "78" at bounding box center [1037, 289] width 29 height 23
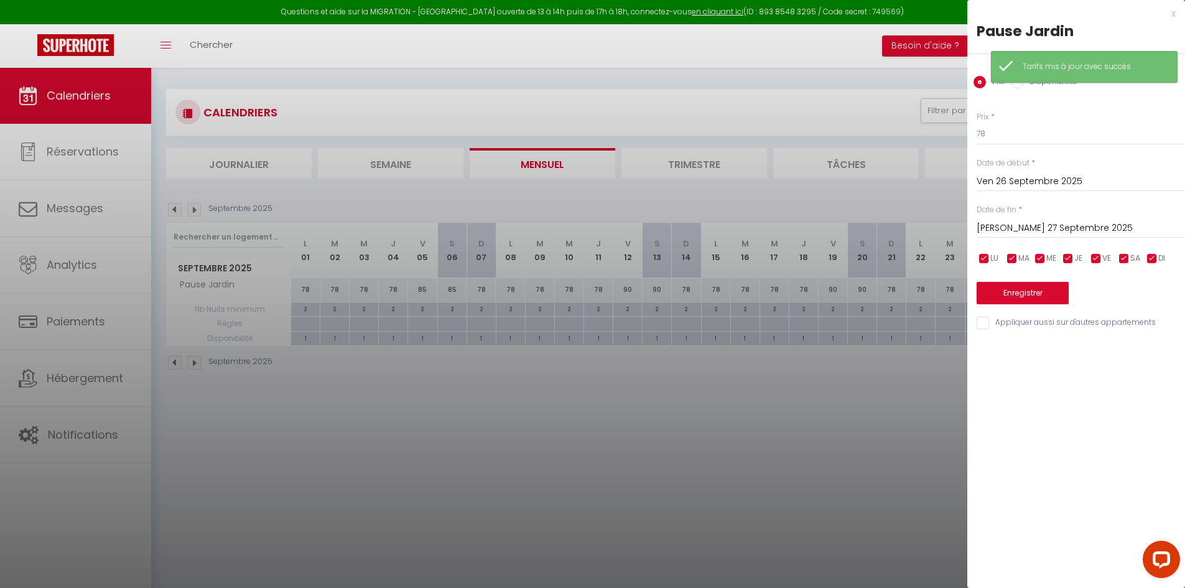
click at [998, 222] on input "[DATE]" at bounding box center [1080, 228] width 208 height 16
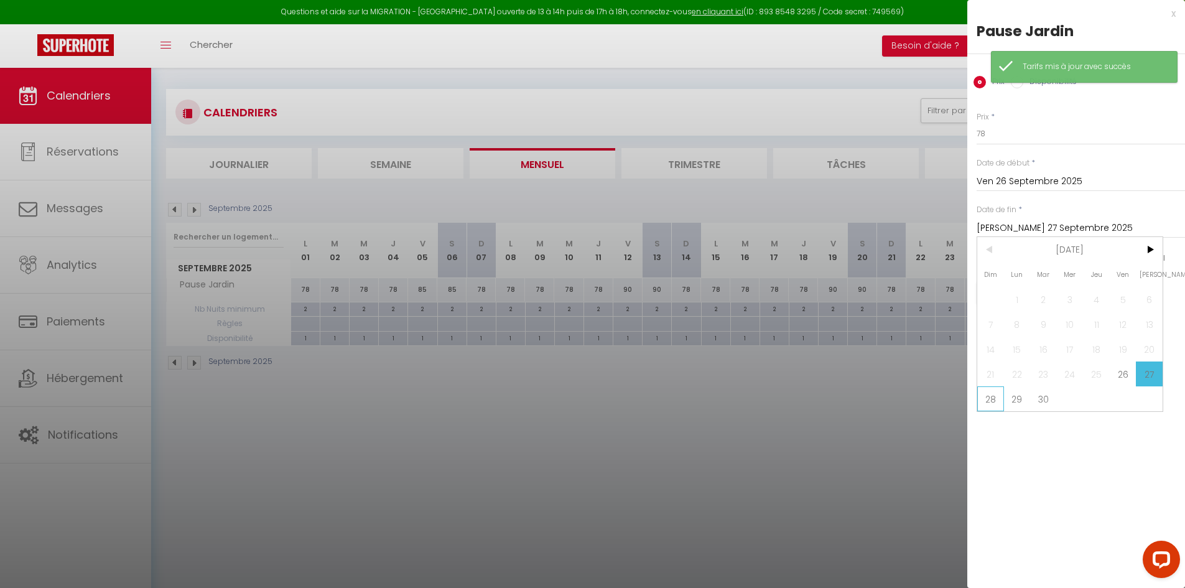
click at [989, 400] on span "28" at bounding box center [990, 398] width 27 height 25
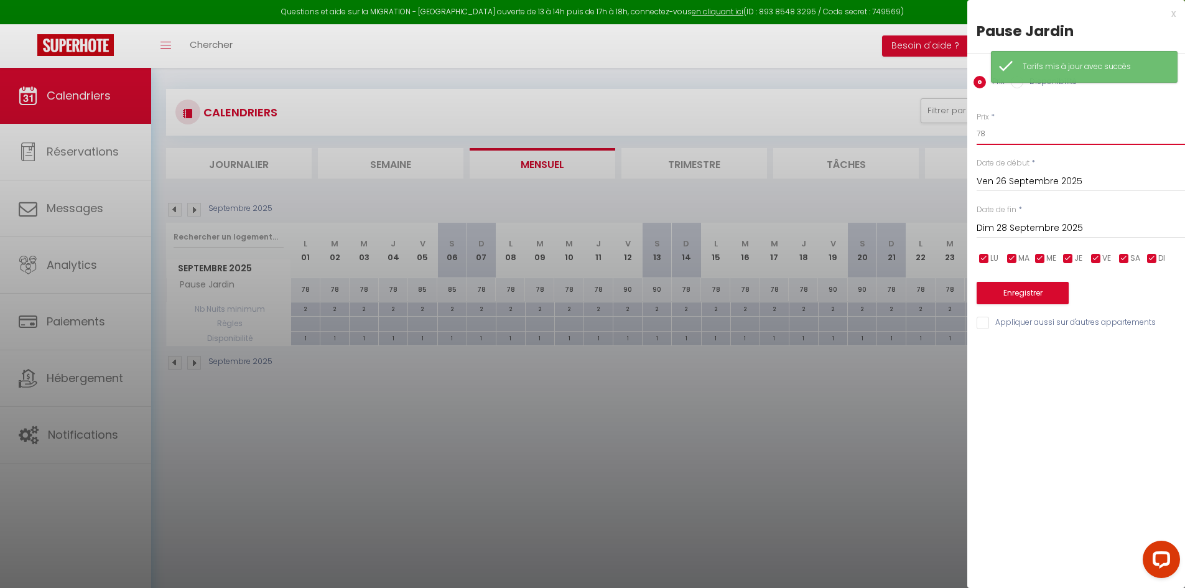
drag, startPoint x: 942, startPoint y: 152, endPoint x: 927, endPoint y: 156, distance: 15.5
click at [928, 156] on body "Questions et aide sur la MIGRATION - [GEOGRAPHIC_DATA] ouverte de 13 à 14h puis…" at bounding box center [592, 356] width 1185 height 588
click at [1026, 294] on button "Enregistrer" at bounding box center [1022, 293] width 92 height 22
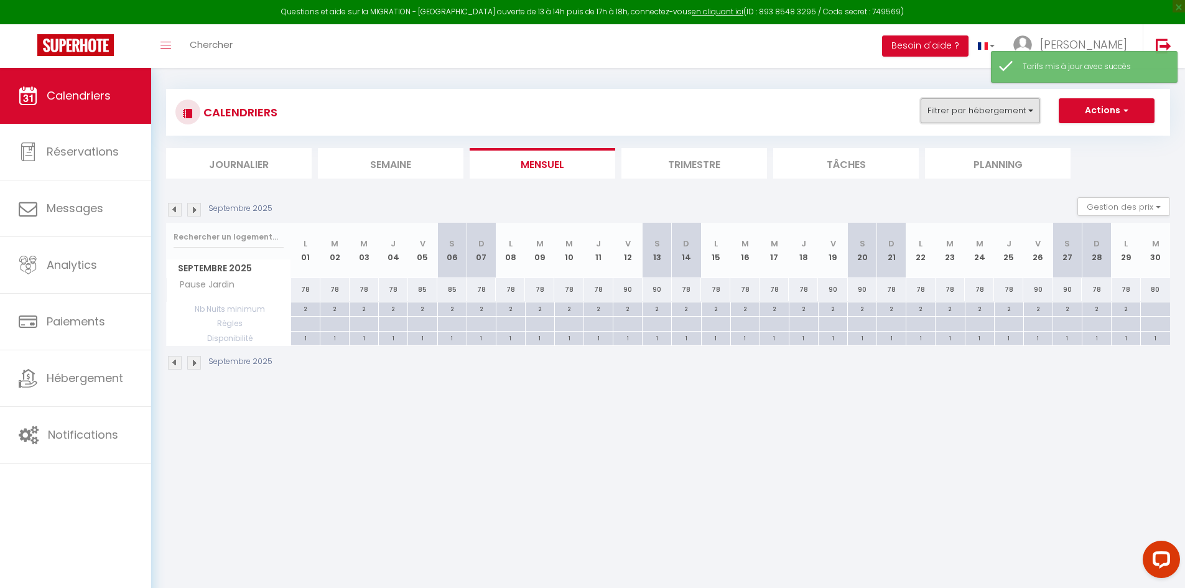
click at [970, 113] on button "Filtrer par hébergement" at bounding box center [979, 110] width 119 height 25
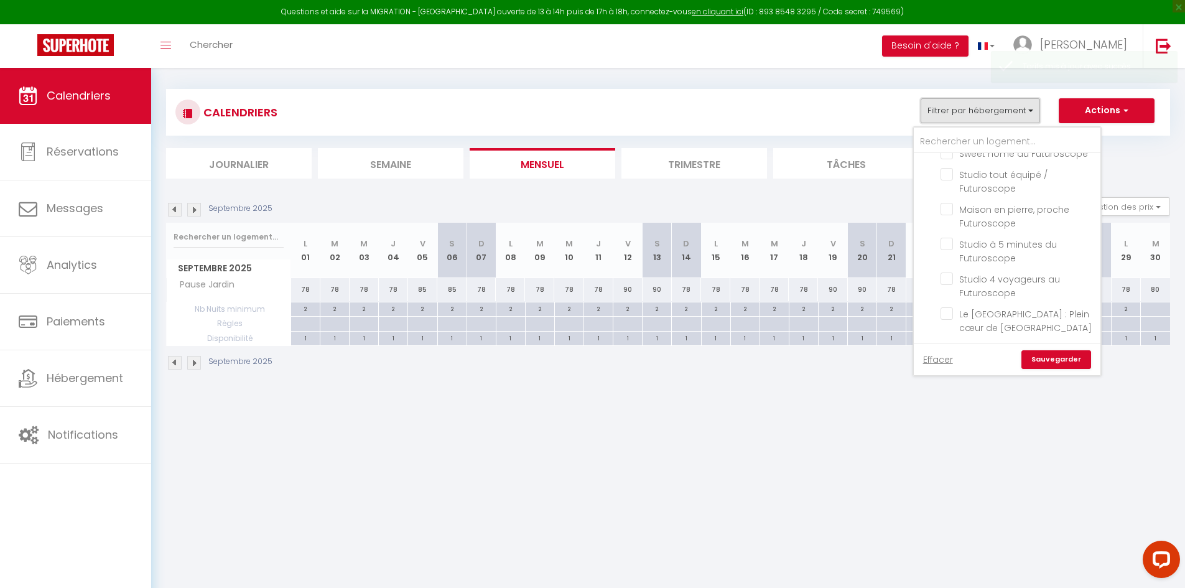
scroll to position [926, 0]
click at [946, 324] on input "Pause Jardin" at bounding box center [1017, 330] width 155 height 12
click at [947, 346] on input "Le loft de la libération" at bounding box center [1017, 352] width 155 height 12
click at [1073, 358] on link "Sauvegarder" at bounding box center [1056, 359] width 70 height 19
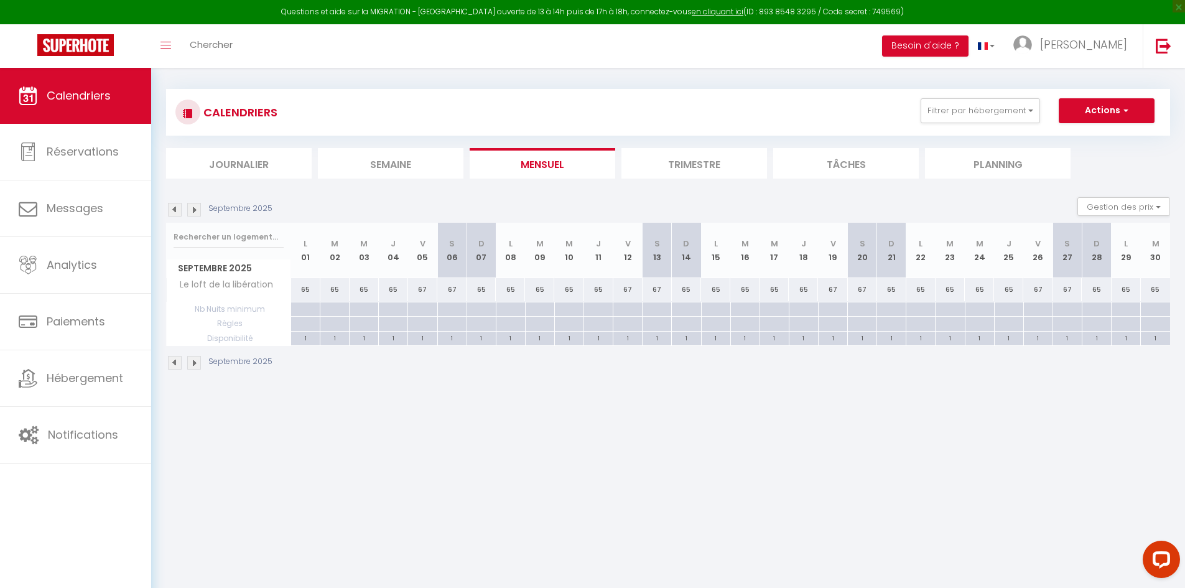
click at [302, 287] on div "65" at bounding box center [305, 289] width 29 height 23
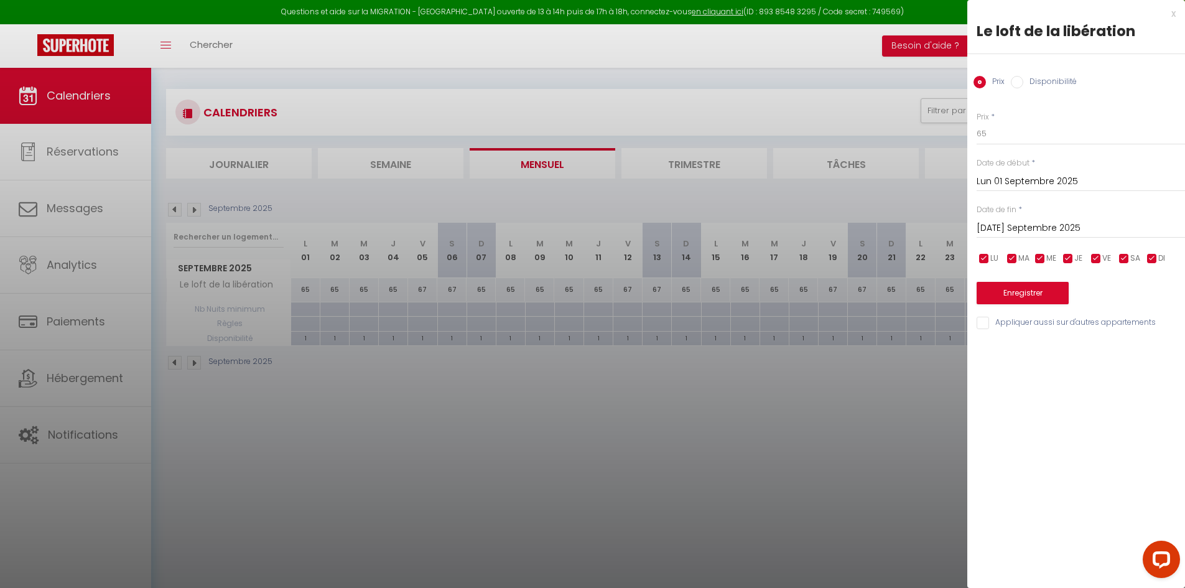
click at [1019, 223] on input "[DATE]" at bounding box center [1080, 228] width 208 height 16
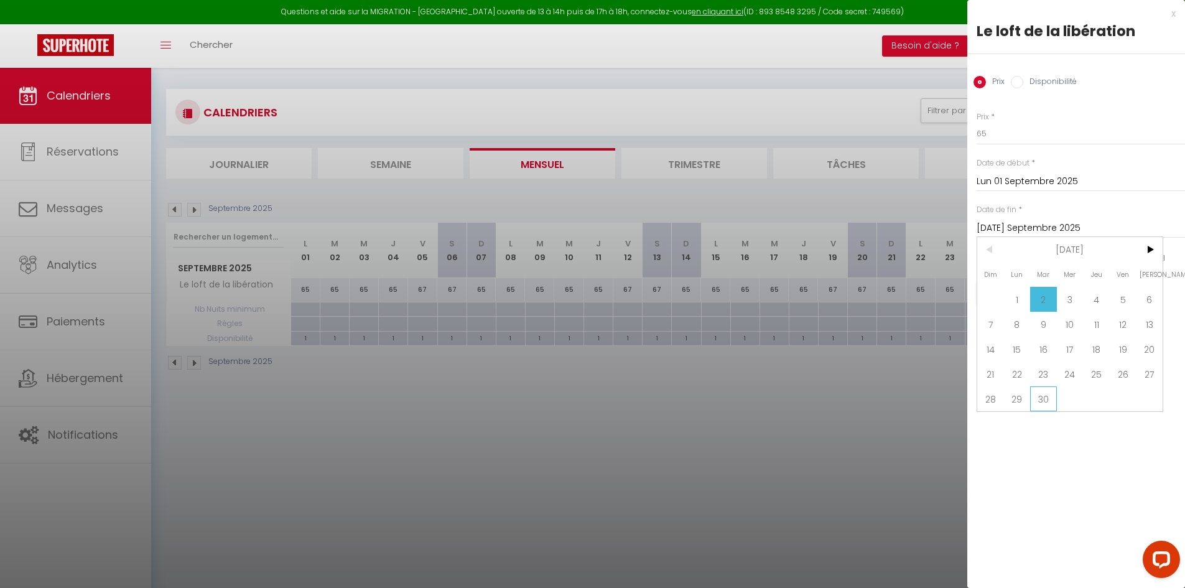
click at [1041, 395] on span "30" at bounding box center [1043, 398] width 27 height 25
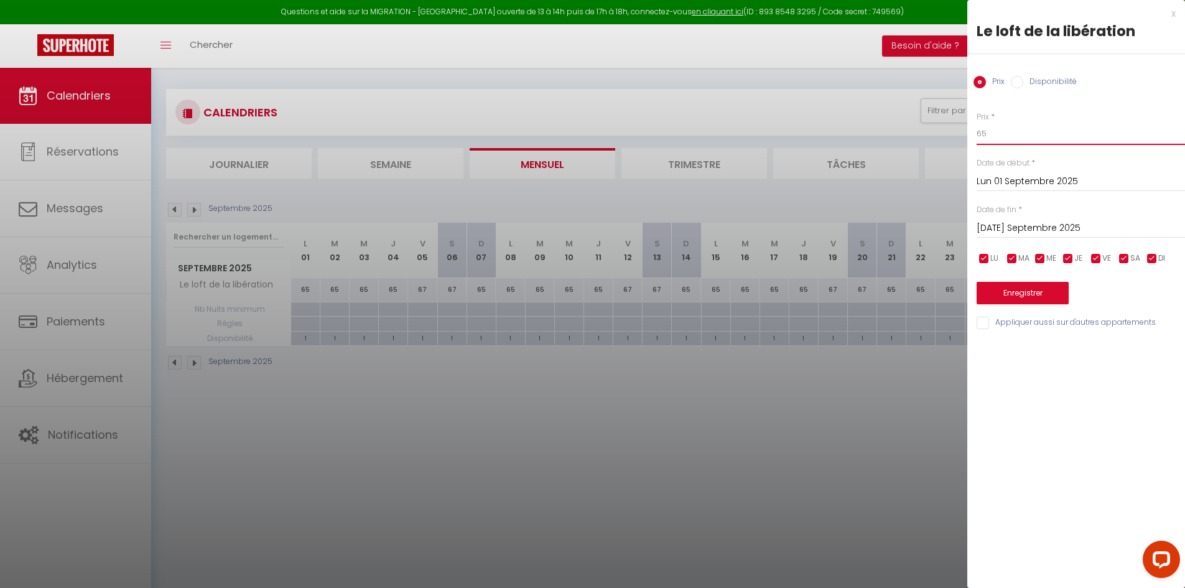
drag, startPoint x: 1013, startPoint y: 145, endPoint x: 871, endPoint y: 140, distance: 141.9
click at [871, 140] on body "Questions et aide sur la MIGRATION - [GEOGRAPHIC_DATA] ouverte de 13 à 14h puis…" at bounding box center [592, 356] width 1185 height 588
drag, startPoint x: 965, startPoint y: 137, endPoint x: 935, endPoint y: 144, distance: 30.6
click at [936, 143] on body "Questions et aide sur la MIGRATION - [GEOGRAPHIC_DATA] ouverte de 13 à 14h puis…" at bounding box center [592, 356] width 1185 height 588
click at [1011, 290] on button "Enregistrer" at bounding box center [1022, 293] width 92 height 22
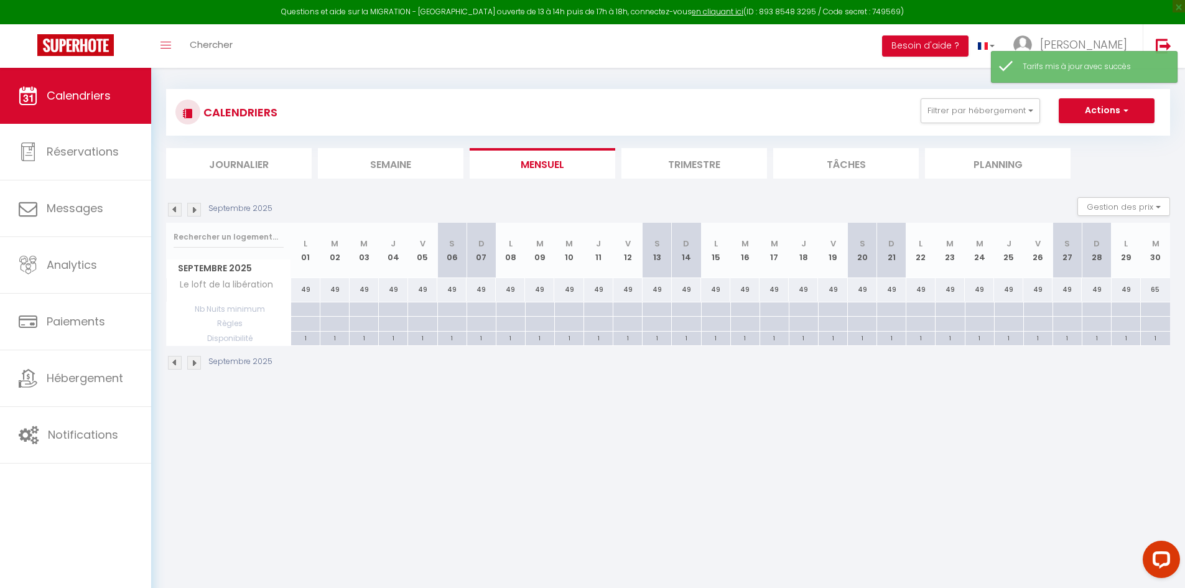
click at [425, 290] on div "49" at bounding box center [422, 289] width 29 height 23
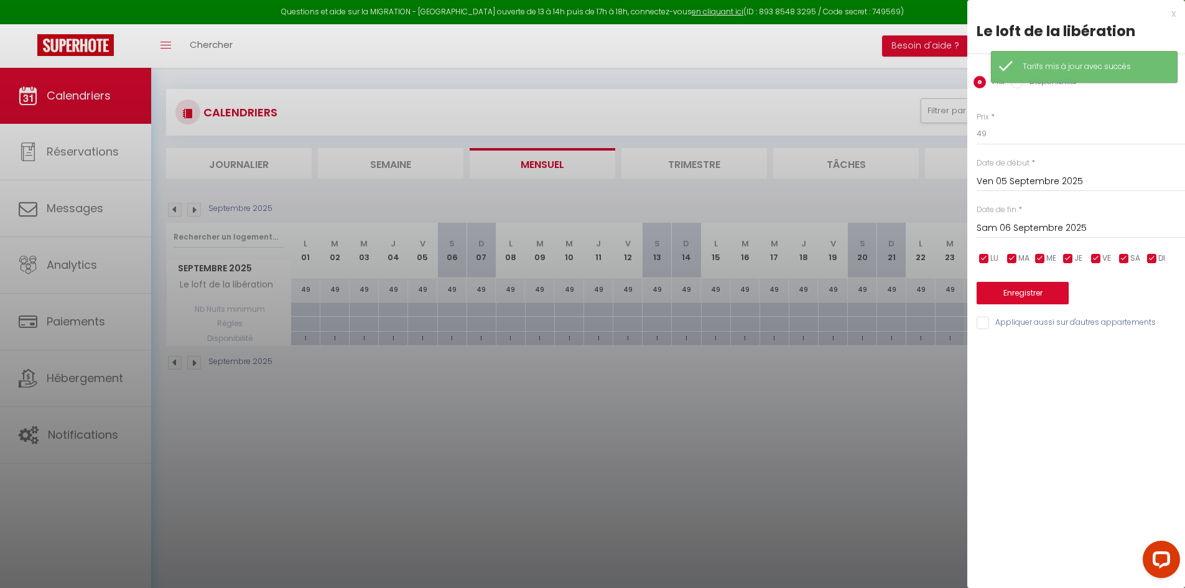
click at [1040, 221] on input "Sam 06 Septembre 2025" at bounding box center [1080, 228] width 208 height 16
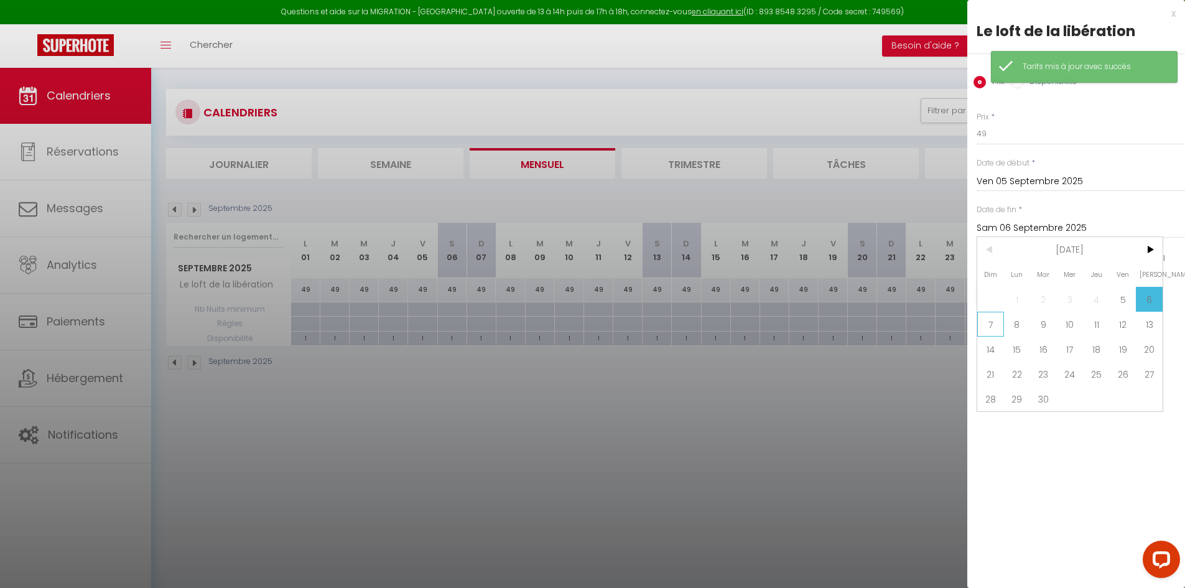
click at [989, 327] on span "7" at bounding box center [990, 324] width 27 height 25
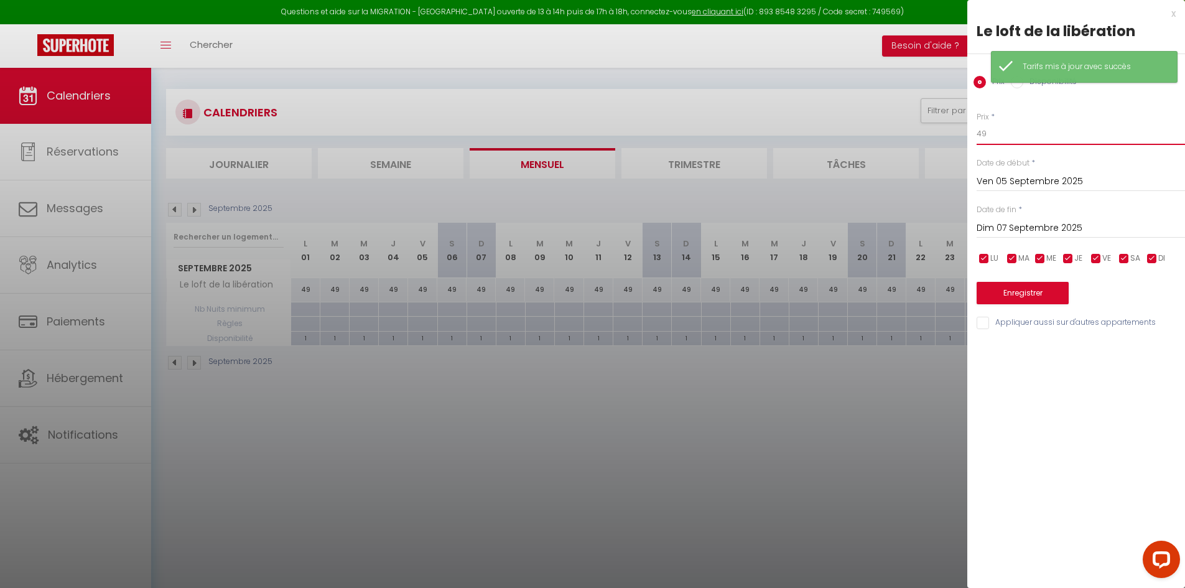
drag, startPoint x: 942, startPoint y: 149, endPoint x: 924, endPoint y: 152, distance: 17.8
click at [930, 151] on body "Questions et aide sur la MIGRATION - [GEOGRAPHIC_DATA] ouverte de 13 à 14h puis…" at bounding box center [592, 356] width 1185 height 588
click at [1017, 311] on div "Prix * 55 Statut * Disponible Indisponible Date de début * Ven 05 Septembre 202…" at bounding box center [1076, 213] width 218 height 235
click at [1017, 297] on button "Enregistrer" at bounding box center [1022, 293] width 92 height 22
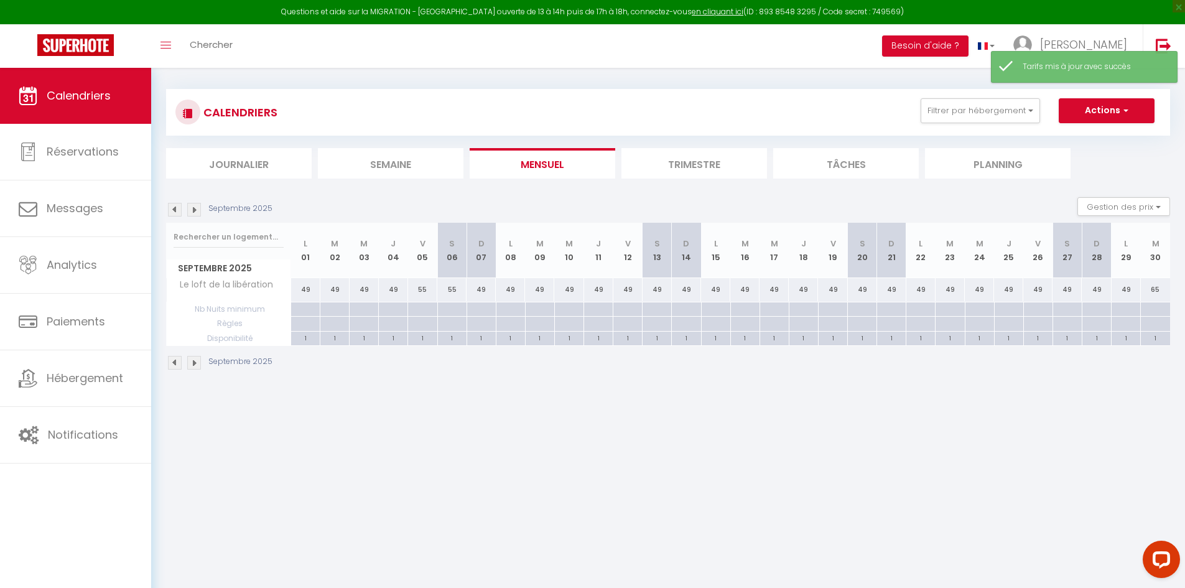
click at [628, 294] on div "49" at bounding box center [627, 289] width 29 height 23
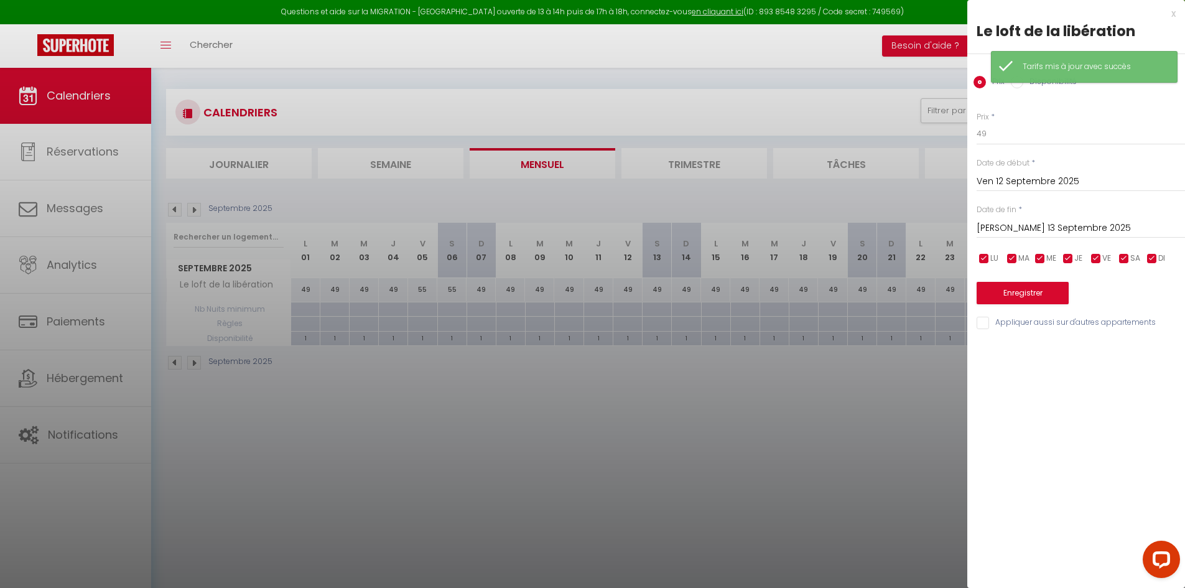
click at [998, 225] on input "[DATE]" at bounding box center [1080, 228] width 208 height 16
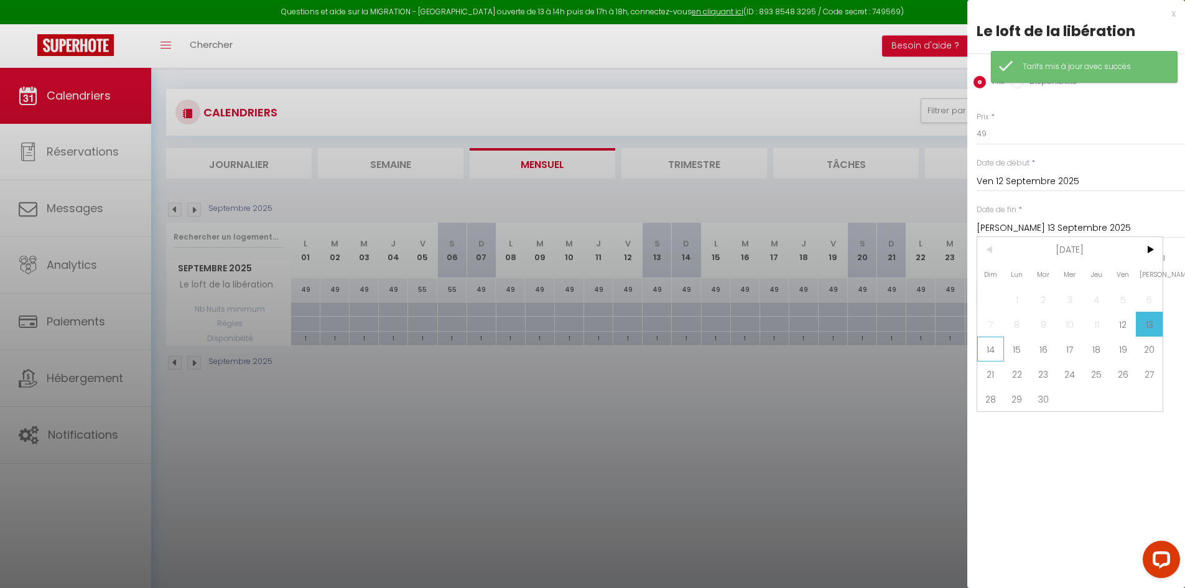
click at [987, 350] on span "14" at bounding box center [990, 348] width 27 height 25
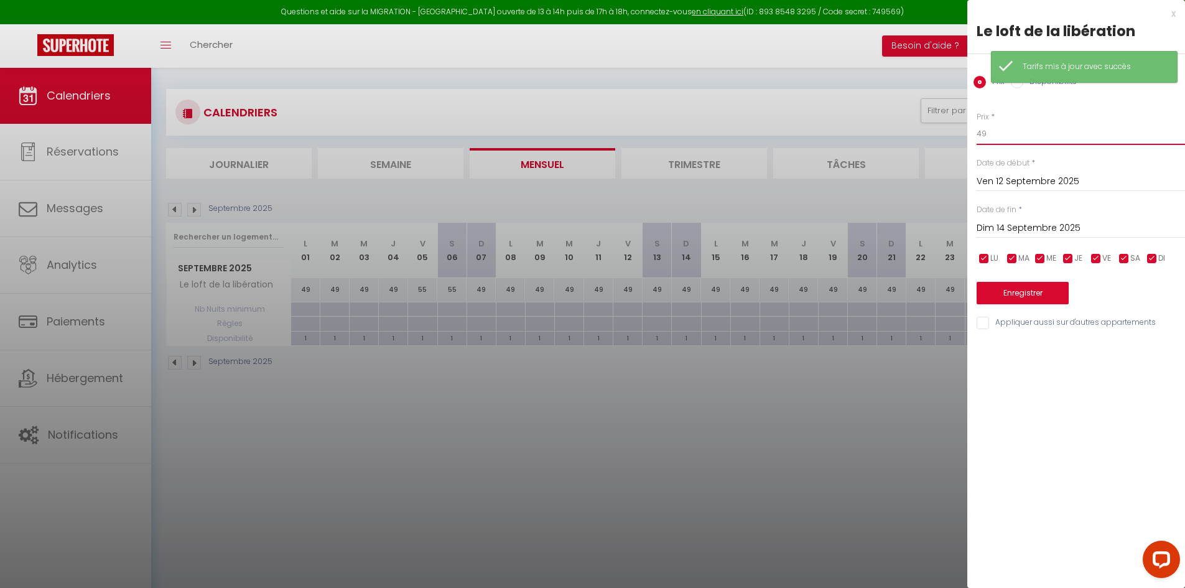
drag, startPoint x: 943, startPoint y: 146, endPoint x: 931, endPoint y: 146, distance: 12.5
click at [931, 146] on body "Questions et aide sur la MIGRATION - [GEOGRAPHIC_DATA] ouverte de 13 à 14h puis…" at bounding box center [592, 356] width 1185 height 588
click at [1029, 302] on button "Enregistrer" at bounding box center [1022, 293] width 92 height 22
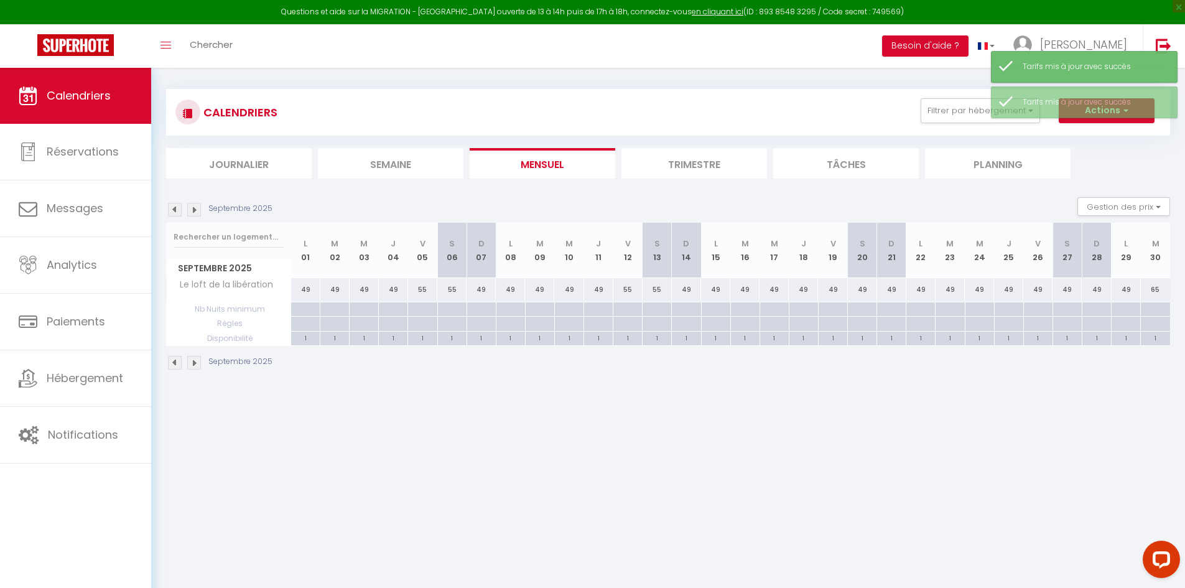
click at [832, 293] on div "49" at bounding box center [832, 289] width 29 height 23
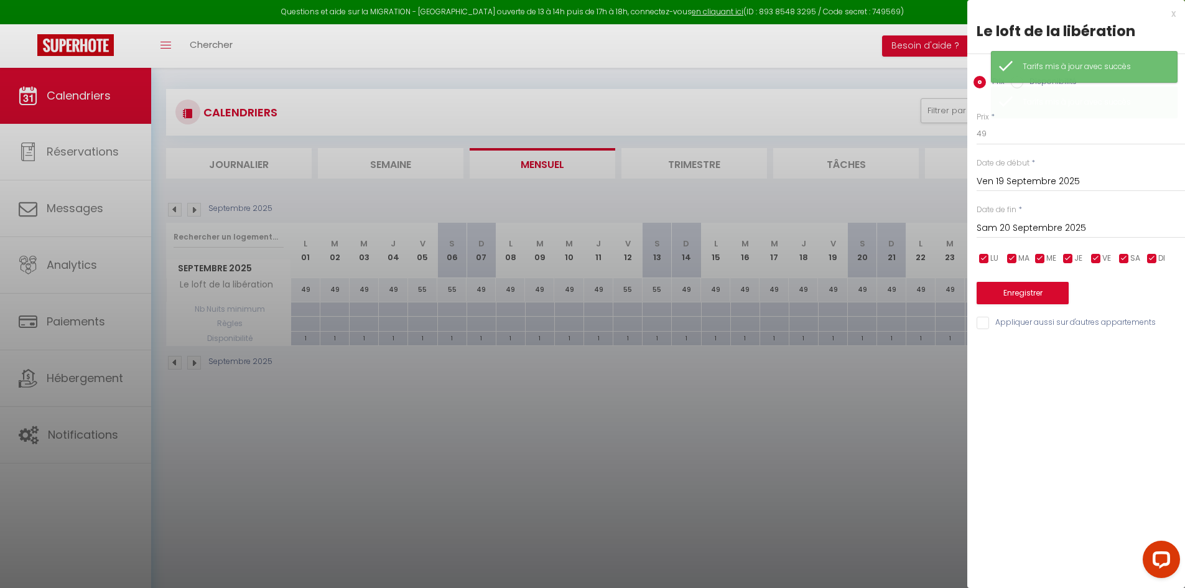
click at [1060, 221] on input "Sam 20 Septembre 2025" at bounding box center [1080, 228] width 208 height 16
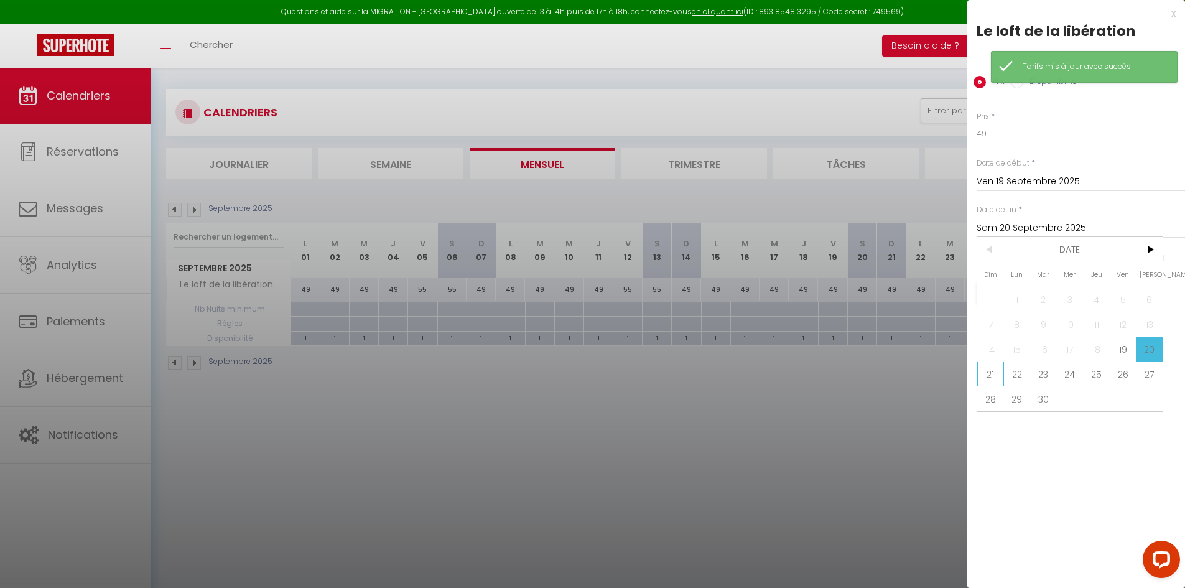
click at [994, 366] on span "21" at bounding box center [990, 373] width 27 height 25
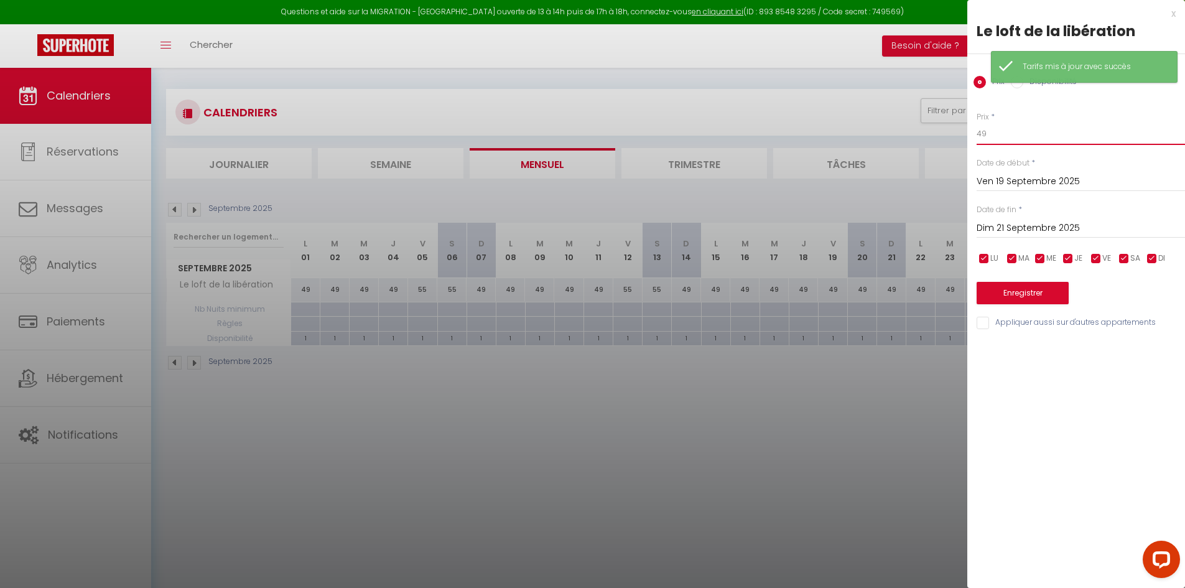
drag, startPoint x: 941, startPoint y: 144, endPoint x: 904, endPoint y: 152, distance: 37.6
click at [905, 152] on body "Questions et aide sur la MIGRATION - [GEOGRAPHIC_DATA] ouverte de 13 à 14h puis…" at bounding box center [592, 356] width 1185 height 588
click at [1004, 297] on button "Enregistrer" at bounding box center [1022, 293] width 92 height 22
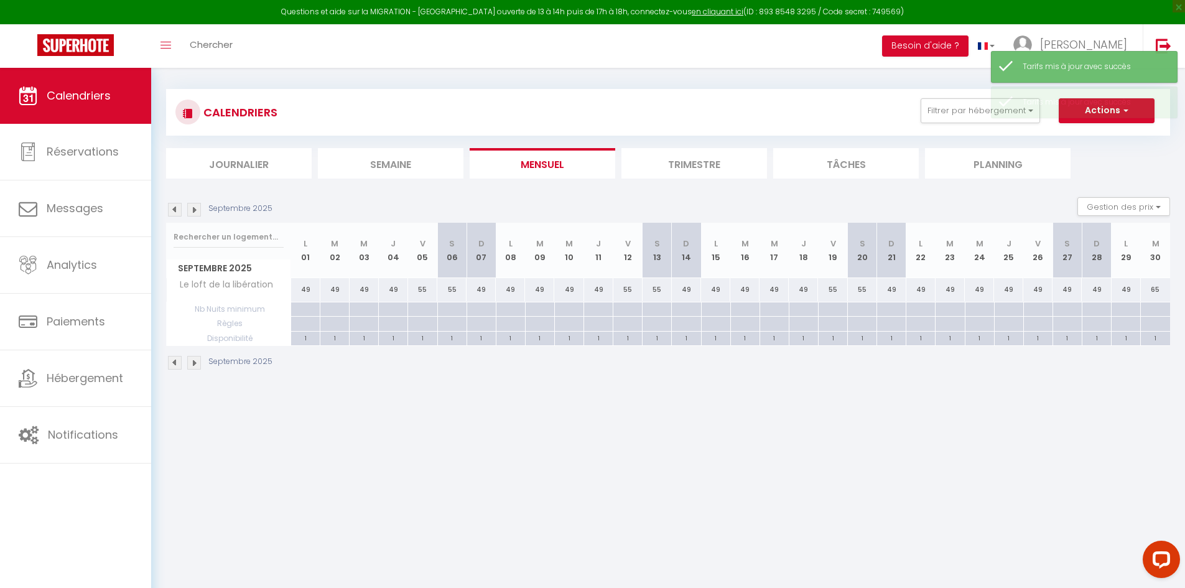
click at [1047, 290] on div "49" at bounding box center [1037, 289] width 29 height 23
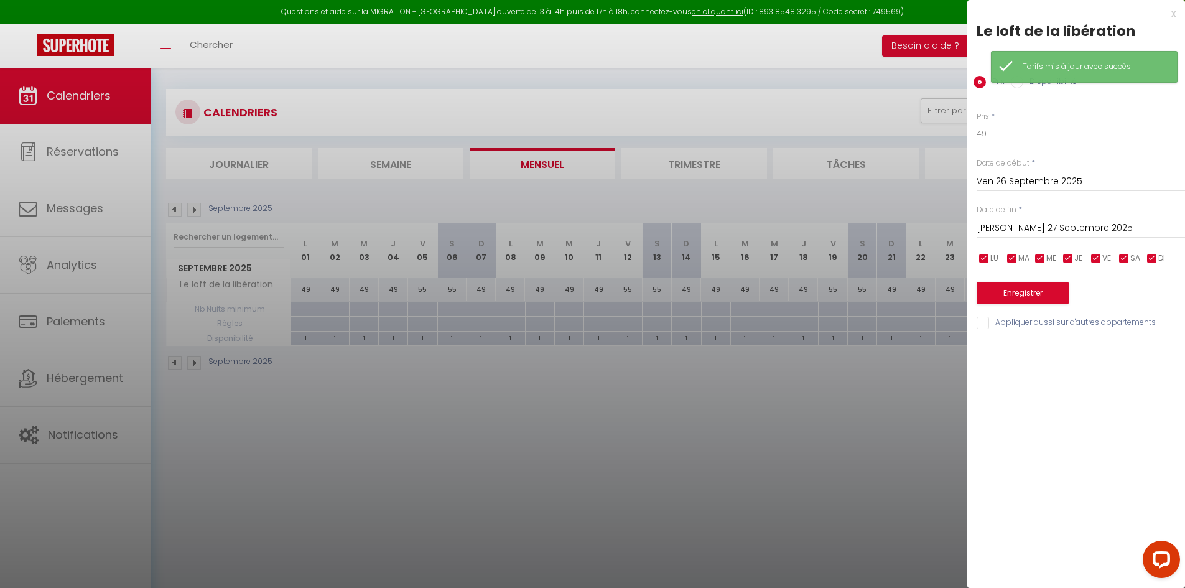
click at [1017, 232] on input "[DATE]" at bounding box center [1080, 228] width 208 height 16
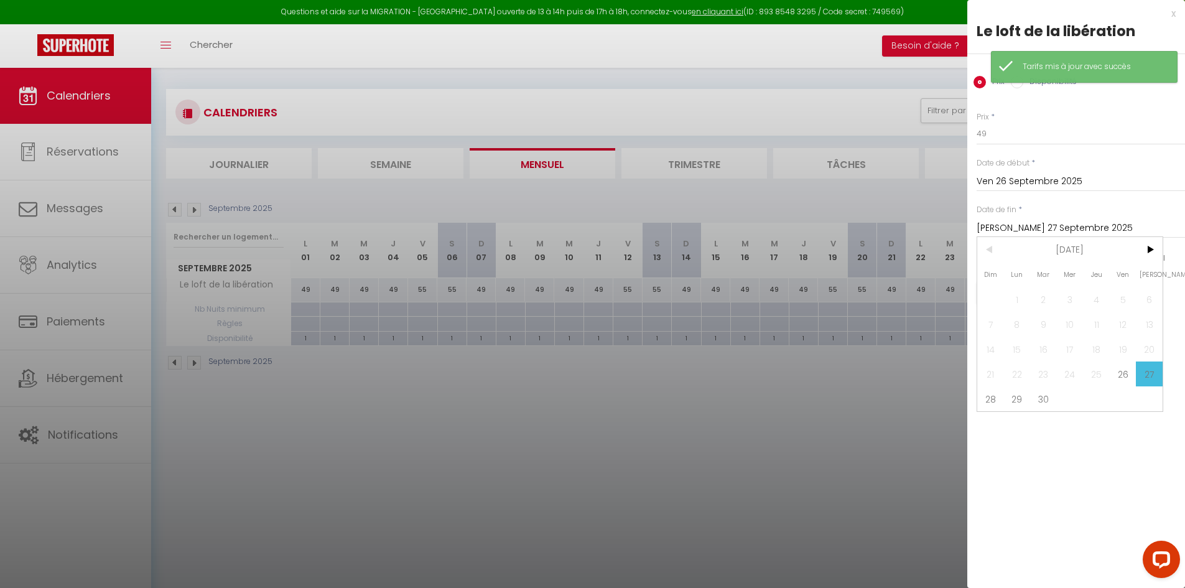
click at [991, 393] on span "28" at bounding box center [990, 398] width 27 height 25
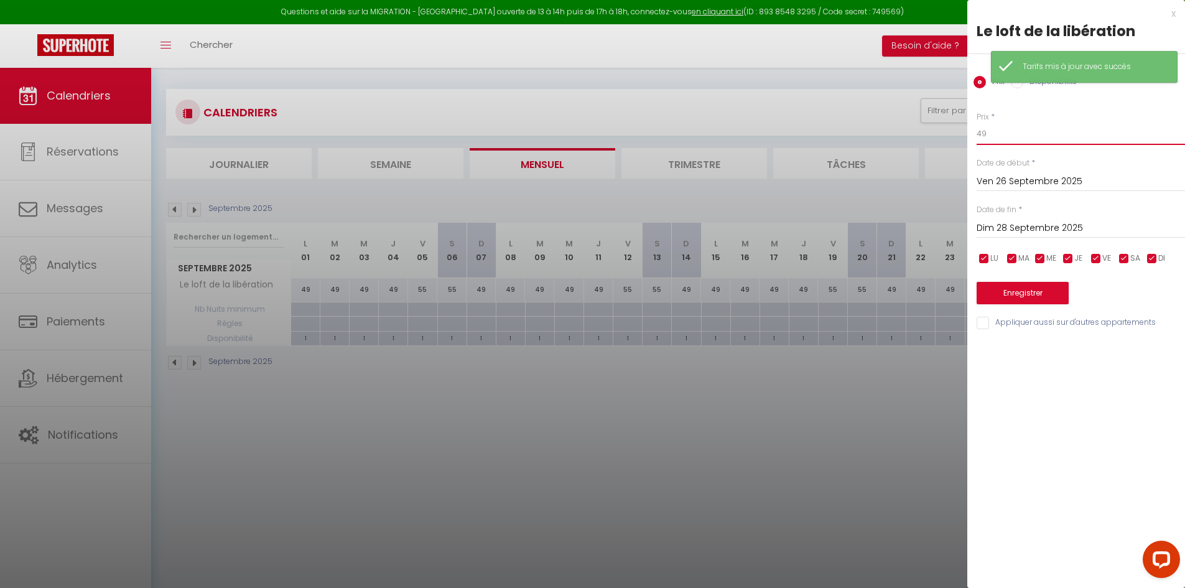
drag, startPoint x: 975, startPoint y: 132, endPoint x: 951, endPoint y: 138, distance: 24.4
click at [951, 138] on body "Questions et aide sur la MIGRATION - [GEOGRAPHIC_DATA] ouverte de 13 à 14h puis…" at bounding box center [592, 356] width 1185 height 588
click at [1003, 294] on button "Enregistrer" at bounding box center [1022, 293] width 92 height 22
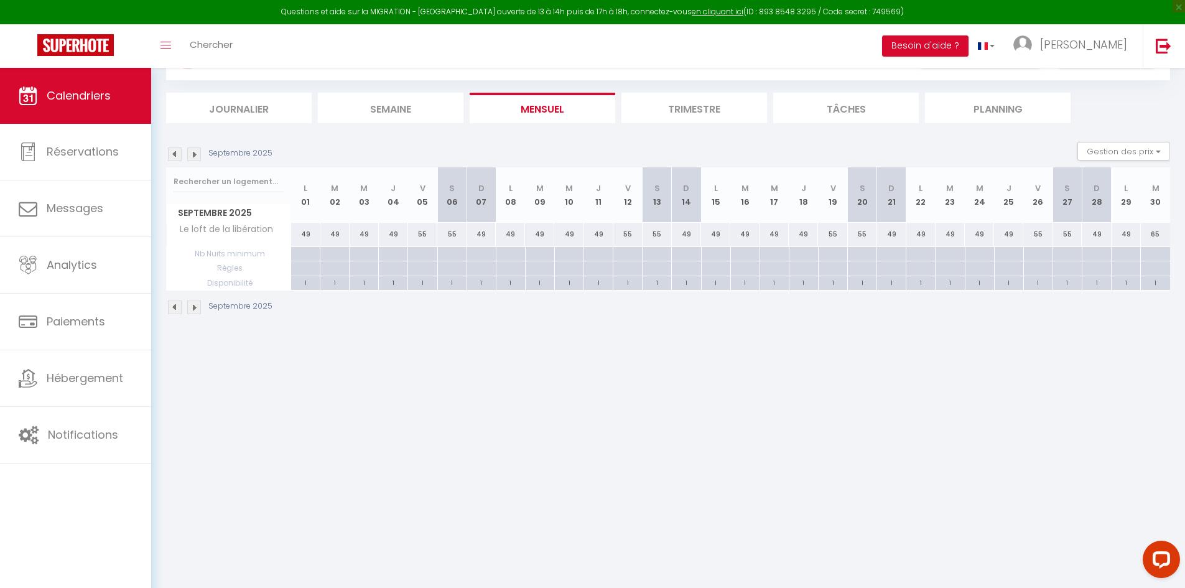
scroll to position [68, 0]
